Goal: Task Accomplishment & Management: Manage account settings

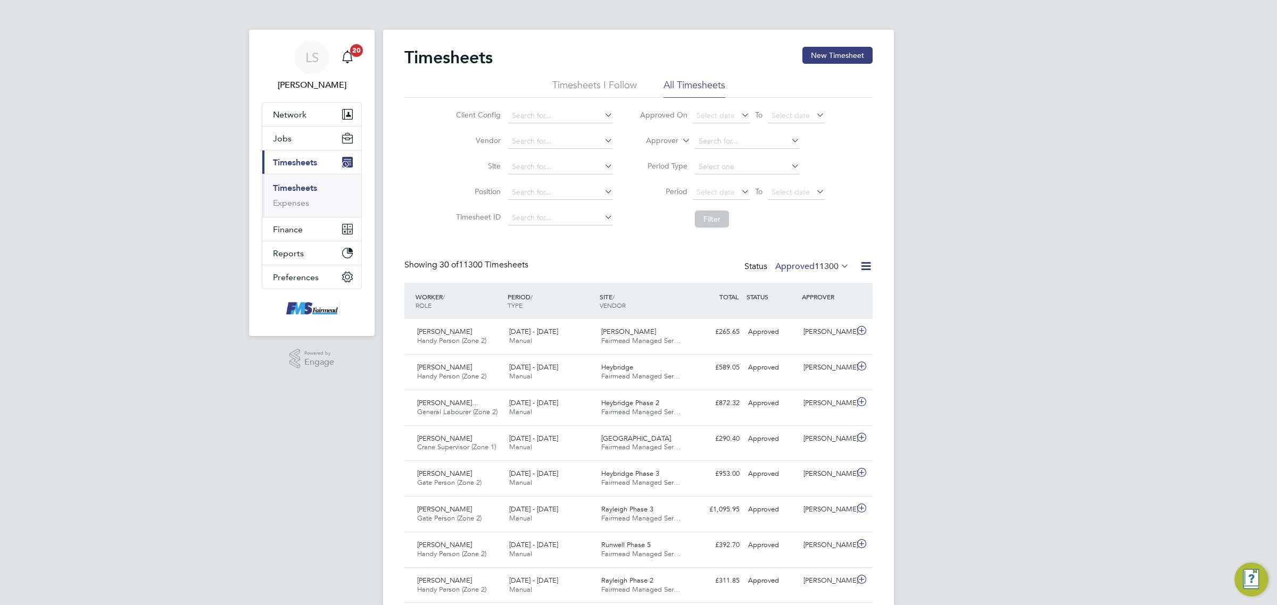
click at [285, 187] on link "Timesheets" at bounding box center [295, 188] width 44 height 10
click at [299, 137] on button "Jobs" at bounding box center [311, 138] width 99 height 23
click at [302, 222] on span "Timesheets" at bounding box center [295, 220] width 44 height 10
click at [304, 187] on link "Timesheets" at bounding box center [295, 188] width 44 height 10
click at [301, 211] on ul "Timesheets Expenses" at bounding box center [311, 195] width 99 height 43
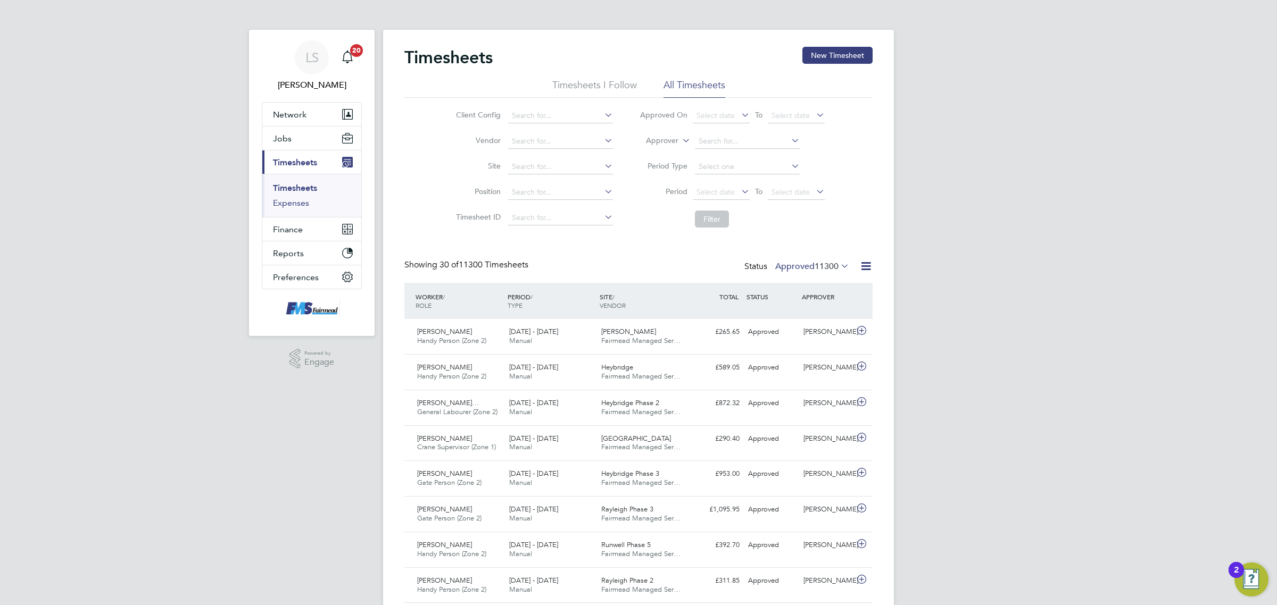
click at [299, 202] on link "Expenses" at bounding box center [291, 203] width 36 height 10
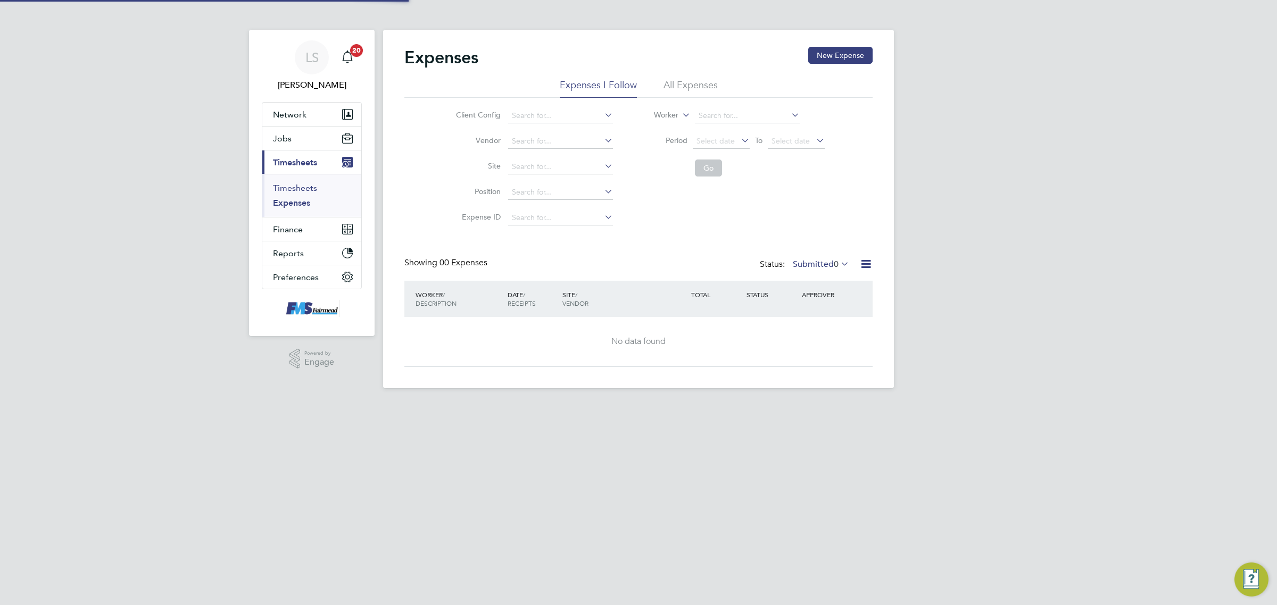
click at [305, 185] on link "Timesheets" at bounding box center [295, 188] width 44 height 10
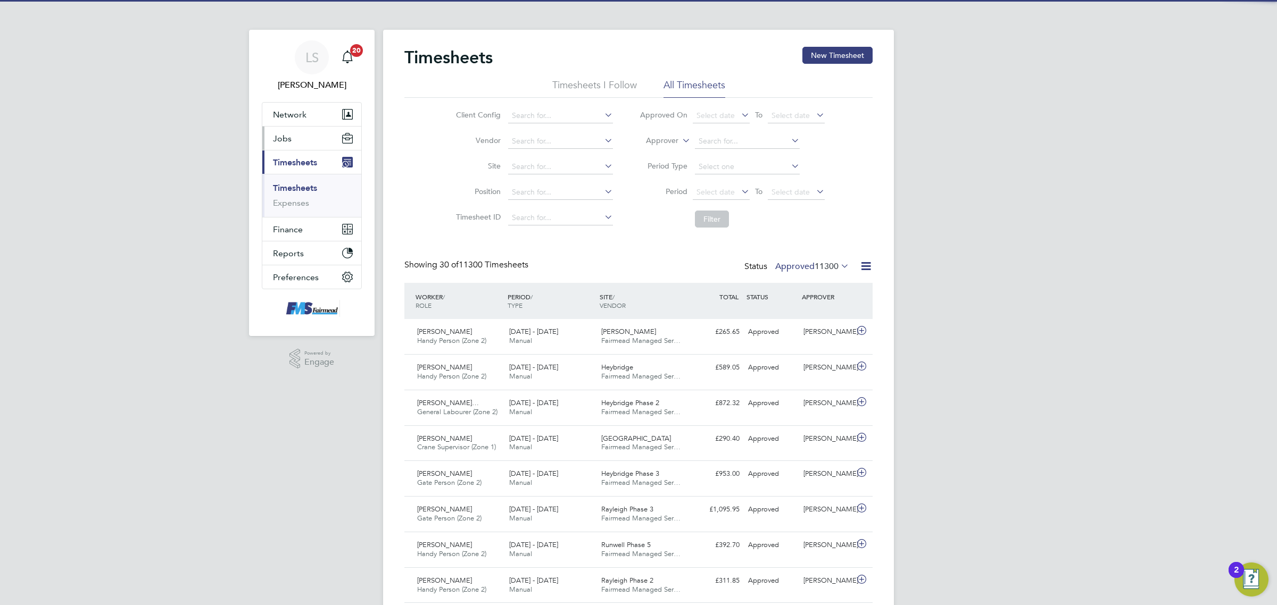
click at [286, 135] on span "Jobs" at bounding box center [282, 139] width 19 height 10
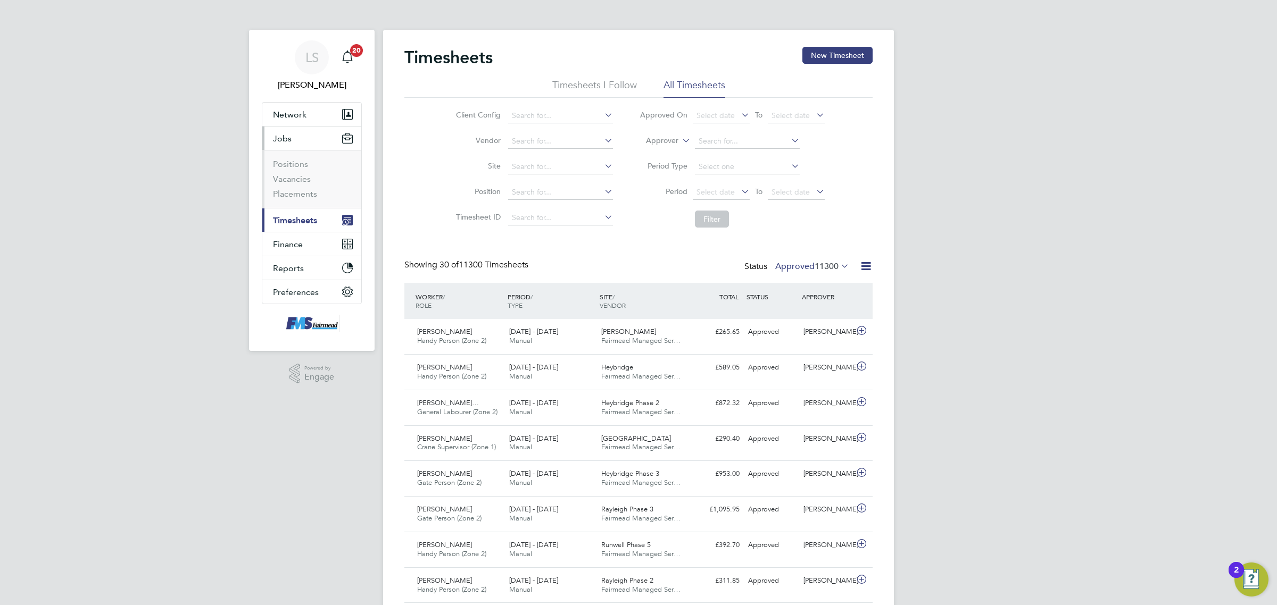
click at [307, 226] on button "Current page: Timesheets" at bounding box center [311, 220] width 99 height 23
click at [299, 184] on link "Timesheets" at bounding box center [295, 188] width 44 height 10
click at [825, 266] on span "11300" at bounding box center [826, 266] width 24 height 11
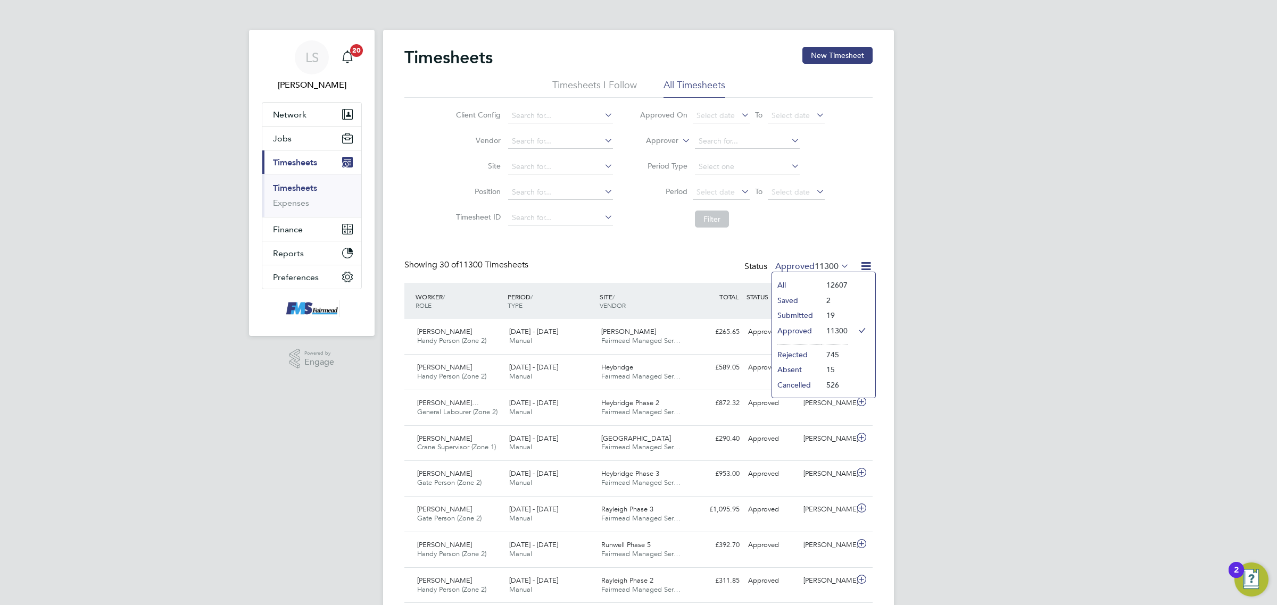
click at [817, 312] on li "Submitted" at bounding box center [796, 315] width 49 height 15
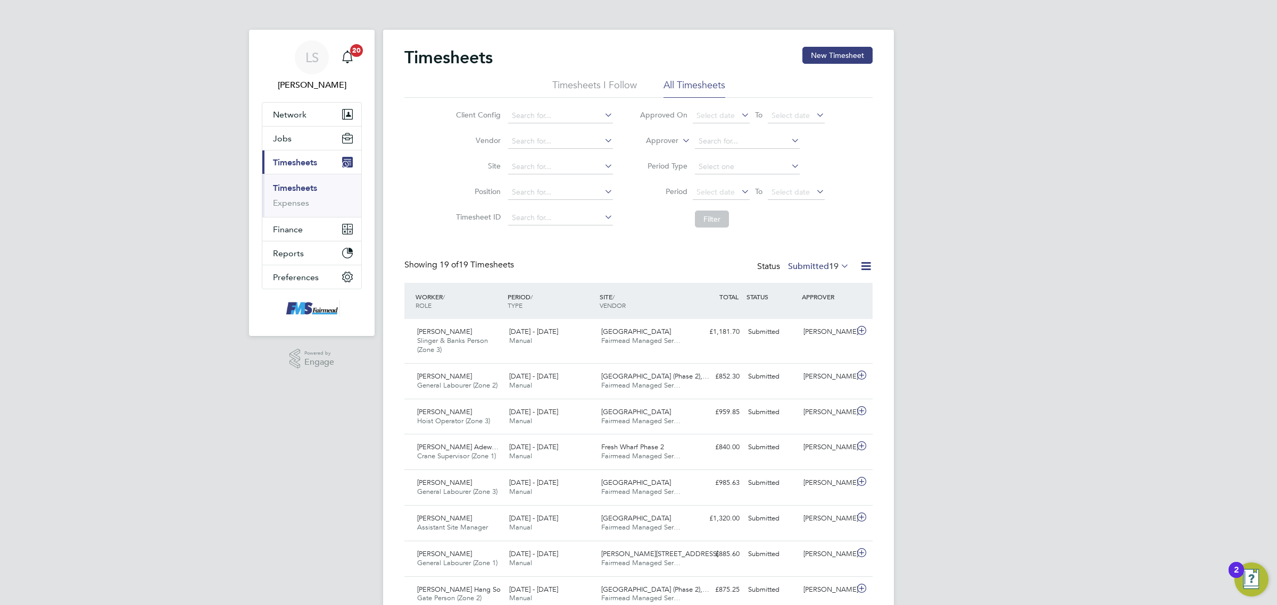
click at [829, 265] on span "19" at bounding box center [834, 266] width 10 height 11
click at [821, 354] on li "Rejected" at bounding box center [802, 354] width 49 height 15
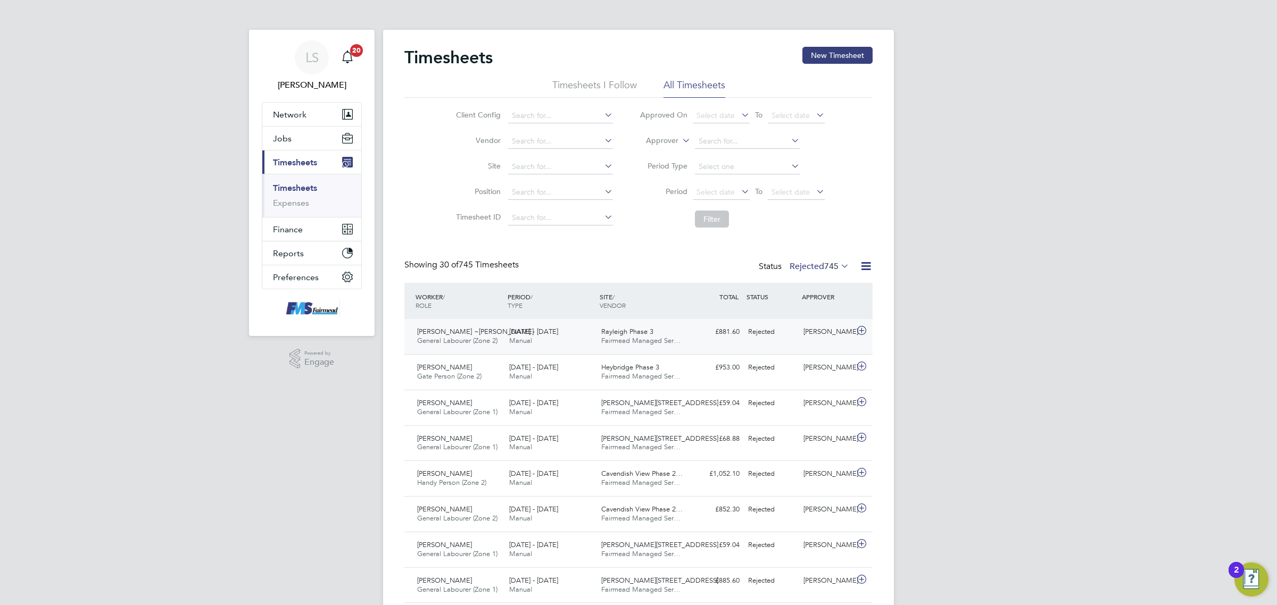
click at [822, 337] on div "Paul Stern" at bounding box center [826, 332] width 55 height 18
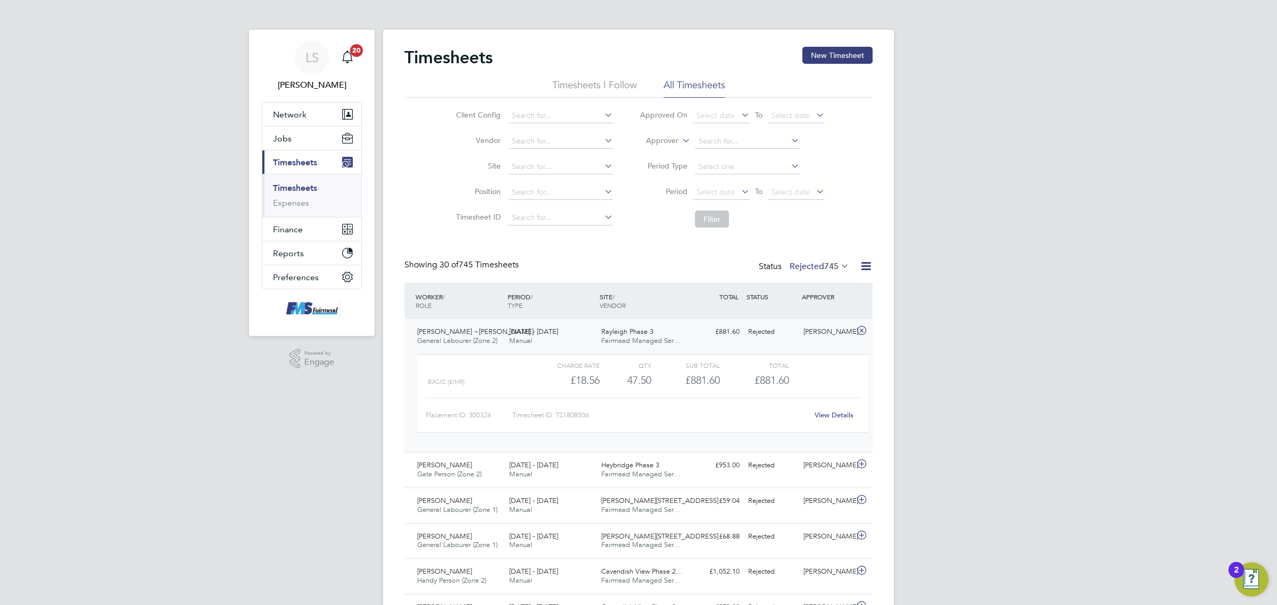
click at [830, 418] on link "View Details" at bounding box center [833, 415] width 39 height 9
click at [312, 183] on link "Timesheets" at bounding box center [295, 188] width 44 height 10
click at [823, 52] on button "New Timesheet" at bounding box center [837, 55] width 70 height 17
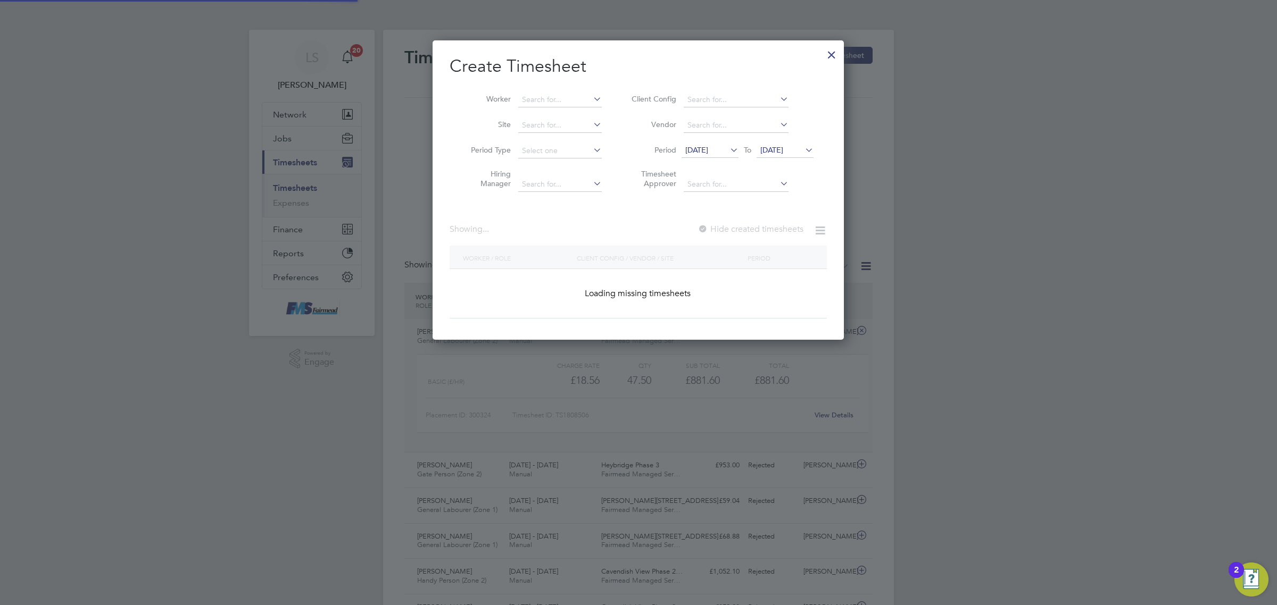
scroll to position [299, 411]
click at [562, 94] on input at bounding box center [560, 100] width 84 height 15
type input "abdul"
click at [828, 52] on div at bounding box center [831, 52] width 19 height 19
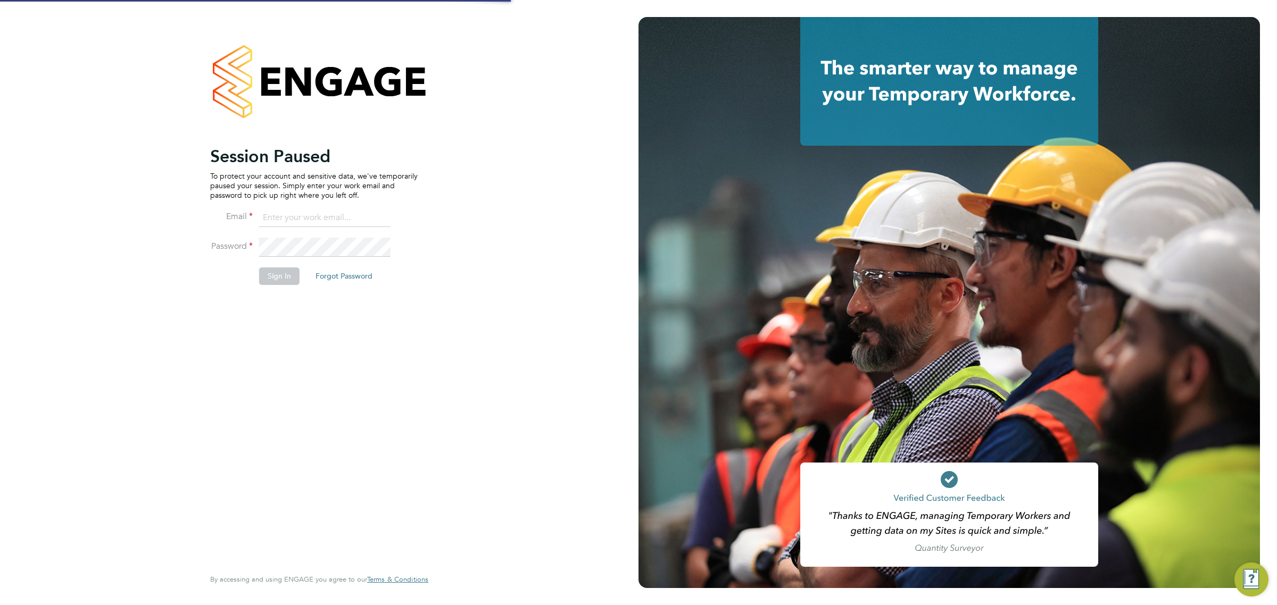
click at [830, 59] on icon at bounding box center [949, 81] width 298 height 129
type input "lawrence@f-mead.com"
click at [277, 277] on button "Sign In" at bounding box center [279, 276] width 40 height 17
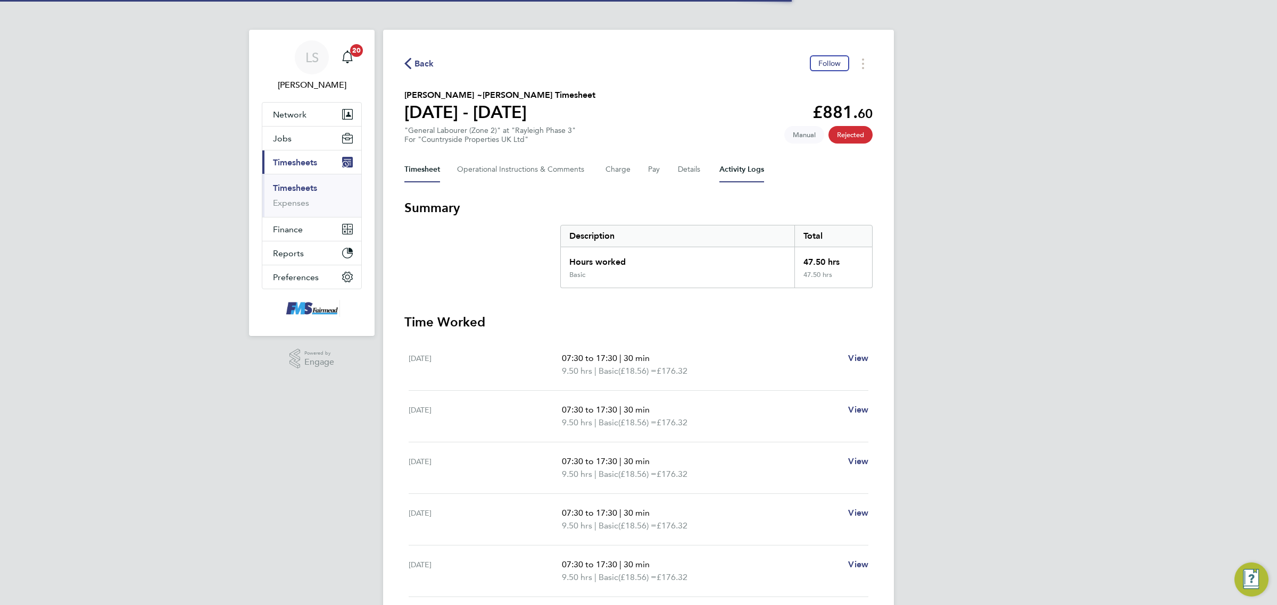
click at [727, 165] on Logs-tab "Activity Logs" at bounding box center [741, 170] width 45 height 26
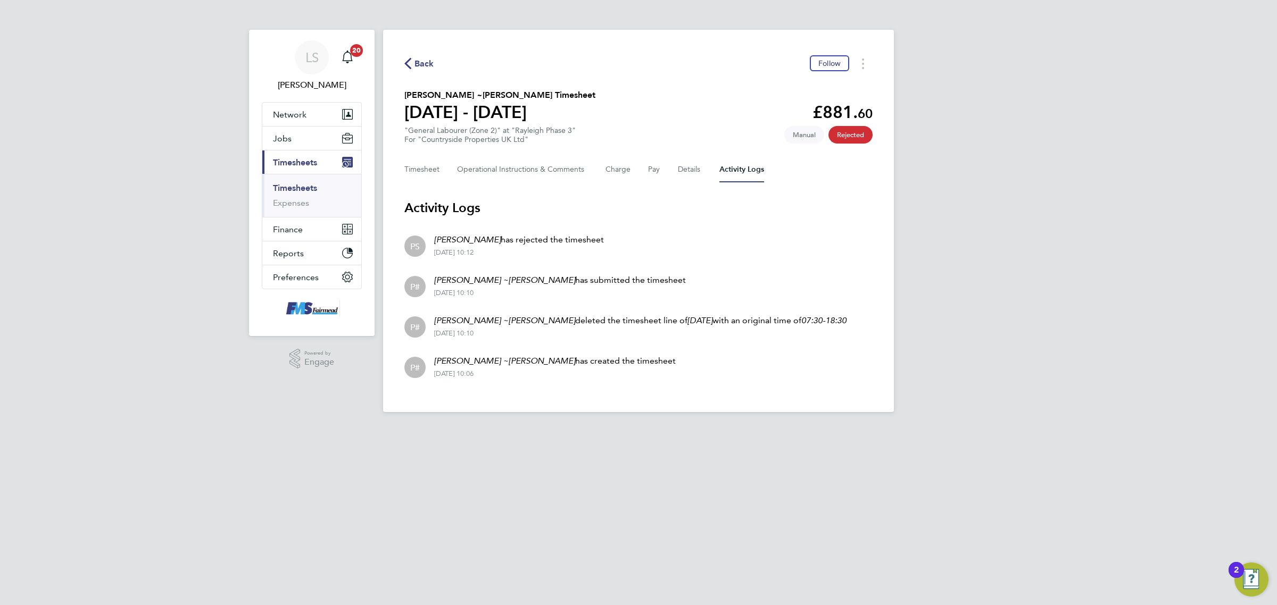
click at [290, 186] on link "Timesheets" at bounding box center [295, 188] width 44 height 10
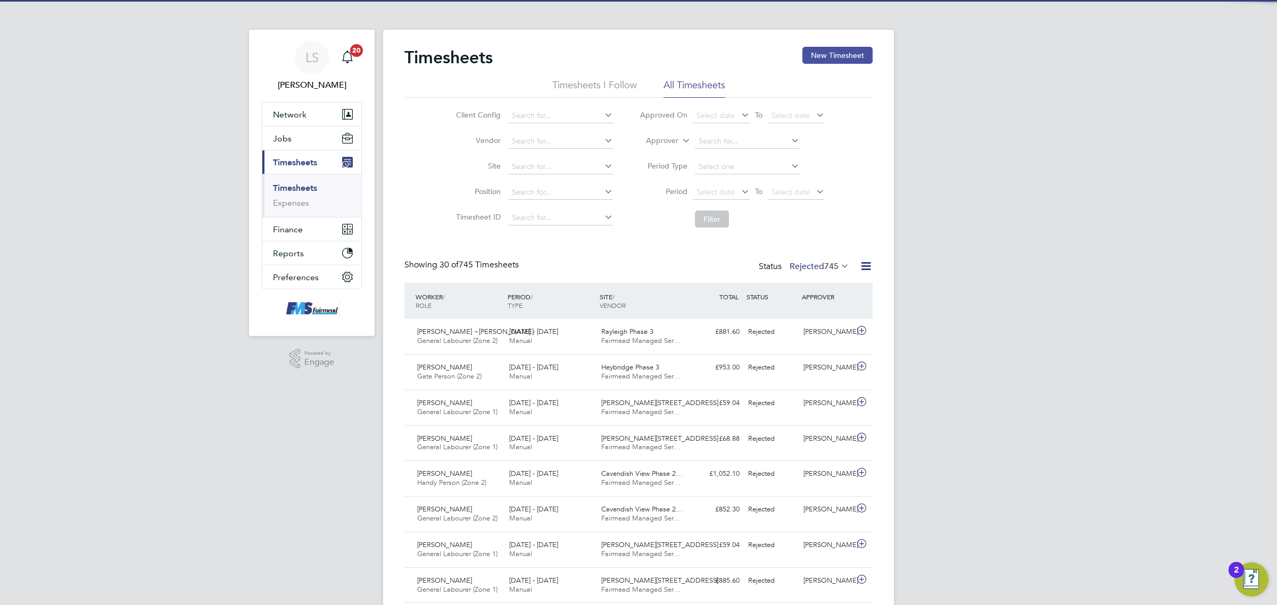
click at [846, 51] on button "New Timesheet" at bounding box center [837, 55] width 70 height 17
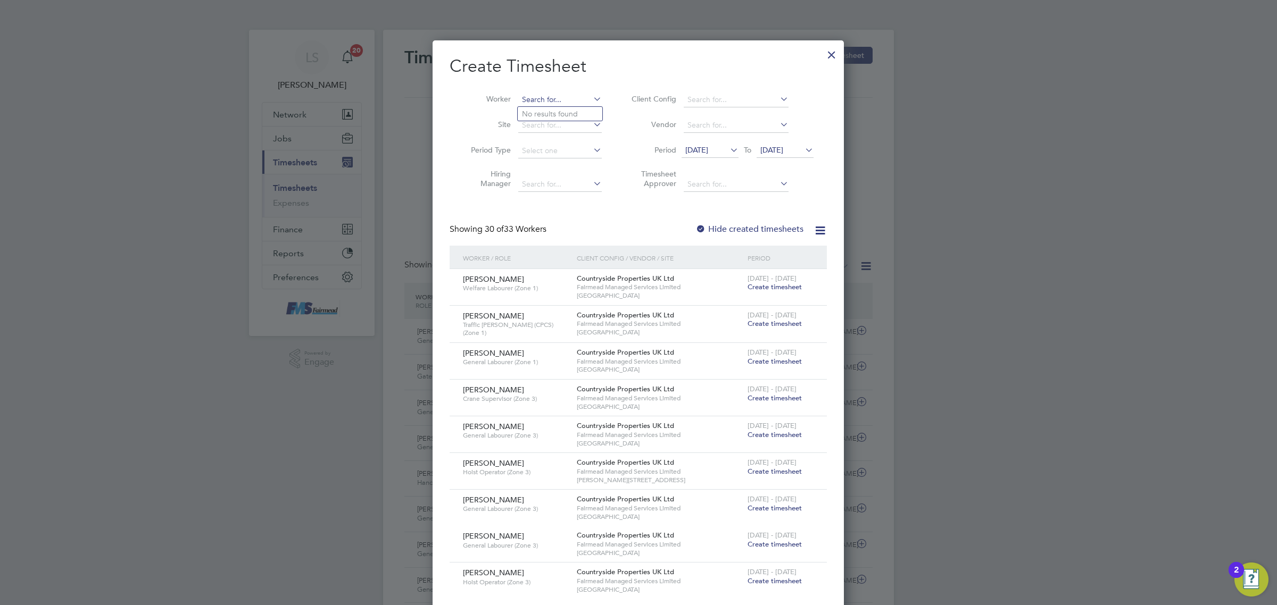
click at [557, 105] on input at bounding box center [560, 100] width 84 height 15
type input "h"
type input "hey"
click at [826, 52] on div at bounding box center [831, 52] width 19 height 19
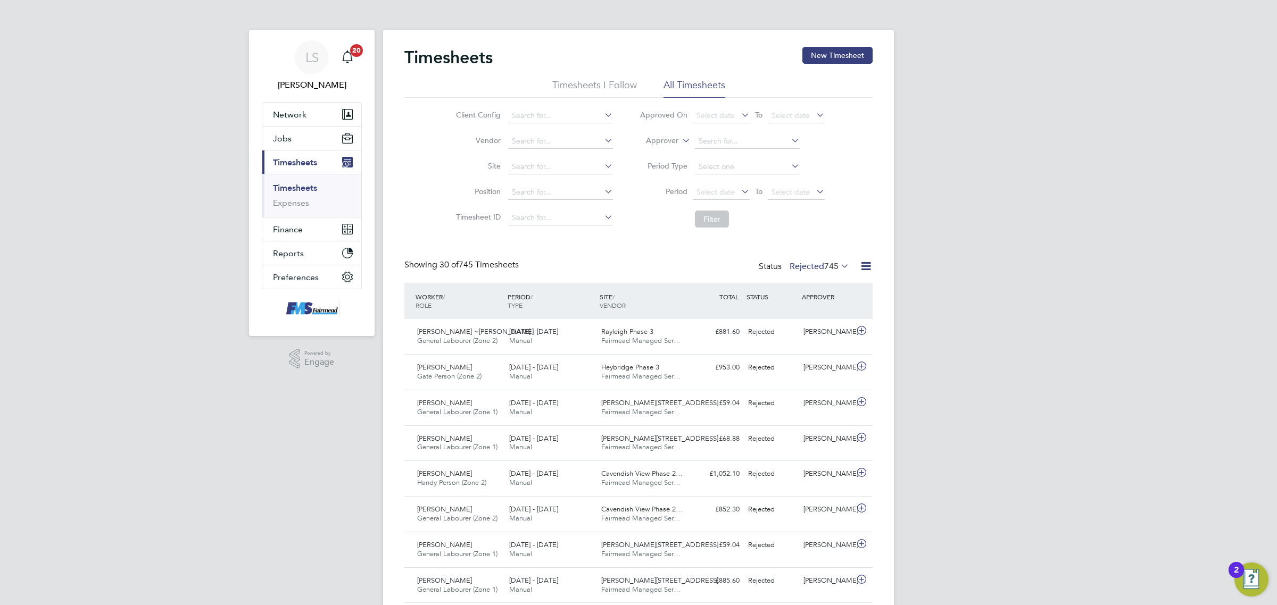
click at [811, 261] on label "Rejected 745" at bounding box center [819, 266] width 60 height 11
click at [821, 303] on li "Saved" at bounding box center [803, 300] width 49 height 15
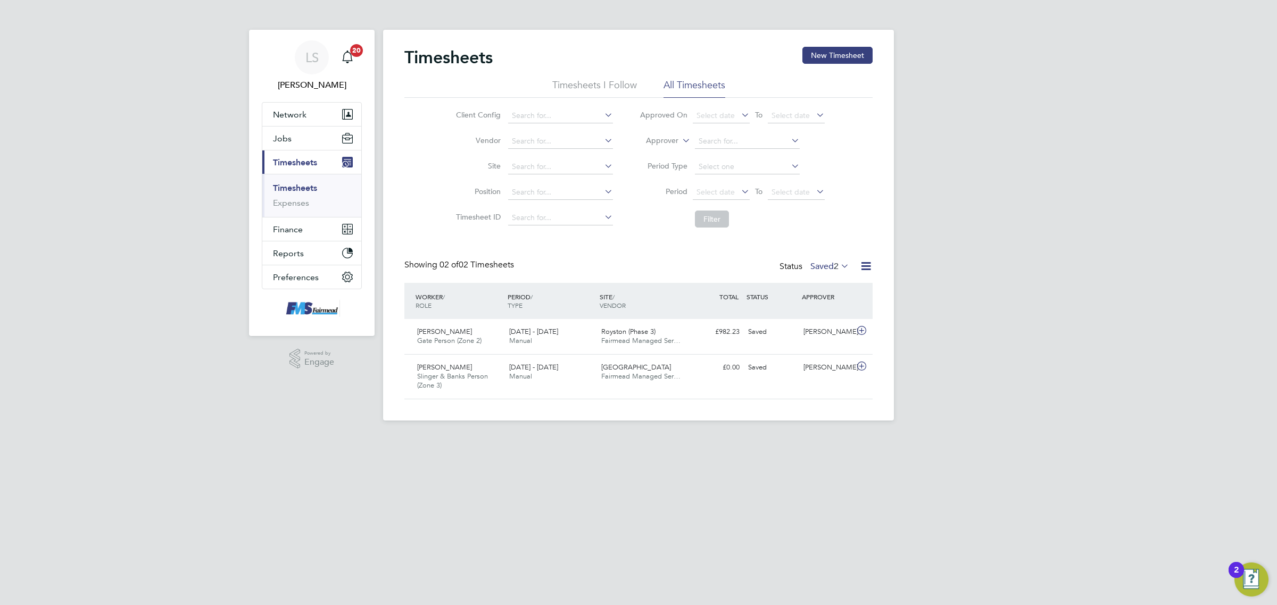
click at [828, 261] on div "Status Saved 2" at bounding box center [815, 267] width 72 height 15
click at [829, 277] on div "Showing 02 of 02 Timesheets Status Saved 2" at bounding box center [638, 271] width 468 height 23
click at [833, 265] on span "2" at bounding box center [835, 266] width 5 height 11
click at [841, 317] on li "19" at bounding box center [851, 315] width 27 height 15
click at [838, 270] on icon at bounding box center [838, 266] width 0 height 15
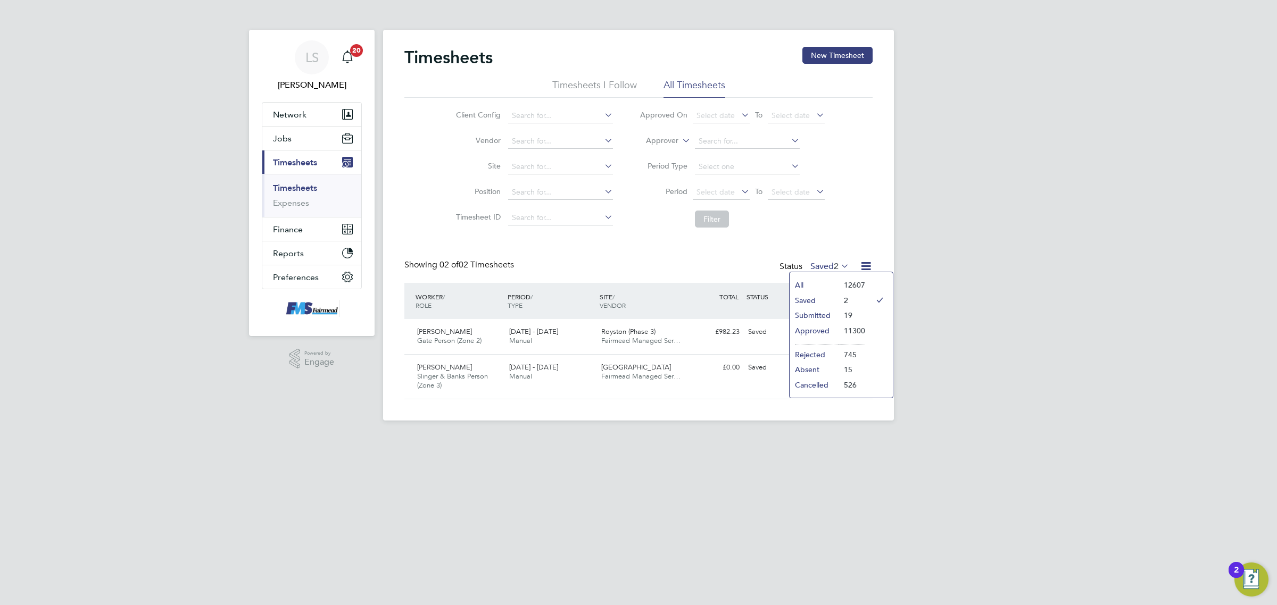
click at [839, 317] on li "19" at bounding box center [851, 315] width 27 height 15
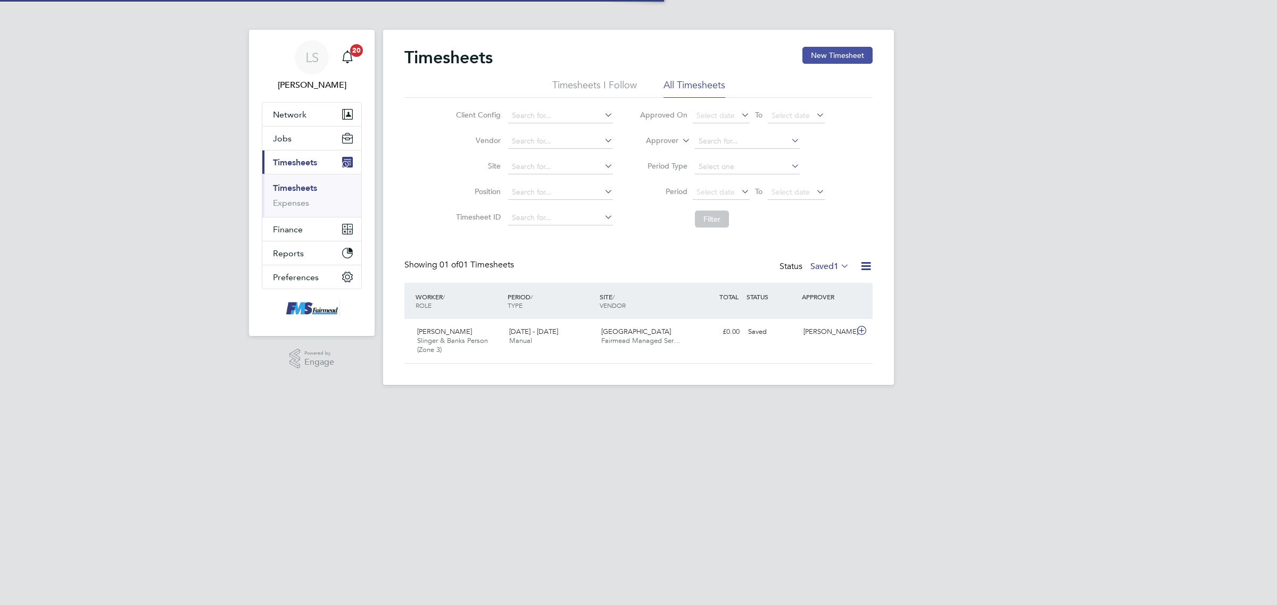
scroll to position [27, 92]
click at [836, 49] on button "New Timesheet" at bounding box center [837, 55] width 70 height 17
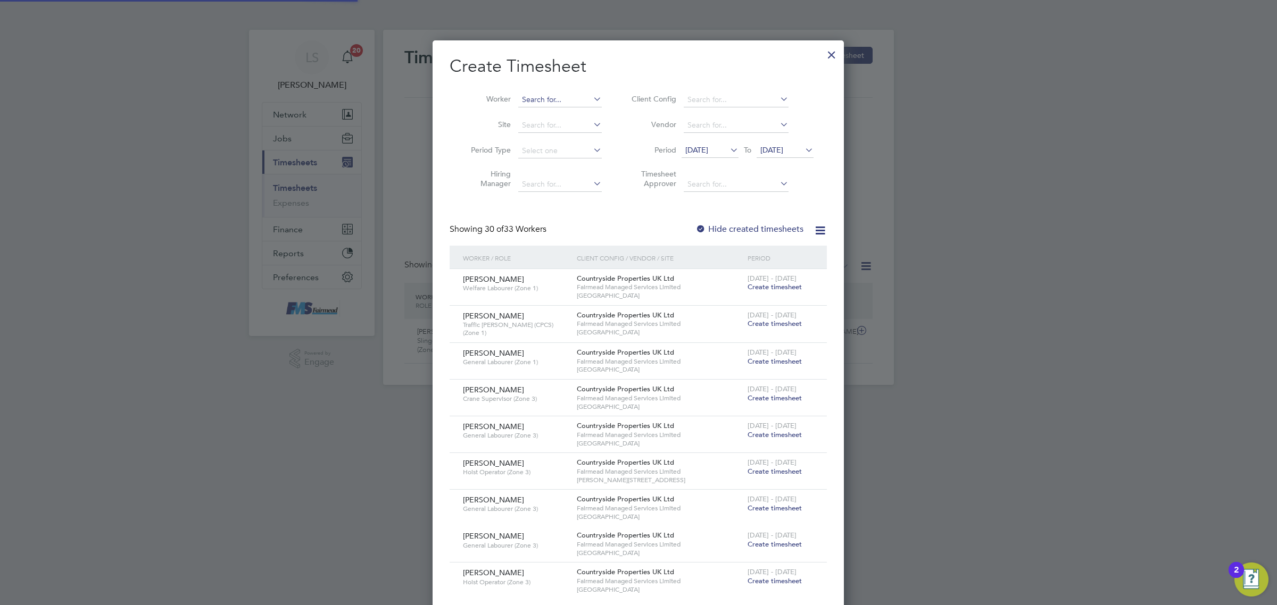
scroll to position [1532, 411]
click at [519, 97] on input at bounding box center [560, 100] width 84 height 15
click at [536, 89] on li "Worker" at bounding box center [531, 100] width 165 height 26
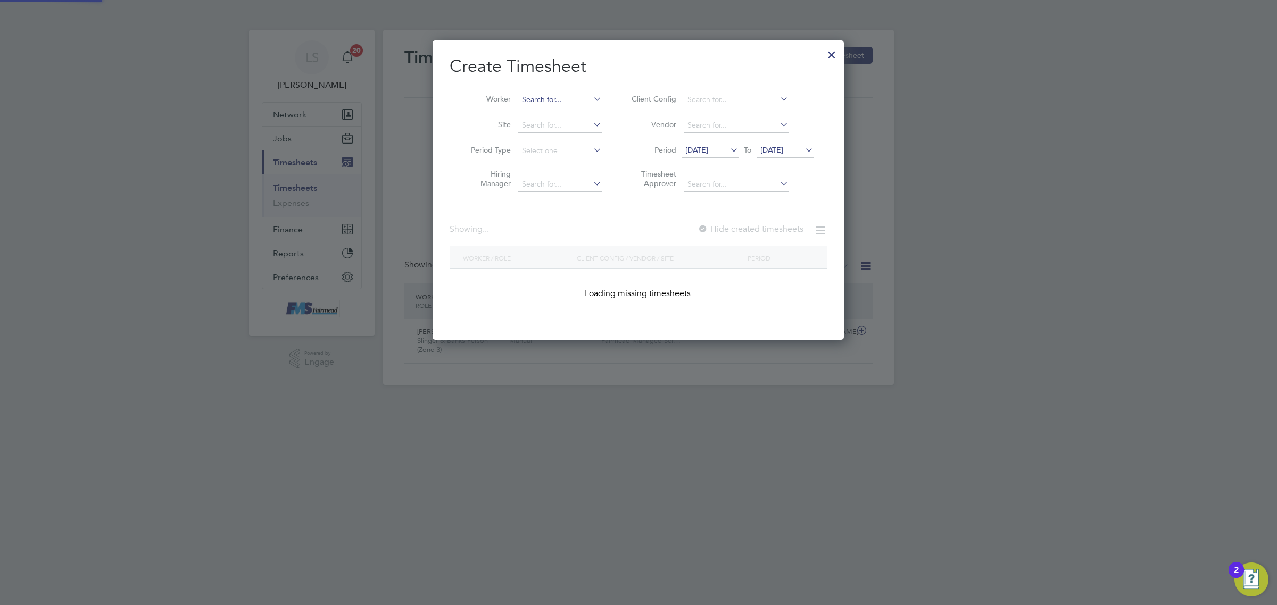
scroll to position [299, 411]
click at [540, 104] on input at bounding box center [560, 100] width 84 height 15
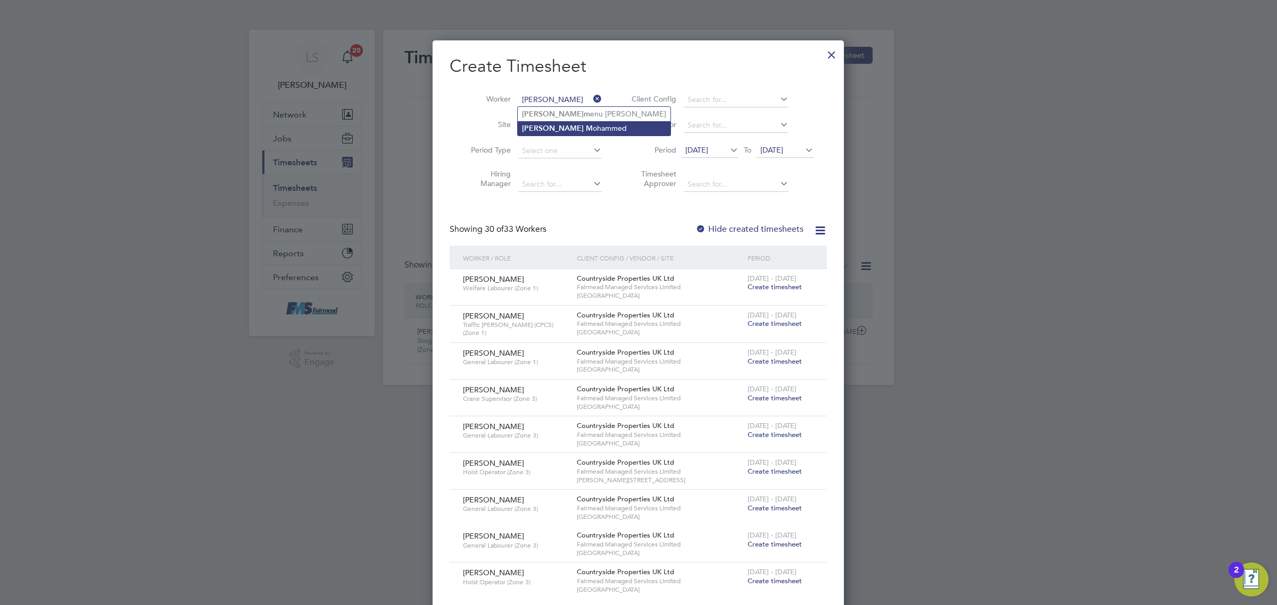
click at [551, 134] on li "Abdul M ohammed" at bounding box center [594, 128] width 153 height 14
type input "Abdul Mohammed"
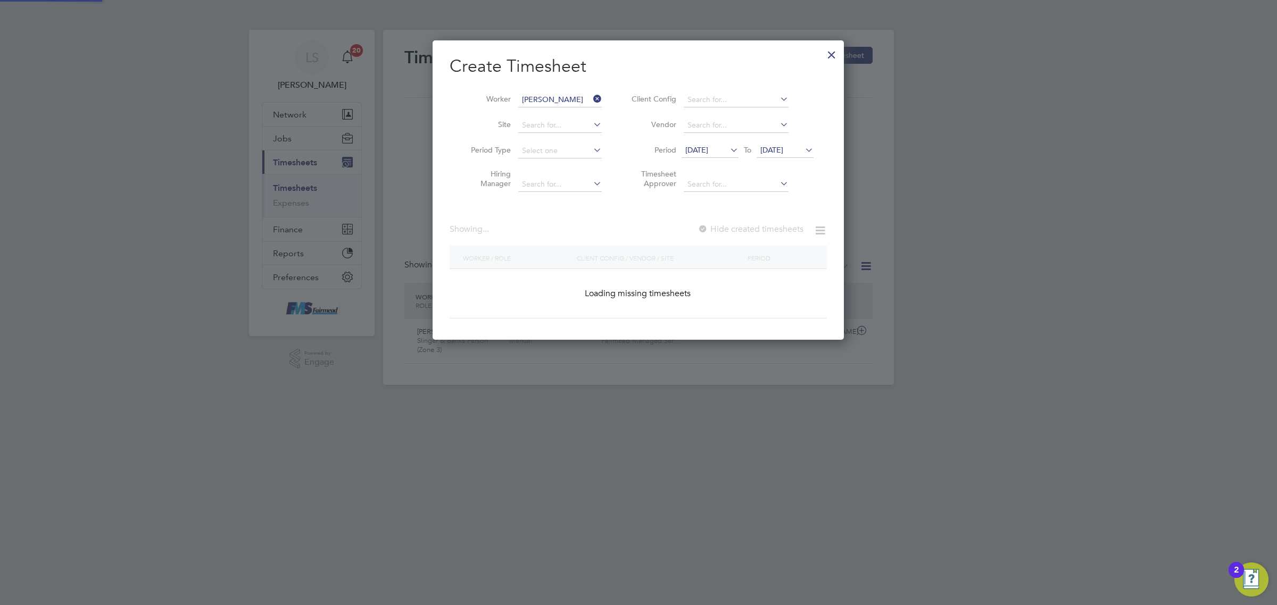
scroll to position [299, 411]
click at [780, 145] on span "19 Aug 2025" at bounding box center [771, 150] width 23 height 10
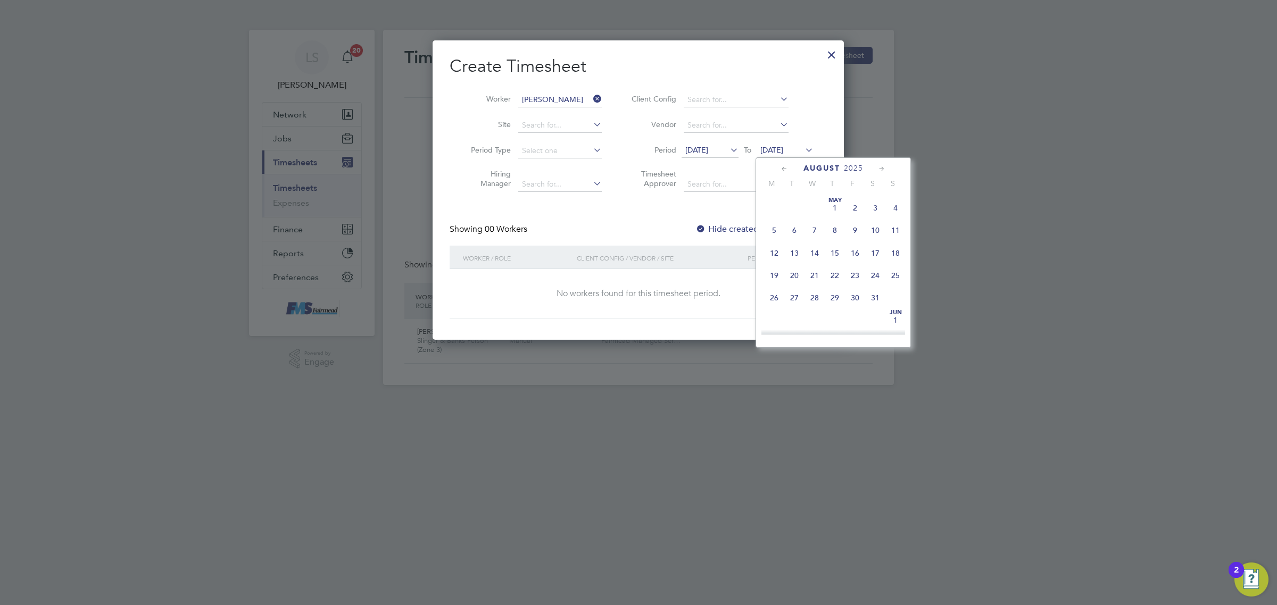
scroll to position [396, 0]
click at [893, 271] on span "31" at bounding box center [895, 261] width 20 height 20
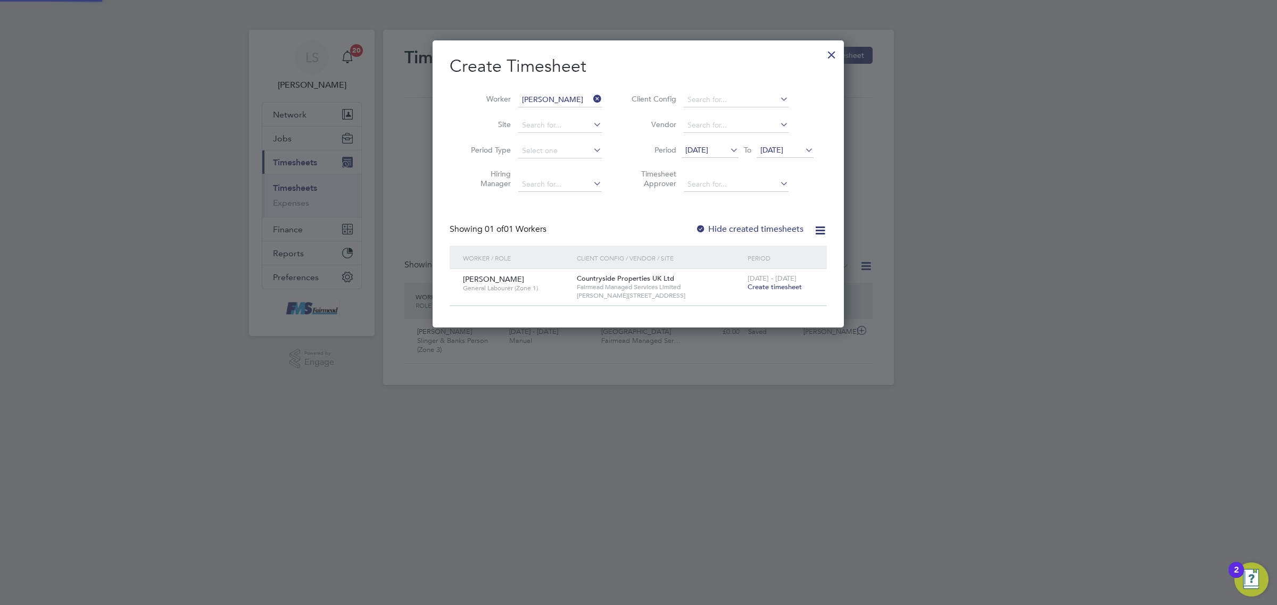
scroll to position [287, 411]
click at [783, 146] on span "31 Aug 2025" at bounding box center [771, 150] width 23 height 10
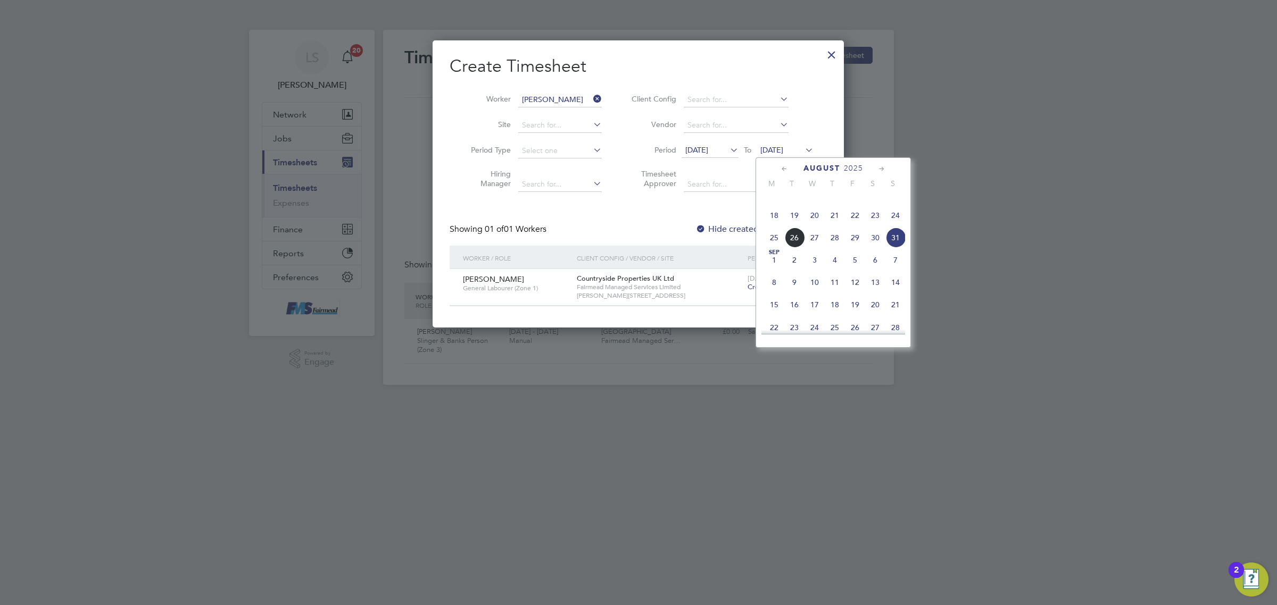
click at [900, 226] on span "24" at bounding box center [895, 215] width 20 height 20
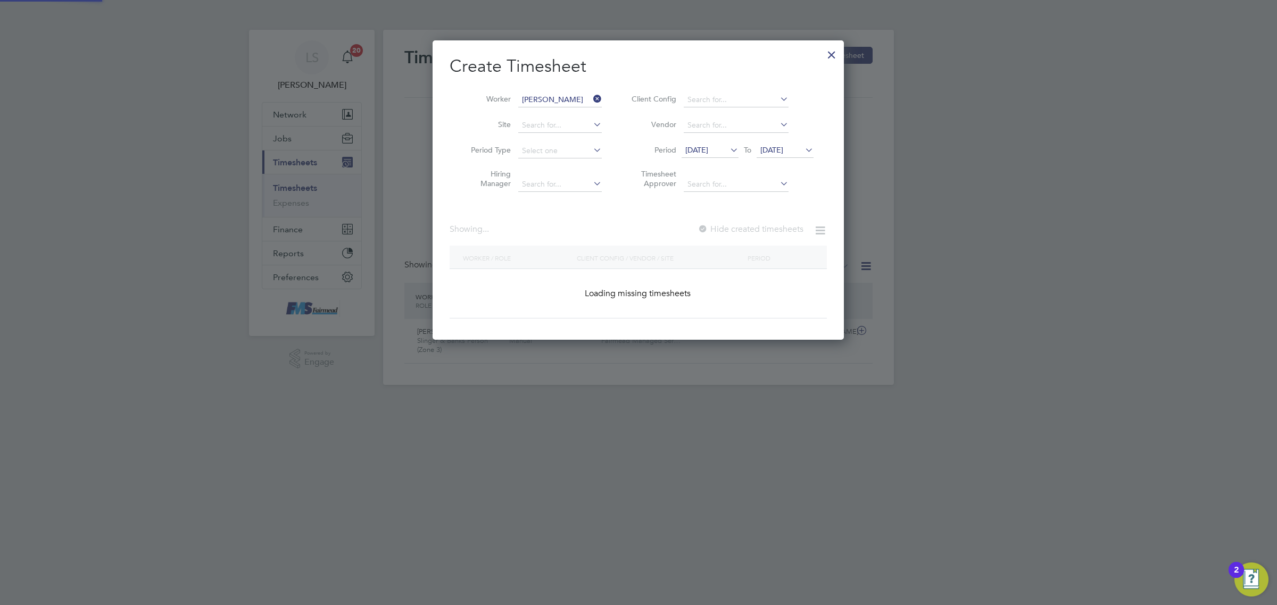
scroll to position [0, 0]
click at [769, 230] on label "Hide created timesheets" at bounding box center [749, 229] width 108 height 11
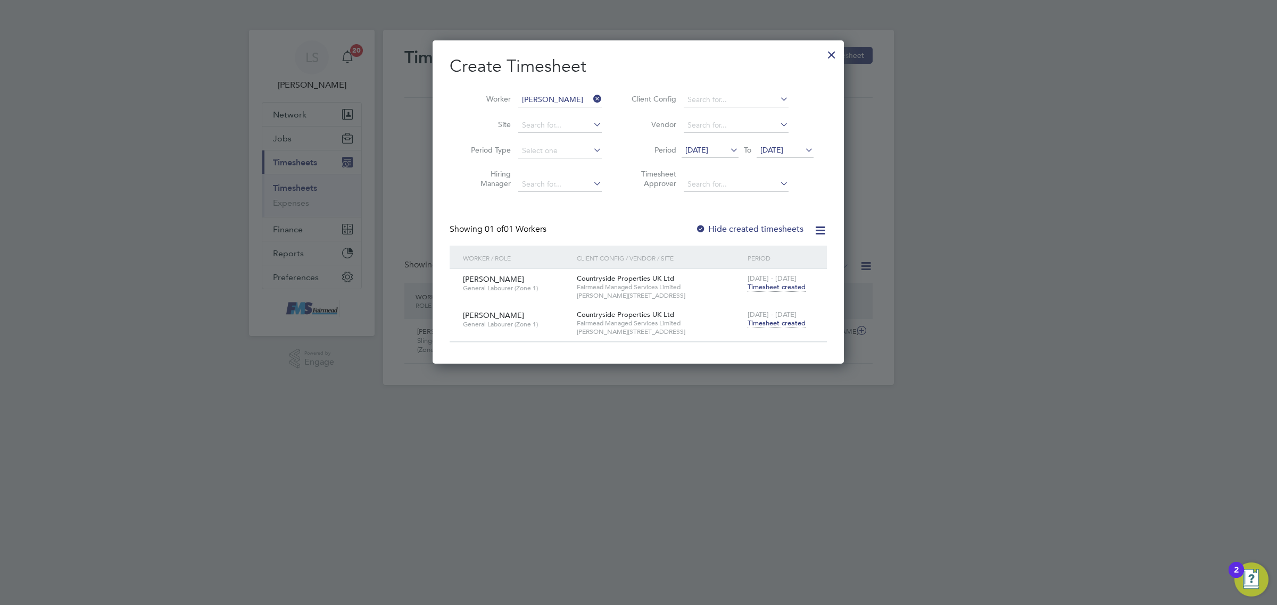
click at [785, 322] on span "Timesheet created" at bounding box center [776, 324] width 58 height 10
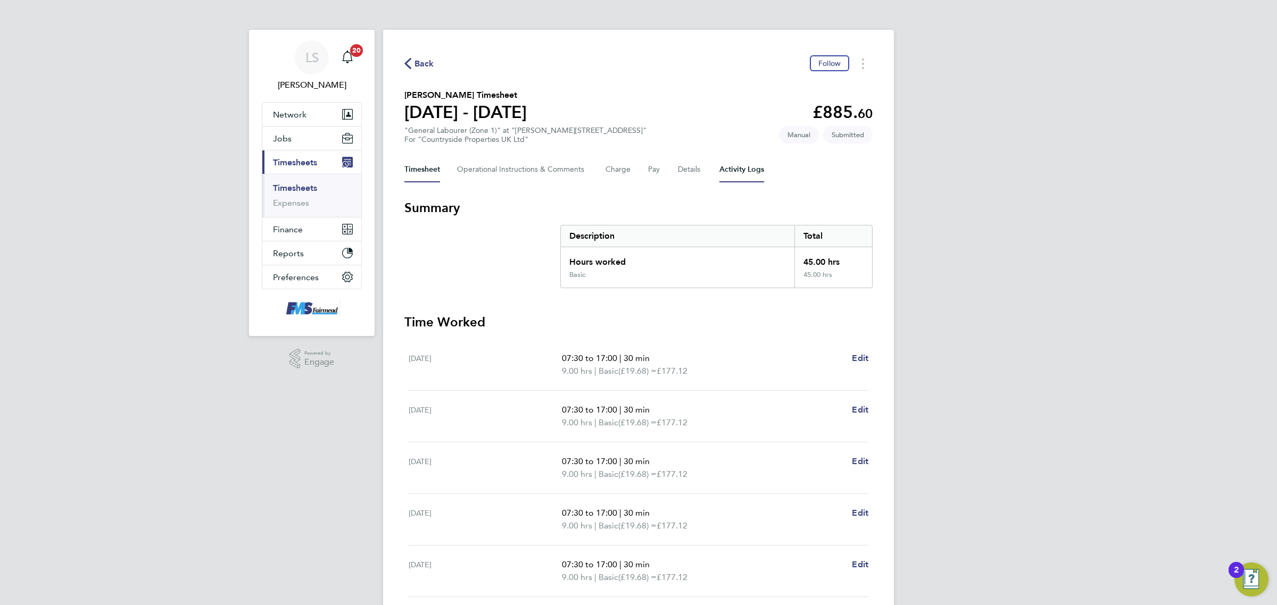
click at [735, 171] on Logs-tab "Activity Logs" at bounding box center [741, 170] width 45 height 26
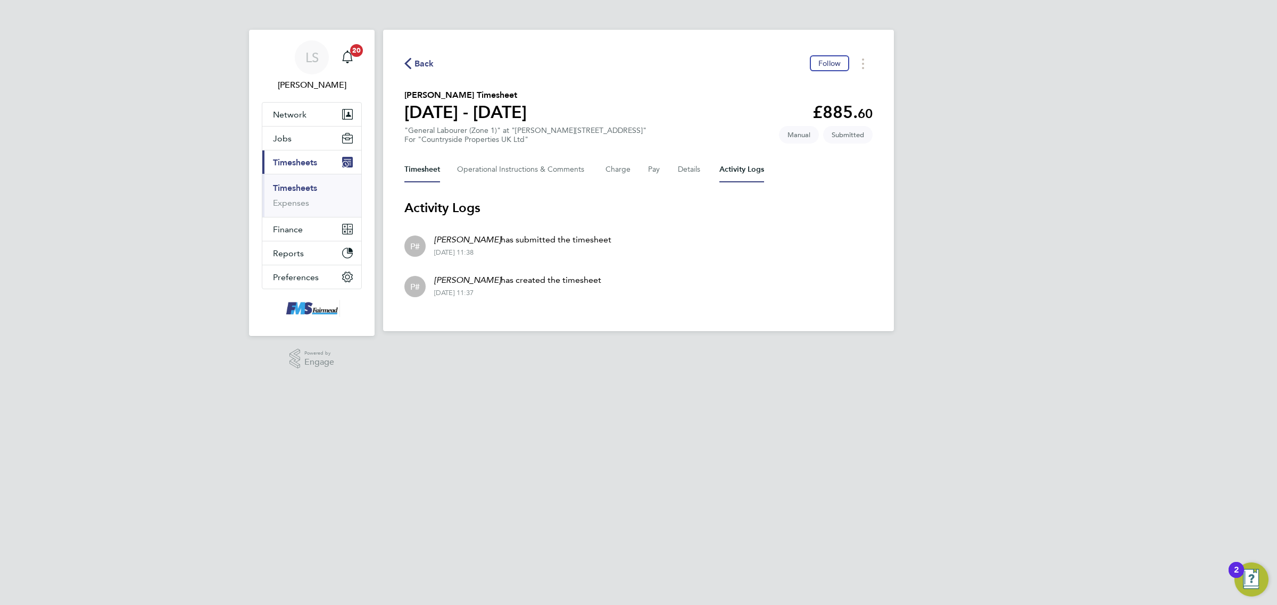
click at [424, 169] on button "Timesheet" at bounding box center [422, 170] width 36 height 26
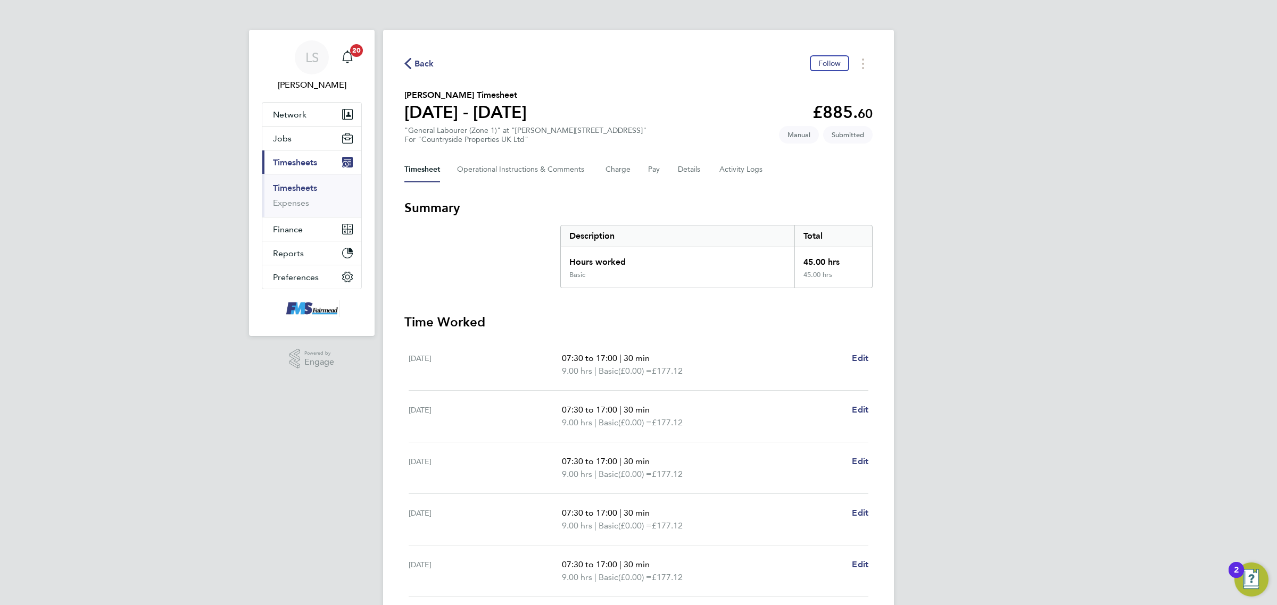
click at [303, 190] on link "Timesheets" at bounding box center [295, 188] width 44 height 10
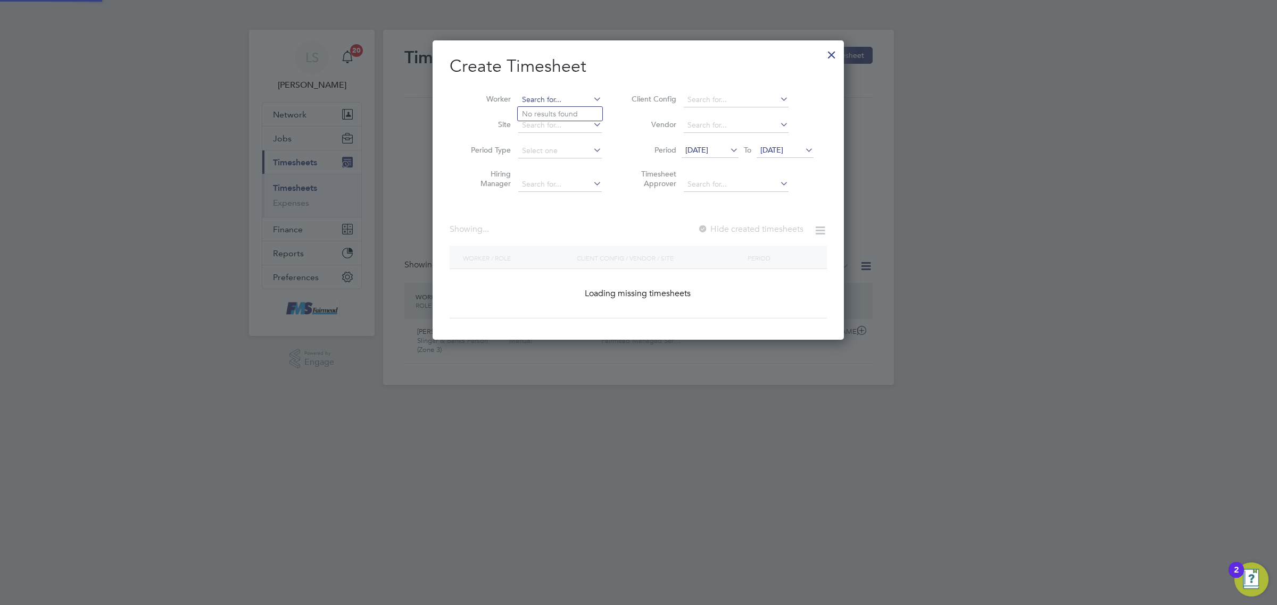
click at [553, 97] on input at bounding box center [560, 100] width 84 height 15
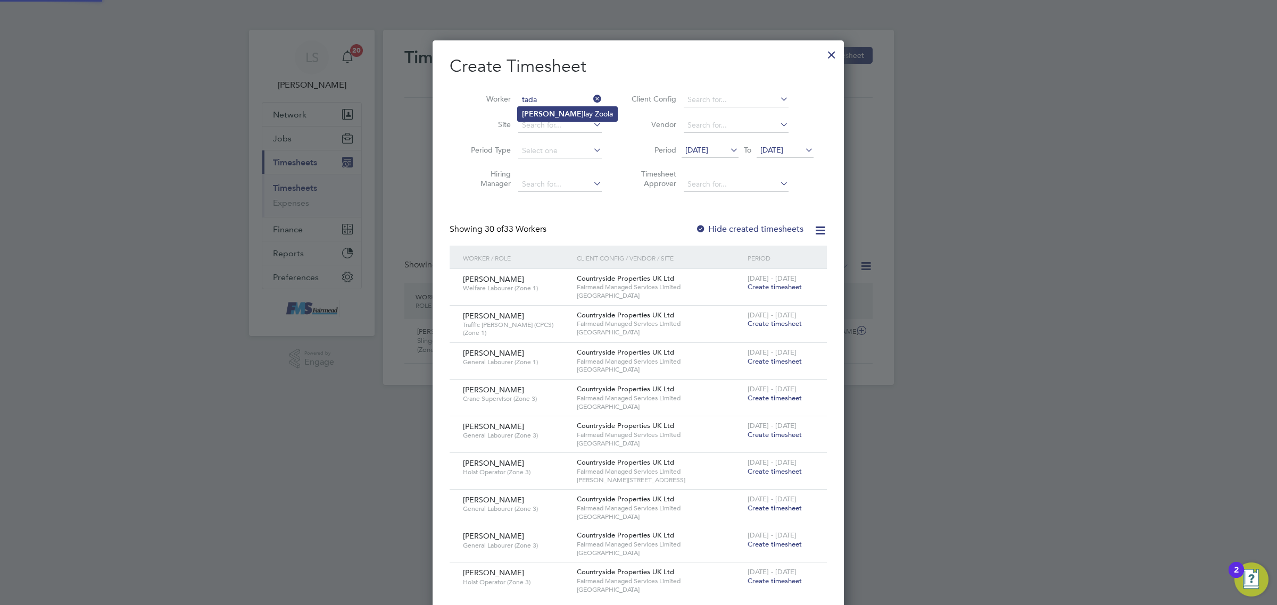
click at [559, 112] on li "Tada lay Zoola" at bounding box center [567, 114] width 99 height 14
type input "Tadalay Zoola"
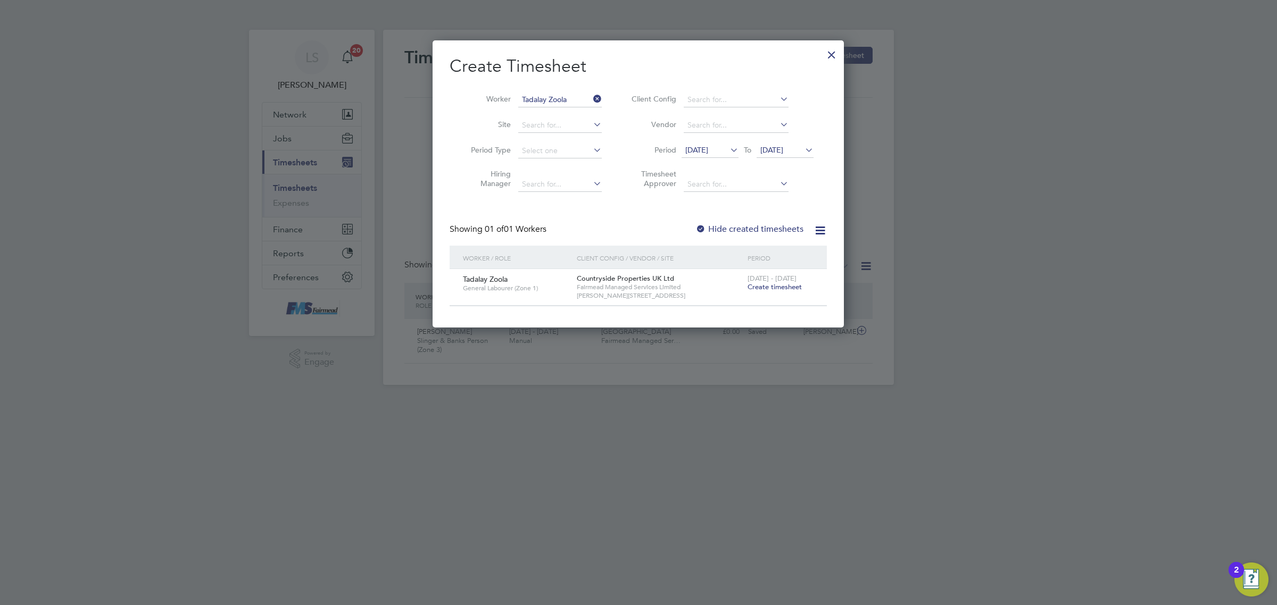
click at [775, 291] on div "18 - 24 Aug 2025 Create timesheet" at bounding box center [780, 283] width 71 height 29
click at [781, 276] on span "[DATE] - [DATE]" at bounding box center [771, 278] width 49 height 9
click at [785, 285] on span "Create timesheet" at bounding box center [774, 286] width 54 height 9
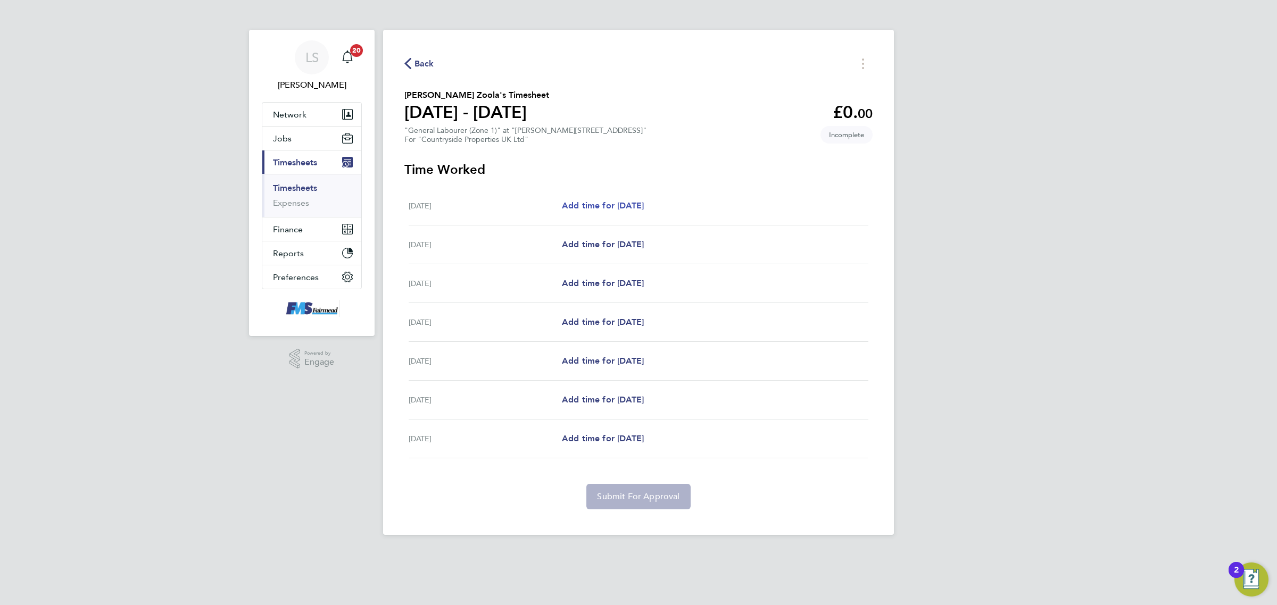
click at [644, 206] on span "Add time for Mon 18 Aug" at bounding box center [603, 206] width 82 height 10
select select "30"
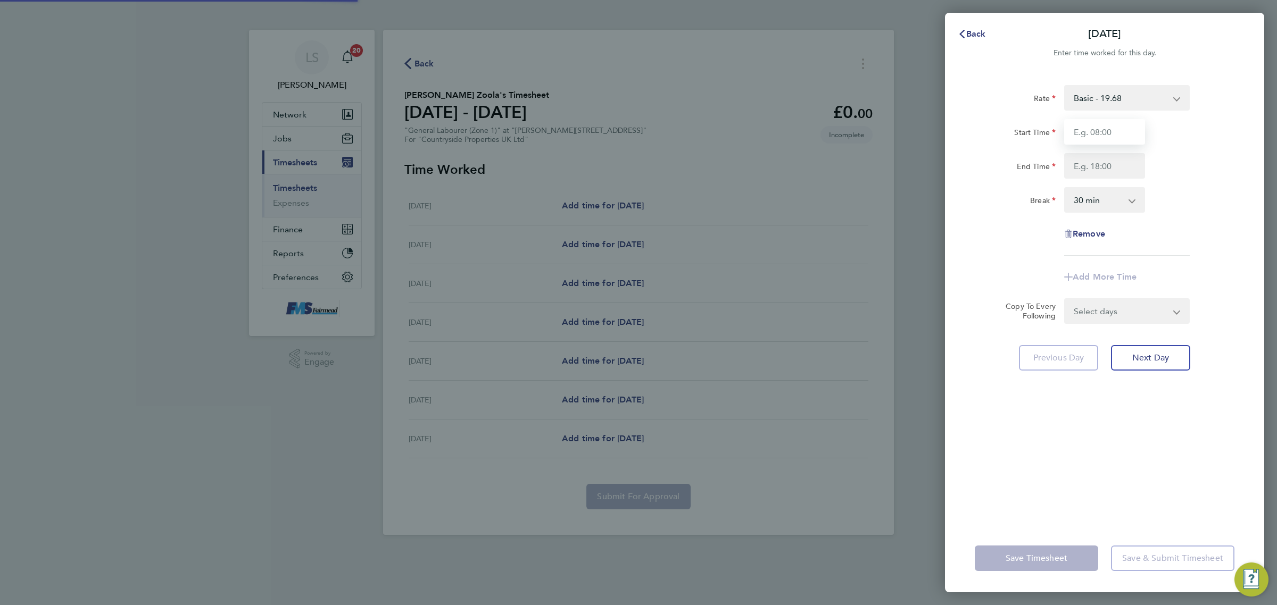
drag, startPoint x: 1094, startPoint y: 139, endPoint x: 1110, endPoint y: 145, distance: 17.5
click at [1094, 139] on input "Start Time" at bounding box center [1104, 132] width 81 height 26
type input "07:30"
click at [1116, 161] on input "End Time" at bounding box center [1104, 166] width 81 height 26
type input "17:00"
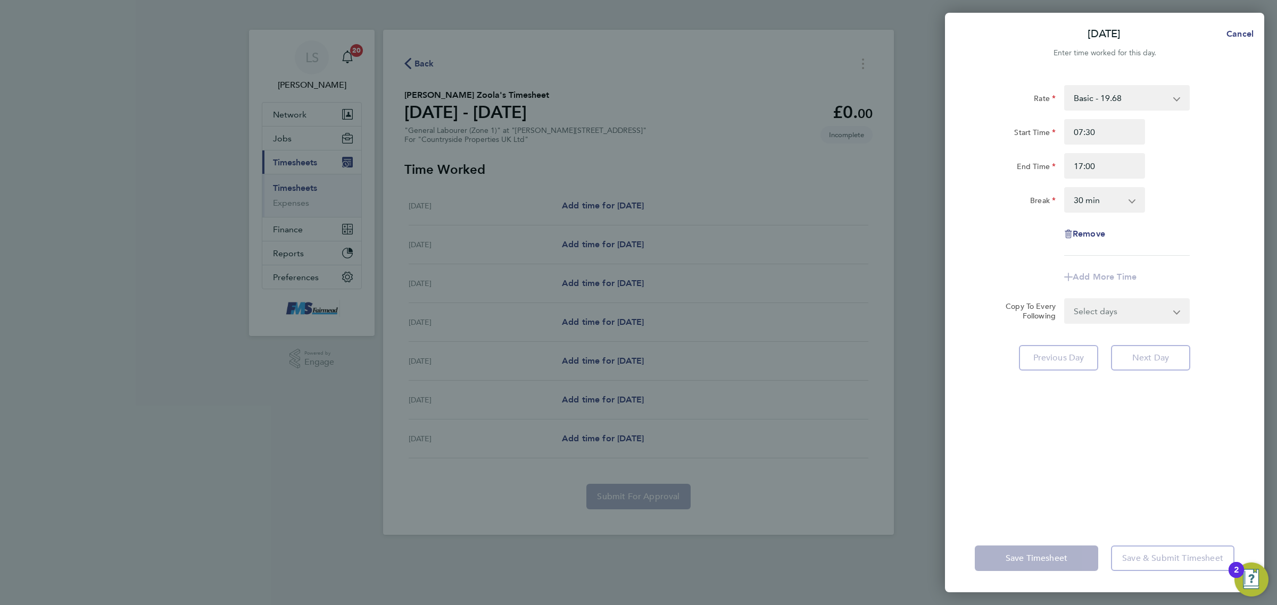
click at [1252, 185] on div "Rate Basic - 19.68 Start Time 07:30 End Time 17:00 Break 0 min 15 min 30 min 45…" at bounding box center [1104, 298] width 319 height 452
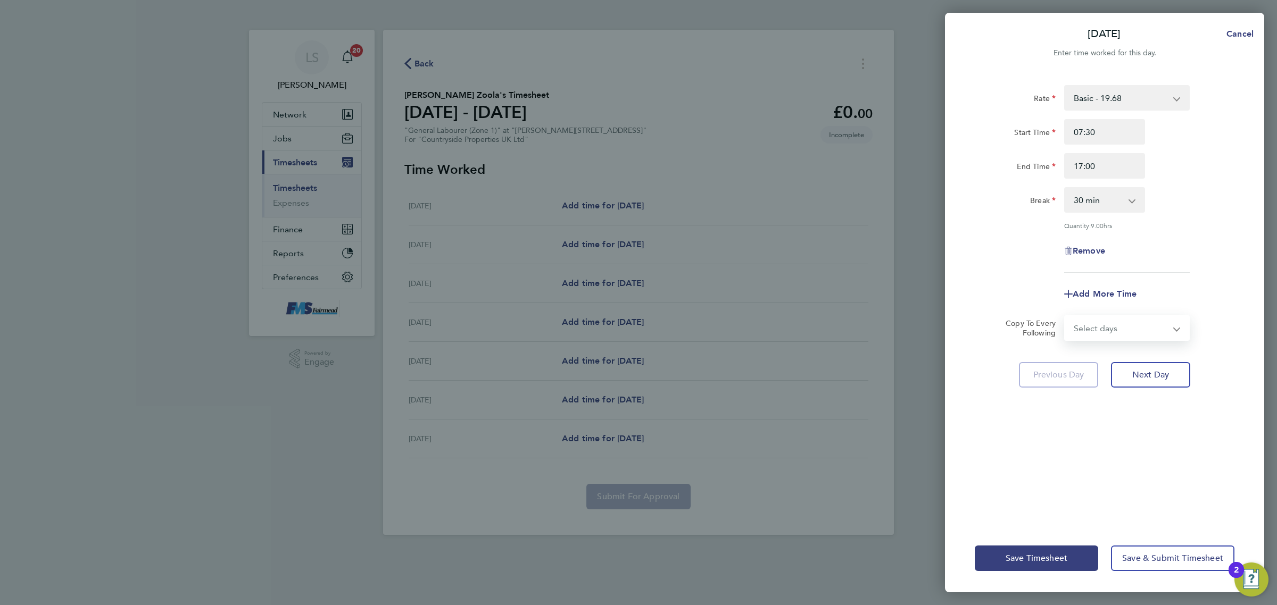
drag, startPoint x: 1153, startPoint y: 330, endPoint x: 1150, endPoint y: 336, distance: 6.2
click at [1153, 330] on select "Select days Day Weekday (Mon-Fri) Weekend (Sat-Sun) Tuesday Wednesday Thursday …" at bounding box center [1121, 327] width 112 height 23
select select "WEEKDAY"
click at [1065, 316] on select "Select days Day Weekday (Mon-Fri) Weekend (Sat-Sun) Tuesday Wednesday Thursday …" at bounding box center [1121, 327] width 112 height 23
select select "2025-08-24"
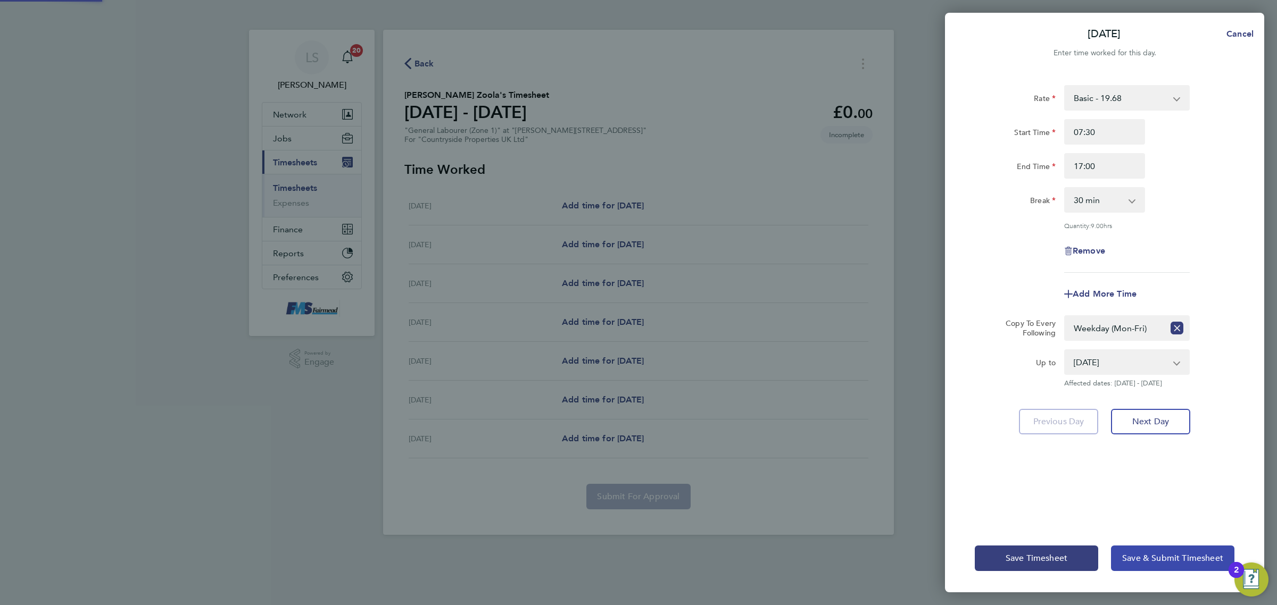
click at [1152, 551] on button "Save & Submit Timesheet" at bounding box center [1172, 559] width 123 height 26
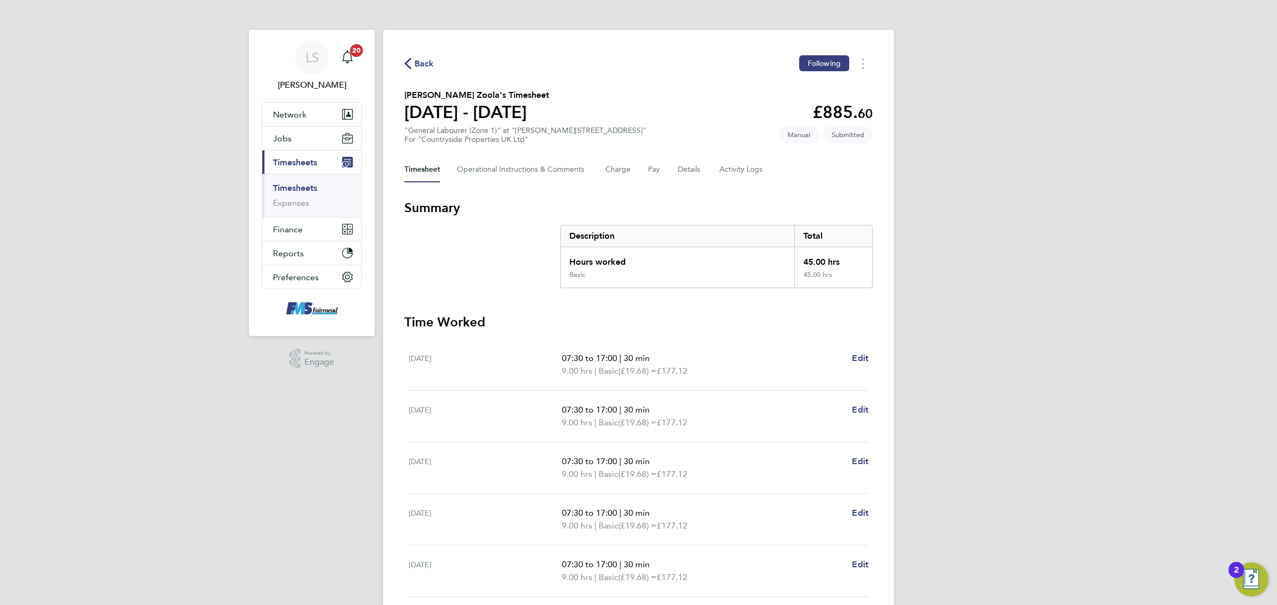
drag, startPoint x: 305, startPoint y: 189, endPoint x: 344, endPoint y: 176, distance: 41.5
click at [305, 189] on link "Timesheets" at bounding box center [295, 188] width 44 height 10
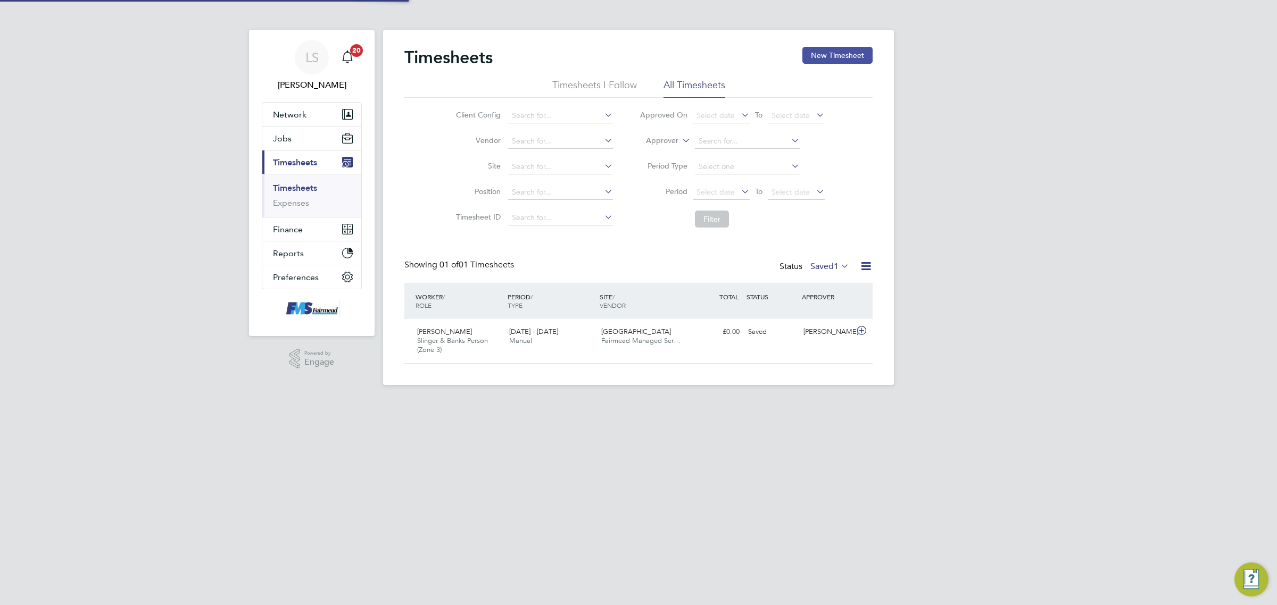
click at [860, 54] on button "New Timesheet" at bounding box center [837, 55] width 70 height 17
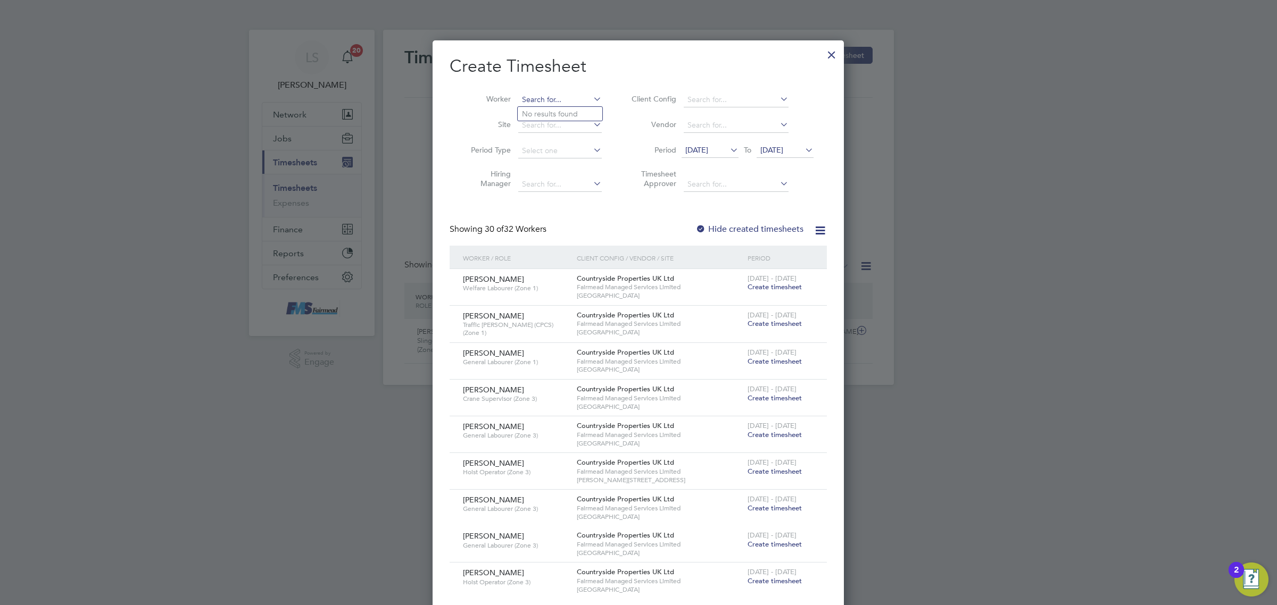
click at [541, 98] on input at bounding box center [560, 100] width 84 height 15
click at [551, 117] on li "Enz o Victoriano" at bounding box center [560, 114] width 85 height 14
type input "Enzo Victoriano"
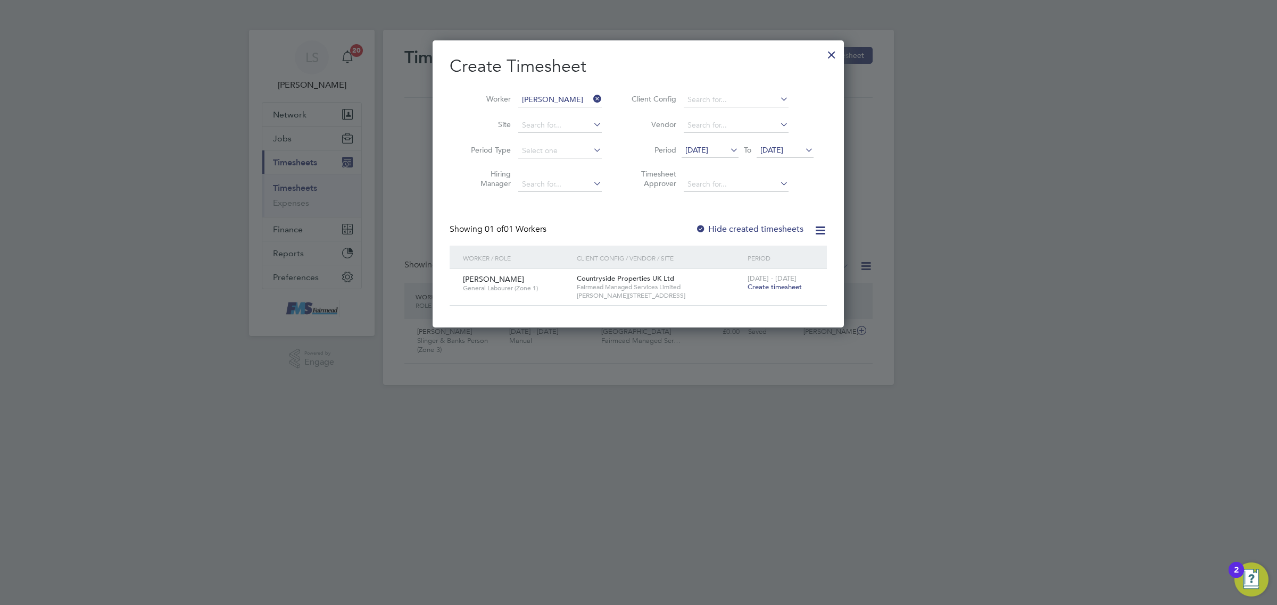
click at [787, 291] on div "18 - 24 Aug 2025 Create timesheet" at bounding box center [780, 283] width 71 height 29
click at [787, 285] on span "Create timesheet" at bounding box center [774, 286] width 54 height 9
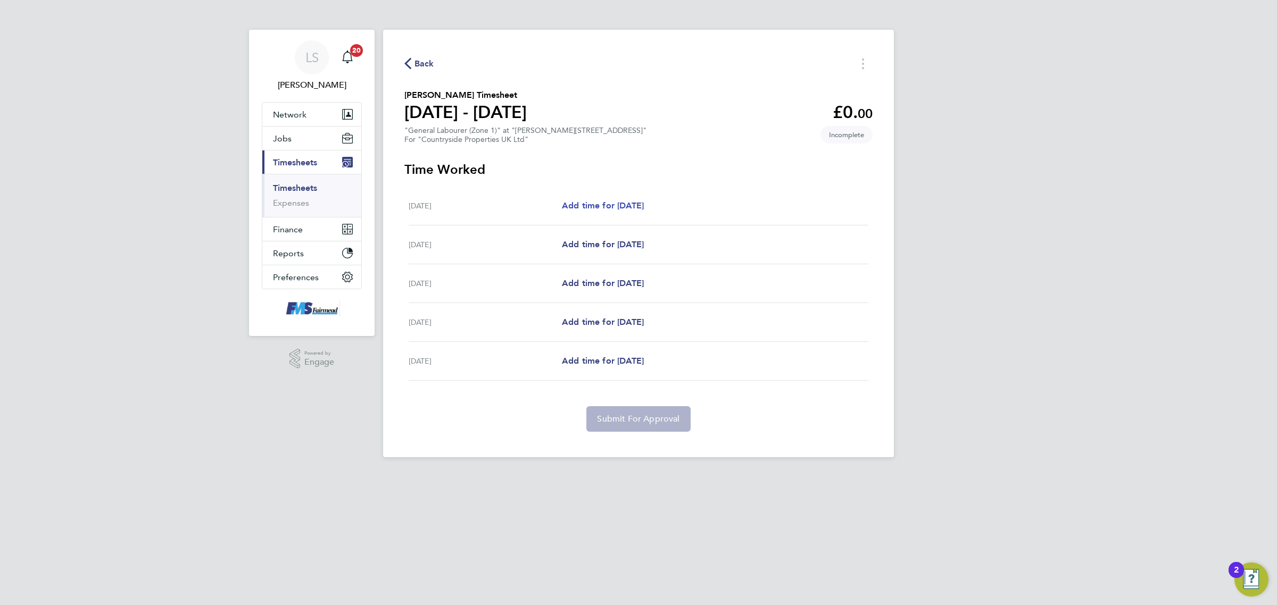
click at [644, 206] on span "Add time for Mon 18 Aug" at bounding box center [603, 206] width 82 height 10
select select "30"
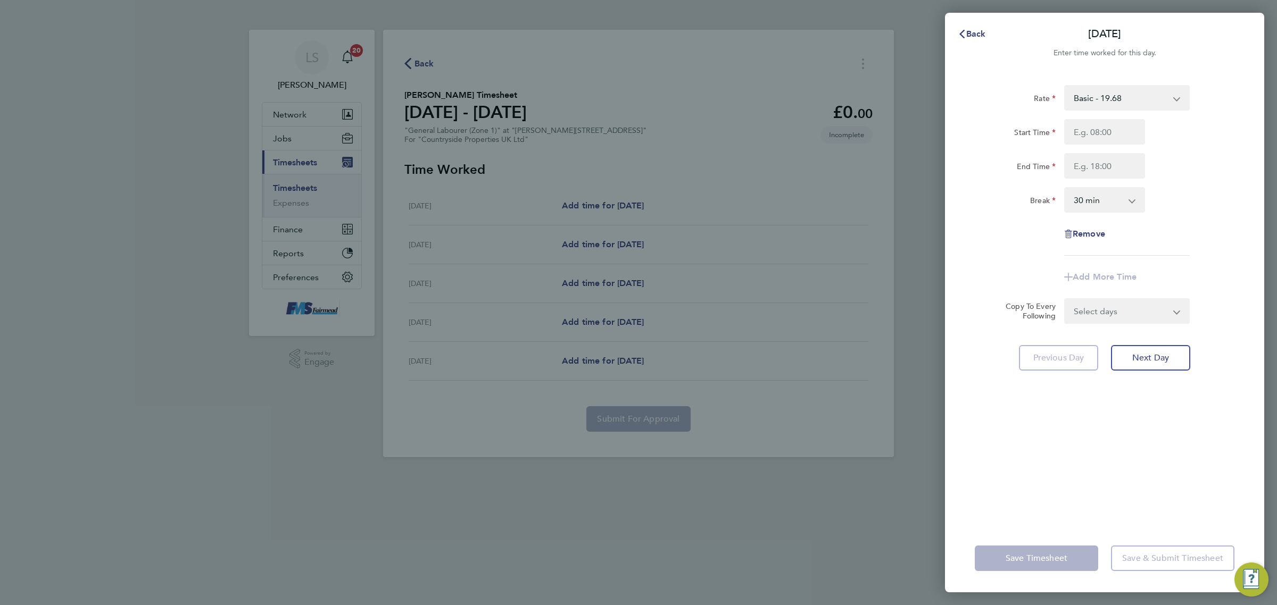
click at [1157, 134] on div "Start Time" at bounding box center [1104, 132] width 268 height 26
click at [1133, 136] on input "Start Time" at bounding box center [1104, 132] width 81 height 26
type input "07:30"
drag, startPoint x: 1113, startPoint y: 160, endPoint x: 1113, endPoint y: 169, distance: 8.5
click at [1113, 160] on input "End Time" at bounding box center [1104, 166] width 81 height 26
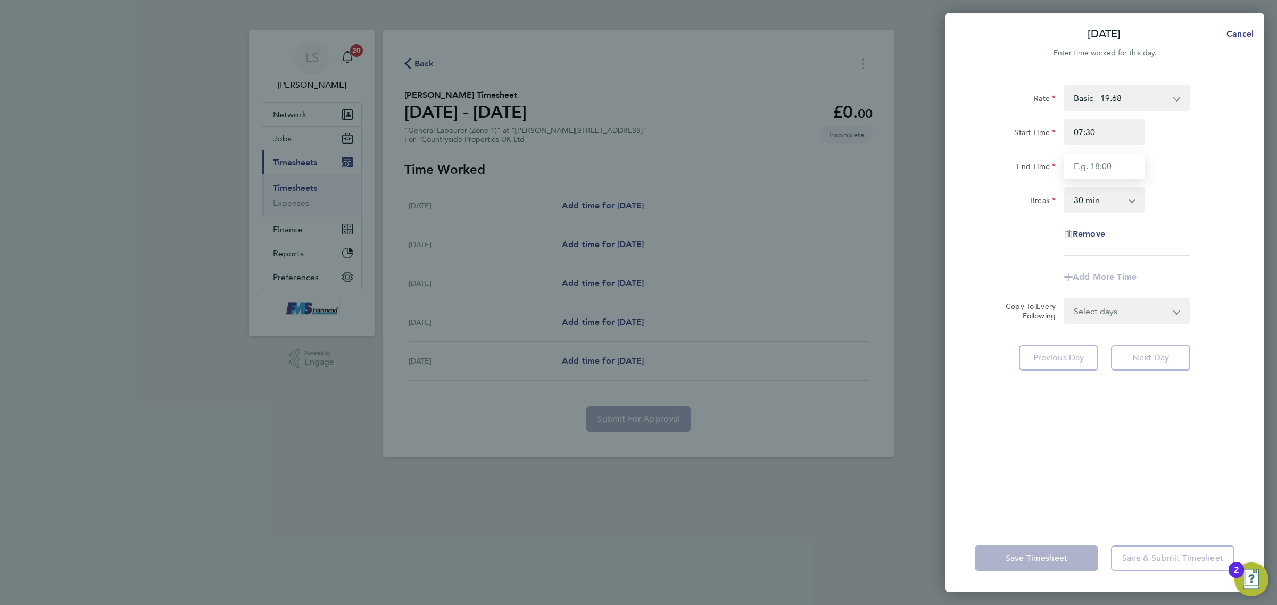
type input "17:00"
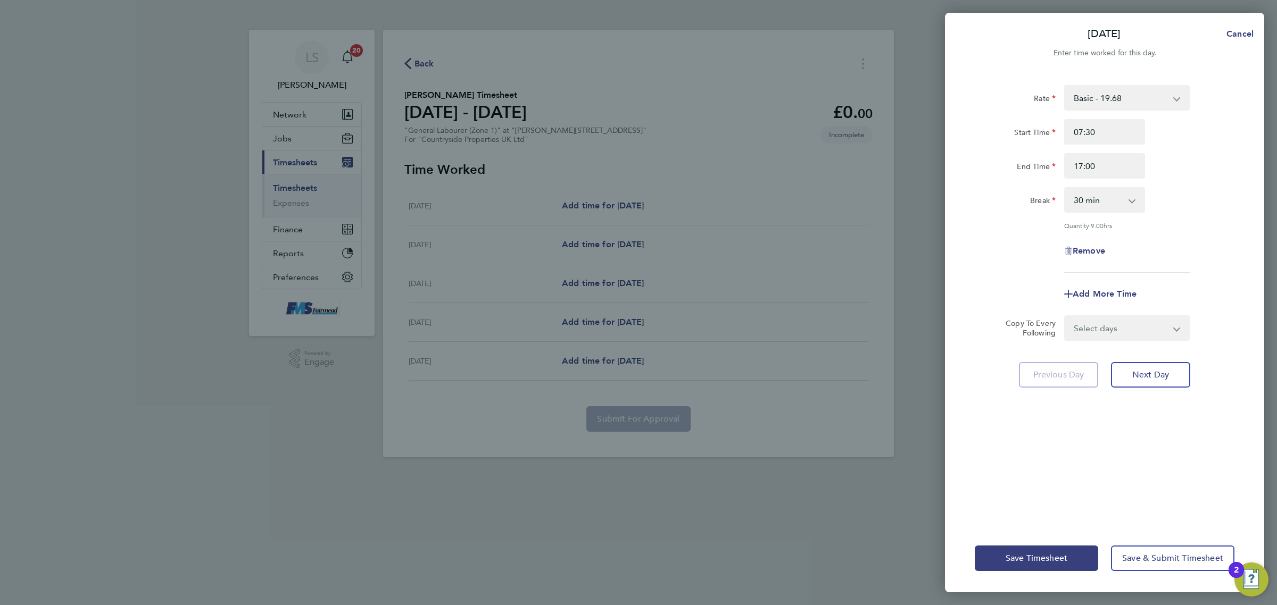
click at [1189, 163] on div "End Time 17:00" at bounding box center [1104, 166] width 268 height 26
click at [1152, 338] on select "Select days Day Tuesday Wednesday Thursday Friday" at bounding box center [1121, 327] width 112 height 23
select select "DAY"
click at [1065, 316] on select "Select days Day Tuesday Wednesday Thursday Friday" at bounding box center [1121, 327] width 112 height 23
select select "2025-08-22"
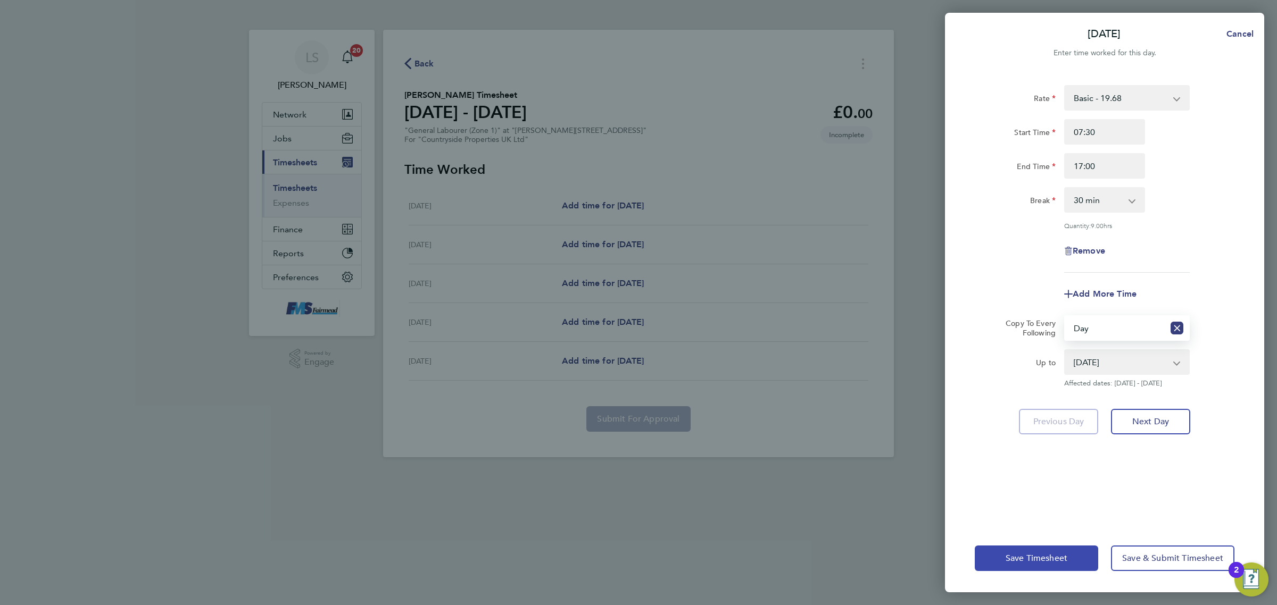
click at [1083, 562] on button "Save Timesheet" at bounding box center [1035, 559] width 123 height 26
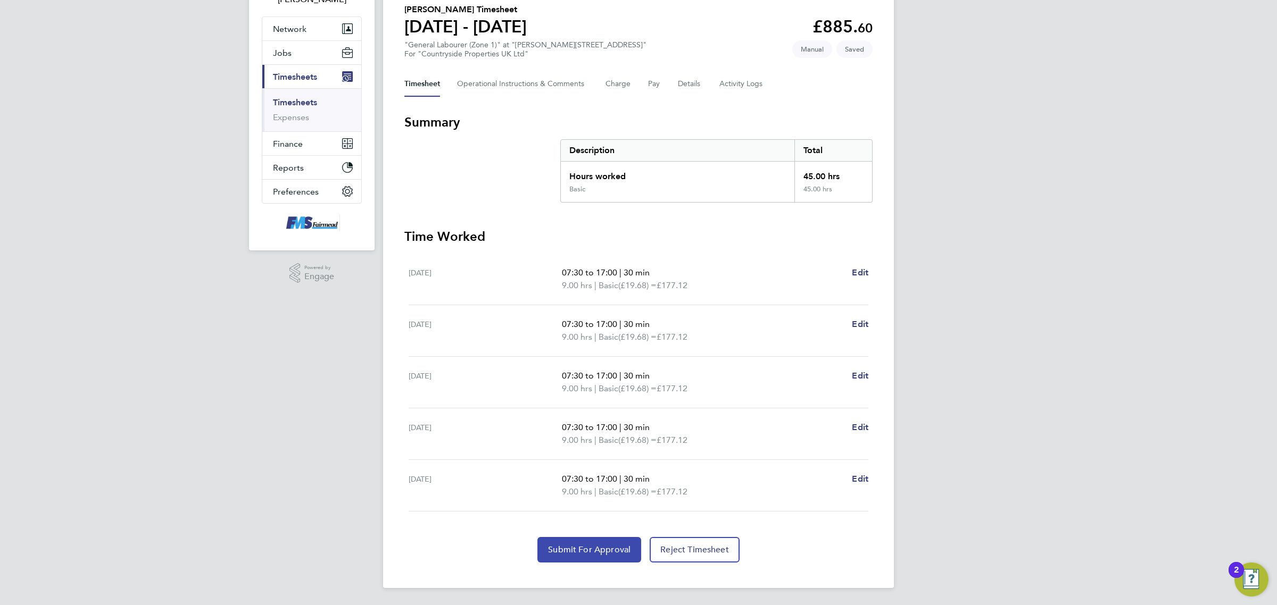
click at [612, 545] on span "Submit For Approval" at bounding box center [589, 550] width 82 height 11
click at [301, 101] on link "Timesheets" at bounding box center [295, 103] width 44 height 10
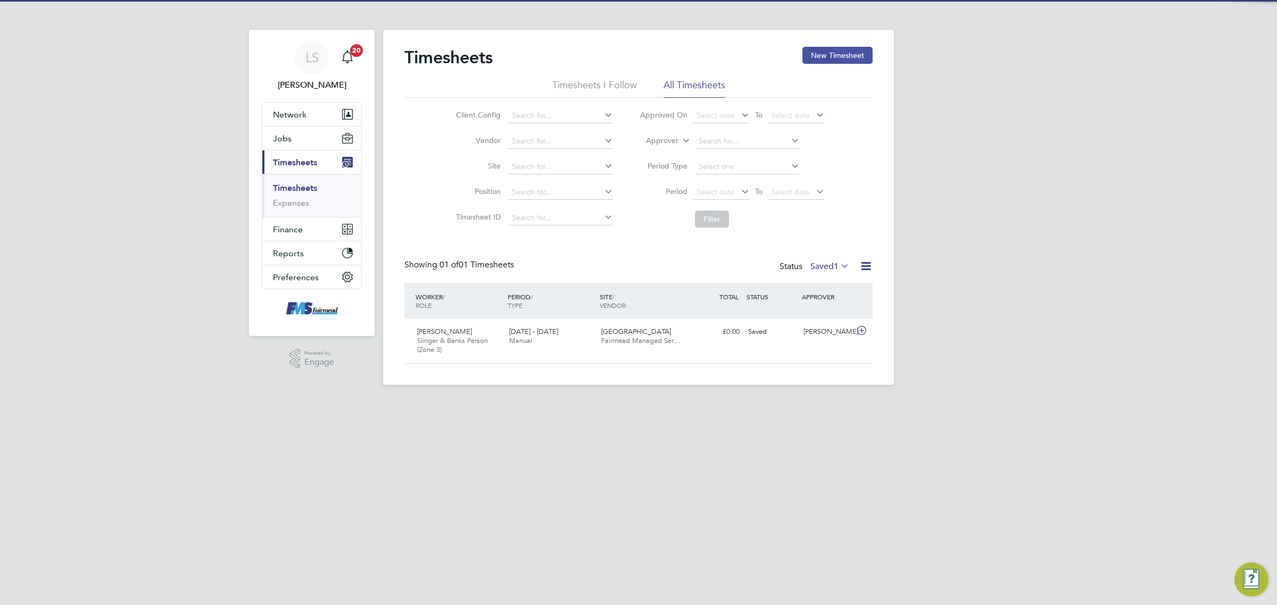
click at [820, 57] on button "New Timesheet" at bounding box center [837, 55] width 70 height 17
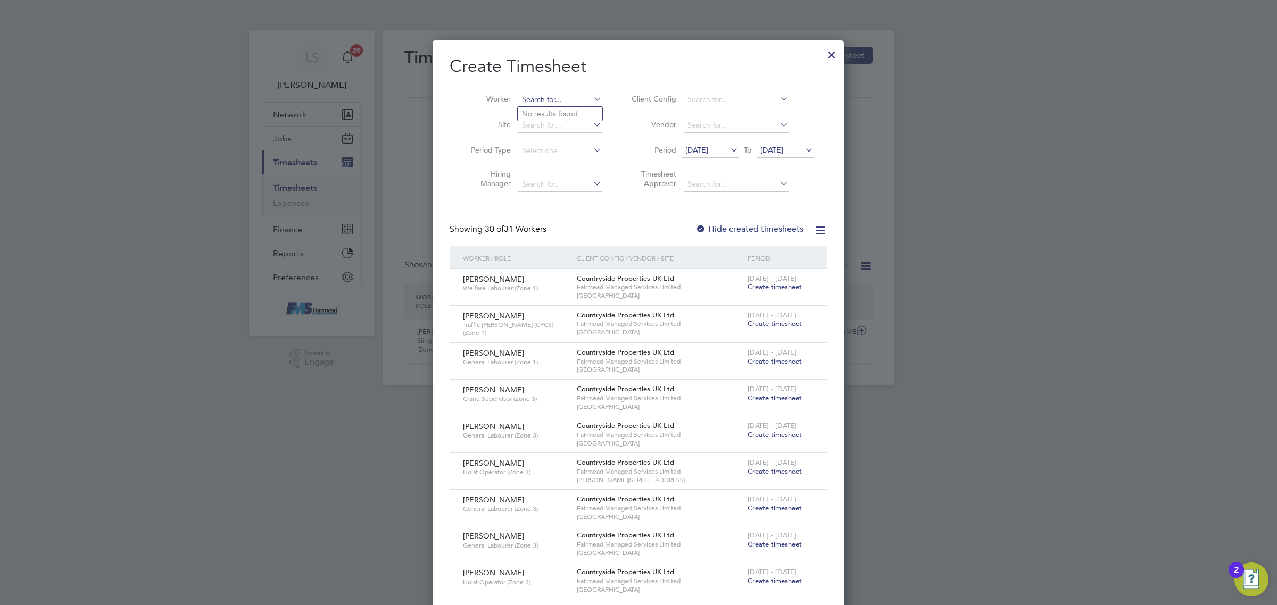
click at [548, 100] on input at bounding box center [560, 100] width 84 height 15
click at [552, 108] on li "Benson Simbule" at bounding box center [566, 114] width 97 height 14
type input "Benson Simbule"
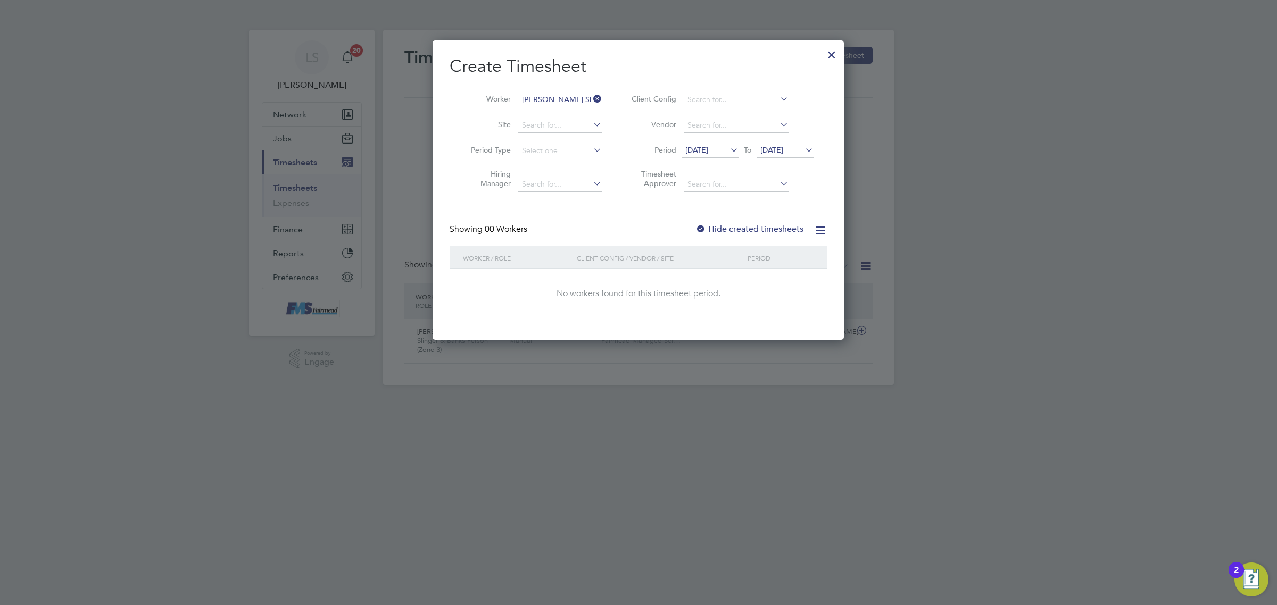
click at [751, 226] on label "Hide created timesheets" at bounding box center [749, 229] width 108 height 11
click at [778, 151] on span "19 Aug 2025" at bounding box center [771, 150] width 23 height 10
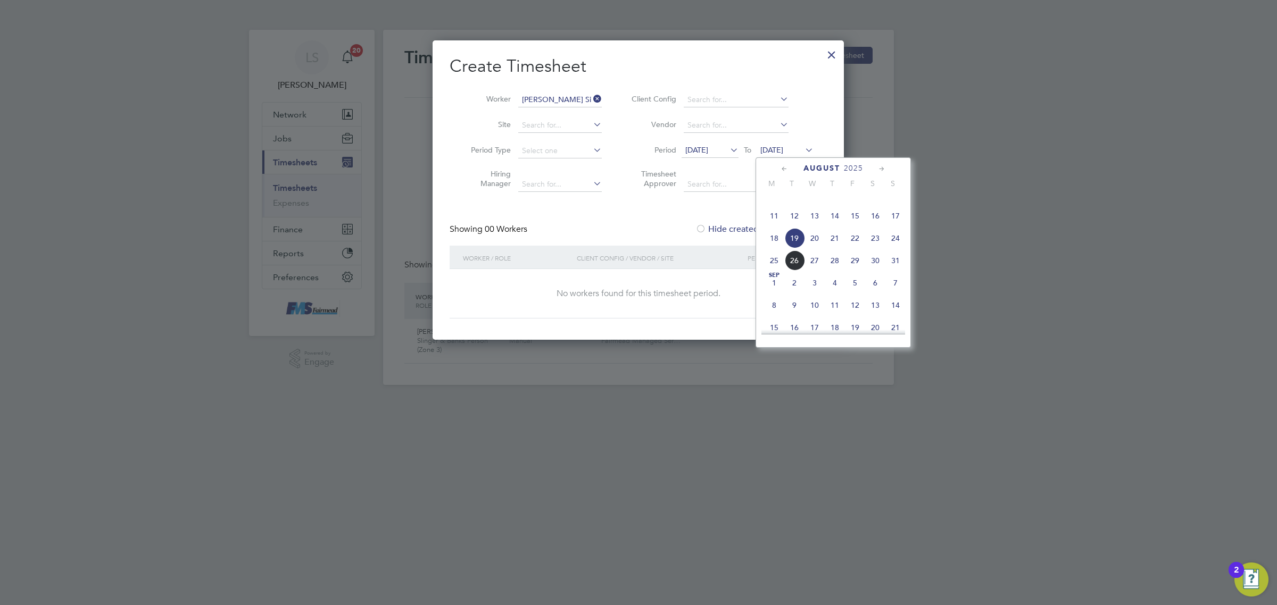
click at [899, 248] on span "24" at bounding box center [895, 238] width 20 height 20
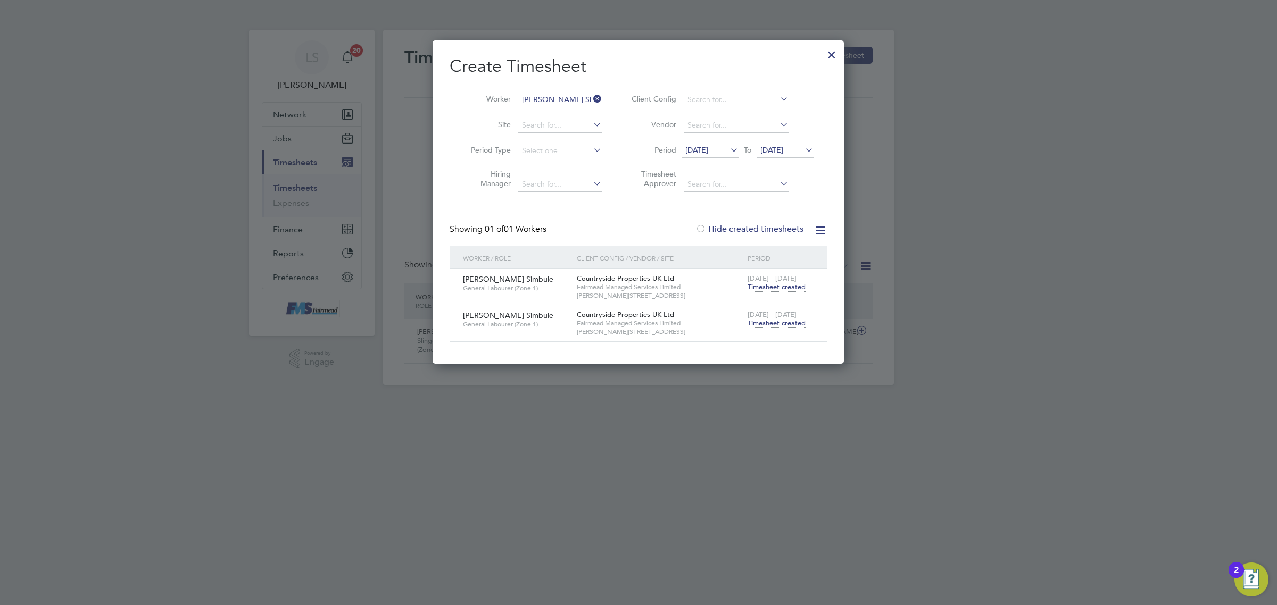
click at [763, 319] on span "Timesheet created" at bounding box center [776, 324] width 58 height 10
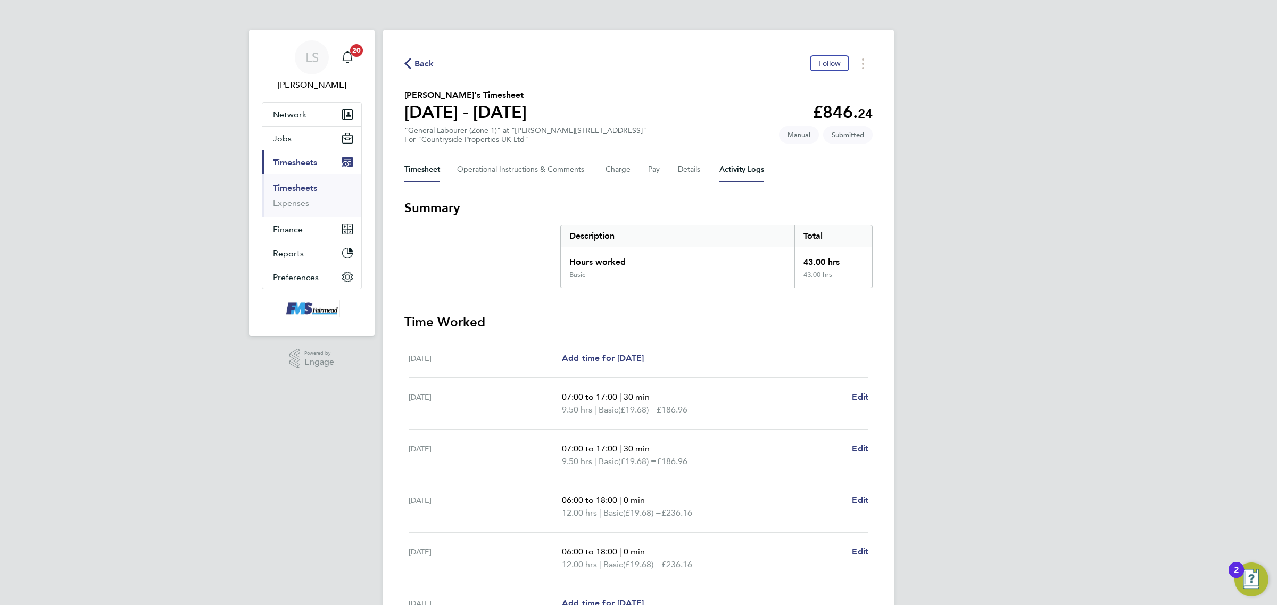
click at [735, 166] on Logs-tab "Activity Logs" at bounding box center [741, 170] width 45 height 26
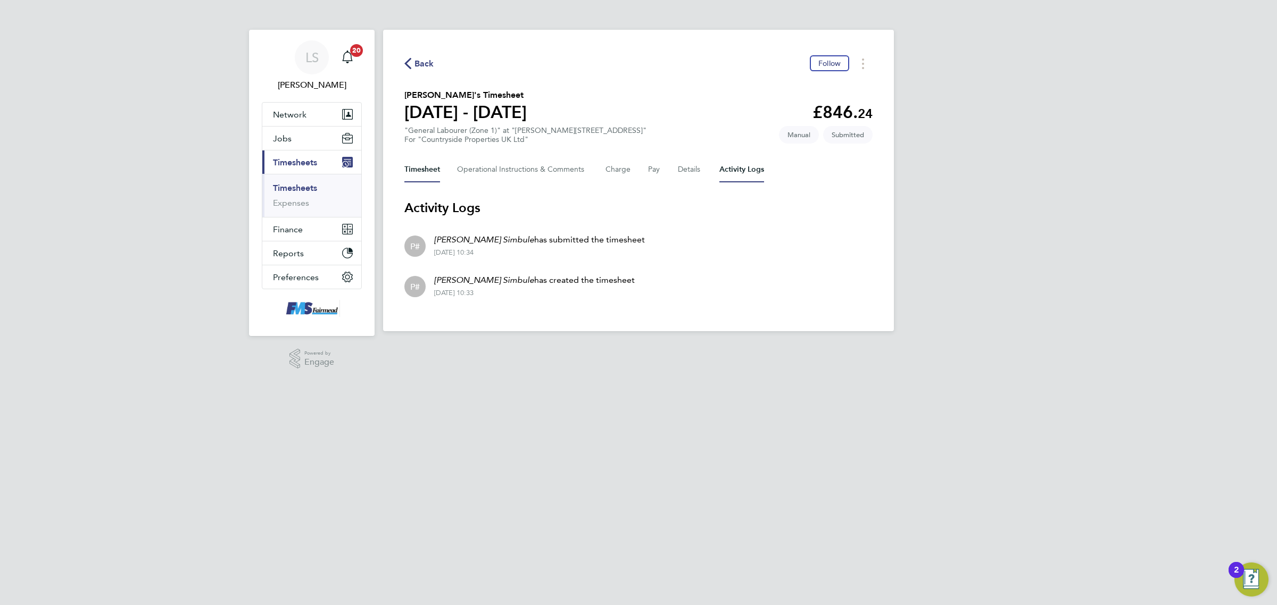
click at [416, 161] on button "Timesheet" at bounding box center [422, 170] width 36 height 26
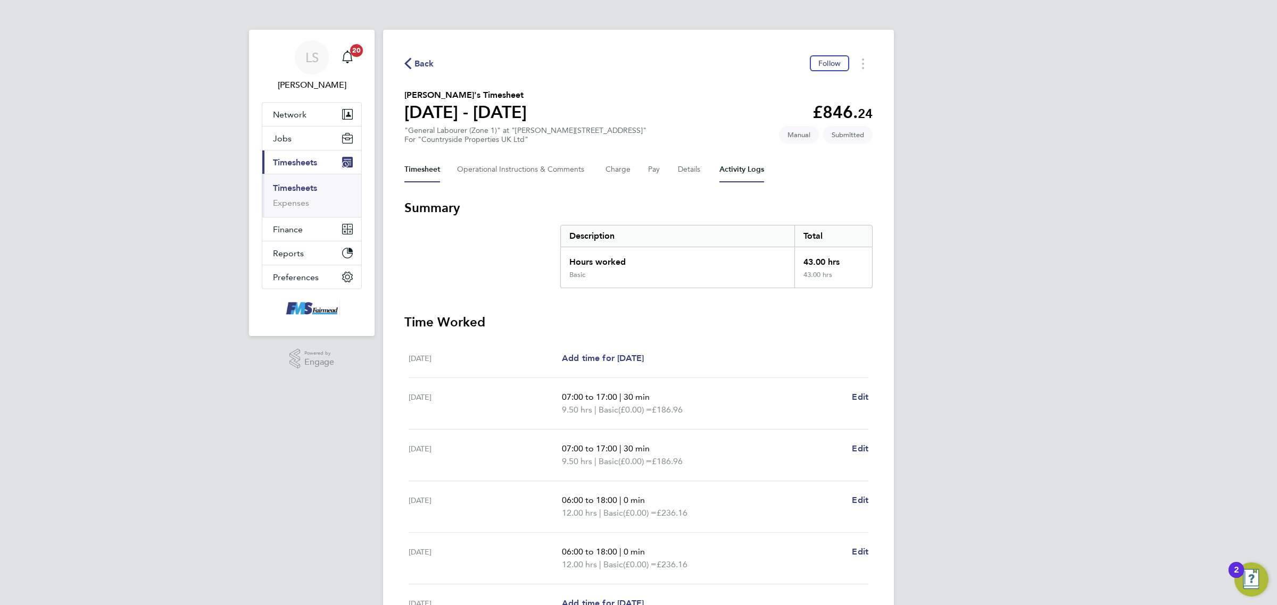
click at [761, 174] on Logs-tab "Activity Logs" at bounding box center [741, 170] width 45 height 26
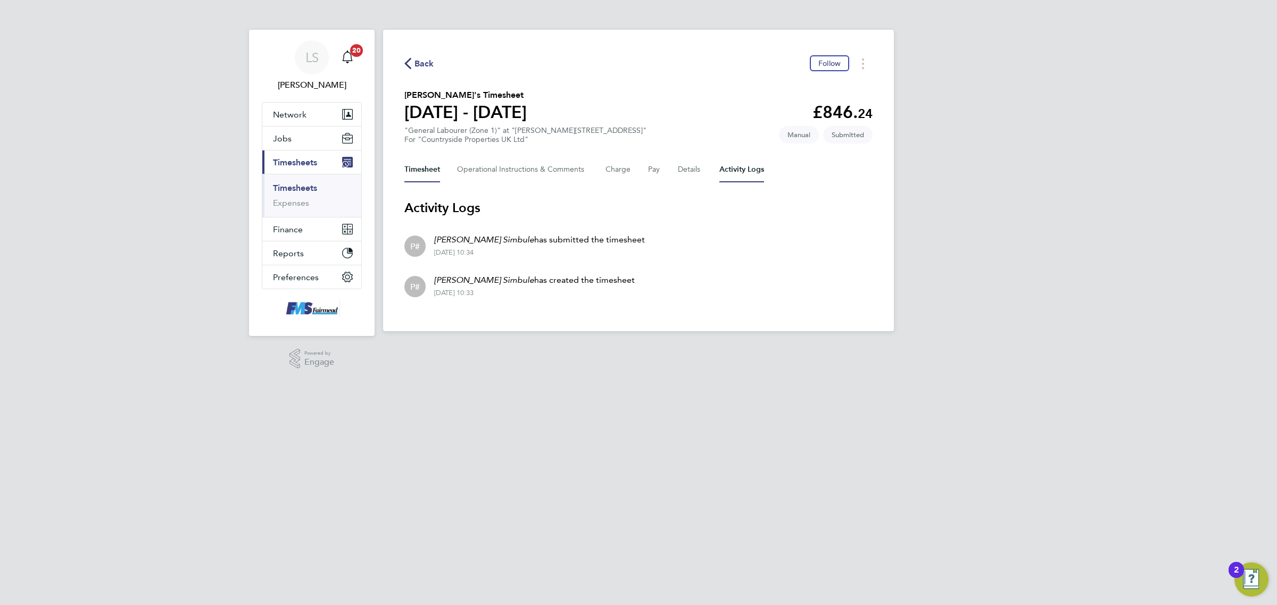
click at [435, 168] on button "Timesheet" at bounding box center [422, 170] width 36 height 26
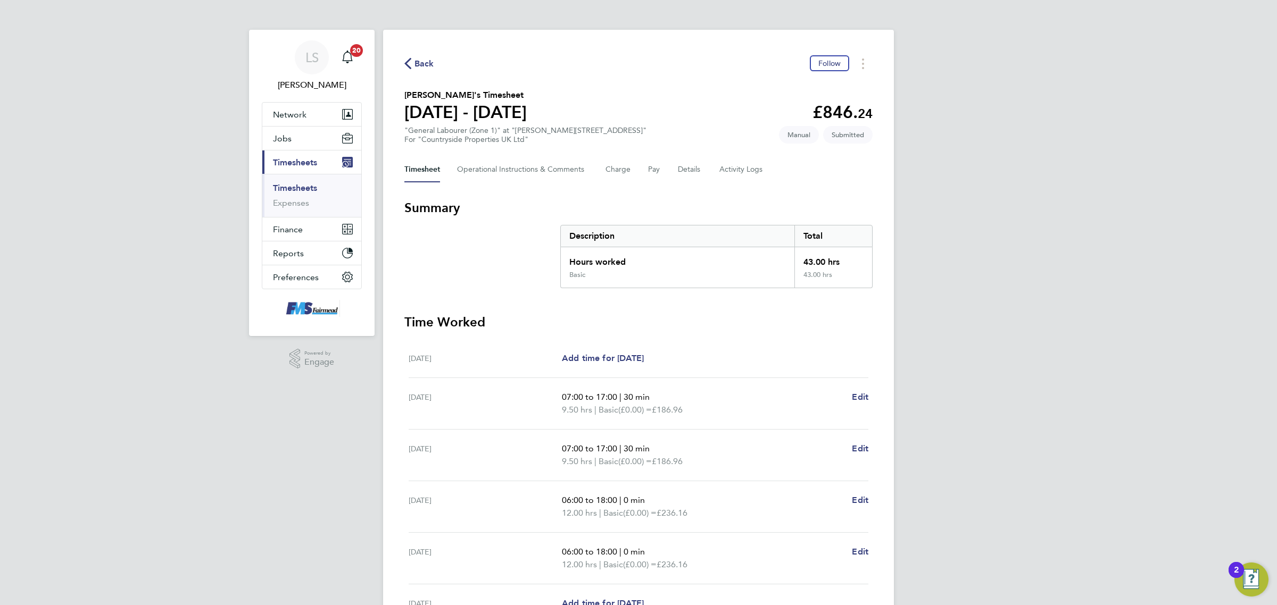
drag, startPoint x: 310, startPoint y: 194, endPoint x: 322, endPoint y: 181, distance: 18.1
click at [310, 194] on li "Timesheets" at bounding box center [313, 190] width 80 height 15
click at [304, 185] on link "Timesheets" at bounding box center [295, 188] width 44 height 10
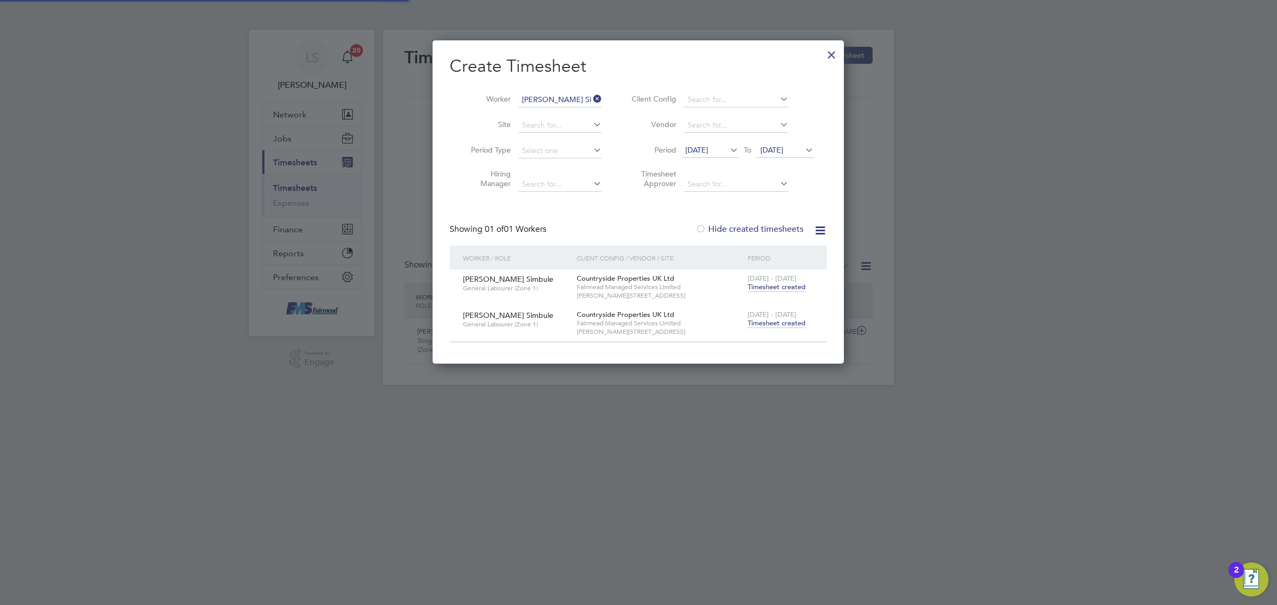
scroll to position [27, 92]
click at [535, 103] on input at bounding box center [560, 100] width 84 height 15
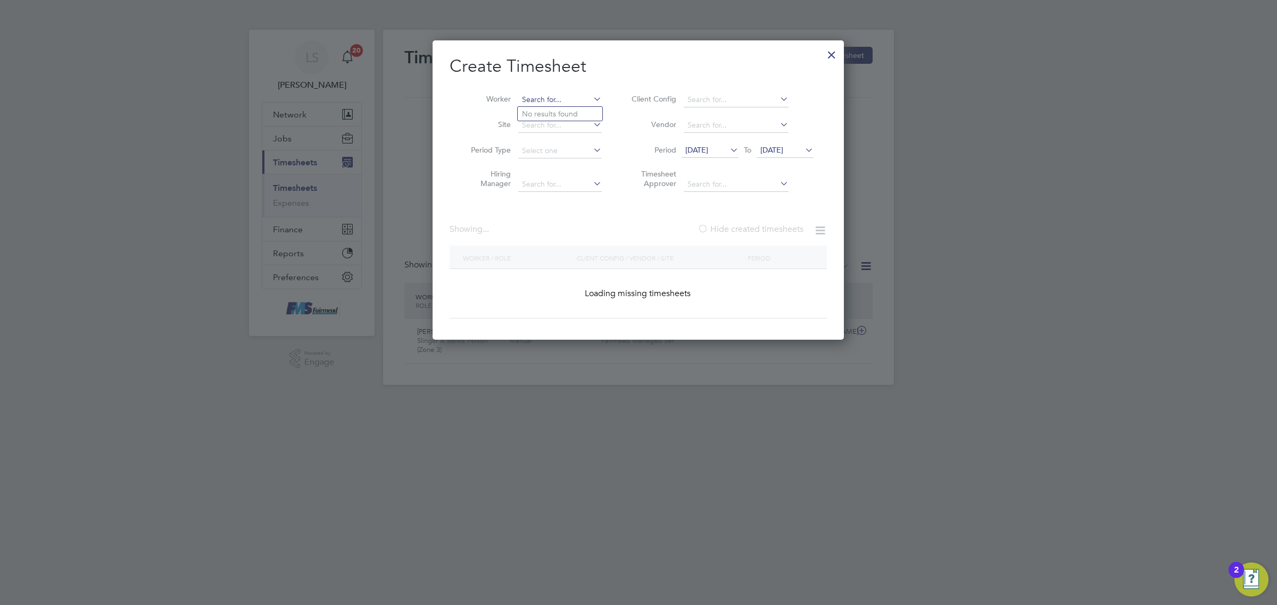
click at [541, 96] on input at bounding box center [560, 100] width 84 height 15
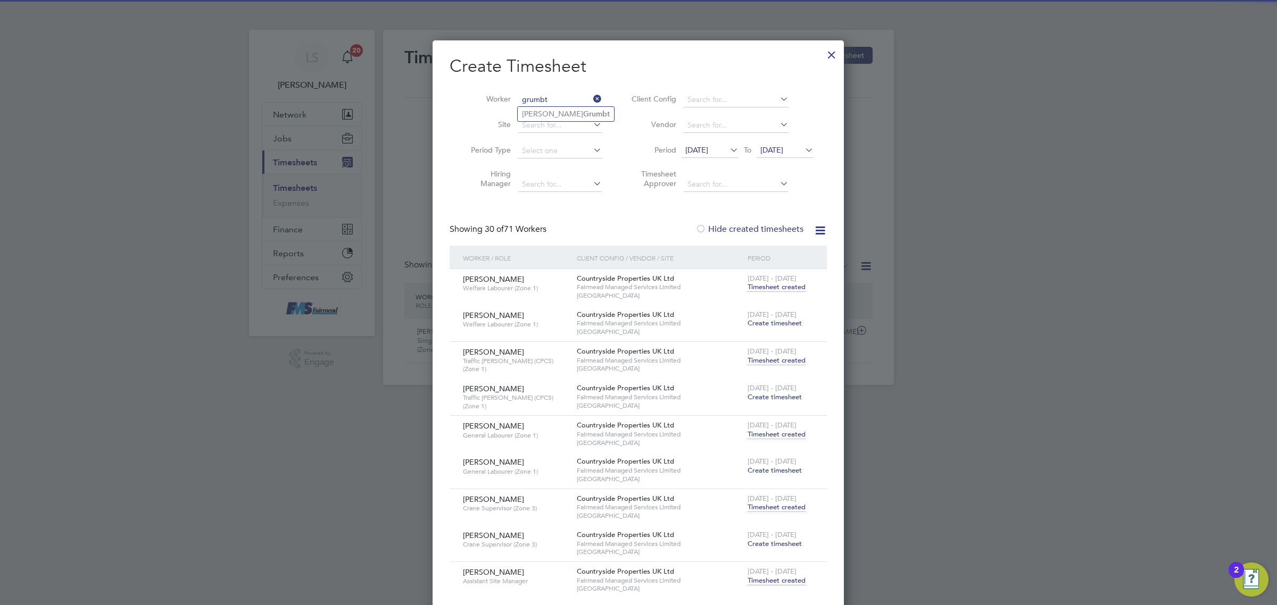
click at [548, 105] on input "grumbt" at bounding box center [560, 100] width 84 height 15
click at [583, 112] on b "Grumbt" at bounding box center [596, 114] width 27 height 9
type input "Tony Grumbt"
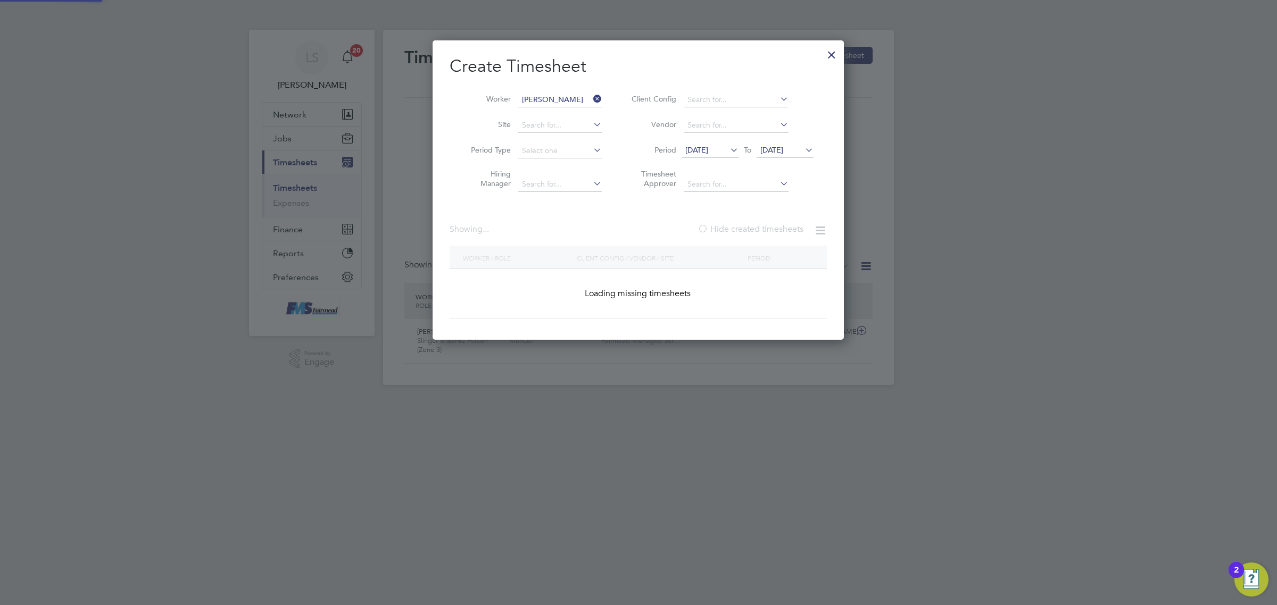
scroll to position [323, 411]
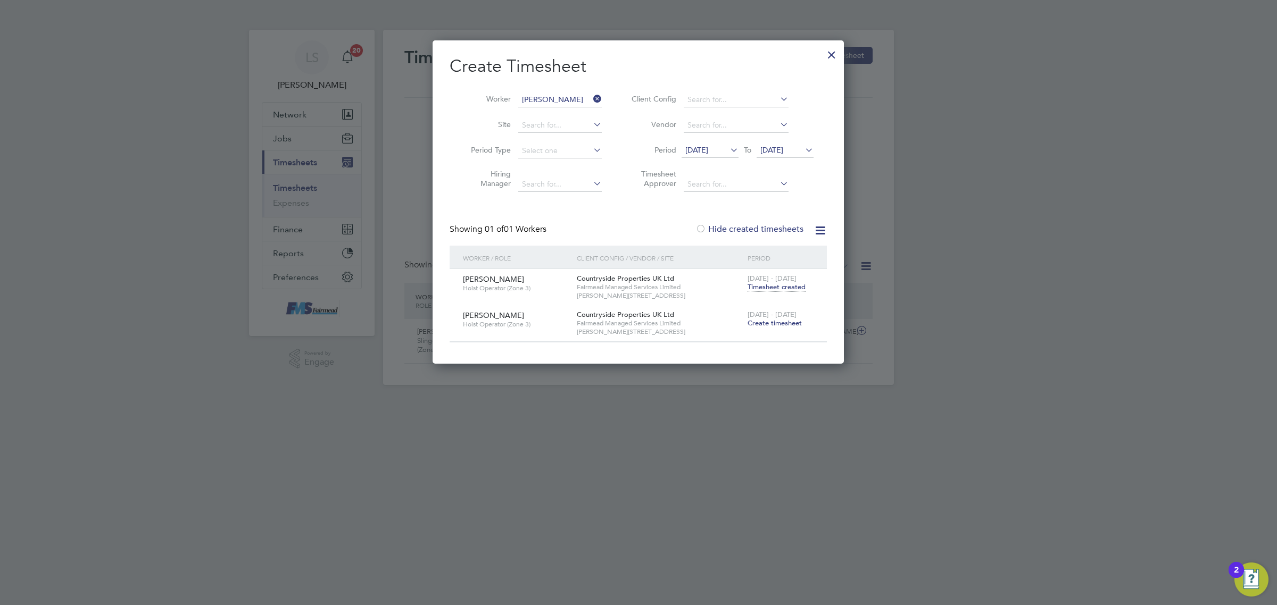
click at [785, 320] on span "Create timesheet" at bounding box center [774, 323] width 54 height 9
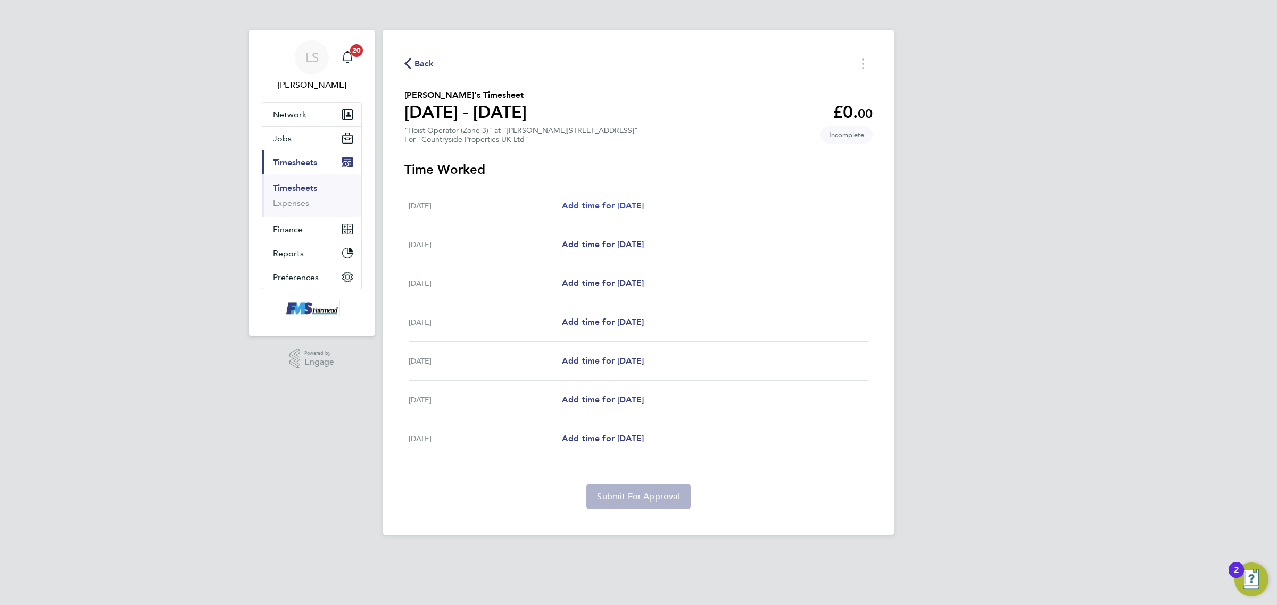
click at [633, 208] on span "Add time for Mon 18 Aug" at bounding box center [603, 206] width 82 height 10
select select "30"
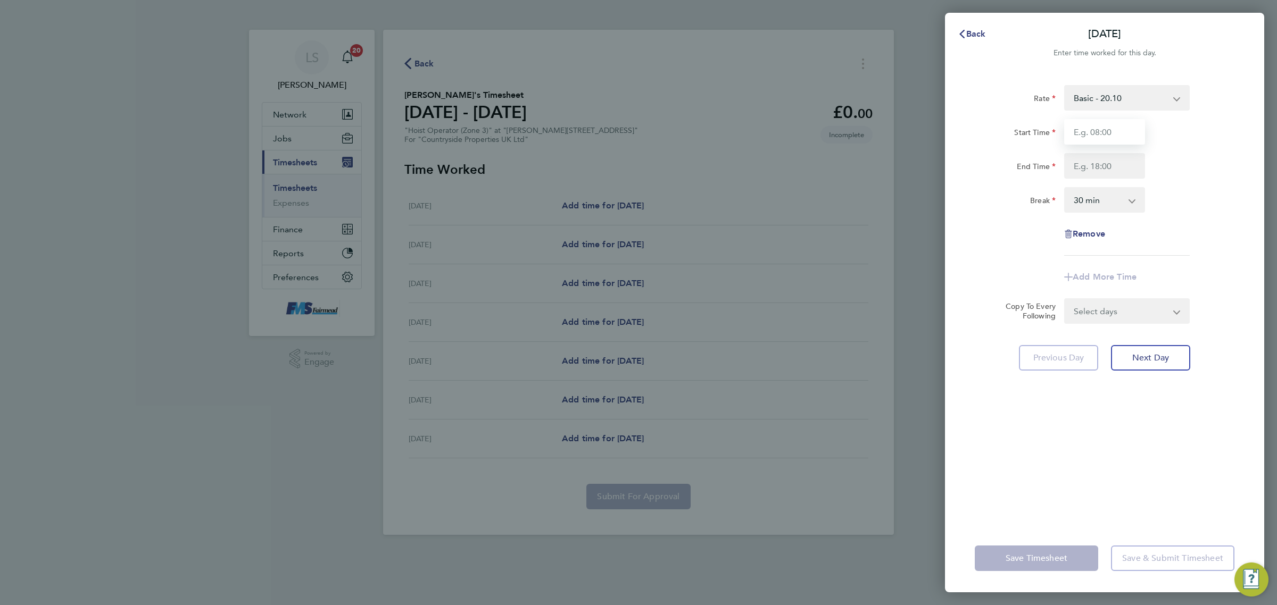
drag, startPoint x: 1105, startPoint y: 125, endPoint x: 1114, endPoint y: 134, distance: 12.8
click at [1105, 125] on input "Start Time" at bounding box center [1104, 132] width 81 height 26
type input "07:30"
drag, startPoint x: 1113, startPoint y: 158, endPoint x: 1121, endPoint y: 165, distance: 10.6
click at [1113, 158] on input "End Time" at bounding box center [1104, 166] width 81 height 26
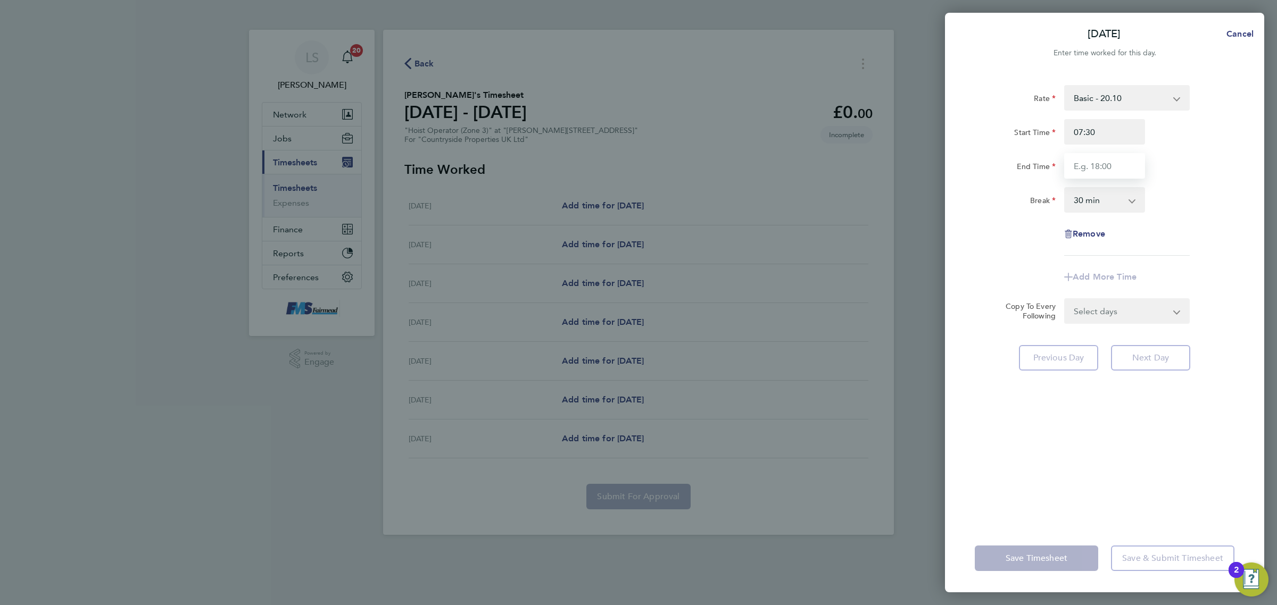
type input "17:00"
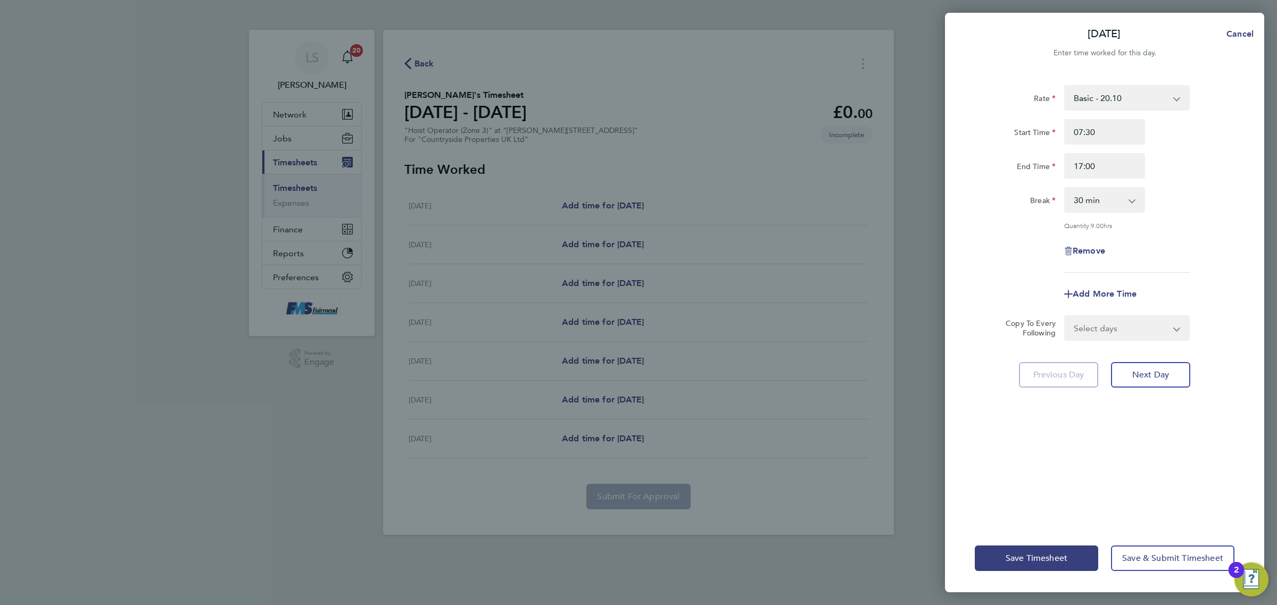
click at [1201, 171] on div "End Time 17:00" at bounding box center [1104, 166] width 268 height 26
click at [1103, 318] on select "Select days Day Weekday (Mon-Fri) Weekend (Sat-Sun) Tuesday Wednesday Thursday …" at bounding box center [1121, 327] width 112 height 23
select select "WEEKDAY"
click at [1065, 316] on select "Select days Day Weekday (Mon-Fri) Weekend (Sat-Sun) Tuesday Wednesday Thursday …" at bounding box center [1121, 327] width 112 height 23
select select "2025-08-24"
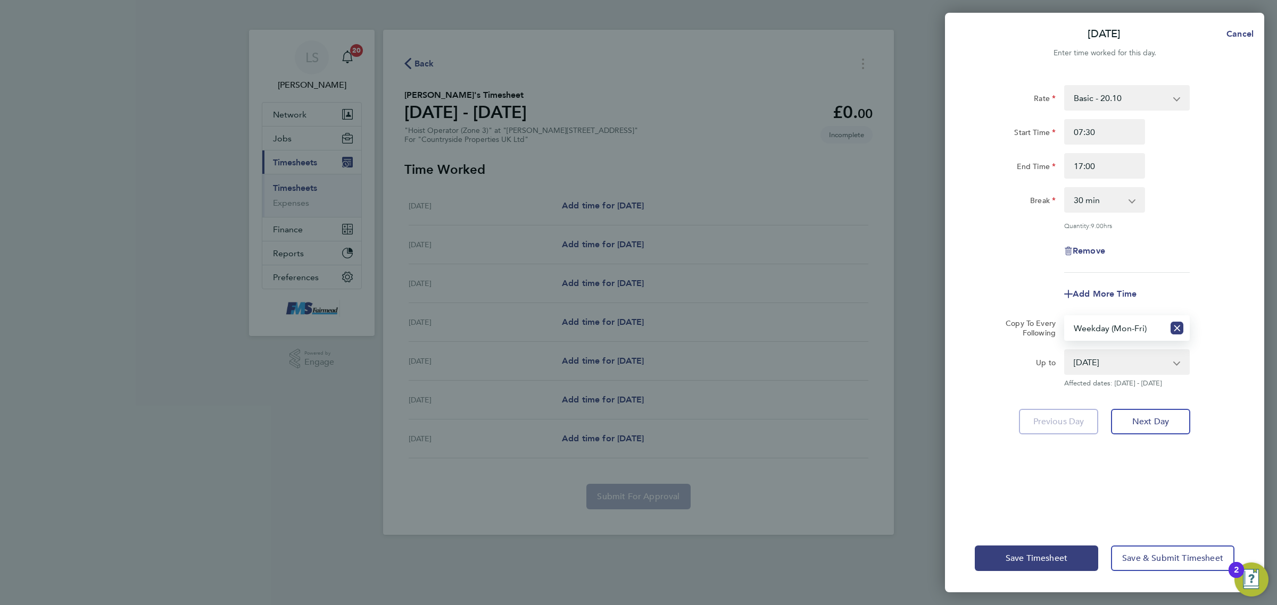
click at [1139, 487] on div "Rate Basic - 20.10 Start Time 07:30 End Time 17:00 Break 0 min 15 min 30 min 45…" at bounding box center [1104, 298] width 319 height 452
click at [1165, 561] on span "Save & Submit Timesheet" at bounding box center [1172, 558] width 101 height 11
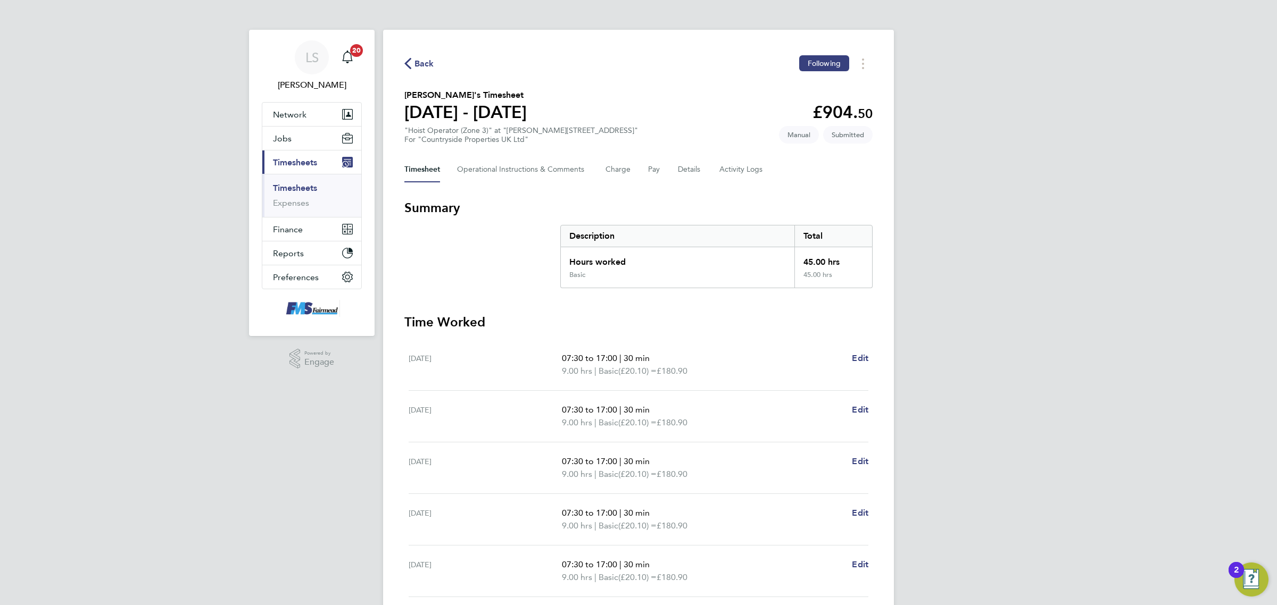
click at [288, 189] on link "Timesheets" at bounding box center [295, 188] width 44 height 10
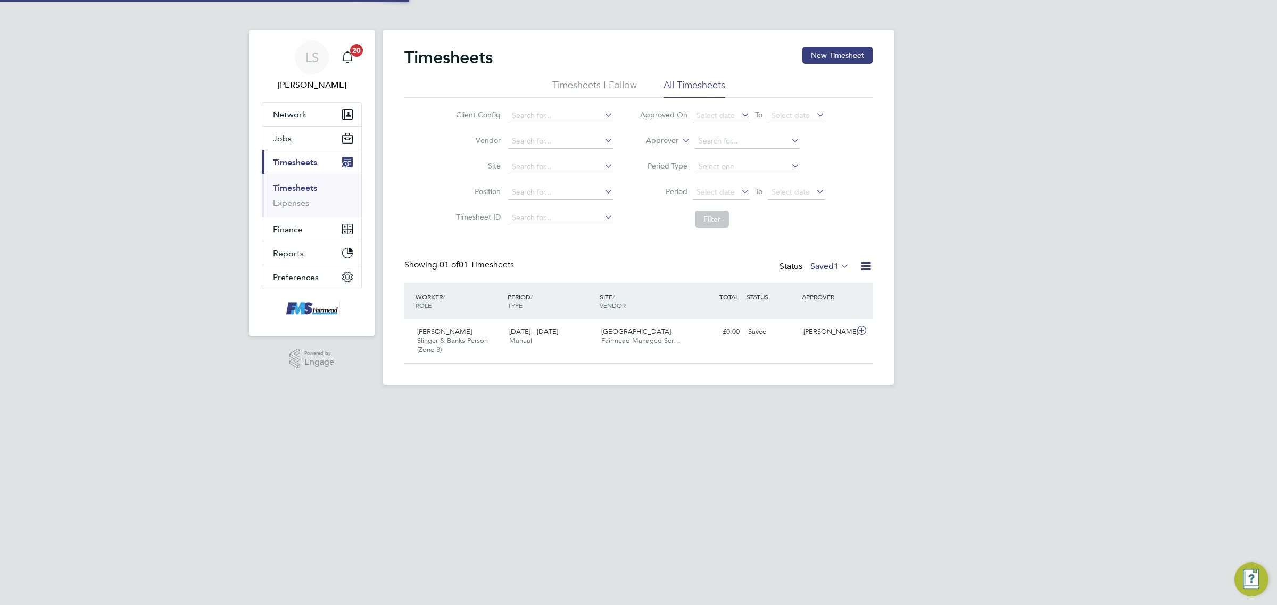
scroll to position [27, 92]
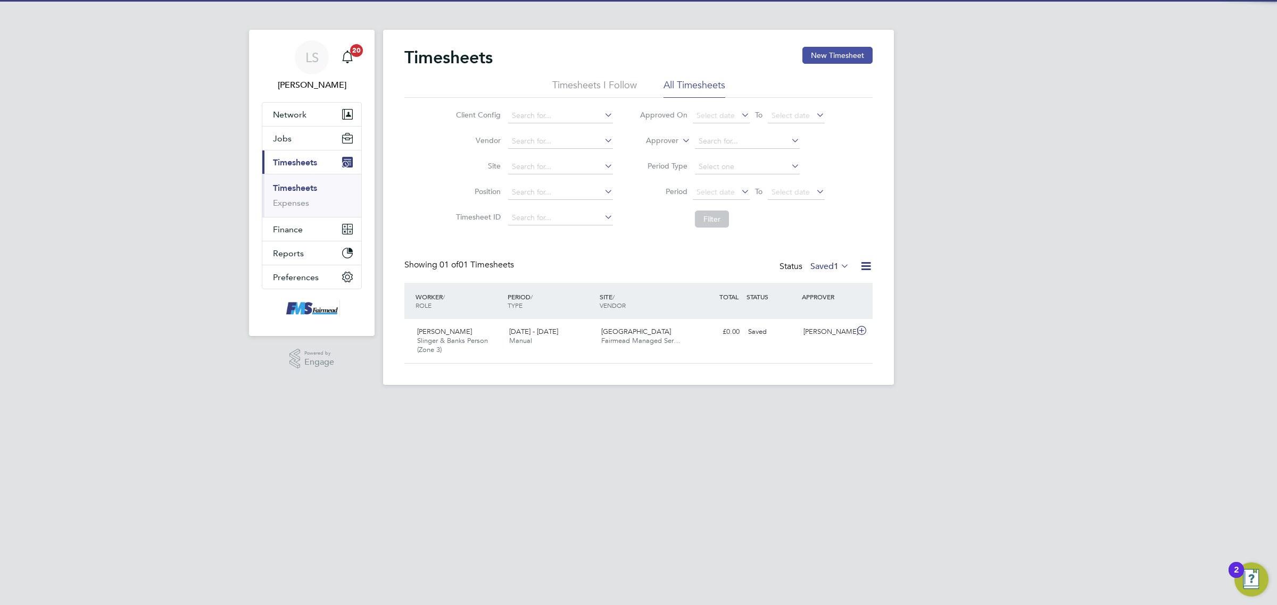
drag, startPoint x: 868, startPoint y: 62, endPoint x: 860, endPoint y: 61, distance: 8.0
click at [860, 62] on button "New Timesheet" at bounding box center [837, 55] width 70 height 17
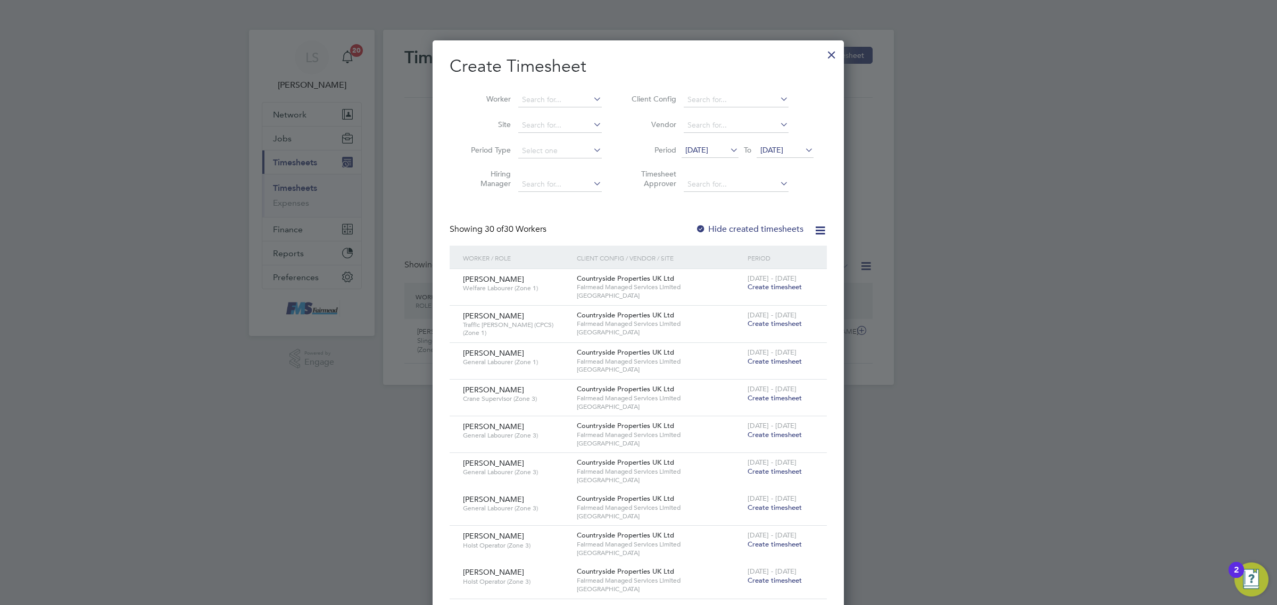
scroll to position [5, 4]
click at [566, 89] on li "Worker" at bounding box center [531, 100] width 165 height 26
click at [567, 96] on input at bounding box center [560, 100] width 84 height 15
click at [568, 110] on li "Aysh e Ahmed" at bounding box center [564, 114] width 93 height 14
type input "Ayshe Ahmed"
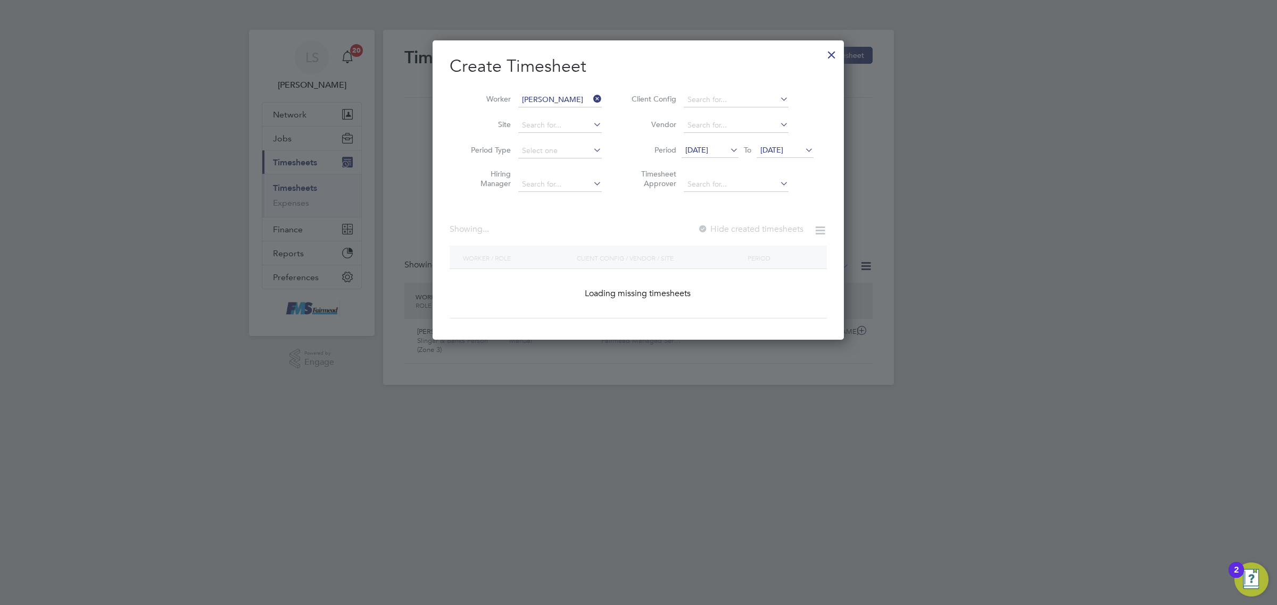
scroll to position [287, 411]
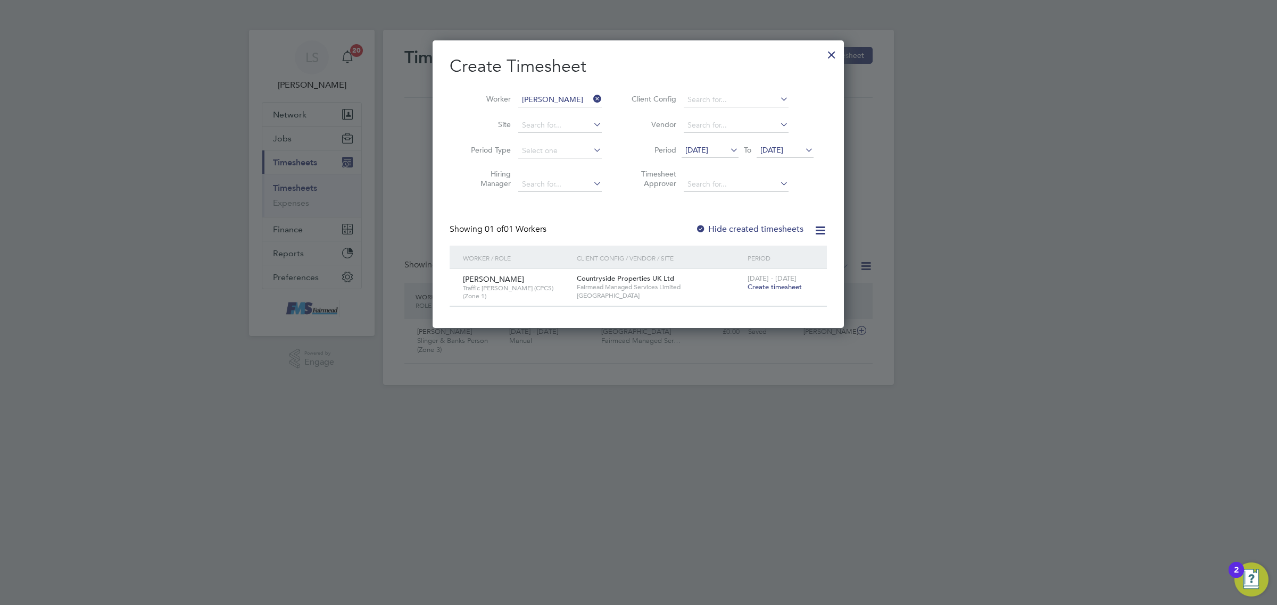
click at [791, 283] on span "Create timesheet" at bounding box center [774, 286] width 54 height 9
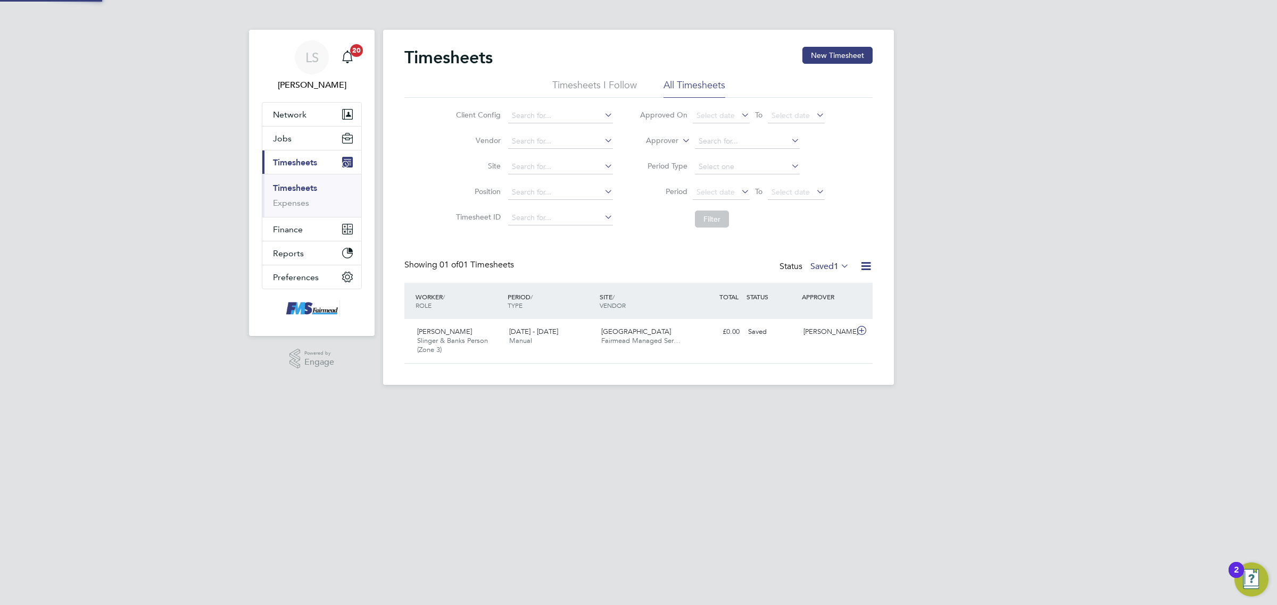
scroll to position [27, 92]
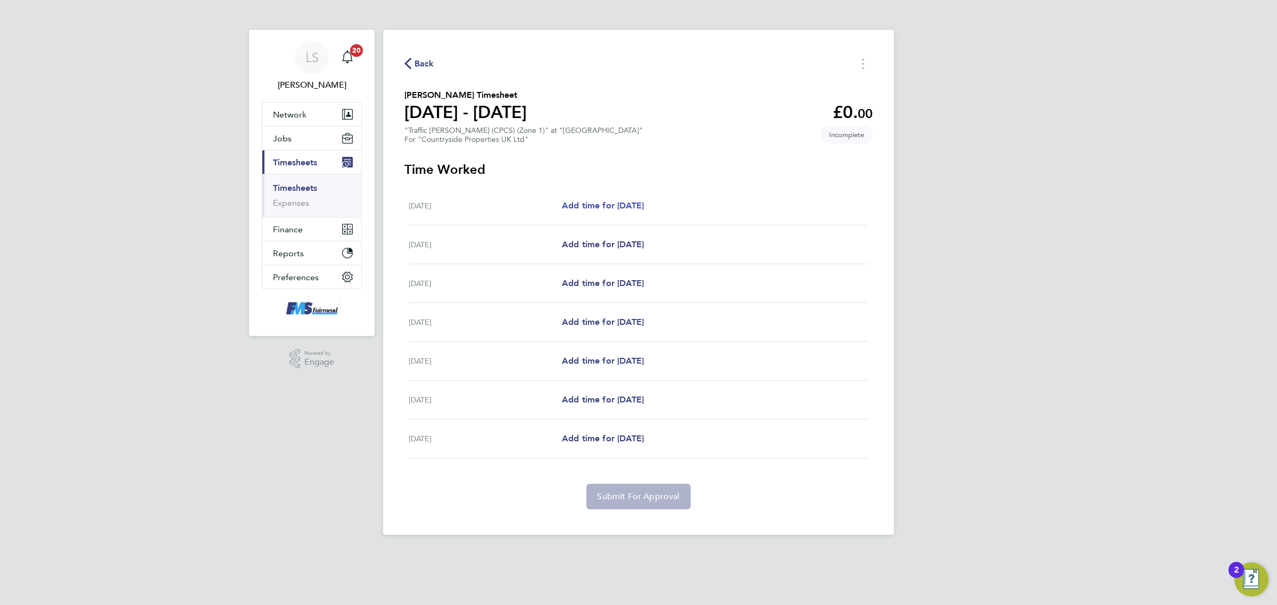
click at [589, 206] on span "Add time for Mon 18 Aug" at bounding box center [603, 206] width 82 height 10
select select "30"
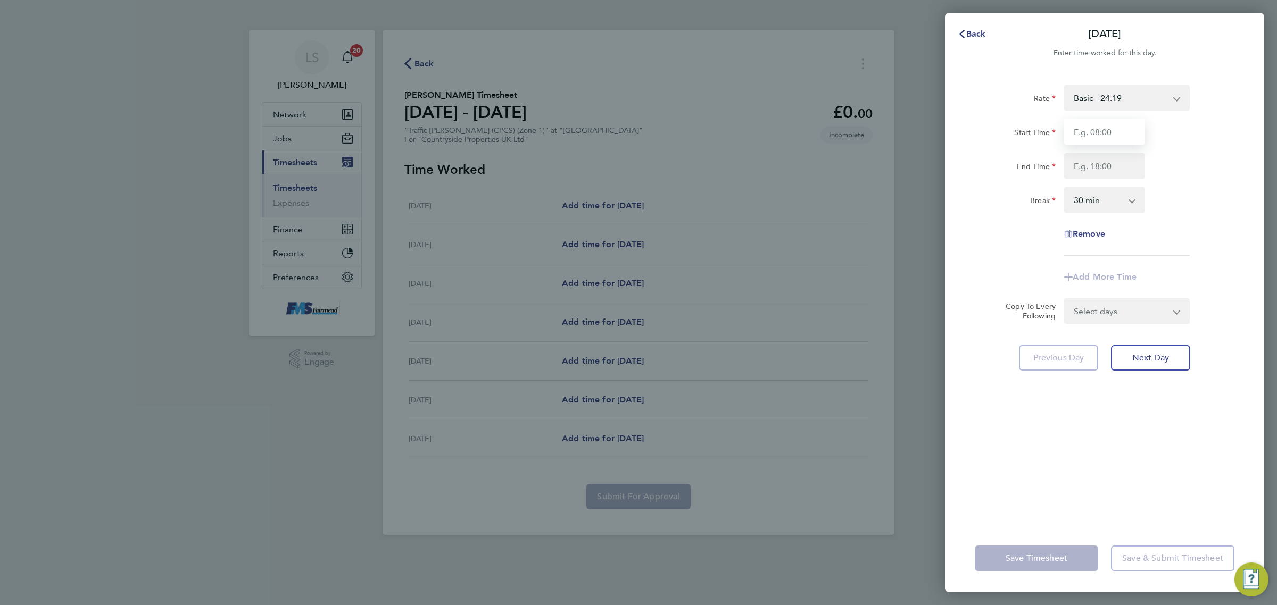
click at [1107, 136] on input "Start Time" at bounding box center [1104, 132] width 81 height 26
type input "07:30"
drag, startPoint x: 1110, startPoint y: 164, endPoint x: 1110, endPoint y: 169, distance: 5.3
click at [1110, 164] on input "End Time" at bounding box center [1104, 166] width 81 height 26
type input "17:30"
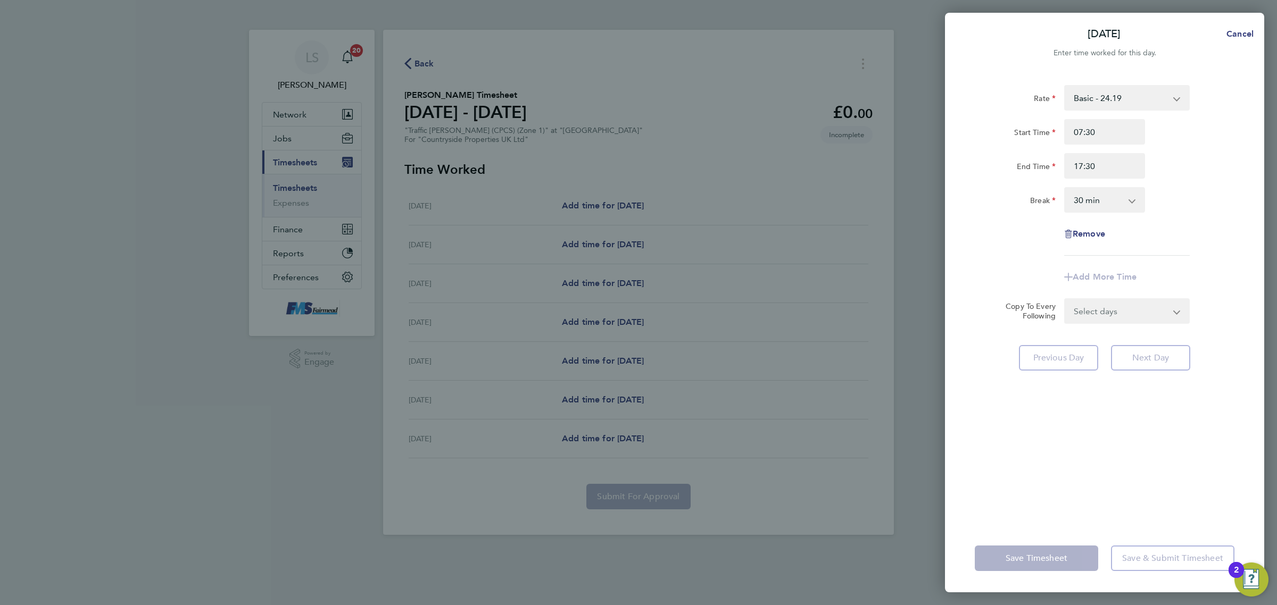
click at [1107, 200] on select "0 min 15 min 30 min 45 min 60 min 75 min 90 min" at bounding box center [1098, 199] width 66 height 23
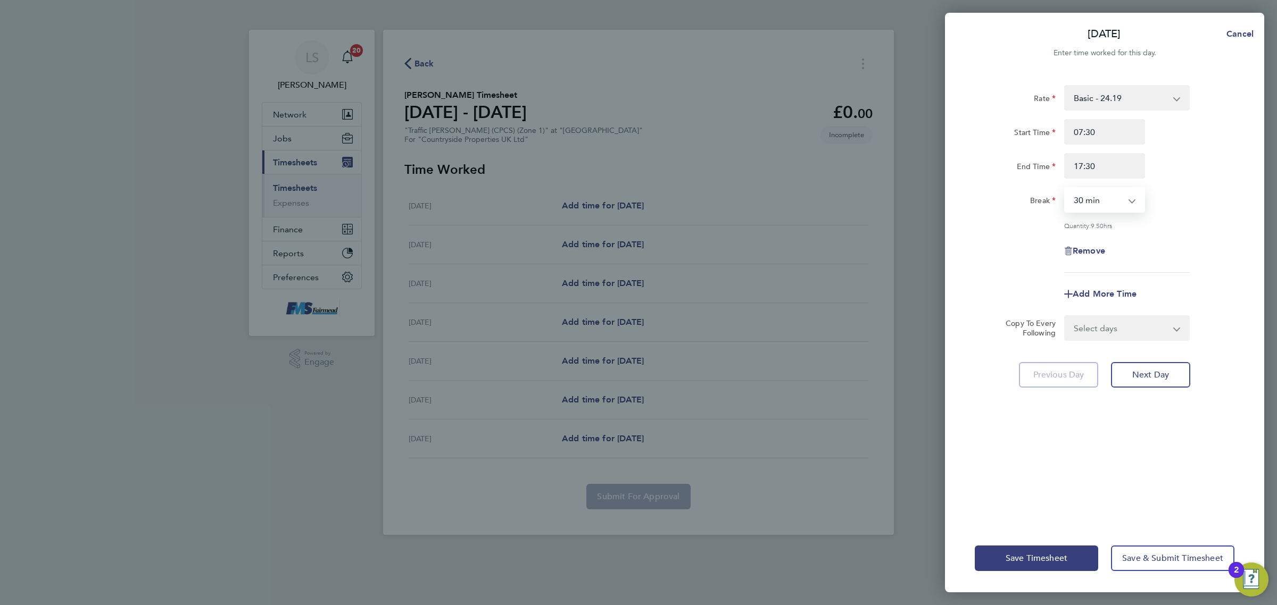
select select "60"
click at [1065, 188] on select "0 min 15 min 30 min 45 min 60 min 75 min 90 min" at bounding box center [1098, 199] width 66 height 23
click at [1243, 272] on div "Rate Basic - 24.19 Start Time 07:30 End Time 17:30 Break 0 min 15 min 30 min 45…" at bounding box center [1104, 298] width 319 height 452
click at [1157, 331] on select "Select days Day Weekday (Mon-Fri) Weekend (Sat-Sun) Tuesday Wednesday Thursday …" at bounding box center [1121, 327] width 112 height 23
select select "WEEKDAY"
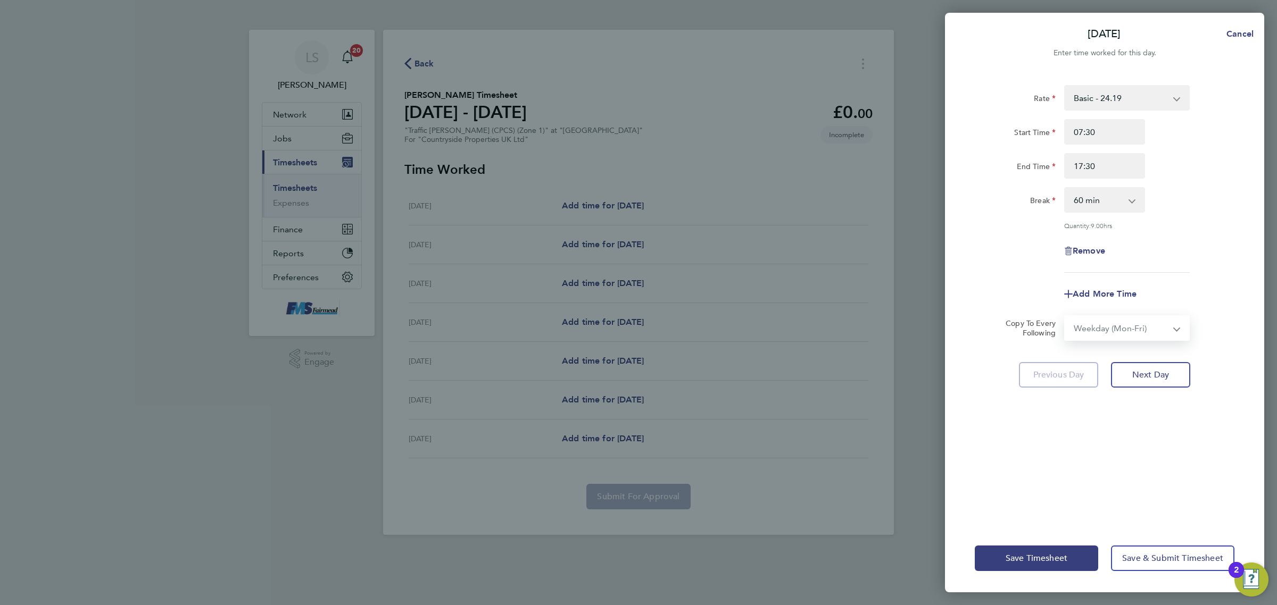
click at [1065, 316] on select "Select days Day Weekday (Mon-Fri) Weekend (Sat-Sun) Tuesday Wednesday Thursday …" at bounding box center [1121, 327] width 112 height 23
select select "2025-08-24"
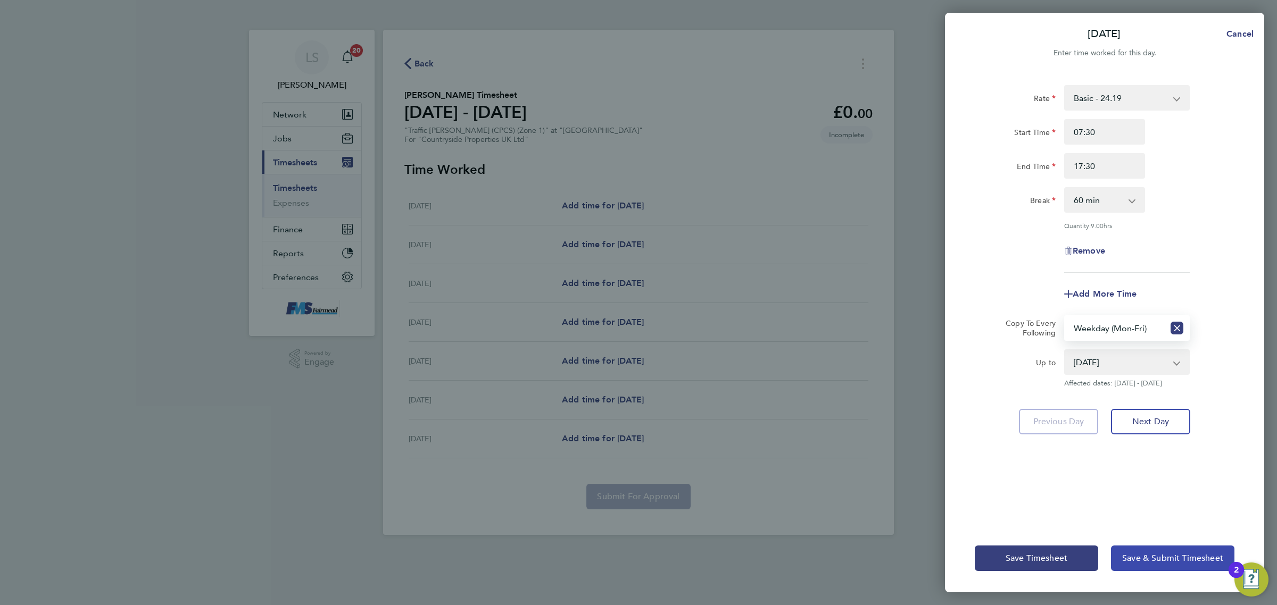
click at [1144, 560] on span "Save & Submit Timesheet" at bounding box center [1172, 558] width 101 height 11
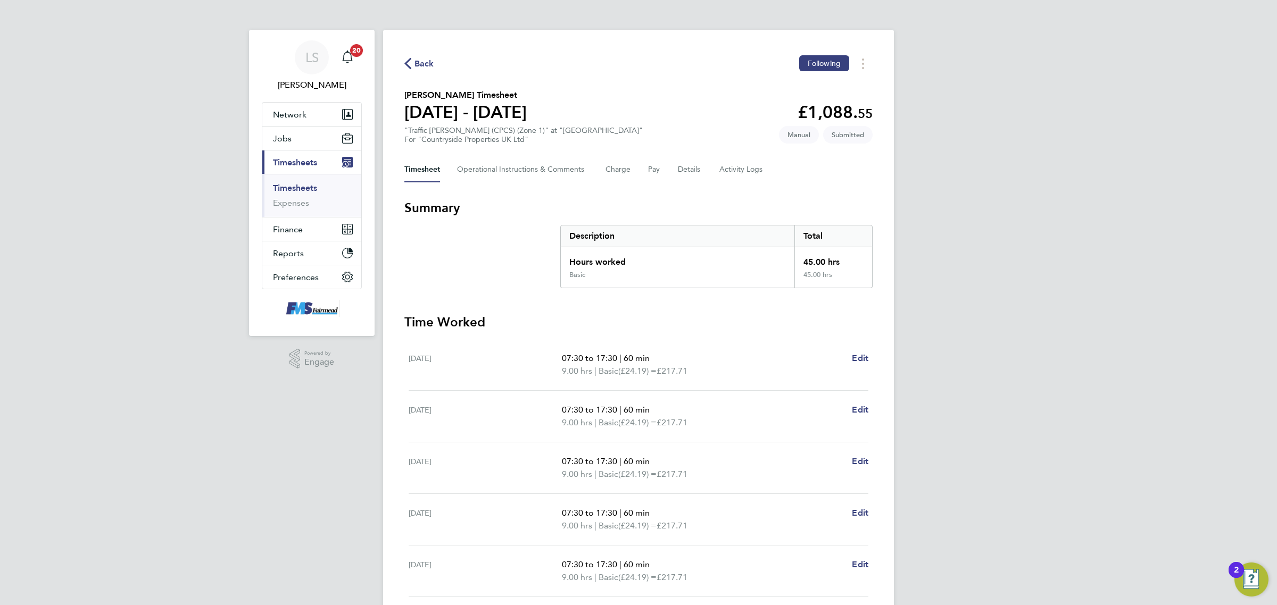
click at [294, 181] on ul "Timesheets Expenses" at bounding box center [311, 195] width 99 height 43
click at [296, 189] on link "Timesheets" at bounding box center [295, 188] width 44 height 10
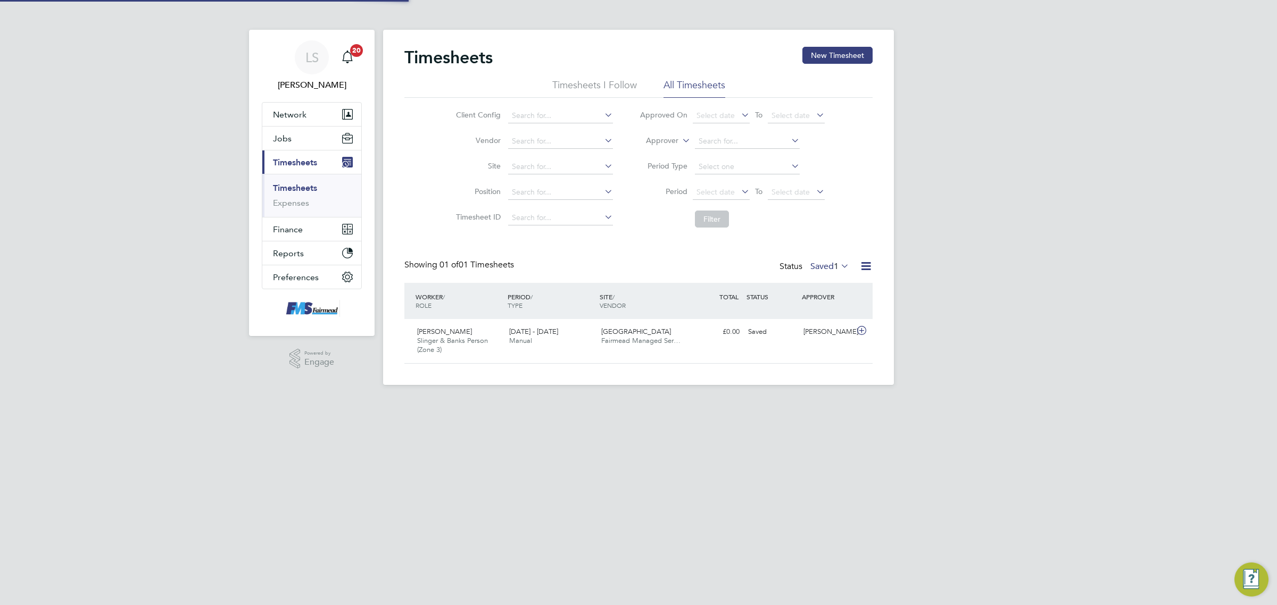
scroll to position [5, 5]
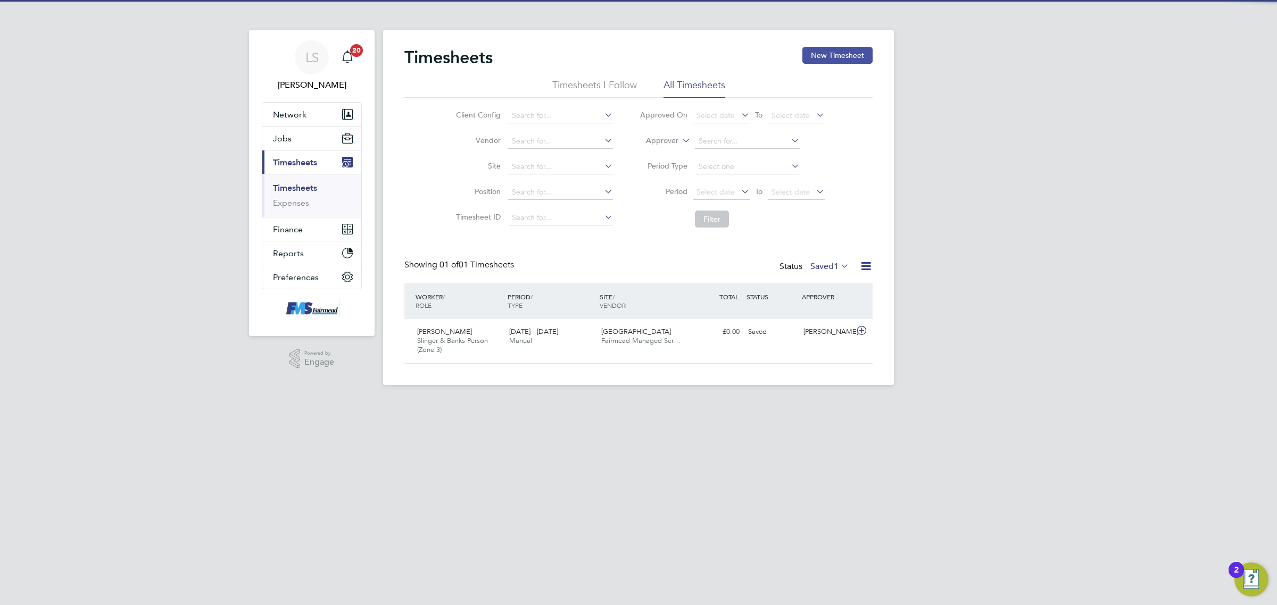
click at [833, 54] on button "New Timesheet" at bounding box center [837, 55] width 70 height 17
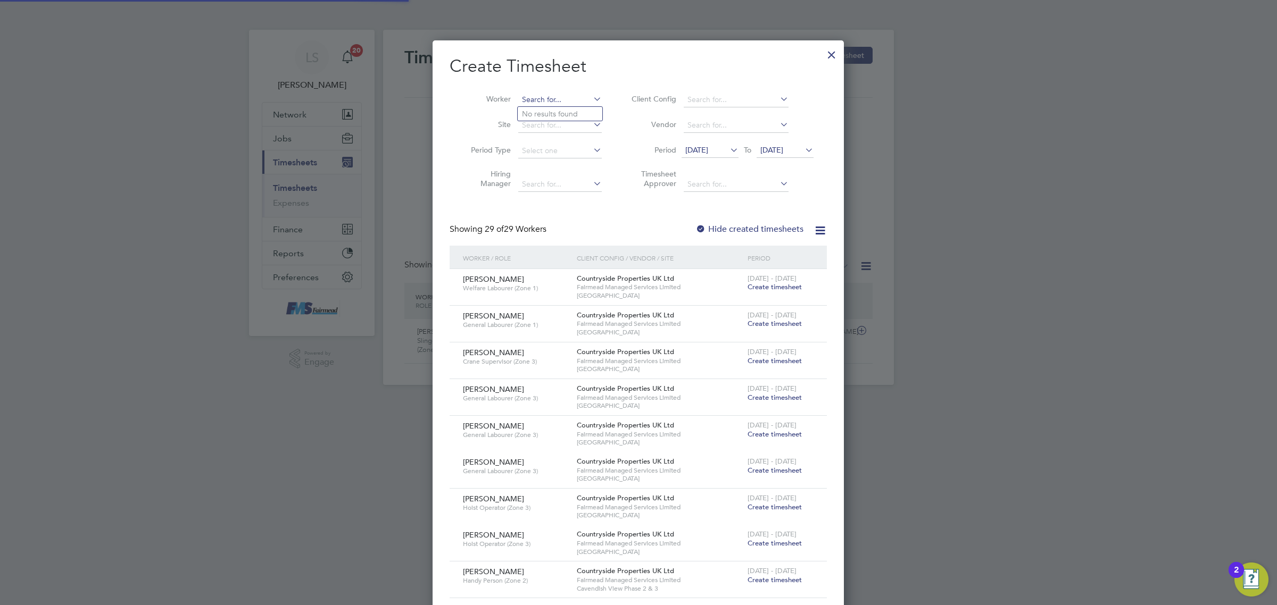
click at [540, 101] on input at bounding box center [560, 100] width 84 height 15
click at [555, 163] on li "Adr ian Haynes" at bounding box center [560, 157] width 85 height 14
type input "Adrian Haynes"
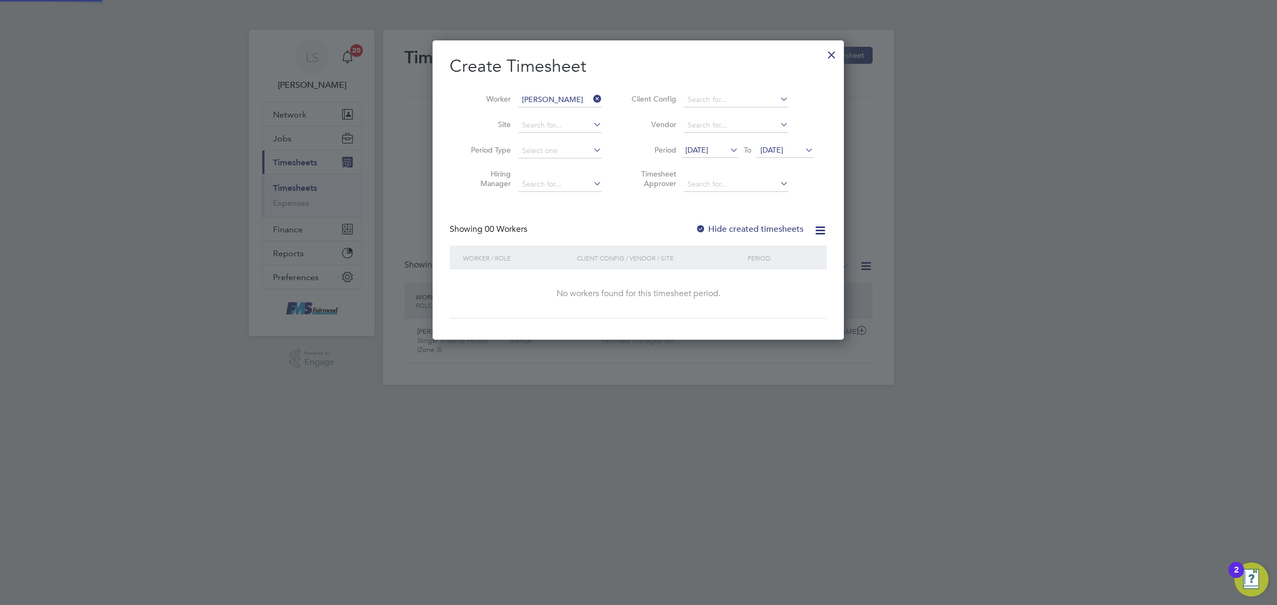
click at [783, 152] on span "19 Aug 2025" at bounding box center [771, 150] width 23 height 10
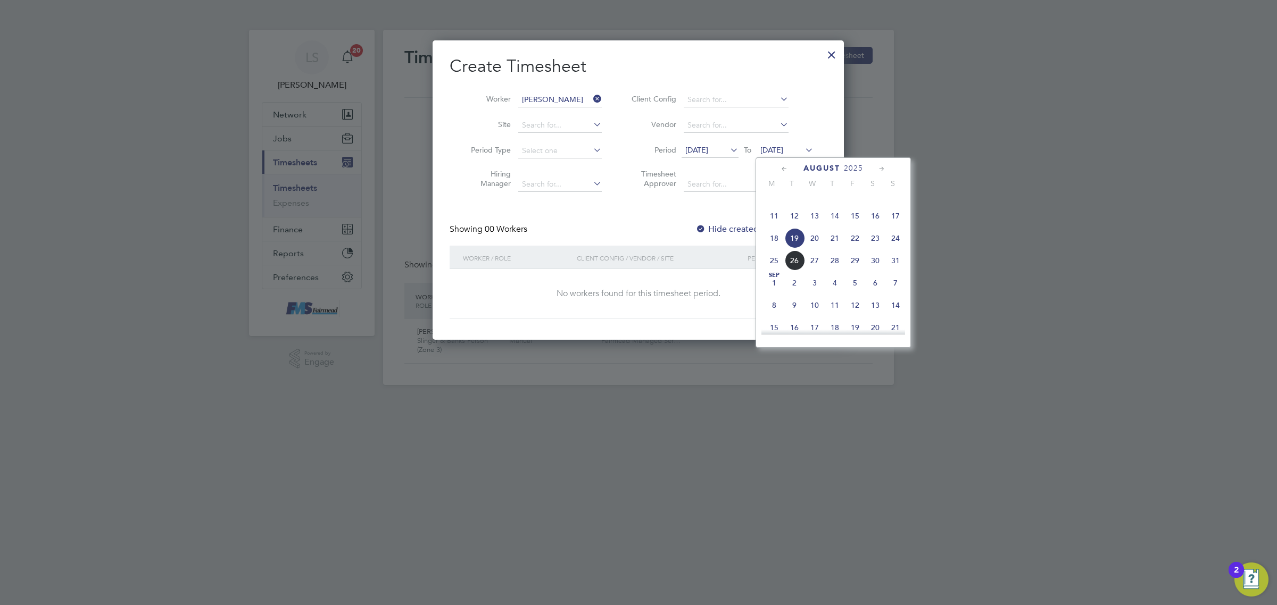
click at [893, 271] on span "31" at bounding box center [895, 261] width 20 height 20
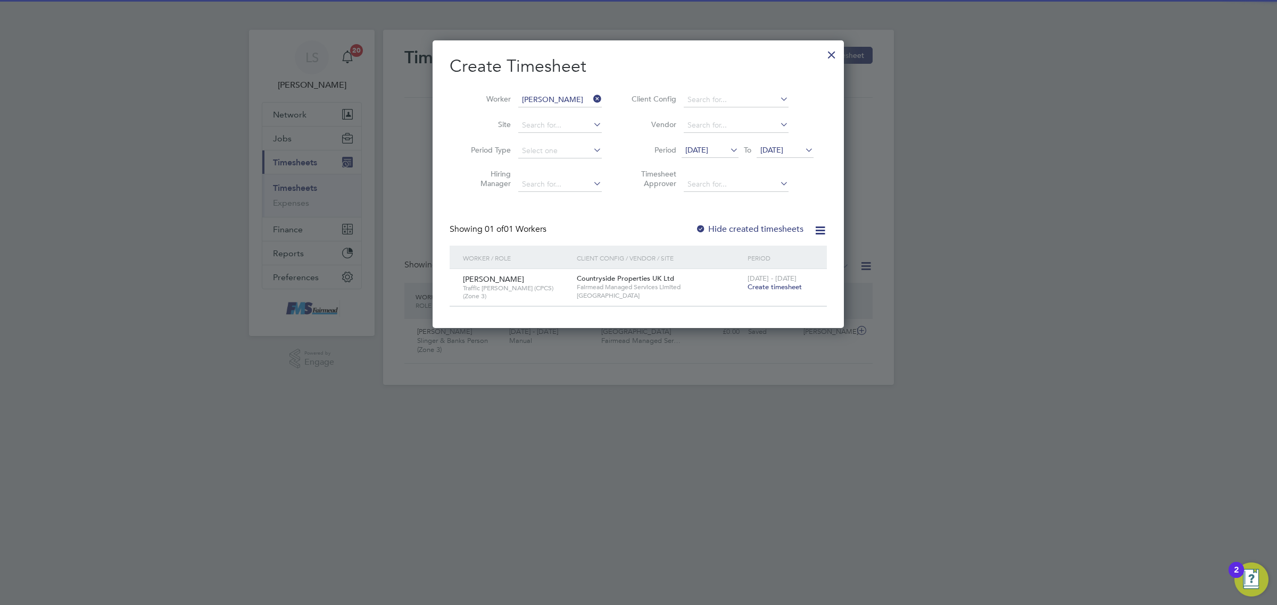
click at [757, 283] on span "Create timesheet" at bounding box center [774, 286] width 54 height 9
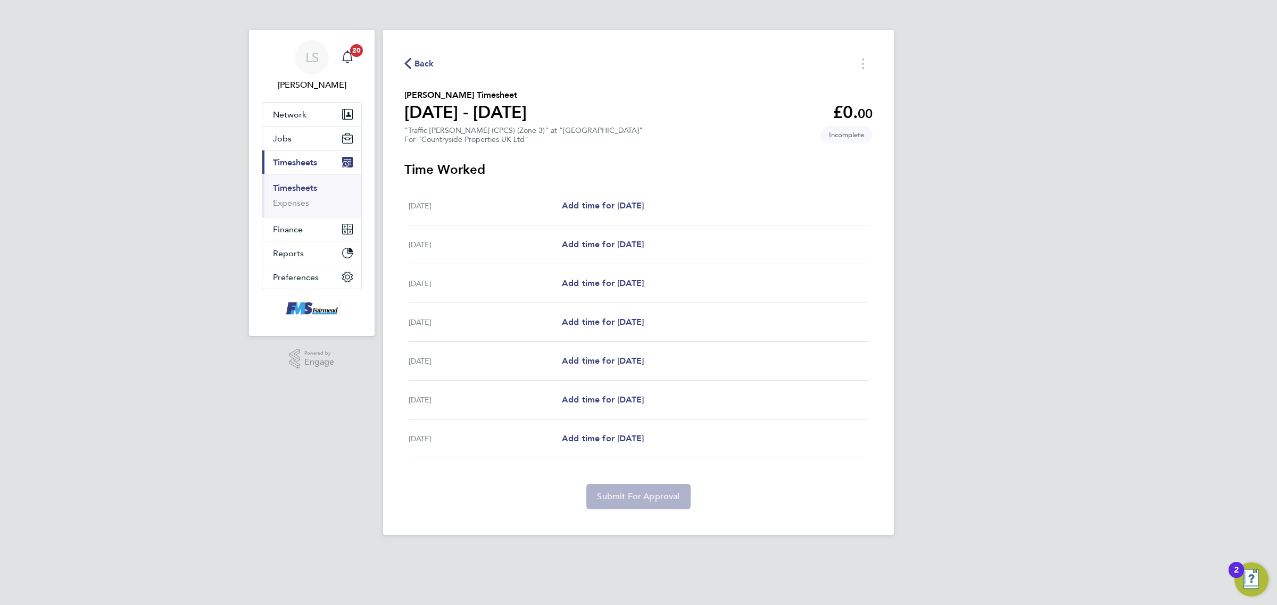
click at [428, 59] on span "Back" at bounding box center [424, 63] width 20 height 13
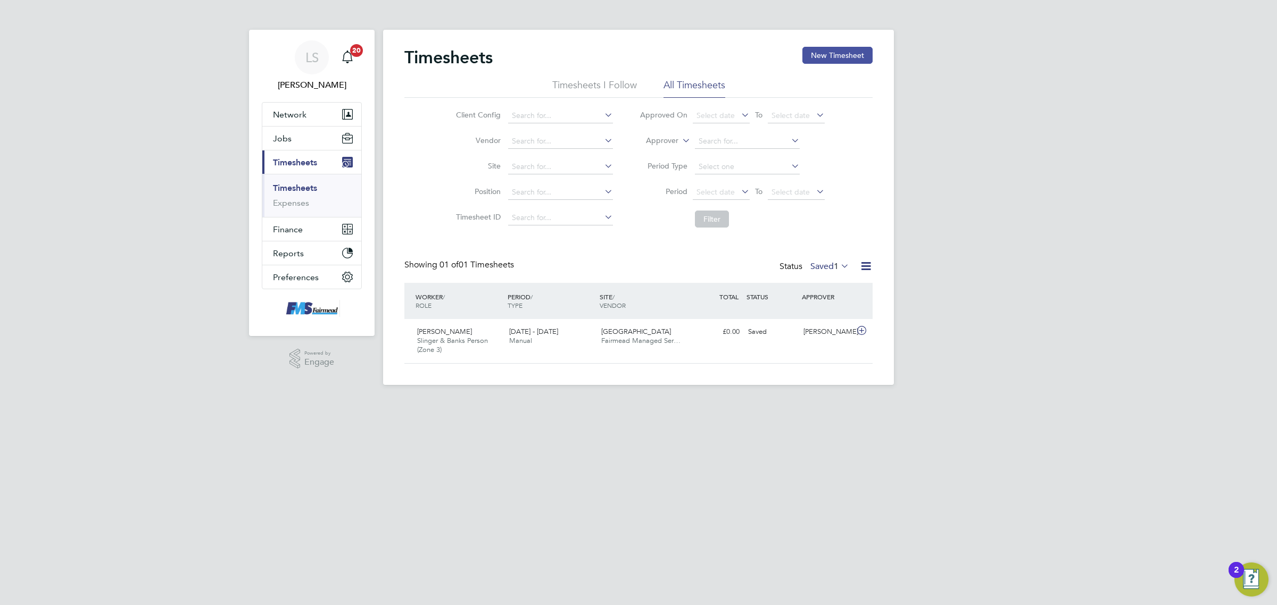
click at [820, 57] on button "New Timesheet" at bounding box center [837, 55] width 70 height 17
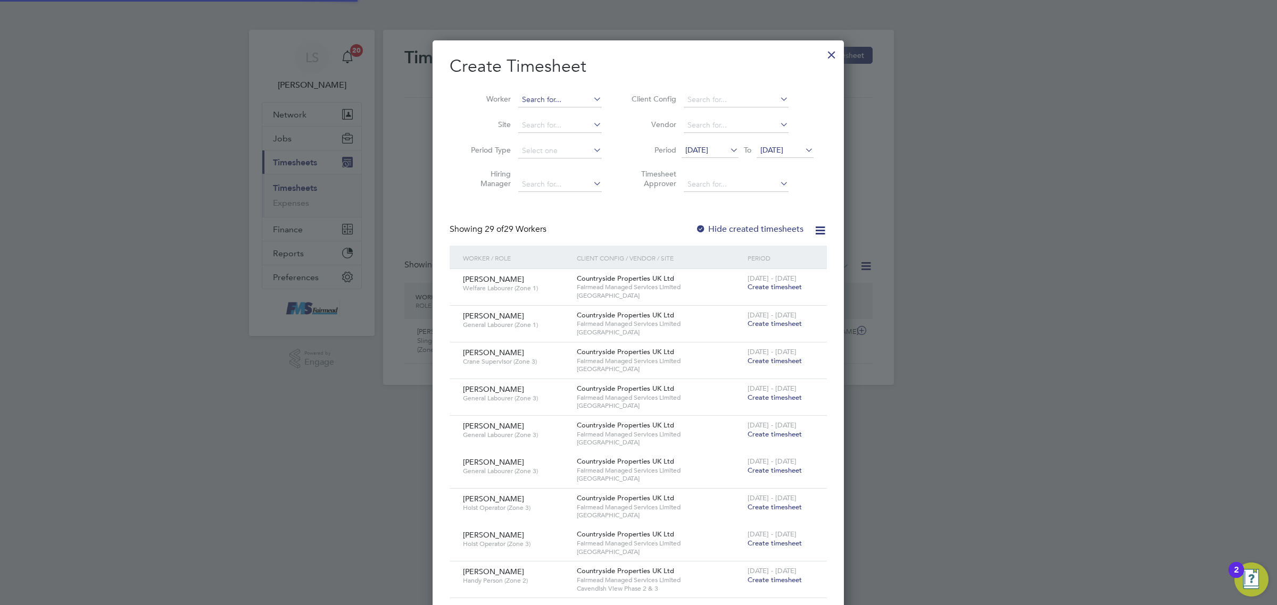
click at [551, 97] on input at bounding box center [560, 100] width 84 height 15
click at [557, 115] on li "Adrian H aynes" at bounding box center [587, 114] width 139 height 14
type input "Adrian Haynes"
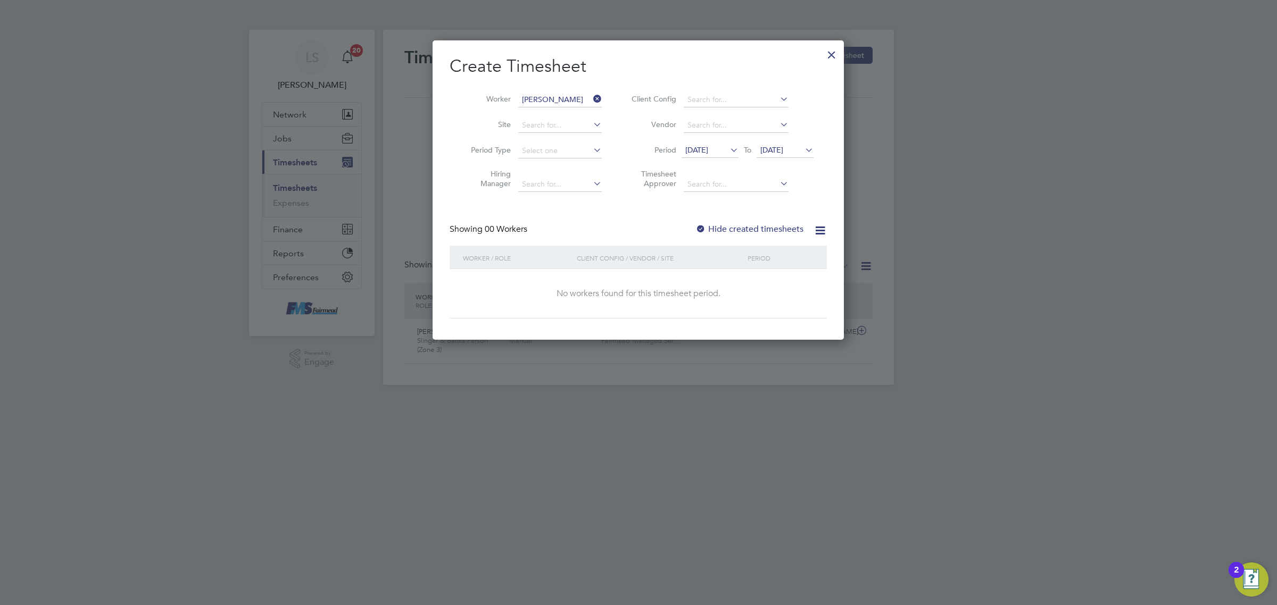
click at [746, 228] on label "Hide created timesheets" at bounding box center [749, 229] width 108 height 11
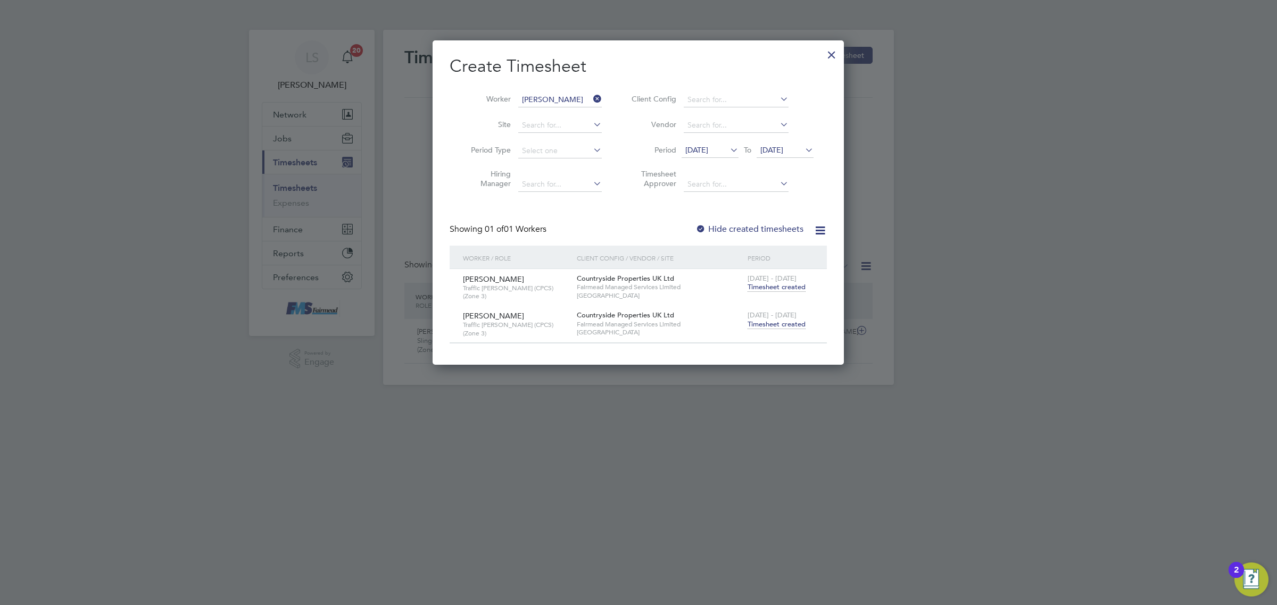
click at [793, 323] on span "Timesheet created" at bounding box center [776, 325] width 58 height 10
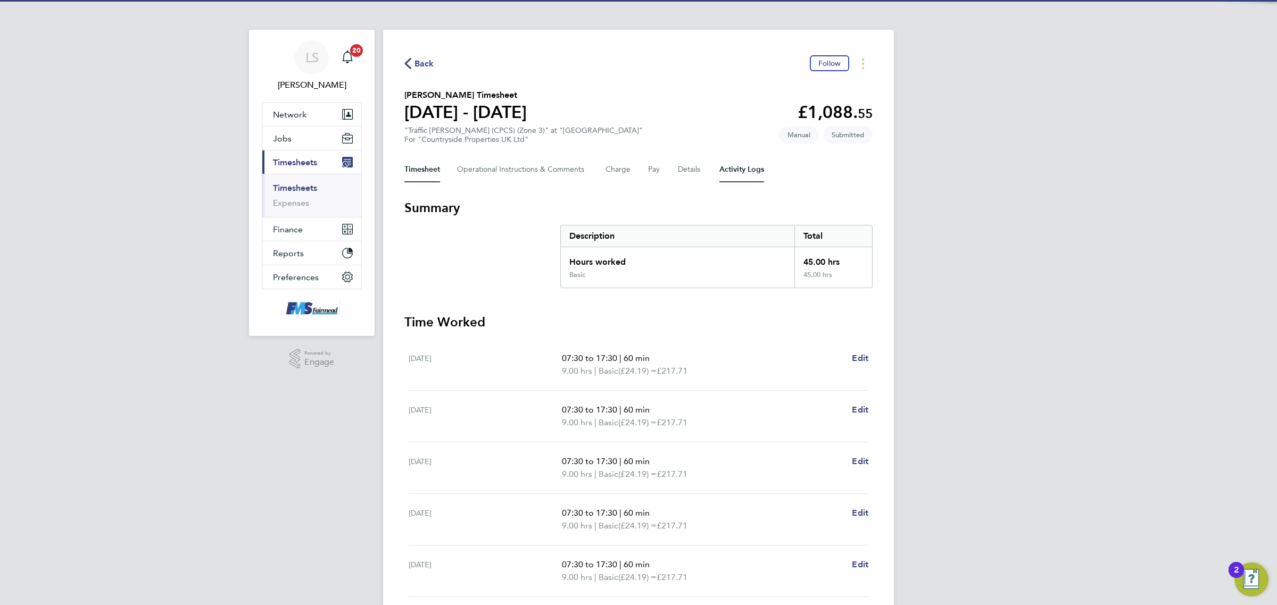
click at [732, 165] on Logs-tab "Activity Logs" at bounding box center [741, 170] width 45 height 26
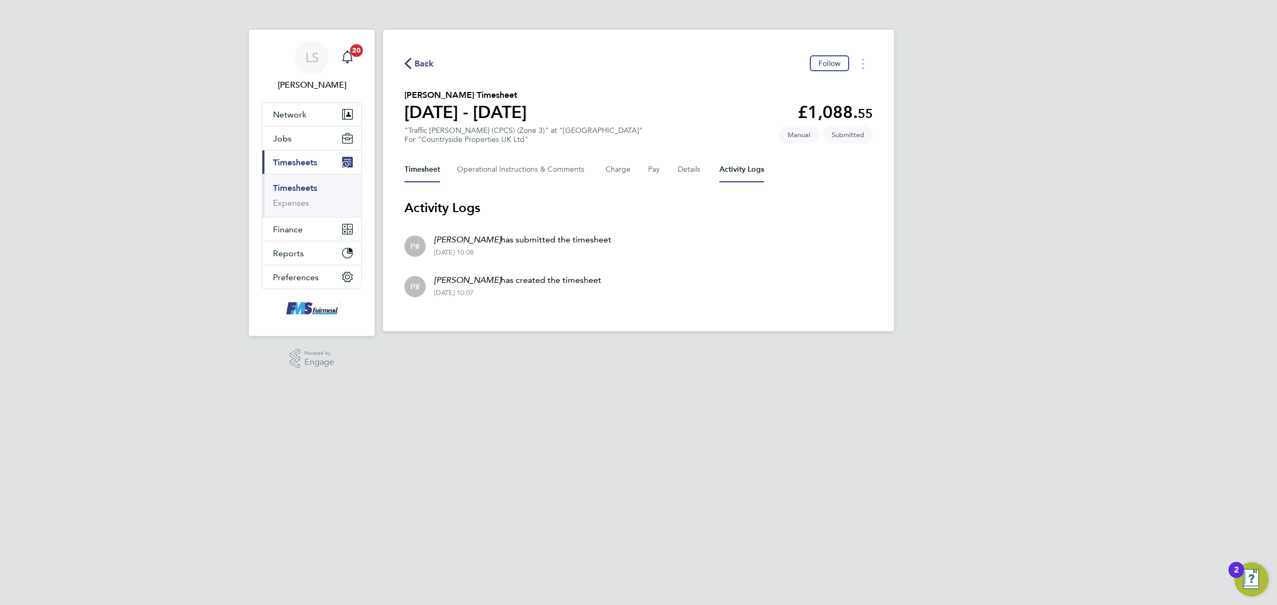
click at [420, 166] on button "Timesheet" at bounding box center [422, 170] width 36 height 26
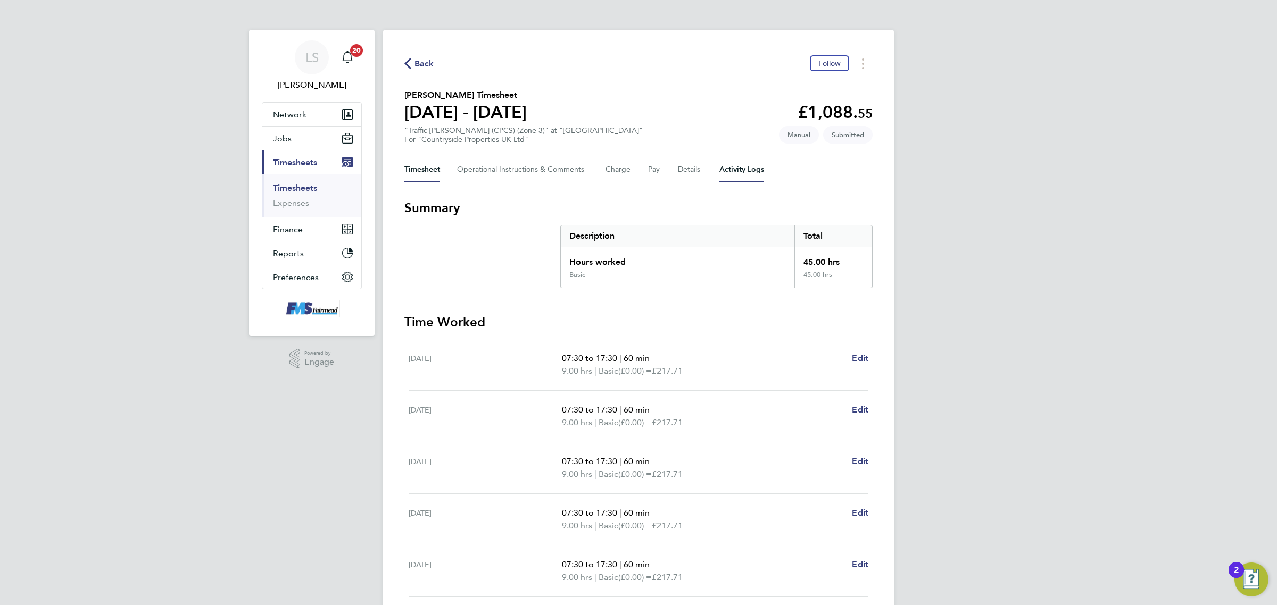
click at [755, 179] on Logs-tab "Activity Logs" at bounding box center [741, 170] width 45 height 26
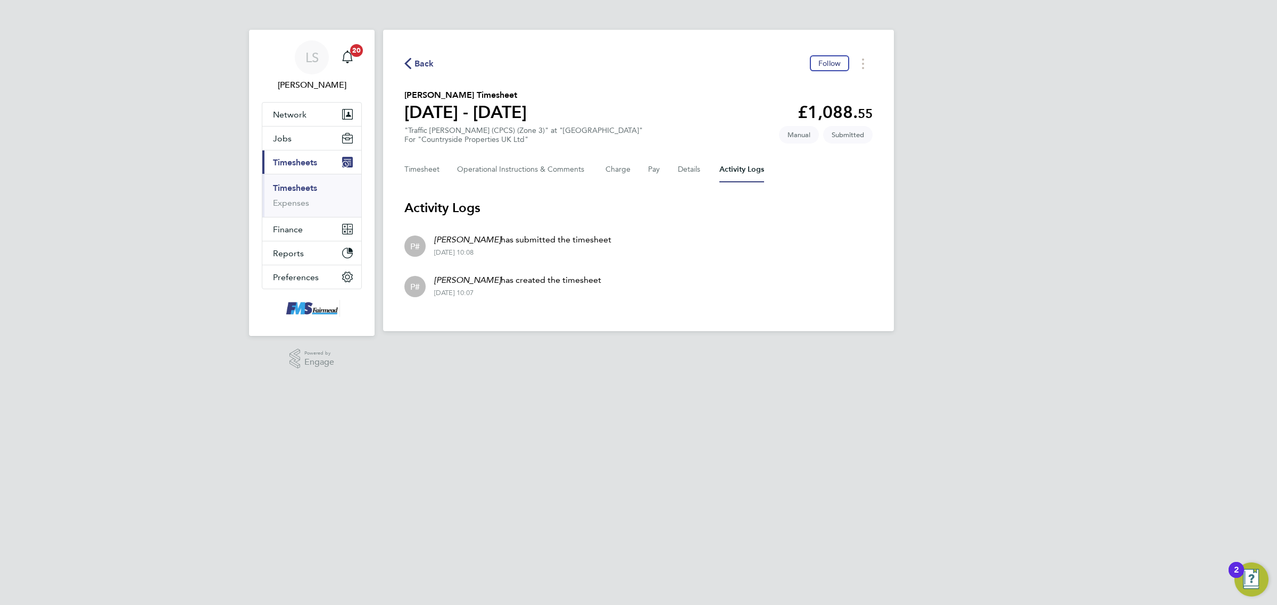
click at [298, 184] on link "Timesheets" at bounding box center [295, 188] width 44 height 10
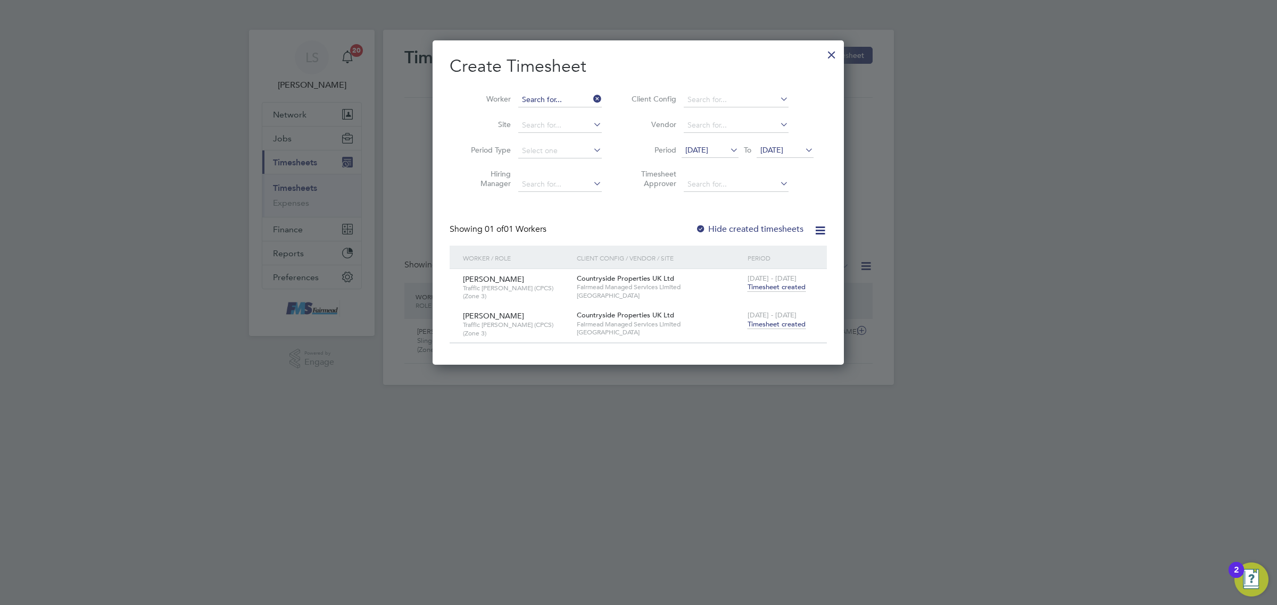
click at [546, 102] on input at bounding box center [560, 100] width 84 height 15
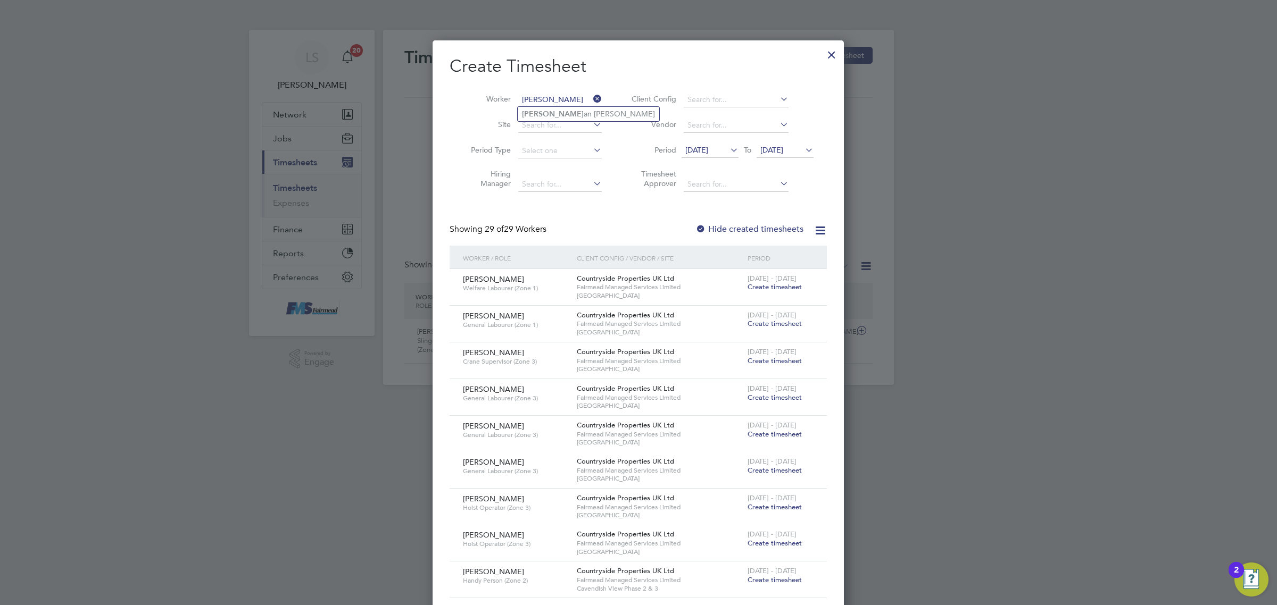
type input "labar"
click at [558, 121] on ul "Labar an Ali" at bounding box center [588, 113] width 143 height 15
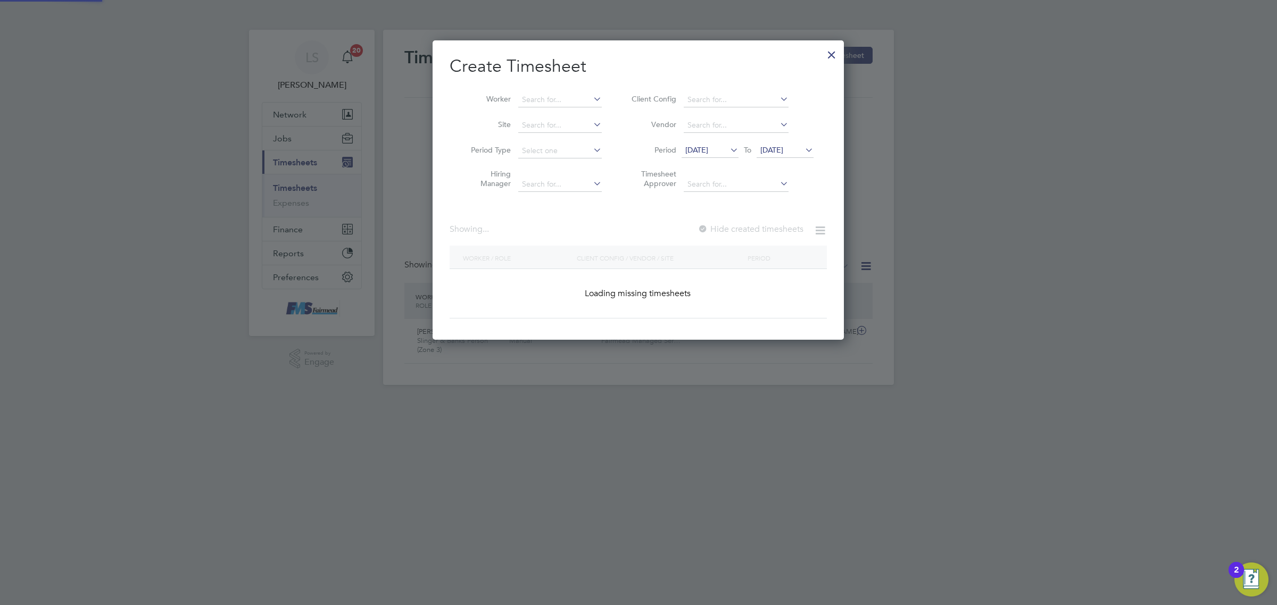
click at [558, 113] on li "Site" at bounding box center [531, 126] width 165 height 26
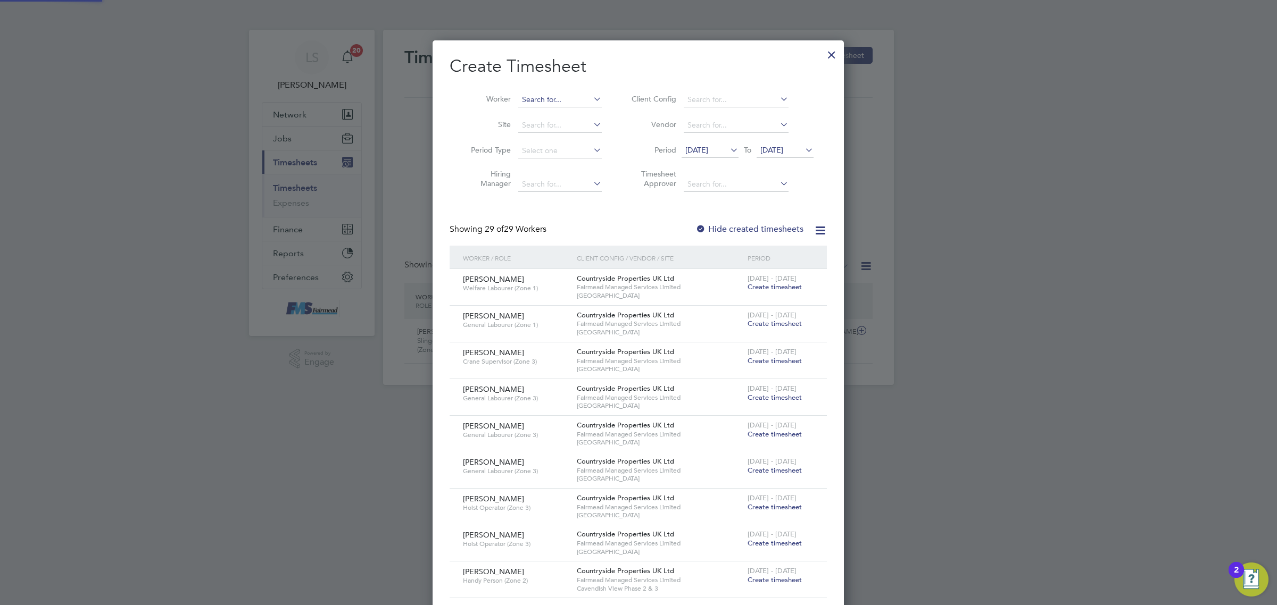
click at [562, 99] on input at bounding box center [560, 100] width 84 height 15
click at [561, 110] on li "Labar an Ali" at bounding box center [588, 114] width 141 height 14
type input "Labaran Ali"
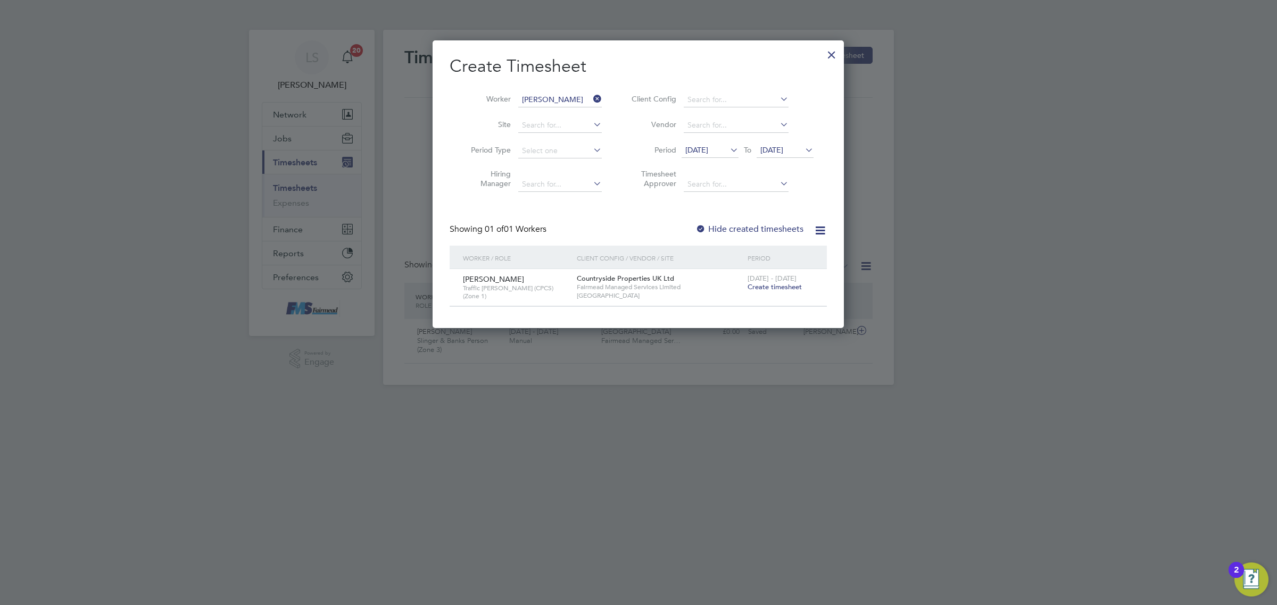
click at [791, 285] on span "Create timesheet" at bounding box center [774, 286] width 54 height 9
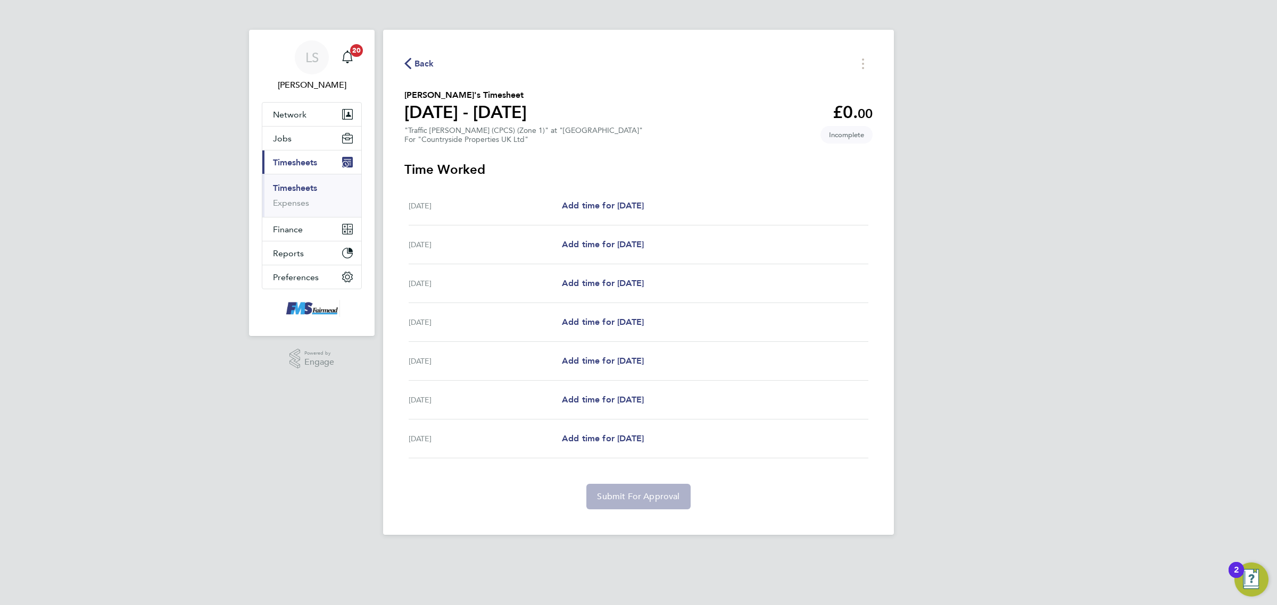
click at [582, 197] on div "Mon 18 Aug Add time for Mon 18 Aug Add time for Mon 18 Aug" at bounding box center [638, 206] width 460 height 39
click at [593, 204] on span "Add time for Mon 18 Aug" at bounding box center [603, 206] width 82 height 10
select select "30"
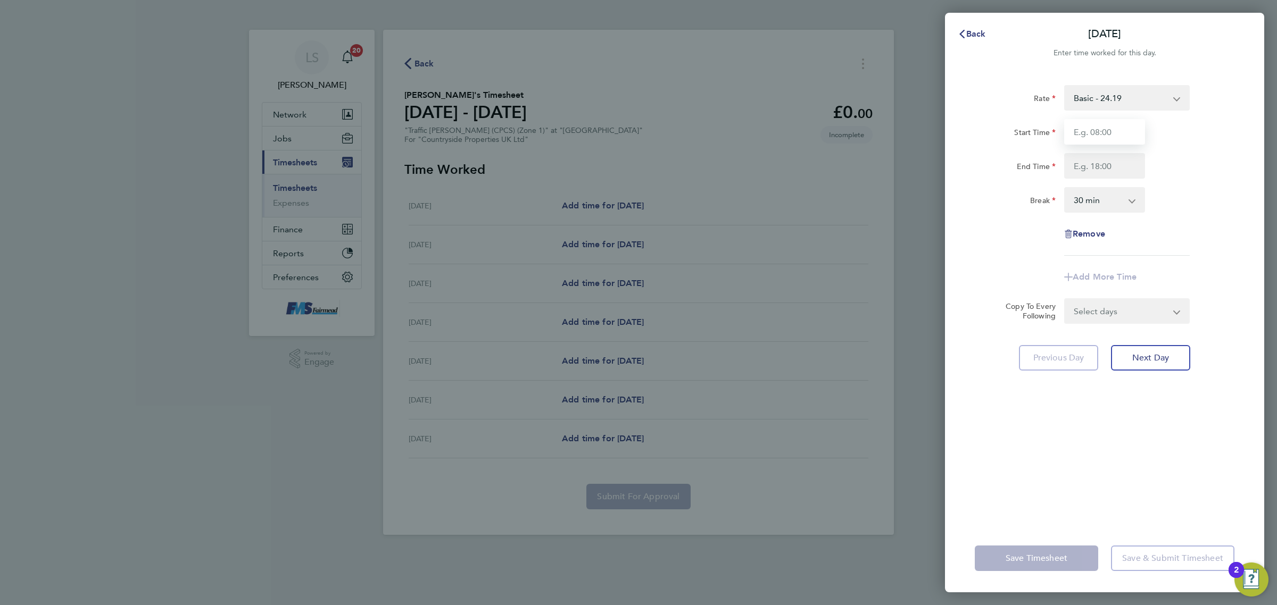
click at [1133, 124] on input "Start Time" at bounding box center [1104, 132] width 81 height 26
type input "07:30"
click at [1117, 154] on input "End Time" at bounding box center [1104, 166] width 81 height 26
type input "17:30"
drag, startPoint x: 1110, startPoint y: 198, endPoint x: 1112, endPoint y: 205, distance: 7.1
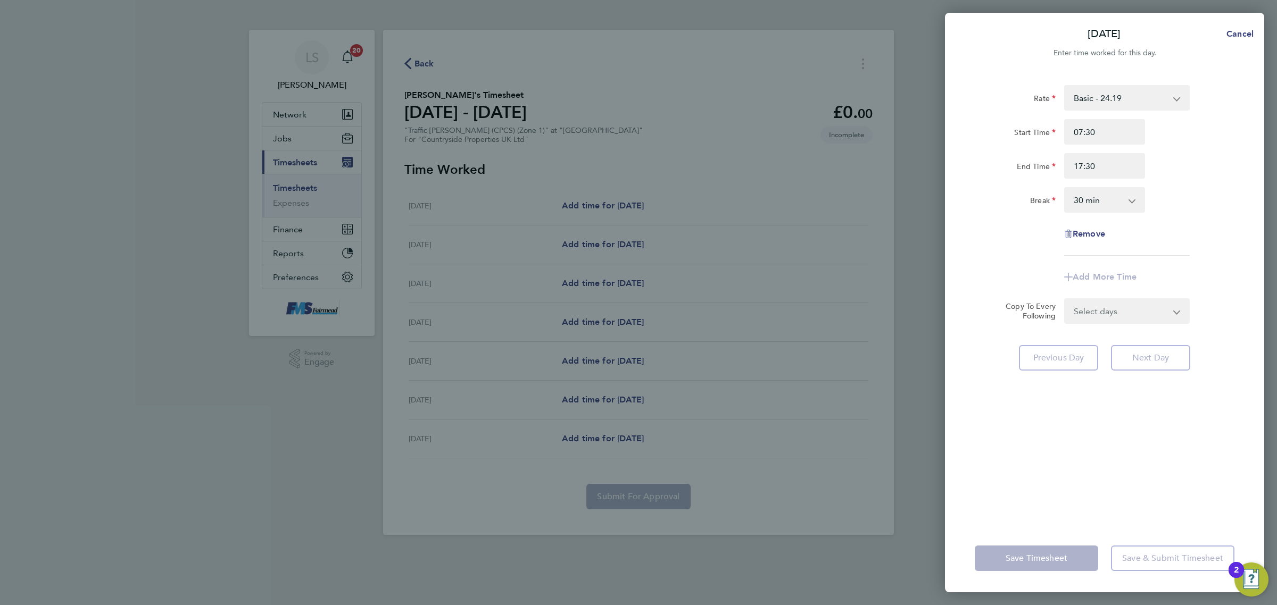
click at [1110, 198] on select "0 min 15 min 30 min 45 min 60 min 75 min 90 min" at bounding box center [1098, 199] width 66 height 23
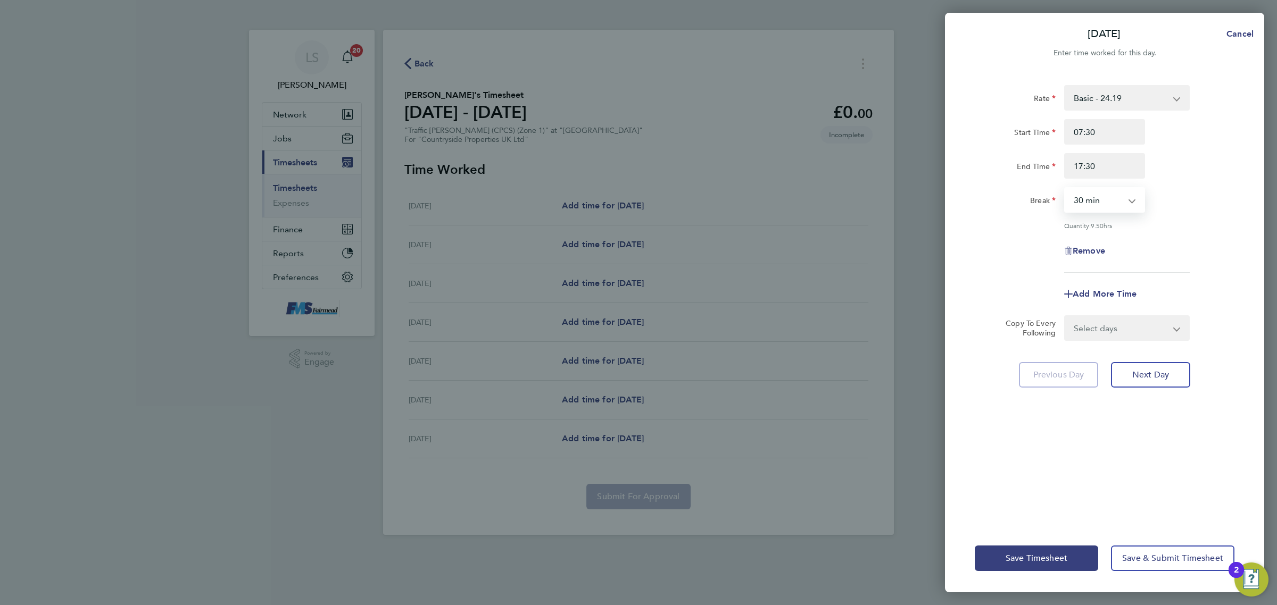
select select "60"
click at [1065, 188] on select "0 min 15 min 30 min 45 min 60 min 75 min 90 min" at bounding box center [1098, 199] width 66 height 23
click at [1171, 242] on div "Remove" at bounding box center [1104, 251] width 268 height 26
click at [1136, 339] on select "Select days Day Weekday (Mon-Fri) Weekend (Sat-Sun) Tuesday Wednesday Thursday …" at bounding box center [1121, 327] width 112 height 23
select select "WEEKDAY"
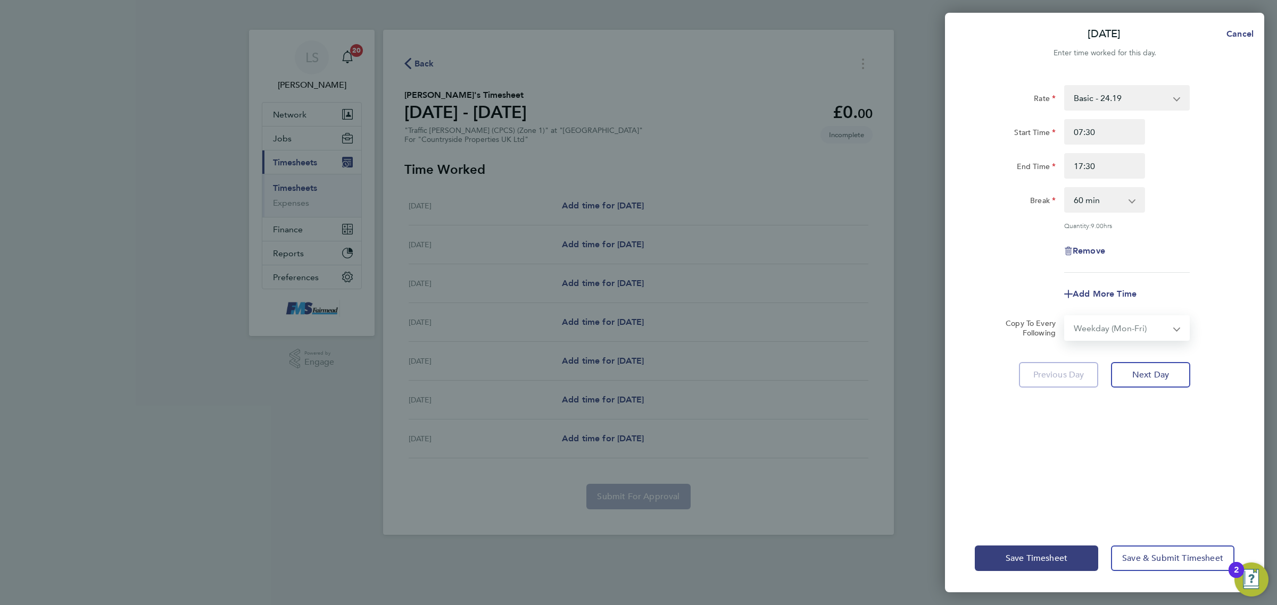
click at [1065, 316] on select "Select days Day Weekday (Mon-Fri) Weekend (Sat-Sun) Tuesday Wednesday Thursday …" at bounding box center [1121, 327] width 112 height 23
select select "2025-08-24"
click at [1166, 545] on div "Save Timesheet Save & Submit Timesheet" at bounding box center [1104, 558] width 319 height 68
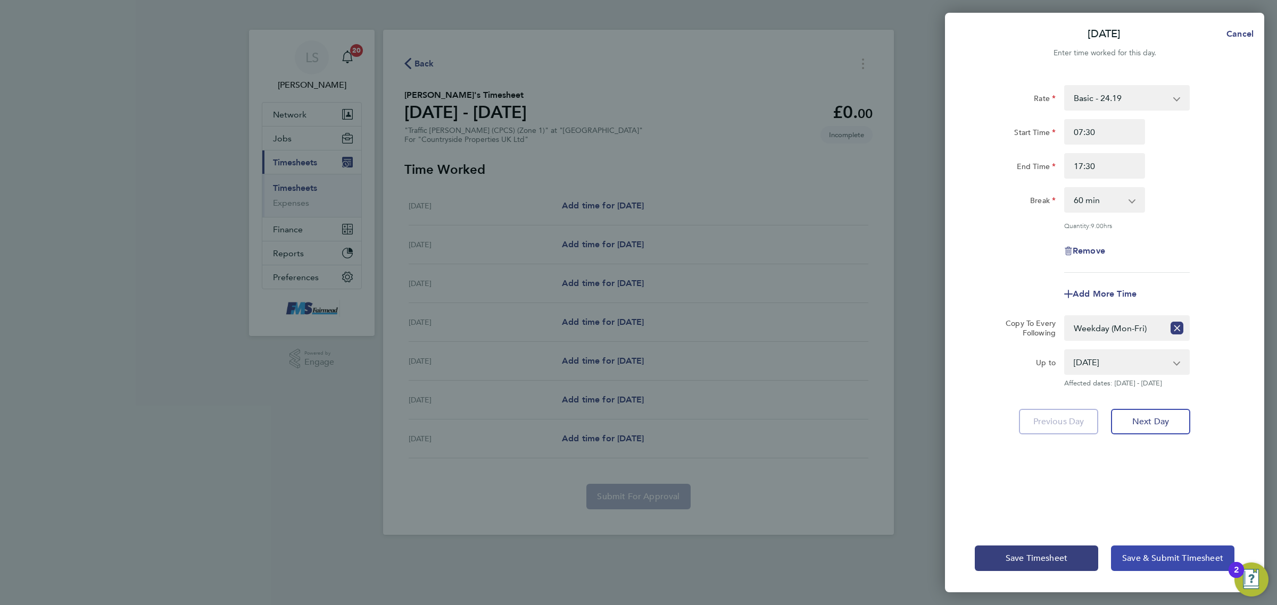
click at [1170, 555] on span "Save & Submit Timesheet" at bounding box center [1172, 558] width 101 height 11
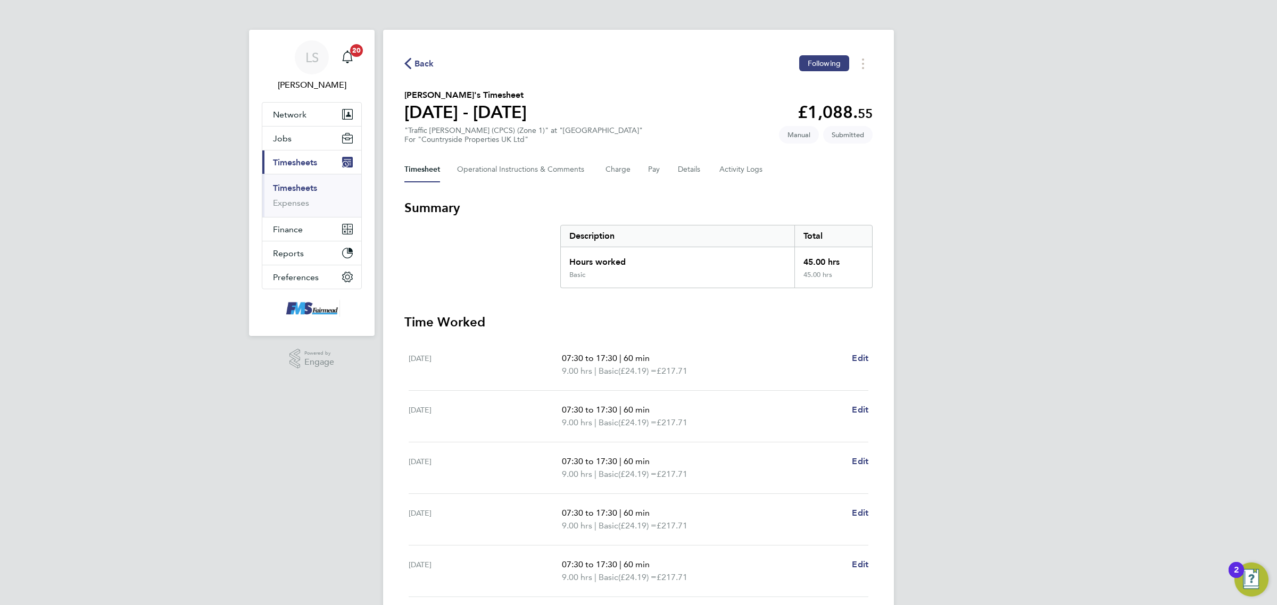
click at [294, 182] on ul "Timesheets Expenses" at bounding box center [311, 195] width 99 height 43
click at [294, 184] on link "Timesheets" at bounding box center [295, 188] width 44 height 10
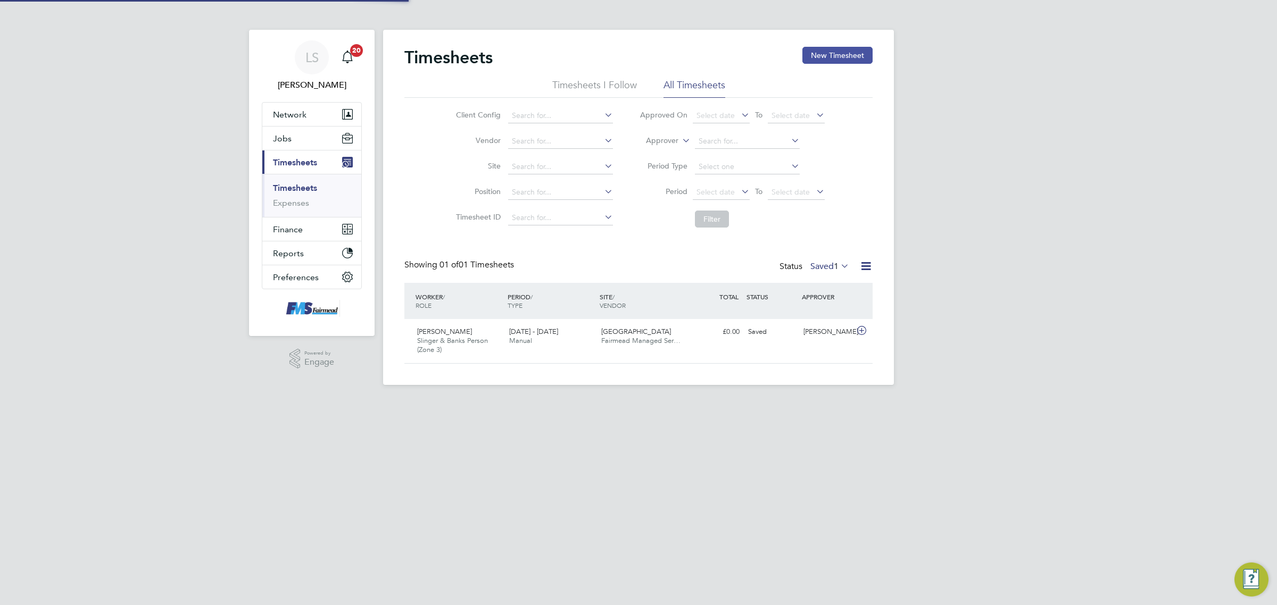
click at [842, 54] on button "New Timesheet" at bounding box center [837, 55] width 70 height 17
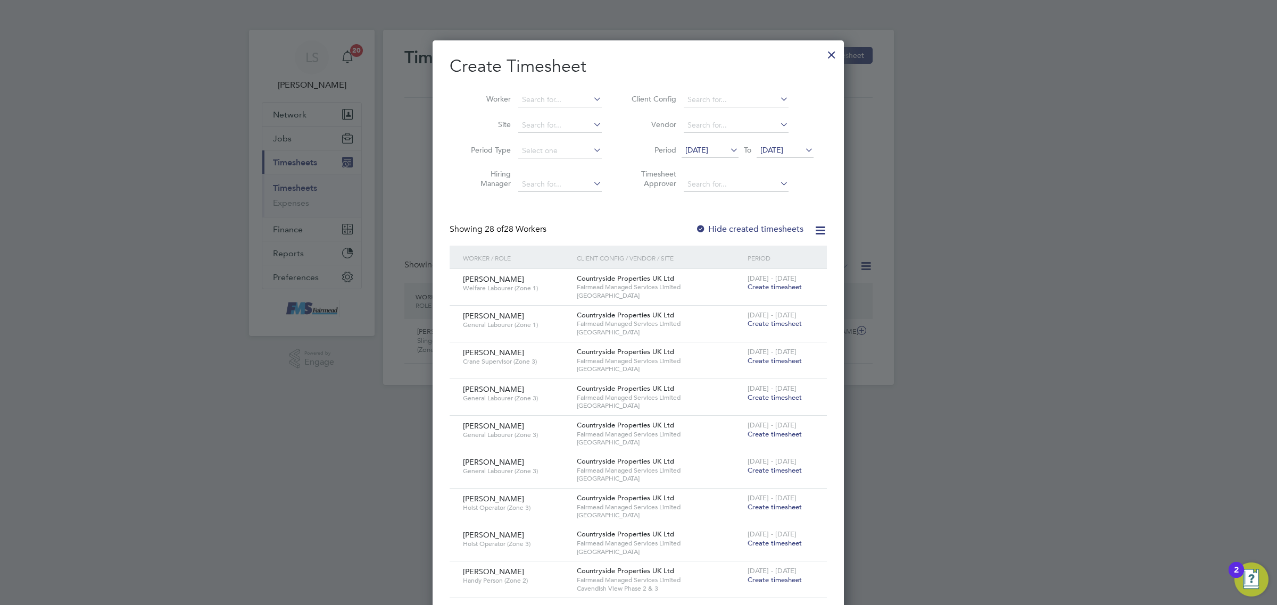
click at [570, 109] on li "Worker" at bounding box center [531, 100] width 165 height 26
click at [560, 94] on input at bounding box center [560, 100] width 84 height 15
click at [582, 107] on li "Jude Okoro" at bounding box center [583, 114] width 131 height 14
type input "Jude Okoro"
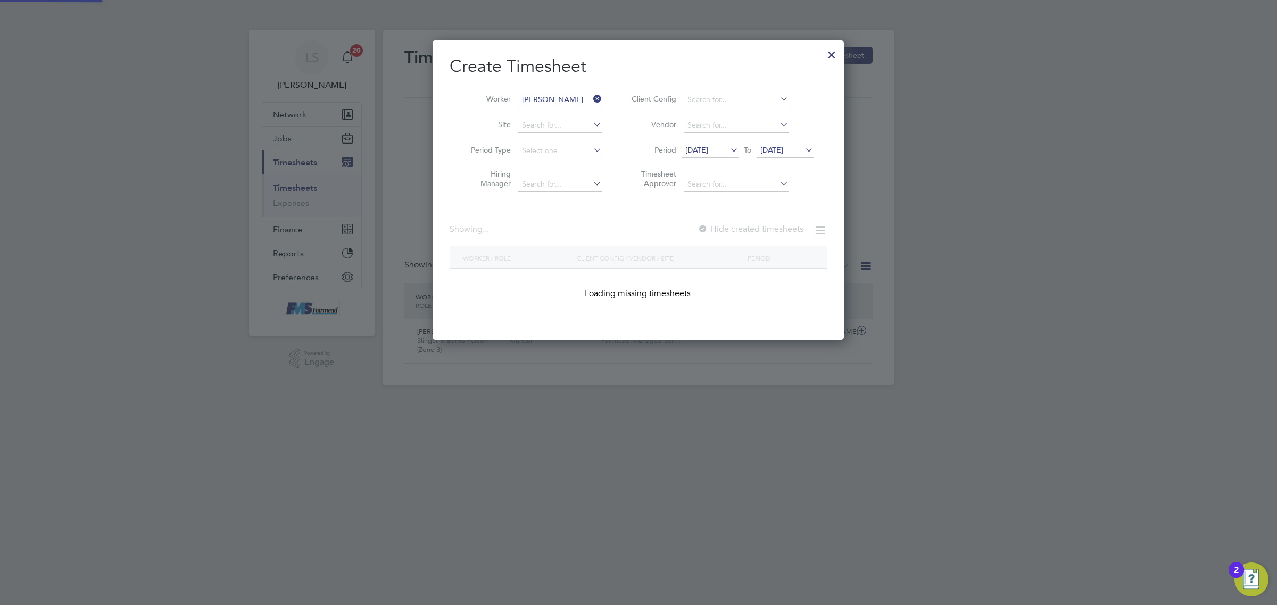
scroll to position [287, 411]
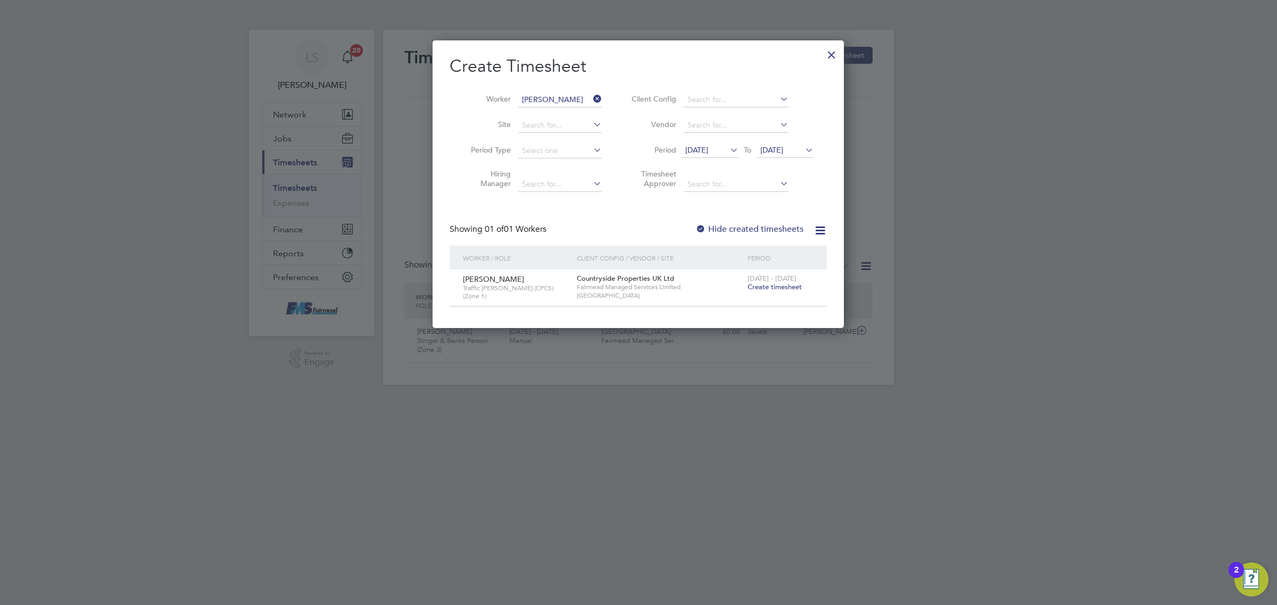
click at [788, 286] on span "Create timesheet" at bounding box center [774, 286] width 54 height 9
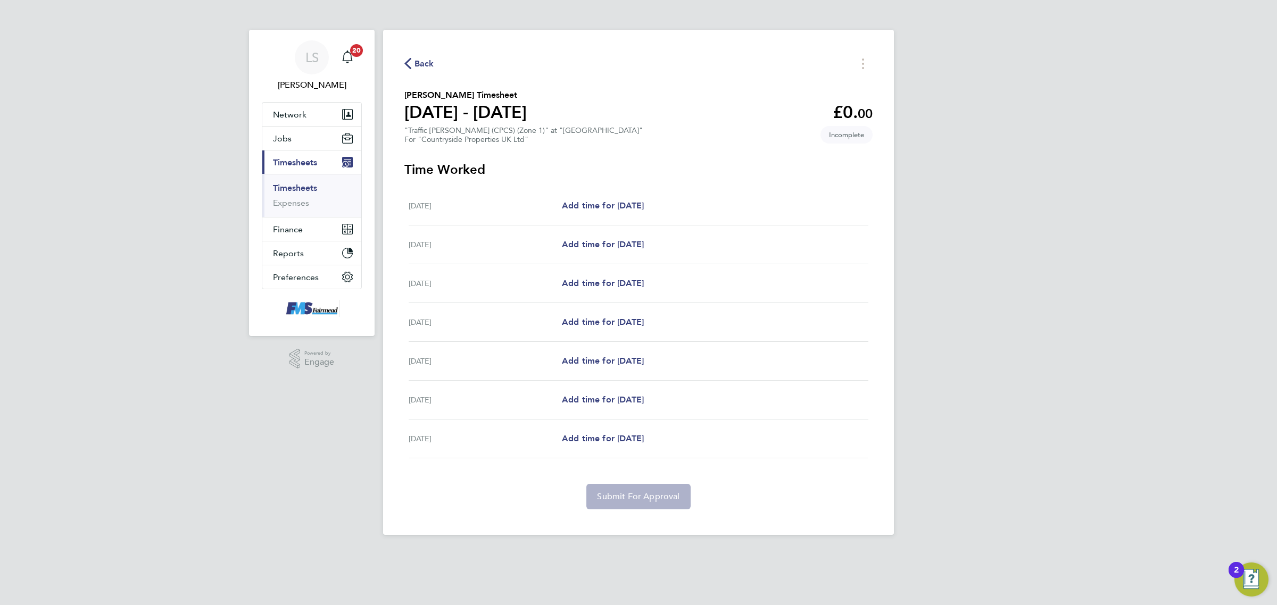
click at [625, 196] on div "Mon 18 Aug Add time for Mon 18 Aug Add time for Mon 18 Aug" at bounding box center [638, 206] width 460 height 39
click at [631, 217] on div "Mon 18 Aug Add time for Mon 18 Aug Add time for Mon 18 Aug" at bounding box center [638, 206] width 460 height 39
click at [633, 206] on span "Add time for Mon 18 Aug" at bounding box center [603, 206] width 82 height 10
select select "30"
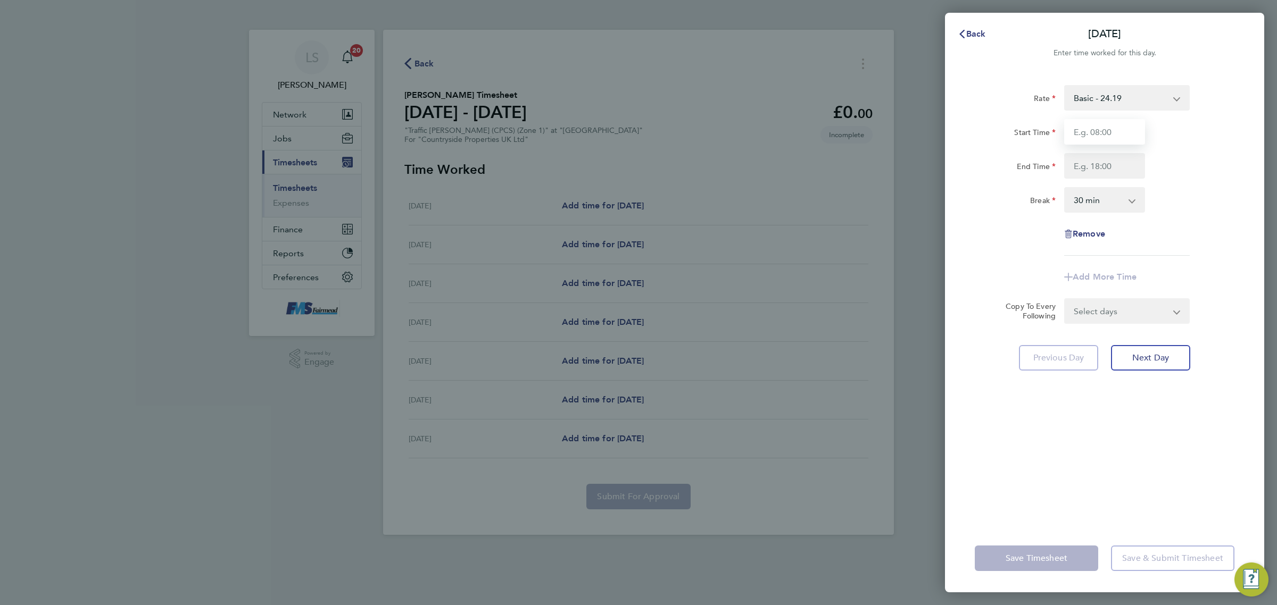
click at [1129, 125] on input "Start Time" at bounding box center [1104, 132] width 81 height 26
type input "07:30"
drag, startPoint x: 1129, startPoint y: 144, endPoint x: 1117, endPoint y: 160, distance: 20.1
click at [1117, 160] on input "End Time" at bounding box center [1104, 166] width 81 height 26
type input "17:30"
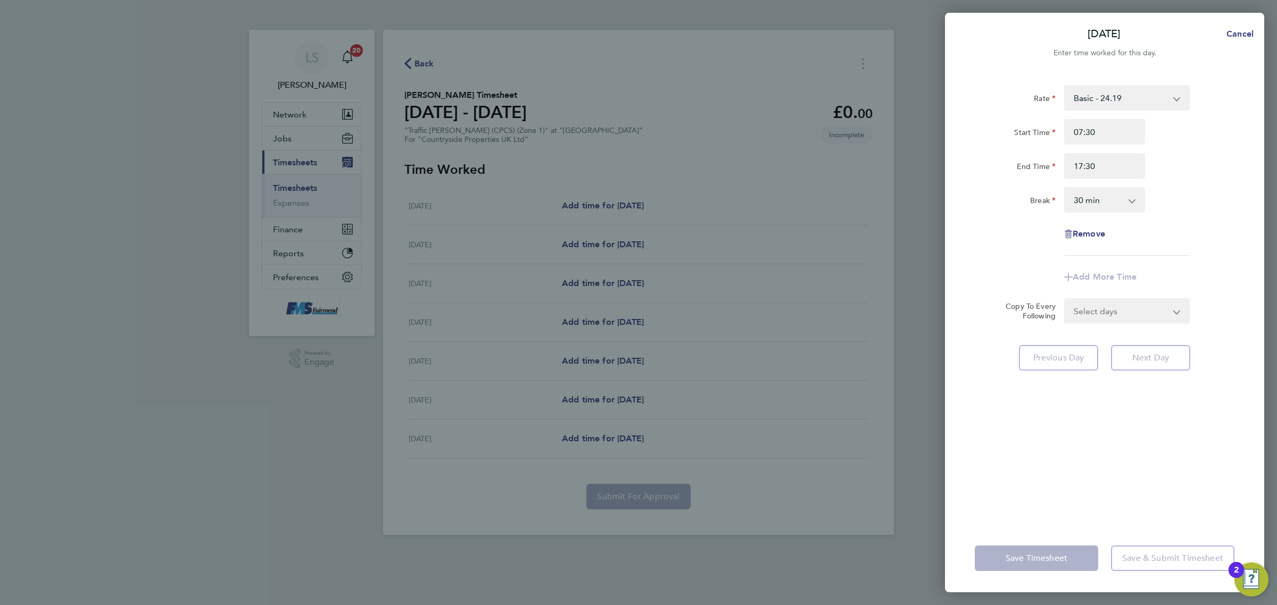
drag, startPoint x: 1119, startPoint y: 178, endPoint x: 1122, endPoint y: 207, distance: 29.5
click at [1123, 211] on select "0 min 15 min 30 min 45 min 60 min 75 min 90 min" at bounding box center [1098, 199] width 66 height 23
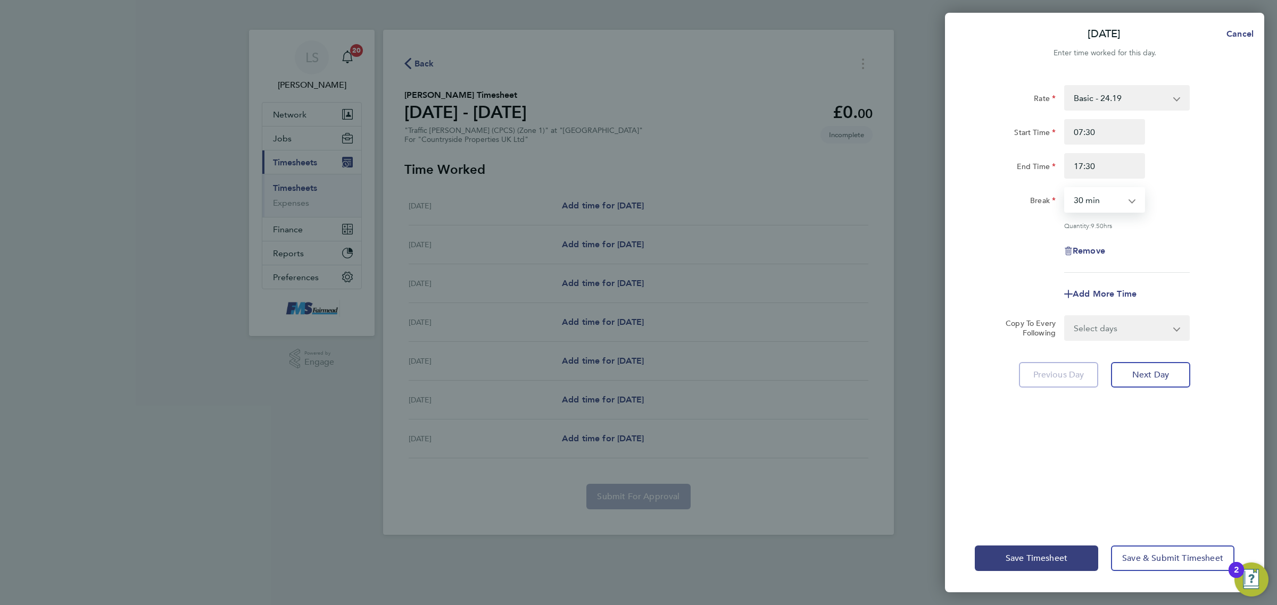
select select "60"
click at [1065, 188] on select "0 min 15 min 30 min 45 min 60 min 75 min 90 min" at bounding box center [1098, 199] width 66 height 23
click at [1118, 321] on select "Select days Day Weekday (Mon-Fri) Weekend (Sat-Sun) Tuesday Wednesday Thursday …" at bounding box center [1121, 327] width 112 height 23
select select "WEEKDAY"
click at [1065, 316] on select "Select days Day Weekday (Mon-Fri) Weekend (Sat-Sun) Tuesday Wednesday Thursday …" at bounding box center [1121, 327] width 112 height 23
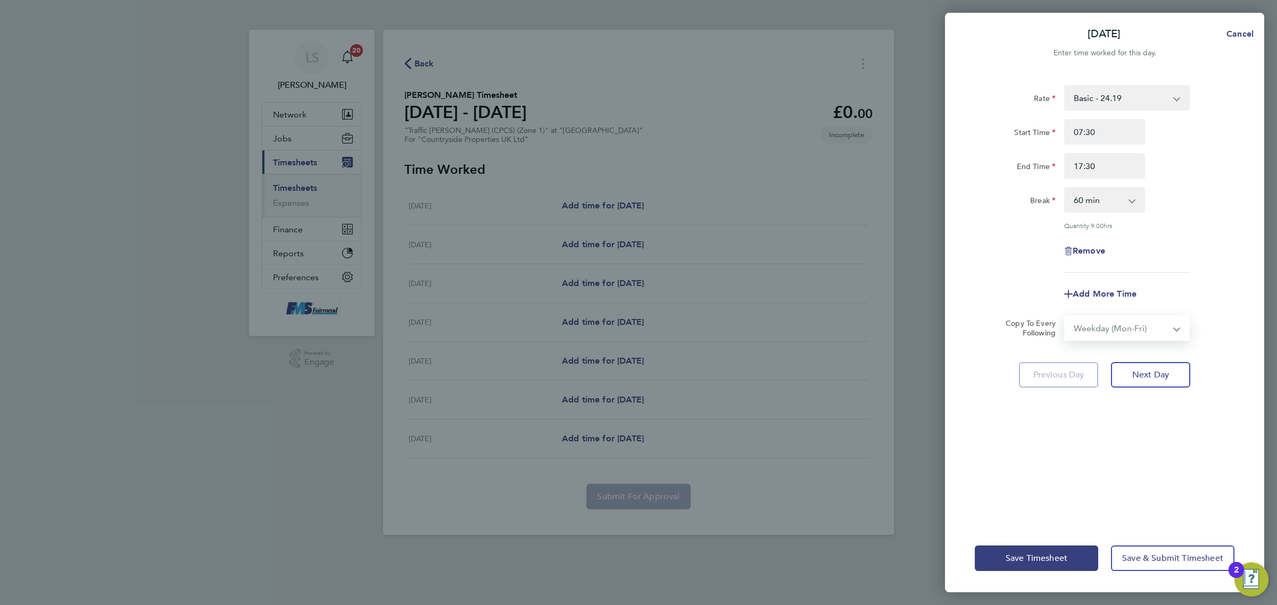
select select "2025-08-24"
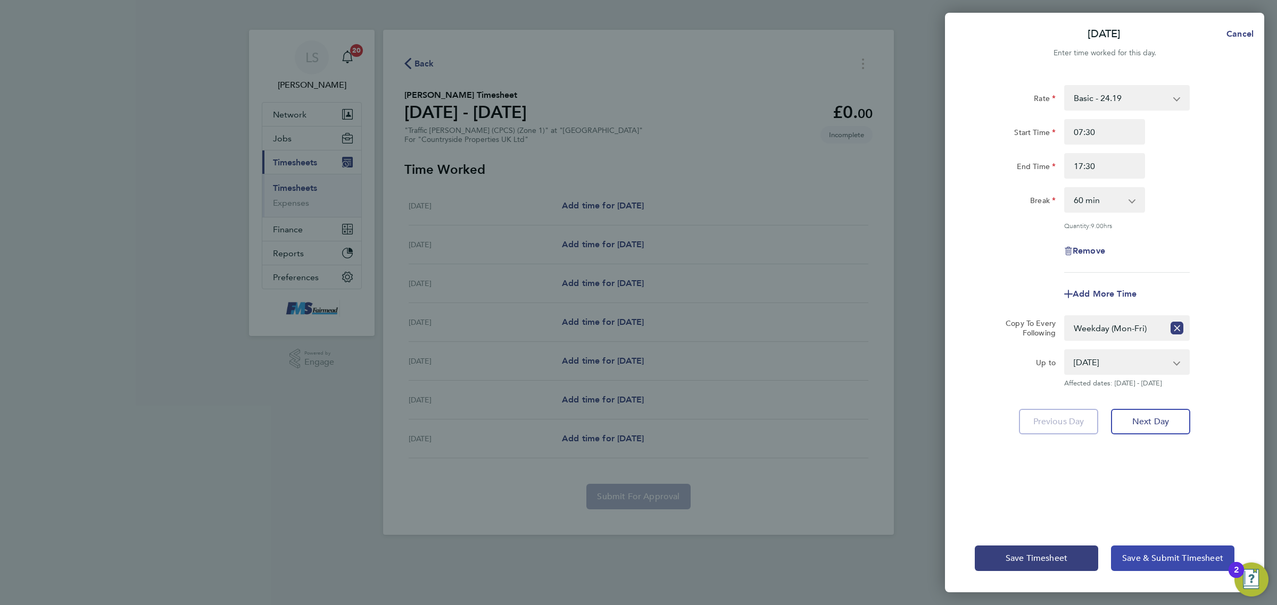
click at [1142, 548] on button "Save & Submit Timesheet" at bounding box center [1172, 559] width 123 height 26
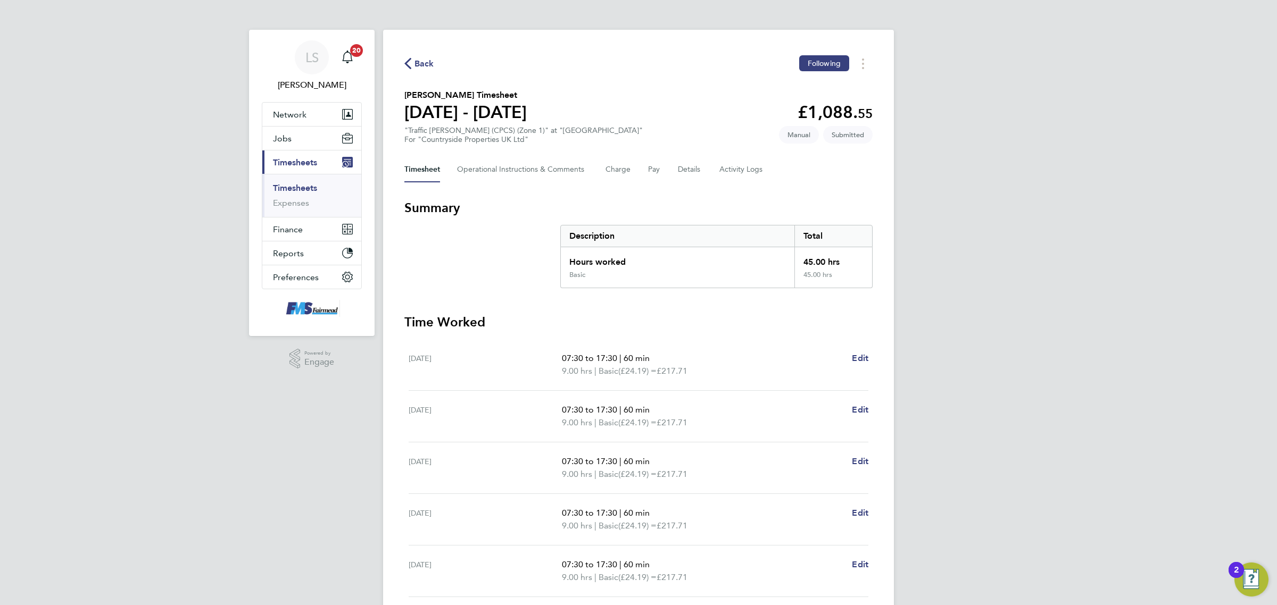
drag, startPoint x: 310, startPoint y: 186, endPoint x: 333, endPoint y: 173, distance: 27.1
click at [310, 186] on link "Timesheets" at bounding box center [295, 188] width 44 height 10
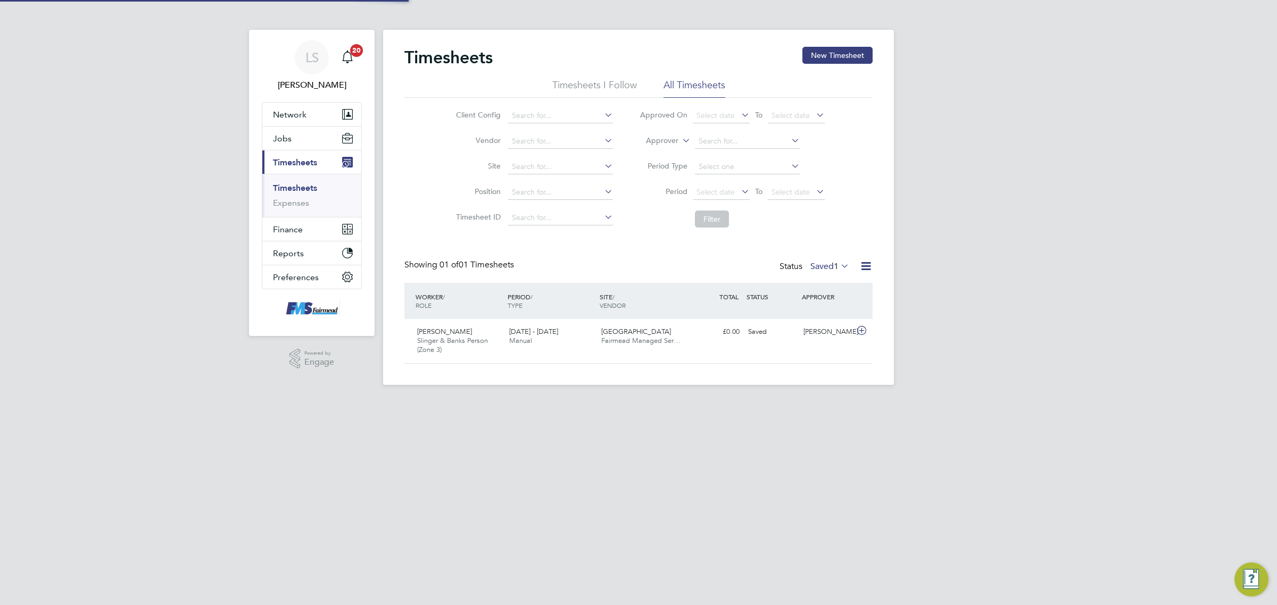
scroll to position [27, 92]
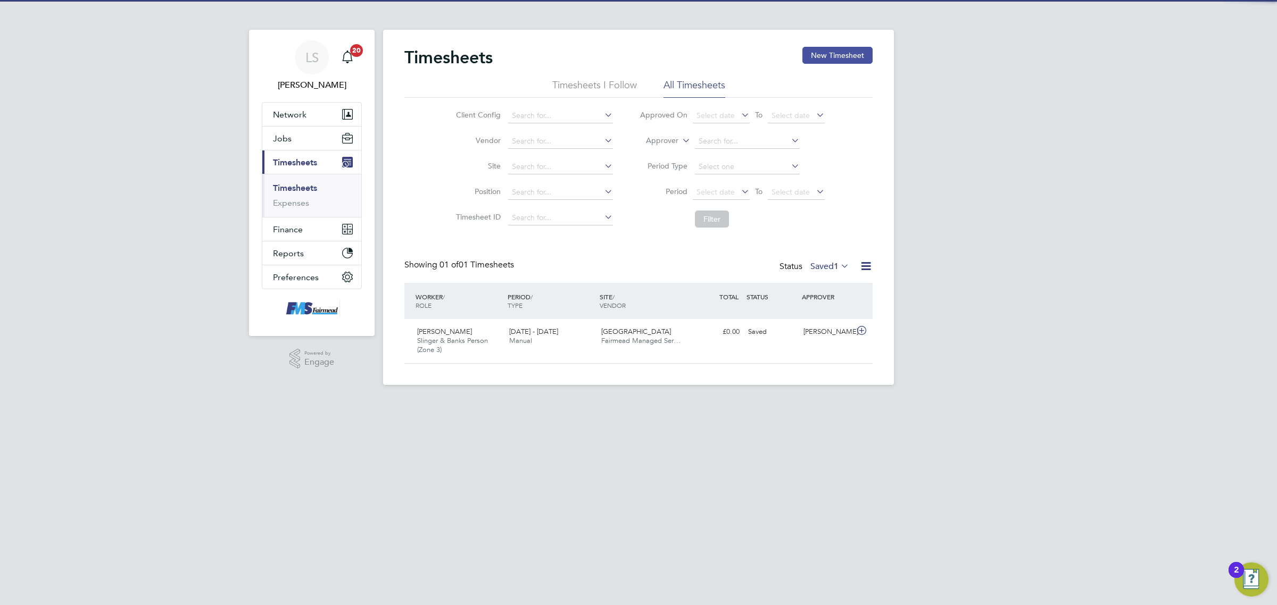
click at [840, 62] on button "New Timesheet" at bounding box center [837, 55] width 70 height 17
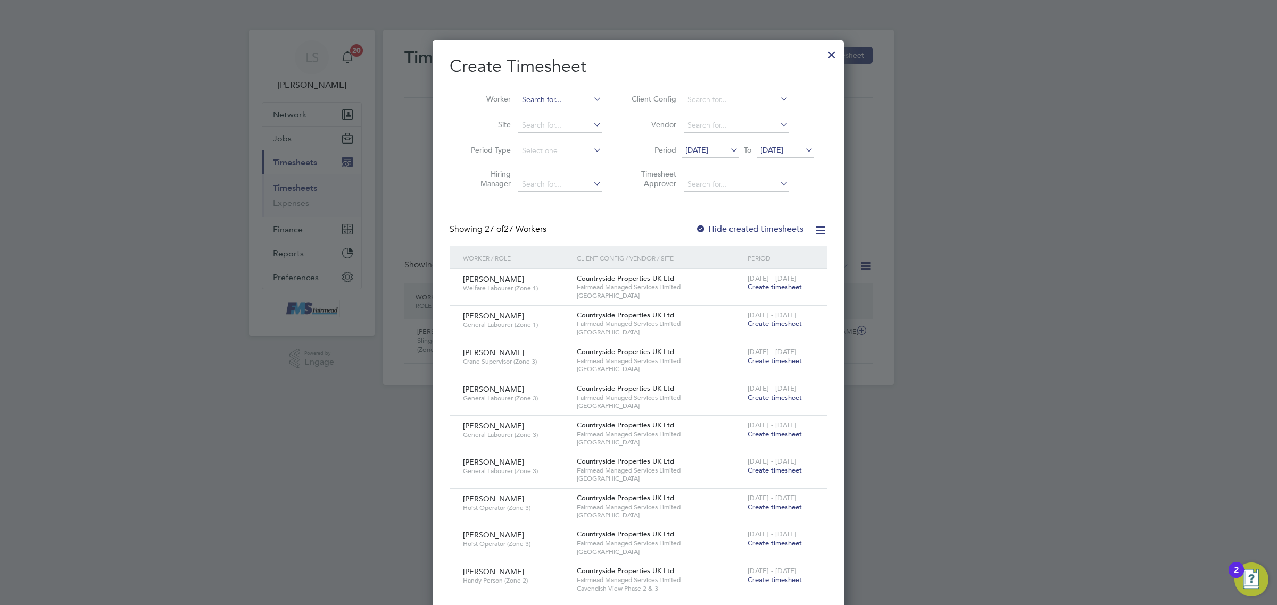
scroll to position [1391, 411]
click at [533, 98] on input at bounding box center [560, 100] width 84 height 15
click at [551, 109] on li "Dennis Alphonso Chambers" at bounding box center [583, 114] width 131 height 14
type input "Dennis Alphonso Chambers"
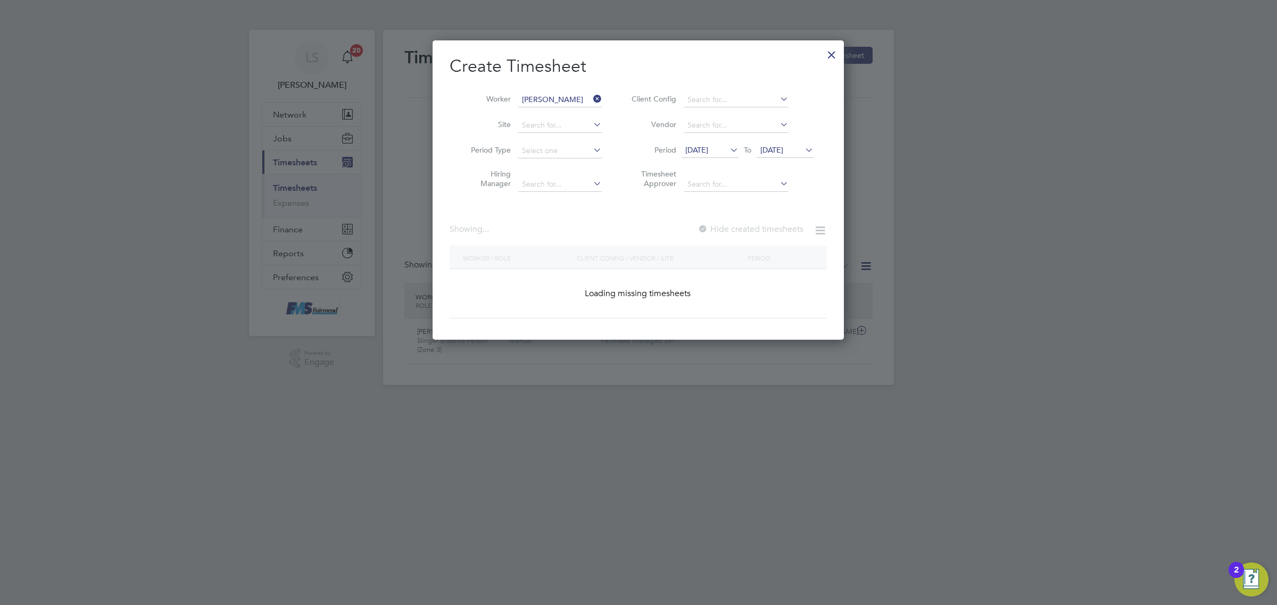
scroll to position [287, 411]
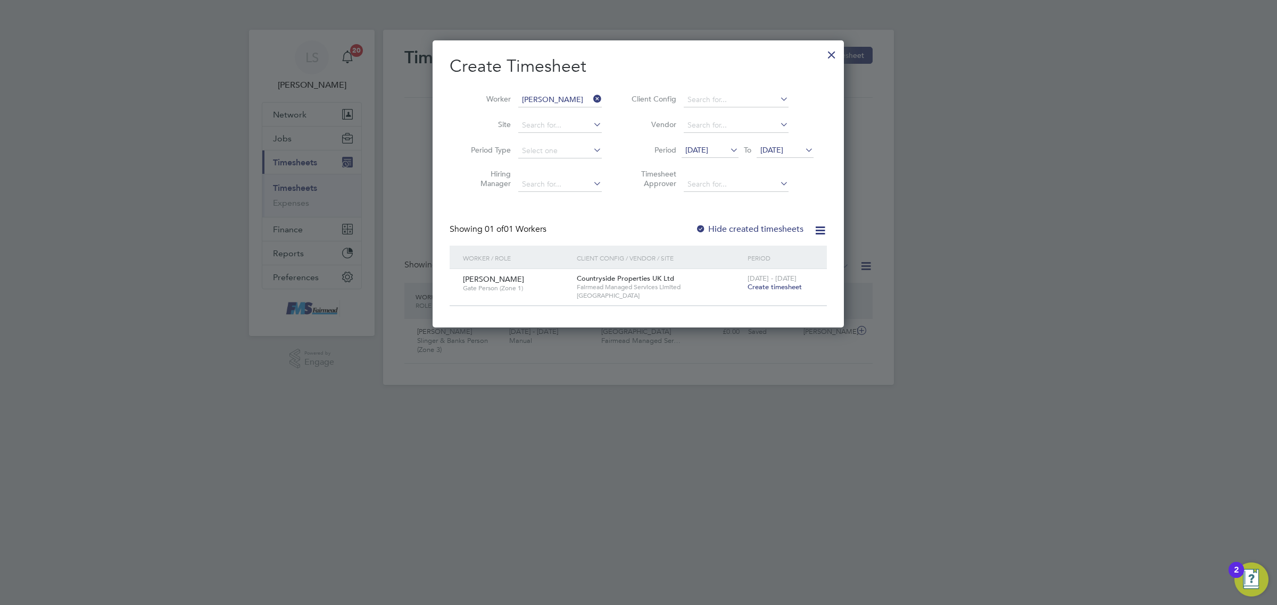
click at [772, 287] on span "Create timesheet" at bounding box center [774, 286] width 54 height 9
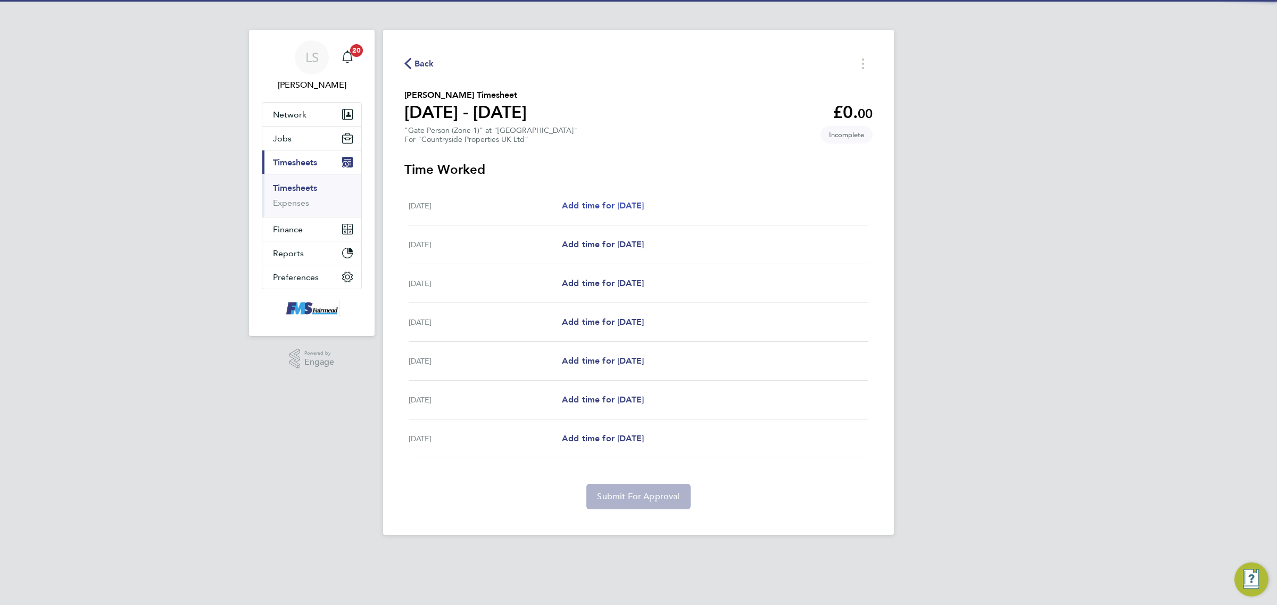
click at [603, 210] on span "Add time for Mon 18 Aug" at bounding box center [603, 206] width 82 height 10
select select "30"
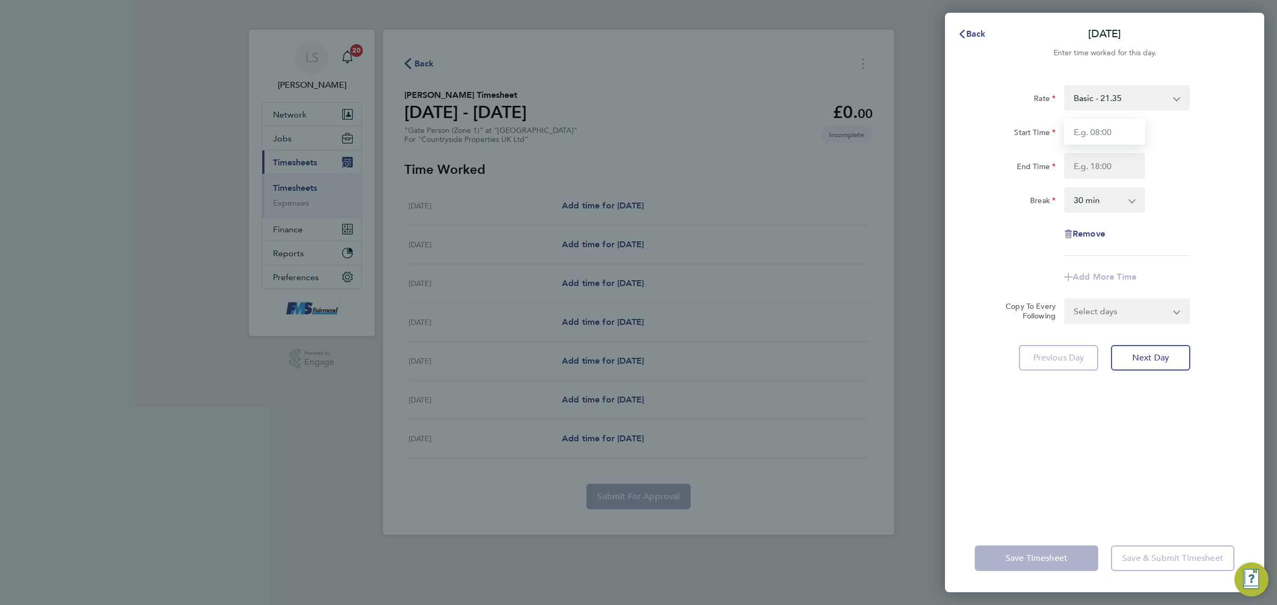
click at [1067, 134] on input "Start Time" at bounding box center [1104, 132] width 81 height 26
type input "07:30"
click at [1104, 155] on input "End Time" at bounding box center [1104, 166] width 81 height 26
type input "17:30"
click at [1121, 198] on select "0 min 15 min 30 min 45 min 60 min 75 min 90 min" at bounding box center [1098, 199] width 66 height 23
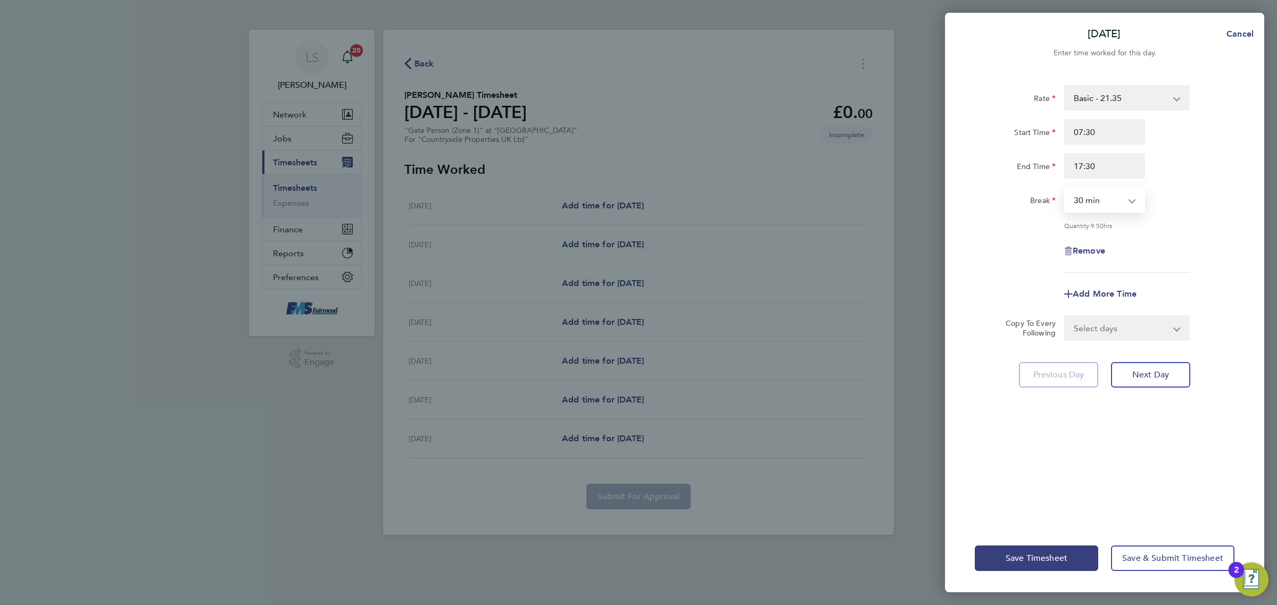
select select "60"
click at [1065, 188] on select "0 min 15 min 30 min 45 min 60 min 75 min 90 min" at bounding box center [1098, 199] width 66 height 23
click at [1199, 268] on div "Rate Basic - 21.35 Start Time 07:30 End Time 17:30 Break 0 min 15 min 30 min 45…" at bounding box center [1104, 179] width 260 height 188
drag, startPoint x: 1152, startPoint y: 322, endPoint x: 1152, endPoint y: 334, distance: 11.7
click at [1152, 322] on select "Select days Day Weekday (Mon-Fri) Weekend (Sat-Sun) Tuesday Wednesday Thursday …" at bounding box center [1121, 327] width 112 height 23
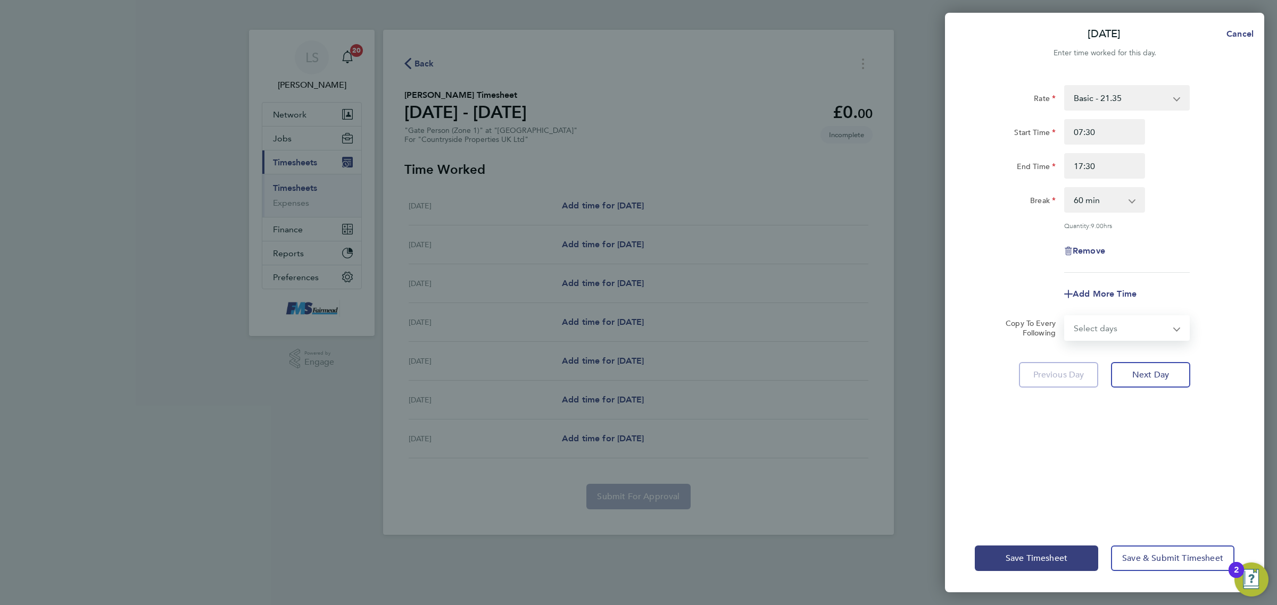
select select "WEEKDAY"
click at [1065, 316] on select "Select days Day Weekday (Mon-Fri) Weekend (Sat-Sun) Tuesday Wednesday Thursday …" at bounding box center [1121, 327] width 112 height 23
select select "2025-08-24"
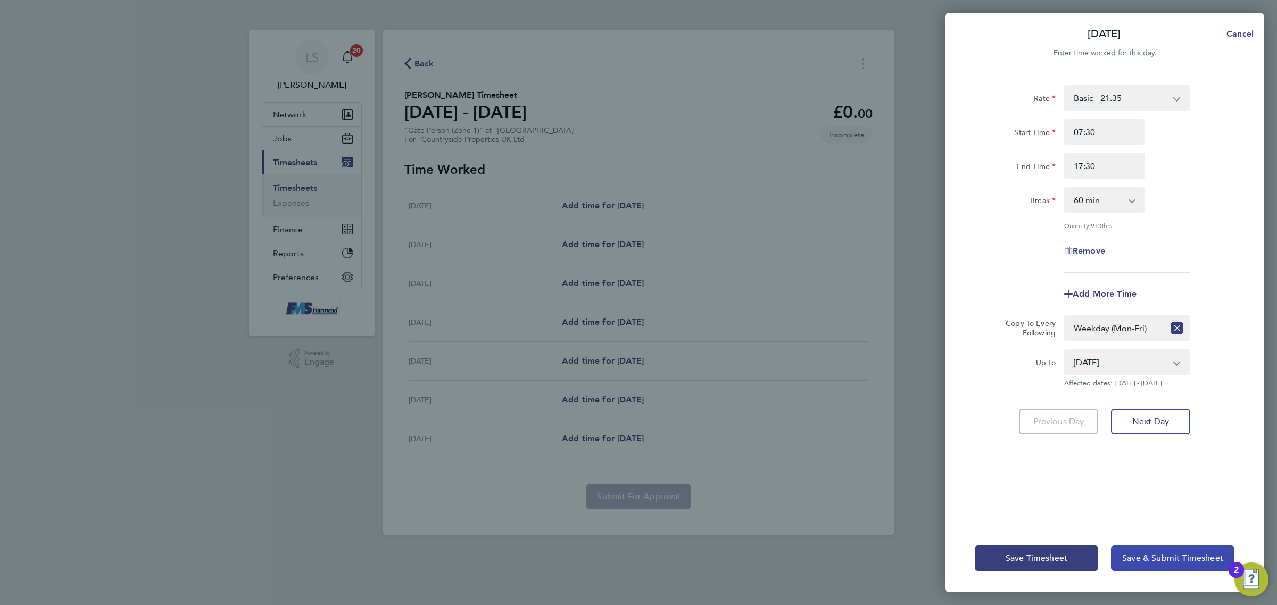
click at [1149, 547] on button "Save & Submit Timesheet" at bounding box center [1172, 559] width 123 height 26
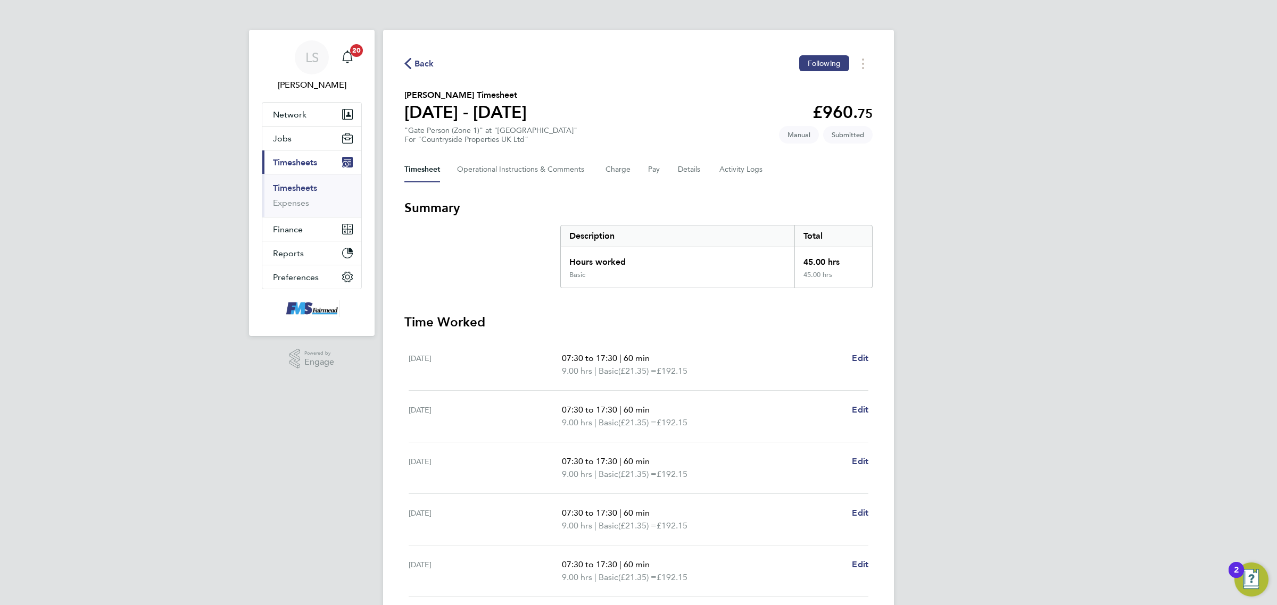
click at [303, 191] on link "Timesheets" at bounding box center [295, 188] width 44 height 10
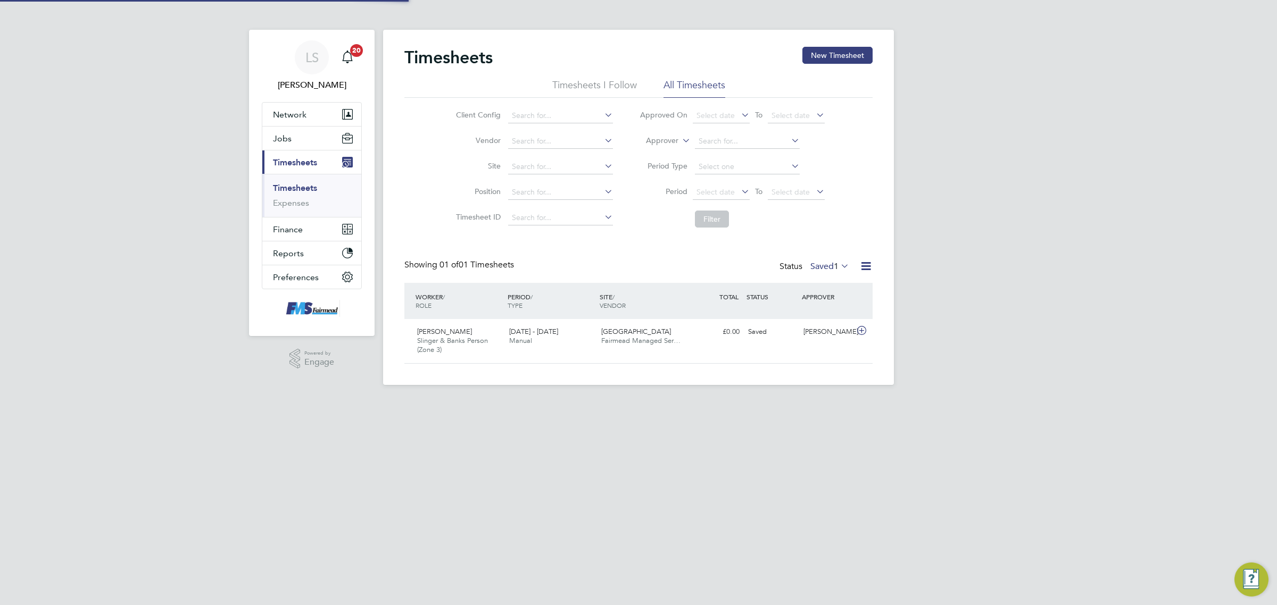
scroll to position [27, 92]
click at [828, 60] on button "New Timesheet" at bounding box center [837, 55] width 70 height 17
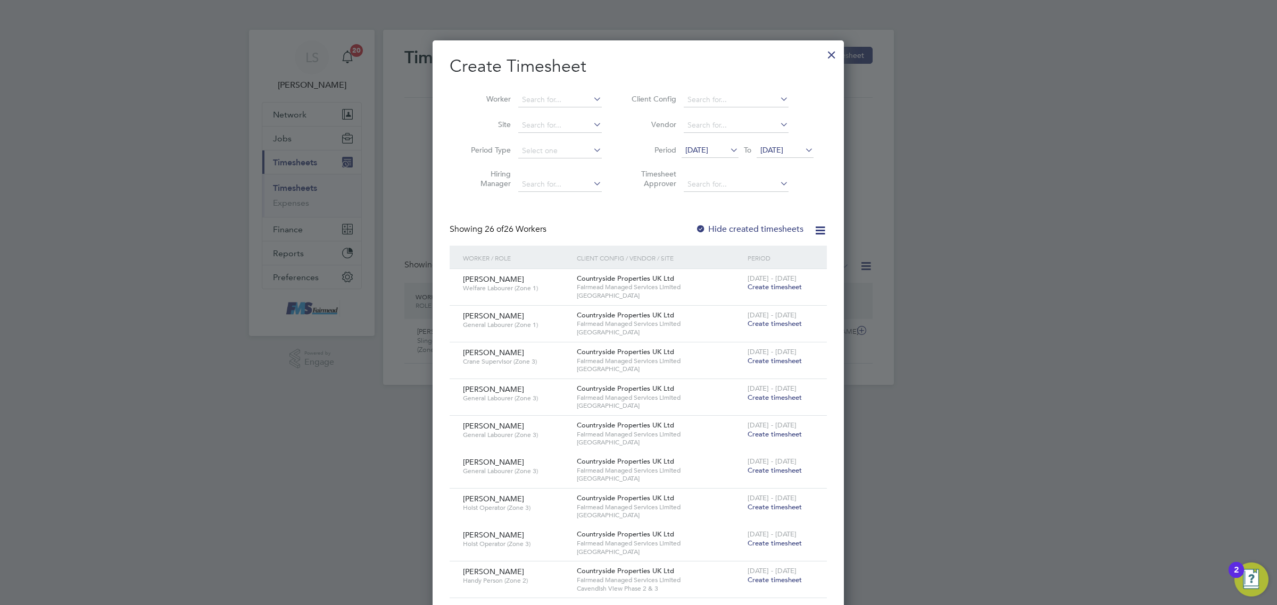
click at [549, 90] on li "Worker" at bounding box center [531, 100] width 165 height 26
click at [554, 98] on input at bounding box center [560, 100] width 84 height 15
click at [581, 107] on li "Ethan St evens" at bounding box center [588, 114] width 140 height 14
type input "[PERSON_NAME]"
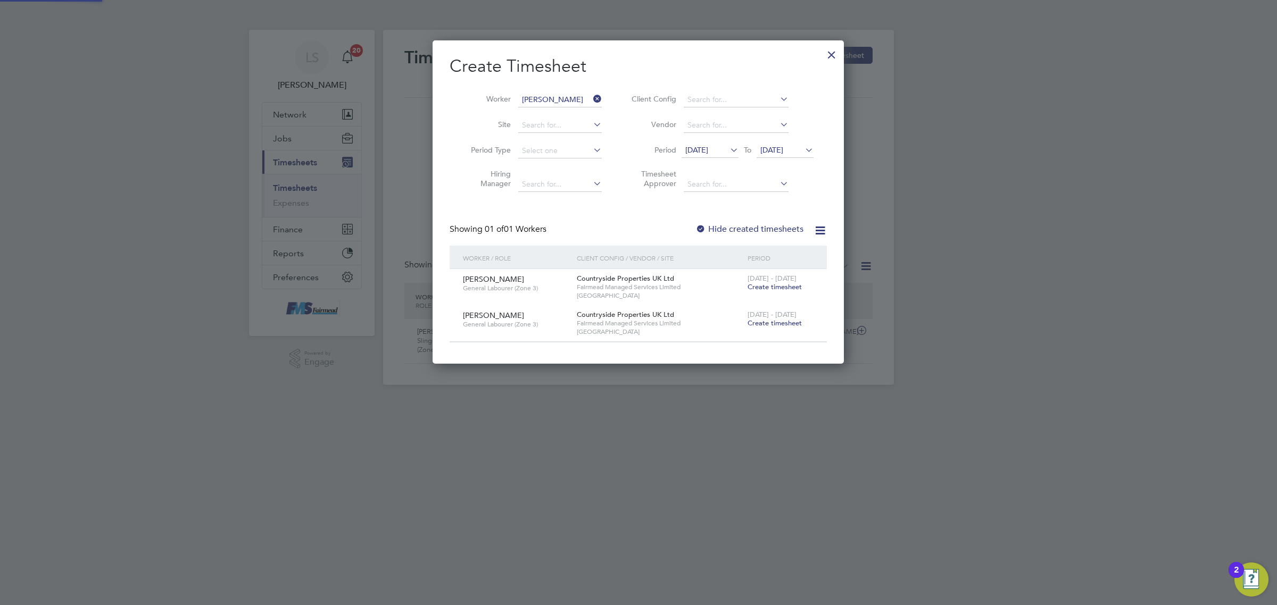
click at [783, 151] on span "19 Aug 2025" at bounding box center [771, 150] width 23 height 10
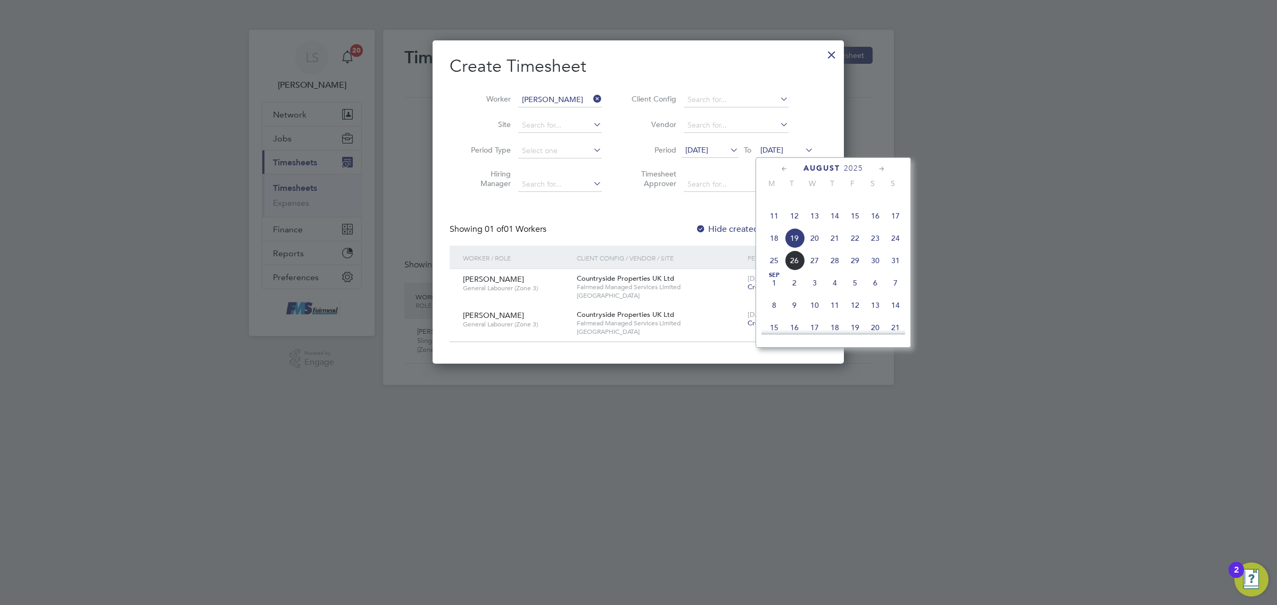
click at [697, 357] on div "Create Timesheet Worker Ethan Stevens Site Period Type Hiring Manager Client Co…" at bounding box center [637, 201] width 411 height 323
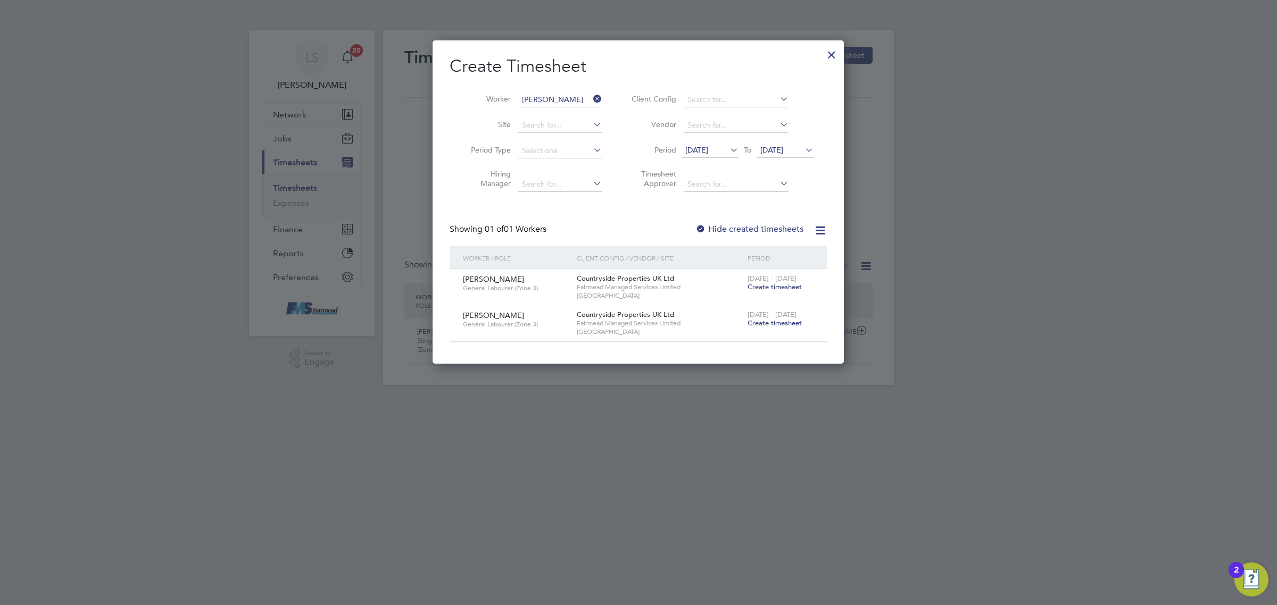
click at [774, 322] on span "Create timesheet" at bounding box center [774, 323] width 54 height 9
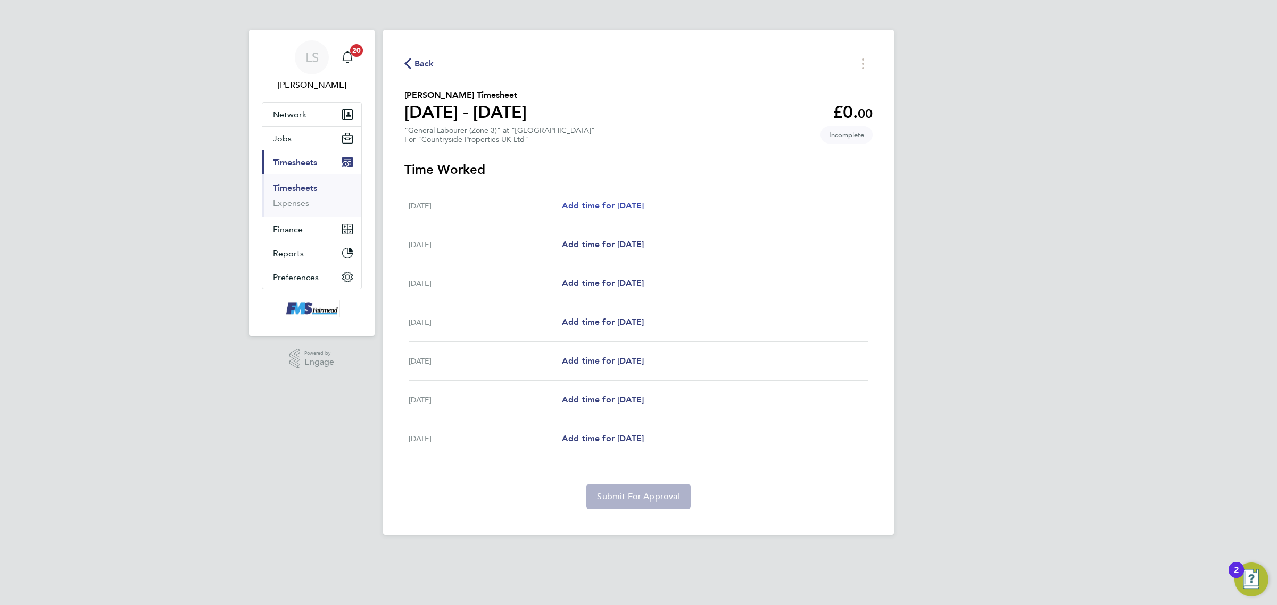
click at [632, 205] on span "Add time for Mon 18 Aug" at bounding box center [603, 206] width 82 height 10
select select "30"
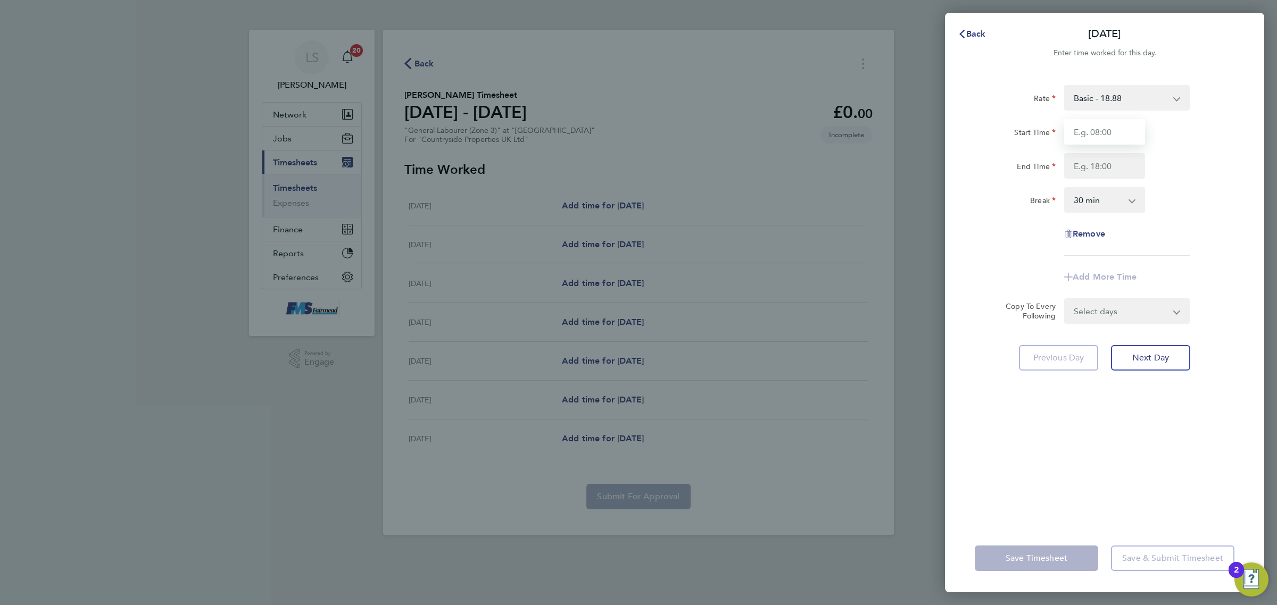
click at [1089, 129] on input "Start Time" at bounding box center [1104, 132] width 81 height 26
type input "07:30"
click at [1120, 160] on input "End Time" at bounding box center [1104, 166] width 81 height 26
type input "17:30"
click at [1095, 198] on select "0 min 15 min 30 min 45 min 60 min 75 min 90 min" at bounding box center [1098, 199] width 66 height 23
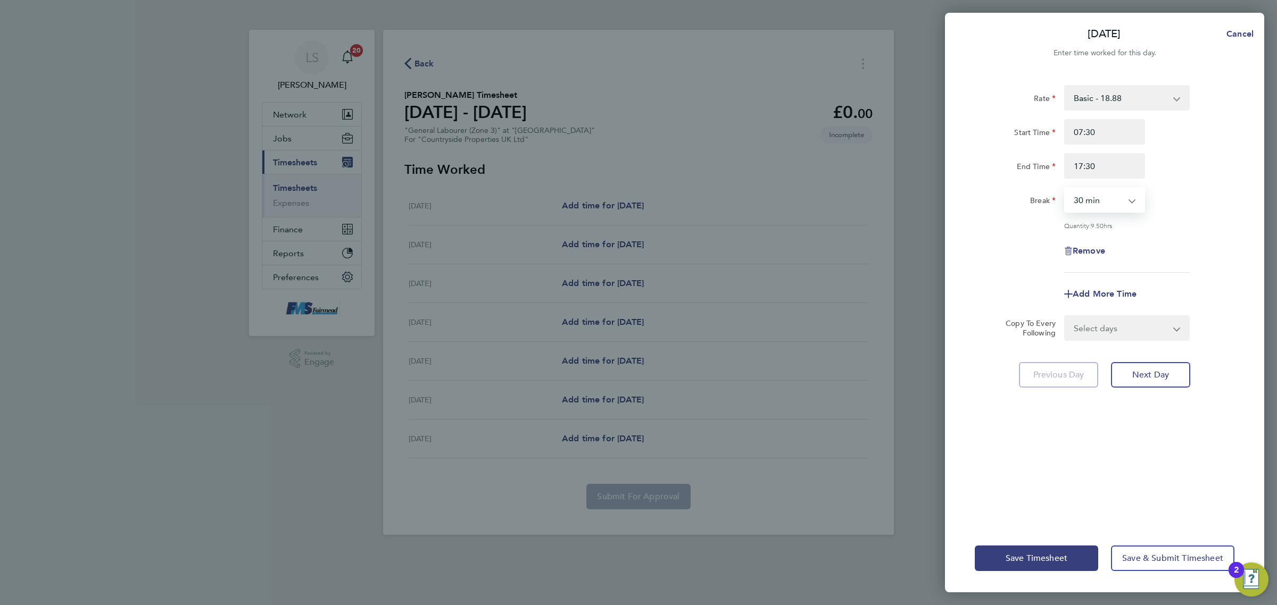
select select "60"
click at [1065, 188] on select "0 min 15 min 30 min 45 min 60 min 75 min 90 min" at bounding box center [1098, 199] width 66 height 23
click at [1119, 326] on select "Select days Day Weekday (Mon-Fri) Weekend (Sat-Sun) Tuesday Wednesday Thursday …" at bounding box center [1121, 327] width 112 height 23
select select "WEEKDAY"
click at [1065, 316] on select "Select days Day Weekday (Mon-Fri) Weekend (Sat-Sun) Tuesday Wednesday Thursday …" at bounding box center [1121, 327] width 112 height 23
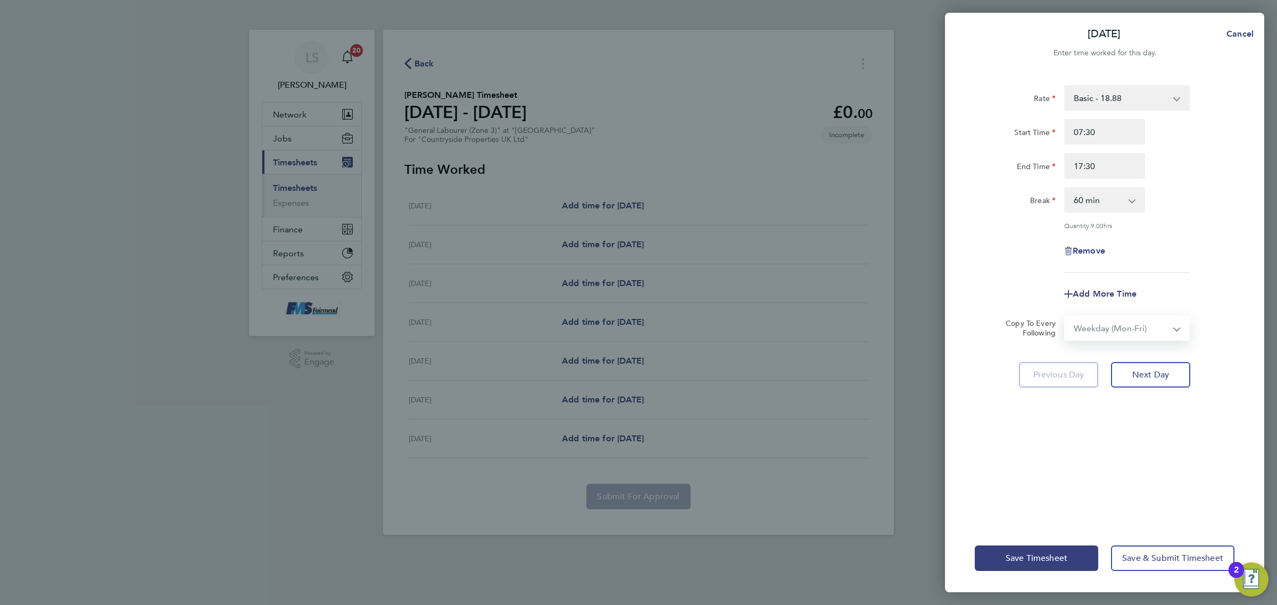
select select "2025-08-24"
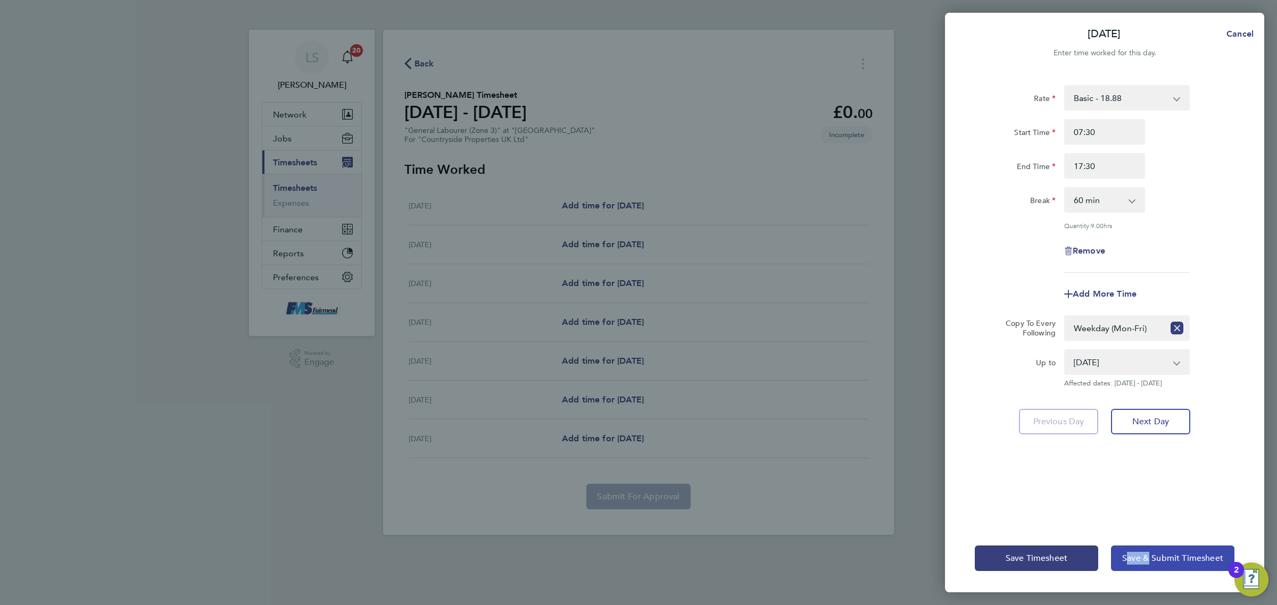
click at [1145, 568] on div "Save Timesheet Save & Submit Timesheet" at bounding box center [1104, 558] width 319 height 68
click at [1145, 568] on button "Save & Submit Timesheet" at bounding box center [1172, 559] width 123 height 26
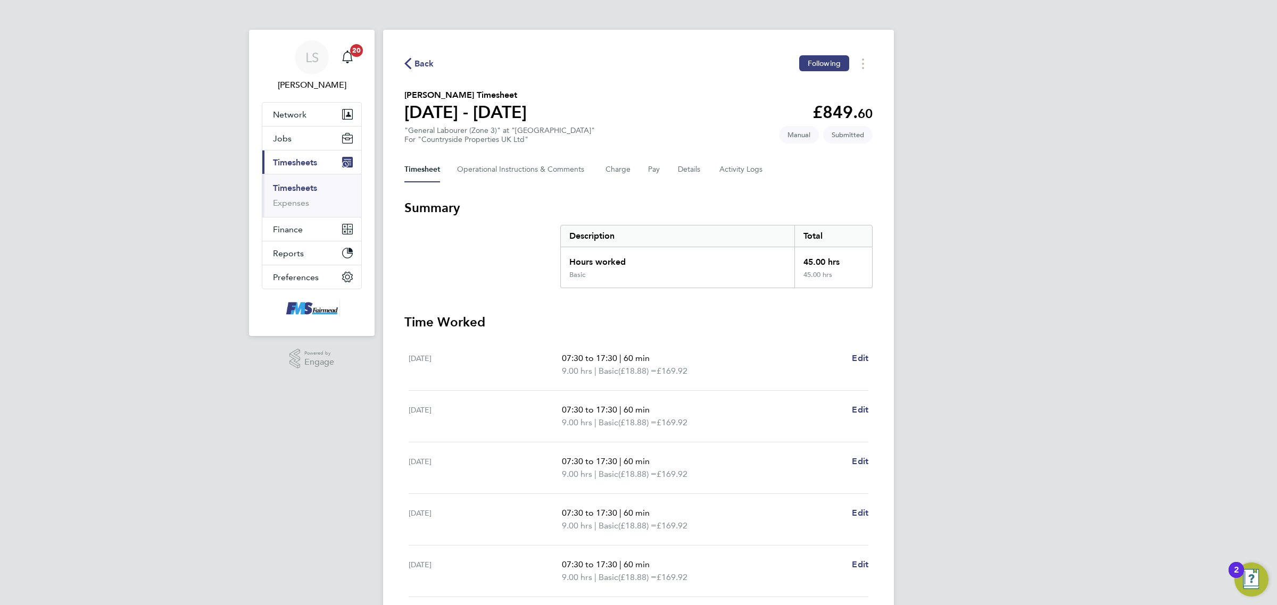
drag, startPoint x: 298, startPoint y: 185, endPoint x: 371, endPoint y: 154, distance: 78.6
click at [298, 185] on link "Timesheets" at bounding box center [295, 188] width 44 height 10
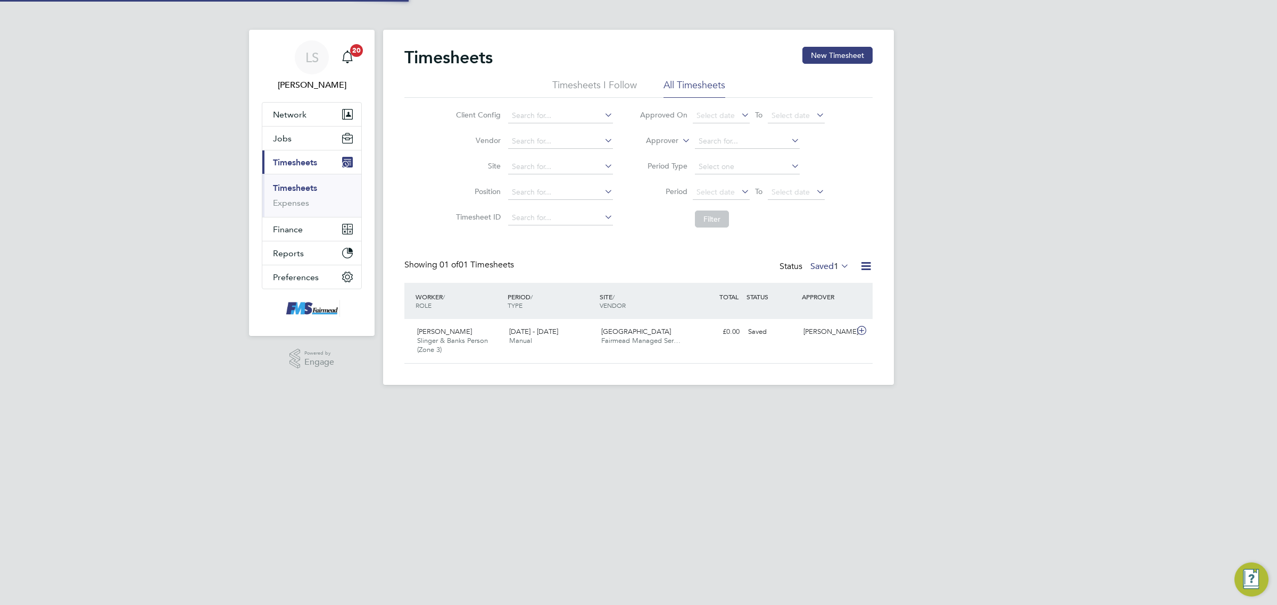
scroll to position [5, 5]
click at [813, 53] on button "New Timesheet" at bounding box center [837, 55] width 70 height 17
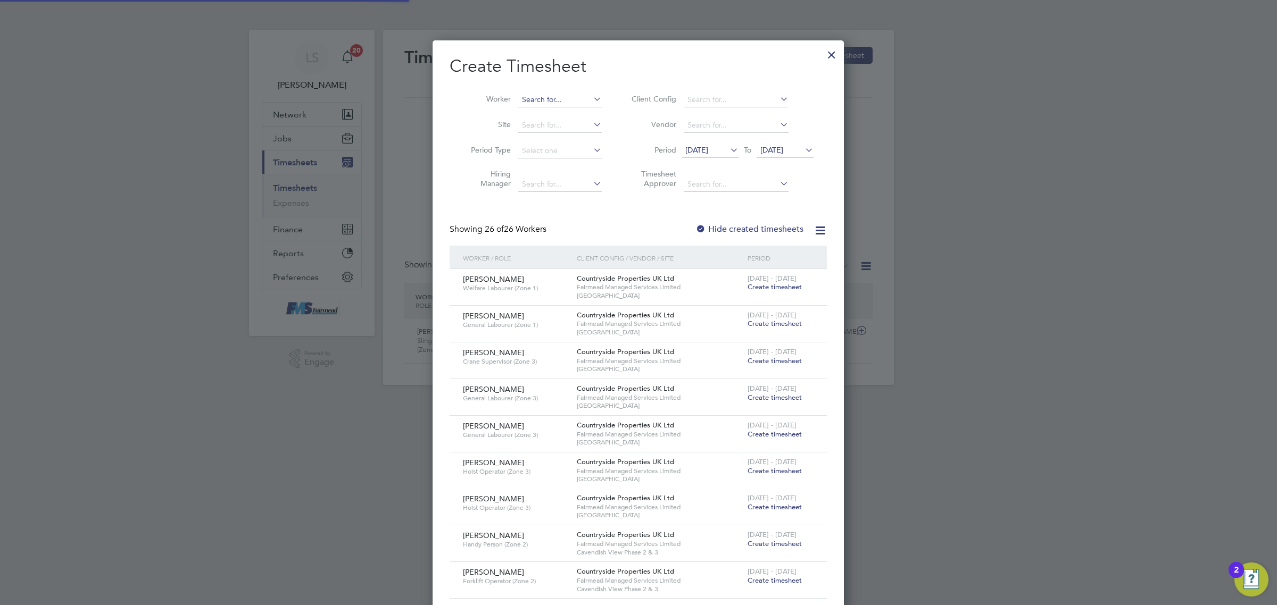
click at [549, 96] on input at bounding box center [560, 100] width 84 height 15
click at [554, 110] on li "Rory D rake" at bounding box center [564, 114] width 93 height 14
type input "Rory Drake"
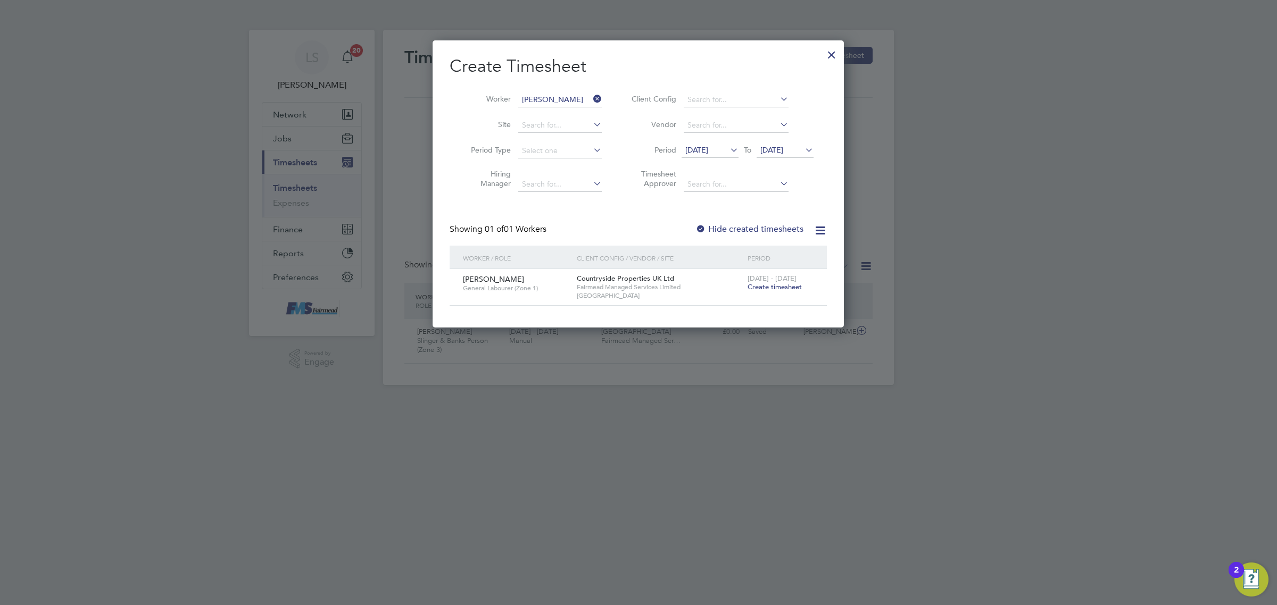
click at [783, 285] on span "Create timesheet" at bounding box center [774, 286] width 54 height 9
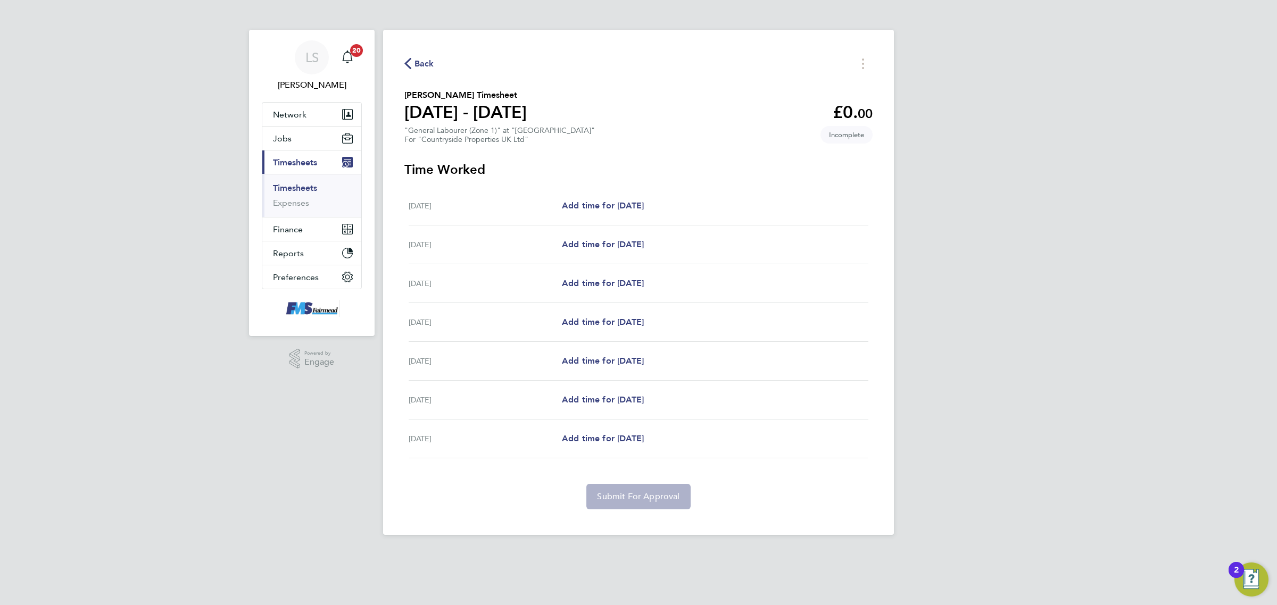
click at [633, 214] on div "Mon 18 Aug Add time for Mon 18 Aug Add time for Mon 18 Aug" at bounding box center [638, 206] width 460 height 39
click at [631, 206] on span "Add time for Mon 18 Aug" at bounding box center [603, 206] width 82 height 10
select select "30"
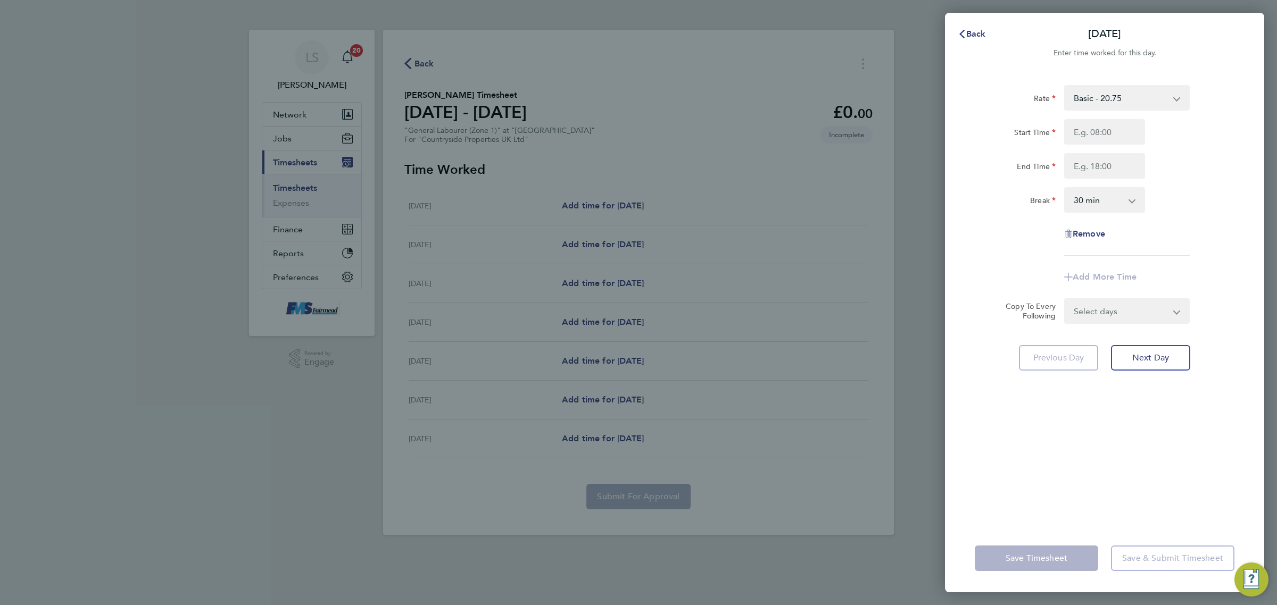
click at [1118, 118] on div "Rate Basic - 20.75 Start Time End Time Break 0 min 15 min 30 min 45 min 60 min …" at bounding box center [1104, 170] width 260 height 171
click at [1118, 130] on input "Start Time" at bounding box center [1104, 132] width 81 height 26
type input "07:30"
click at [1101, 159] on input "End Time" at bounding box center [1104, 166] width 81 height 26
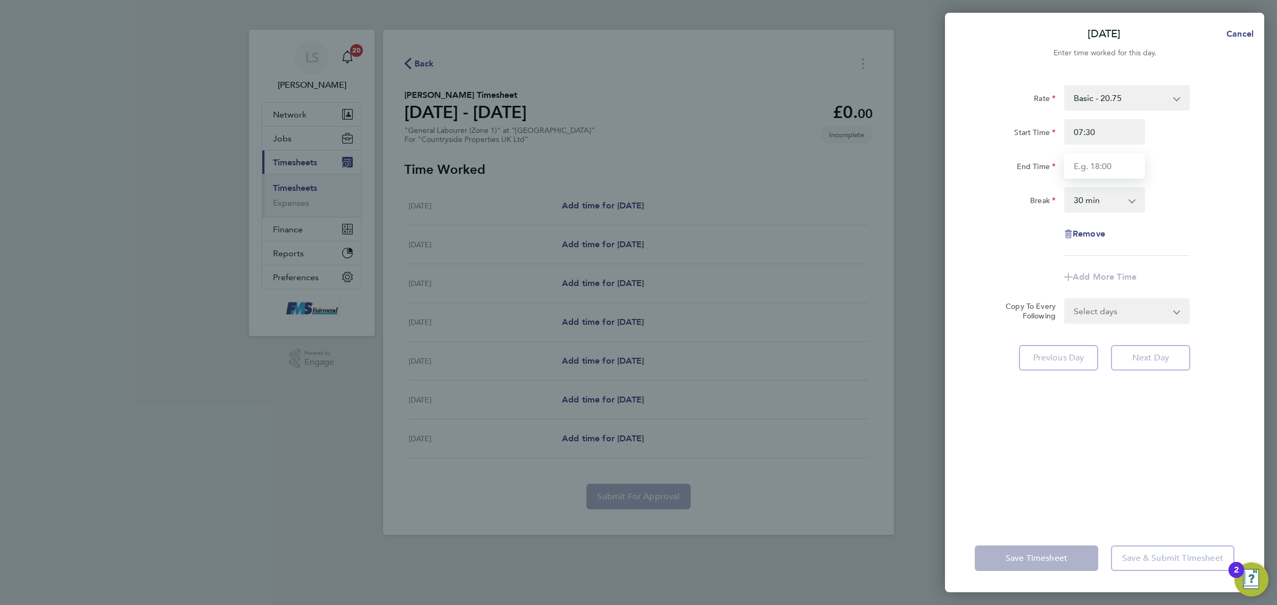
type input "17:30"
click at [1117, 198] on select "0 min 15 min 30 min 45 min 60 min 75 min 90 min" at bounding box center [1098, 199] width 66 height 23
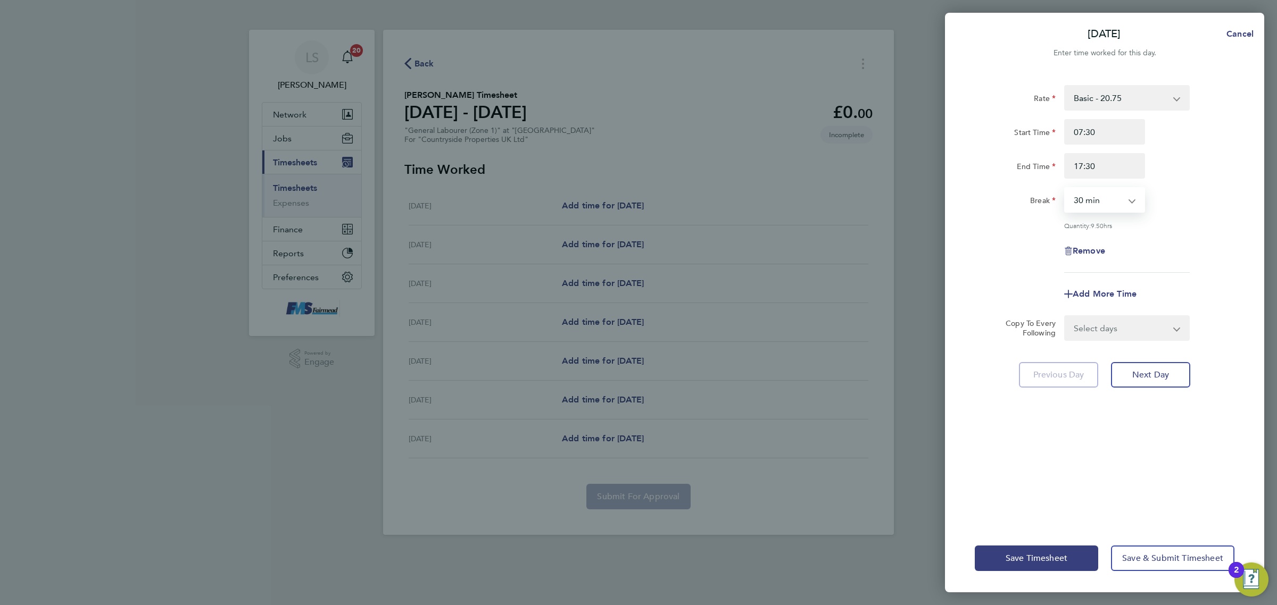
select select "60"
click at [1065, 188] on select "0 min 15 min 30 min 45 min 60 min 75 min 90 min" at bounding box center [1098, 199] width 66 height 23
click at [1120, 336] on select "Select days Day Weekday (Mon-Fri) Weekend (Sat-Sun) Tuesday Wednesday Thursday …" at bounding box center [1121, 327] width 112 height 23
select select "WEEKDAY"
click at [1065, 316] on select "Select days Day Weekday (Mon-Fri) Weekend (Sat-Sun) Tuesday Wednesday Thursday …" at bounding box center [1121, 327] width 112 height 23
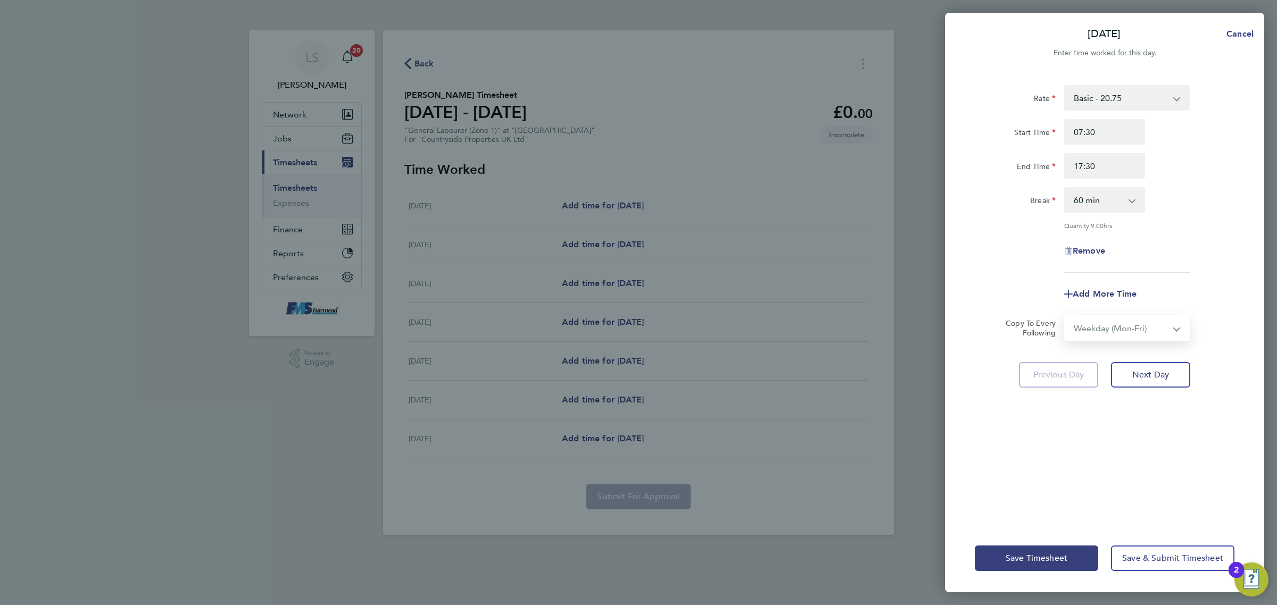
select select "2025-08-24"
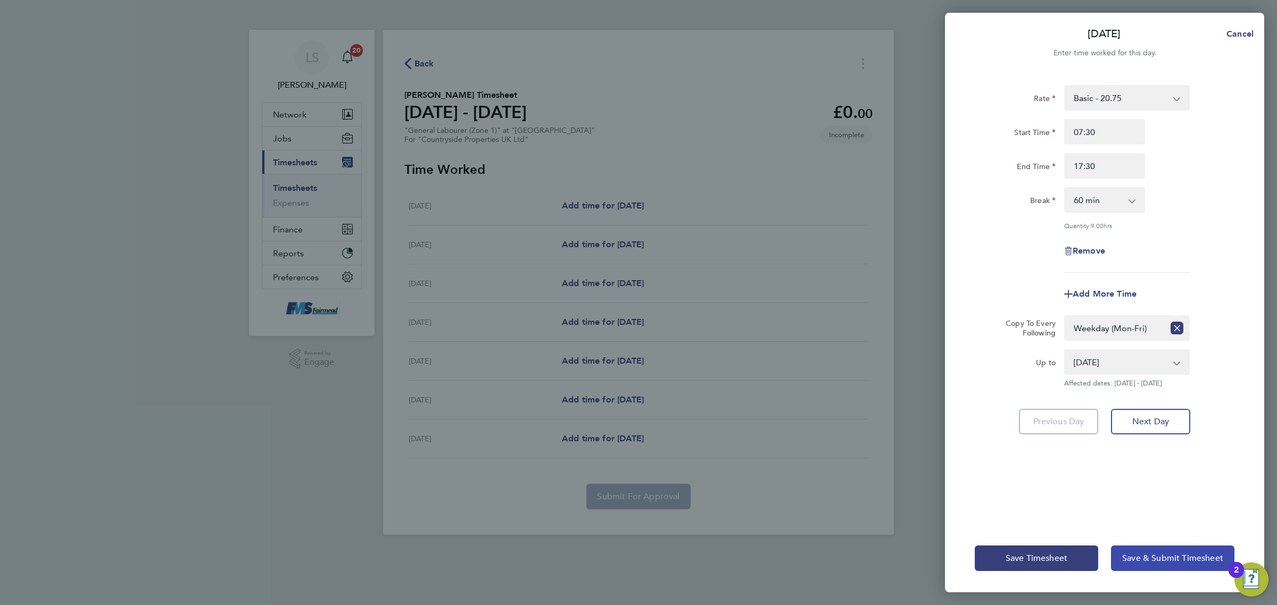
click at [1153, 562] on span "Save & Submit Timesheet" at bounding box center [1172, 558] width 101 height 11
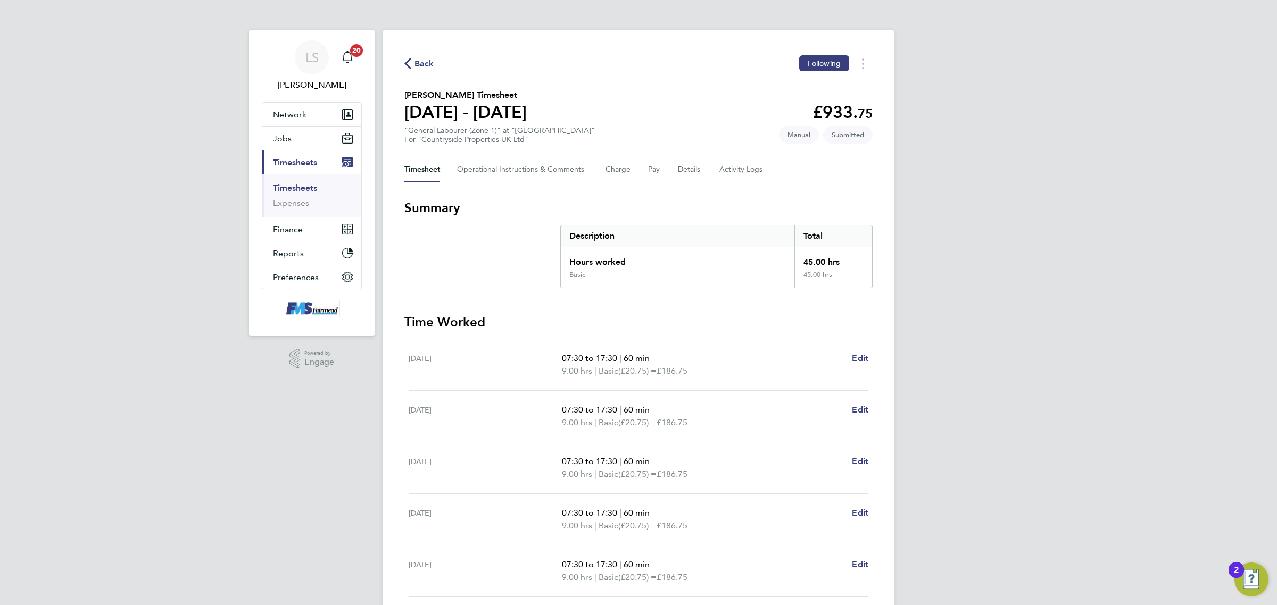
drag, startPoint x: 285, startPoint y: 190, endPoint x: 299, endPoint y: 181, distance: 16.7
click at [285, 190] on link "Timesheets" at bounding box center [295, 188] width 44 height 10
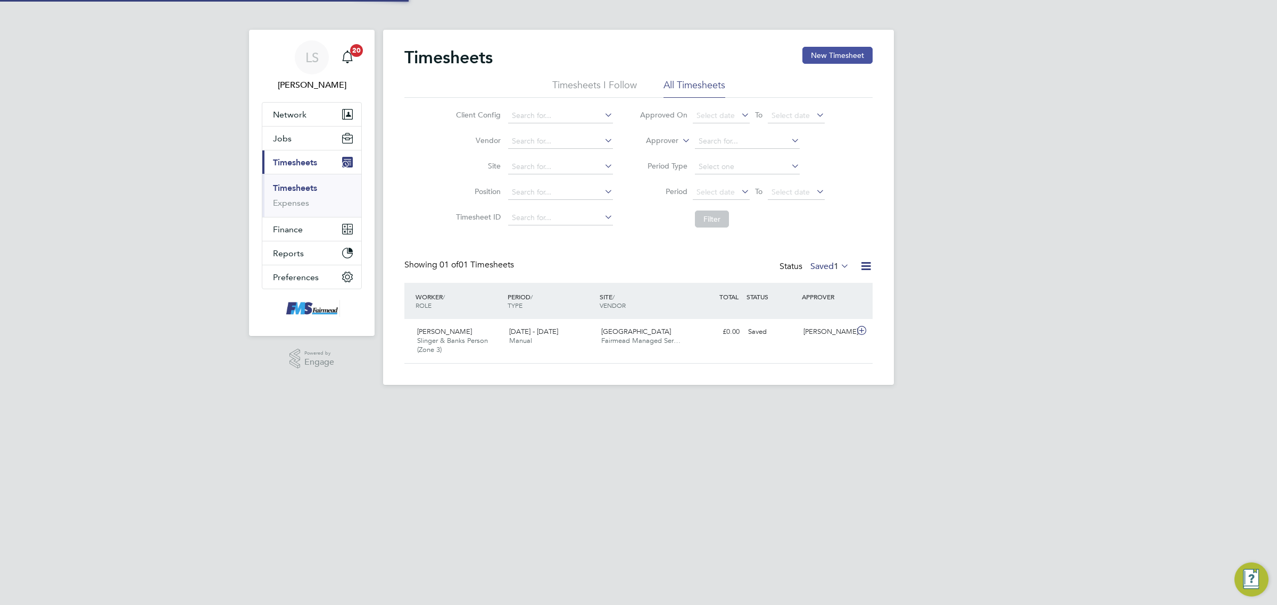
click at [834, 59] on button "New Timesheet" at bounding box center [837, 55] width 70 height 17
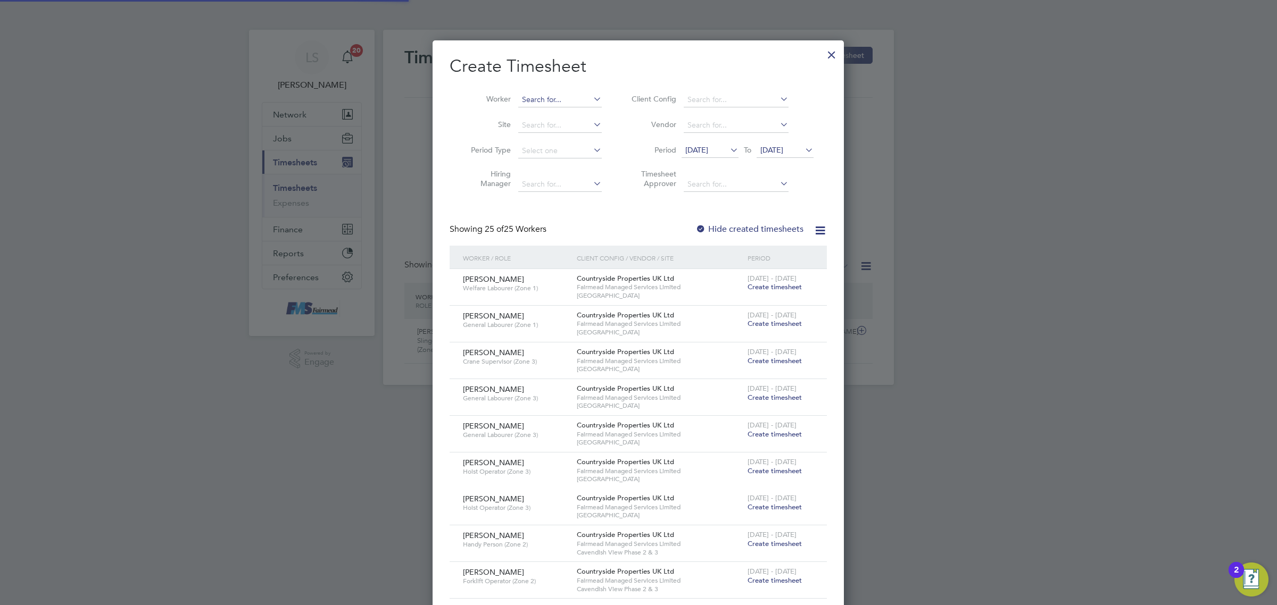
click at [568, 94] on input at bounding box center [560, 100] width 84 height 15
click at [586, 117] on b "Ro" at bounding box center [591, 114] width 10 height 9
type input "Lionel Ross"
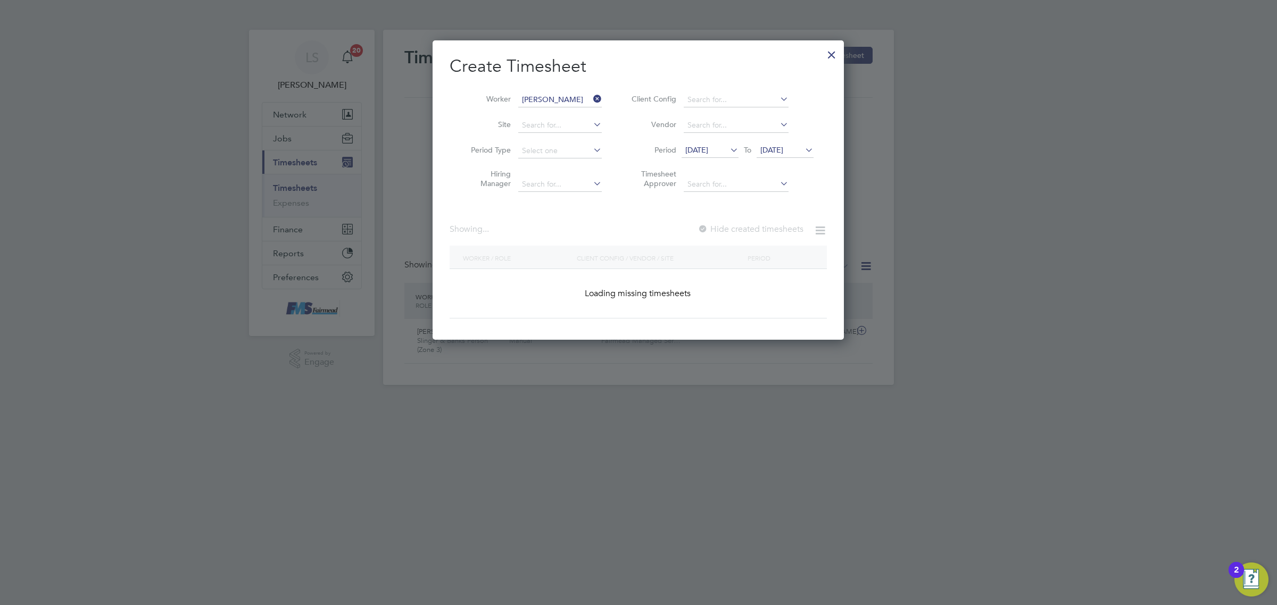
scroll to position [4, 4]
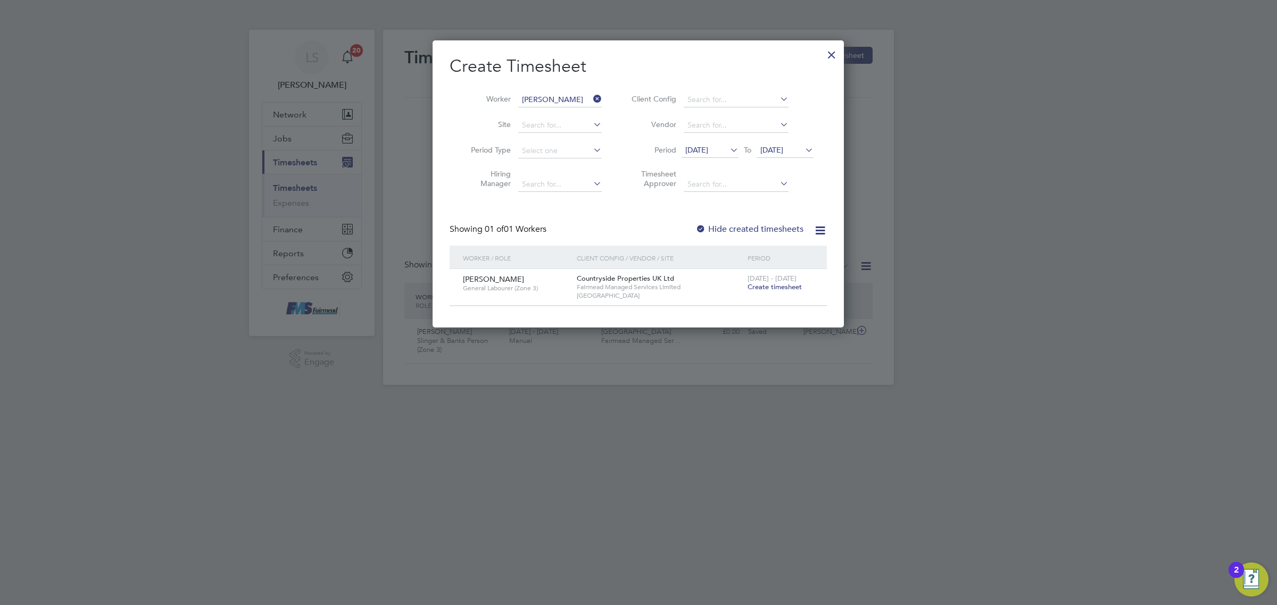
click at [791, 289] on span "Create timesheet" at bounding box center [774, 286] width 54 height 9
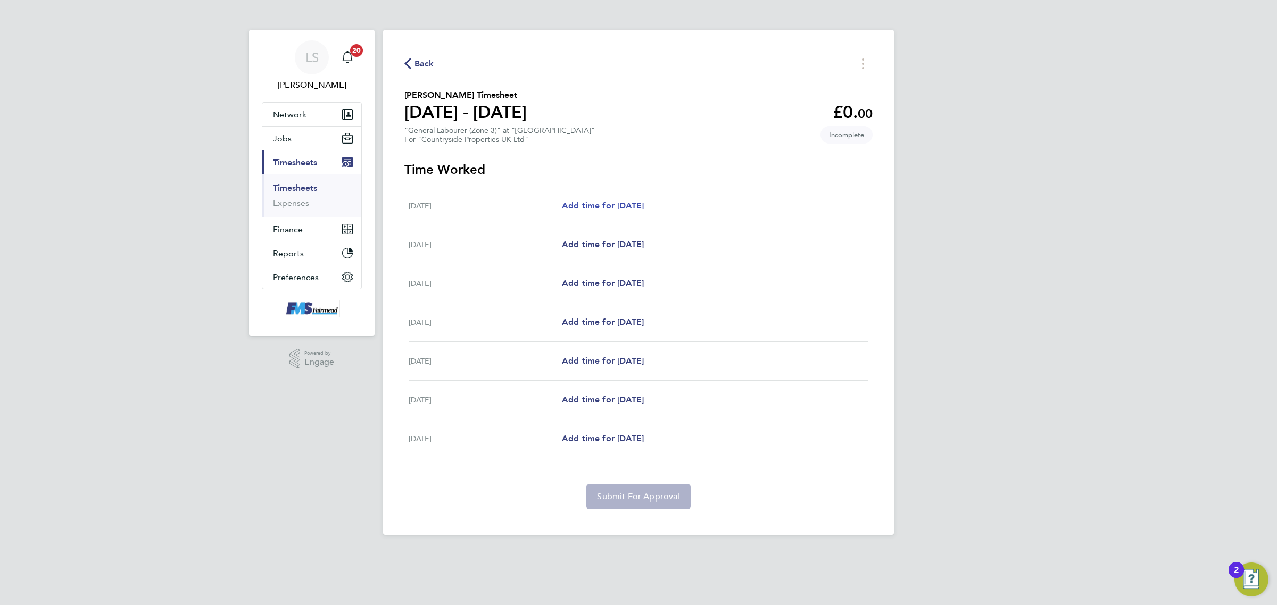
click at [618, 206] on span "Add time for Mon 18 Aug" at bounding box center [603, 206] width 82 height 10
select select "30"
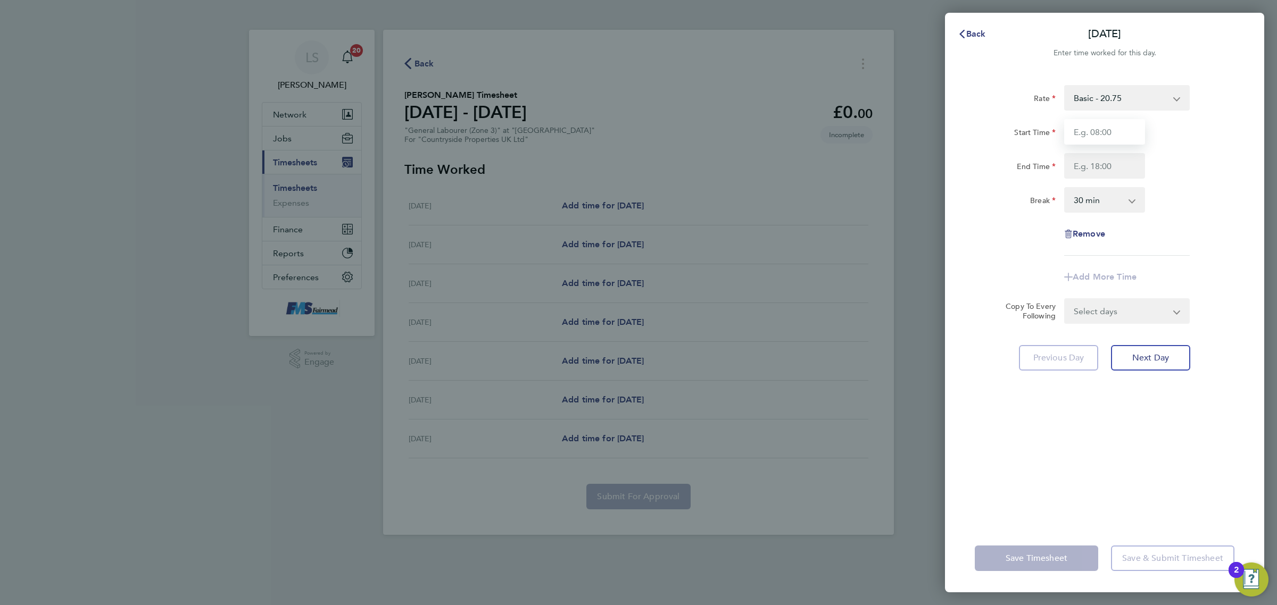
click at [1089, 128] on input "Start Time" at bounding box center [1104, 132] width 81 height 26
type input "07:30"
click at [1110, 163] on input "End Time" at bounding box center [1104, 166] width 81 height 26
type input "17:30"
click at [1186, 171] on div "End Time 17:30" at bounding box center [1104, 166] width 268 height 26
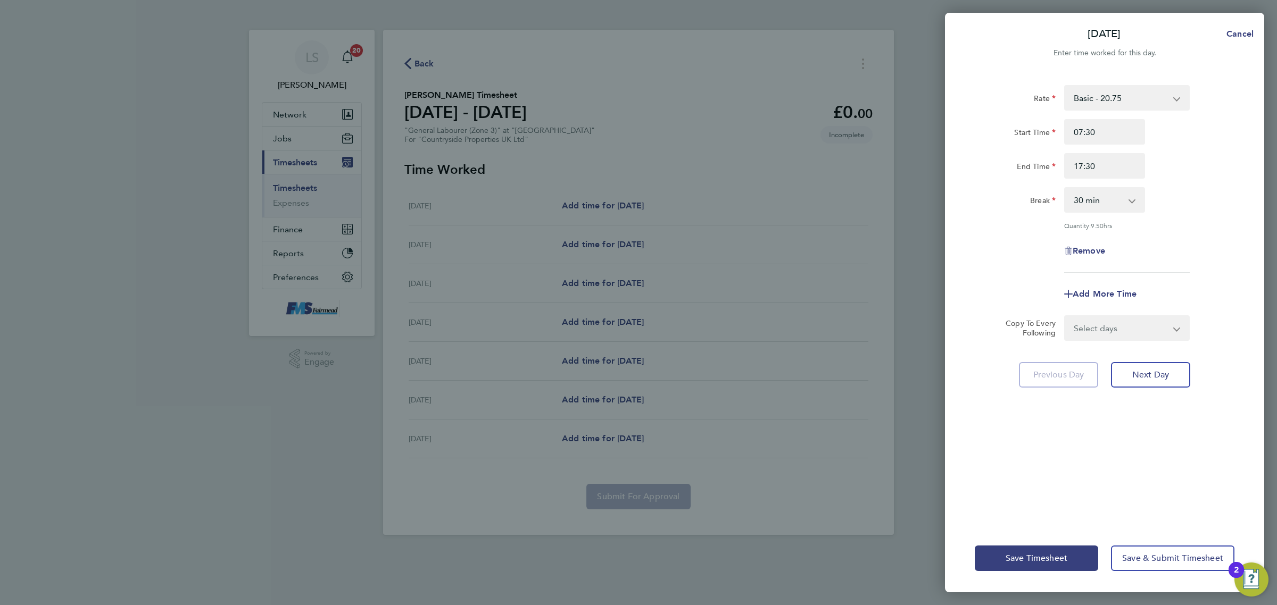
click at [1113, 202] on select "0 min 15 min 30 min 45 min 60 min 75 min 90 min" at bounding box center [1098, 199] width 66 height 23
select select "60"
click at [1065, 188] on select "0 min 15 min 30 min 45 min 60 min 75 min 90 min" at bounding box center [1098, 199] width 66 height 23
click at [1158, 261] on div "Remove" at bounding box center [1104, 251] width 268 height 26
click at [1137, 341] on div "Rate Basic - 20.75 Start Time 07:30 End Time 17:30 Break 0 min 15 min 30 min 45…" at bounding box center [1104, 298] width 319 height 452
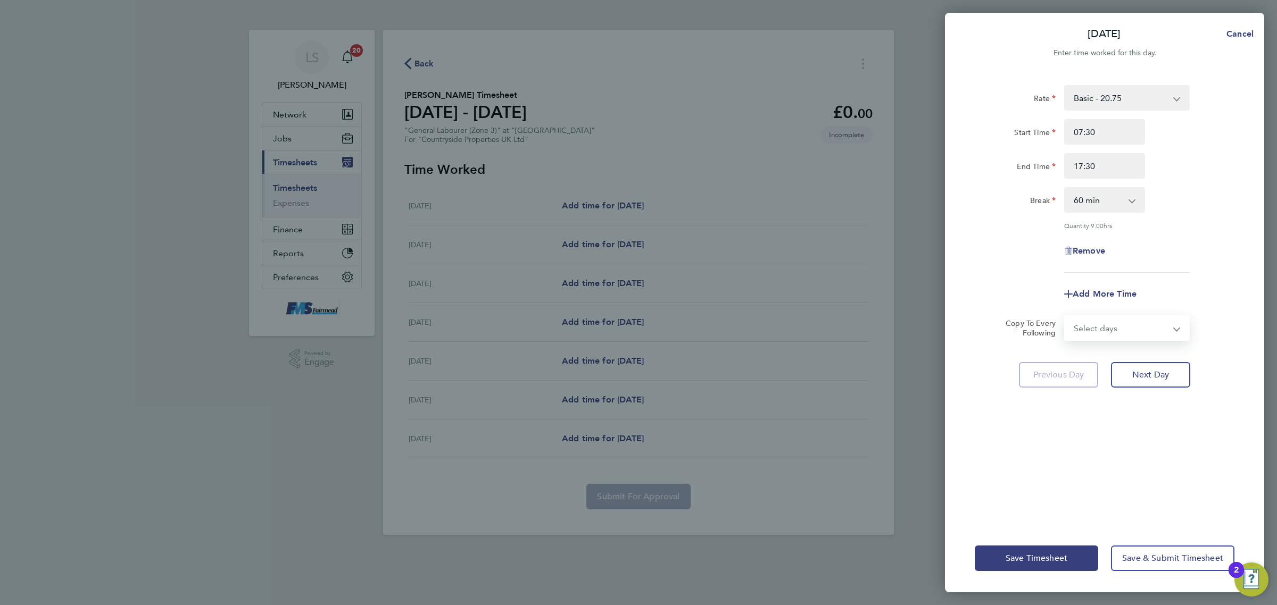
click at [1134, 333] on select "Select days Day Weekday (Mon-Fri) Weekend (Sat-Sun) Tuesday Wednesday Thursday …" at bounding box center [1121, 327] width 112 height 23
select select "WEEKDAY"
click at [1065, 316] on select "Select days Day Weekday (Mon-Fri) Weekend (Sat-Sun) Tuesday Wednesday Thursday …" at bounding box center [1121, 327] width 112 height 23
select select "2025-08-24"
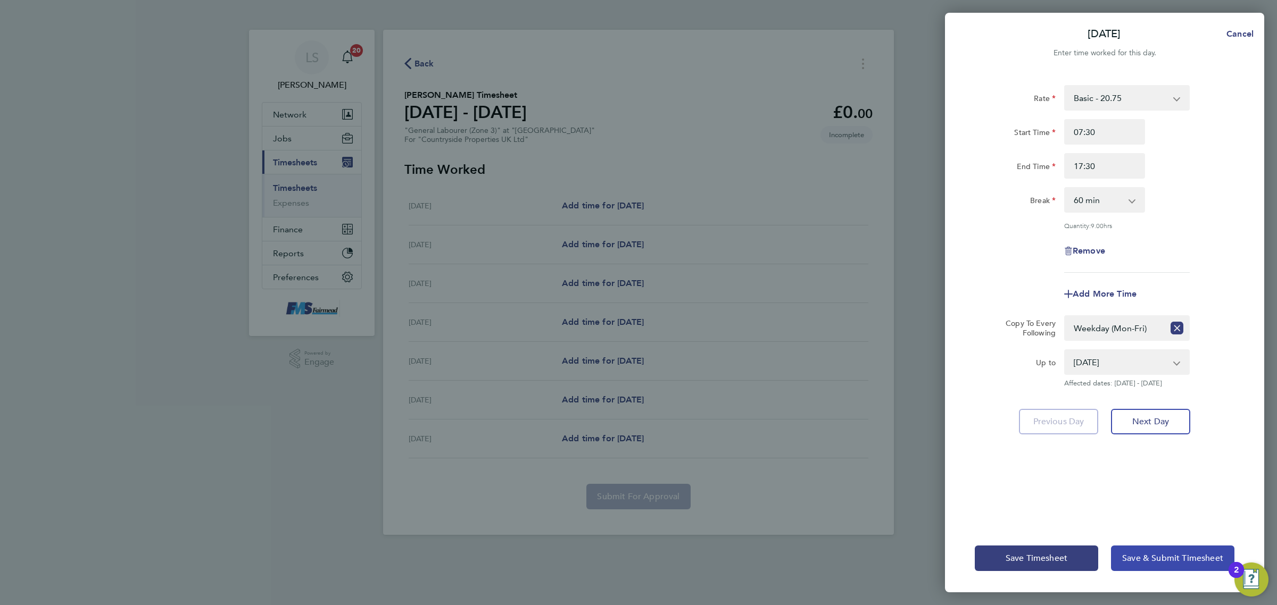
click at [1155, 557] on span "Save & Submit Timesheet" at bounding box center [1172, 558] width 101 height 11
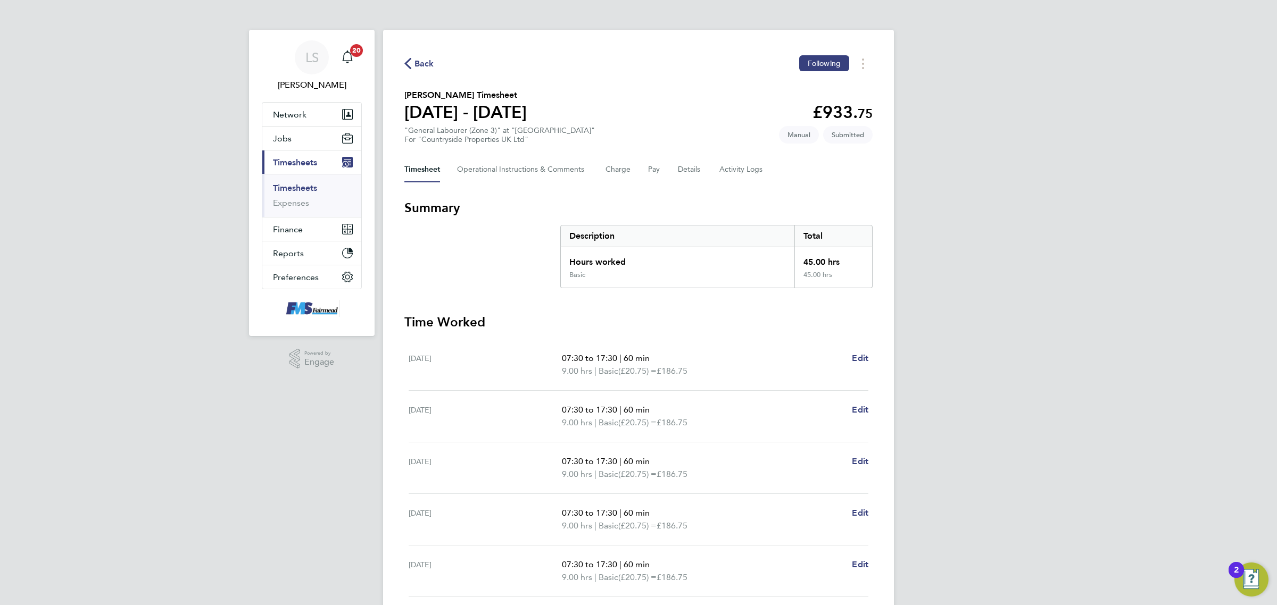
click at [285, 187] on link "Timesheets" at bounding box center [295, 188] width 44 height 10
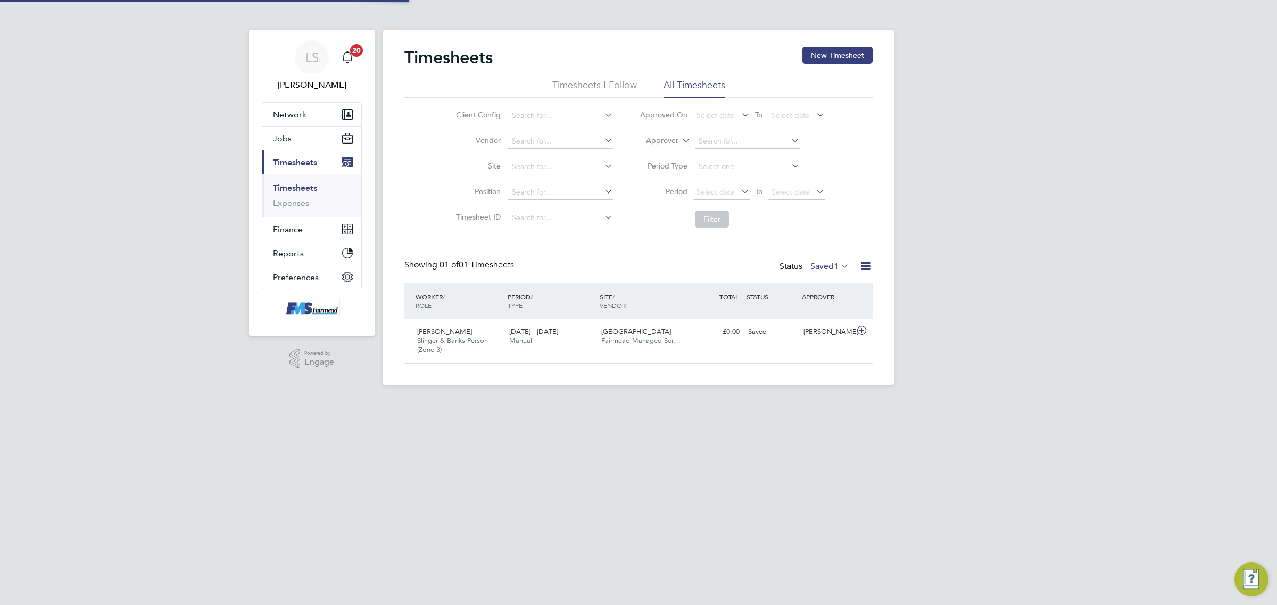
scroll to position [5, 5]
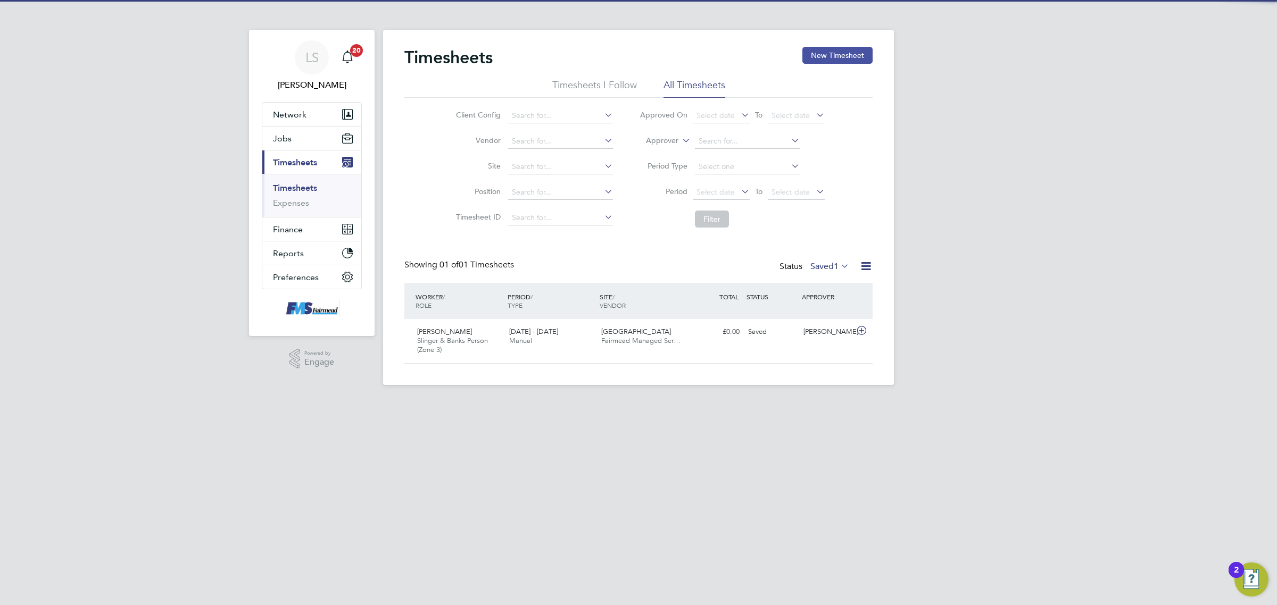
click at [853, 54] on button "New Timesheet" at bounding box center [837, 55] width 70 height 17
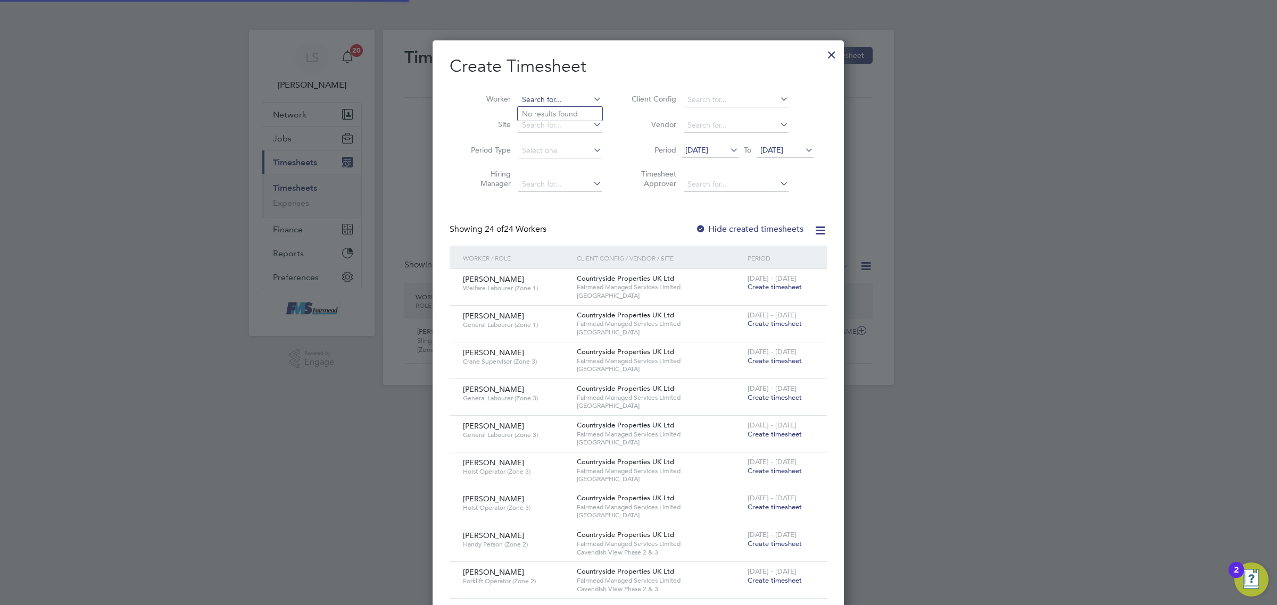
click at [563, 93] on input at bounding box center [560, 100] width 84 height 15
click at [528, 108] on li "David Ellick" at bounding box center [583, 114] width 131 height 14
type input "David Ellick"
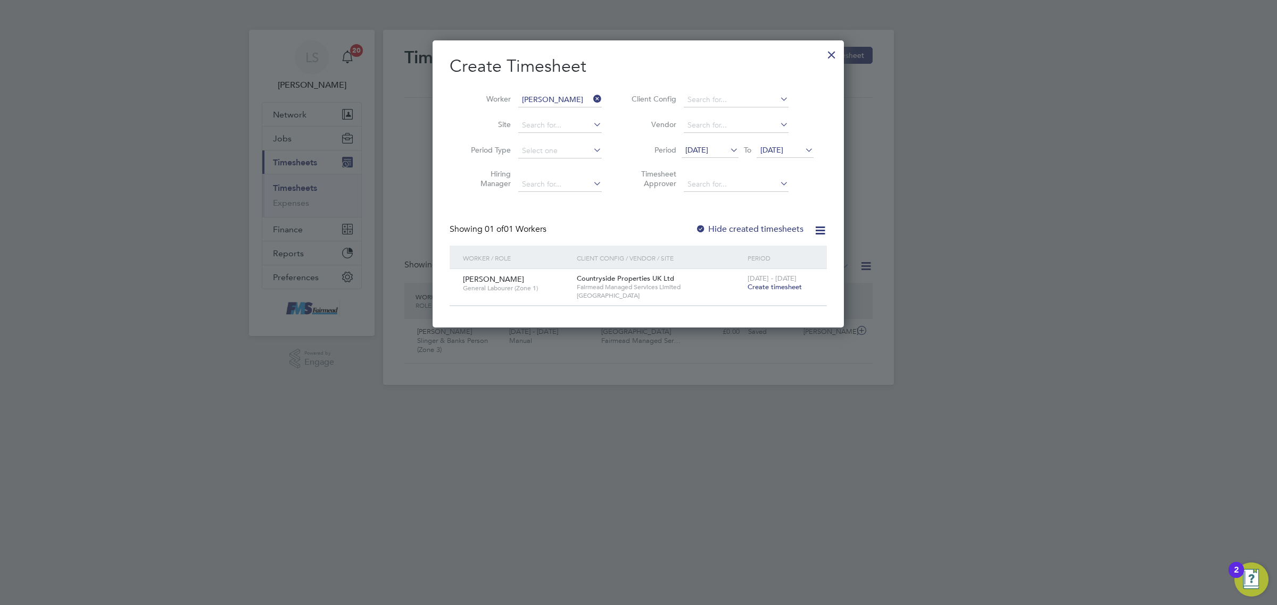
click at [777, 278] on span "[DATE] - [DATE]" at bounding box center [771, 278] width 49 height 9
click at [780, 287] on span "Create timesheet" at bounding box center [774, 286] width 54 height 9
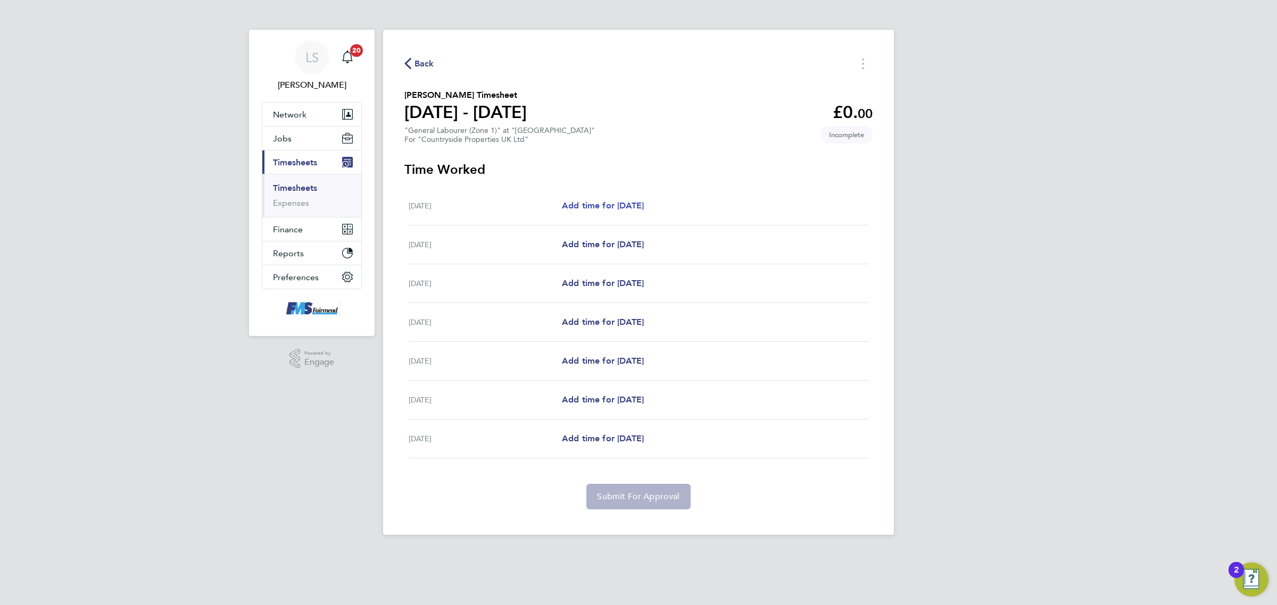
click at [595, 204] on span "Add time for Mon 18 Aug" at bounding box center [603, 206] width 82 height 10
select select "30"
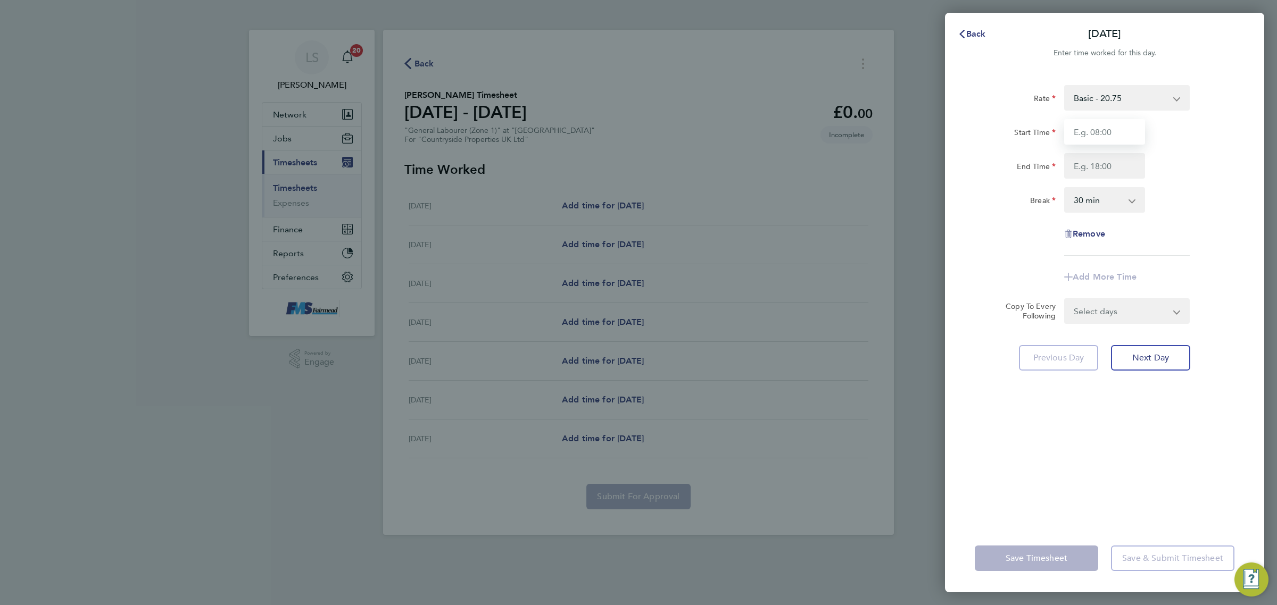
click at [1110, 129] on input "Start Time" at bounding box center [1104, 132] width 81 height 26
type input "07:30"
click at [1096, 162] on input "End Time" at bounding box center [1104, 166] width 81 height 26
type input "18:00"
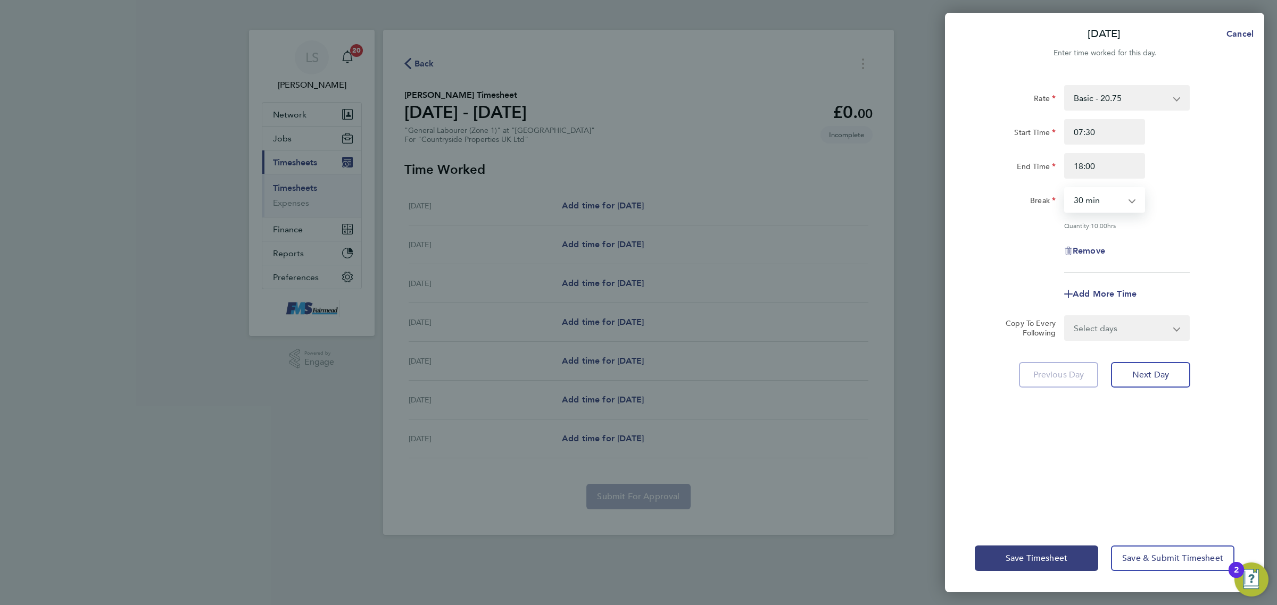
drag, startPoint x: 1090, startPoint y: 191, endPoint x: 1095, endPoint y: 202, distance: 11.5
click at [1090, 191] on select "0 min 15 min 30 min 45 min 60 min 75 min 90 min" at bounding box center [1098, 199] width 66 height 23
select select "60"
click at [1065, 188] on select "0 min 15 min 30 min 45 min 60 min 75 min 90 min" at bounding box center [1098, 199] width 66 height 23
click at [1180, 240] on div "Remove" at bounding box center [1104, 251] width 268 height 26
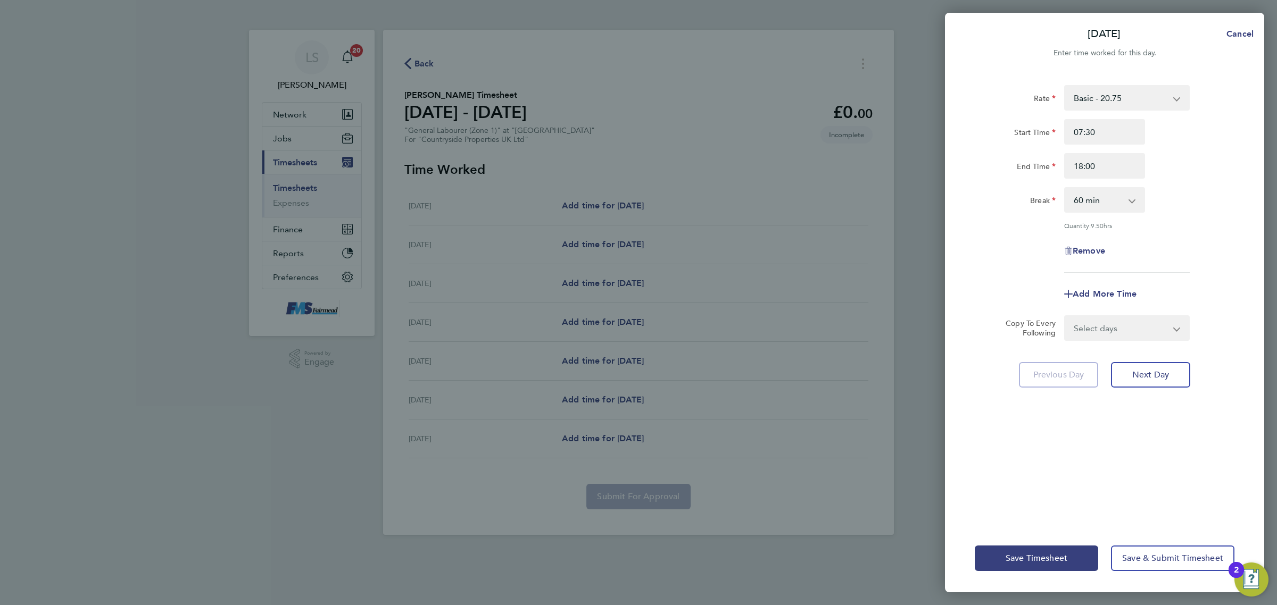
click at [1133, 323] on select "Select days Day Weekday (Mon-Fri) Weekend (Sat-Sun) Tuesday Wednesday Thursday …" at bounding box center [1121, 327] width 112 height 23
select select "WEEKDAY"
click at [1065, 316] on select "Select days Day Weekday (Mon-Fri) Weekend (Sat-Sun) Tuesday Wednesday Thursday …" at bounding box center [1121, 327] width 112 height 23
select select "2025-08-24"
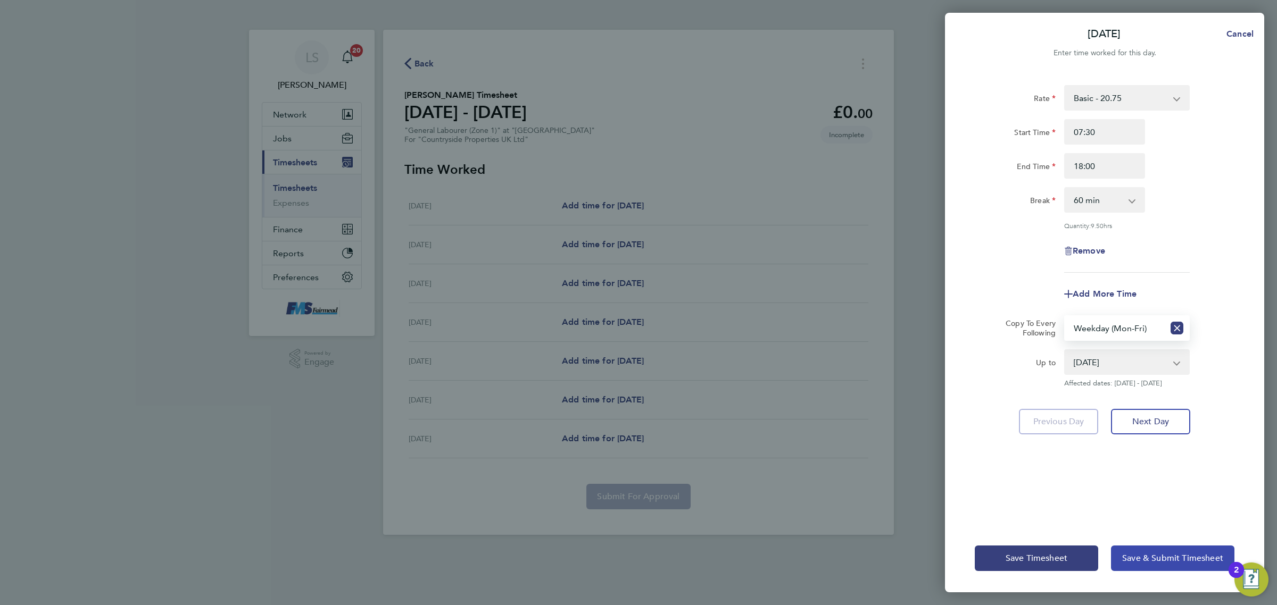
click at [1158, 570] on button "Save & Submit Timesheet" at bounding box center [1172, 559] width 123 height 26
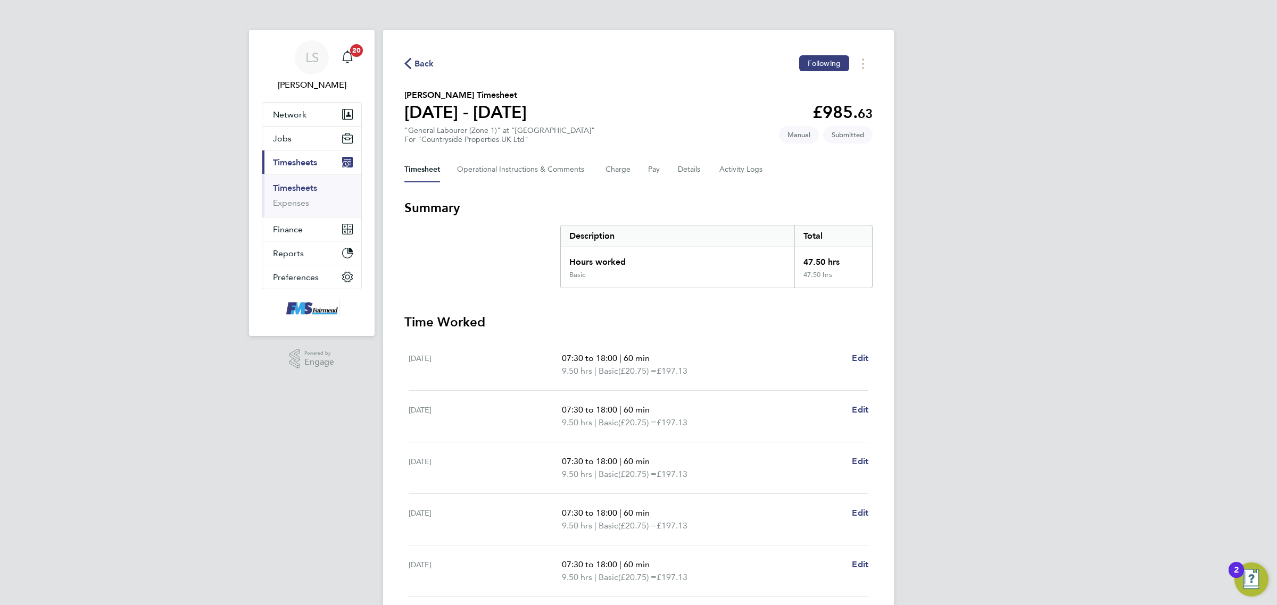
click at [293, 193] on li "Timesheets" at bounding box center [313, 190] width 80 height 15
click at [287, 188] on link "Timesheets" at bounding box center [295, 188] width 44 height 10
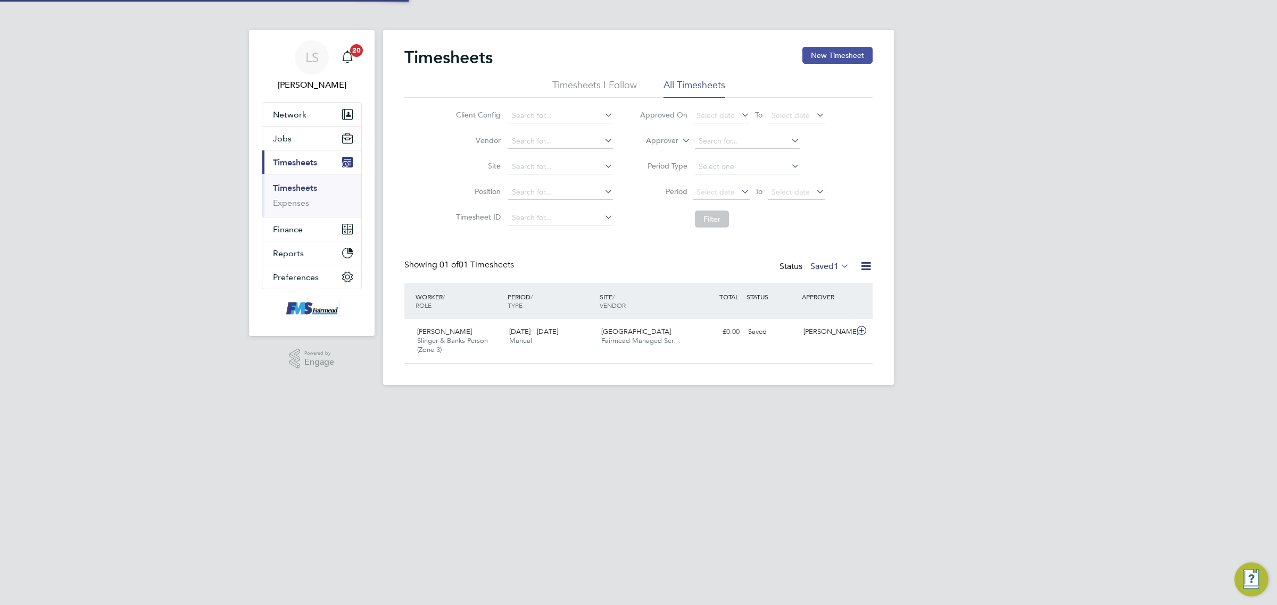
click at [854, 48] on button "New Timesheet" at bounding box center [837, 55] width 70 height 17
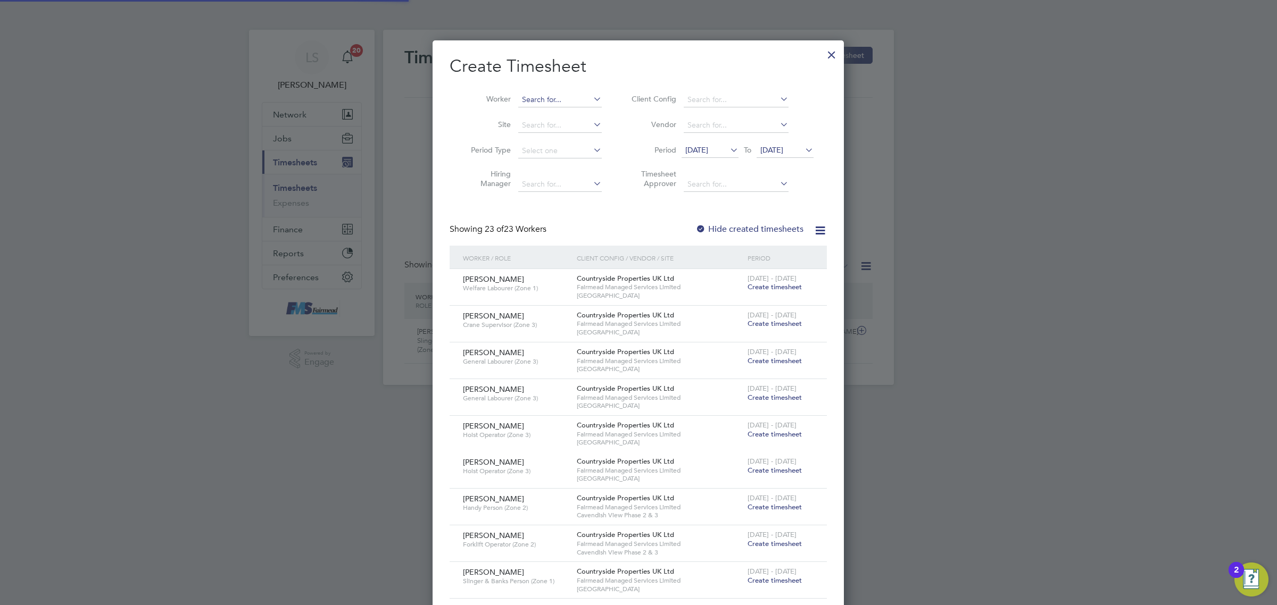
drag, startPoint x: 488, startPoint y: 107, endPoint x: 533, endPoint y: 96, distance: 46.4
click at [492, 105] on li "Worker" at bounding box center [531, 100] width 165 height 26
click at [543, 95] on input at bounding box center [560, 100] width 84 height 15
click at [565, 112] on b "Godfr" at bounding box center [555, 114] width 21 height 9
type input "Callum Godfrey"
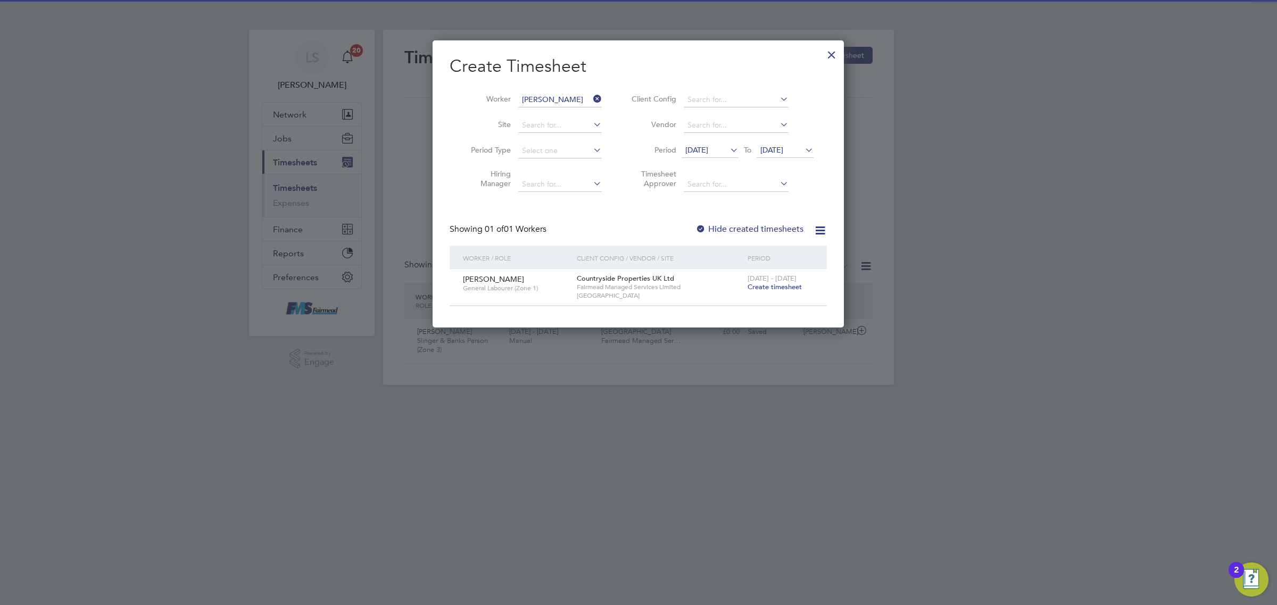
click at [770, 149] on span "19 Aug 2025" at bounding box center [771, 150] width 23 height 10
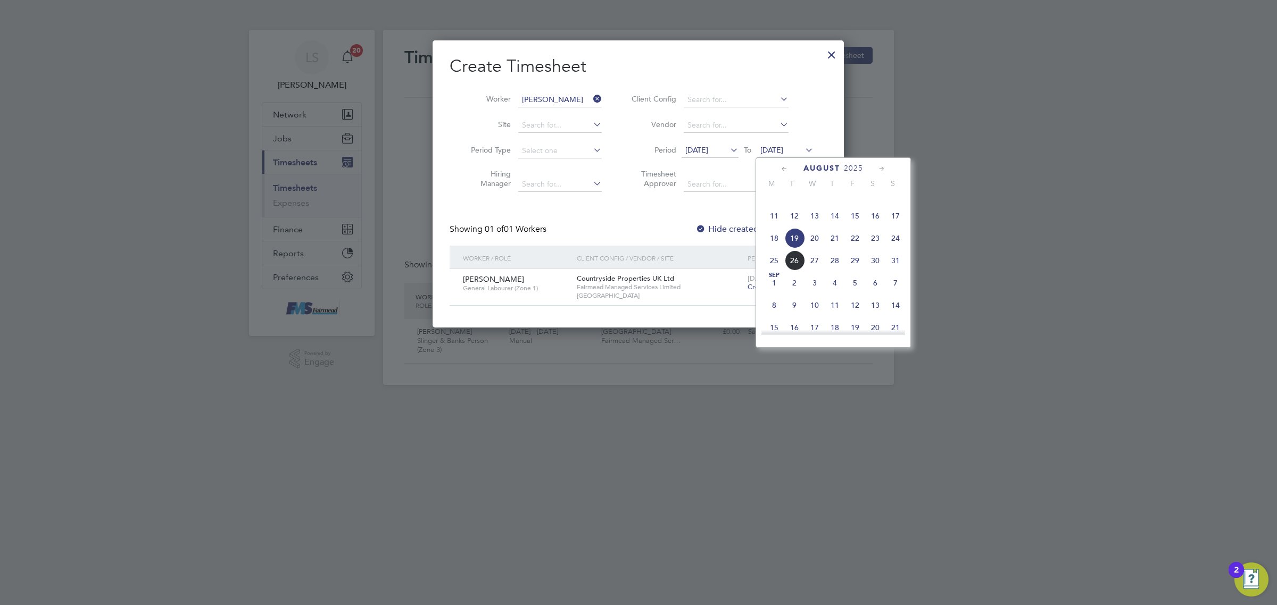
click at [716, 298] on span "[GEOGRAPHIC_DATA]" at bounding box center [659, 295] width 165 height 9
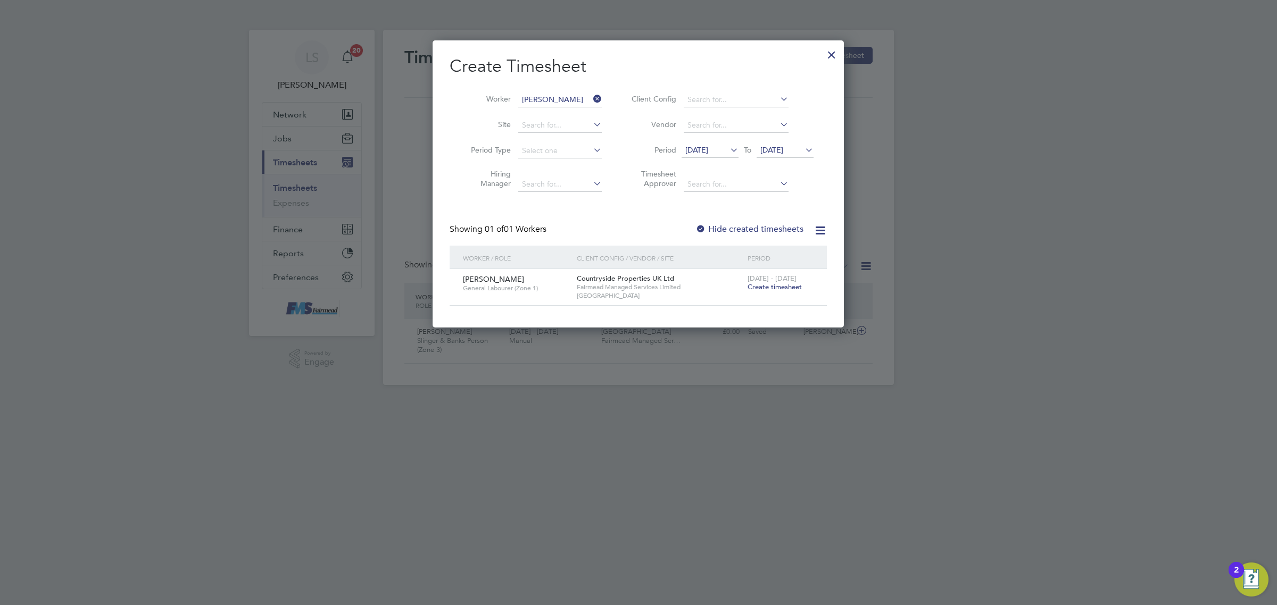
click at [786, 286] on span "Create timesheet" at bounding box center [774, 286] width 54 height 9
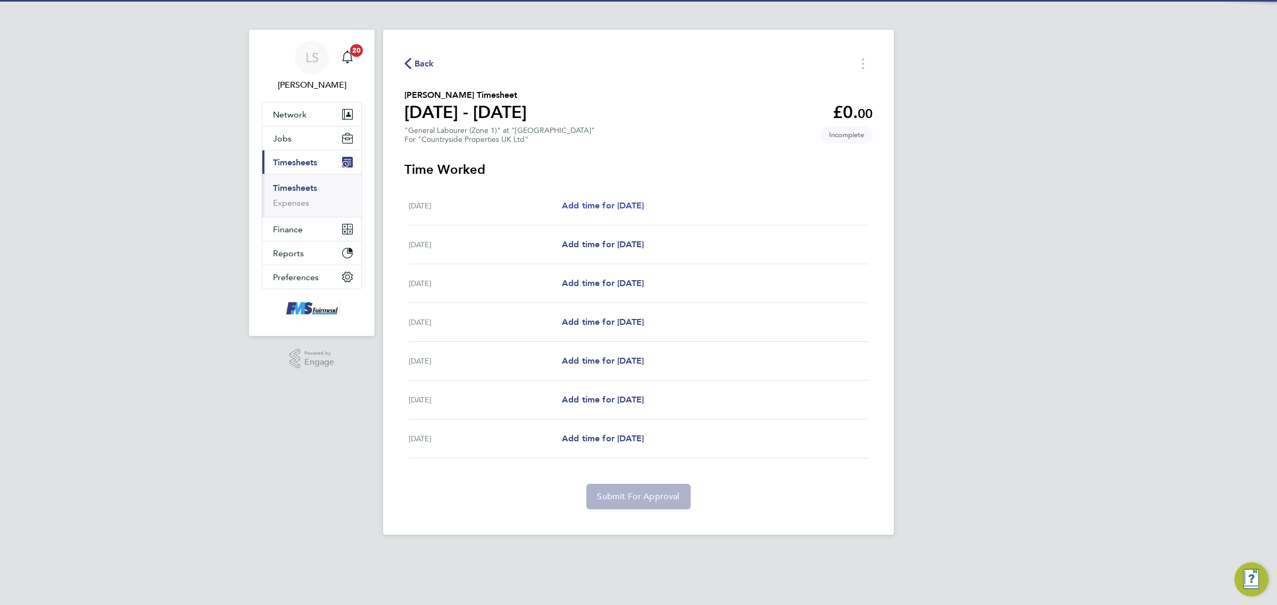
click at [623, 204] on span "Add time for Mon 18 Aug" at bounding box center [603, 206] width 82 height 10
select select "30"
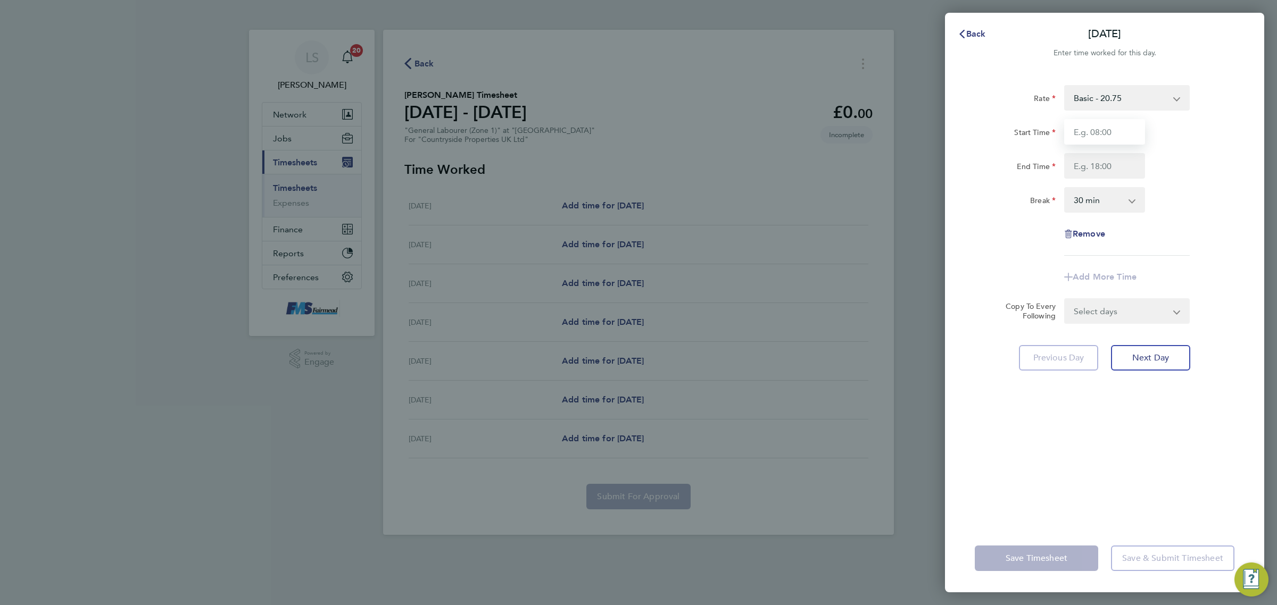
drag, startPoint x: 1072, startPoint y: 123, endPoint x: 1091, endPoint y: 137, distance: 23.2
click at [1072, 123] on input "Start Time" at bounding box center [1104, 132] width 81 height 26
type input "07:30"
drag, startPoint x: 1098, startPoint y: 160, endPoint x: 1109, endPoint y: 171, distance: 15.4
click at [1098, 160] on input "End Time" at bounding box center [1104, 166] width 81 height 26
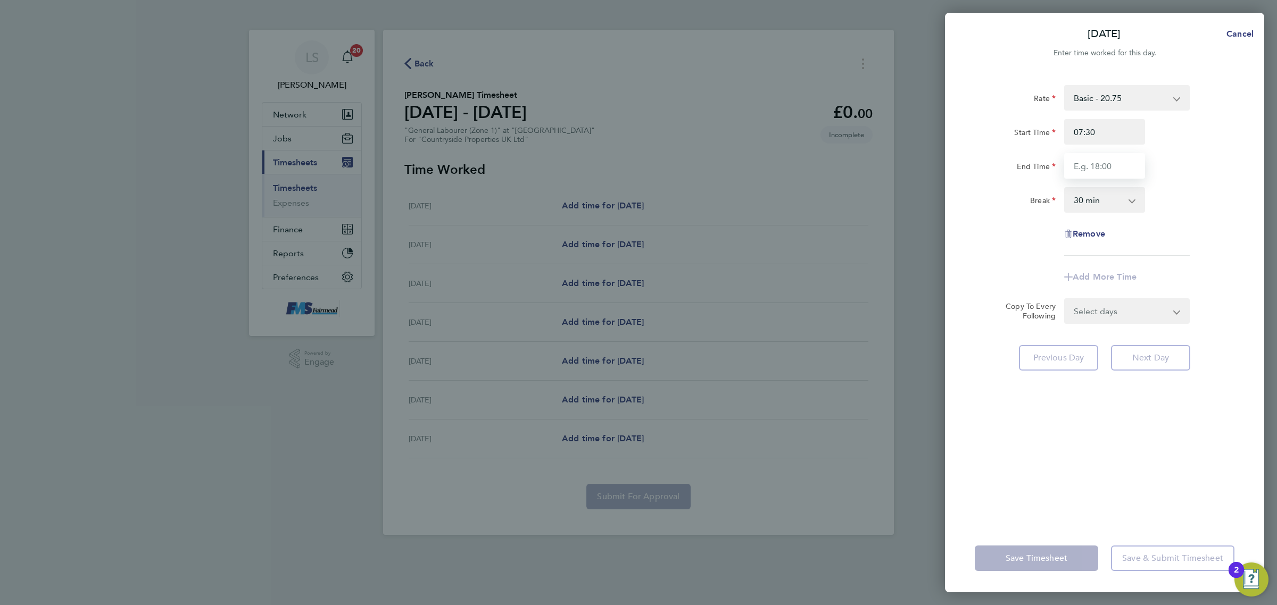
type input "17:00"
click at [1110, 163] on input "17:00" at bounding box center [1104, 166] width 81 height 26
drag, startPoint x: 1123, startPoint y: 165, endPoint x: 988, endPoint y: 156, distance: 136.0
click at [988, 156] on div "End Time 17:00" at bounding box center [1104, 166] width 268 height 26
click at [1149, 182] on div "Rate Basic - 20.75 Start Time 07:30 End Time Field is required. Break 0 min 15 …" at bounding box center [1104, 175] width 260 height 181
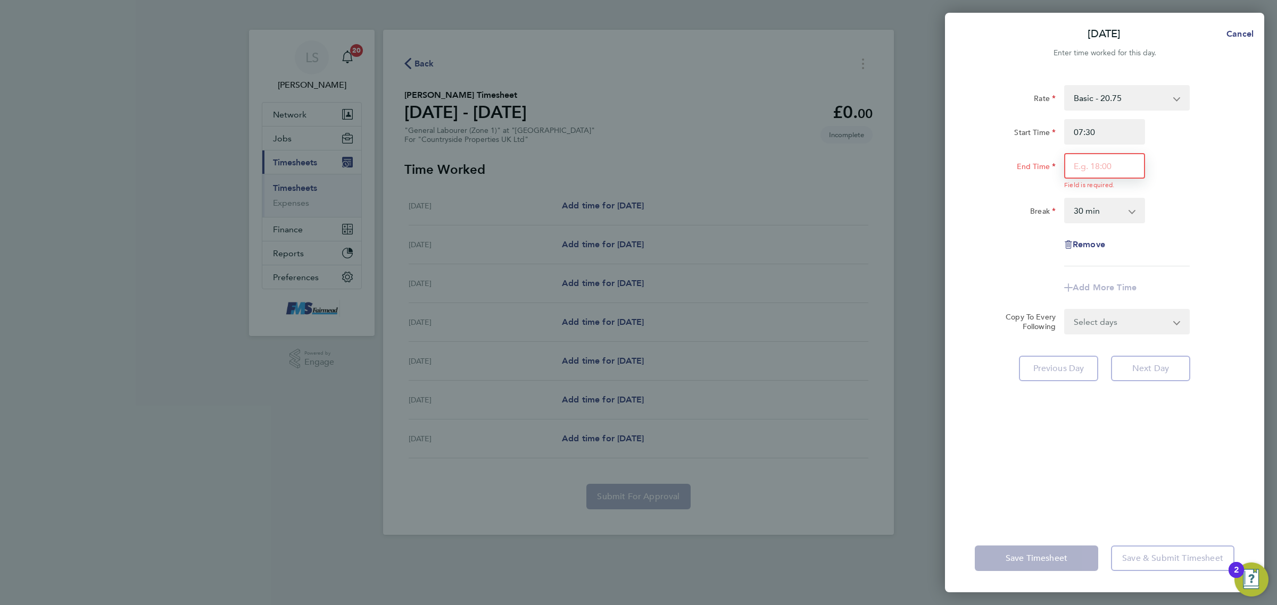
click at [1113, 166] on input "End Time" at bounding box center [1104, 166] width 81 height 26
type input "17:30"
click at [1104, 209] on select "0 min 15 min 30 min 45 min 60 min 75 min 90 min" at bounding box center [1098, 210] width 66 height 23
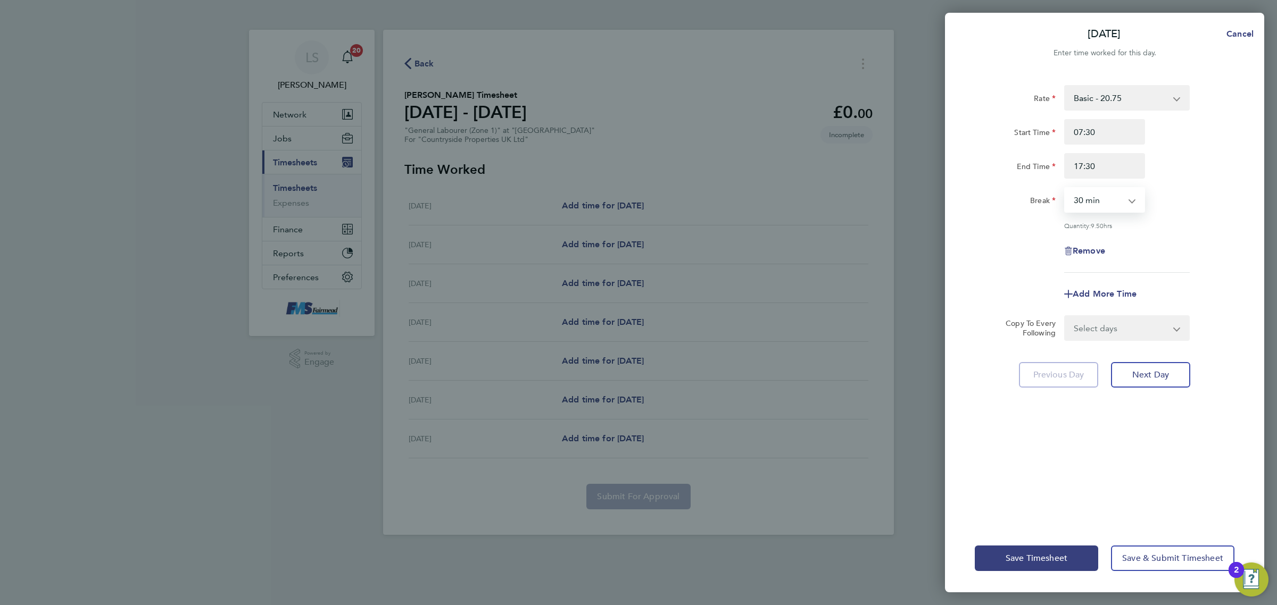
select select "60"
click at [1065, 188] on select "0 min 15 min 30 min 45 min 60 min 75 min 90 min" at bounding box center [1098, 199] width 66 height 23
drag, startPoint x: 1106, startPoint y: 326, endPoint x: 1110, endPoint y: 334, distance: 9.3
click at [1106, 326] on select "Select days Day Weekday (Mon-Fri) Weekend (Sat-Sun) Tuesday Wednesday Thursday …" at bounding box center [1121, 327] width 112 height 23
select select "WEEKDAY"
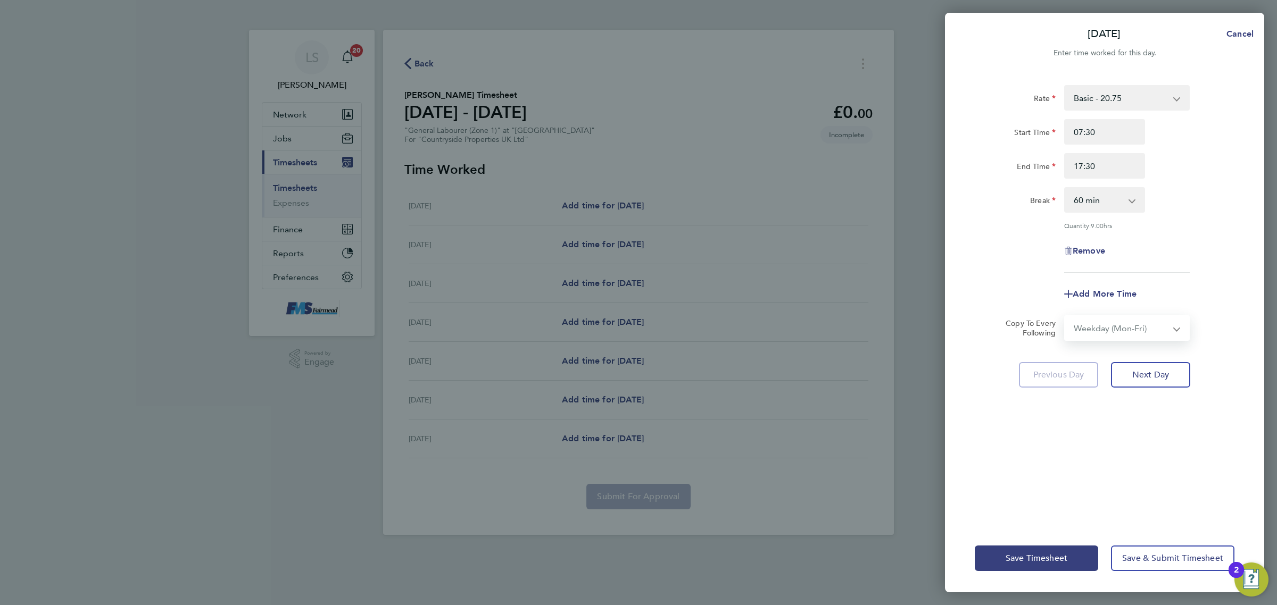
click at [1065, 316] on select "Select days Day Weekday (Mon-Fri) Weekend (Sat-Sun) Tuesday Wednesday Thursday …" at bounding box center [1121, 327] width 112 height 23
select select "2025-08-24"
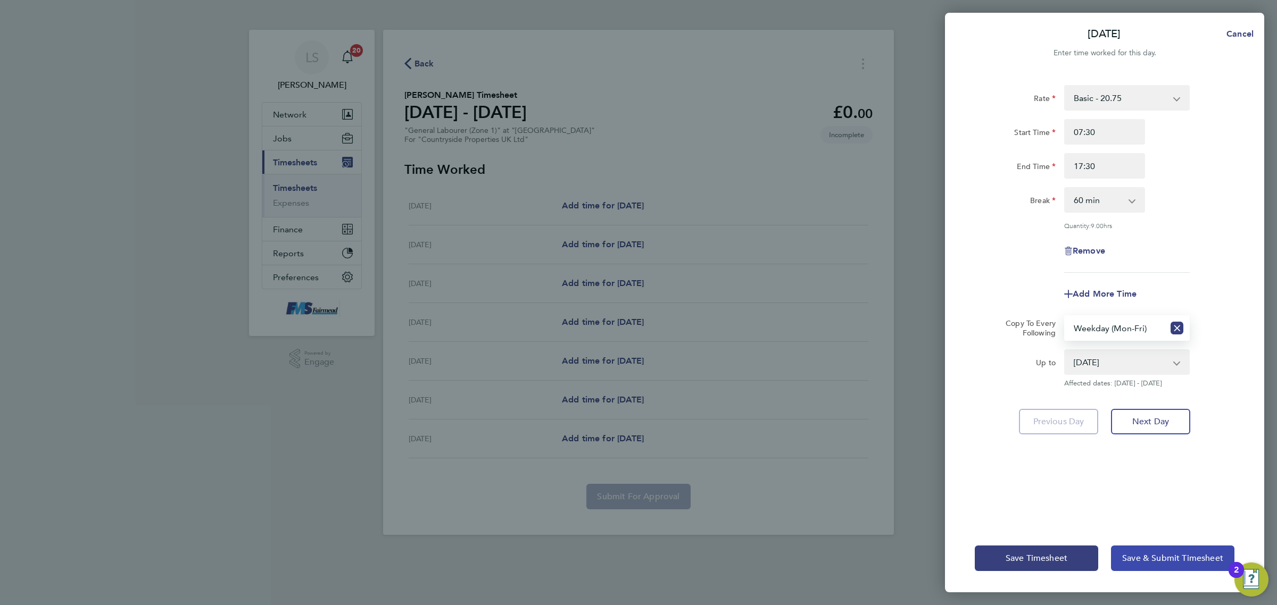
click at [1157, 554] on span "Save & Submit Timesheet" at bounding box center [1172, 558] width 101 height 11
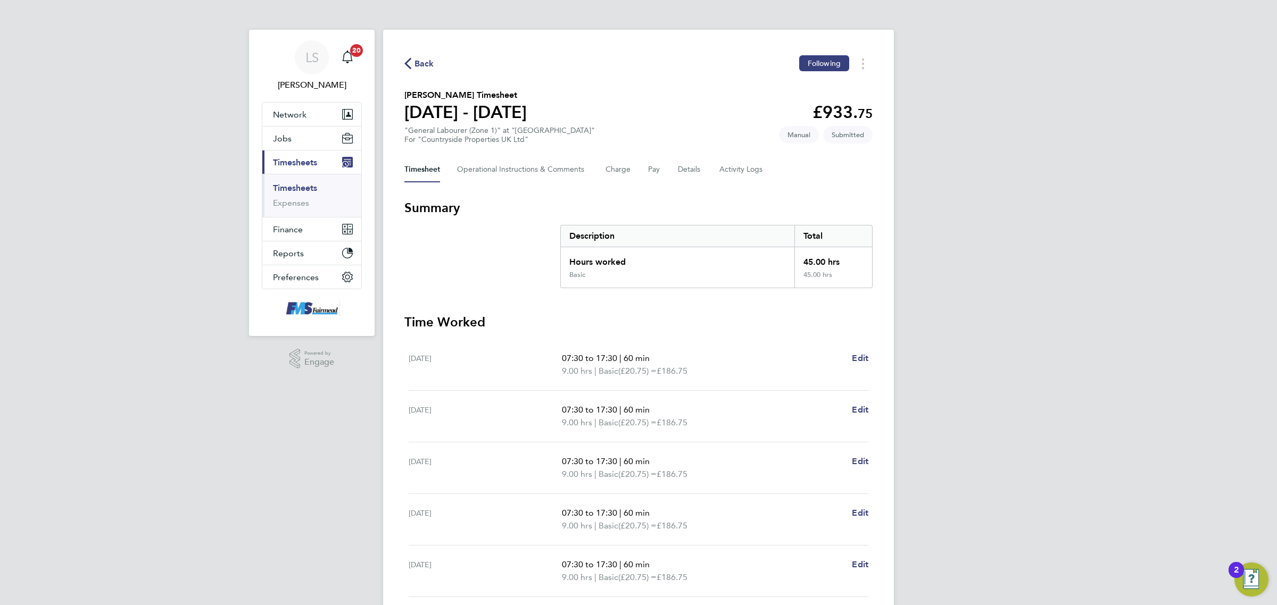
click at [291, 185] on link "Timesheets" at bounding box center [295, 188] width 44 height 10
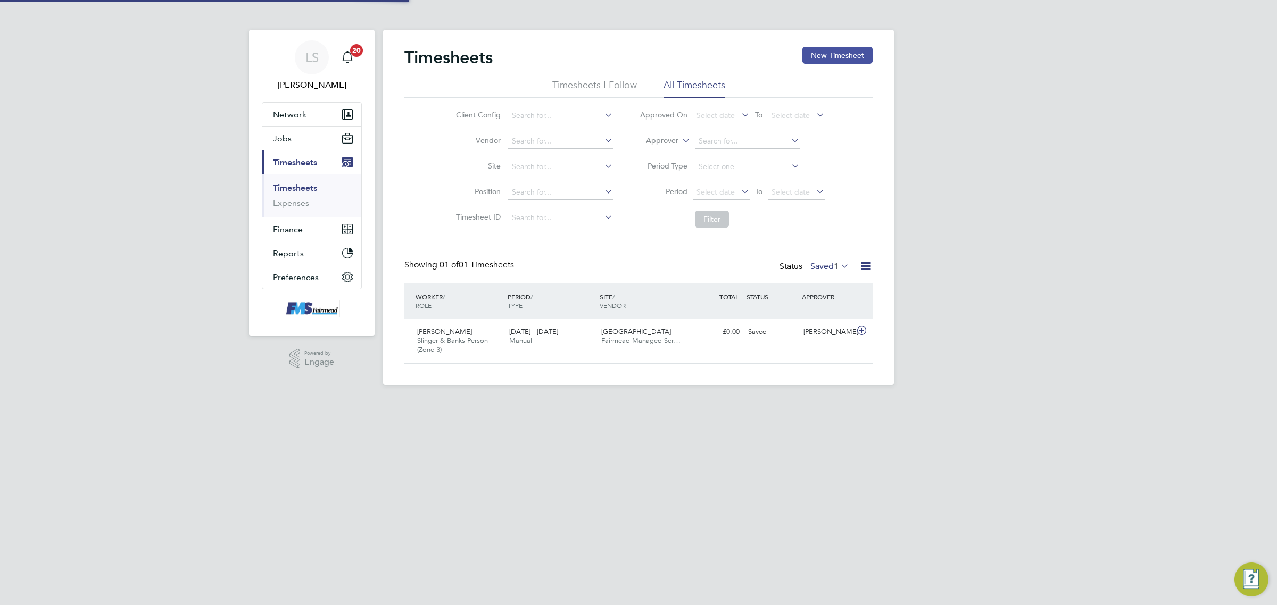
click at [850, 54] on button "New Timesheet" at bounding box center [837, 55] width 70 height 17
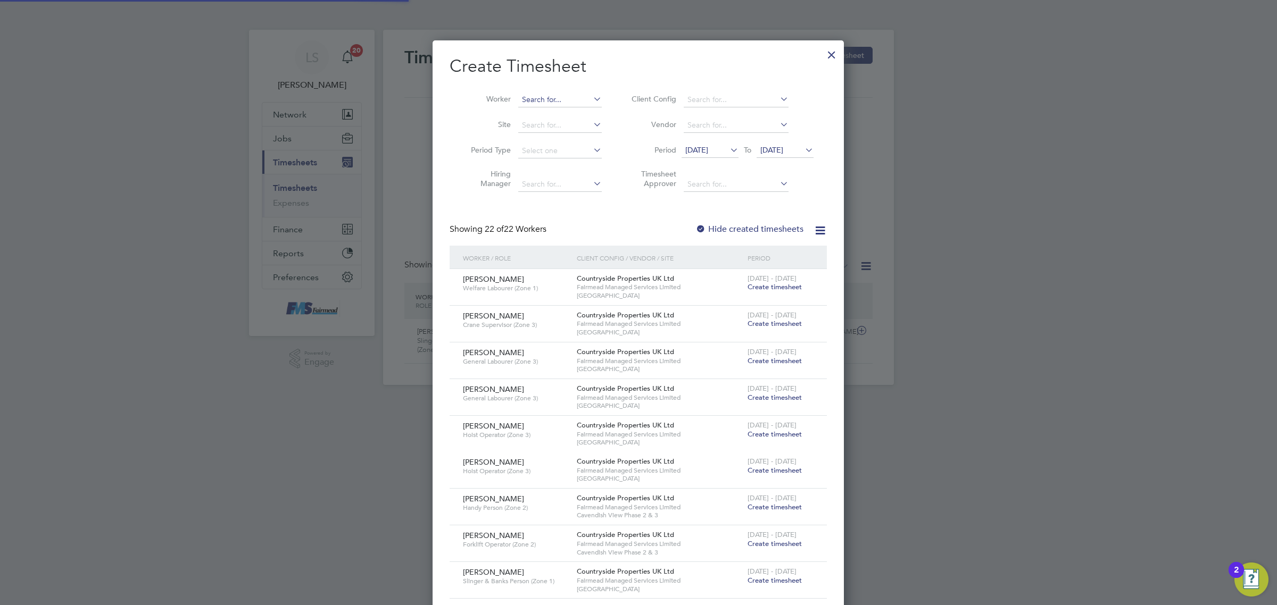
click at [551, 89] on li "Worker" at bounding box center [531, 100] width 165 height 26
click at [551, 99] on input at bounding box center [560, 100] width 84 height 15
click at [552, 110] on li "Beni am Mebrahatu" at bounding box center [560, 114] width 85 height 14
type input "Beniam Mebrahatu"
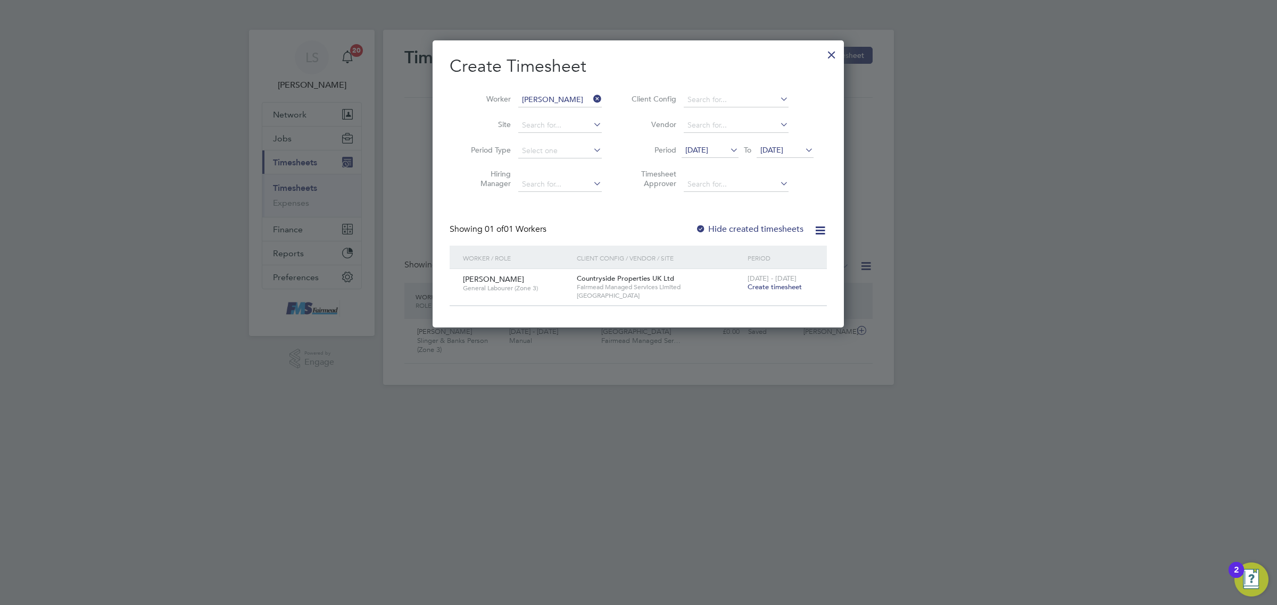
click at [756, 282] on span "Create timesheet" at bounding box center [774, 286] width 54 height 9
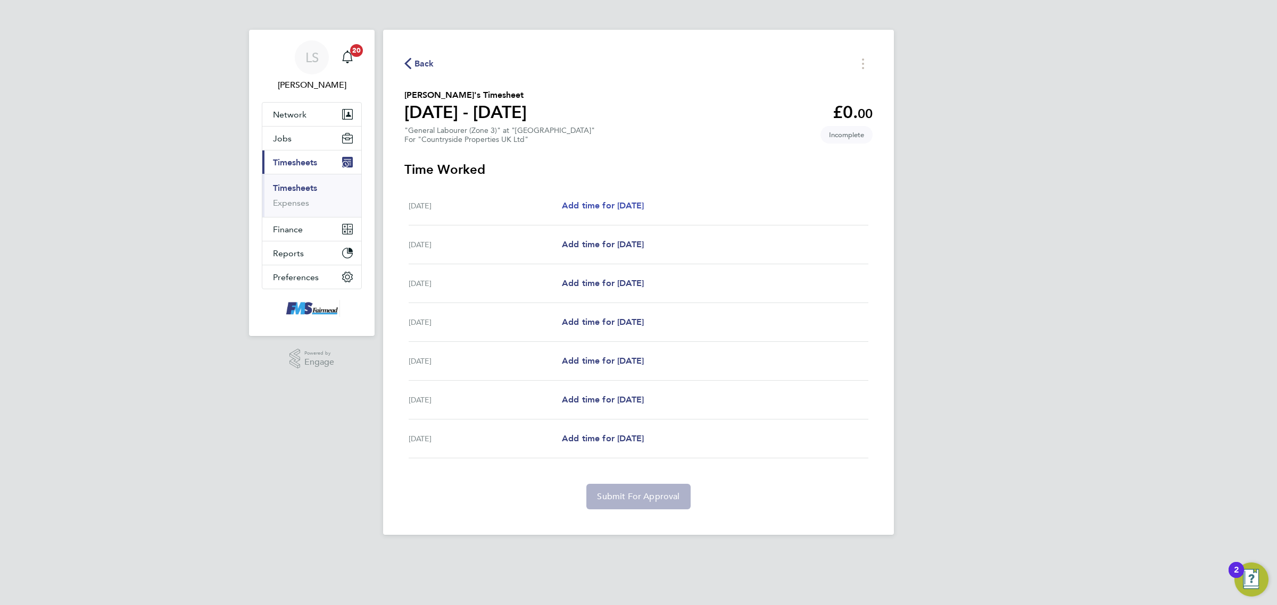
click at [596, 200] on link "Add time for Mon 18 Aug" at bounding box center [603, 205] width 82 height 13
select select "30"
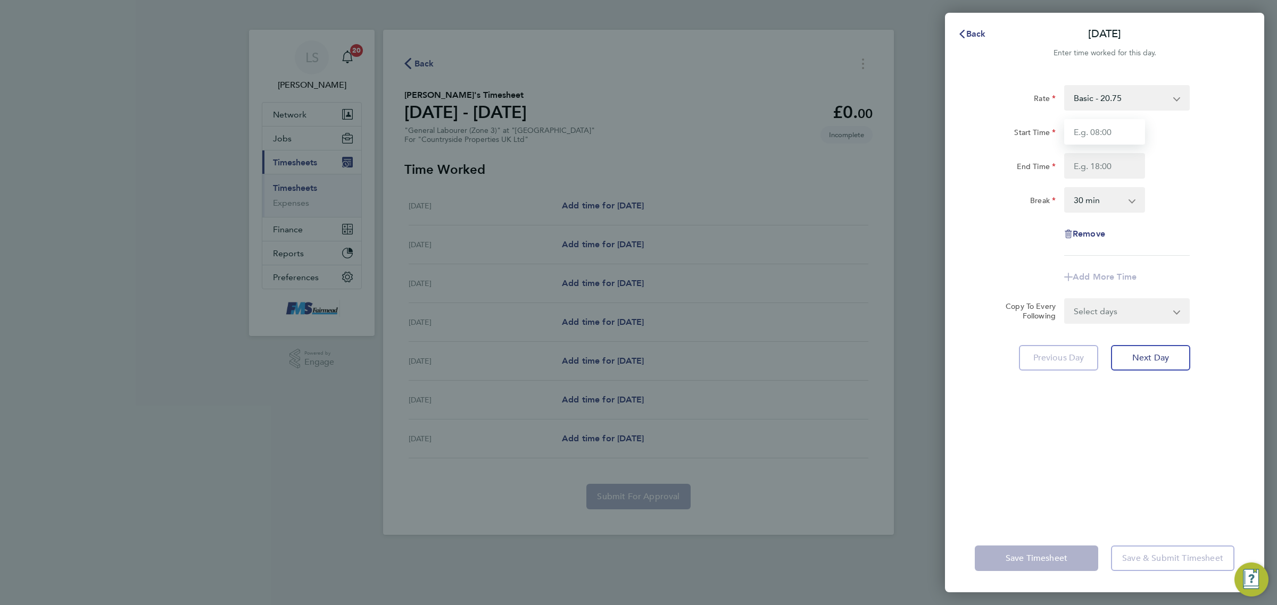
drag, startPoint x: 1128, startPoint y: 123, endPoint x: 1124, endPoint y: 129, distance: 7.4
click at [1128, 123] on input "Start Time" at bounding box center [1104, 132] width 81 height 26
type input "07:30"
click at [1099, 162] on input "End Time" at bounding box center [1104, 166] width 81 height 26
type input "17:30"
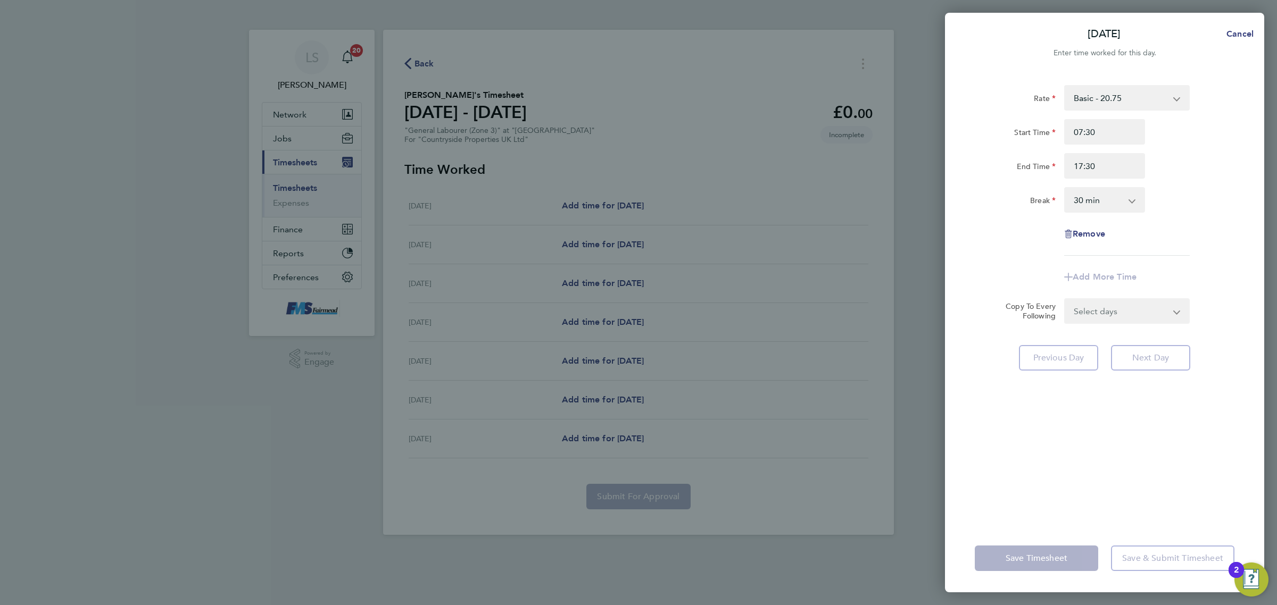
click at [1086, 194] on select "0 min 15 min 30 min 45 min 60 min 75 min 90 min" at bounding box center [1098, 199] width 66 height 23
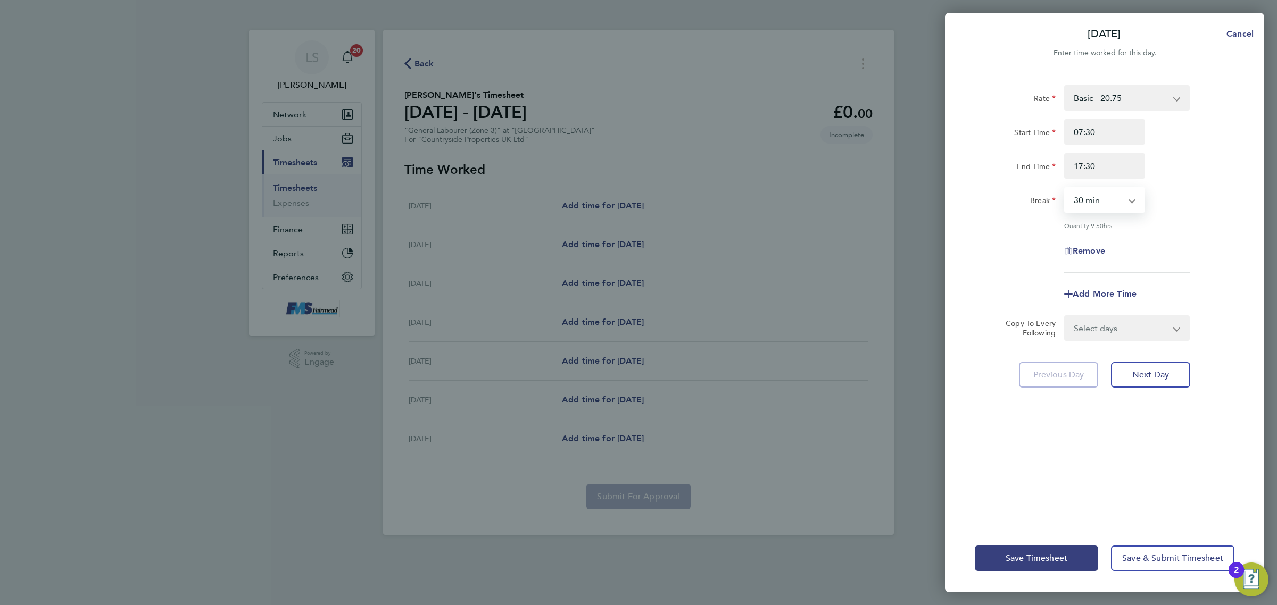
select select "60"
click at [1065, 188] on select "0 min 15 min 30 min 45 min 60 min 75 min 90 min" at bounding box center [1098, 199] width 66 height 23
click at [1105, 324] on select "Select days Day Weekday (Mon-Fri) Weekend (Sat-Sun) Tuesday Wednesday Thursday …" at bounding box center [1121, 327] width 112 height 23
select select "WEEKDAY"
click at [1065, 316] on select "Select days Day Weekday (Mon-Fri) Weekend (Sat-Sun) Tuesday Wednesday Thursday …" at bounding box center [1121, 327] width 112 height 23
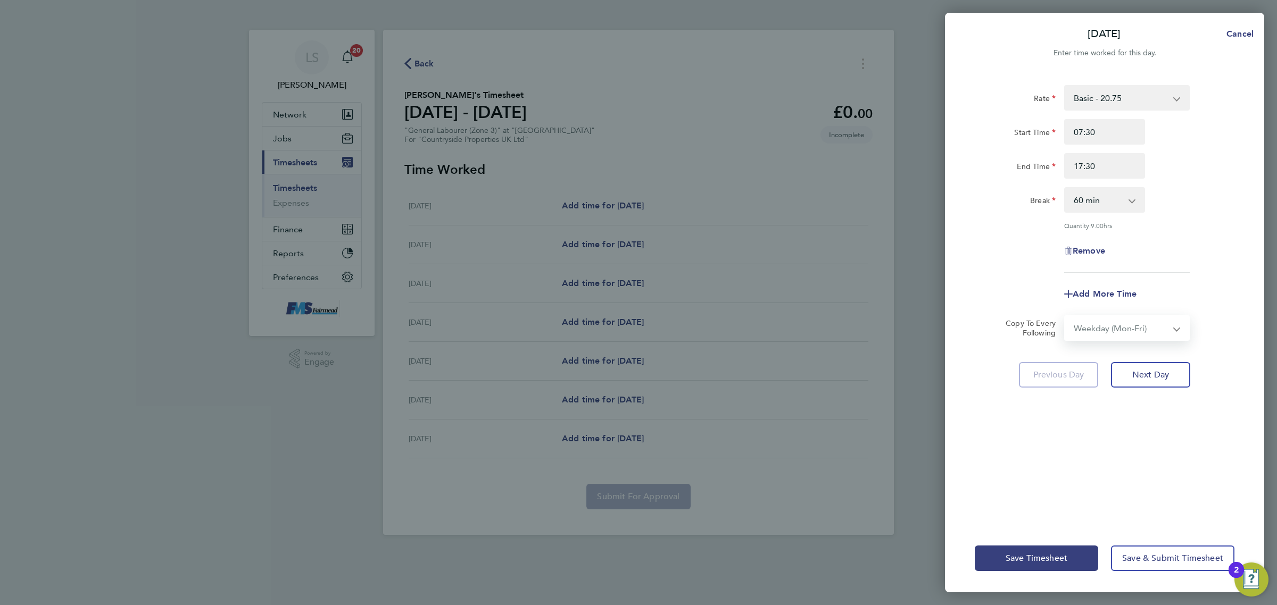
select select "2025-08-24"
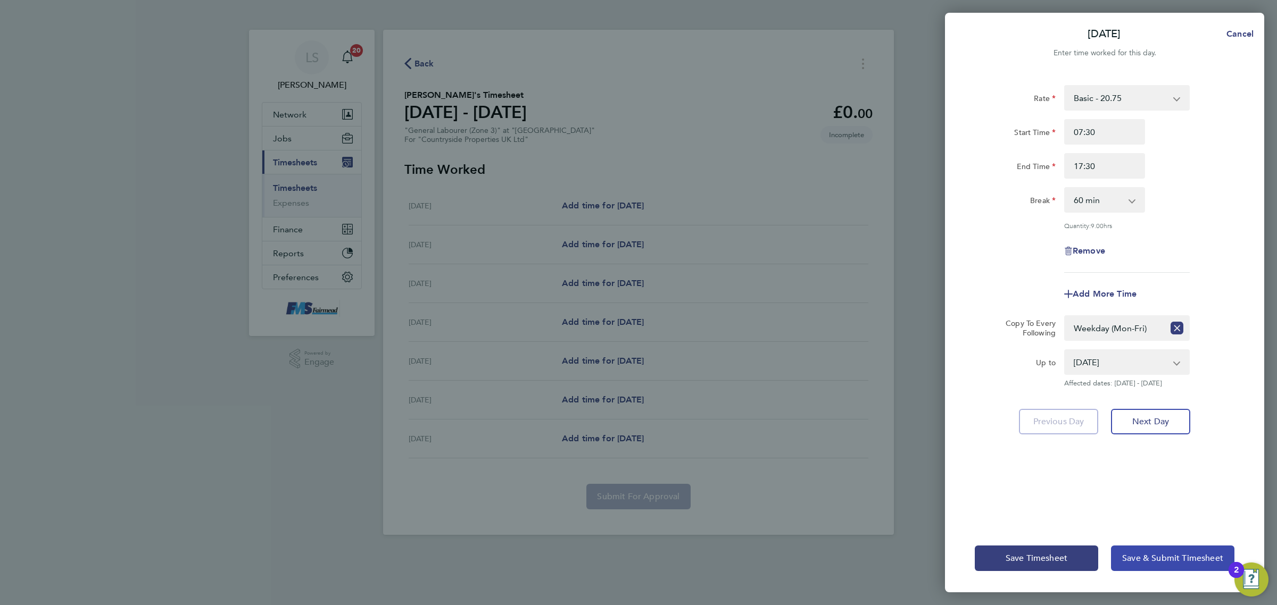
click at [1141, 557] on span "Save & Submit Timesheet" at bounding box center [1172, 558] width 101 height 11
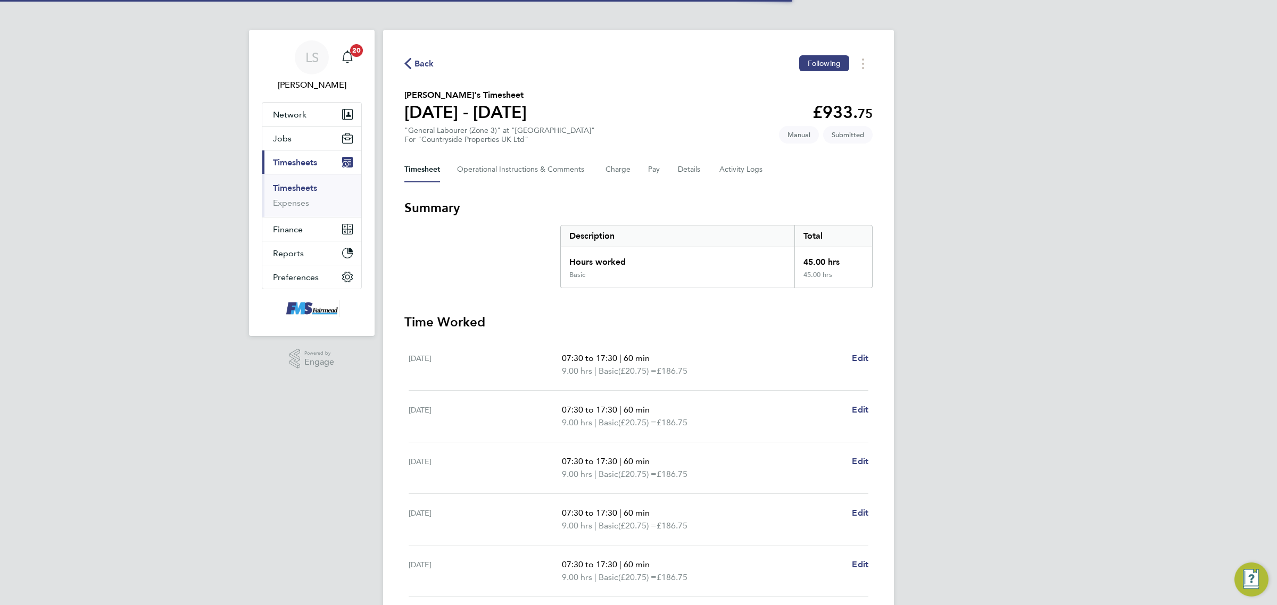
click at [305, 188] on link "Timesheets" at bounding box center [295, 188] width 44 height 10
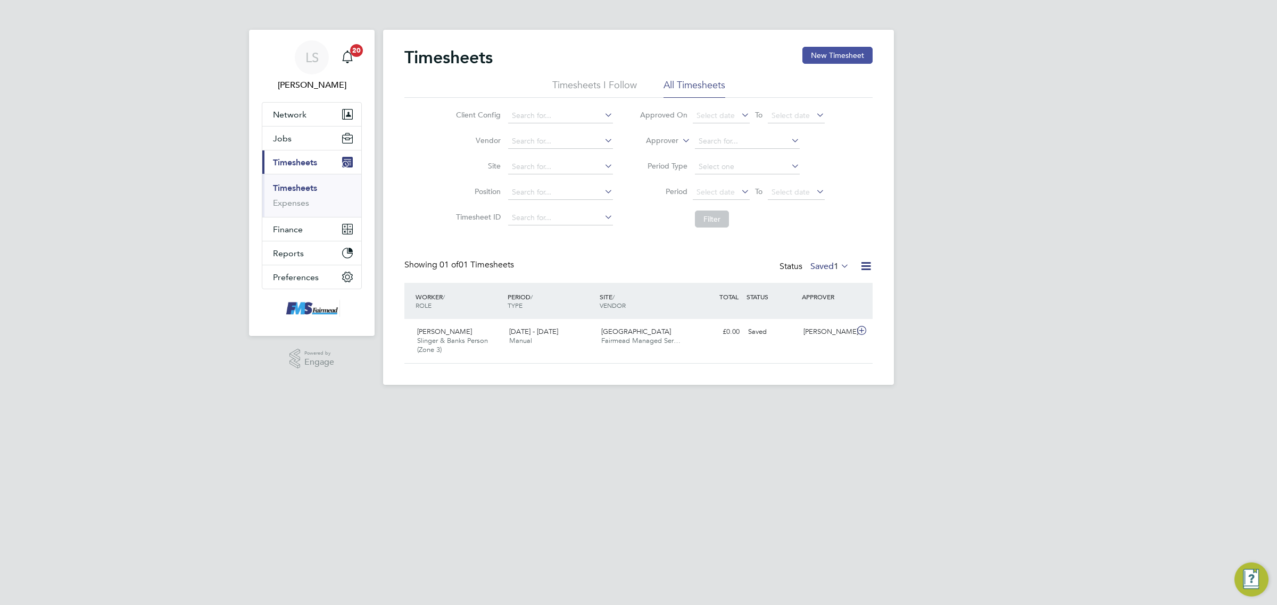
drag, startPoint x: 879, startPoint y: 53, endPoint x: 868, endPoint y: 56, distance: 12.0
click at [878, 54] on div "Timesheets New Timesheet Timesheets I Follow All Timesheets Client Config Vendo…" at bounding box center [638, 207] width 511 height 355
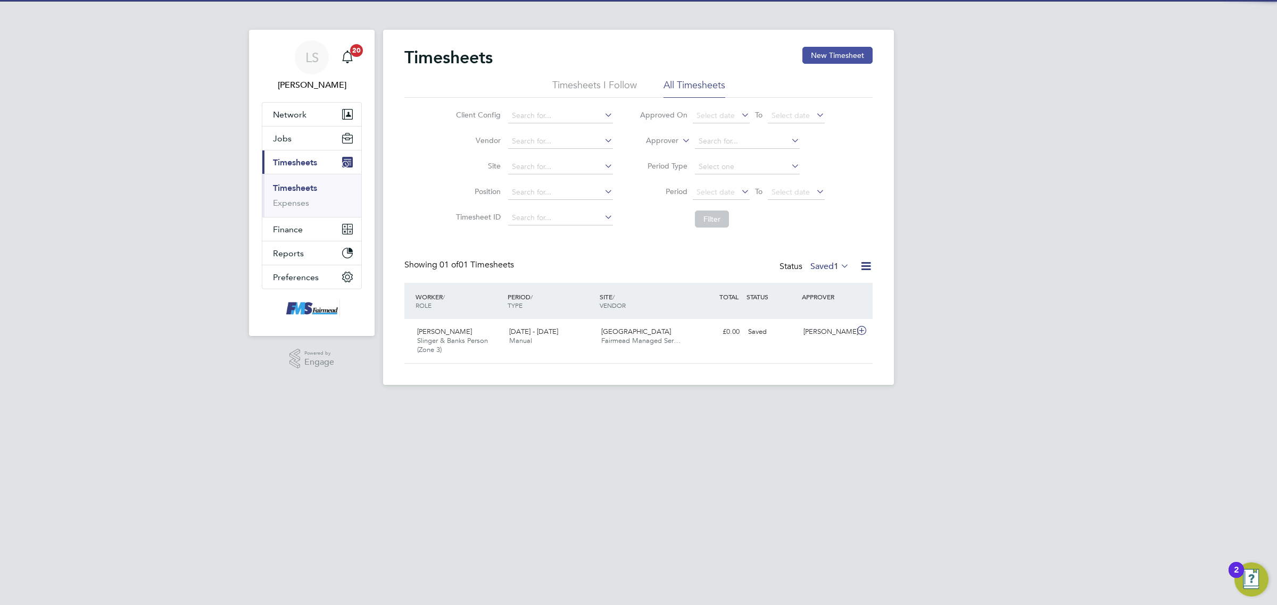
click at [863, 55] on button "New Timesheet" at bounding box center [837, 55] width 70 height 17
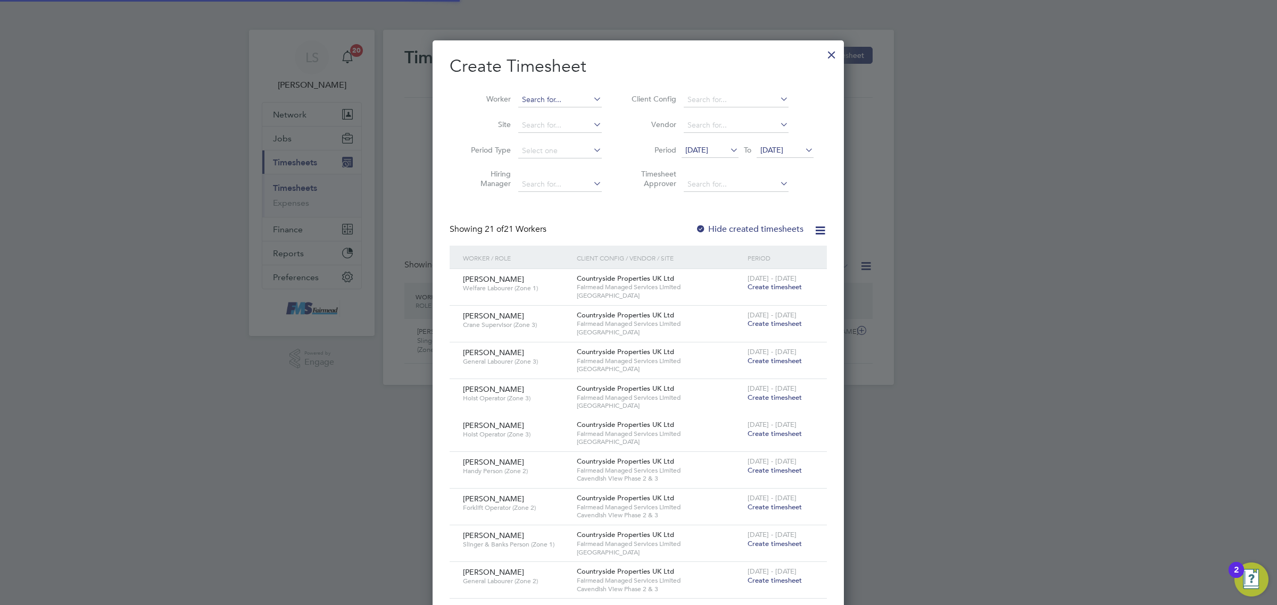
click at [551, 99] on input at bounding box center [560, 100] width 84 height 15
click at [565, 115] on li "Berhe Emanuel" at bounding box center [583, 114] width 131 height 14
type input "Berhe Emanuel"
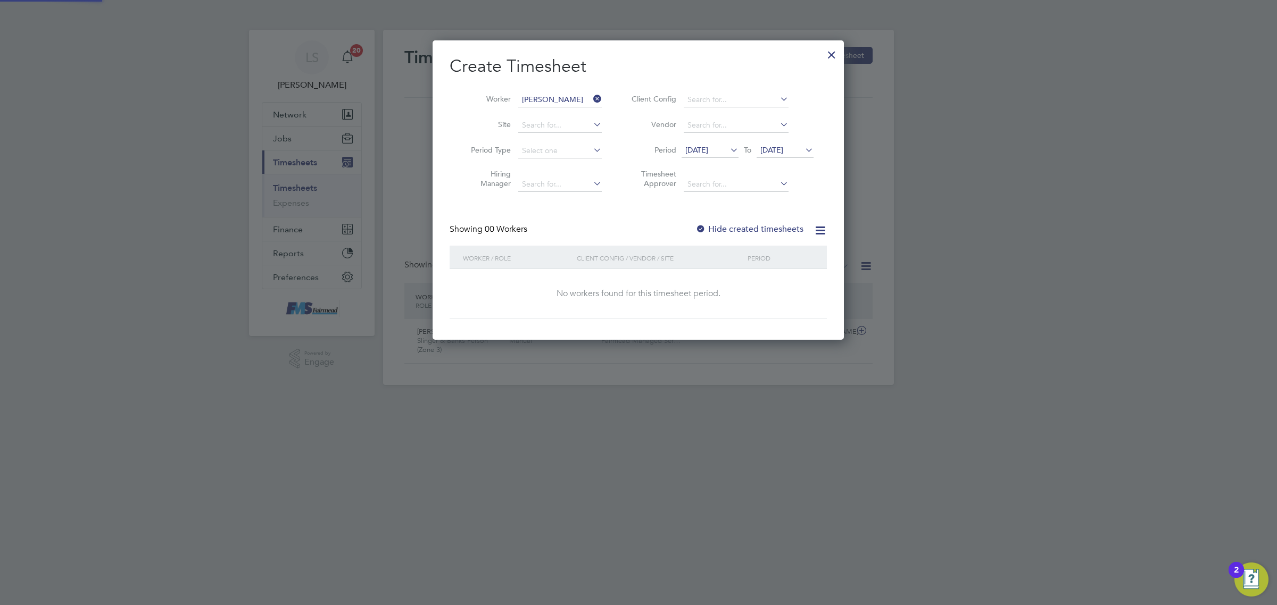
click at [781, 156] on span "19 Aug 2025" at bounding box center [784, 151] width 57 height 14
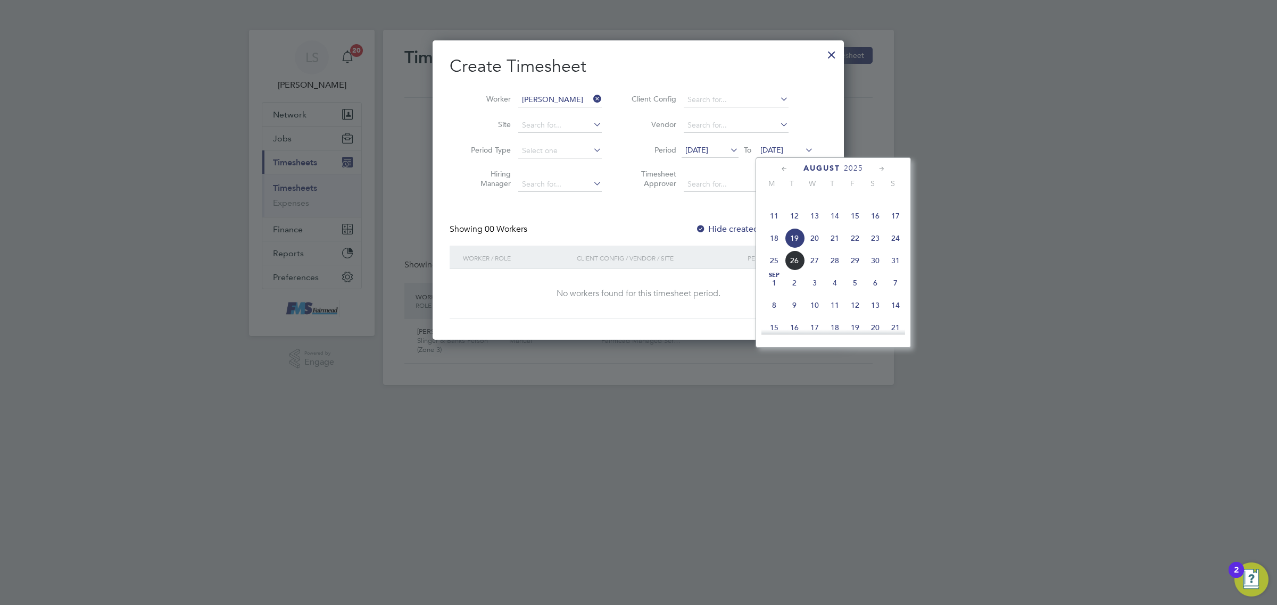
click at [894, 248] on span "24" at bounding box center [895, 238] width 20 height 20
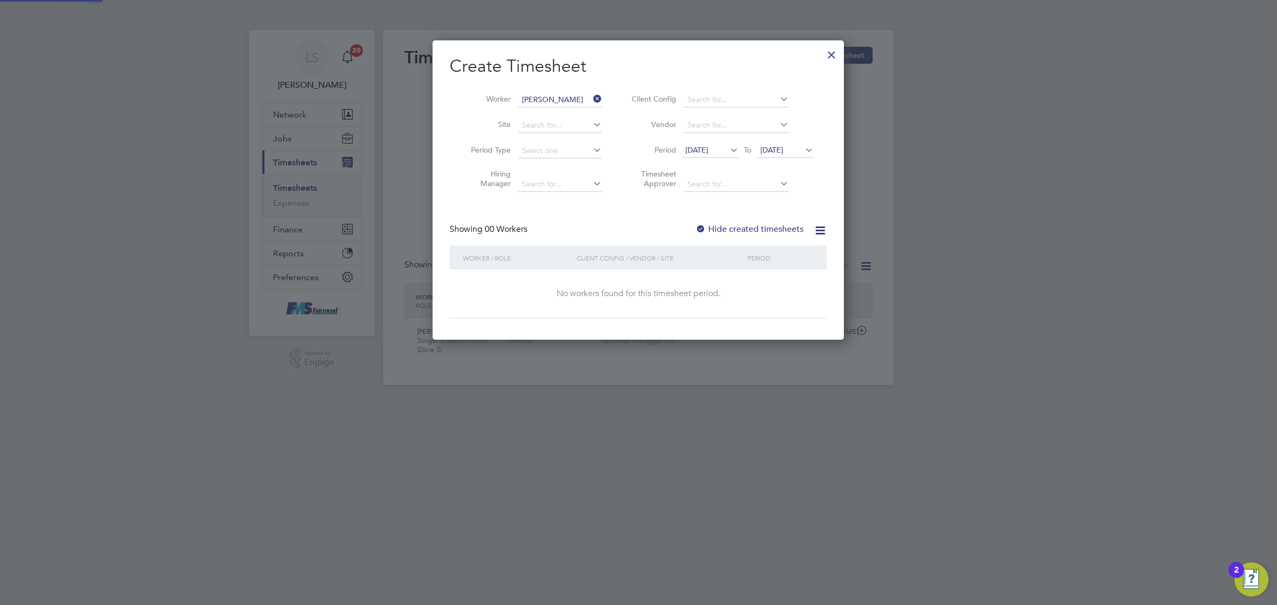
click at [730, 229] on label "Hide created timesheets" at bounding box center [749, 229] width 108 height 11
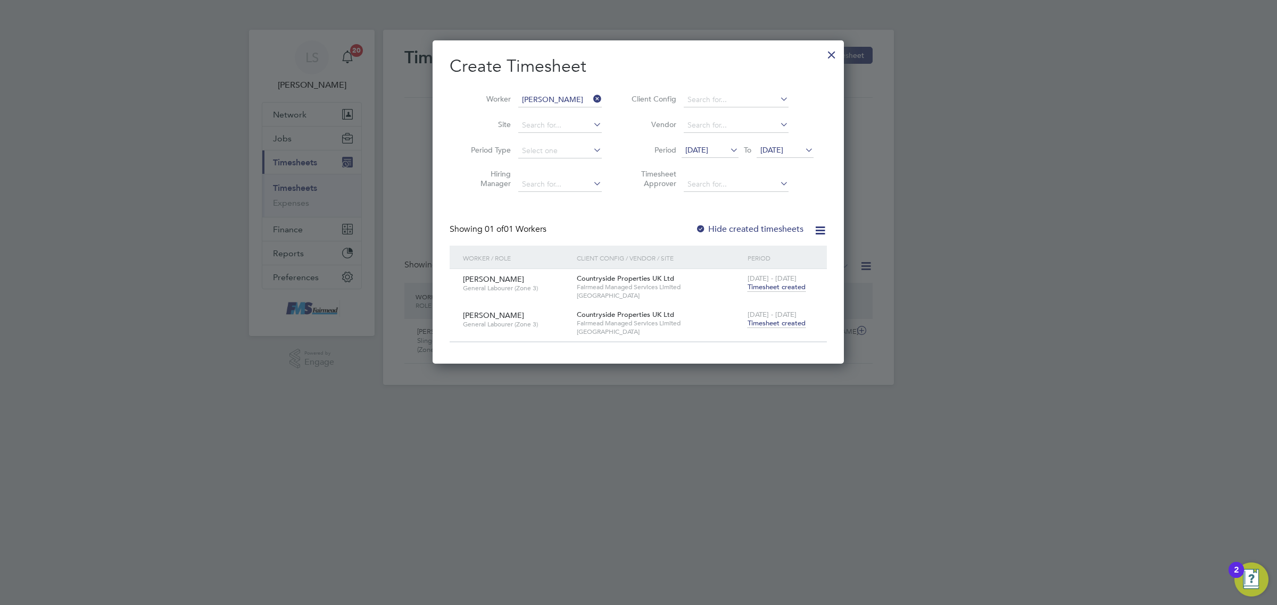
click at [772, 318] on span "[DATE] - [DATE]" at bounding box center [771, 314] width 49 height 9
click at [774, 321] on span "Timesheet created" at bounding box center [776, 324] width 58 height 10
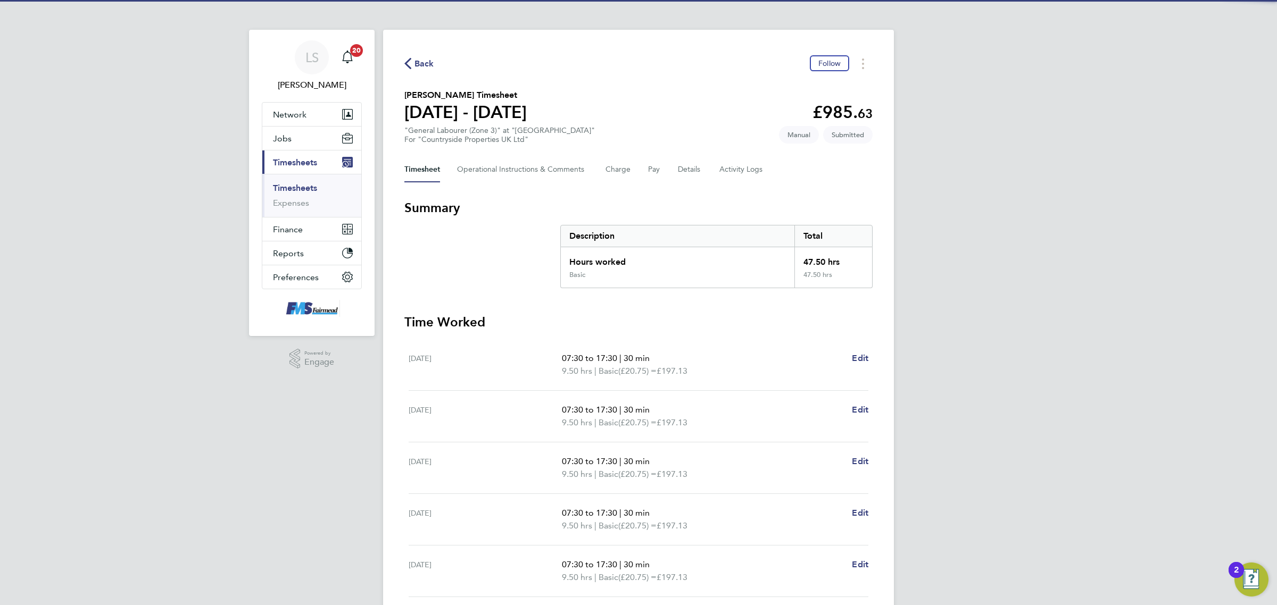
click at [776, 176] on div "Timesheet Operational Instructions & Comments Charge Pay Details Activity Logs" at bounding box center [638, 170] width 468 height 26
click at [758, 171] on Logs-tab "Activity Logs" at bounding box center [741, 170] width 45 height 26
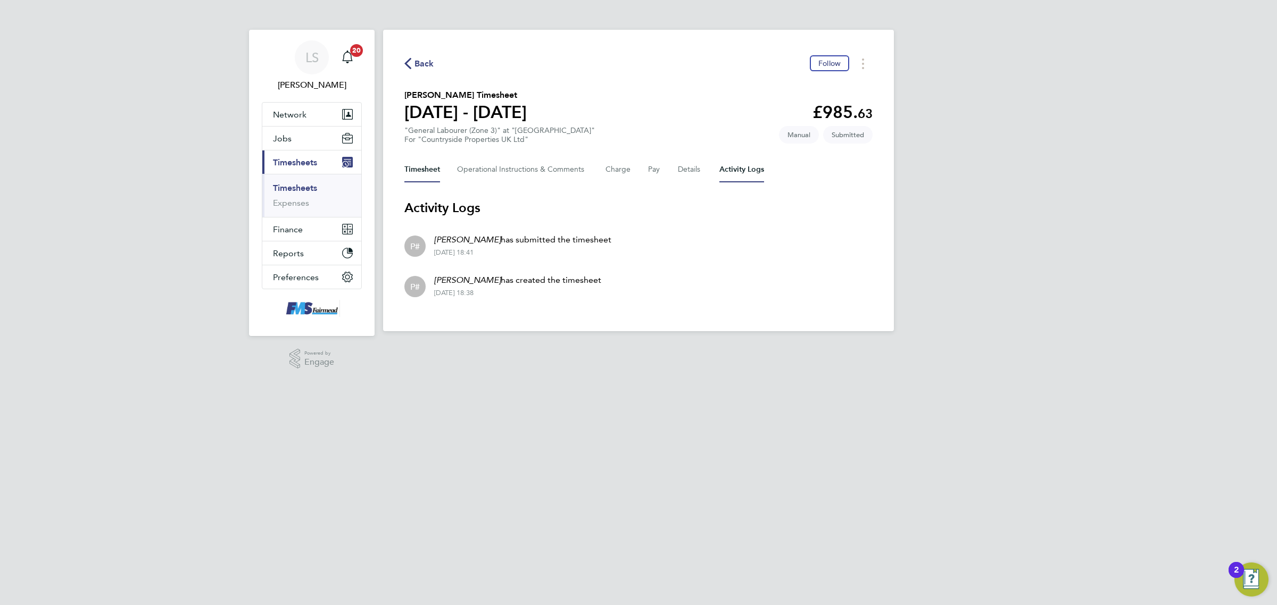
click at [421, 163] on button "Timesheet" at bounding box center [422, 170] width 36 height 26
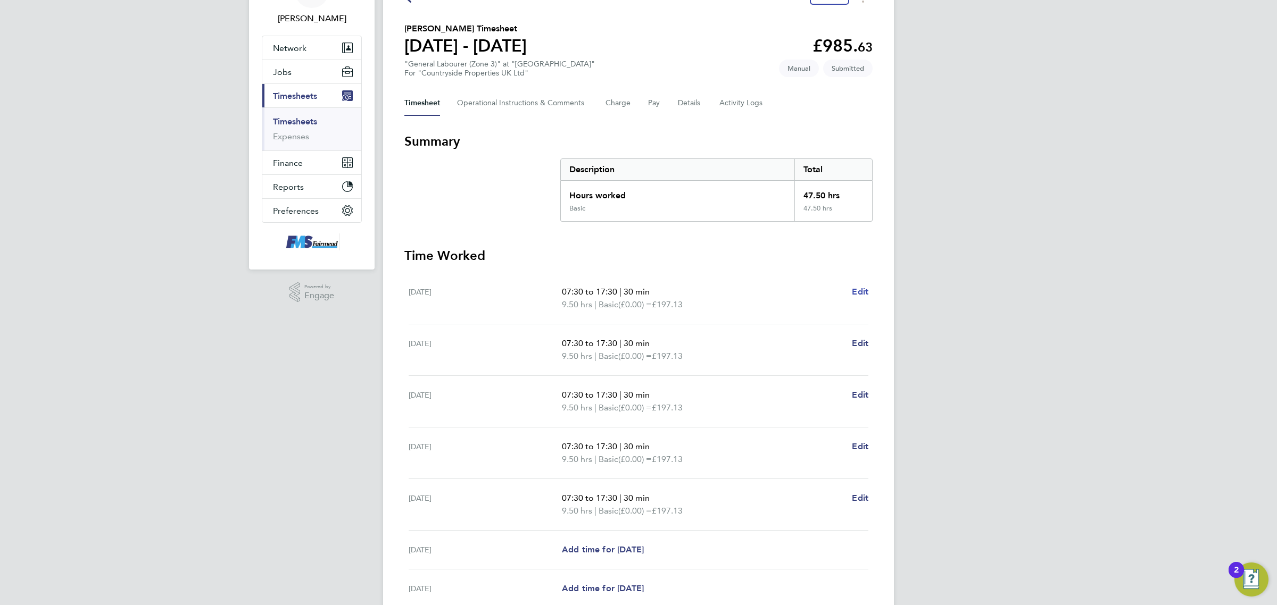
click at [856, 294] on span "Edit" at bounding box center [860, 292] width 16 height 10
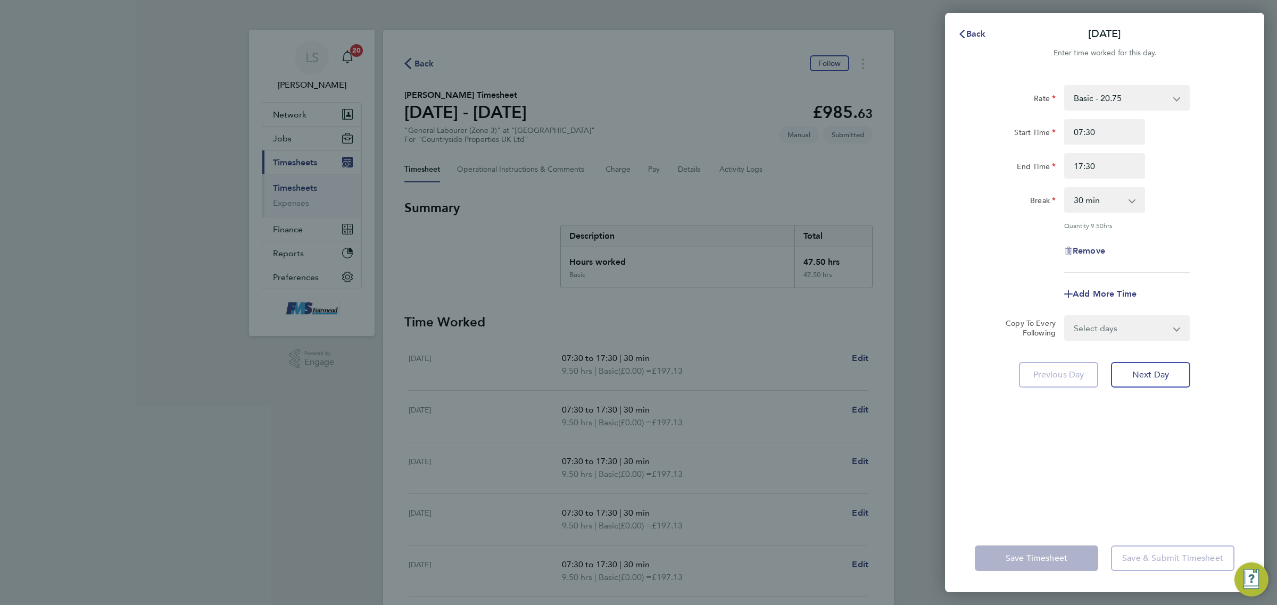
click at [1120, 186] on div "Rate Basic - 20.75 Start Time 07:30 End Time 17:30 Break 0 min 15 min 30 min 45…" at bounding box center [1104, 179] width 260 height 188
drag, startPoint x: 1105, startPoint y: 208, endPoint x: 1110, endPoint y: 211, distance: 5.8
click at [1105, 208] on select "0 min 15 min 30 min 45 min 60 min 75 min 90 min" at bounding box center [1098, 199] width 66 height 23
select select "60"
click at [1065, 188] on select "0 min 15 min 30 min 45 min 60 min 75 min 90 min" at bounding box center [1098, 199] width 66 height 23
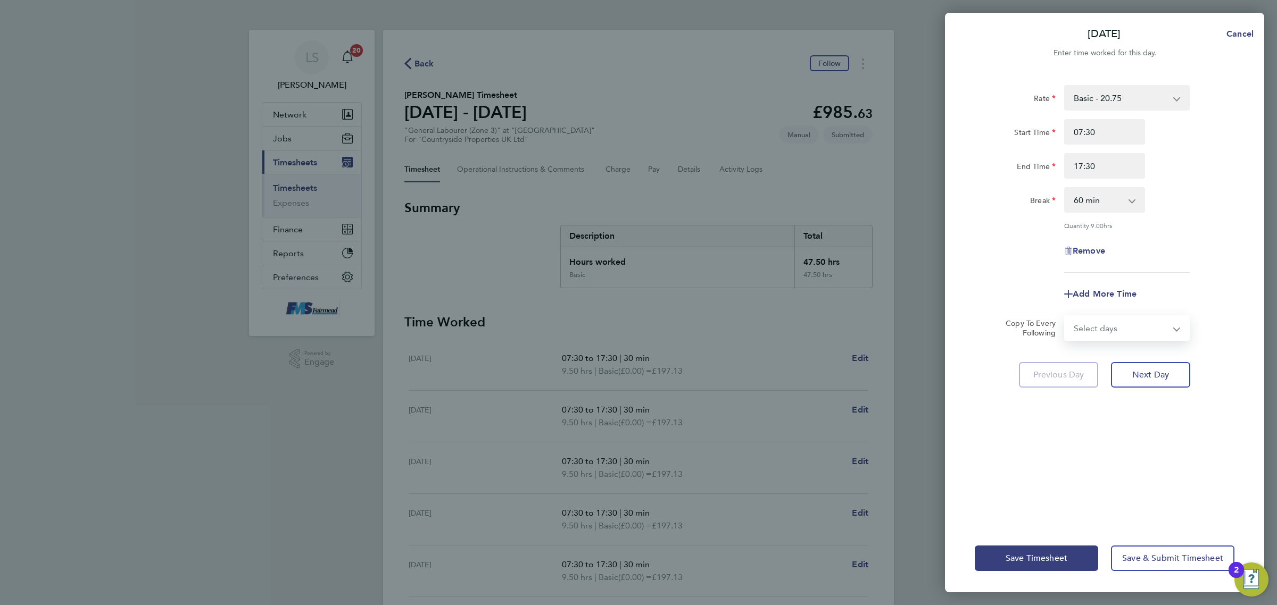
drag, startPoint x: 1112, startPoint y: 322, endPoint x: 1113, endPoint y: 330, distance: 8.0
click at [1112, 323] on select "Select days Day Weekday (Mon-Fri) Weekend (Sat-Sun) Tuesday Wednesday Thursday …" at bounding box center [1121, 327] width 112 height 23
select select "WEEKDAY"
click at [1065, 316] on select "Select days Day Weekday (Mon-Fri) Weekend (Sat-Sun) Tuesday Wednesday Thursday …" at bounding box center [1121, 327] width 112 height 23
select select "2025-08-24"
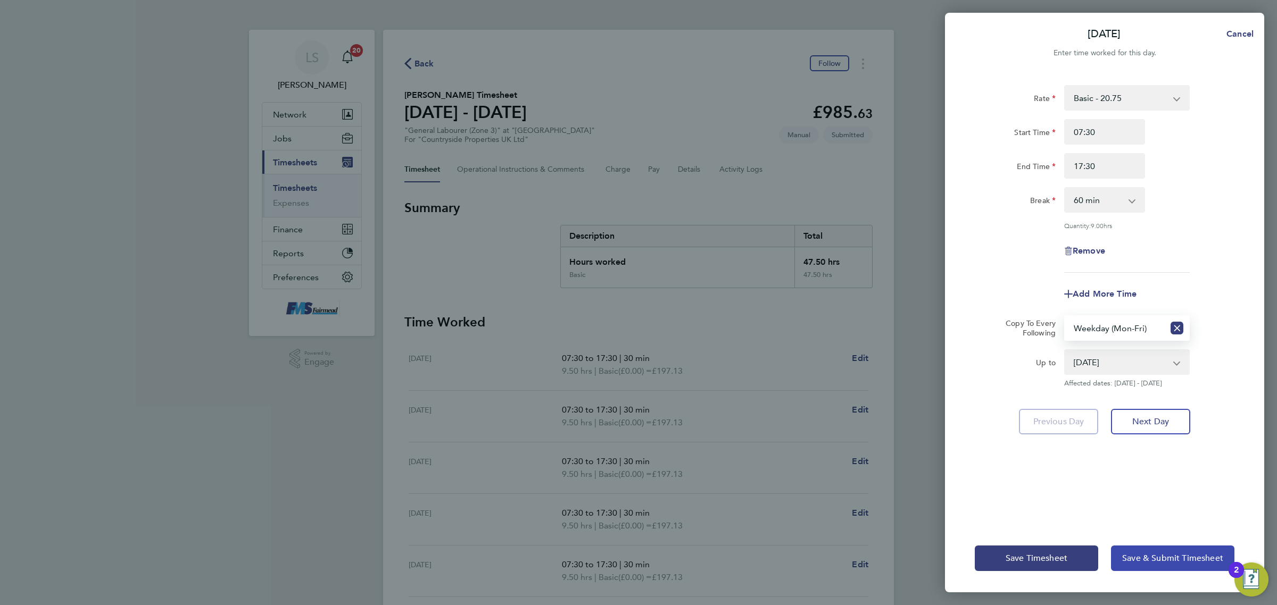
click at [1153, 554] on span "Save & Submit Timesheet" at bounding box center [1172, 558] width 101 height 11
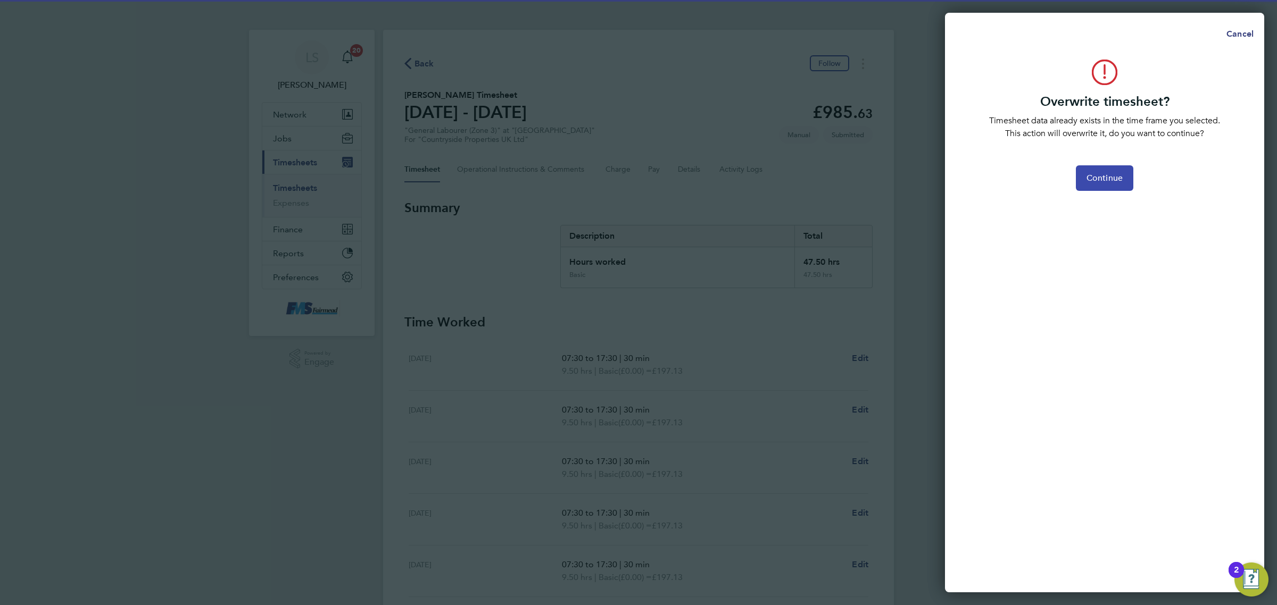
click at [1093, 166] on button "Continue" at bounding box center [1103, 178] width 57 height 26
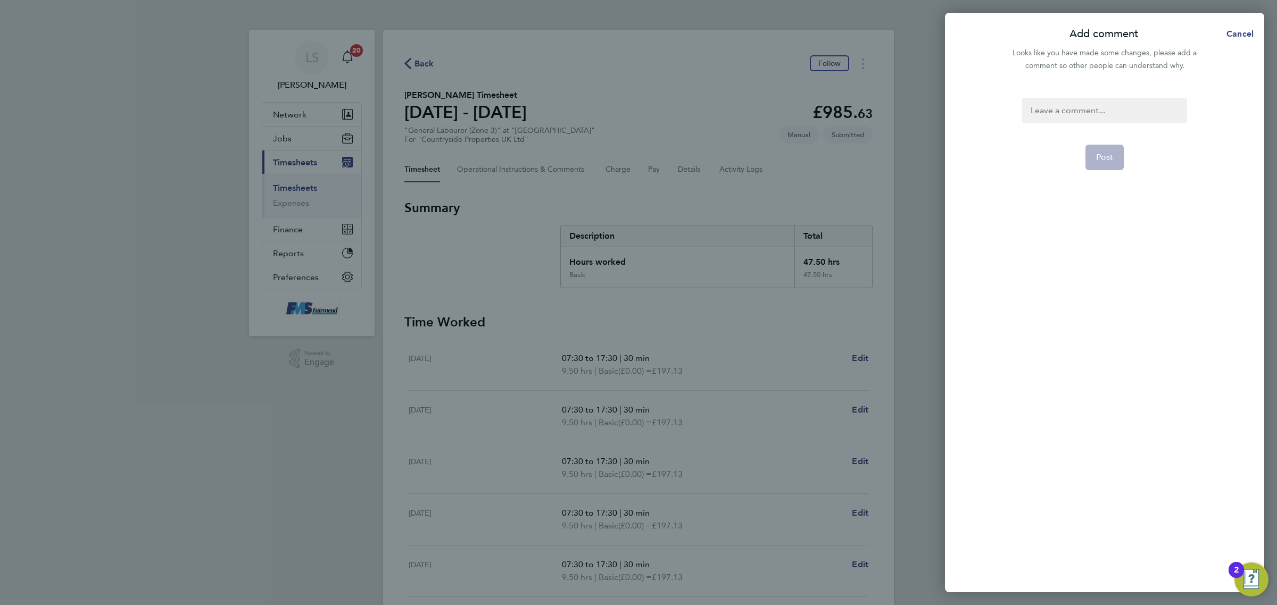
click at [1079, 109] on div at bounding box center [1104, 111] width 164 height 26
click at [1105, 160] on span "Post" at bounding box center [1105, 157] width 18 height 11
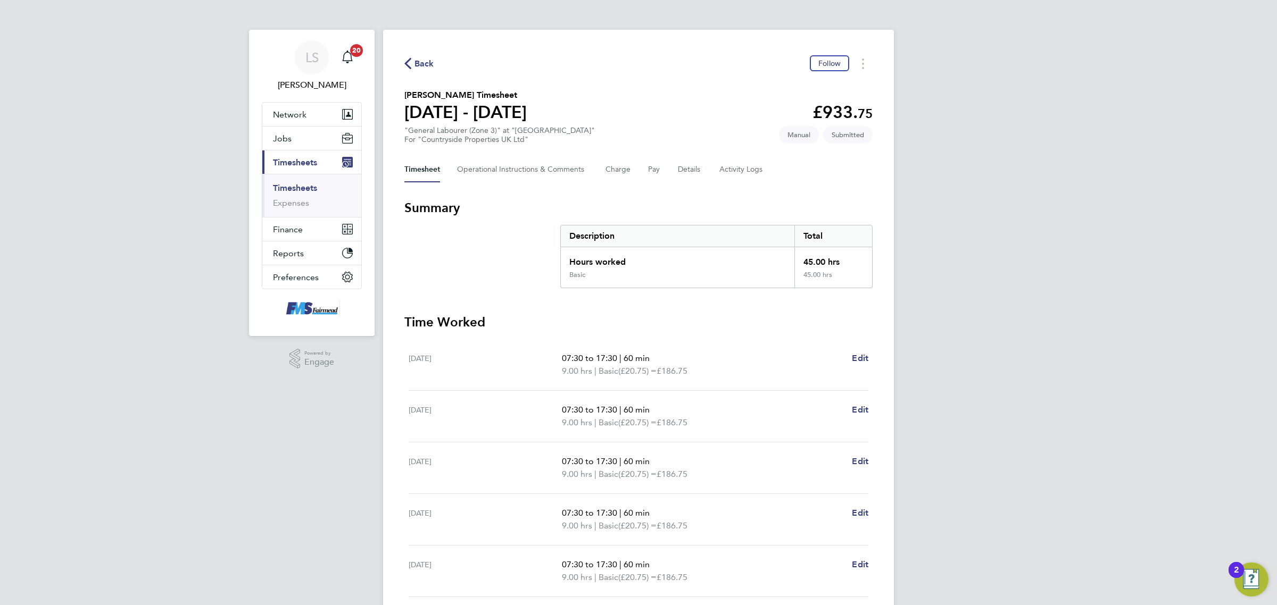
drag, startPoint x: 278, startPoint y: 190, endPoint x: 547, endPoint y: 125, distance: 276.9
click at [278, 190] on link "Timesheets" at bounding box center [295, 188] width 44 height 10
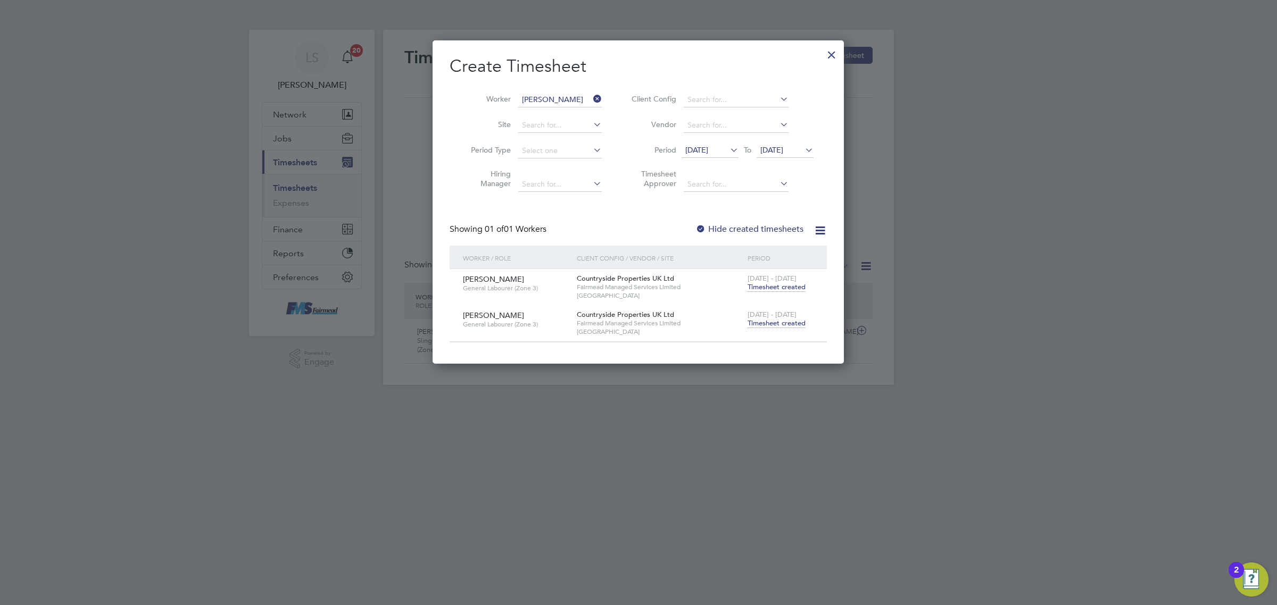
click at [495, 83] on div "Worker Berhe Emanuel Site Period Type Hiring Manager Client Config Vendor Perio…" at bounding box center [637, 139] width 377 height 115
click at [548, 98] on input at bounding box center [560, 100] width 84 height 15
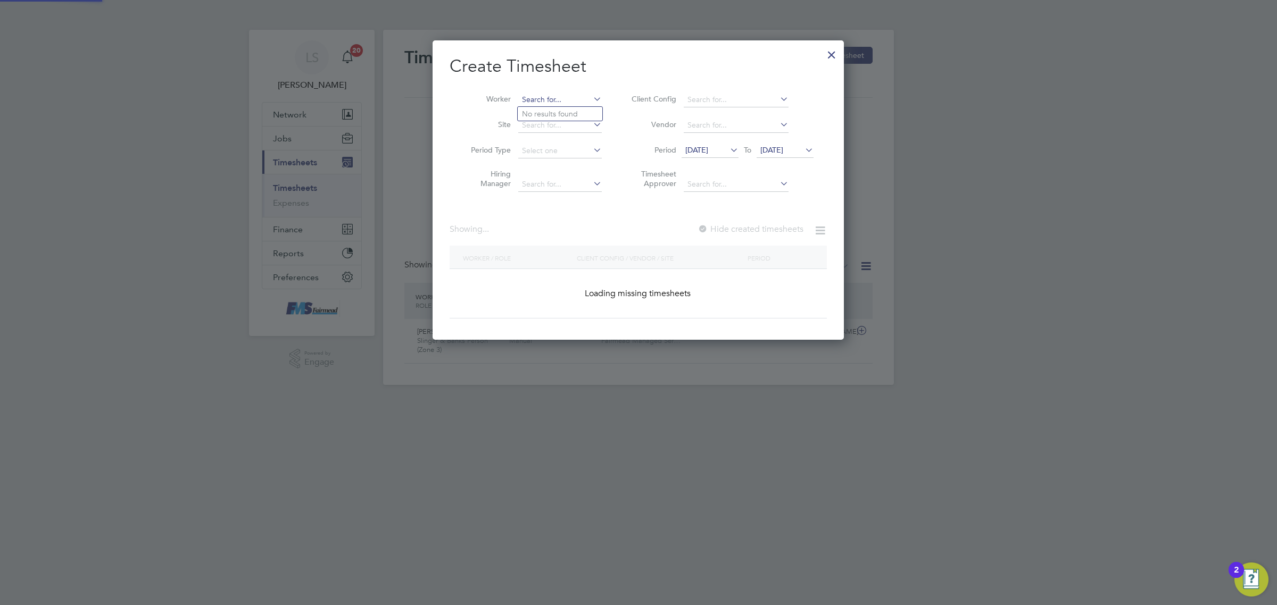
click at [548, 98] on input at bounding box center [560, 100] width 84 height 15
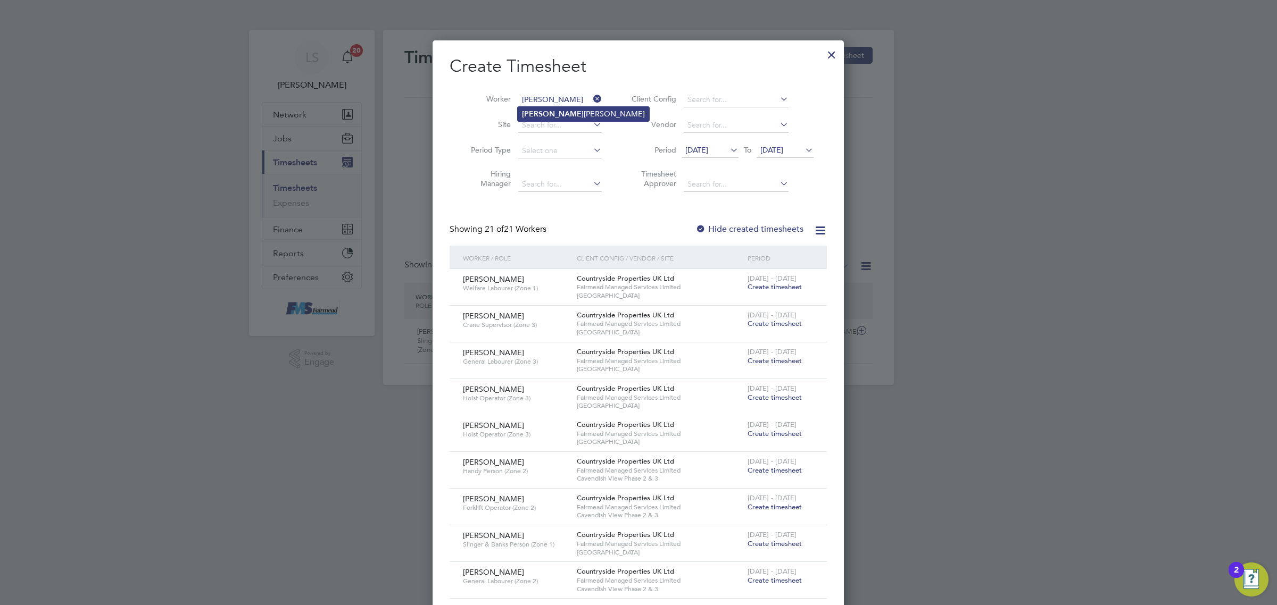
click at [556, 112] on li "Justin Alexander Theodore" at bounding box center [583, 114] width 131 height 14
type input "Justin Alexander Theodore"
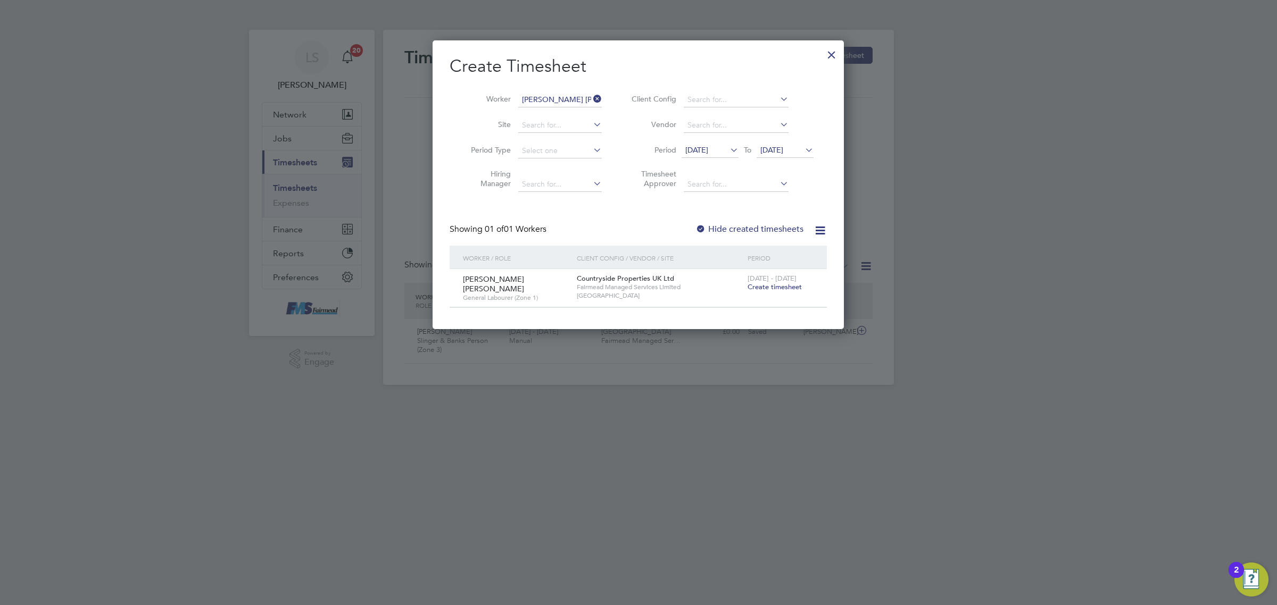
click at [756, 285] on span "Create timesheet" at bounding box center [774, 286] width 54 height 9
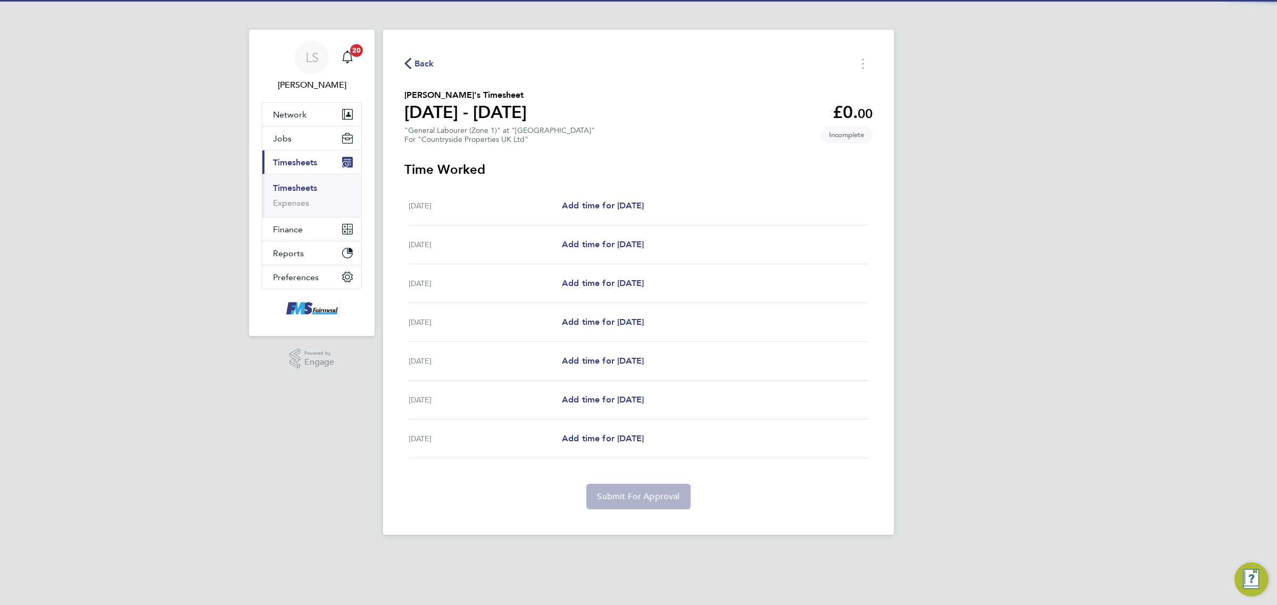
click at [591, 216] on div "Mon 18 Aug Add time for Mon 18 Aug Add time for Mon 18 Aug" at bounding box center [638, 206] width 460 height 39
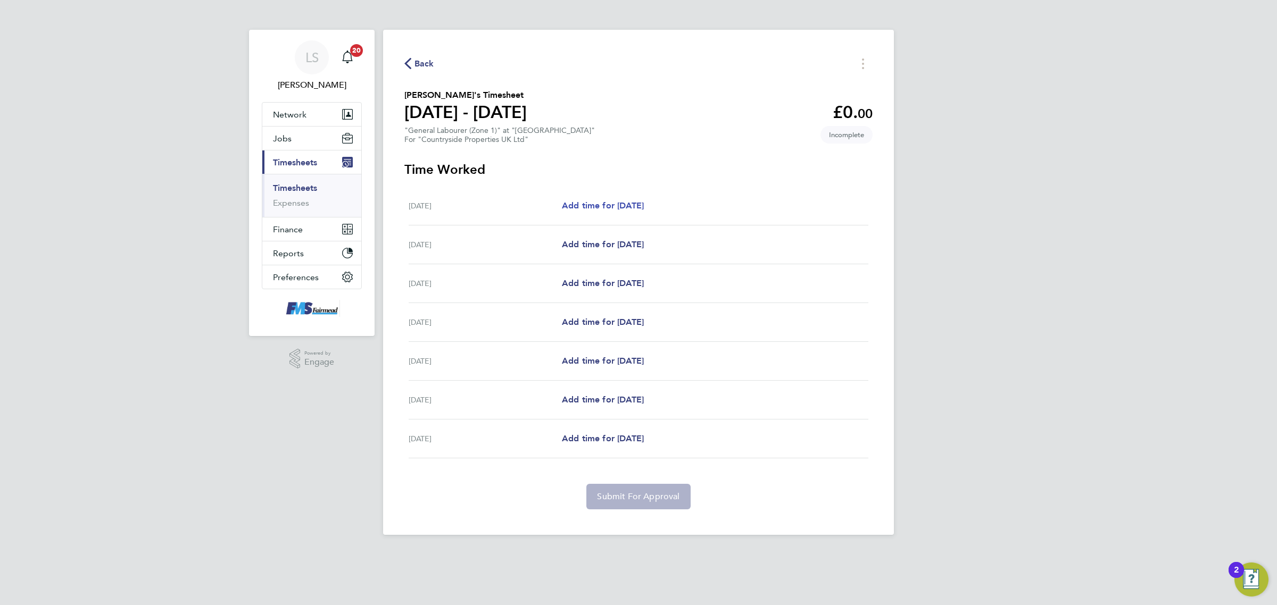
click at [586, 204] on span "Add time for Mon 18 Aug" at bounding box center [603, 206] width 82 height 10
select select "30"
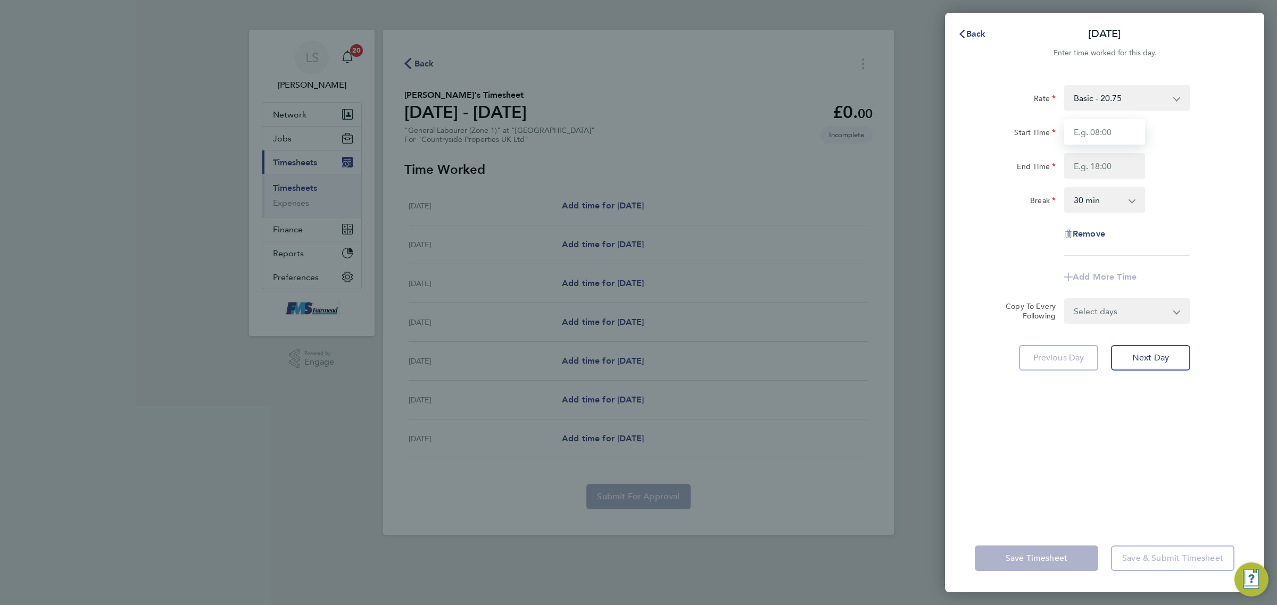
click at [1116, 136] on input "Start Time" at bounding box center [1104, 132] width 81 height 26
type input "07:30"
click at [1099, 161] on input "End Time" at bounding box center [1104, 166] width 81 height 26
type input "17:30"
click at [1110, 205] on select "0 min 15 min 30 min 45 min 60 min 75 min 90 min" at bounding box center [1098, 199] width 66 height 23
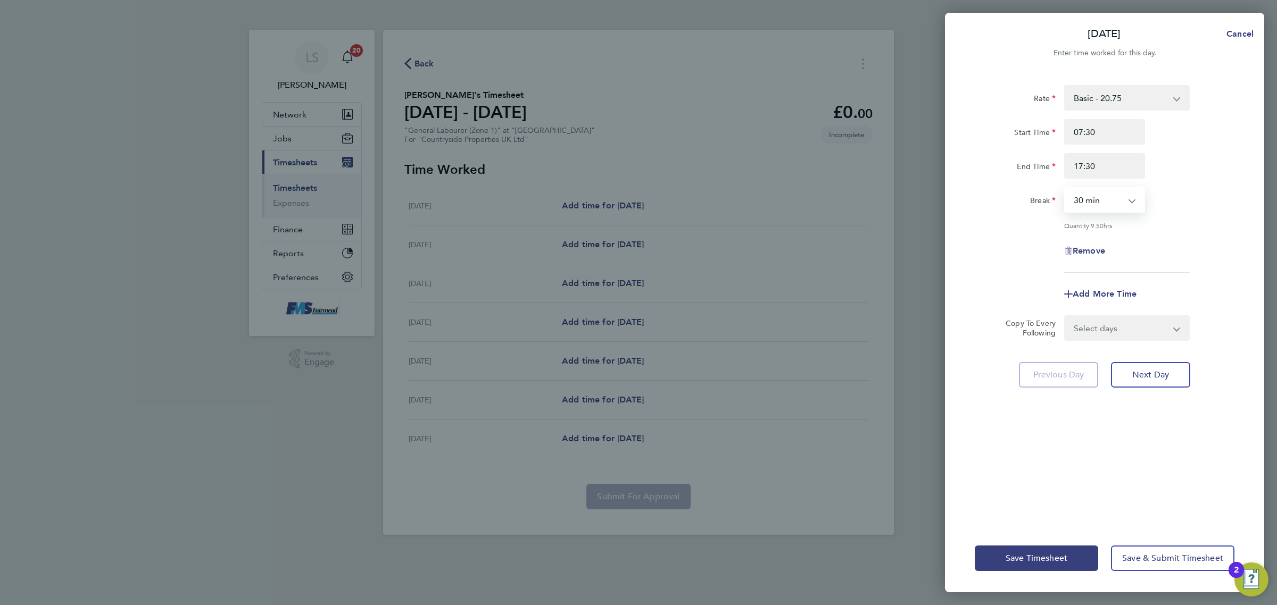
select select "60"
click at [1065, 188] on select "0 min 15 min 30 min 45 min 60 min 75 min 90 min" at bounding box center [1098, 199] width 66 height 23
click at [1100, 338] on select "Select days Day Weekday (Mon-Fri) Weekend (Sat-Sun) Tuesday Wednesday Thursday …" at bounding box center [1121, 327] width 112 height 23
select select "WEEKDAY"
click at [1065, 316] on select "Select days Day Weekday (Mon-Fri) Weekend (Sat-Sun) Tuesday Wednesday Thursday …" at bounding box center [1121, 327] width 112 height 23
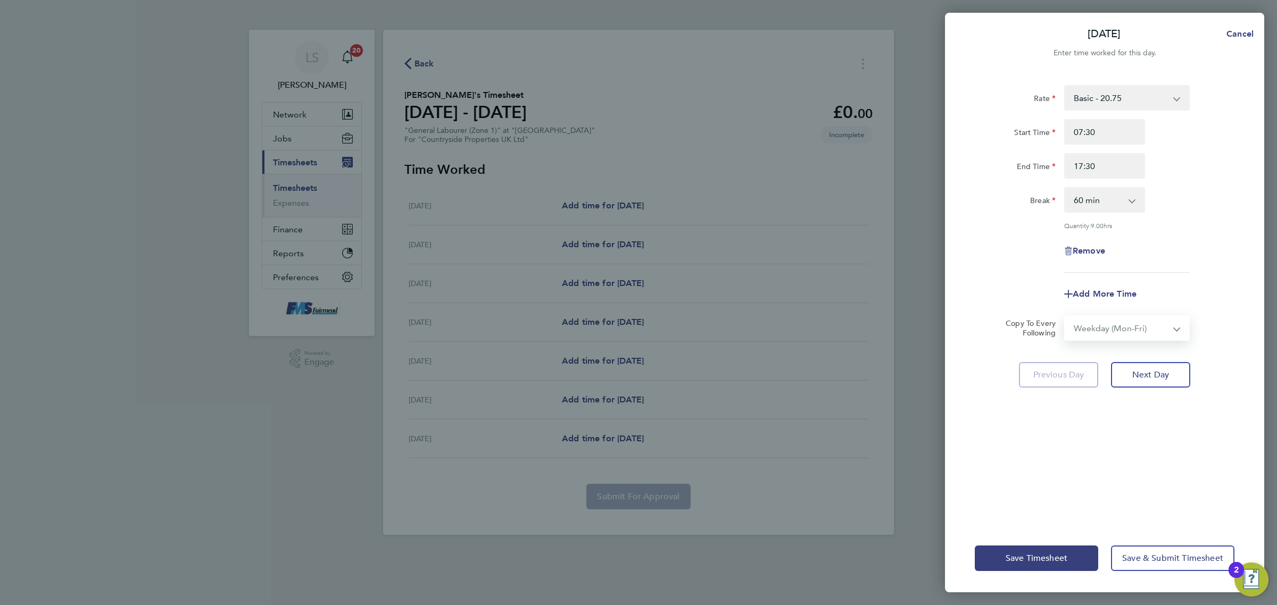
select select "2025-08-24"
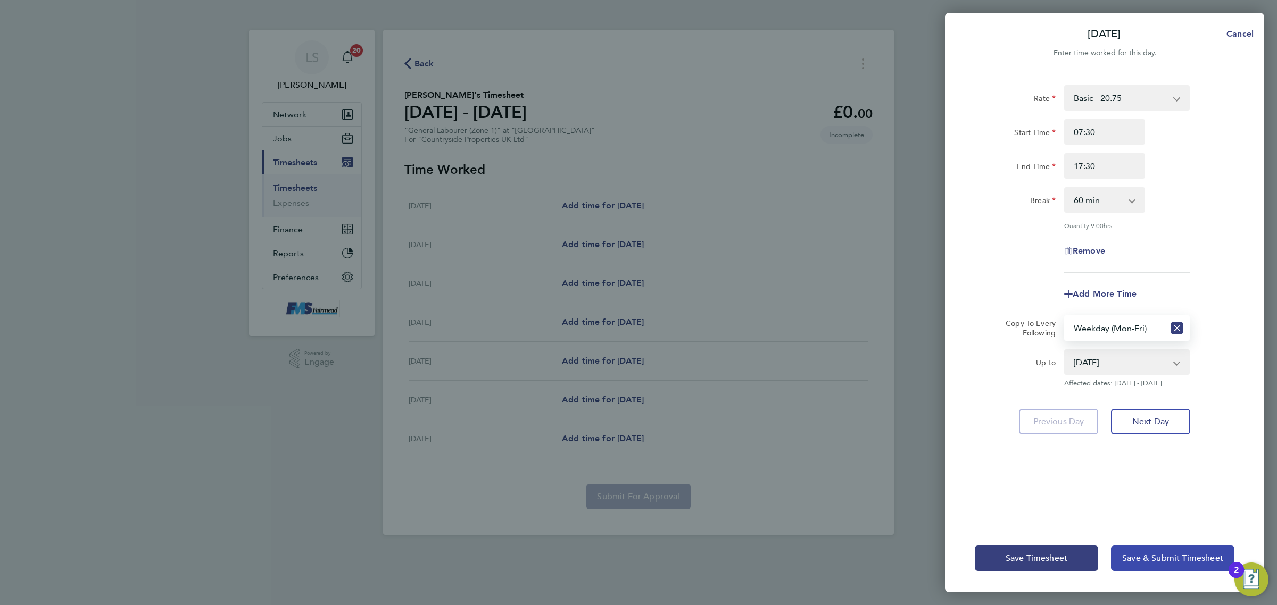
click at [1169, 560] on span "Save & Submit Timesheet" at bounding box center [1172, 558] width 101 height 11
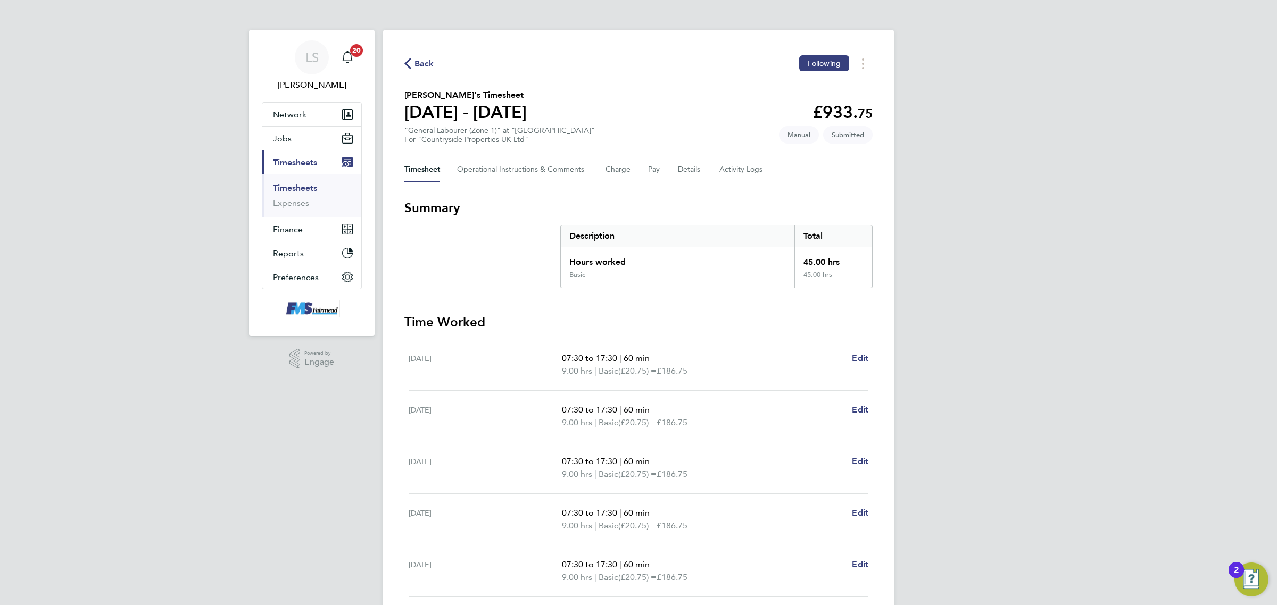
click at [293, 188] on link "Timesheets" at bounding box center [295, 188] width 44 height 10
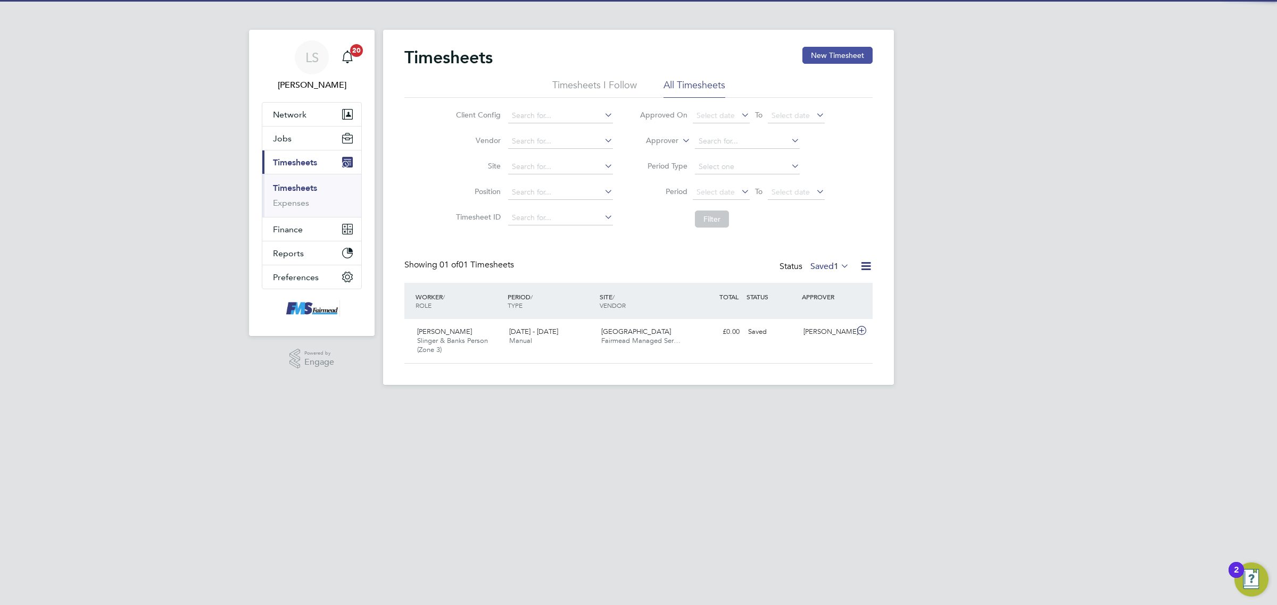
click at [826, 52] on button "New Timesheet" at bounding box center [837, 55] width 70 height 17
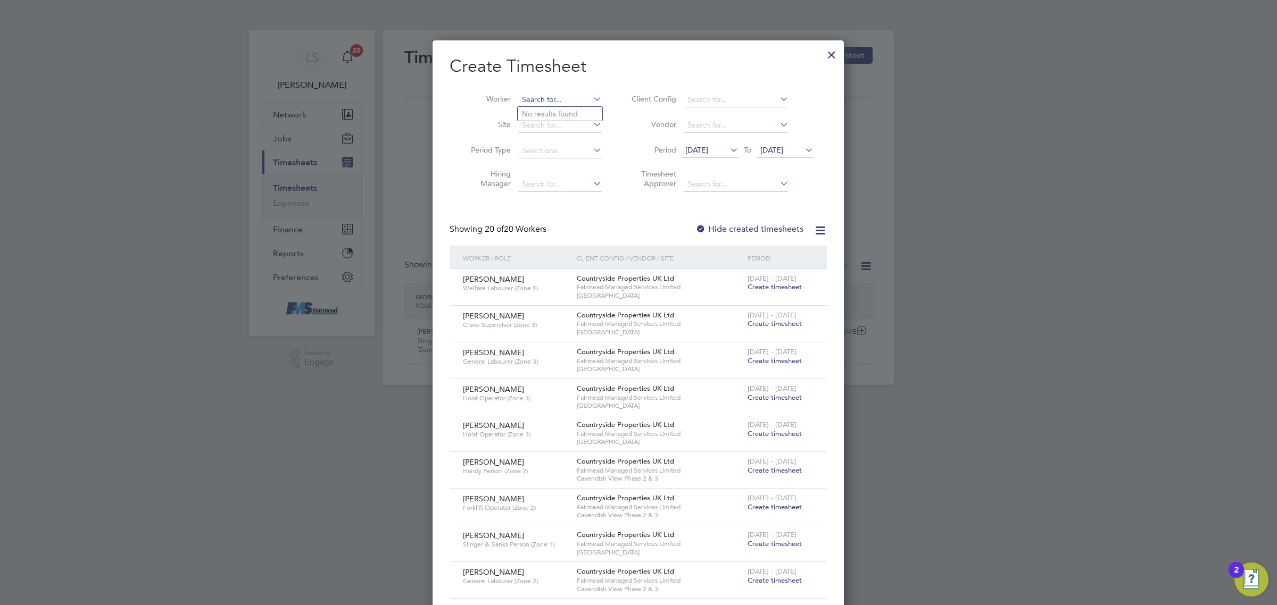
click at [528, 102] on input at bounding box center [560, 100] width 84 height 15
click at [556, 108] on li "James Okou" at bounding box center [562, 114] width 89 height 14
type input "James Okou"
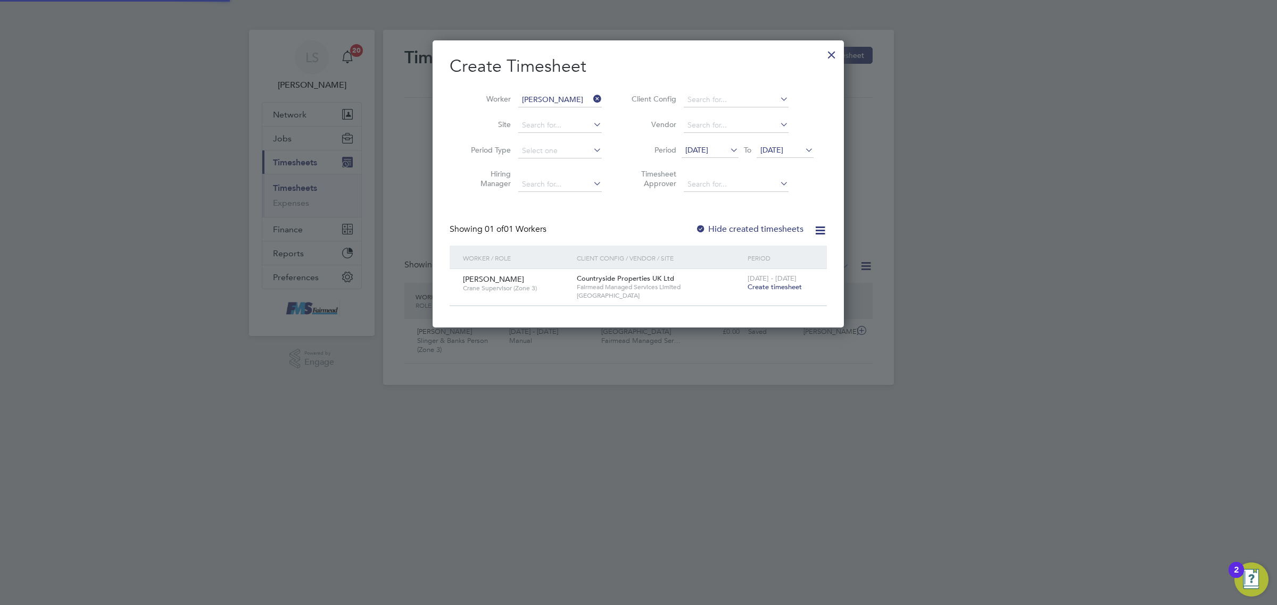
click at [801, 162] on ul "Client Config Vendor Period 12 Aug 2025 To 19 Aug 2025 Timesheet Approver" at bounding box center [721, 142] width 212 height 110
click at [782, 286] on span "Create timesheet" at bounding box center [774, 286] width 54 height 9
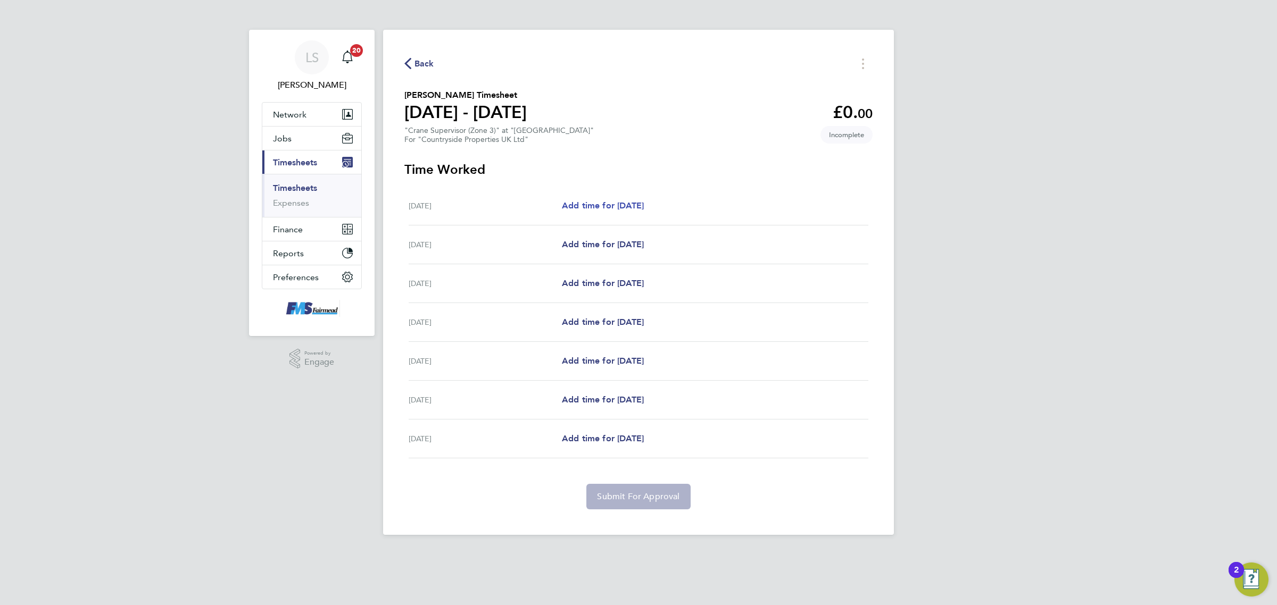
click at [598, 205] on span "Add time for Mon 18 Aug" at bounding box center [603, 206] width 82 height 10
select select "30"
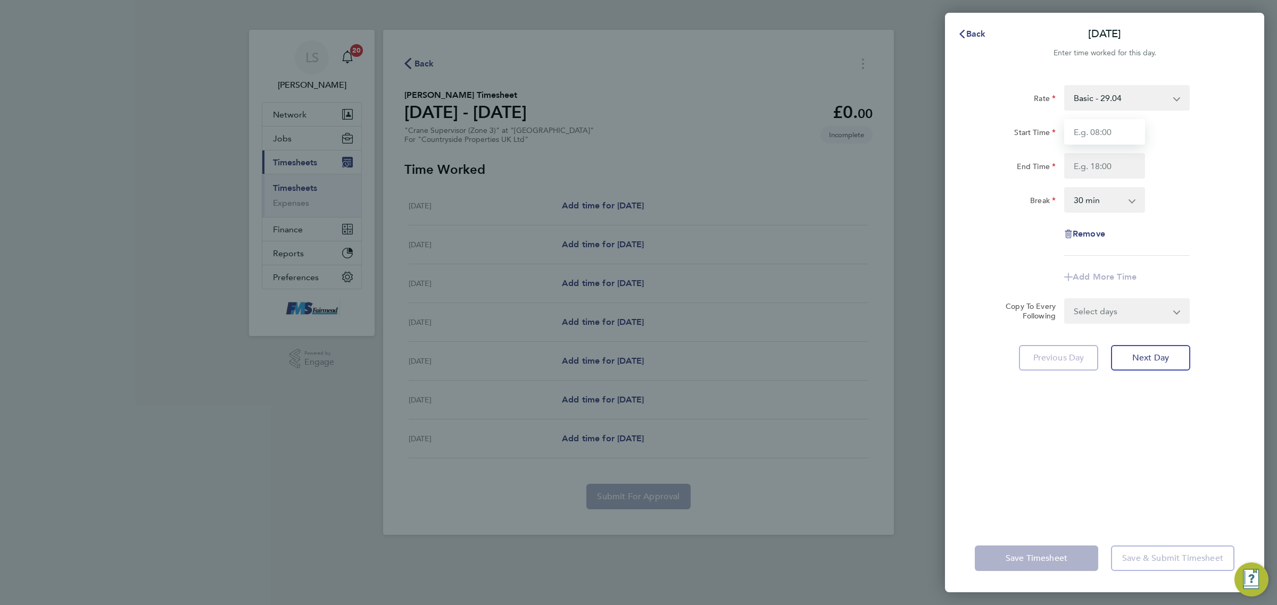
click at [1113, 125] on input "Start Time" at bounding box center [1104, 132] width 81 height 26
type input "07:30"
click at [1118, 161] on input "End Time" at bounding box center [1104, 166] width 81 height 26
type input "18:30"
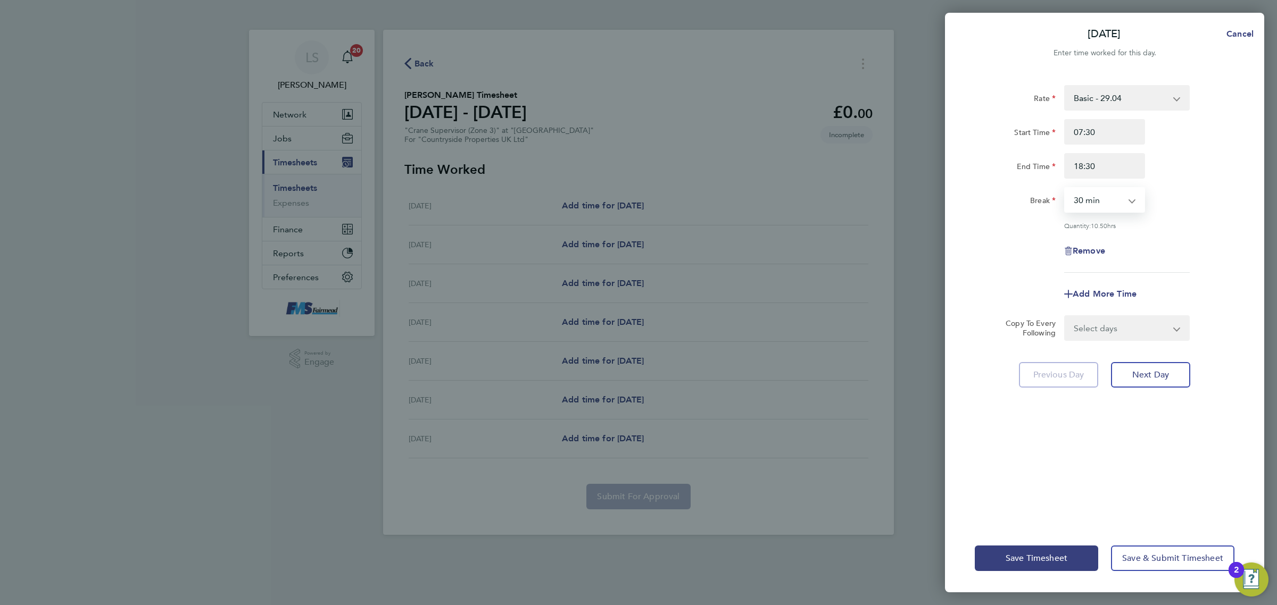
drag, startPoint x: 1094, startPoint y: 203, endPoint x: 1096, endPoint y: 211, distance: 8.1
click at [1094, 203] on select "0 min 15 min 30 min 45 min 60 min 75 min 90 min" at bounding box center [1098, 199] width 66 height 23
select select "60"
click at [1065, 188] on select "0 min 15 min 30 min 45 min 60 min 75 min 90 min" at bounding box center [1098, 199] width 66 height 23
drag, startPoint x: 1144, startPoint y: 326, endPoint x: 1141, endPoint y: 336, distance: 10.5
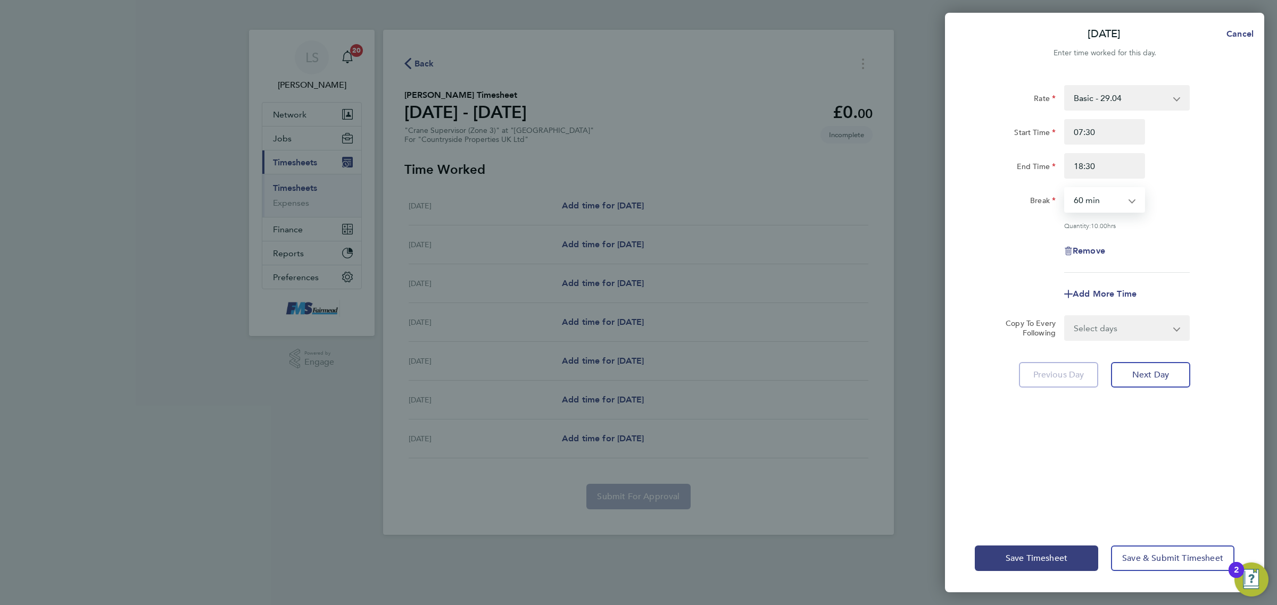
click at [1144, 326] on select "Select days Day Weekday (Mon-Fri) Weekend (Sat-Sun) Tuesday Wednesday Thursday …" at bounding box center [1121, 327] width 112 height 23
select select "WEEKDAY"
click at [1065, 316] on select "Select days Day Weekday (Mon-Fri) Weekend (Sat-Sun) Tuesday Wednesday Thursday …" at bounding box center [1121, 327] width 112 height 23
select select "2025-08-24"
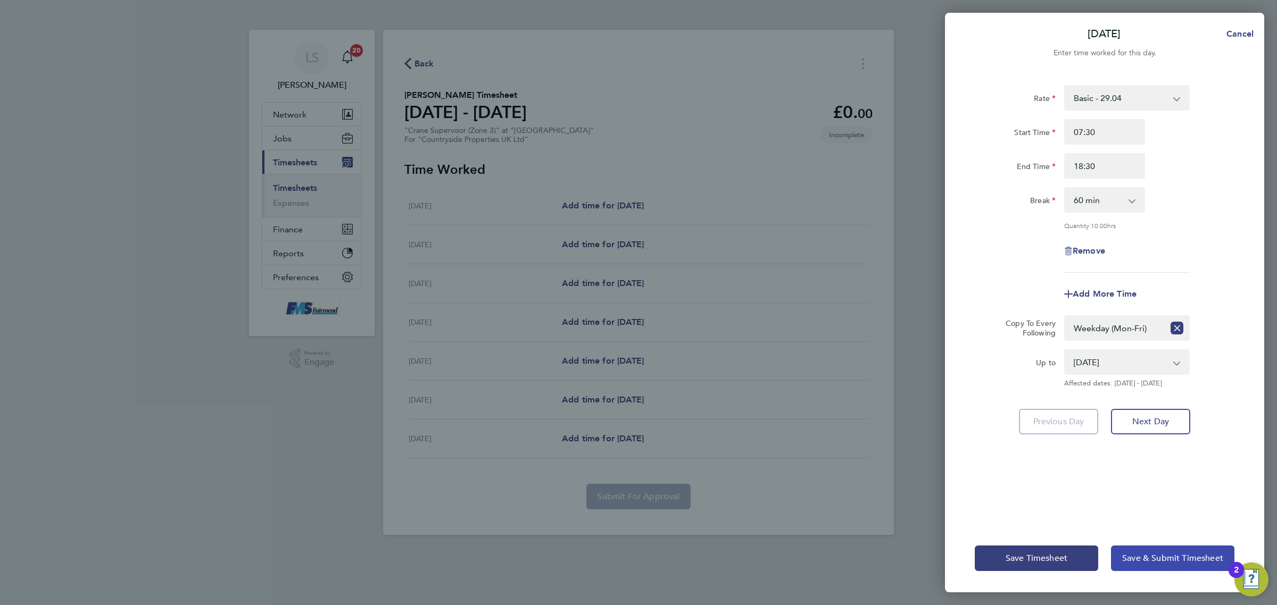
click at [1168, 565] on button "Save & Submit Timesheet" at bounding box center [1172, 559] width 123 height 26
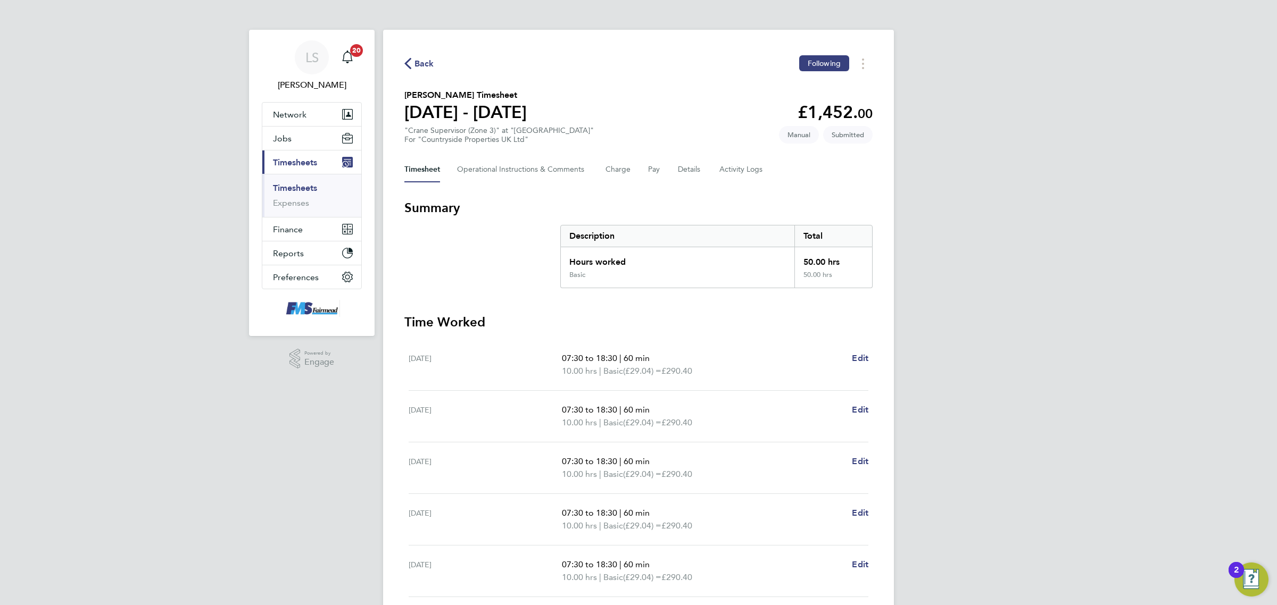
click at [294, 185] on link "Timesheets" at bounding box center [295, 188] width 44 height 10
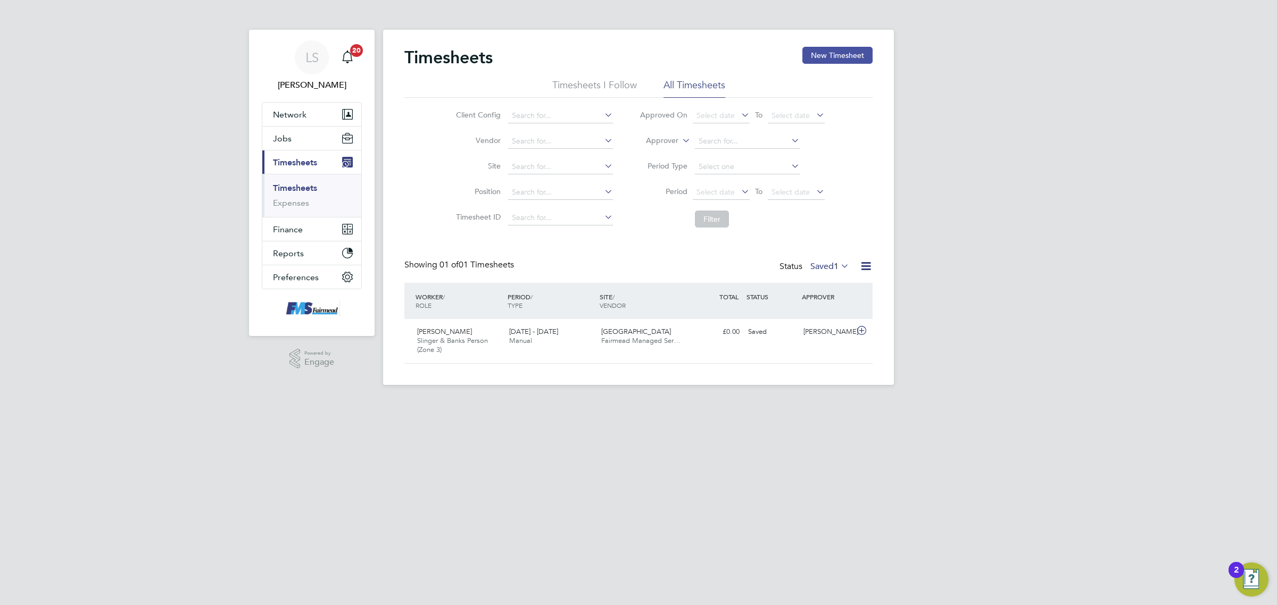
click at [824, 57] on button "New Timesheet" at bounding box center [837, 55] width 70 height 17
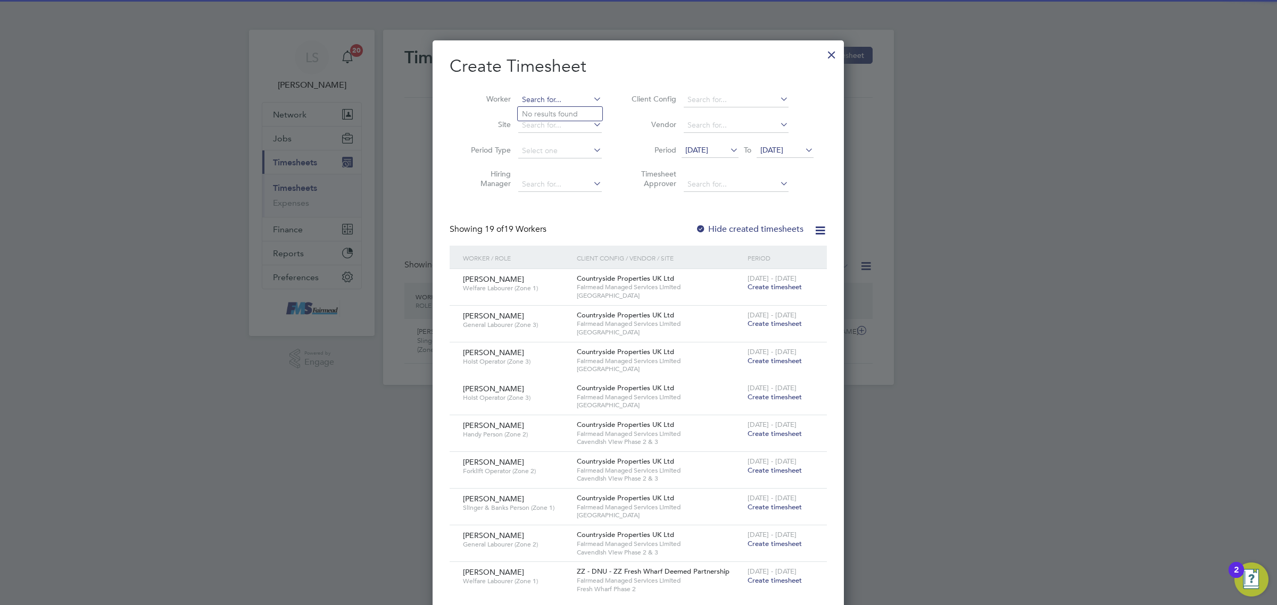
click at [555, 95] on input at bounding box center [560, 100] width 84 height 15
click at [583, 110] on b "Christou" at bounding box center [597, 114] width 29 height 9
type input "Andrew Christou"
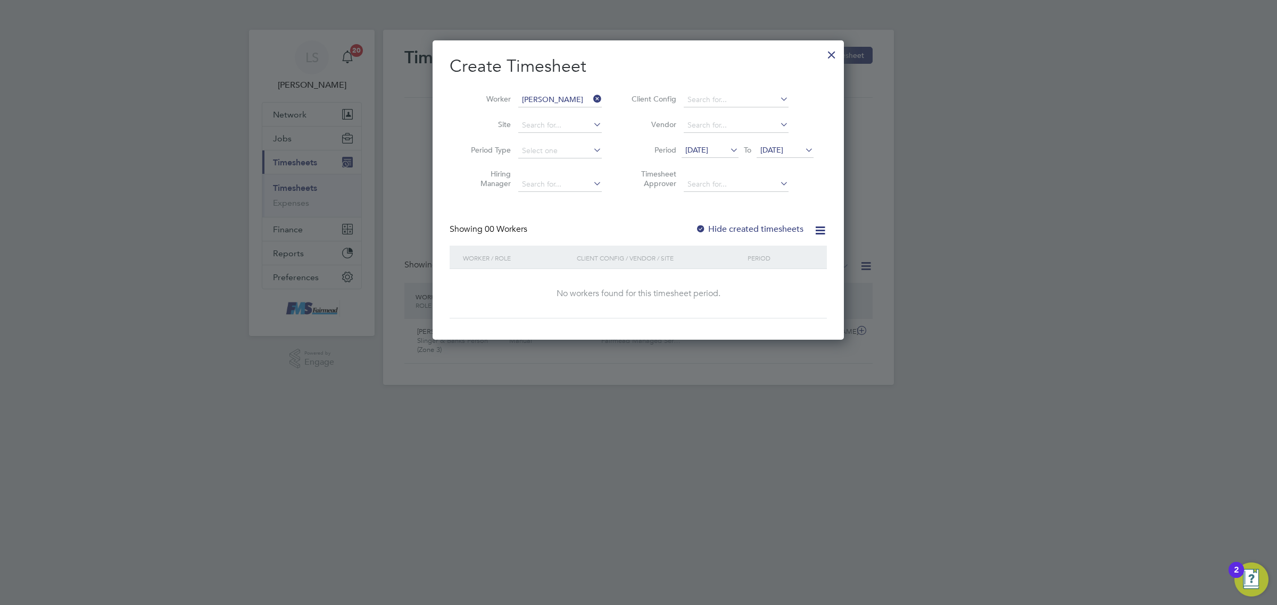
click at [777, 149] on span "19 Aug 2025" at bounding box center [771, 150] width 23 height 10
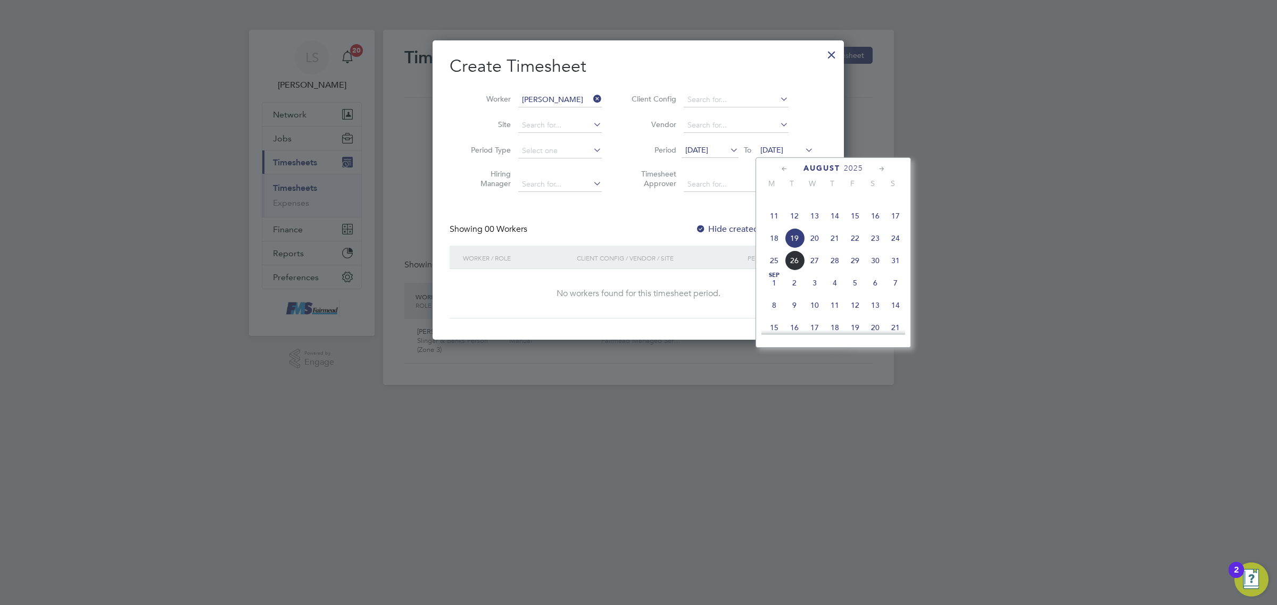
click at [897, 271] on span "31" at bounding box center [895, 261] width 20 height 20
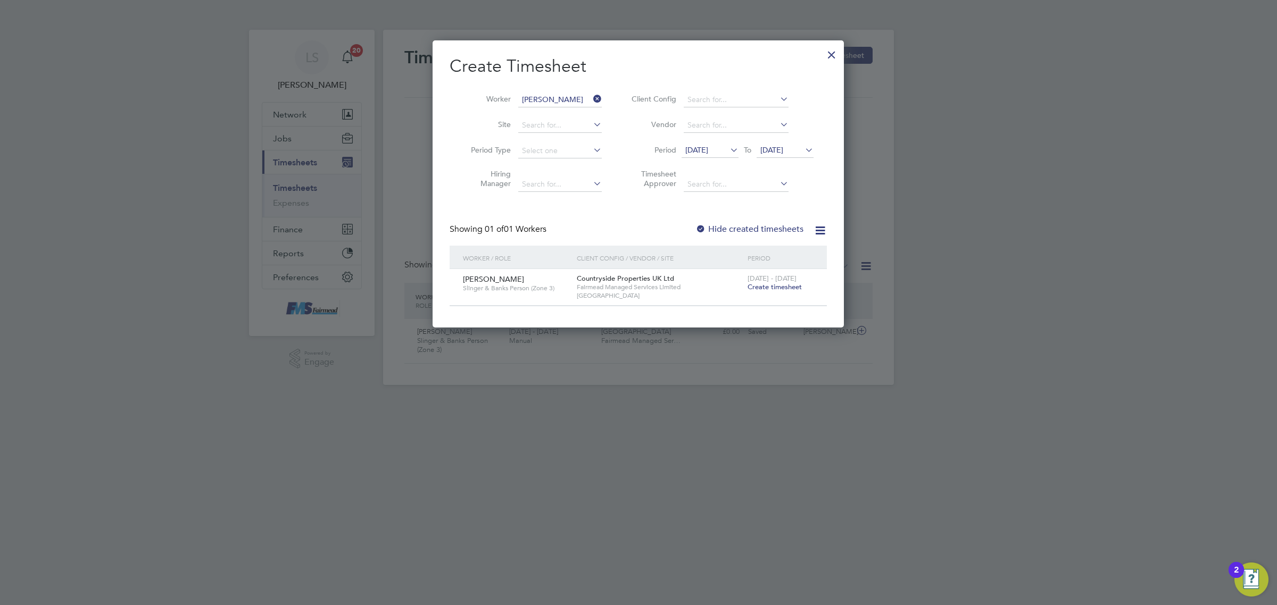
click at [783, 152] on span "31 Aug 2025" at bounding box center [771, 150] width 23 height 10
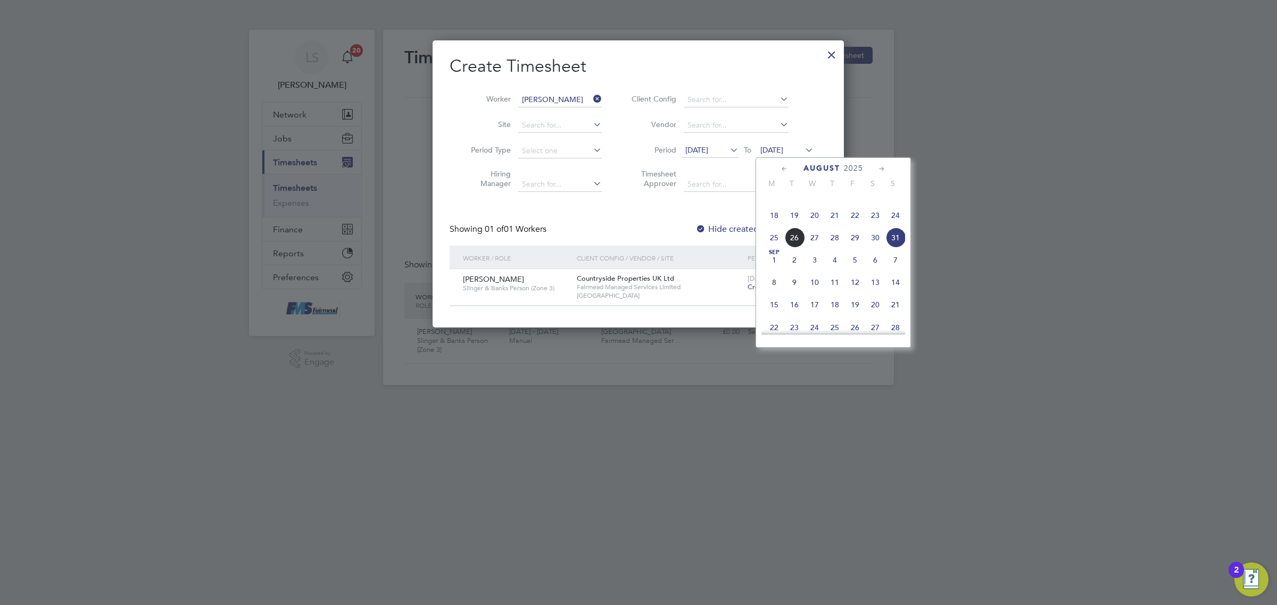
click at [890, 226] on span "24" at bounding box center [895, 215] width 20 height 20
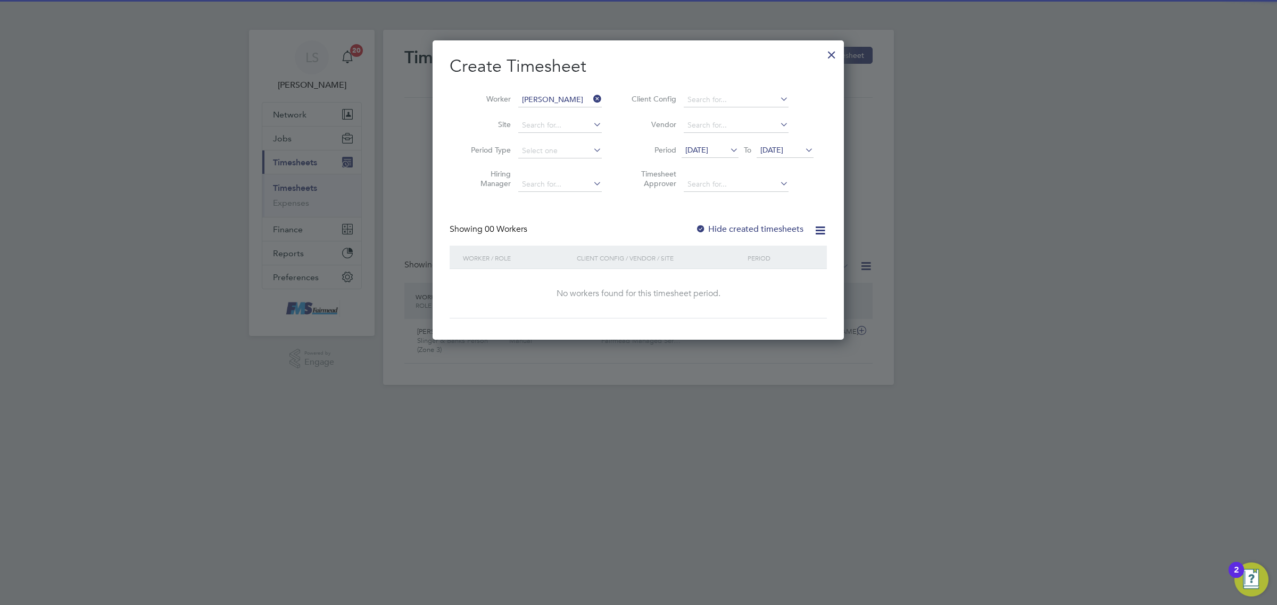
click at [748, 219] on div "Create Timesheet Worker Andrew Christou Site Period Type Hiring Manager Client …" at bounding box center [637, 186] width 377 height 263
click at [754, 227] on label "Hide created timesheets" at bounding box center [749, 229] width 108 height 11
click at [754, 229] on label "Hide created timesheets" at bounding box center [749, 229] width 108 height 11
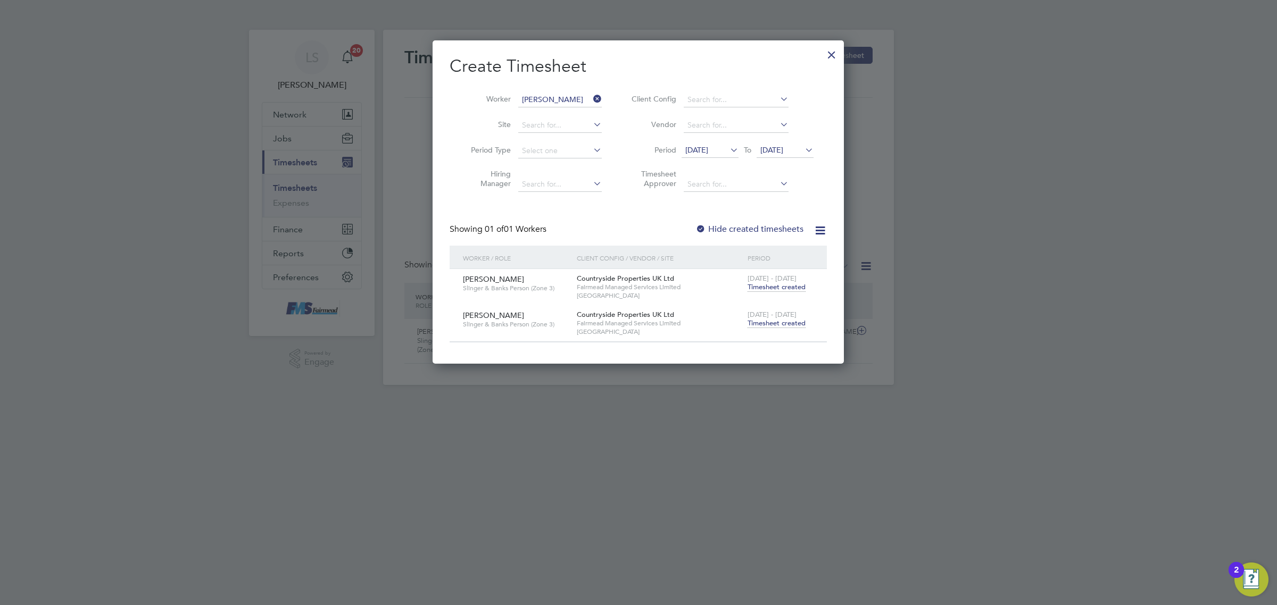
click at [786, 326] on span "Timesheet created" at bounding box center [776, 324] width 58 height 10
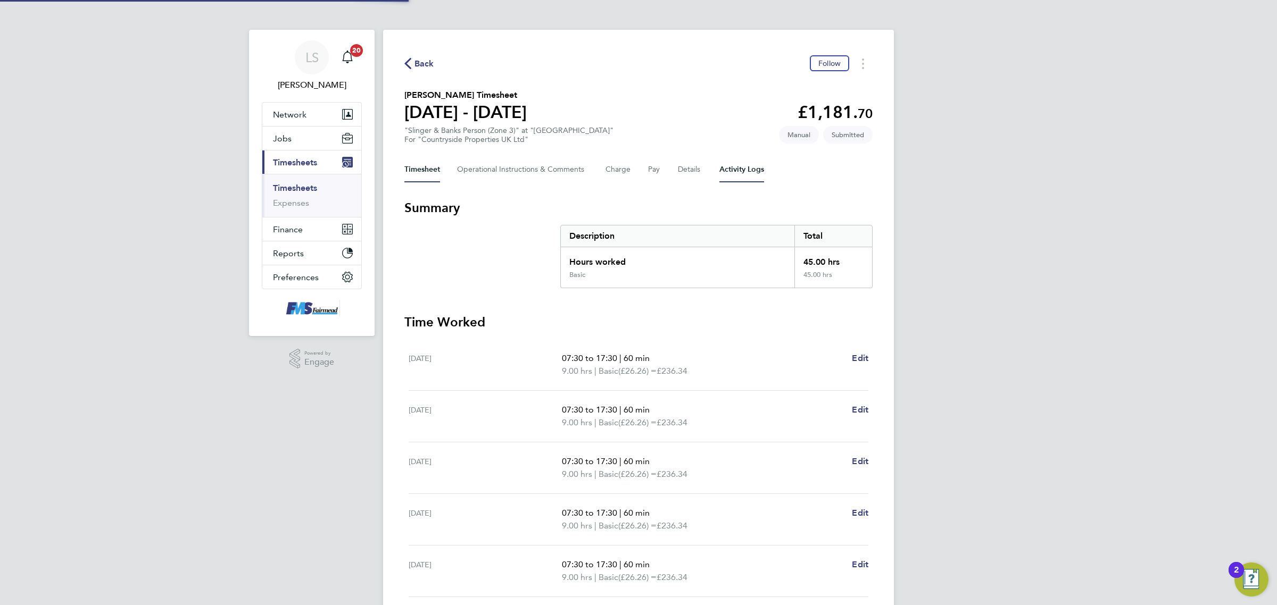
click at [735, 159] on Logs-tab "Activity Logs" at bounding box center [741, 170] width 45 height 26
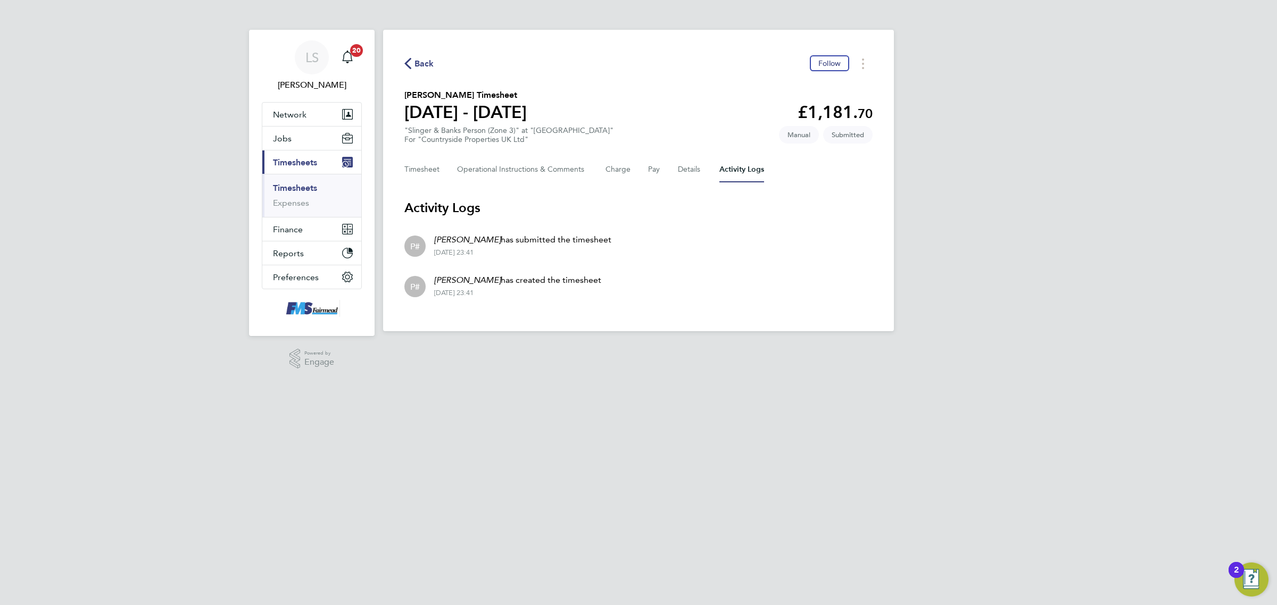
click at [420, 153] on div "Back Follow Andrew Christou's Timesheet 18 - 24 Aug 2025 £1,181. 70 "Slinger & …" at bounding box center [638, 181] width 511 height 302
click at [424, 165] on button "Timesheet" at bounding box center [422, 170] width 36 height 26
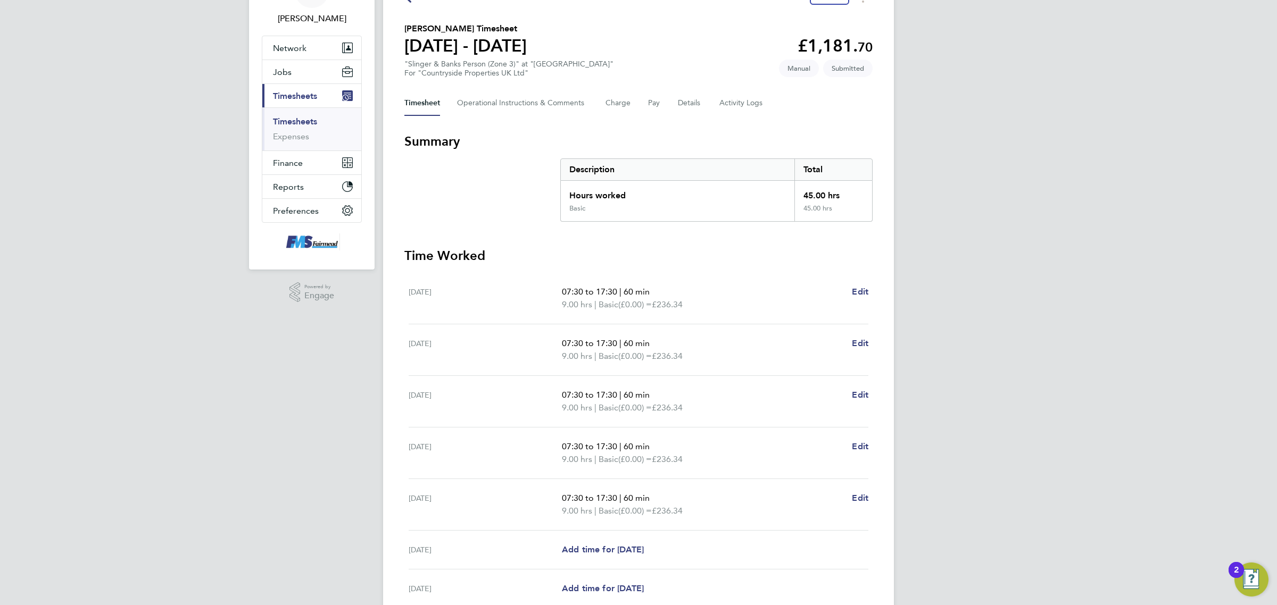
drag, startPoint x: 311, startPoint y: 120, endPoint x: 688, endPoint y: 59, distance: 381.5
click at [311, 120] on link "Timesheets" at bounding box center [295, 121] width 44 height 10
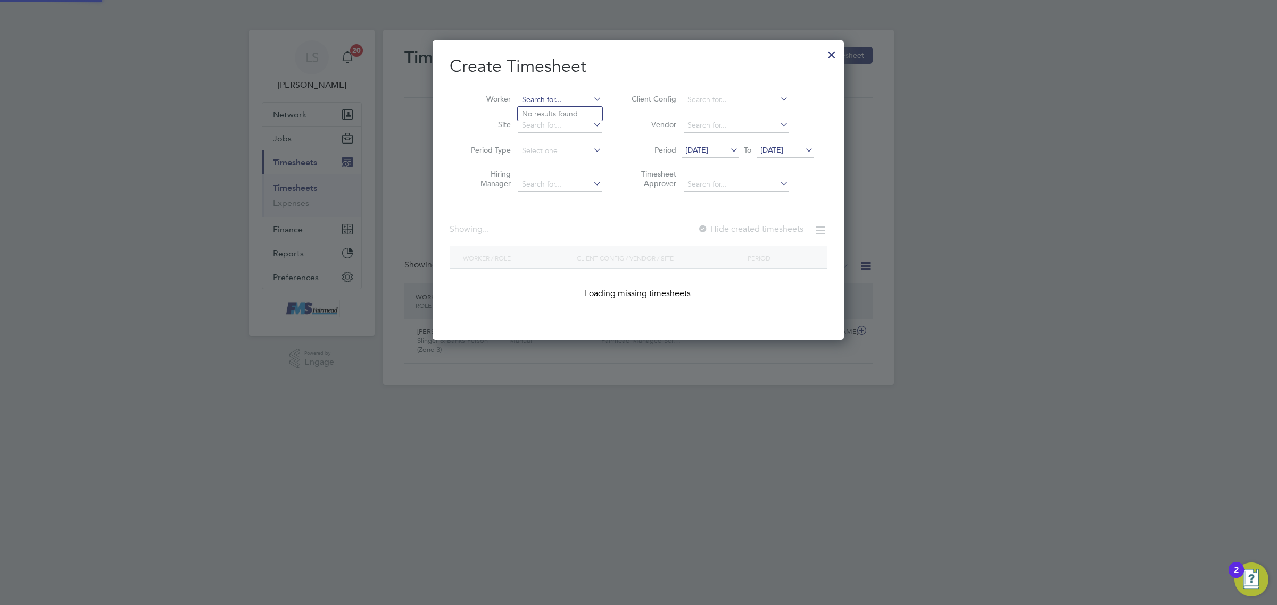
click at [576, 99] on input at bounding box center [560, 100] width 84 height 15
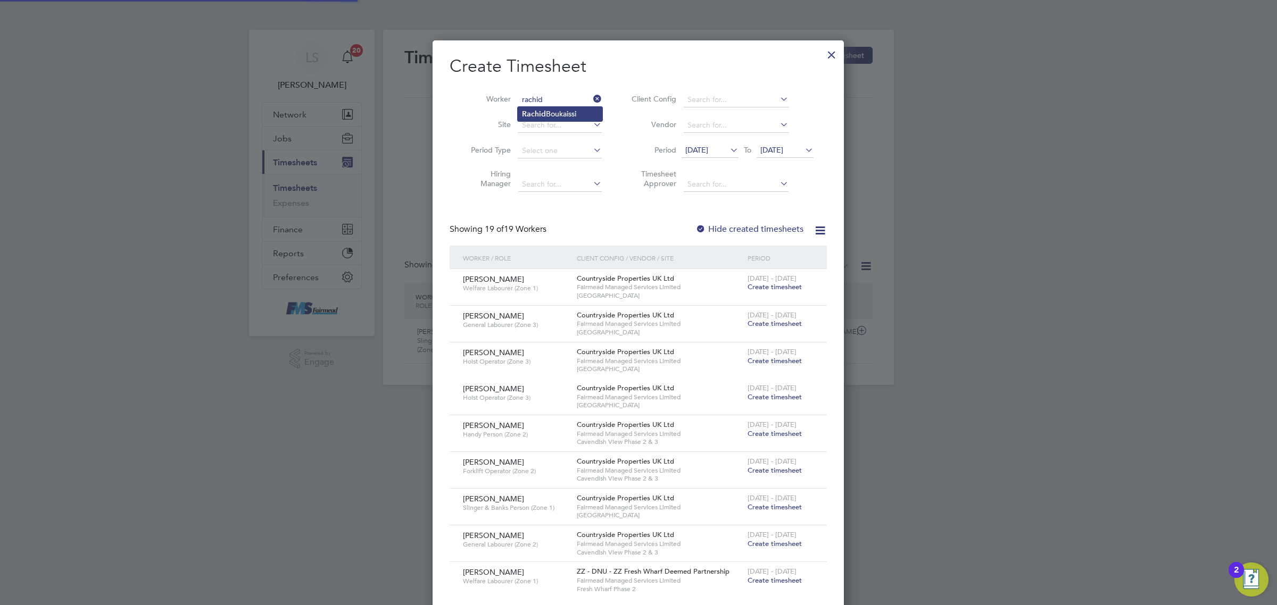
click at [565, 120] on li "Rachid Boukaissi" at bounding box center [560, 114] width 85 height 14
type input "Rachid Boukaissi"
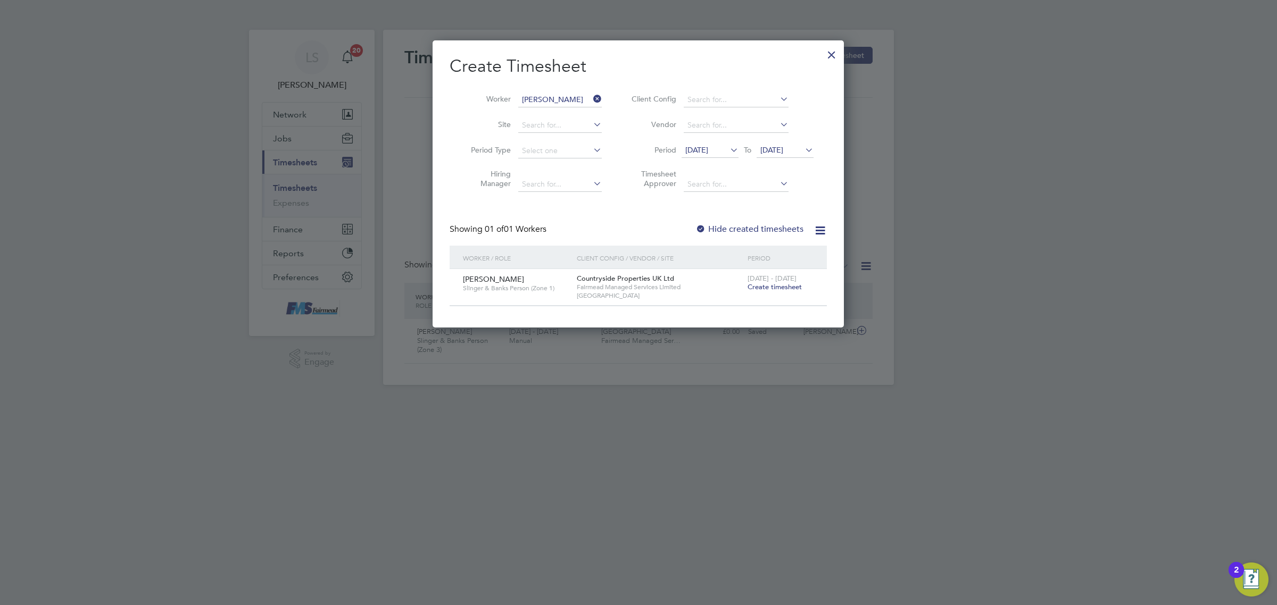
click at [786, 290] on span "Create timesheet" at bounding box center [774, 286] width 54 height 9
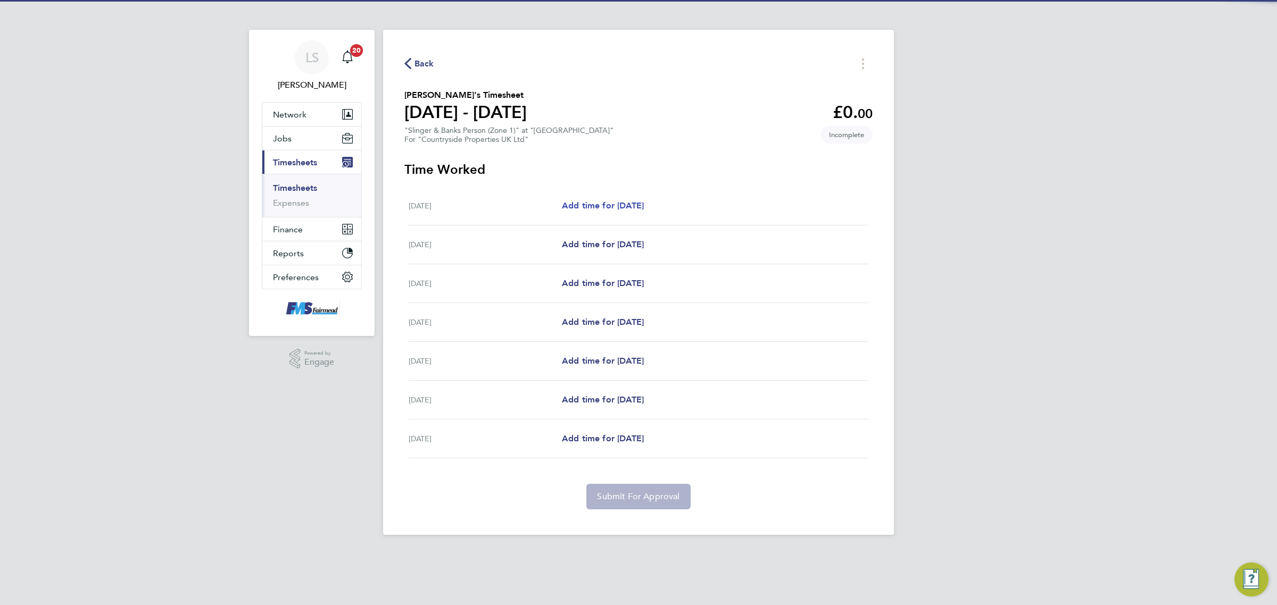
click at [628, 205] on span "Add time for Mon 18 Aug" at bounding box center [603, 206] width 82 height 10
select select "30"
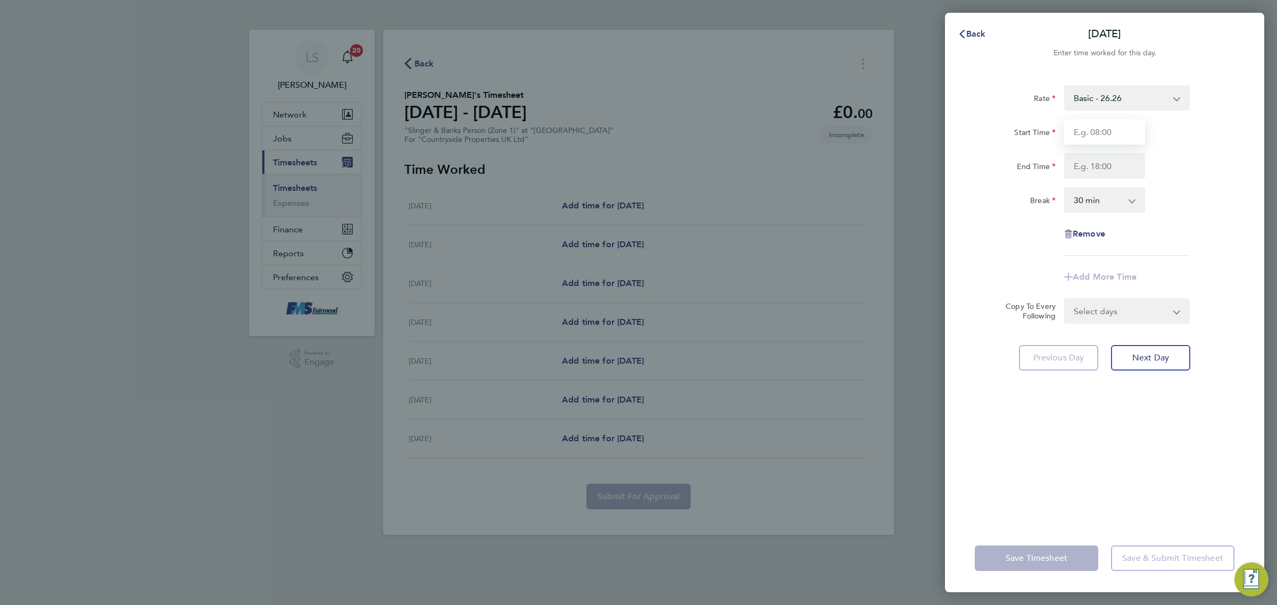
click at [1075, 141] on input "Start Time" at bounding box center [1104, 132] width 81 height 26
type input "07:30"
click at [1105, 165] on input "End Time" at bounding box center [1104, 166] width 81 height 26
type input "17:30"
click at [1110, 199] on select "0 min 15 min 30 min 45 min 60 min 75 min 90 min" at bounding box center [1098, 199] width 66 height 23
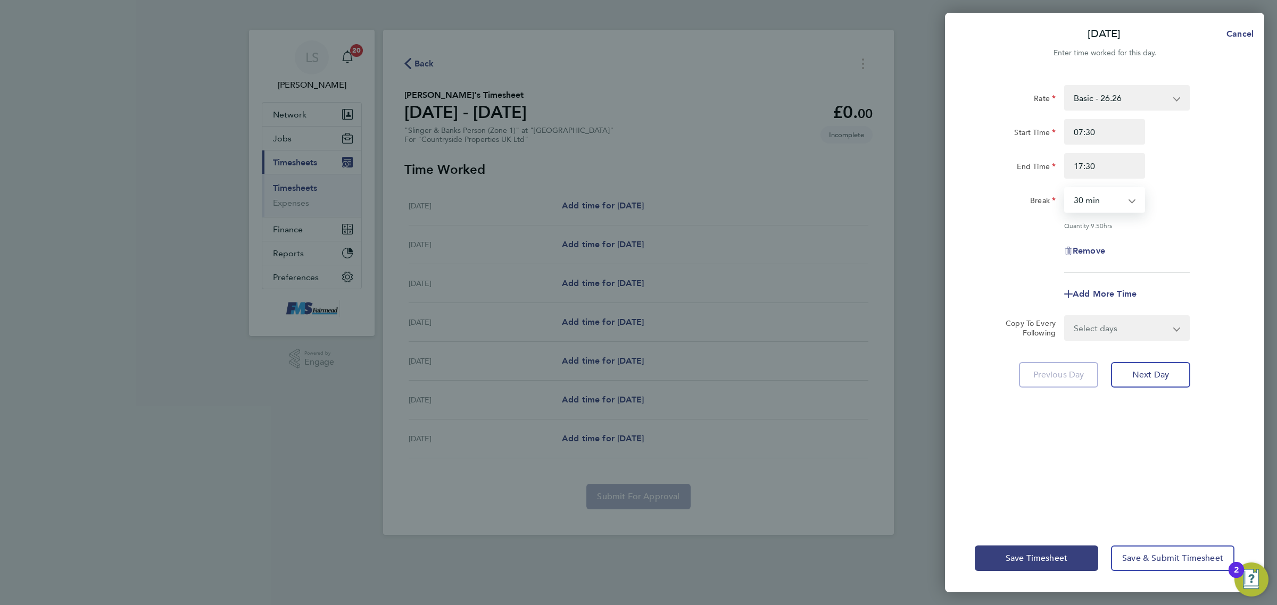
select select "60"
click at [1065, 188] on select "0 min 15 min 30 min 45 min 60 min 75 min 90 min" at bounding box center [1098, 199] width 66 height 23
click at [1181, 262] on div "Remove" at bounding box center [1104, 251] width 268 height 26
click at [1128, 328] on select "Select days Day Weekday (Mon-Fri) Weekend (Sat-Sun) Tuesday Wednesday Thursday …" at bounding box center [1121, 327] width 112 height 23
select select "WEEKDAY"
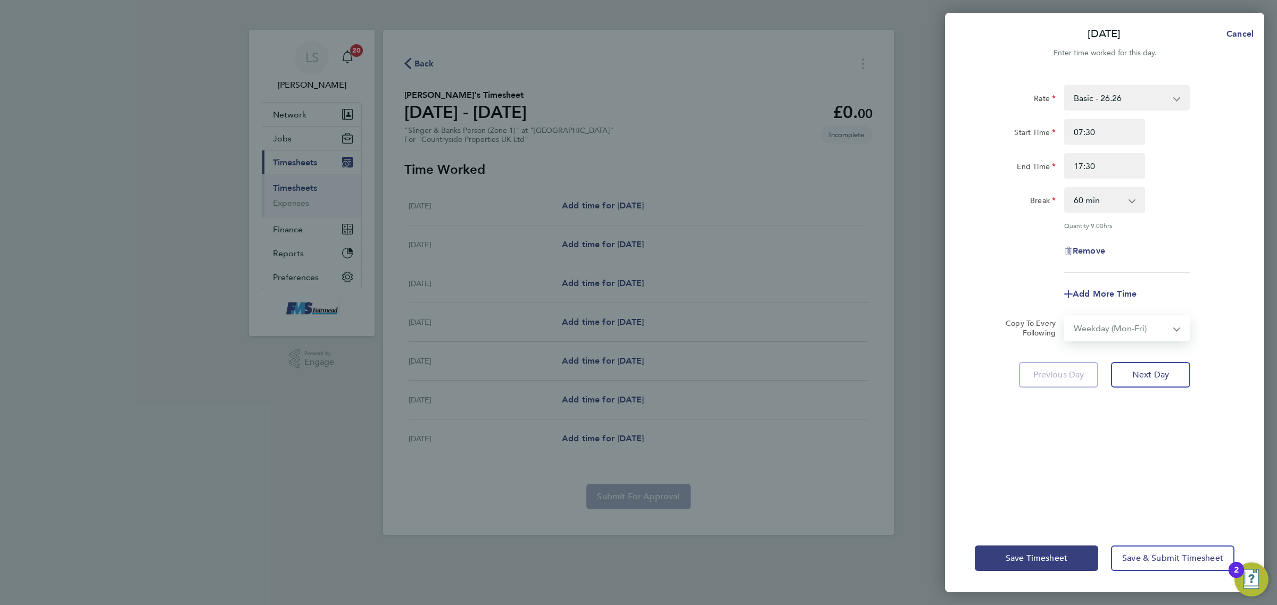
click at [1065, 316] on select "Select days Day Weekday (Mon-Fri) Weekend (Sat-Sun) Tuesday Wednesday Thursday …" at bounding box center [1121, 327] width 112 height 23
select select "2025-08-24"
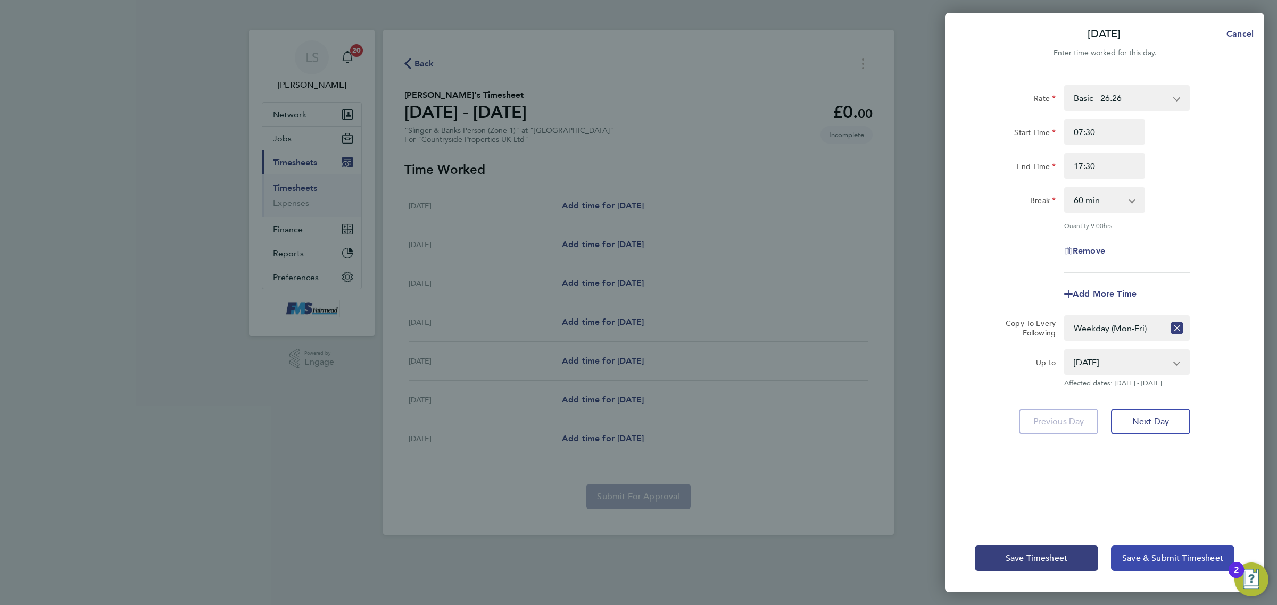
click at [1145, 564] on button "Save & Submit Timesheet" at bounding box center [1172, 559] width 123 height 26
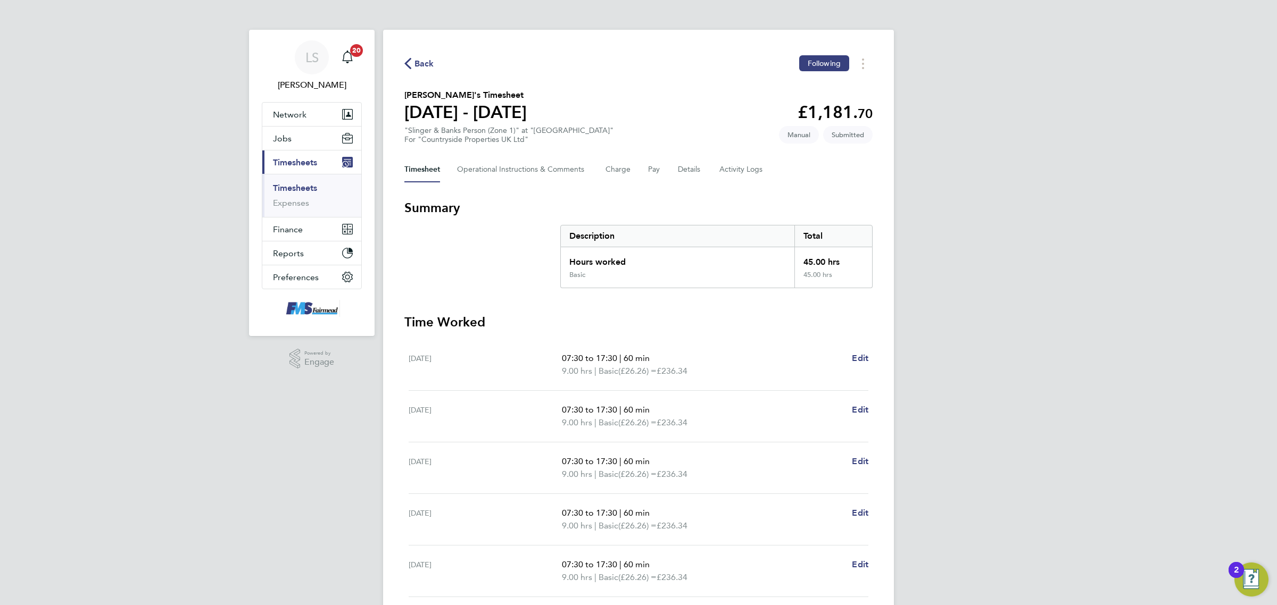
drag, startPoint x: 301, startPoint y: 191, endPoint x: 323, endPoint y: 177, distance: 27.3
click at [301, 191] on link "Timesheets" at bounding box center [295, 188] width 44 height 10
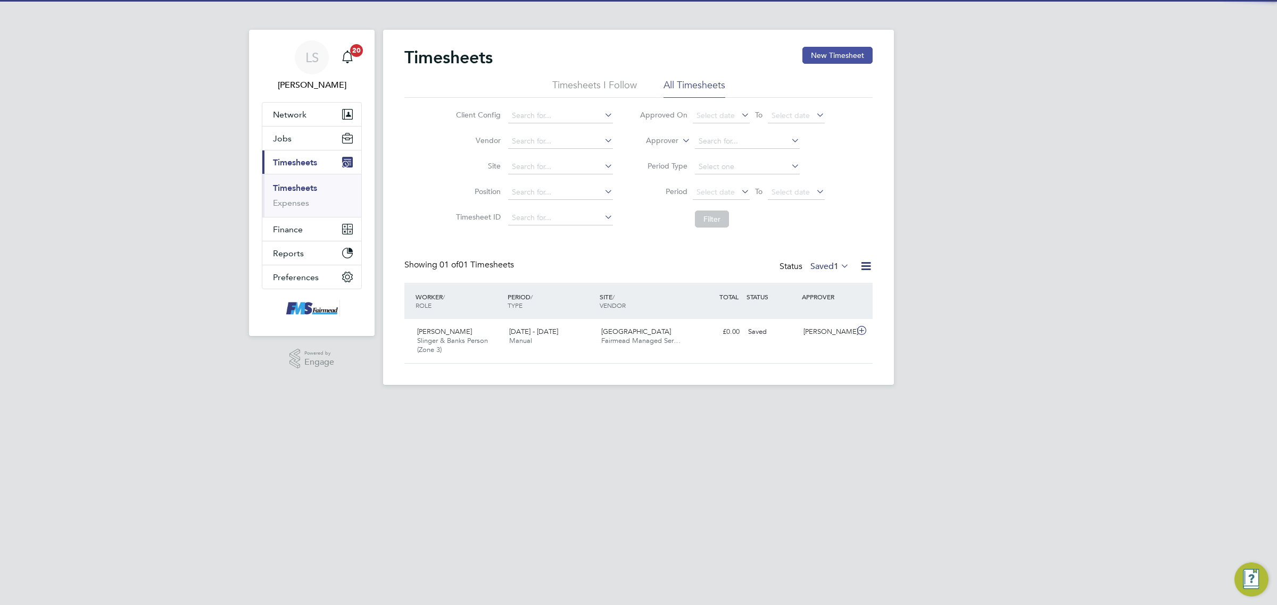
click at [838, 57] on button "New Timesheet" at bounding box center [837, 55] width 70 height 17
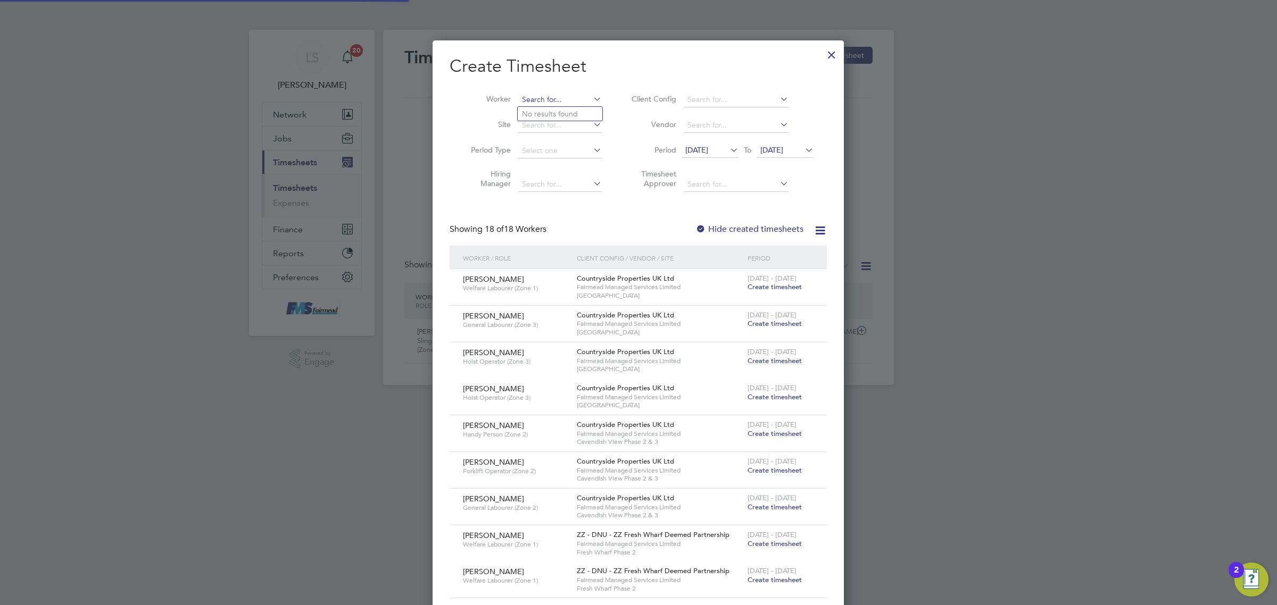
click at [548, 103] on input at bounding box center [560, 100] width 84 height 15
click at [583, 143] on b "Gra" at bounding box center [589, 142] width 13 height 9
type input "Iliana Graur"
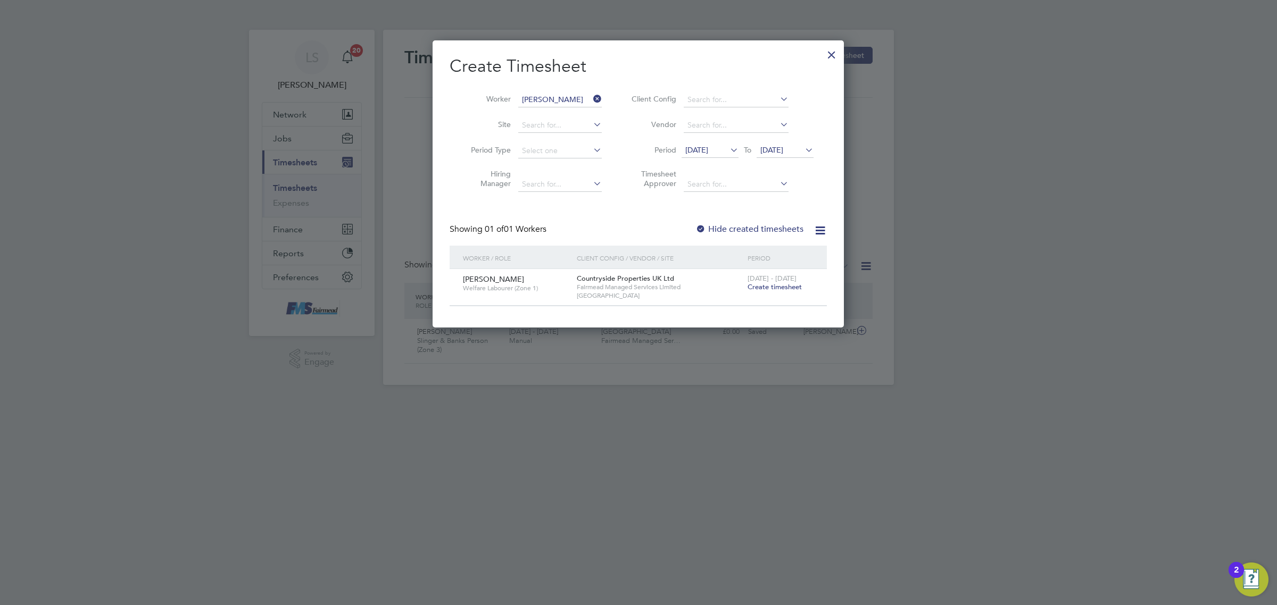
click at [779, 288] on span "Create timesheet" at bounding box center [774, 286] width 54 height 9
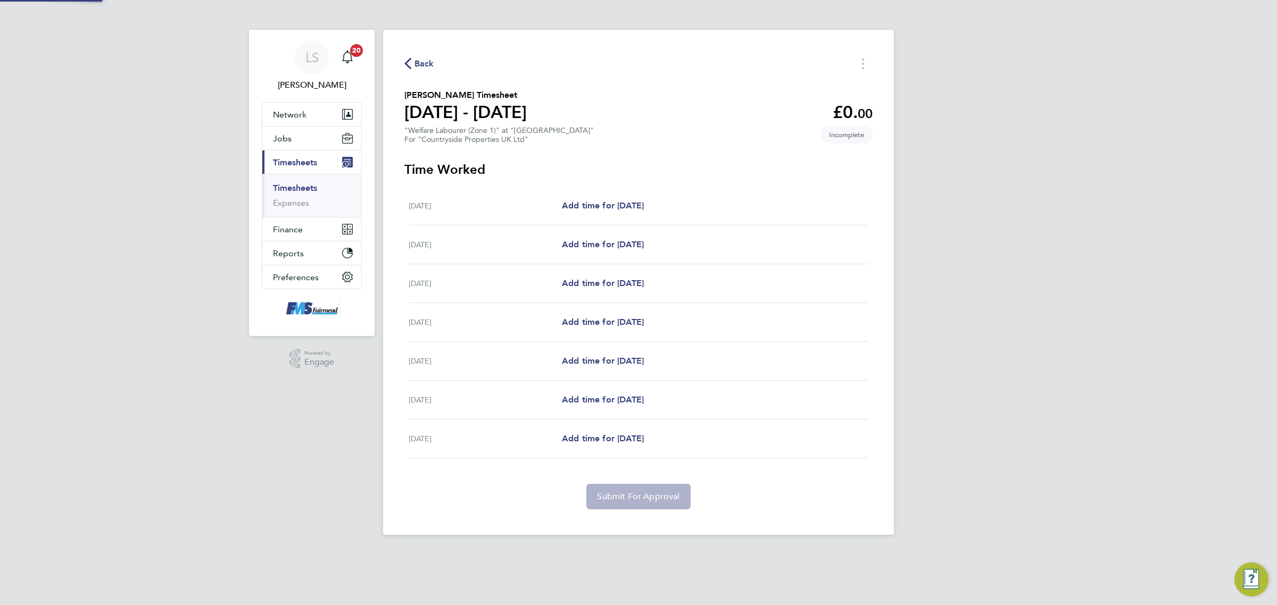
click at [632, 214] on div "Mon 18 Aug Add time for Mon 18 Aug Add time for Mon 18 Aug" at bounding box center [638, 206] width 460 height 39
click at [644, 205] on span "Add time for Mon 18 Aug" at bounding box center [603, 206] width 82 height 10
select select "30"
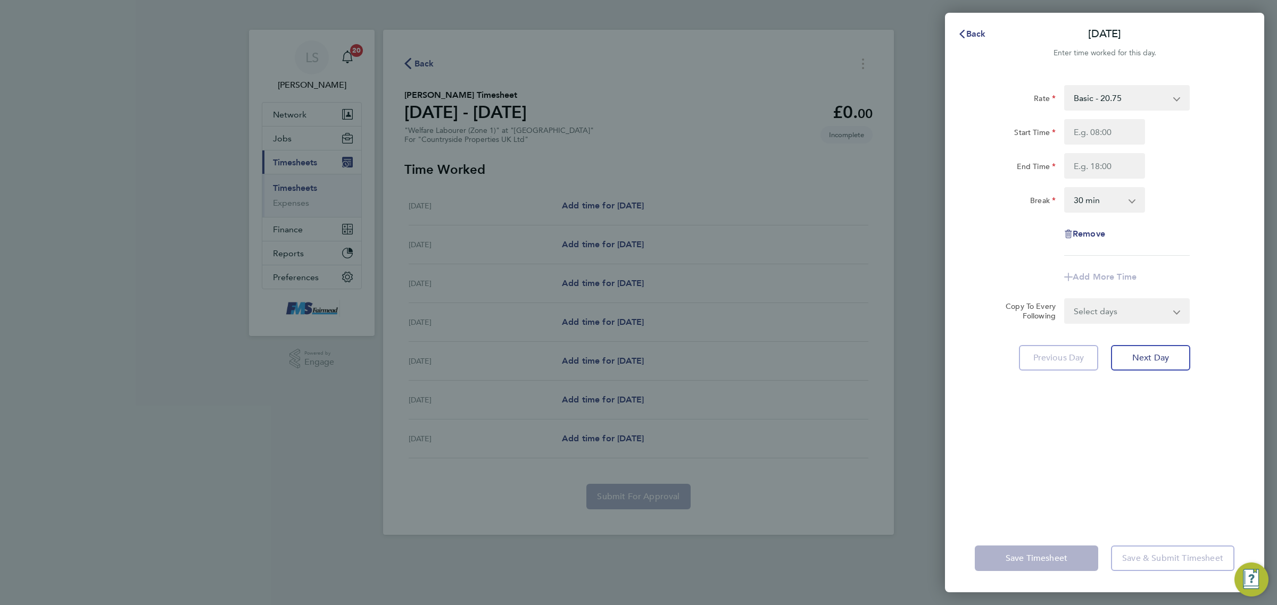
click at [1087, 145] on div "Start Time End Time" at bounding box center [1104, 149] width 268 height 60
click at [1101, 134] on input "Start Time" at bounding box center [1104, 132] width 81 height 26
type input "07:30"
click at [1108, 158] on input "End Time" at bounding box center [1104, 166] width 81 height 26
type input "17:30"
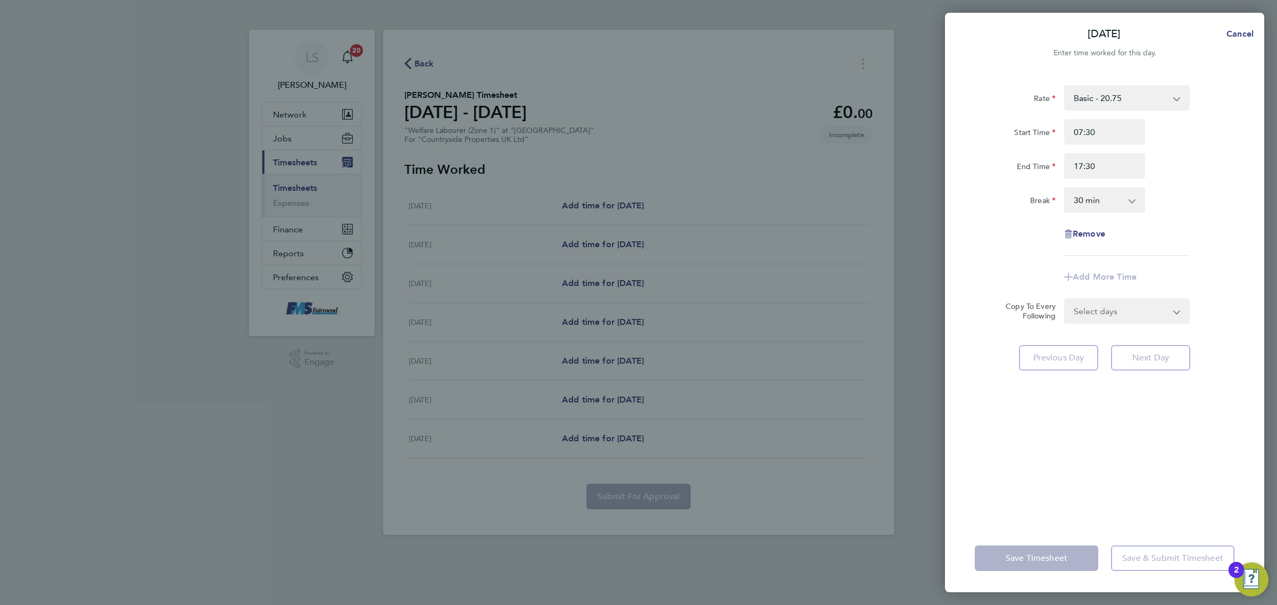
drag, startPoint x: 1107, startPoint y: 201, endPoint x: 1108, endPoint y: 209, distance: 8.6
click at [1107, 201] on select "0 min 15 min 30 min 45 min 60 min 75 min 90 min" at bounding box center [1098, 199] width 66 height 23
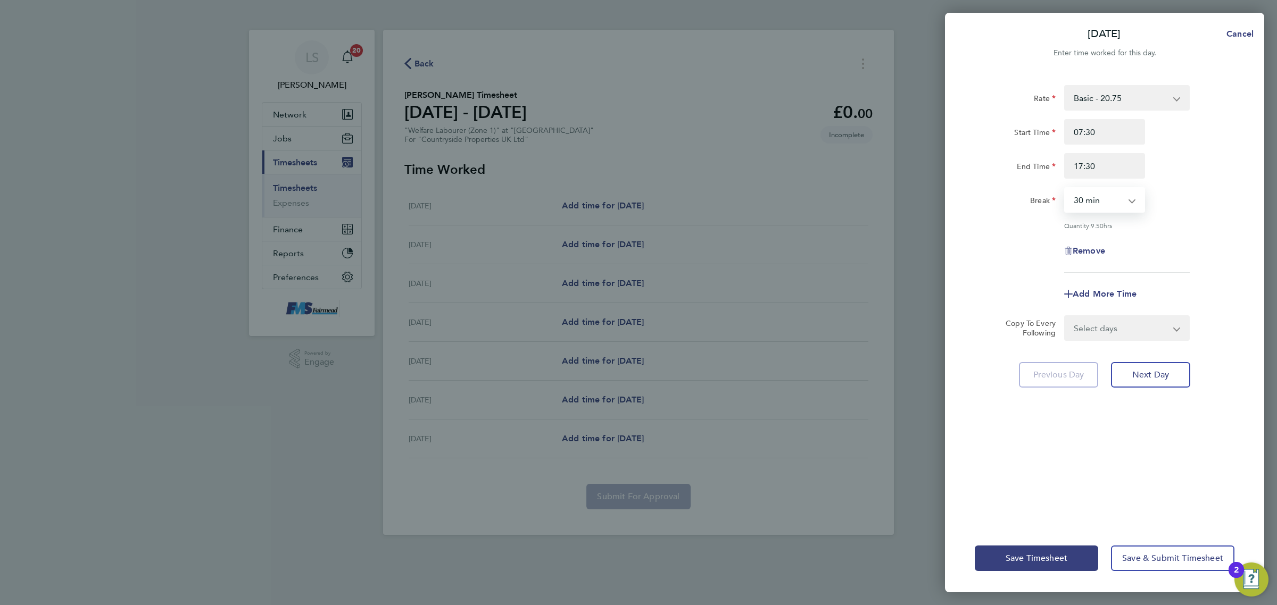
select select "60"
click at [1065, 188] on select "0 min 15 min 30 min 45 min 60 min 75 min 90 min" at bounding box center [1098, 199] width 66 height 23
click at [1176, 322] on select "Select days Day Weekday (Mon-Fri) Weekend (Sat-Sun) Tuesday Wednesday Thursday …" at bounding box center [1121, 327] width 112 height 23
select select "WEEKDAY"
click at [1065, 316] on select "Select days Day Weekday (Mon-Fri) Weekend (Sat-Sun) Tuesday Wednesday Thursday …" at bounding box center [1121, 327] width 112 height 23
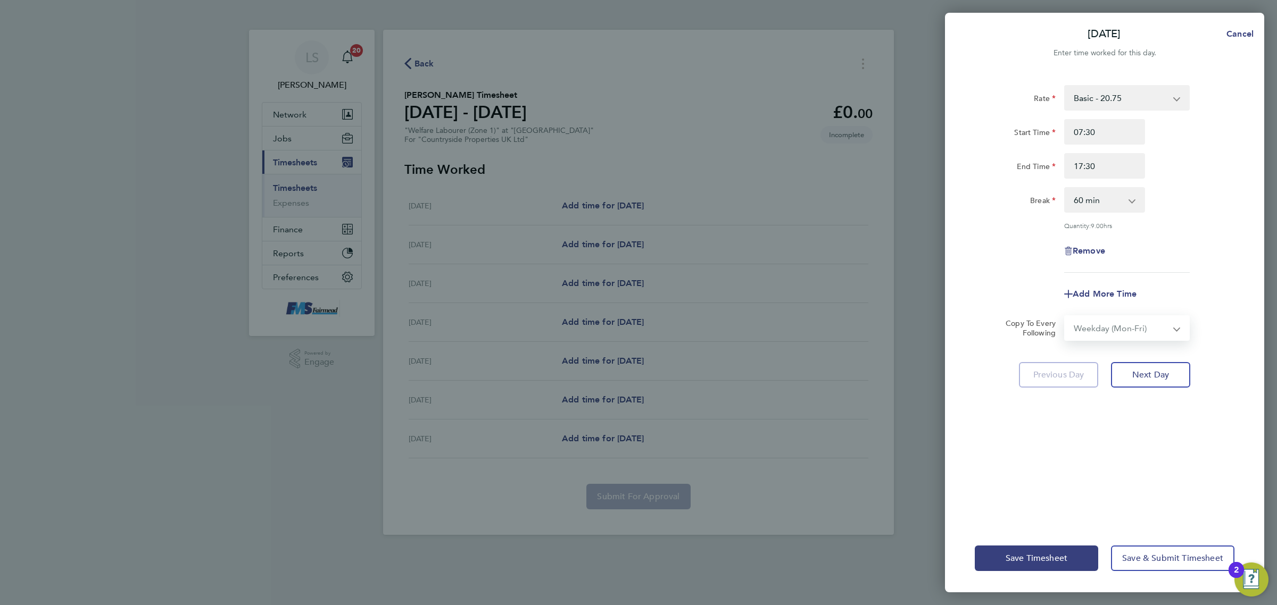
select select "2025-08-24"
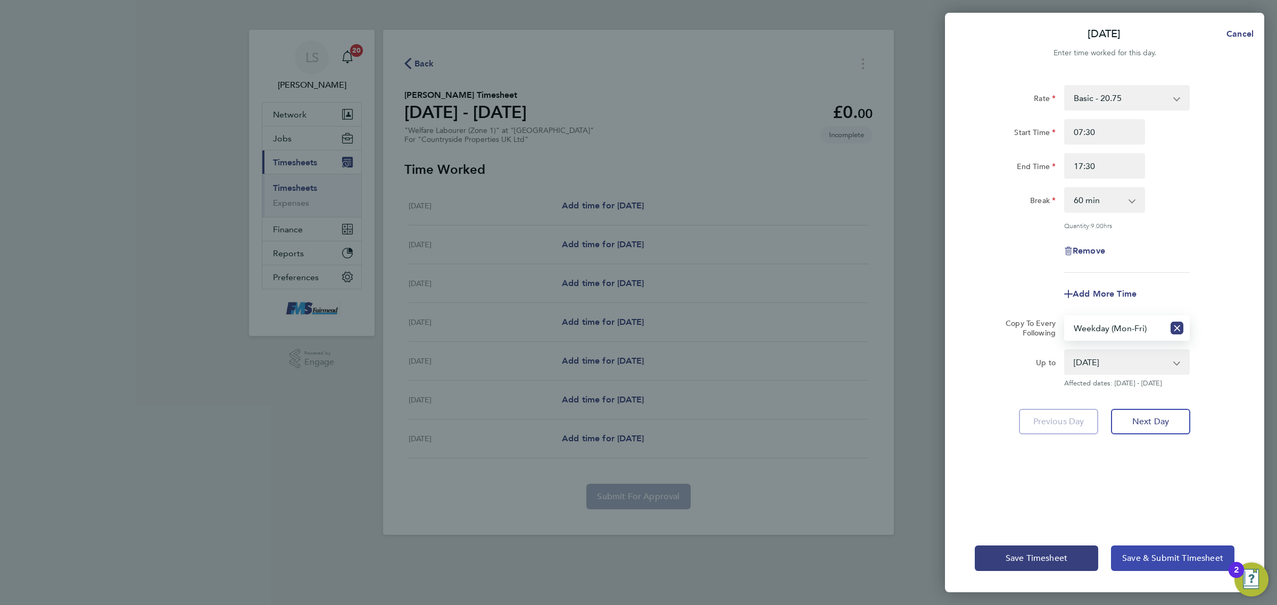
click at [1161, 551] on button "Save & Submit Timesheet" at bounding box center [1172, 559] width 123 height 26
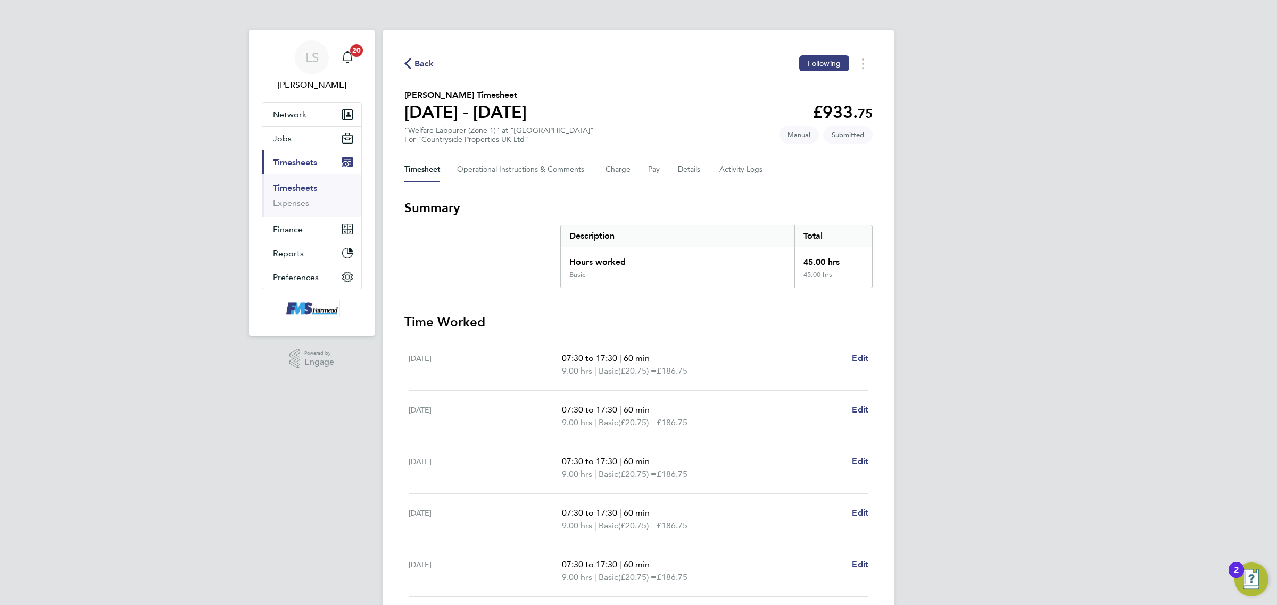
click at [304, 190] on link "Timesheets" at bounding box center [295, 188] width 44 height 10
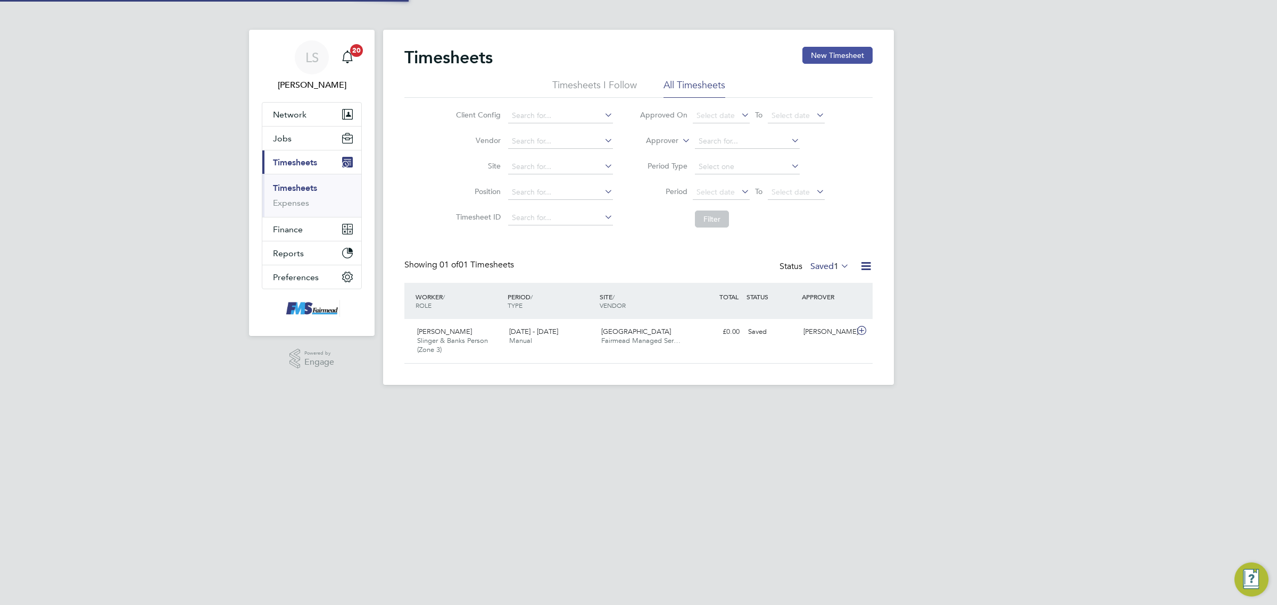
click at [845, 52] on button "New Timesheet" at bounding box center [837, 55] width 70 height 17
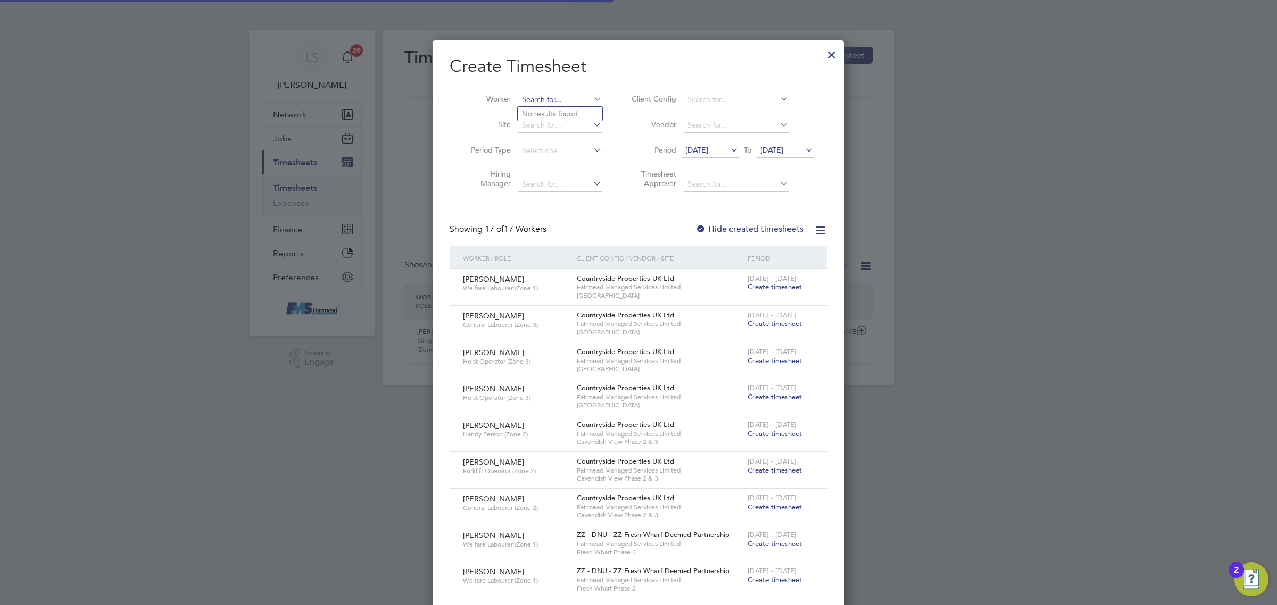
click at [541, 105] on input at bounding box center [560, 100] width 84 height 15
click at [554, 115] on li "Mad alina Vizinteanu" at bounding box center [561, 114] width 86 height 14
type input "Madalina Vizinteanu"
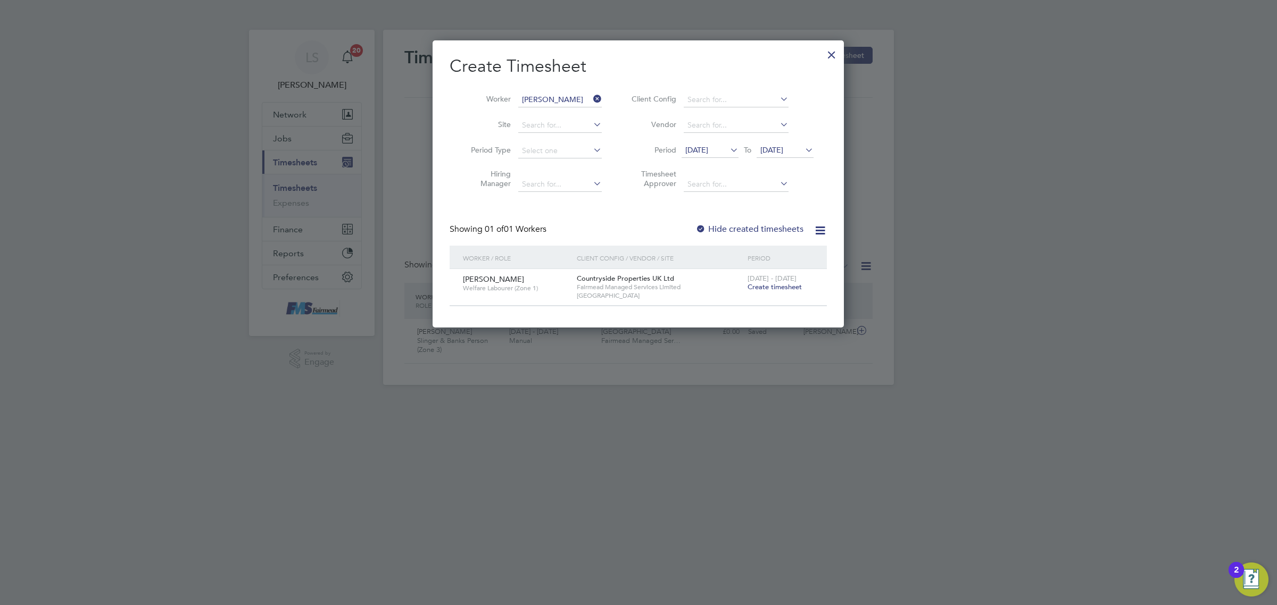
click at [771, 287] on span "Create timesheet" at bounding box center [774, 286] width 54 height 9
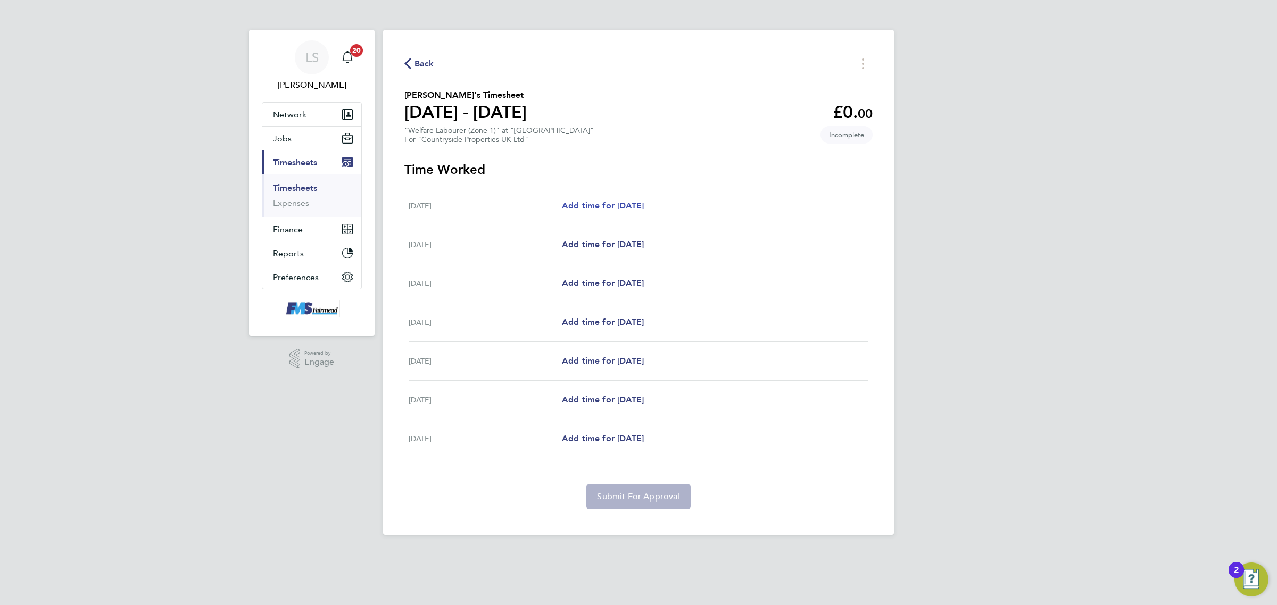
click at [596, 202] on span "Add time for Mon 18 Aug" at bounding box center [603, 206] width 82 height 10
select select "30"
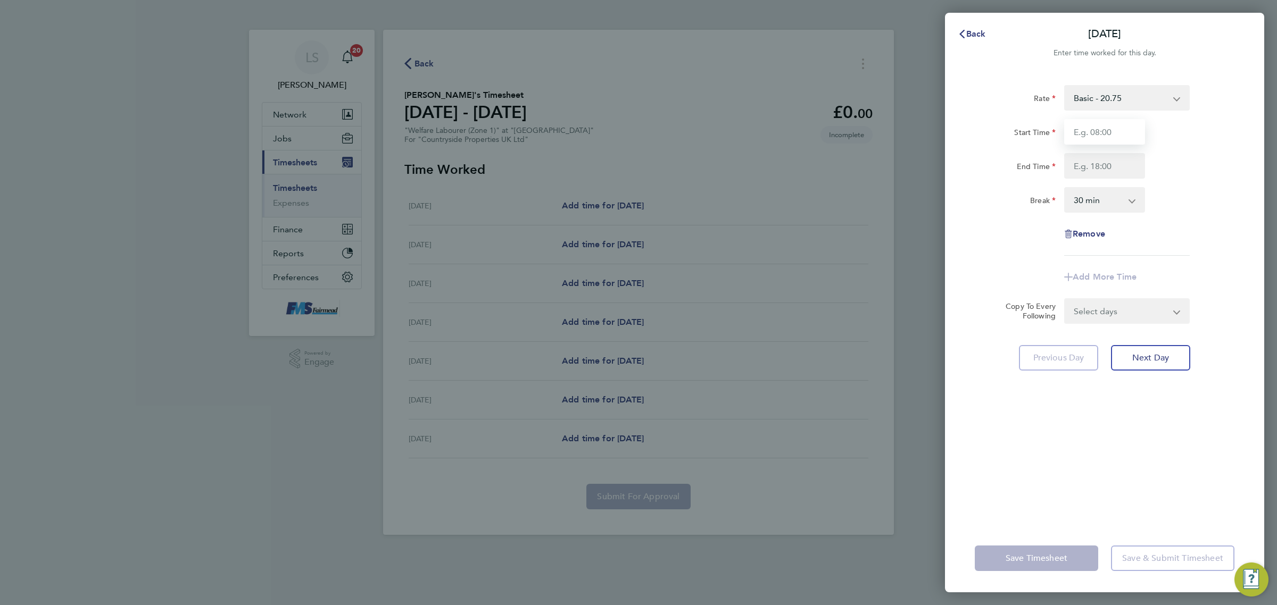
click at [1096, 138] on input "Start Time" at bounding box center [1104, 132] width 81 height 26
type input "07:30"
click at [1095, 162] on input "End Time" at bounding box center [1104, 166] width 81 height 26
type input "17:30"
drag, startPoint x: 1096, startPoint y: 201, endPoint x: 1097, endPoint y: 207, distance: 6.5
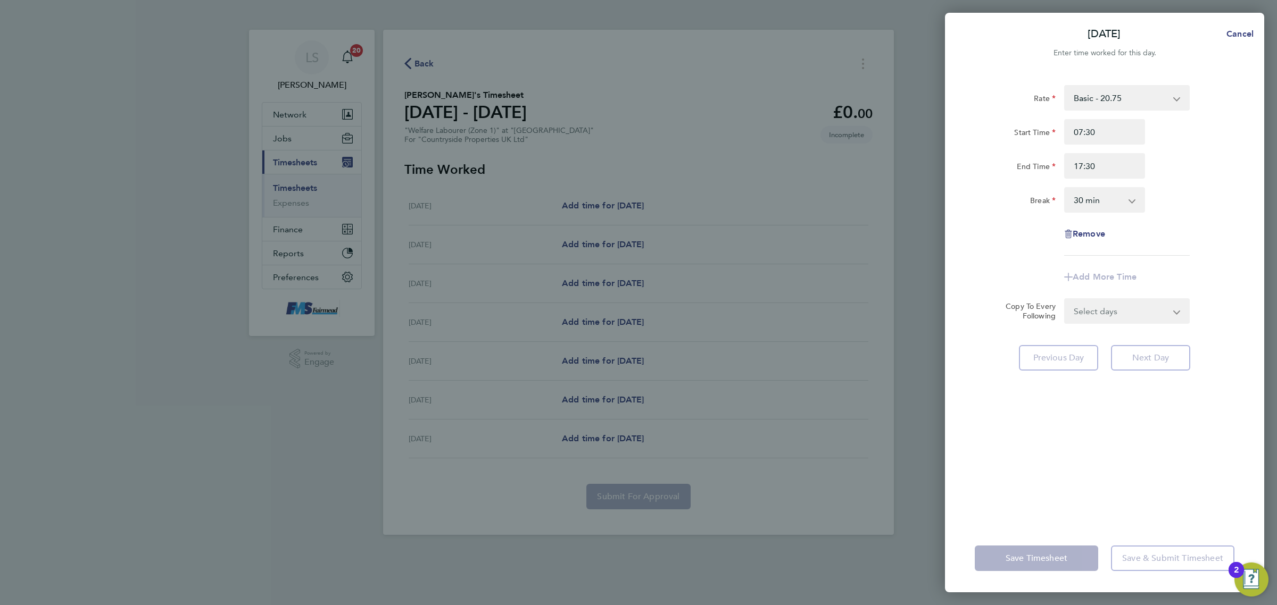
click at [1096, 201] on select "0 min 15 min 30 min 45 min 60 min 75 min 90 min" at bounding box center [1098, 199] width 66 height 23
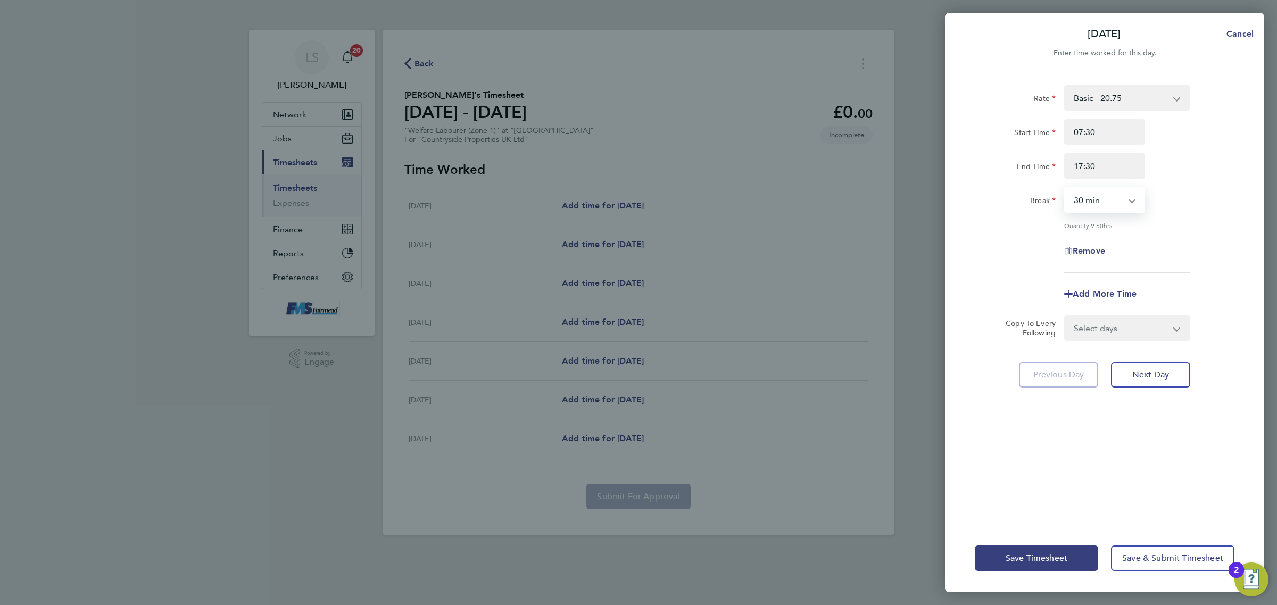
select select "60"
click at [1065, 188] on select "0 min 15 min 30 min 45 min 60 min 75 min 90 min" at bounding box center [1098, 199] width 66 height 23
click at [1173, 263] on div "Rate Basic - 20.75 Start Time 07:30 End Time 17:30 Break 0 min 15 min 30 min 45…" at bounding box center [1104, 179] width 260 height 188
drag, startPoint x: 1133, startPoint y: 331, endPoint x: 1132, endPoint y: 338, distance: 7.0
click at [1133, 331] on select "Select days Day Weekday (Mon-Fri) Weekend (Sat-Sun) Tuesday Wednesday Thursday …" at bounding box center [1121, 327] width 112 height 23
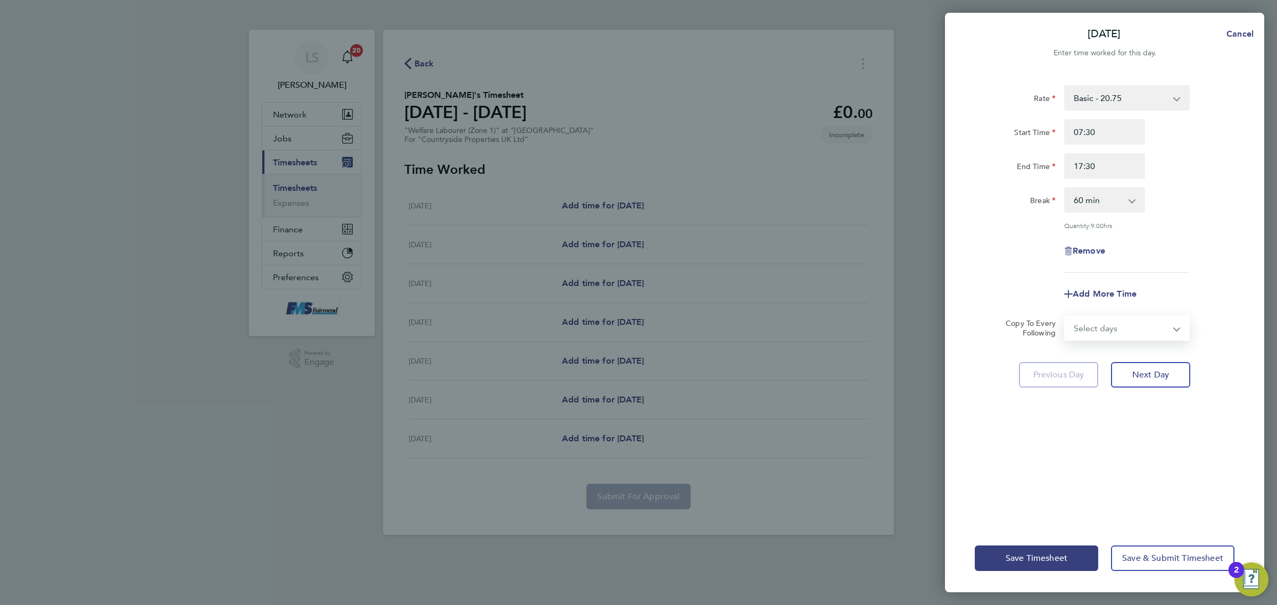
select select "WEEKDAY"
click at [1065, 316] on select "Select days Day Weekday (Mon-Fri) Weekend (Sat-Sun) Tuesday Wednesday Thursday …" at bounding box center [1121, 327] width 112 height 23
select select "2025-08-24"
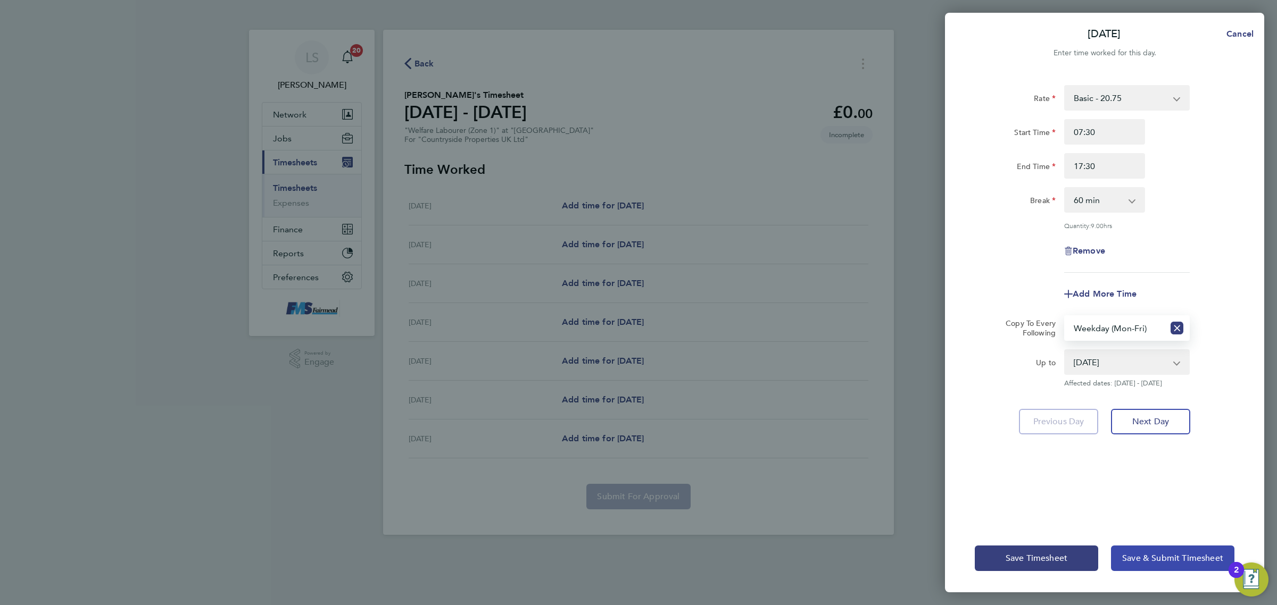
click at [1166, 555] on span "Save & Submit Timesheet" at bounding box center [1172, 558] width 101 height 11
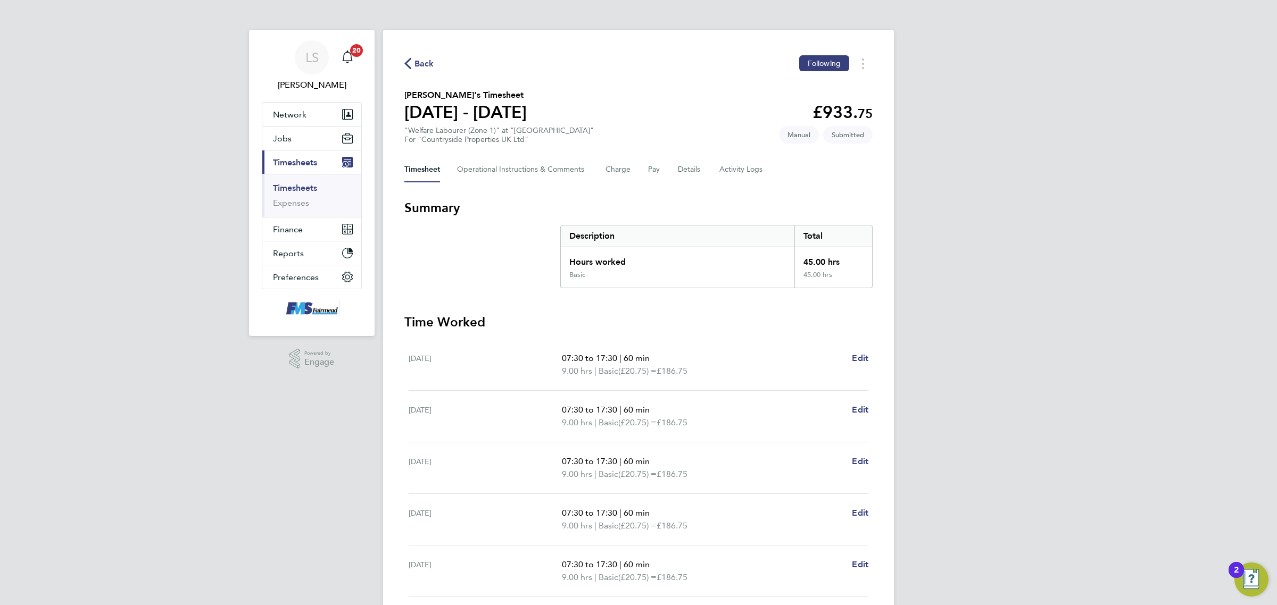
drag, startPoint x: 294, startPoint y: 189, endPoint x: 330, endPoint y: 182, distance: 36.8
click at [294, 189] on link "Timesheets" at bounding box center [295, 188] width 44 height 10
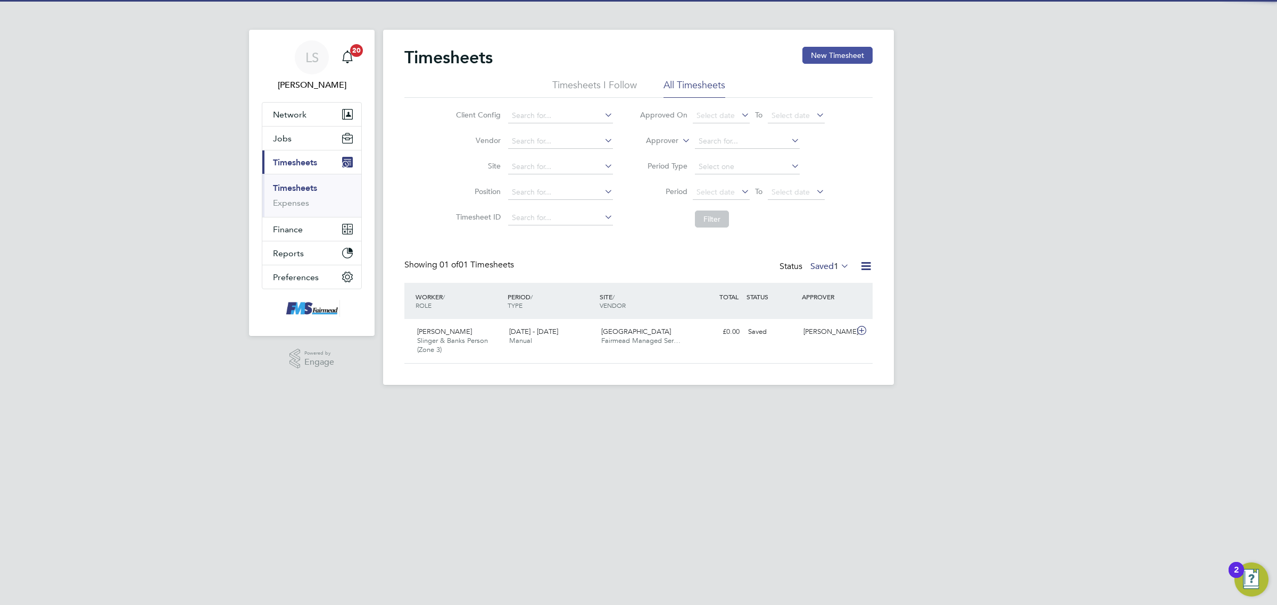
click at [838, 56] on button "New Timesheet" at bounding box center [837, 55] width 70 height 17
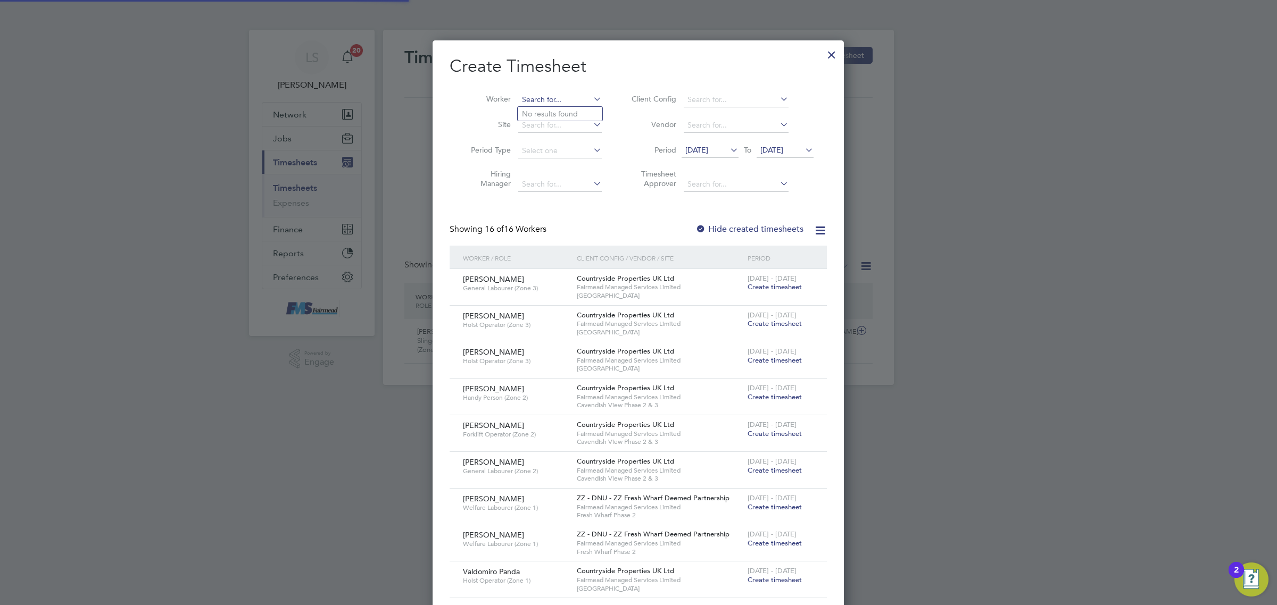
click at [533, 99] on input at bounding box center [560, 100] width 84 height 15
click at [533, 108] on li "Paul Kneller" at bounding box center [583, 114] width 131 height 14
type input "Paul Kneller"
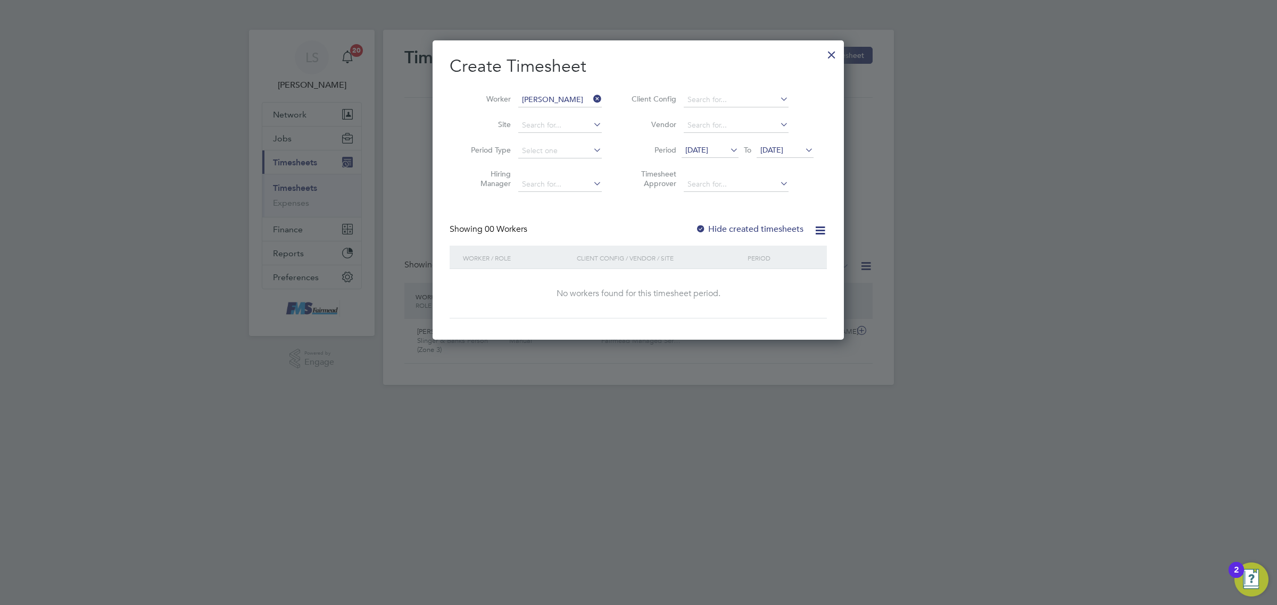
click at [764, 229] on label "Hide created timesheets" at bounding box center [749, 229] width 108 height 11
click at [758, 230] on label "Hide created timesheets" at bounding box center [749, 229] width 108 height 11
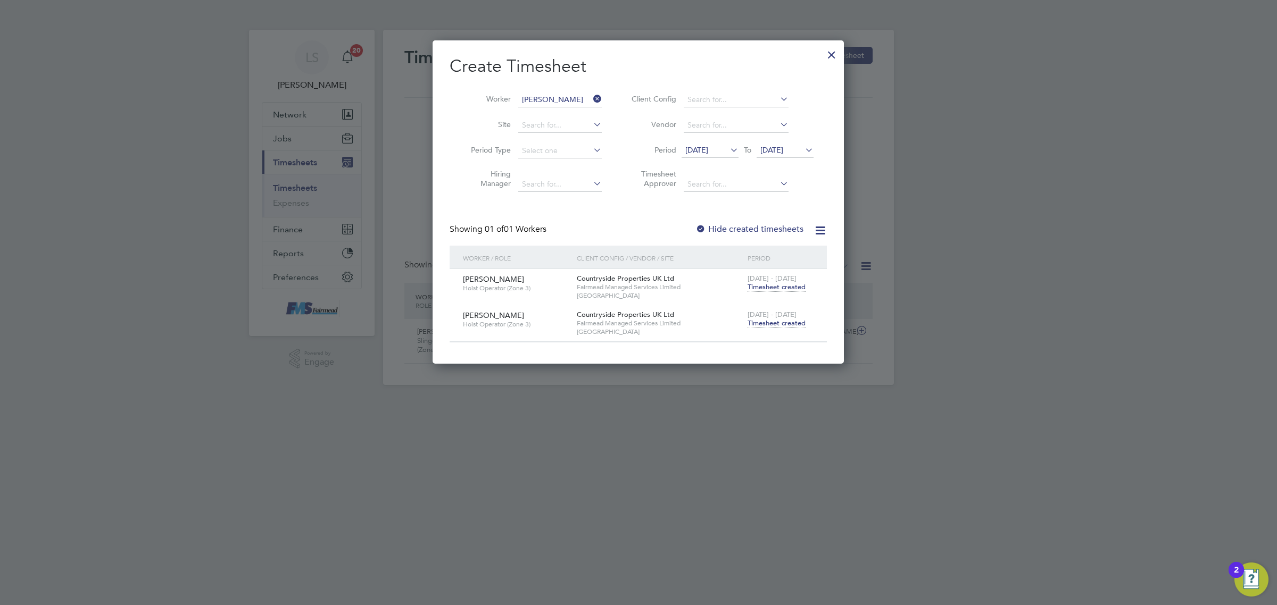
click at [770, 324] on span "Timesheet created" at bounding box center [776, 324] width 58 height 10
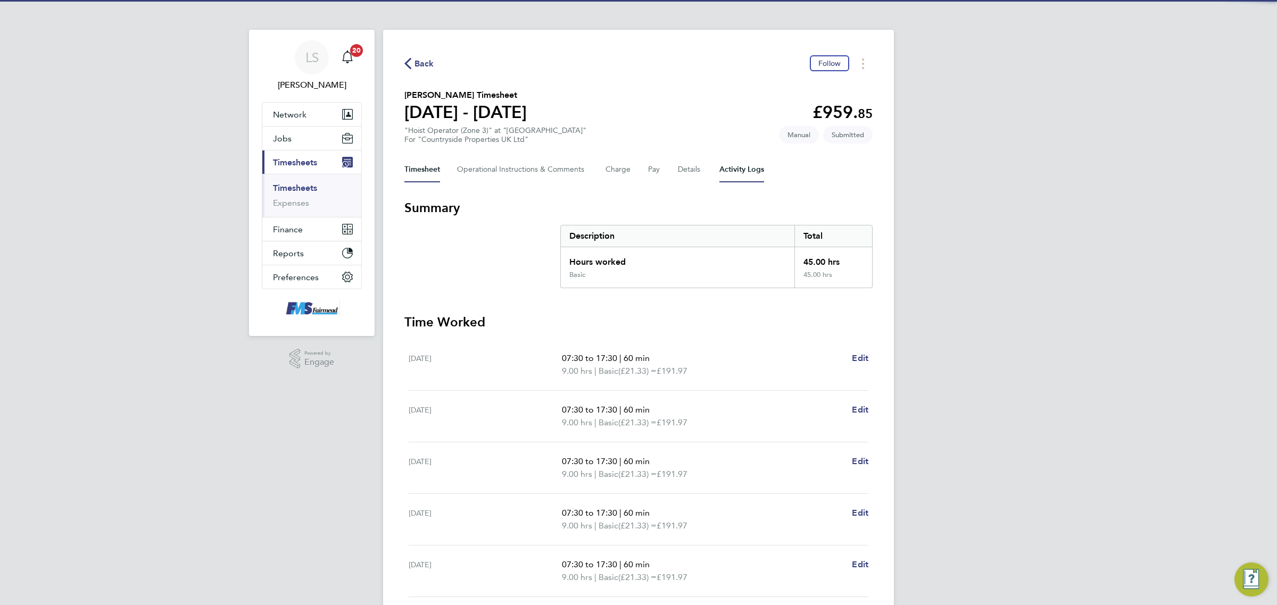
click at [737, 166] on Logs-tab "Activity Logs" at bounding box center [741, 170] width 45 height 26
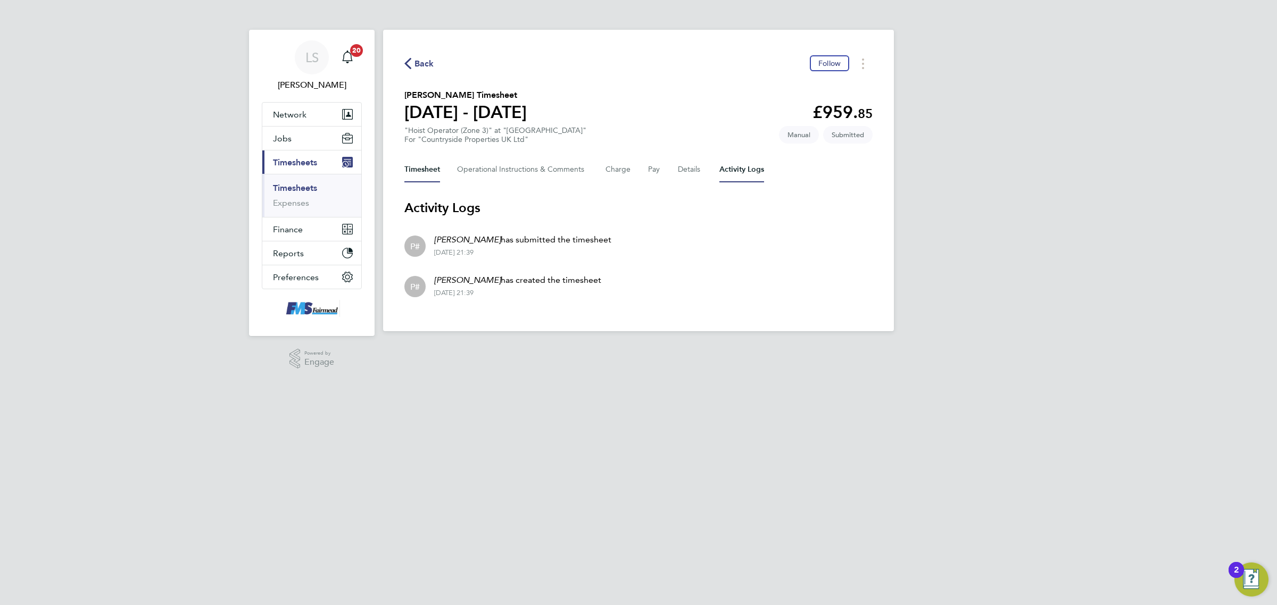
click at [415, 160] on button "Timesheet" at bounding box center [422, 170] width 36 height 26
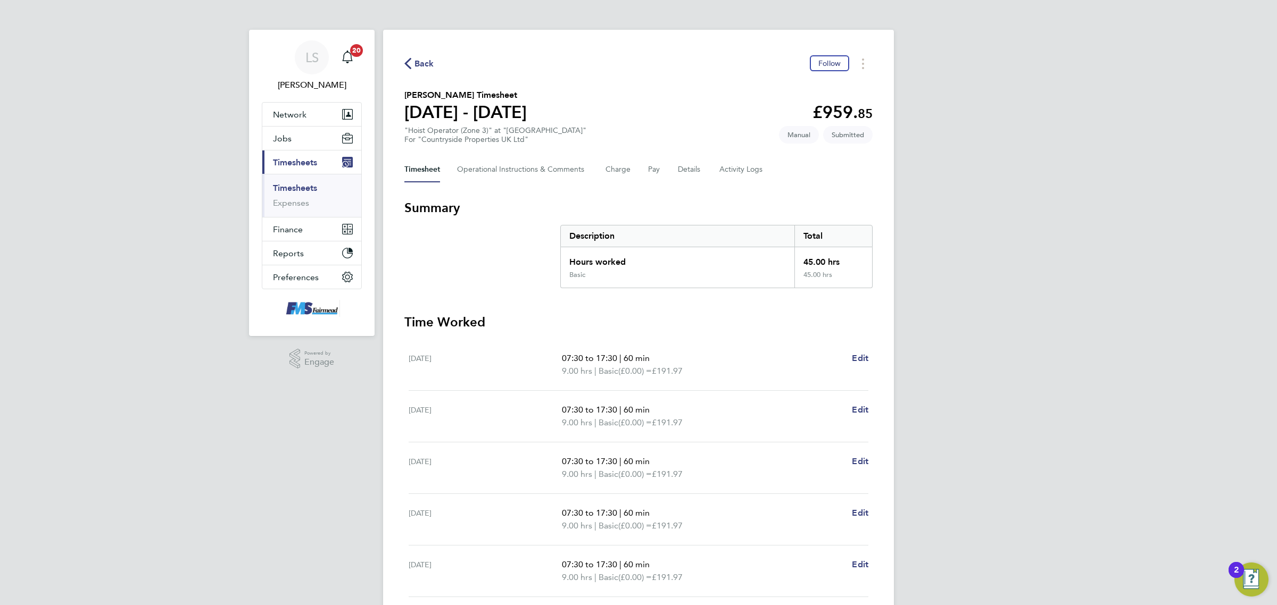
click at [285, 193] on link "Timesheets" at bounding box center [295, 188] width 44 height 10
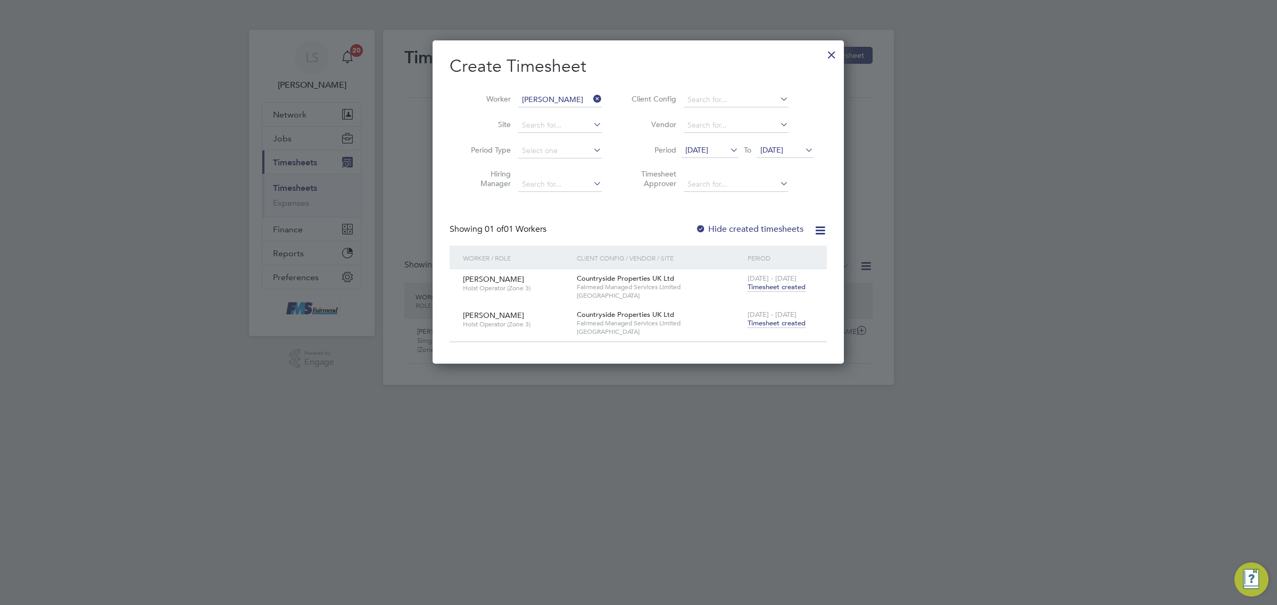
drag, startPoint x: 811, startPoint y: 55, endPoint x: 628, endPoint y: 66, distance: 183.9
click at [628, 66] on div "Create Timesheet Worker Paul Kneller Site Period Type Hiring Manager Client Con…" at bounding box center [637, 201] width 411 height 323
click at [568, 97] on input at bounding box center [560, 100] width 84 height 15
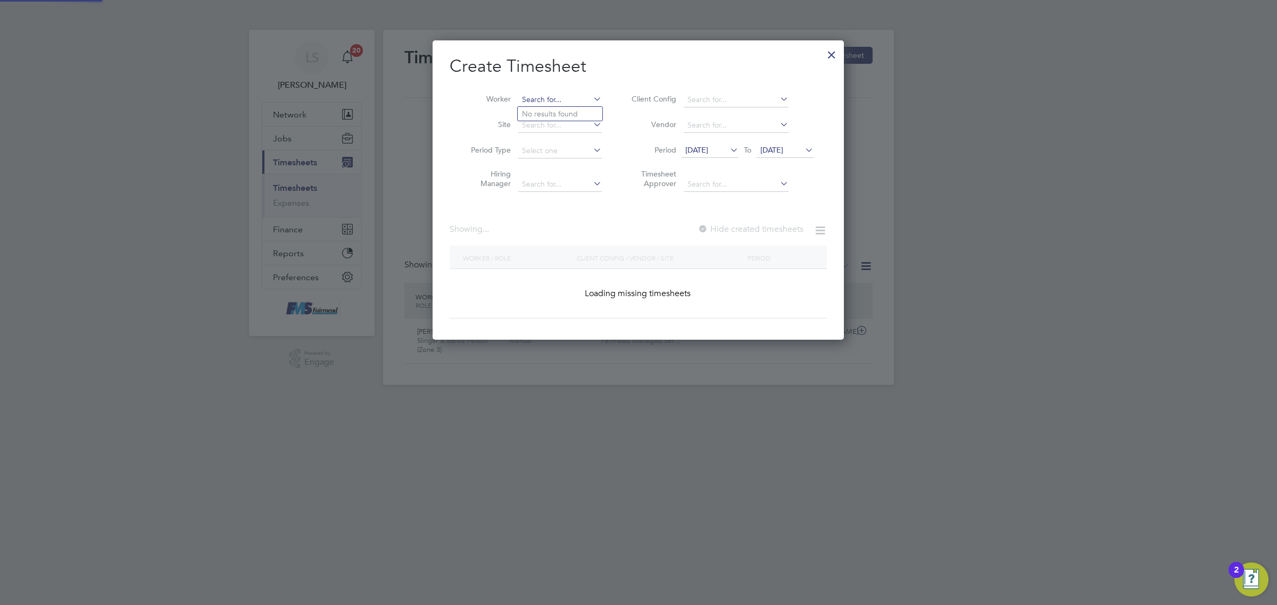
click at [568, 97] on input at bounding box center [560, 100] width 84 height 15
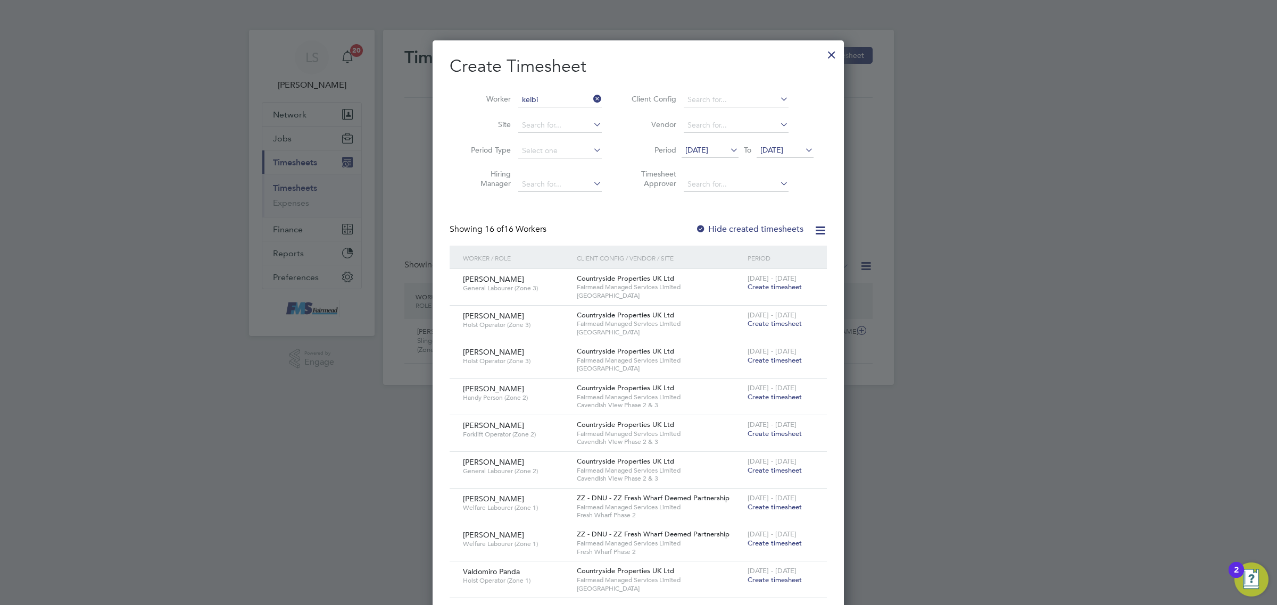
click at [554, 115] on li "Mohammed Kelbi" at bounding box center [562, 114] width 88 height 14
type input "Mohammed Kelbi"
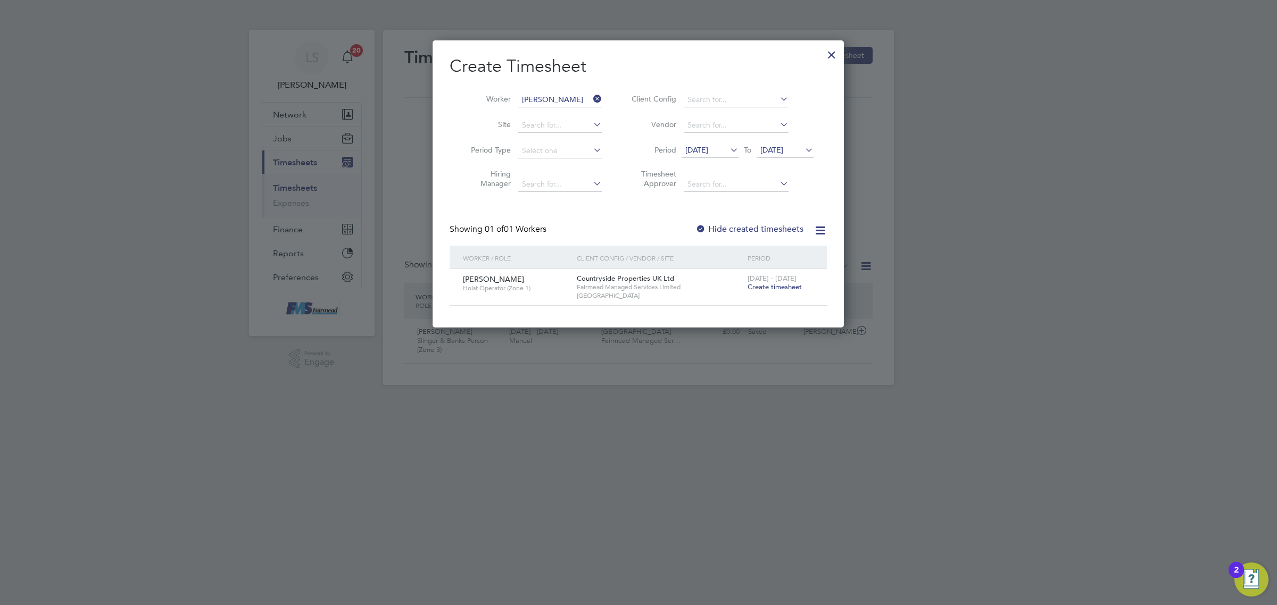
click at [780, 286] on span "Create timesheet" at bounding box center [774, 286] width 54 height 9
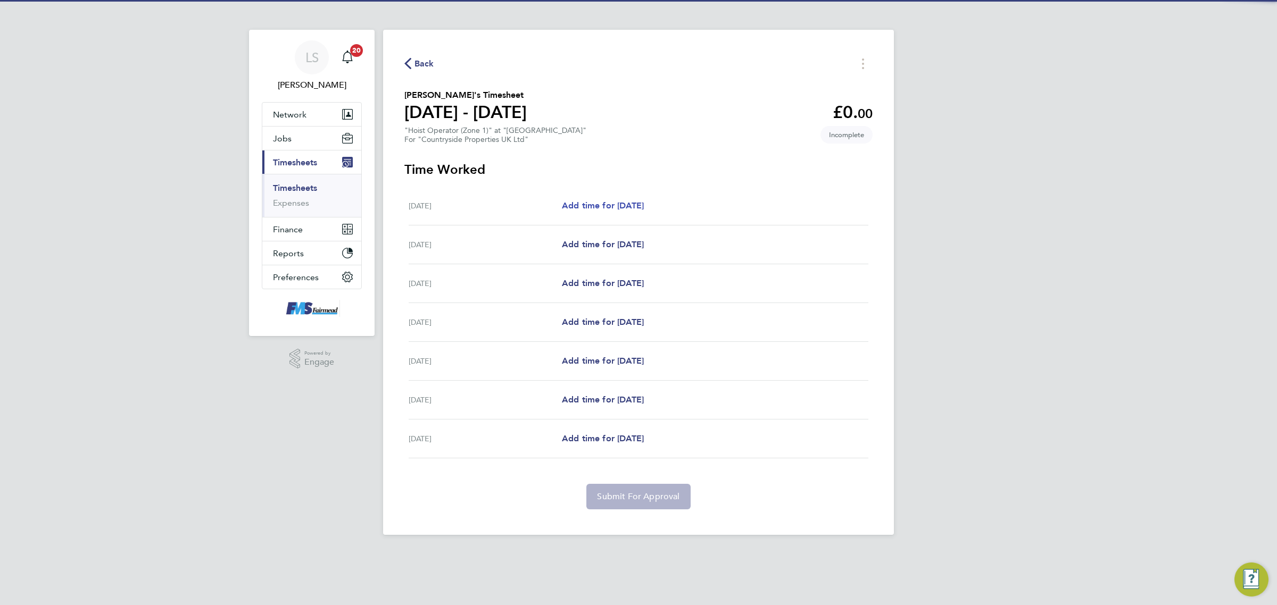
click at [628, 202] on span "Add time for Mon 18 Aug" at bounding box center [603, 206] width 82 height 10
select select "30"
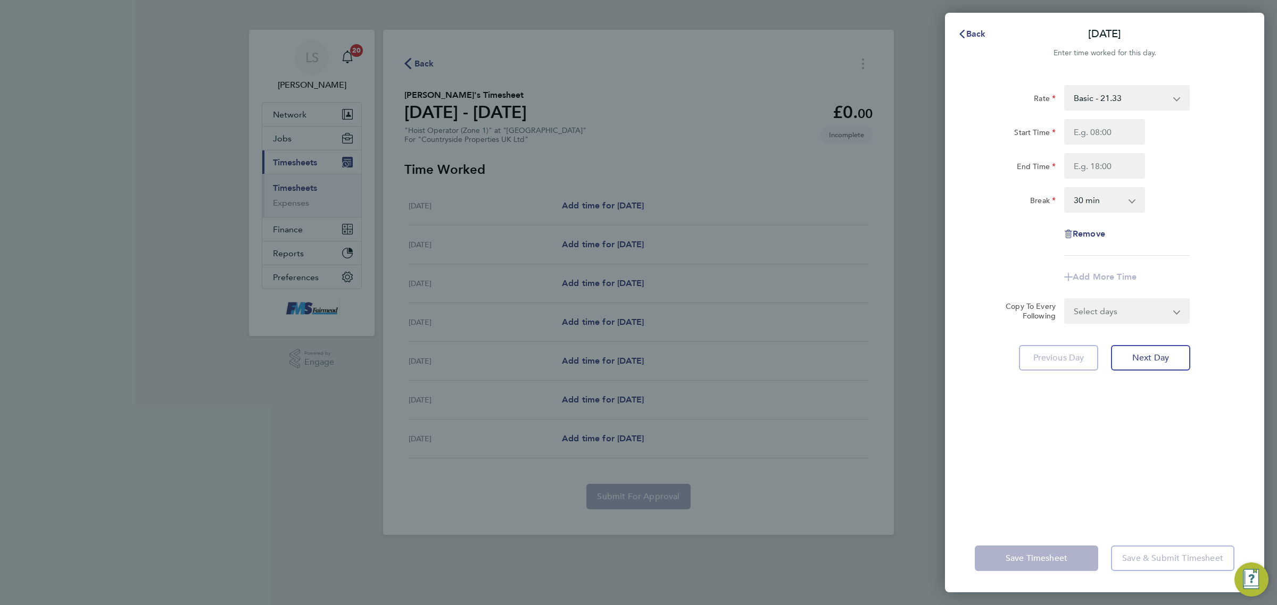
click at [1060, 129] on div at bounding box center [1104, 132] width 89 height 26
click at [1081, 129] on input "Start Time" at bounding box center [1104, 132] width 81 height 26
type input "07:30"
click at [1089, 169] on input "End Time" at bounding box center [1104, 166] width 81 height 26
type input "17:30"
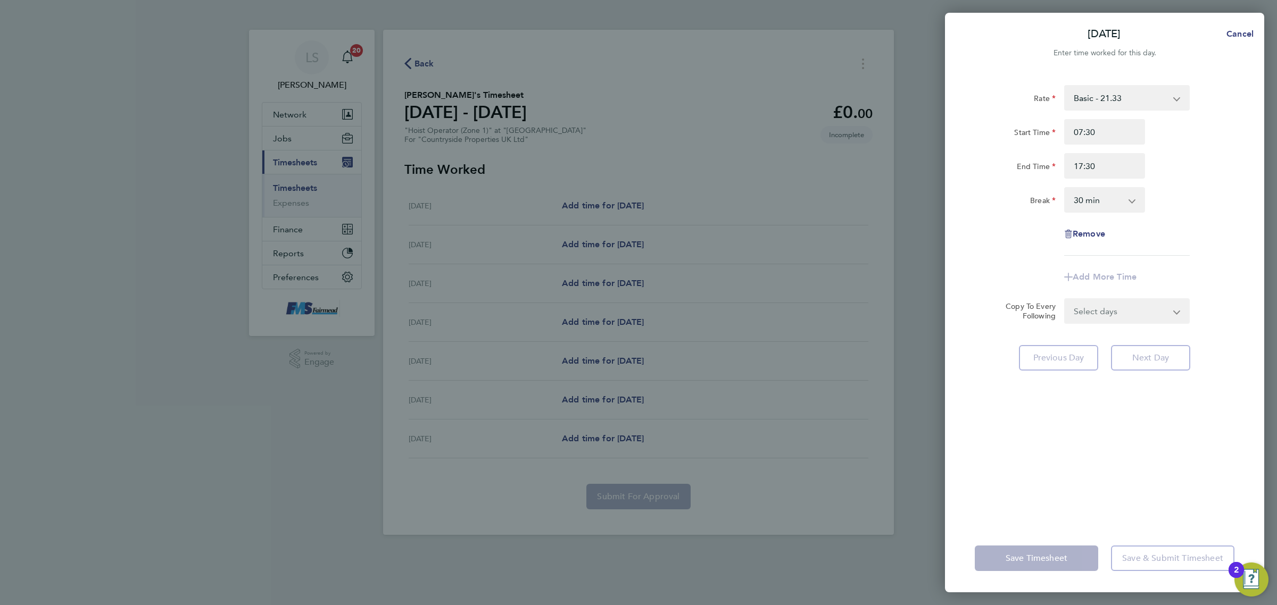
click at [1103, 212] on div "0 min 15 min 30 min 45 min 60 min 75 min 90 min" at bounding box center [1104, 200] width 81 height 26
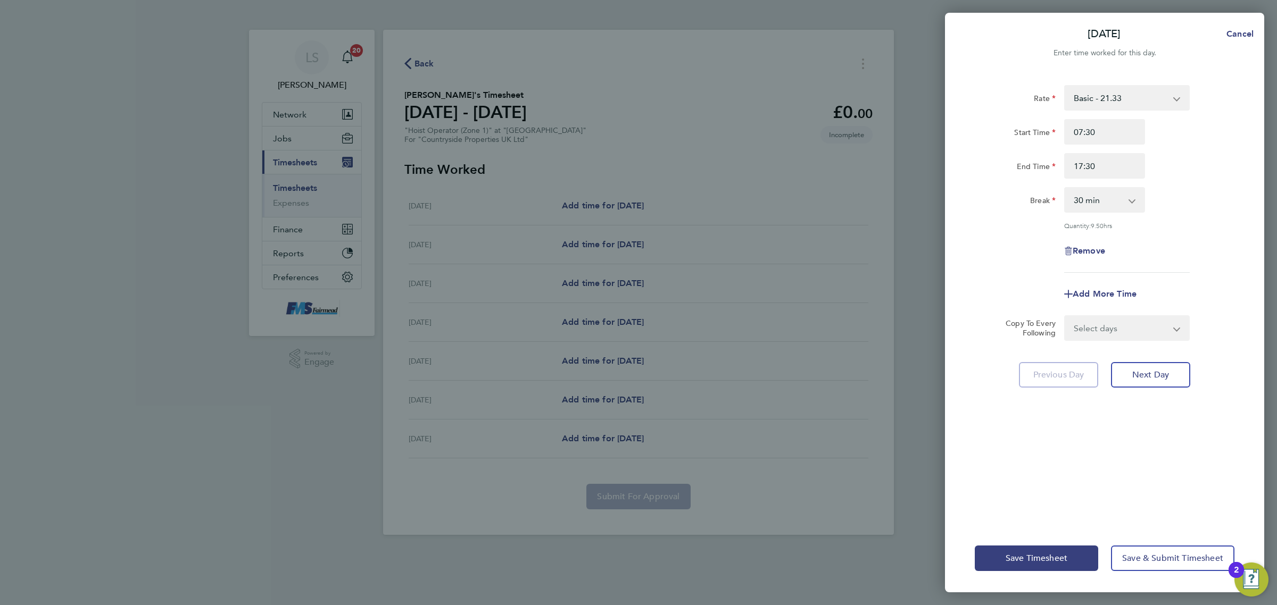
click at [1114, 197] on select "0 min 15 min 30 min 45 min 60 min 75 min 90 min" at bounding box center [1098, 199] width 66 height 23
select select "60"
click at [1065, 188] on select "0 min 15 min 30 min 45 min 60 min 75 min 90 min" at bounding box center [1098, 199] width 66 height 23
click at [1121, 338] on select "Select days Day Weekday (Mon-Fri) Weekend (Sat-Sun) Tuesday Wednesday Thursday …" at bounding box center [1121, 327] width 112 height 23
select select "WEEKDAY"
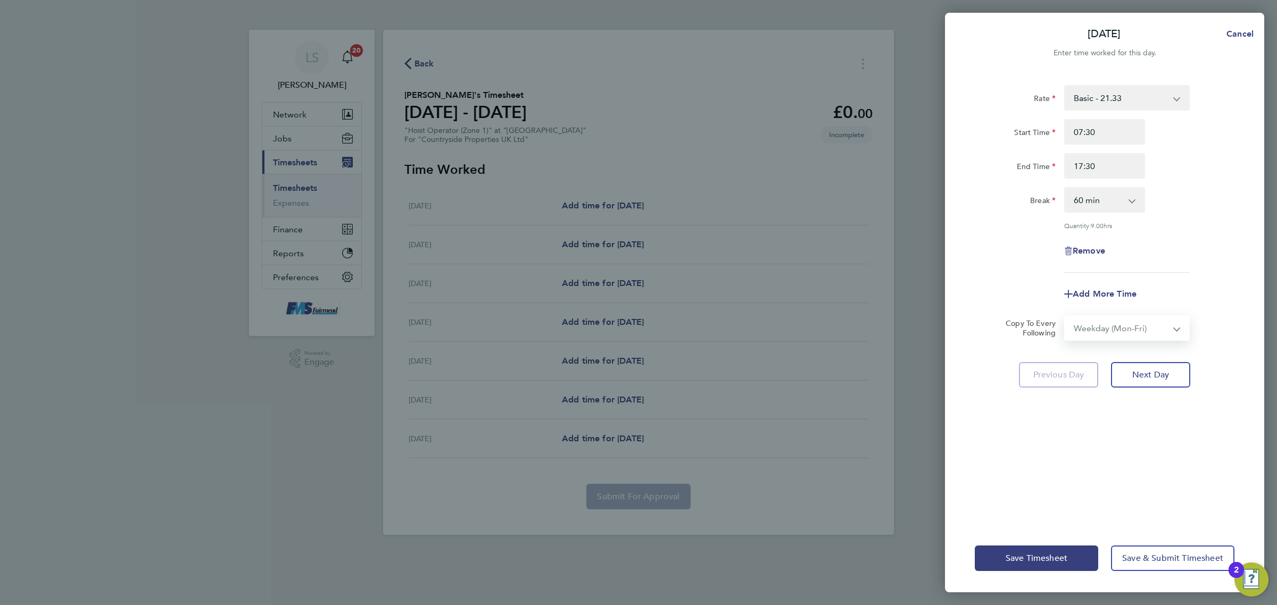
click at [1065, 316] on select "Select days Day Weekday (Mon-Fri) Weekend (Sat-Sun) Tuesday Wednesday Thursday …" at bounding box center [1121, 327] width 112 height 23
select select "2025-08-24"
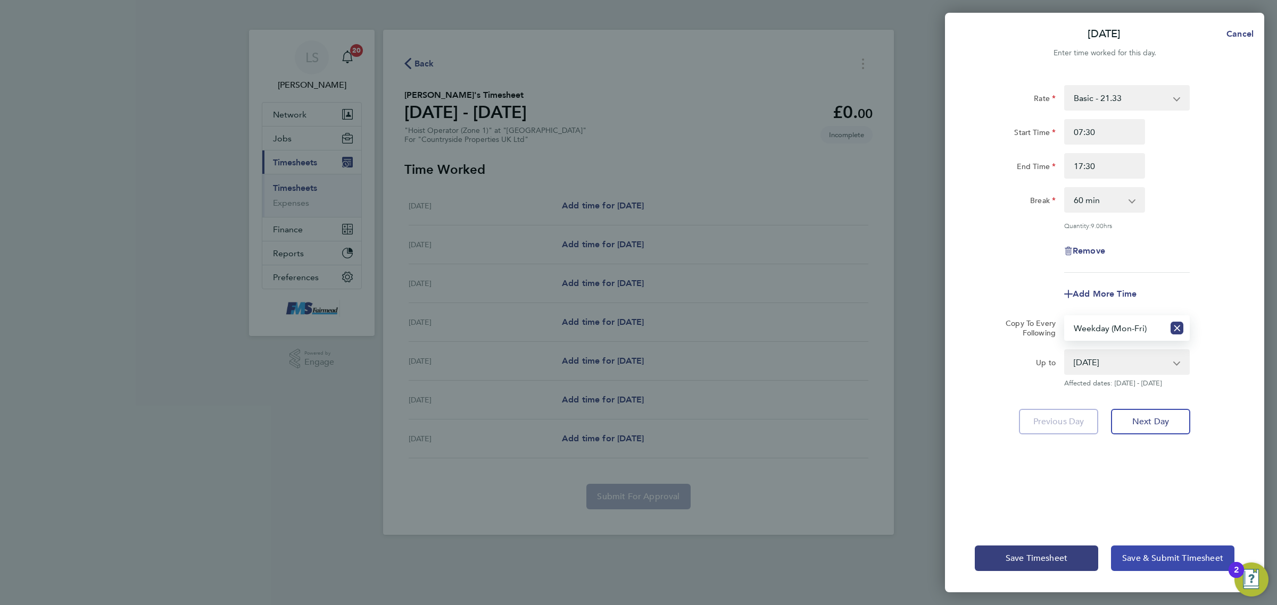
click at [1147, 553] on span "Save & Submit Timesheet" at bounding box center [1172, 558] width 101 height 11
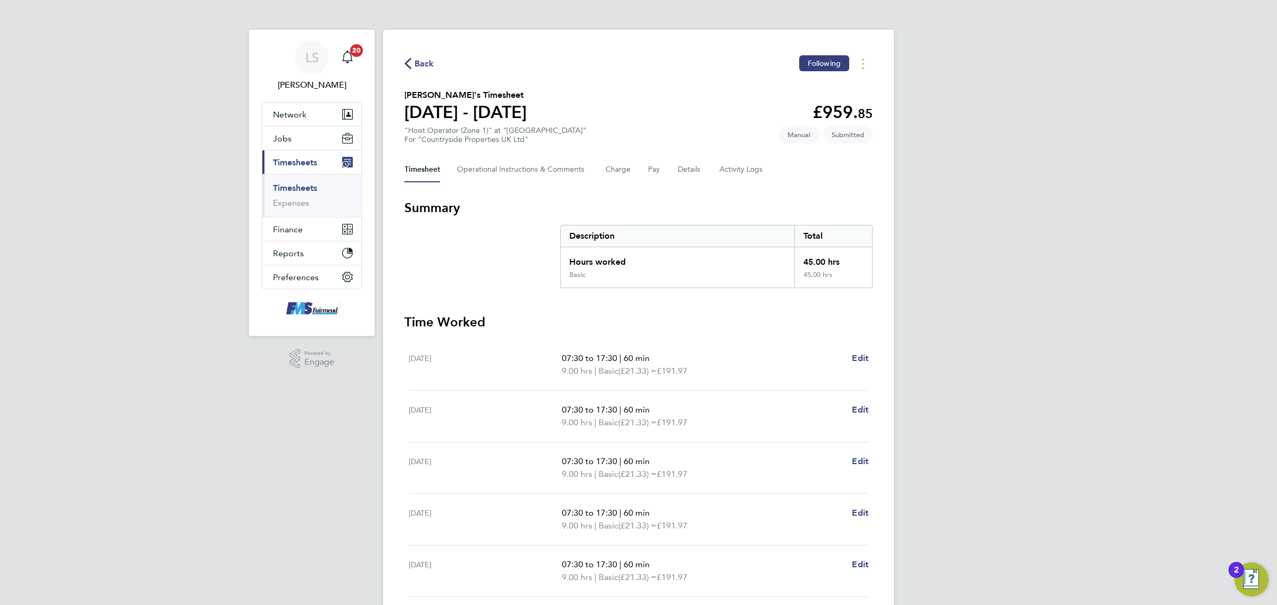
click at [296, 195] on li "Timesheets" at bounding box center [313, 190] width 80 height 15
click at [298, 190] on link "Timesheets" at bounding box center [295, 188] width 44 height 10
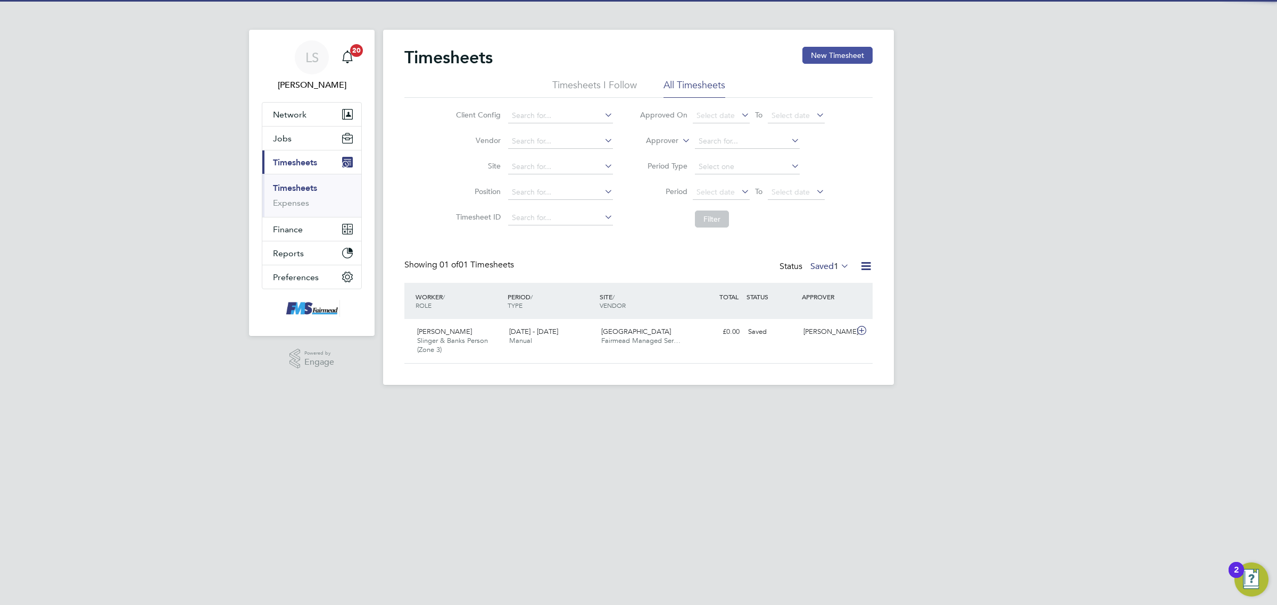
click at [826, 62] on button "New Timesheet" at bounding box center [837, 55] width 70 height 17
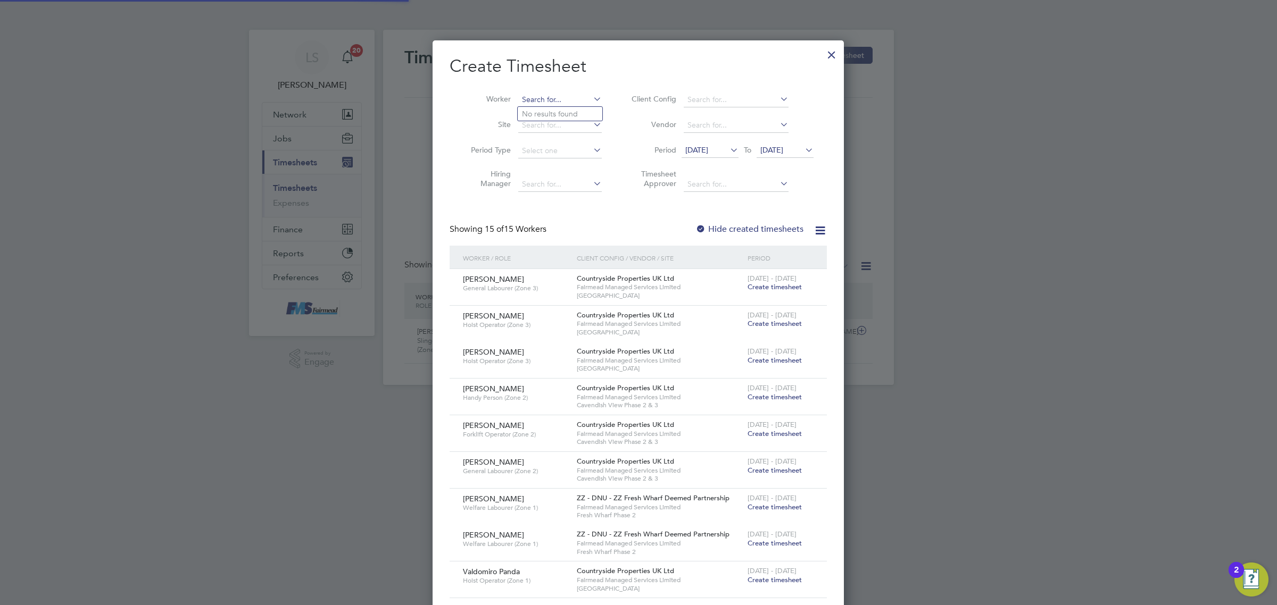
click at [547, 95] on input at bounding box center [560, 100] width 84 height 15
type input "d"
click at [543, 113] on li "Sadik ur Rahman" at bounding box center [562, 114] width 89 height 14
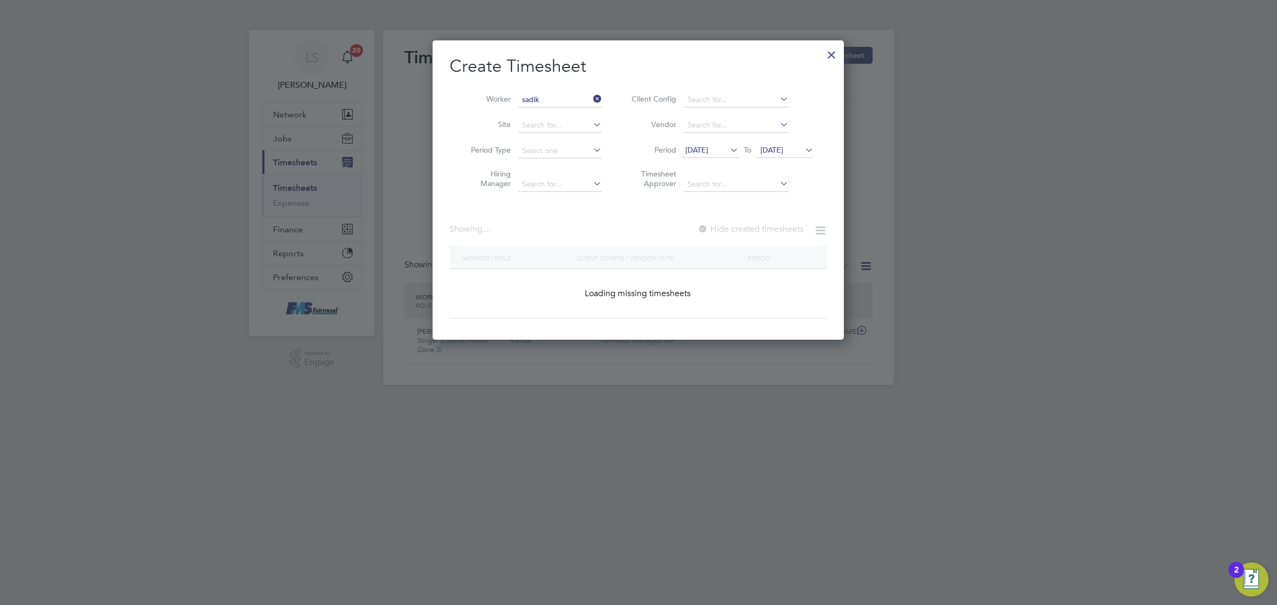
type input "Sadikur Rahman"
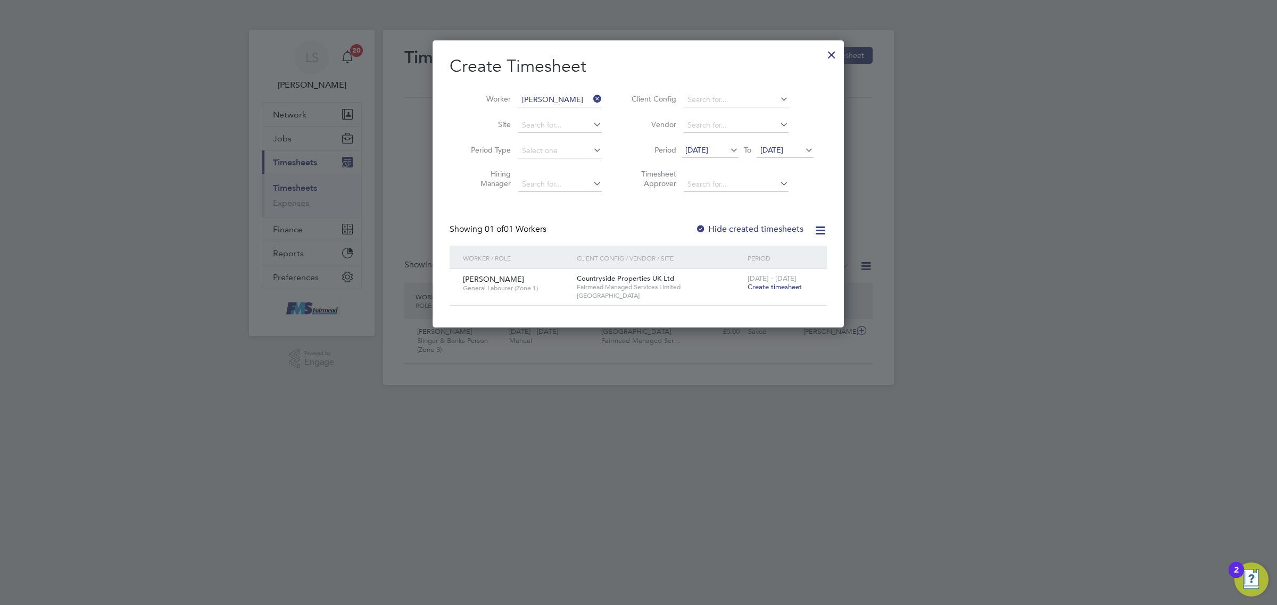
click at [787, 286] on span "Create timesheet" at bounding box center [774, 286] width 54 height 9
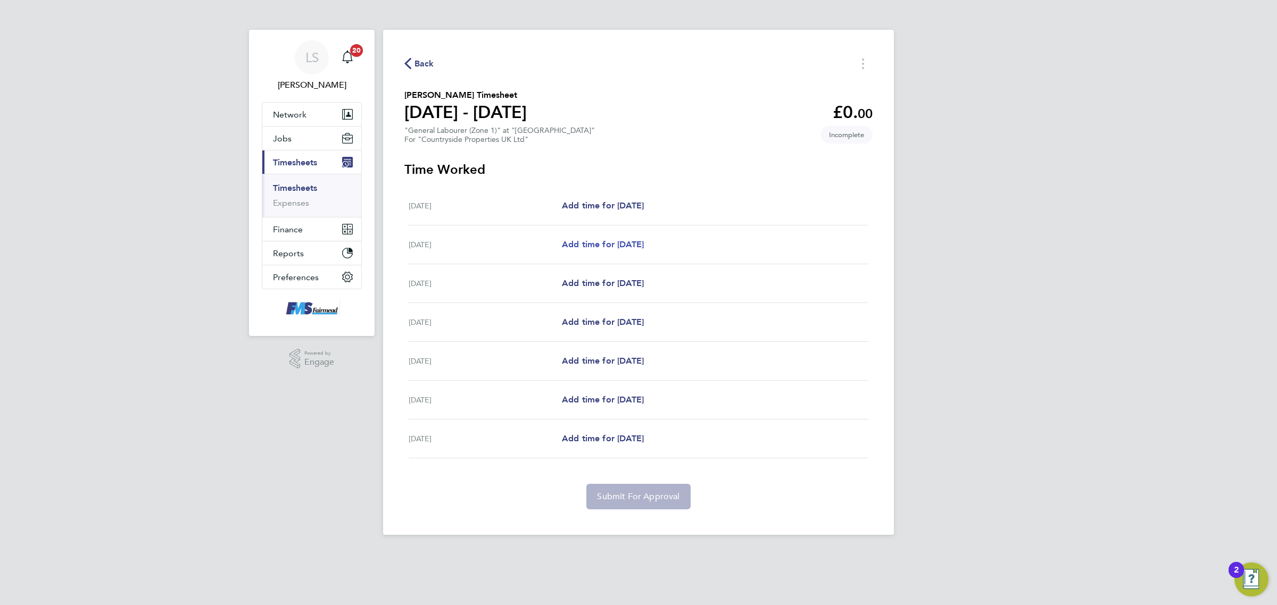
click at [608, 240] on span "Add time for Tue 19 Aug" at bounding box center [603, 244] width 82 height 10
select select "30"
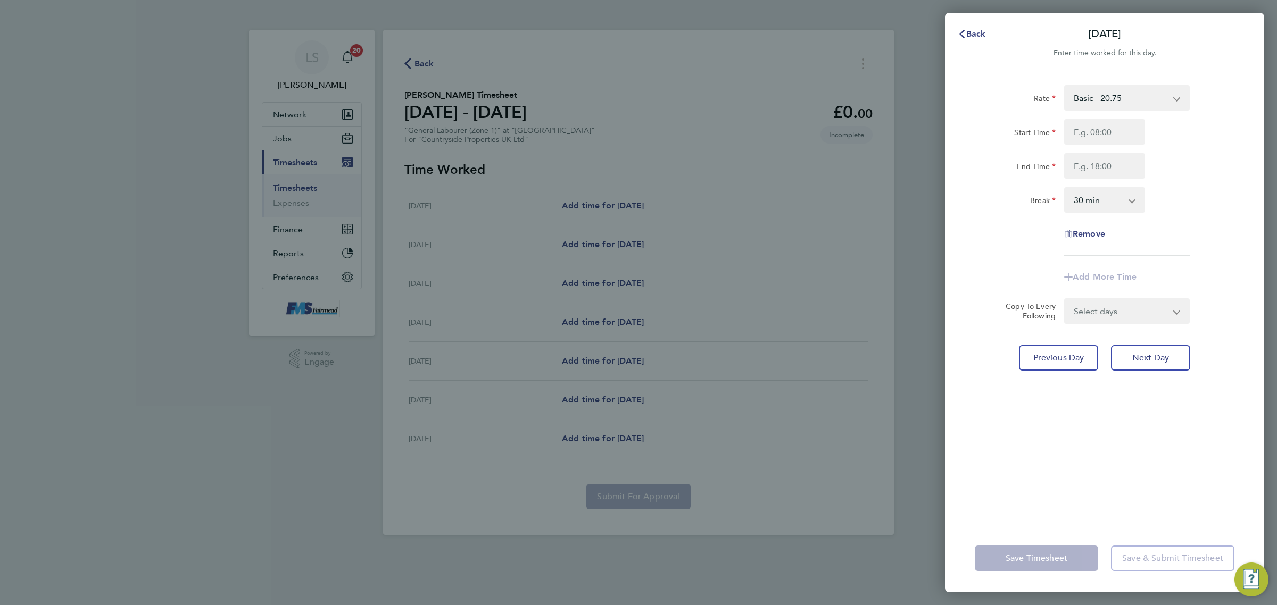
click at [1089, 146] on div "Start Time End Time" at bounding box center [1104, 149] width 268 height 60
drag, startPoint x: 1094, startPoint y: 134, endPoint x: 1099, endPoint y: 144, distance: 11.9
click at [1094, 134] on input "Start Time" at bounding box center [1104, 132] width 81 height 26
type input "07:30"
click at [1106, 163] on input "End Time" at bounding box center [1104, 166] width 81 height 26
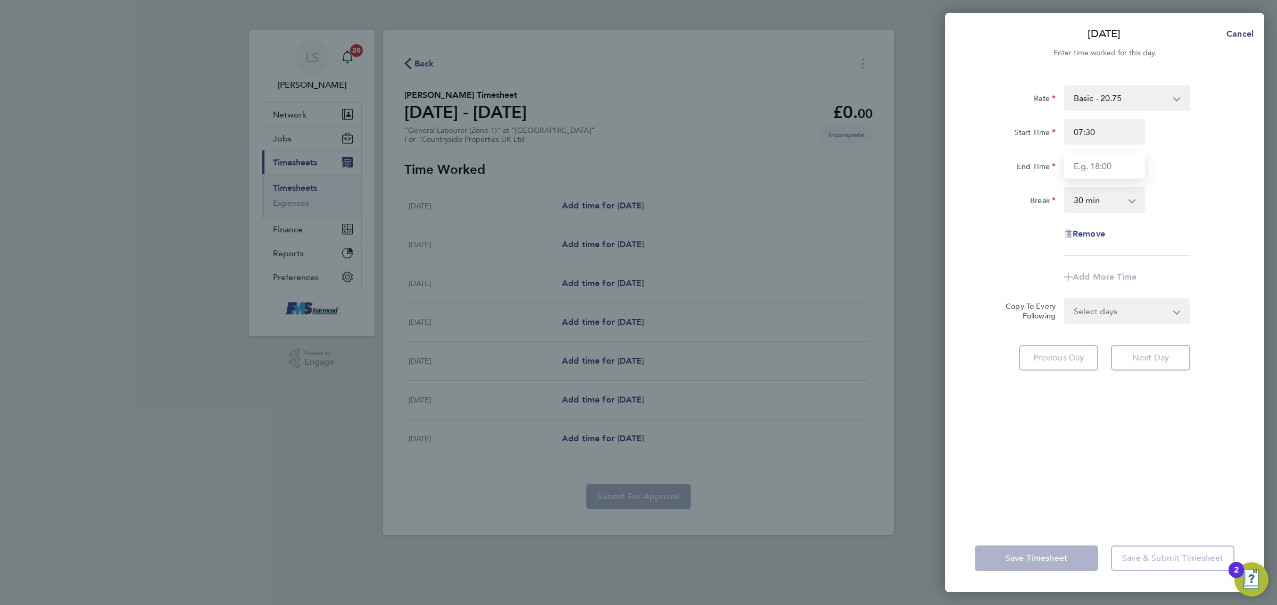
type input "17:30"
click at [1113, 193] on select "0 min 15 min 30 min 45 min 60 min 75 min 90 min" at bounding box center [1098, 199] width 66 height 23
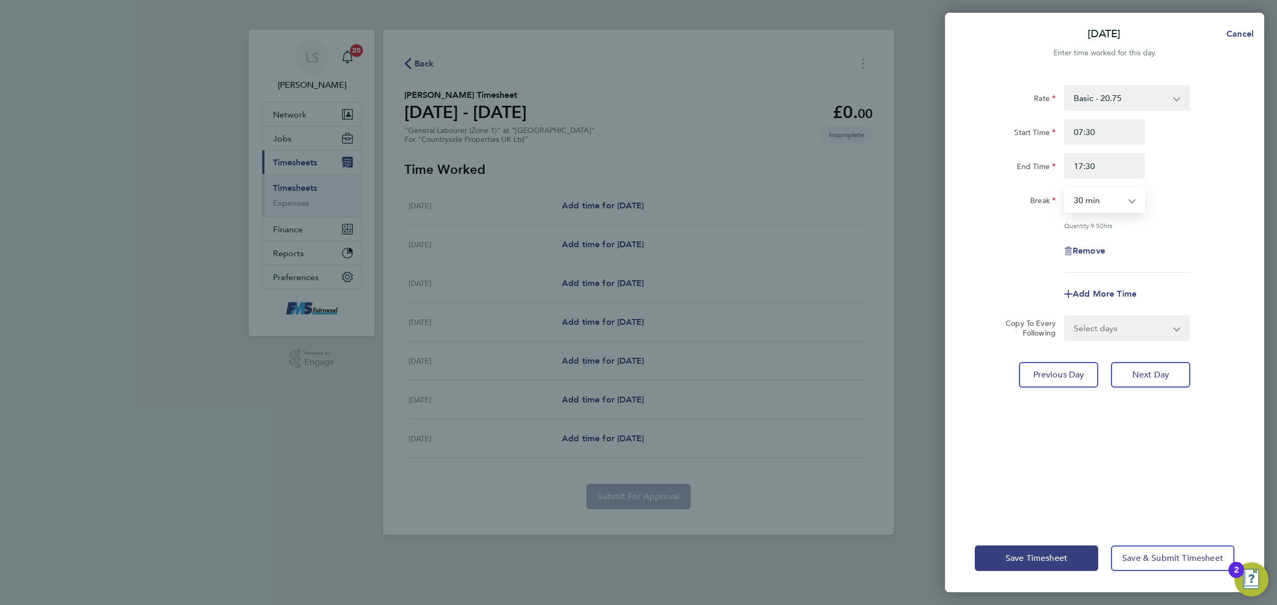
select select "60"
click at [1065, 188] on select "0 min 15 min 30 min 45 min 60 min 75 min 90 min" at bounding box center [1098, 199] width 66 height 23
click at [1158, 253] on div "Remove" at bounding box center [1104, 251] width 268 height 26
click at [1144, 332] on select "Select days Day Weekday (Mon-Fri) Weekend (Sat-Sun) Wednesday Thursday Friday S…" at bounding box center [1121, 327] width 112 height 23
select select "WEEKDAY"
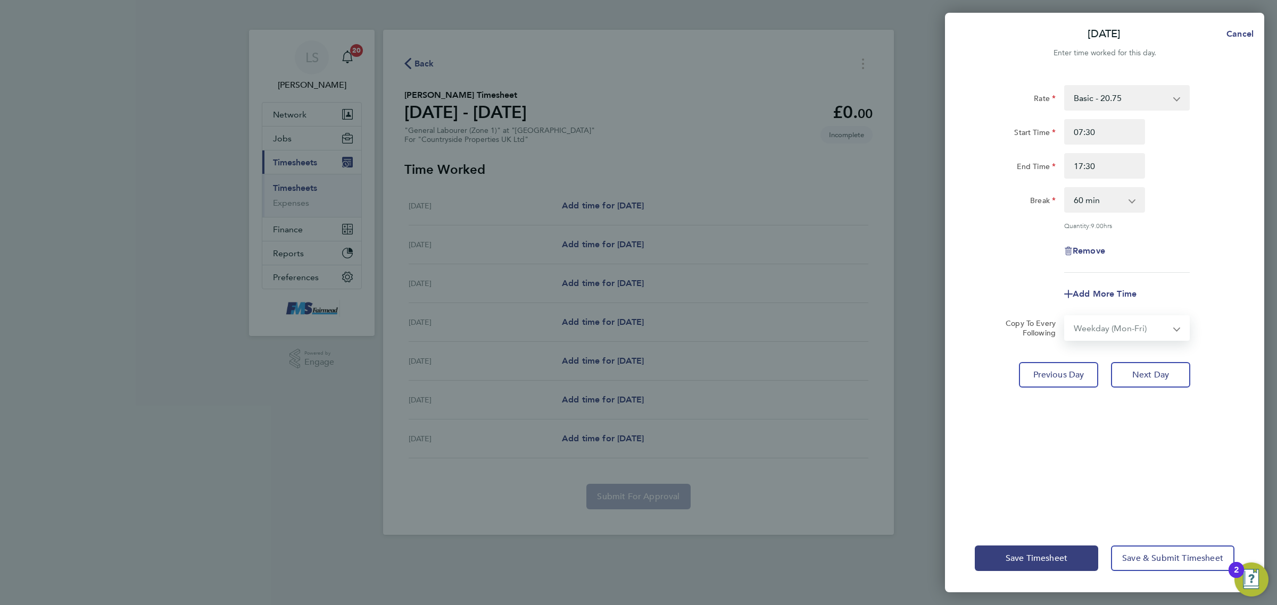
click at [1065, 316] on select "Select days Day Weekday (Mon-Fri) Weekend (Sat-Sun) Wednesday Thursday Friday S…" at bounding box center [1121, 327] width 112 height 23
select select "2025-08-24"
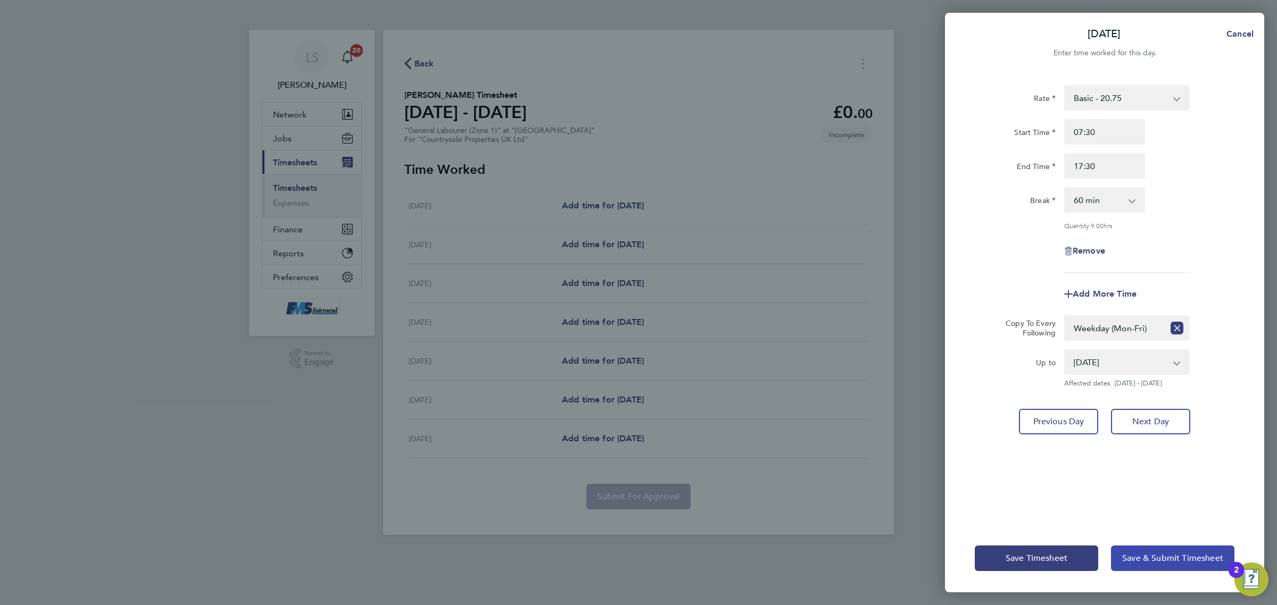
click at [1147, 564] on button "Save & Submit Timesheet" at bounding box center [1172, 559] width 123 height 26
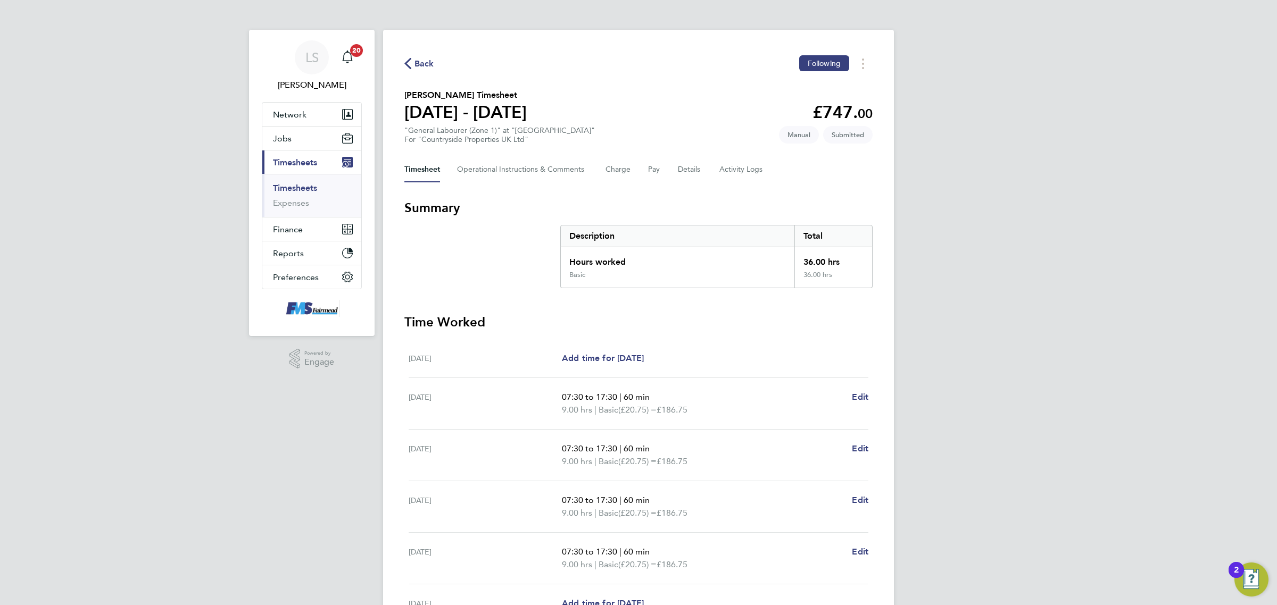
click at [279, 188] on link "Timesheets" at bounding box center [295, 188] width 44 height 10
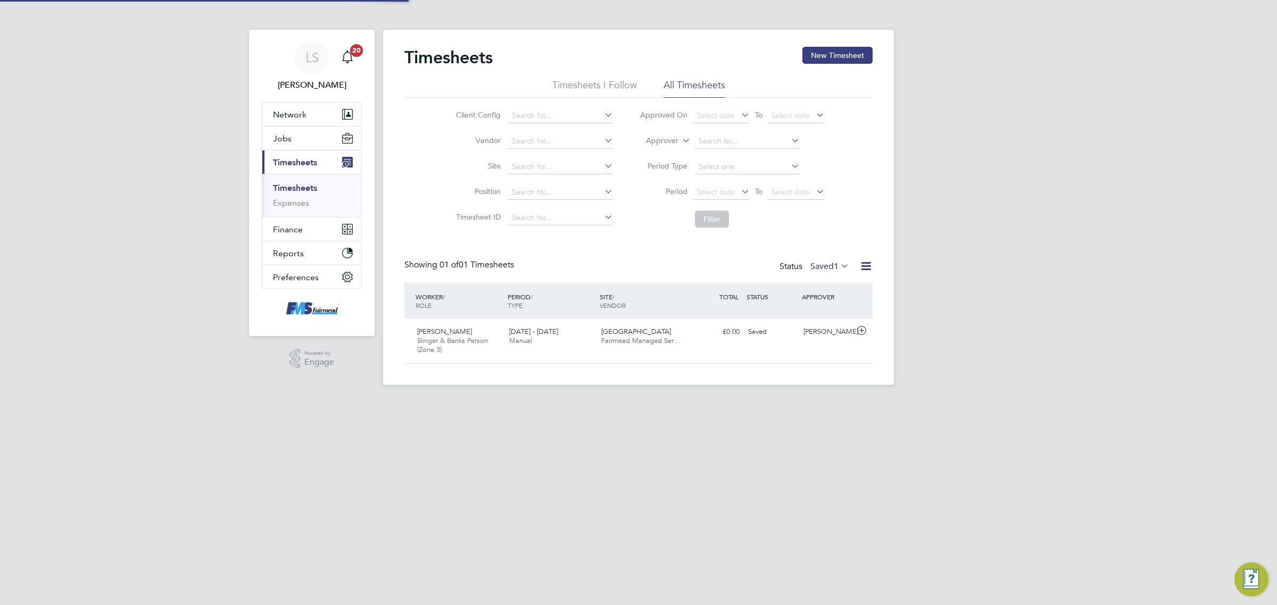
scroll to position [27, 92]
click at [823, 266] on label "Saved 1" at bounding box center [829, 266] width 39 height 11
click at [808, 310] on li "Submitted" at bounding box center [813, 315] width 49 height 15
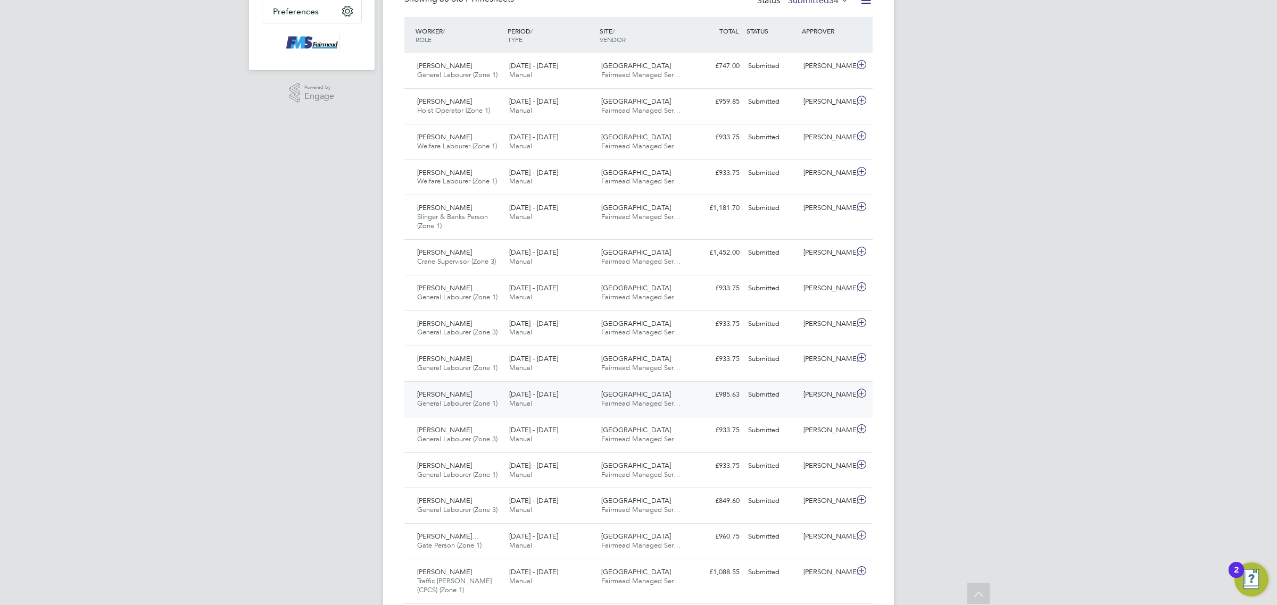
click at [821, 394] on div "[PERSON_NAME]" at bounding box center [826, 395] width 55 height 18
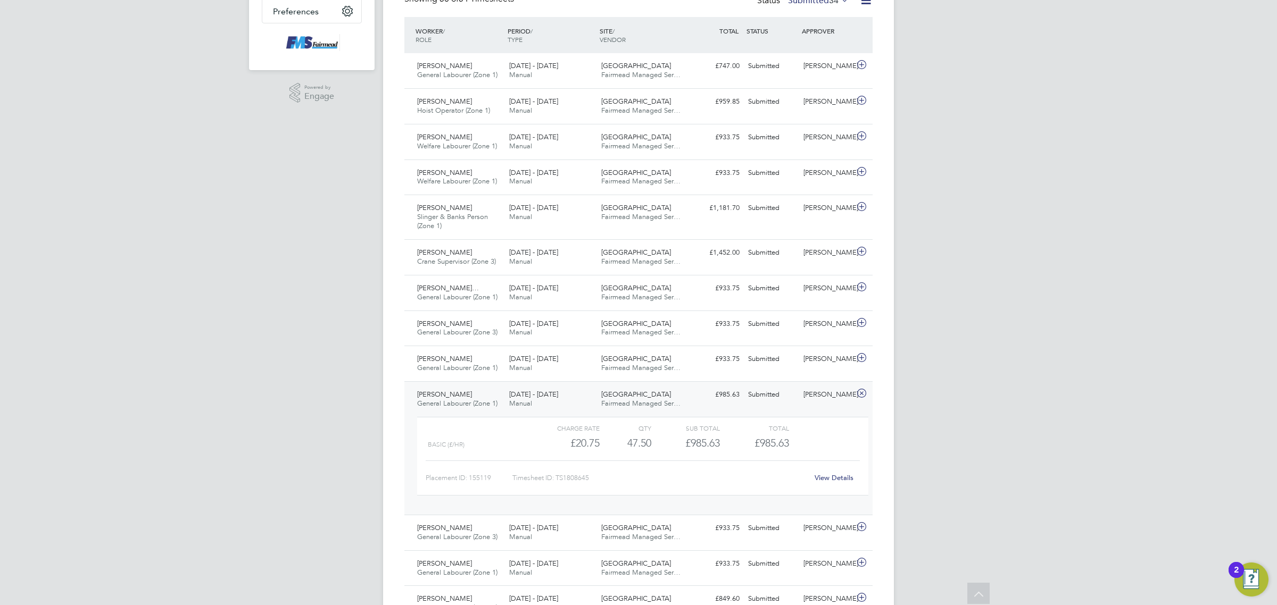
click at [823, 471] on div "View Details" at bounding box center [833, 478] width 52 height 17
click at [831, 480] on link "View Details" at bounding box center [833, 477] width 39 height 9
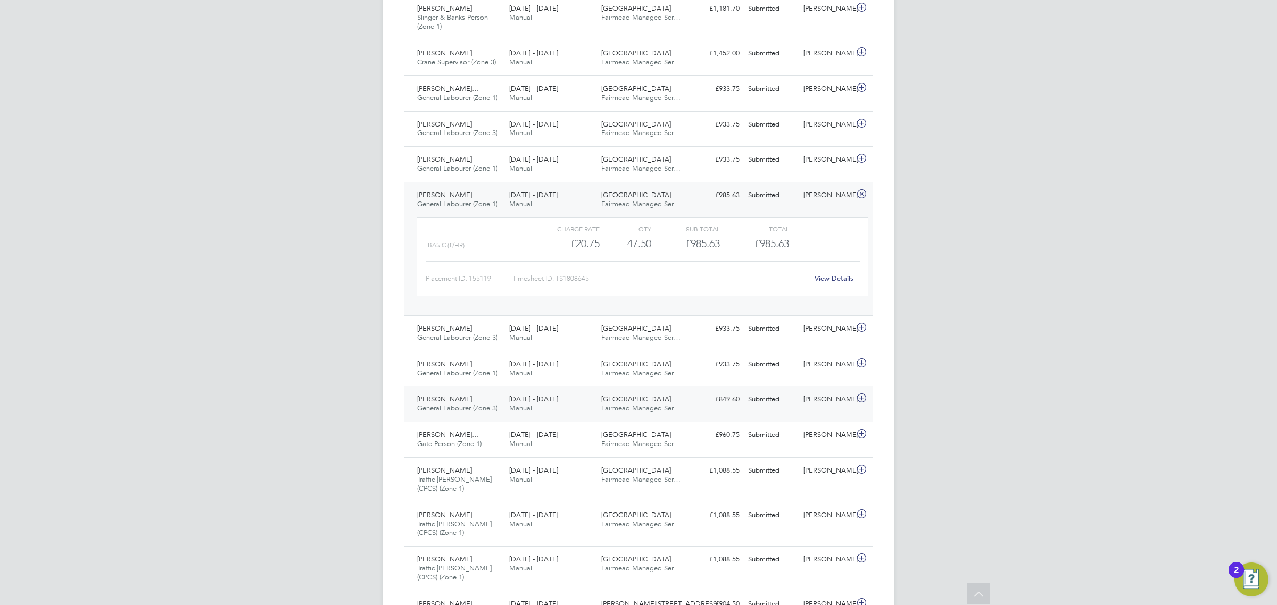
click at [816, 408] on div "[PERSON_NAME]" at bounding box center [826, 400] width 55 height 18
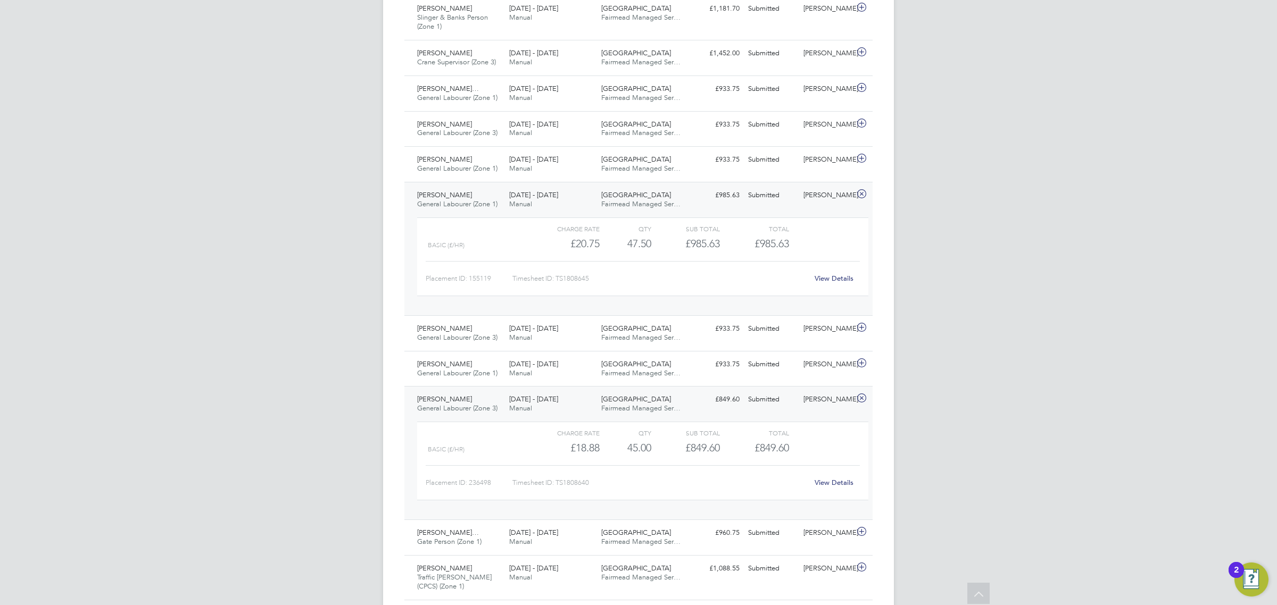
click at [826, 487] on link "View Details" at bounding box center [833, 482] width 39 height 9
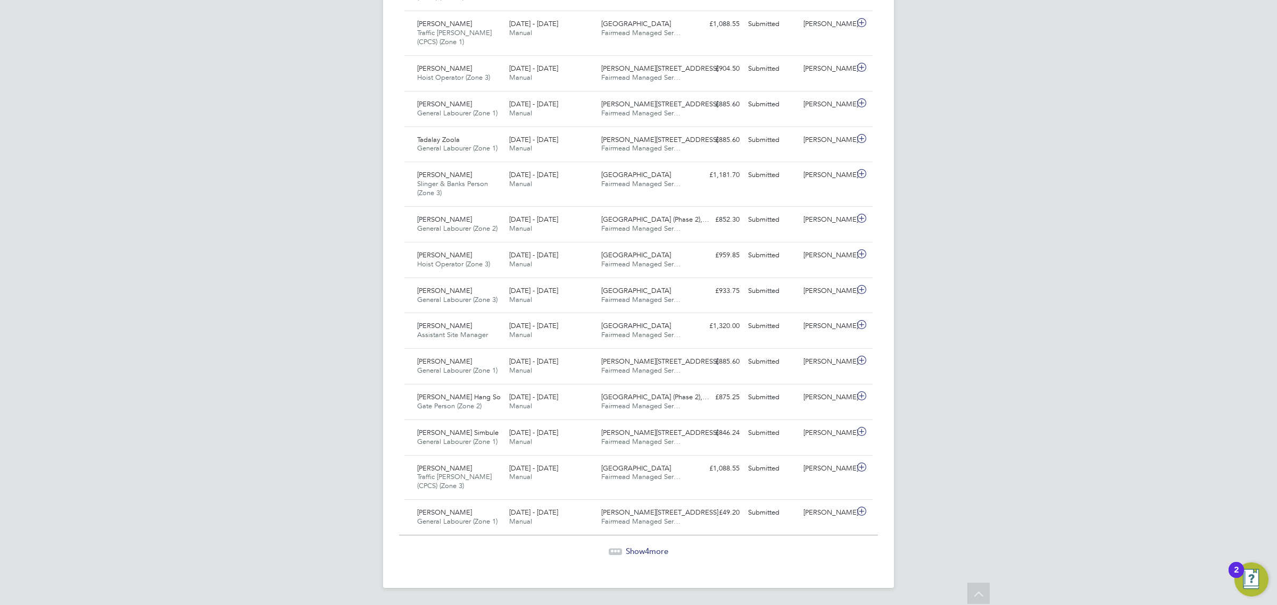
click at [655, 548] on span "Show 4 more" at bounding box center [647, 551] width 43 height 10
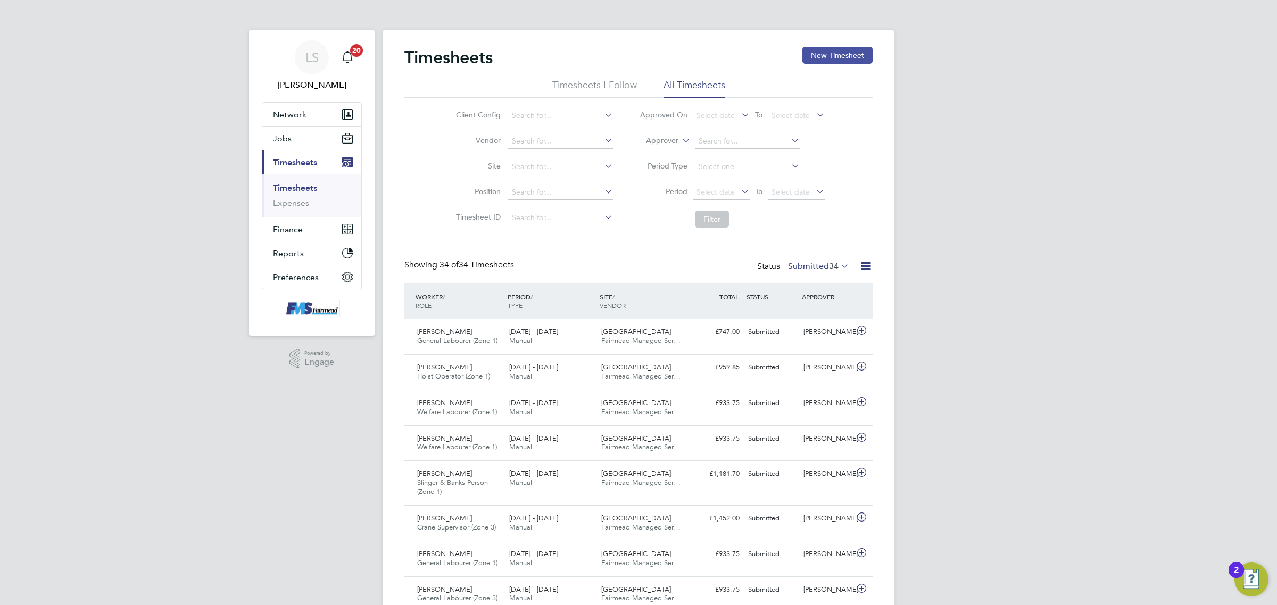
click at [835, 49] on button "New Timesheet" at bounding box center [837, 55] width 70 height 17
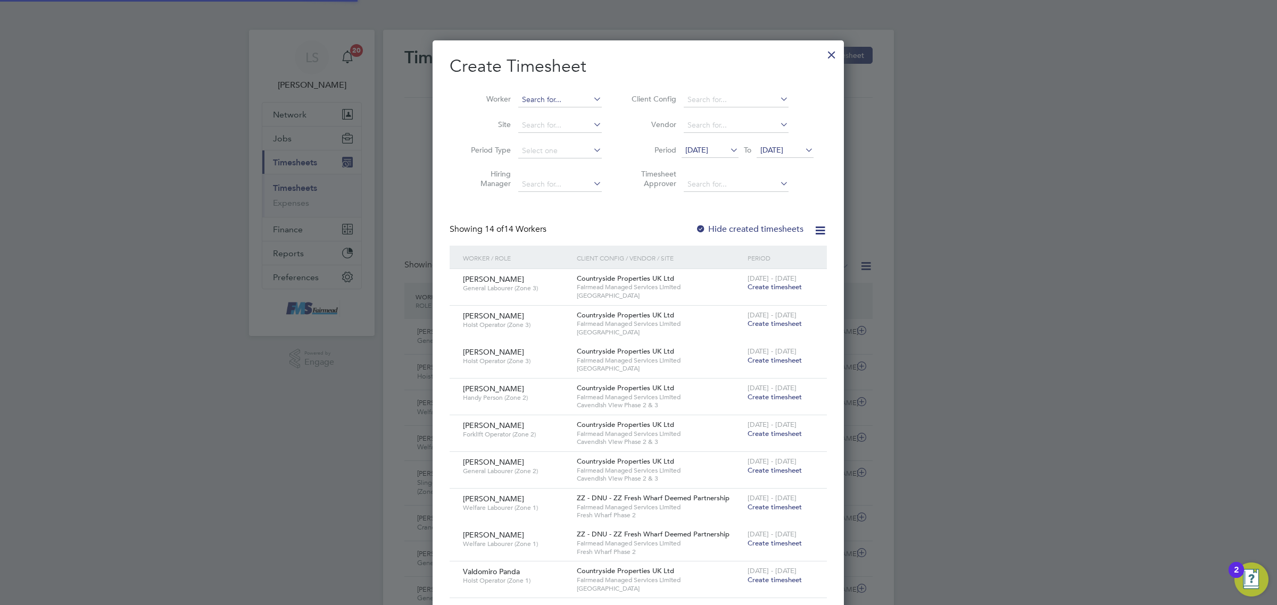
click at [532, 94] on input at bounding box center [560, 100] width 84 height 15
click at [565, 128] on li "Daniel K ing" at bounding box center [566, 128] width 96 height 14
type input "Daniel King"
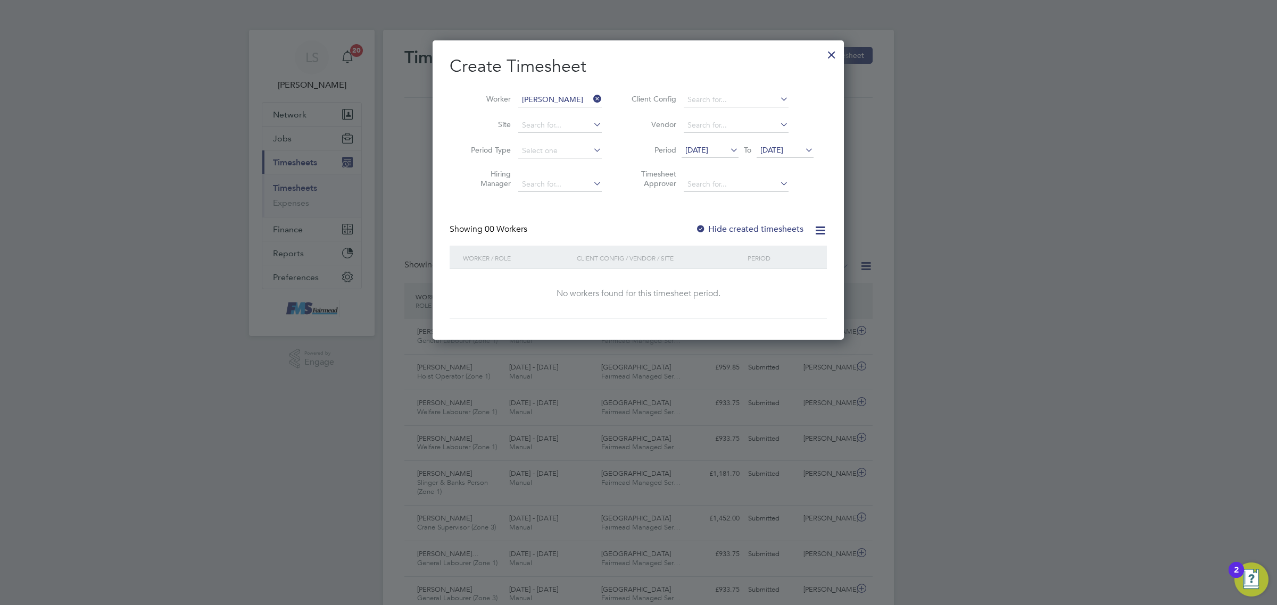
click at [754, 222] on div "Create Timesheet Worker Daniel King Site Period Type Hiring Manager Client Conf…" at bounding box center [637, 186] width 377 height 263
click at [754, 225] on label "Hide created timesheets" at bounding box center [749, 229] width 108 height 11
click at [772, 229] on label "Hide created timesheets" at bounding box center [749, 229] width 108 height 11
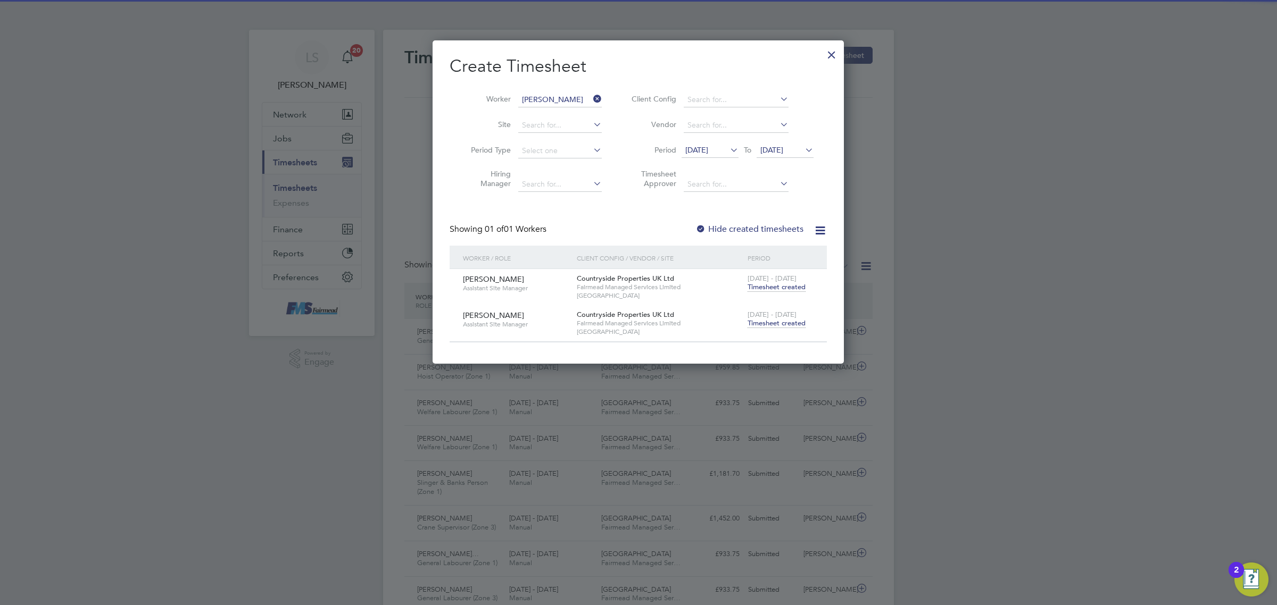
click at [765, 322] on span "Timesheet created" at bounding box center [776, 324] width 58 height 10
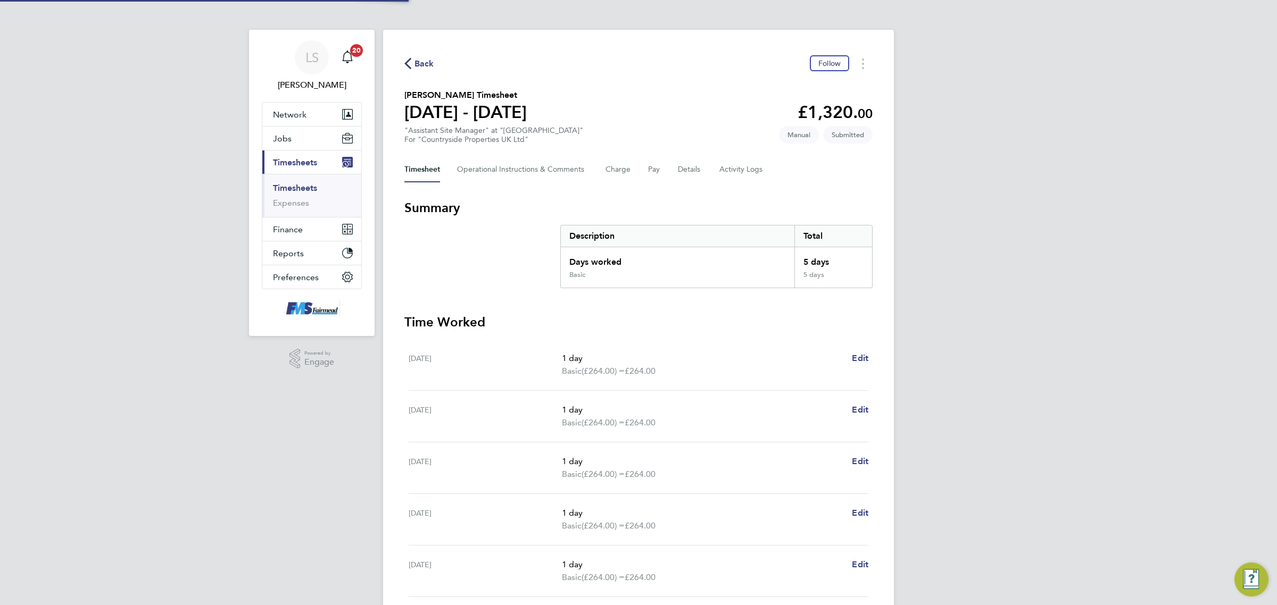
click at [731, 156] on div "Back Follow Daniel King's Timesheet 18 - 24 Aug 2025 £1,320. 00 "Assistant Site…" at bounding box center [638, 391] width 511 height 722
click at [739, 166] on Logs-tab "Activity Logs" at bounding box center [741, 170] width 45 height 26
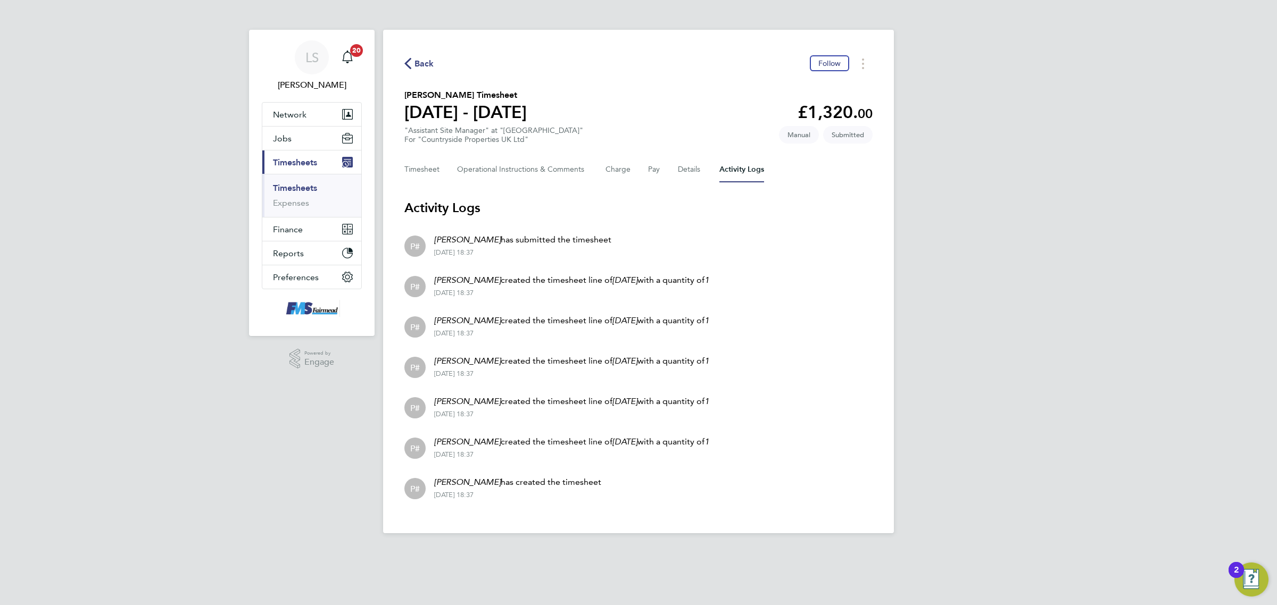
click at [407, 155] on div "Back Follow Daniel King's Timesheet 18 - 24 Aug 2025 £1,320. 00 "Assistant Site…" at bounding box center [638, 282] width 511 height 504
click at [411, 171] on button "Timesheet" at bounding box center [422, 170] width 36 height 26
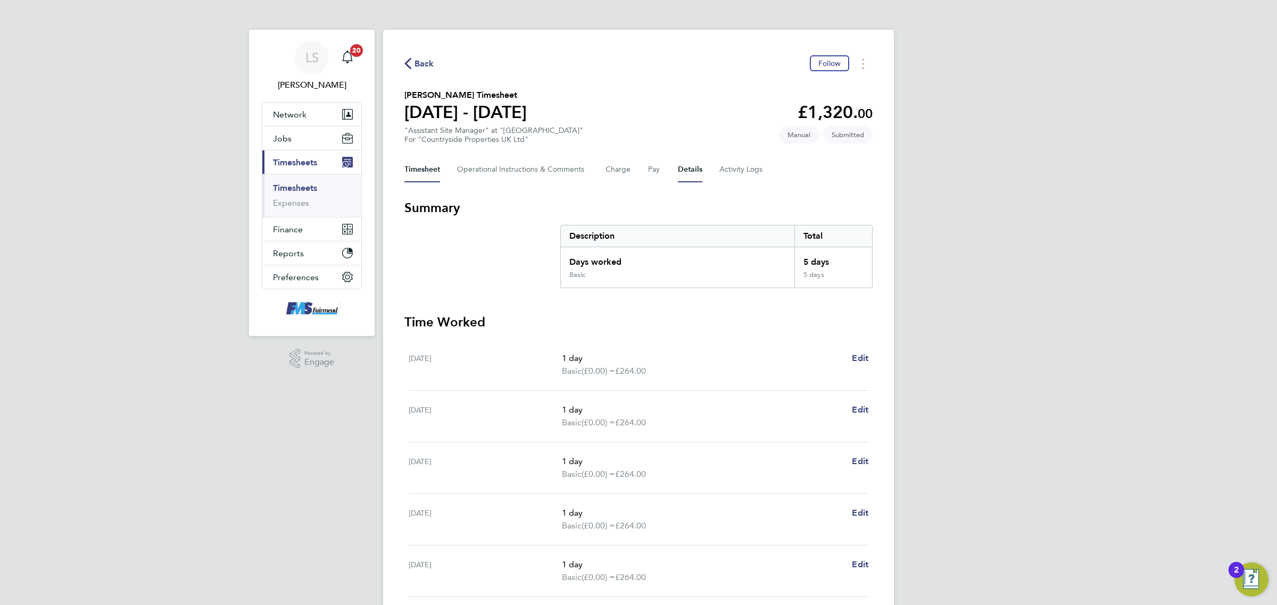
click at [681, 168] on button "Details" at bounding box center [690, 170] width 24 height 26
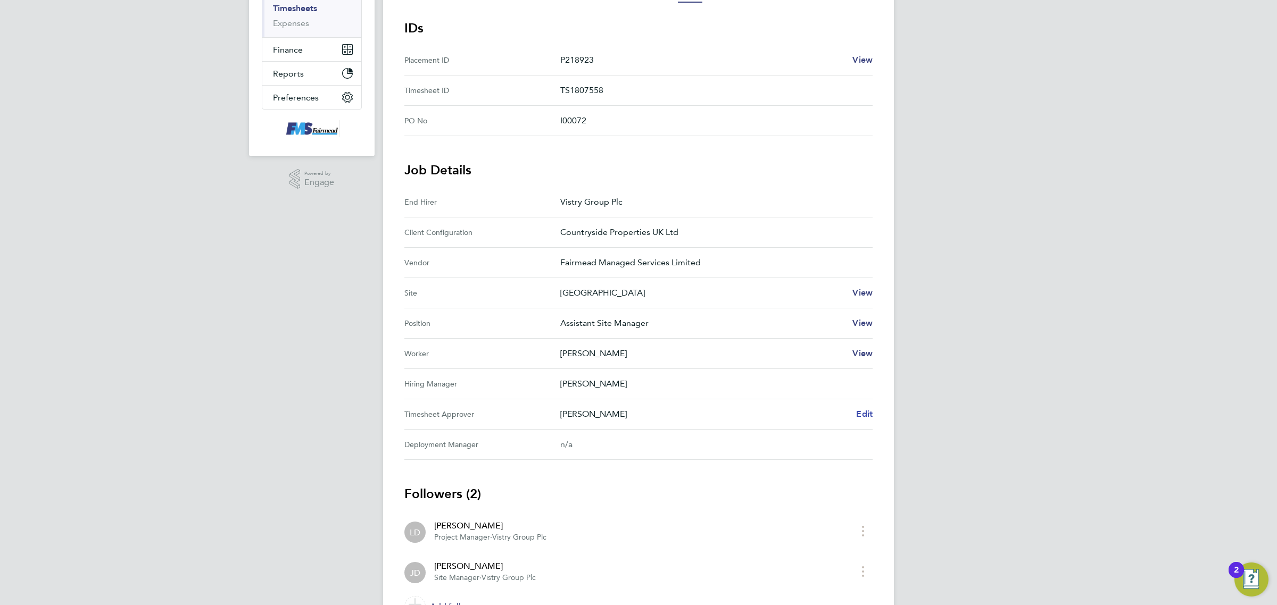
click at [864, 415] on span "Edit" at bounding box center [864, 414] width 16 height 10
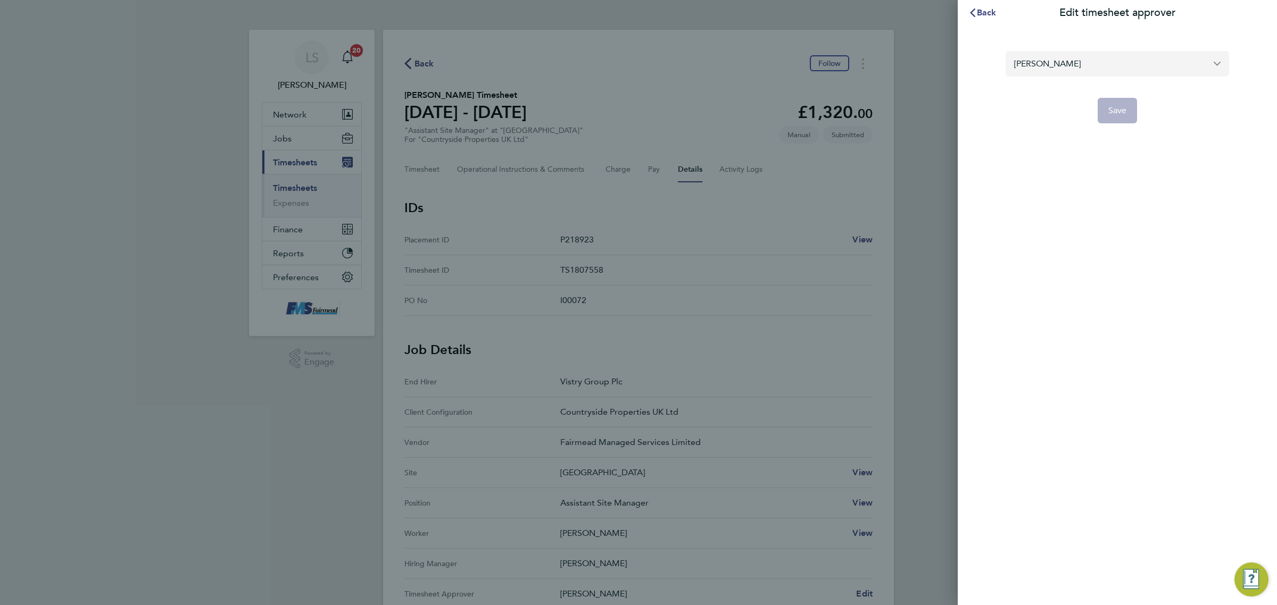
click at [1107, 62] on input "[PERSON_NAME]" at bounding box center [1116, 63] width 223 height 25
click at [1078, 93] on li "[PERSON_NAME]" at bounding box center [1116, 90] width 223 height 26
type input "[PERSON_NAME]"
click at [1122, 110] on span "Save" at bounding box center [1117, 110] width 19 height 11
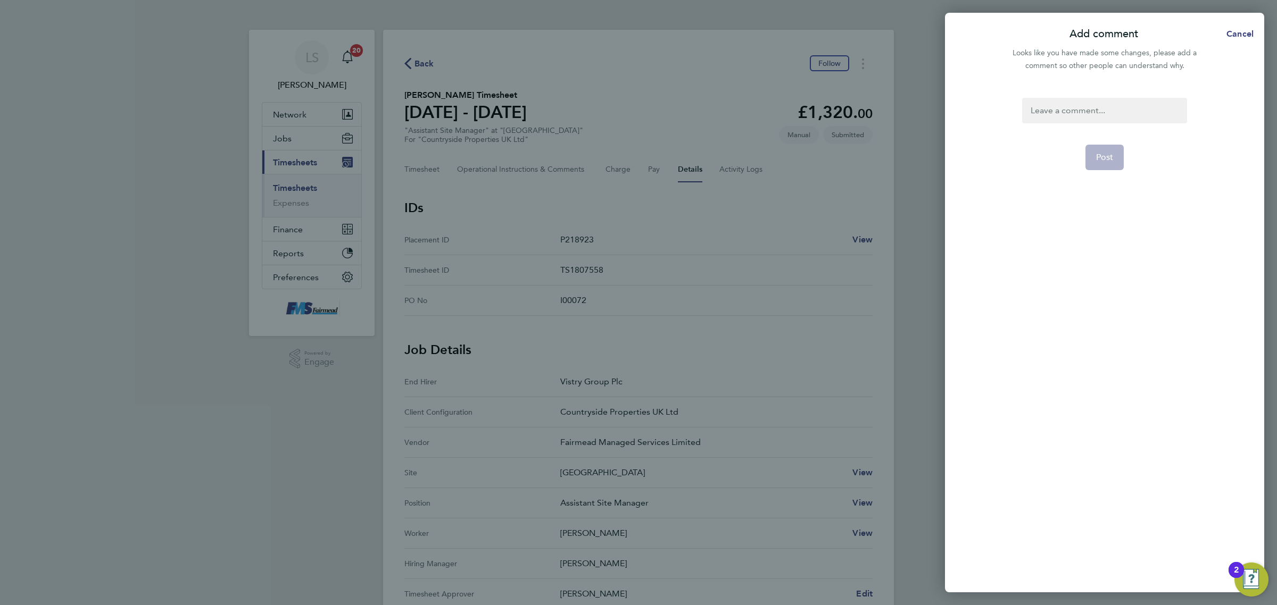
click at [1090, 98] on div at bounding box center [1104, 111] width 164 height 26
click at [1131, 162] on form "change of approver Post" at bounding box center [1104, 258] width 173 height 321
click at [1116, 153] on button "Post" at bounding box center [1104, 158] width 39 height 26
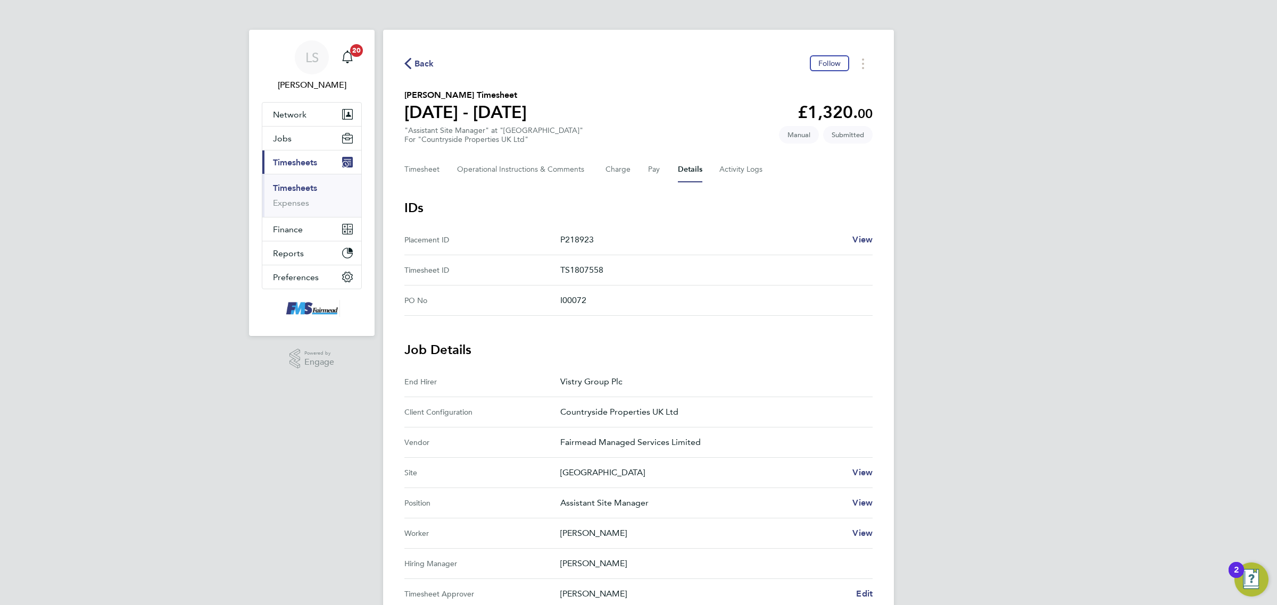
drag, startPoint x: 304, startPoint y: 184, endPoint x: 460, endPoint y: 161, distance: 158.1
click at [304, 184] on link "Timesheets" at bounding box center [295, 188] width 44 height 10
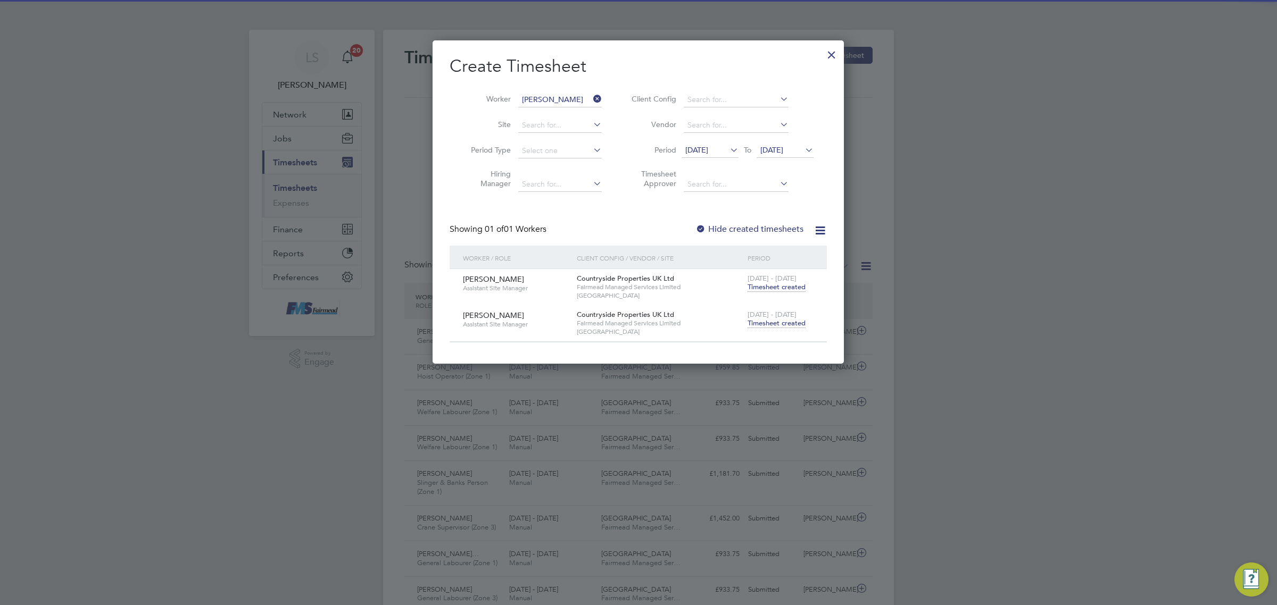
scroll to position [27, 92]
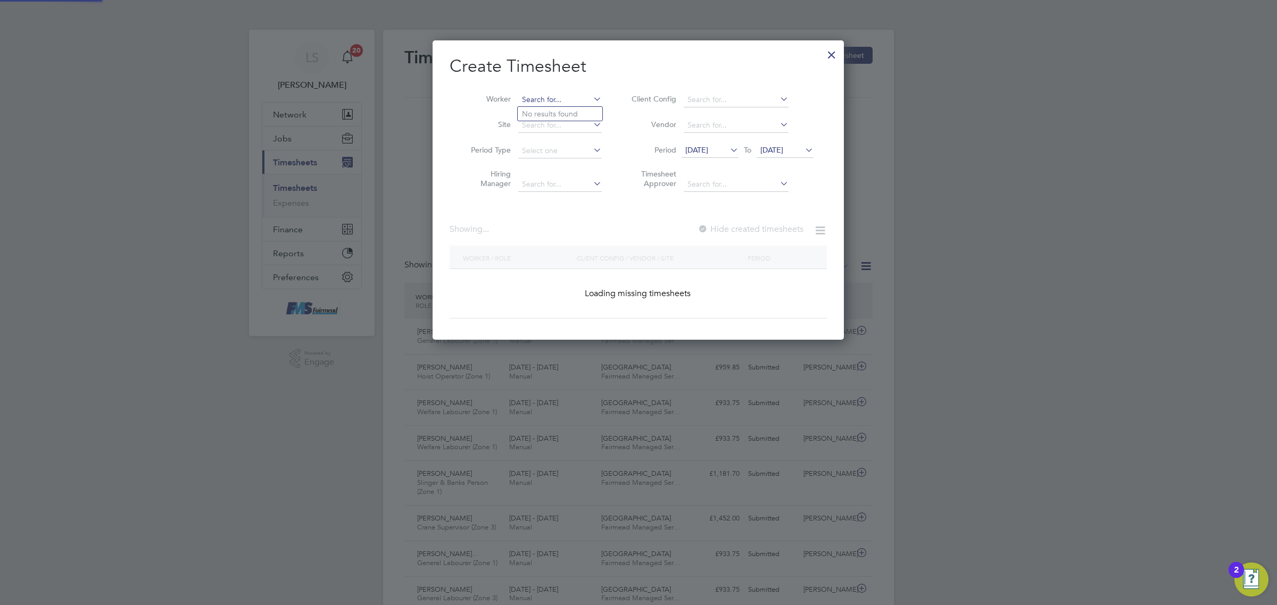
click at [573, 99] on input at bounding box center [560, 100] width 84 height 15
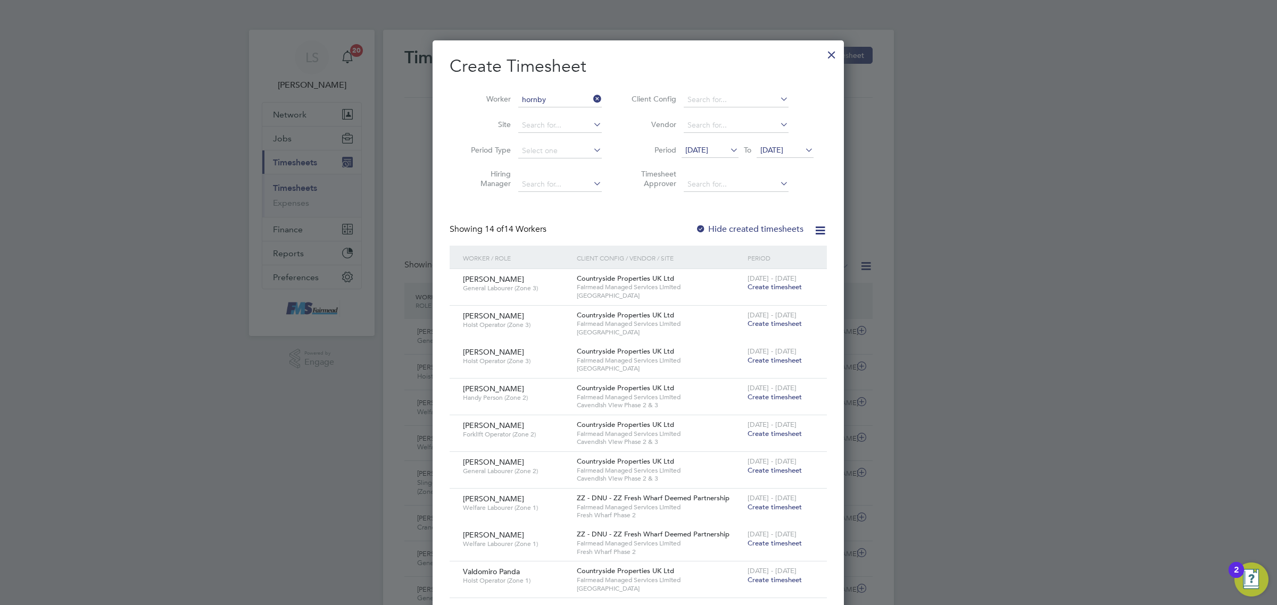
click at [571, 118] on li "Stuart Hornby" at bounding box center [565, 114] width 95 height 14
type input "Stuart Hornby"
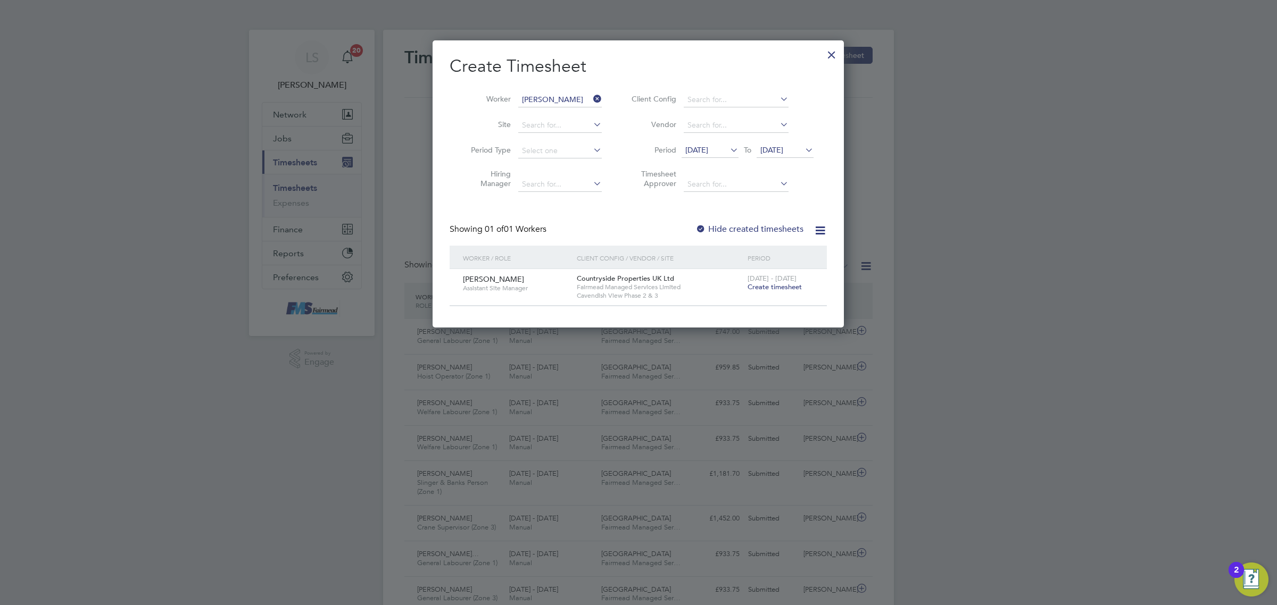
click at [787, 287] on span "Create timesheet" at bounding box center [774, 286] width 54 height 9
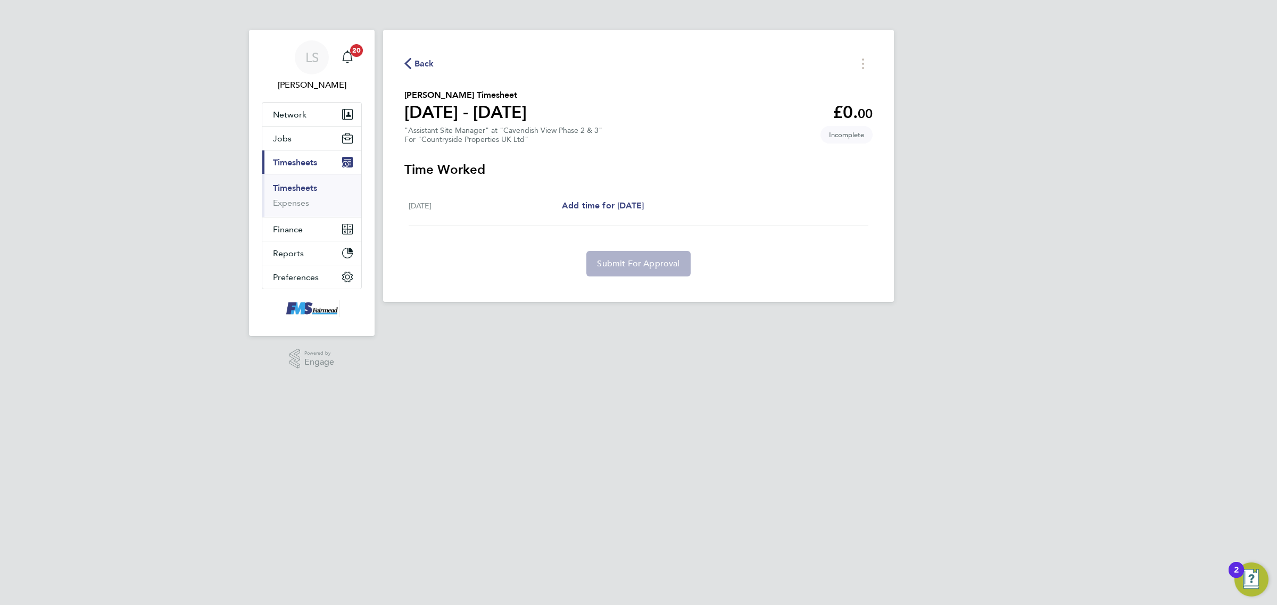
click at [416, 62] on span "Back" at bounding box center [424, 63] width 20 height 13
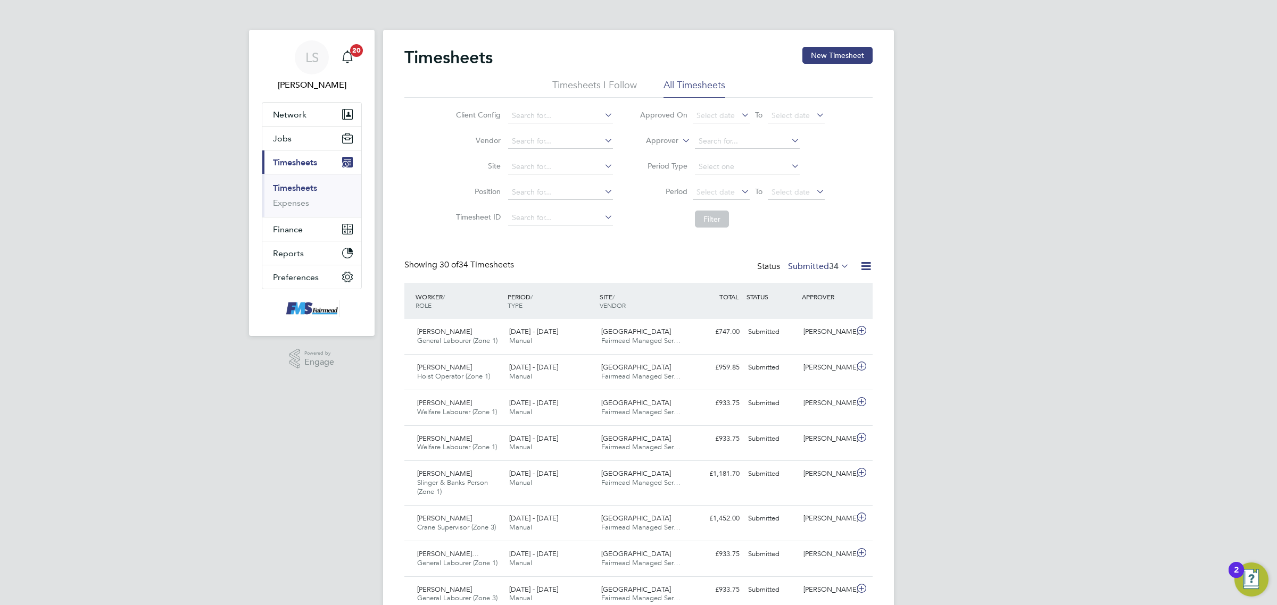
scroll to position [27, 92]
click at [293, 185] on link "Timesheets" at bounding box center [295, 188] width 44 height 10
click at [831, 49] on button "New Timesheet" at bounding box center [837, 55] width 70 height 17
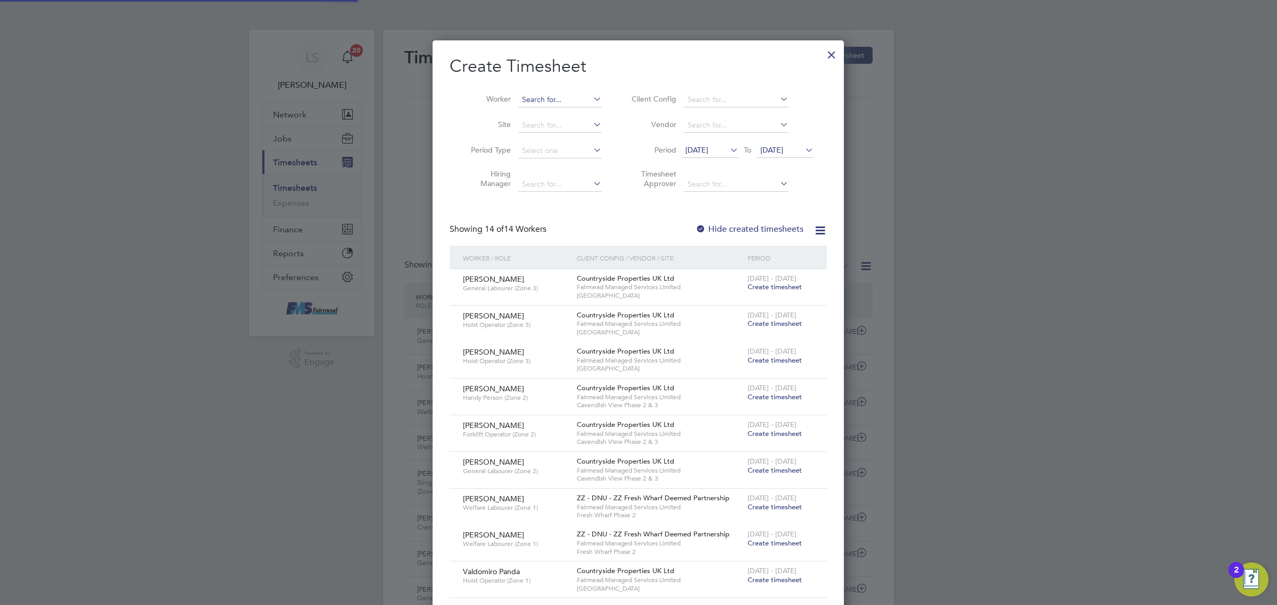
scroll to position [875, 411]
click at [558, 96] on input at bounding box center [560, 100] width 84 height 15
click at [543, 117] on li "Michael Pickett" at bounding box center [583, 114] width 131 height 14
type input "Michael Pickett"
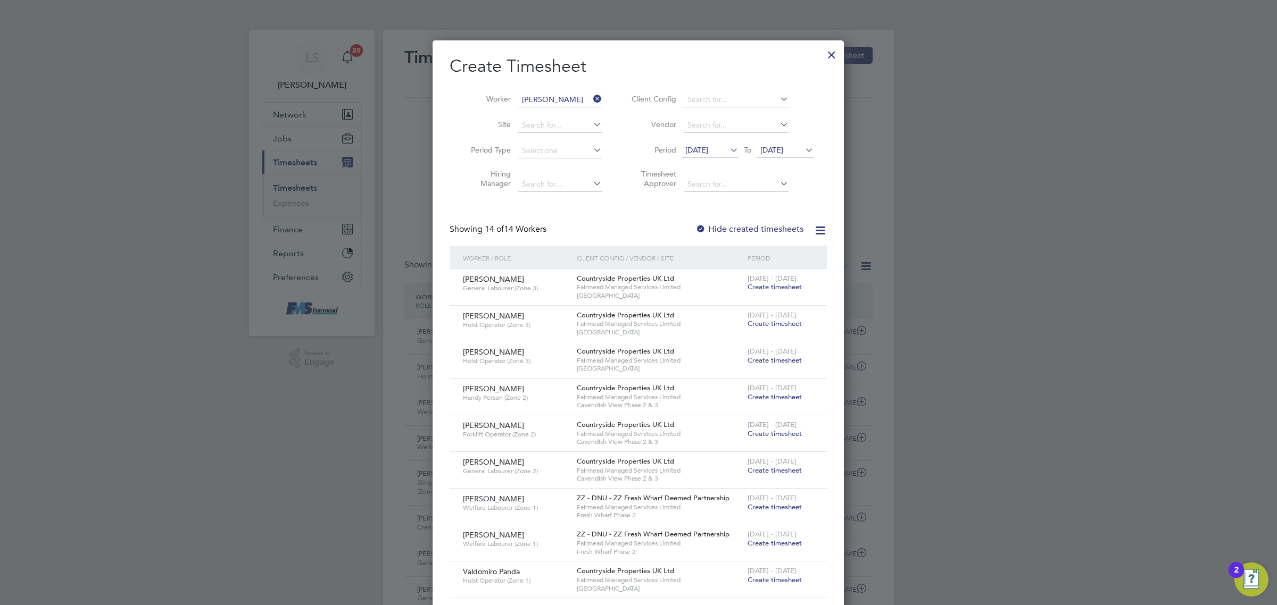
scroll to position [287, 411]
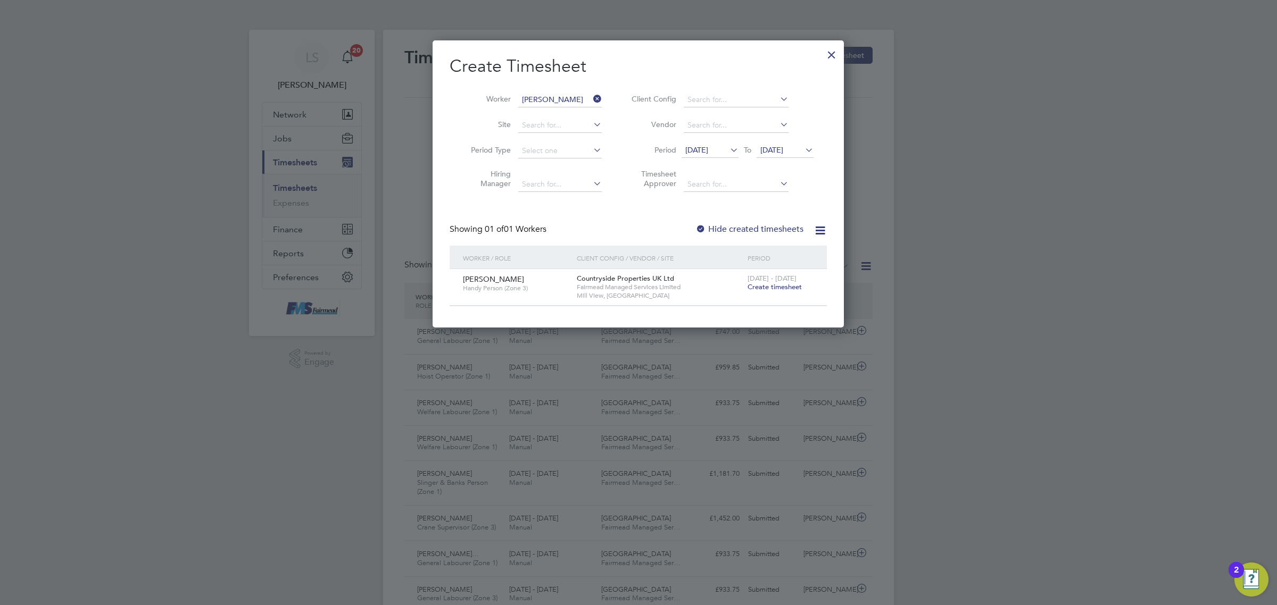
click at [826, 53] on div at bounding box center [831, 52] width 19 height 19
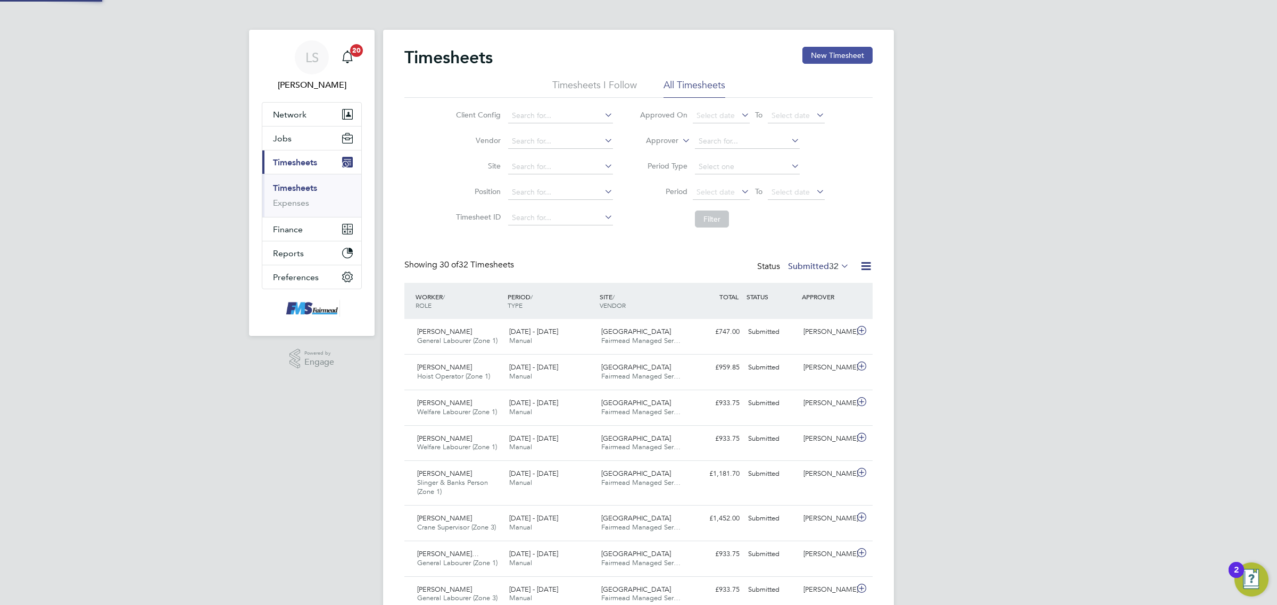
scroll to position [27, 92]
click at [852, 62] on button "New Timesheet" at bounding box center [837, 55] width 70 height 17
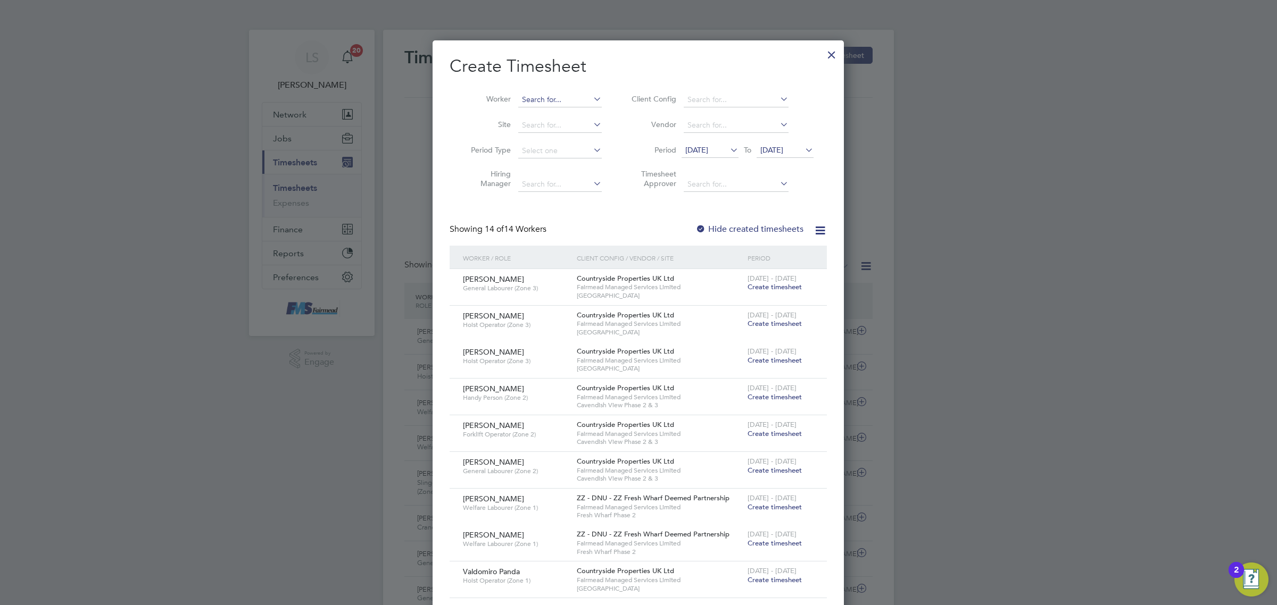
click at [568, 99] on input at bounding box center [560, 100] width 84 height 15
click at [583, 112] on b "Pickett" at bounding box center [614, 114] width 62 height 9
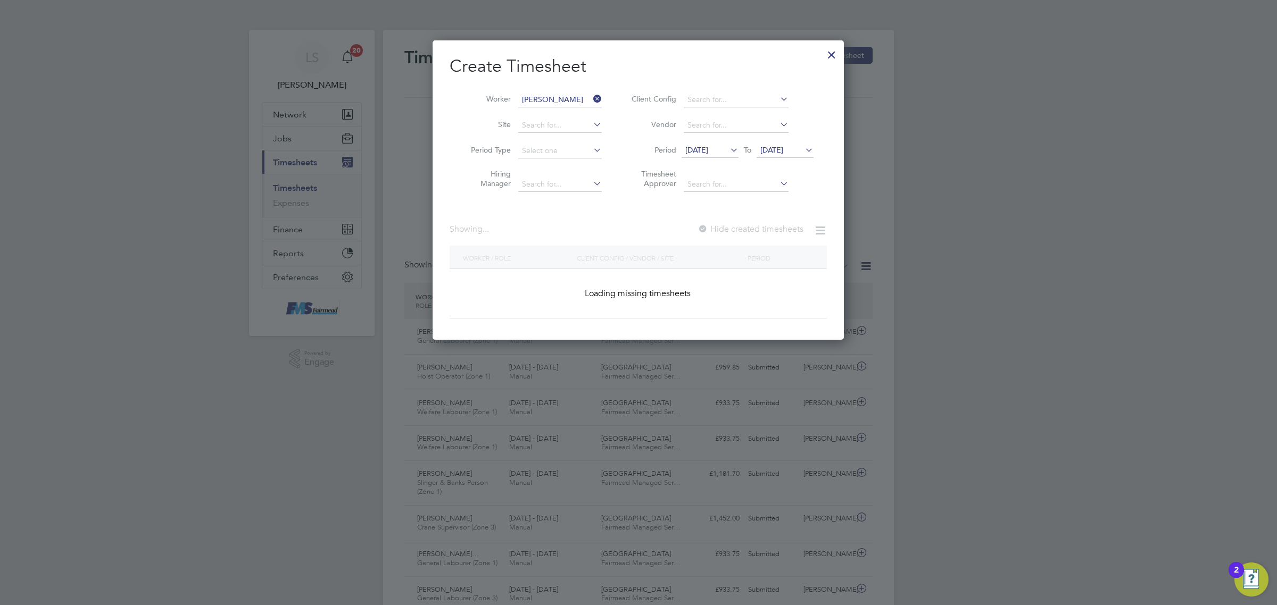
type input "Michael Pickett"
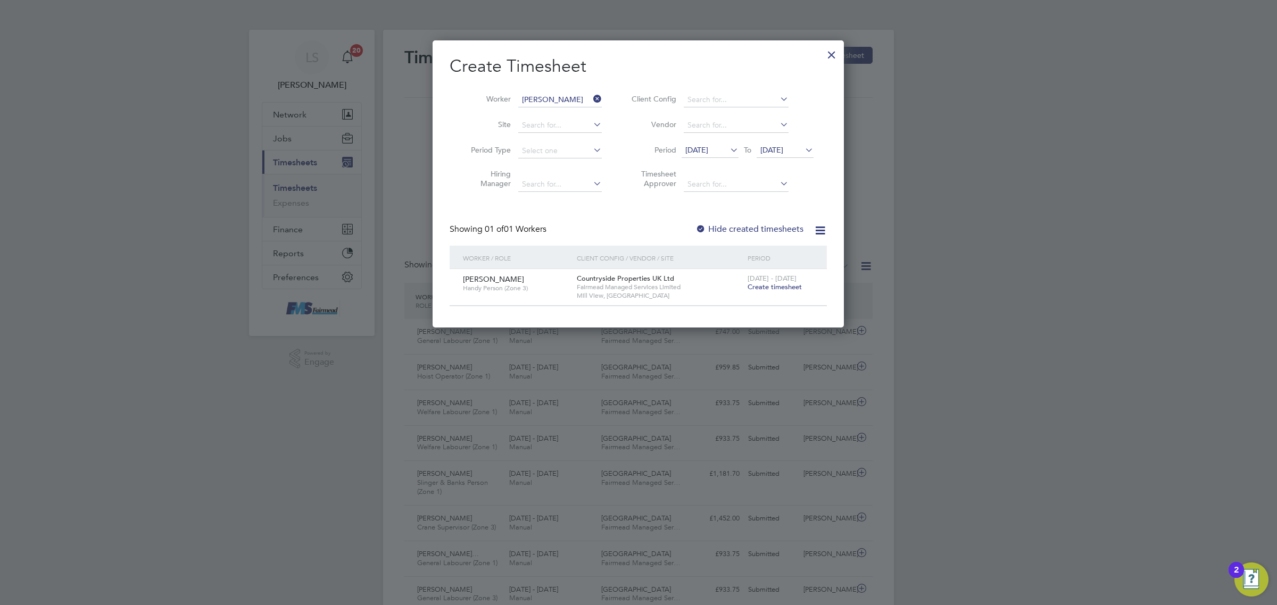
click at [827, 53] on div at bounding box center [831, 52] width 19 height 19
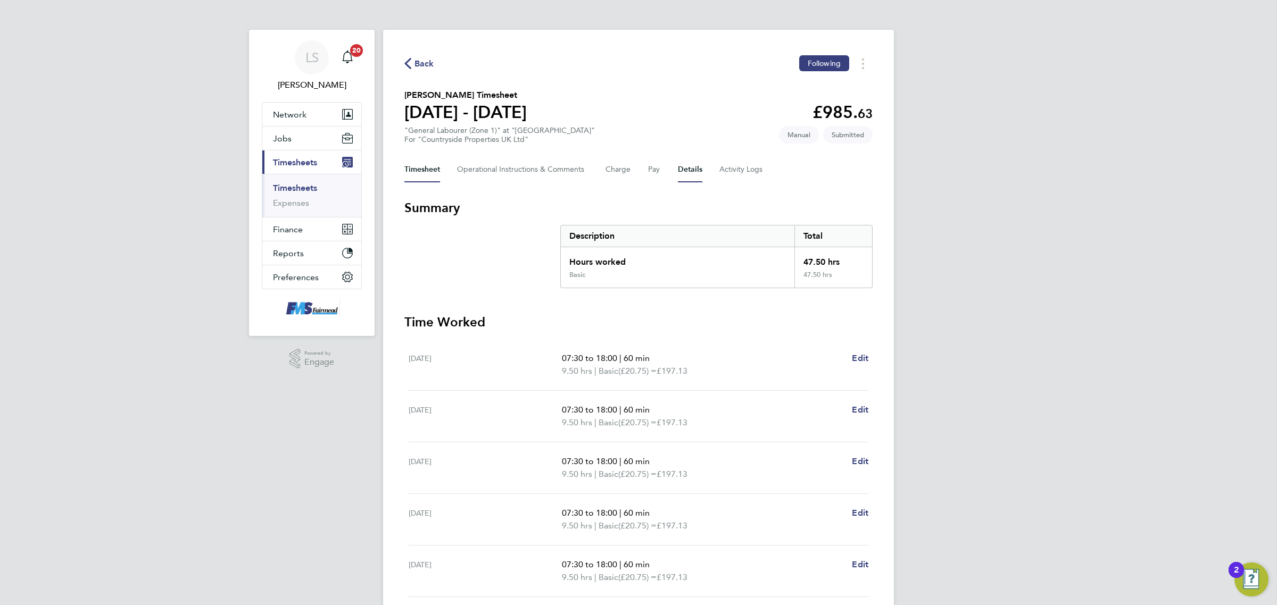
click at [682, 168] on button "Details" at bounding box center [690, 170] width 24 height 26
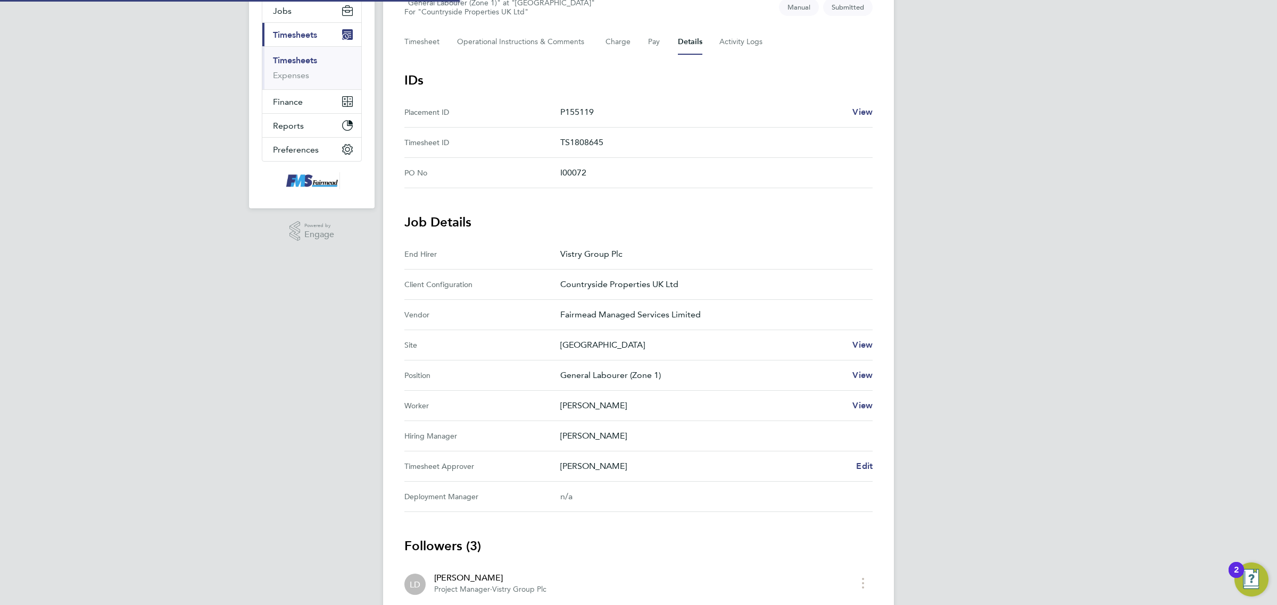
scroll to position [199, 0]
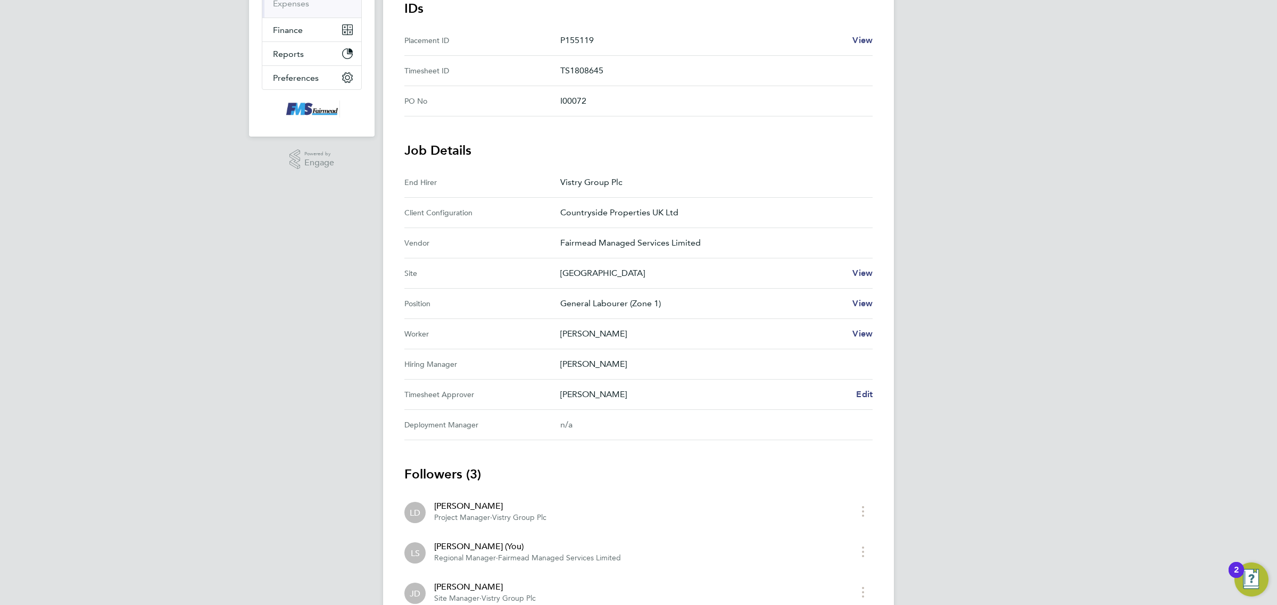
click at [873, 397] on div "Back Following [PERSON_NAME] Timesheet [DATE] - [DATE] £985. 63 "General Labour…" at bounding box center [638, 249] width 511 height 838
click at [862, 396] on span "Edit" at bounding box center [864, 394] width 16 height 10
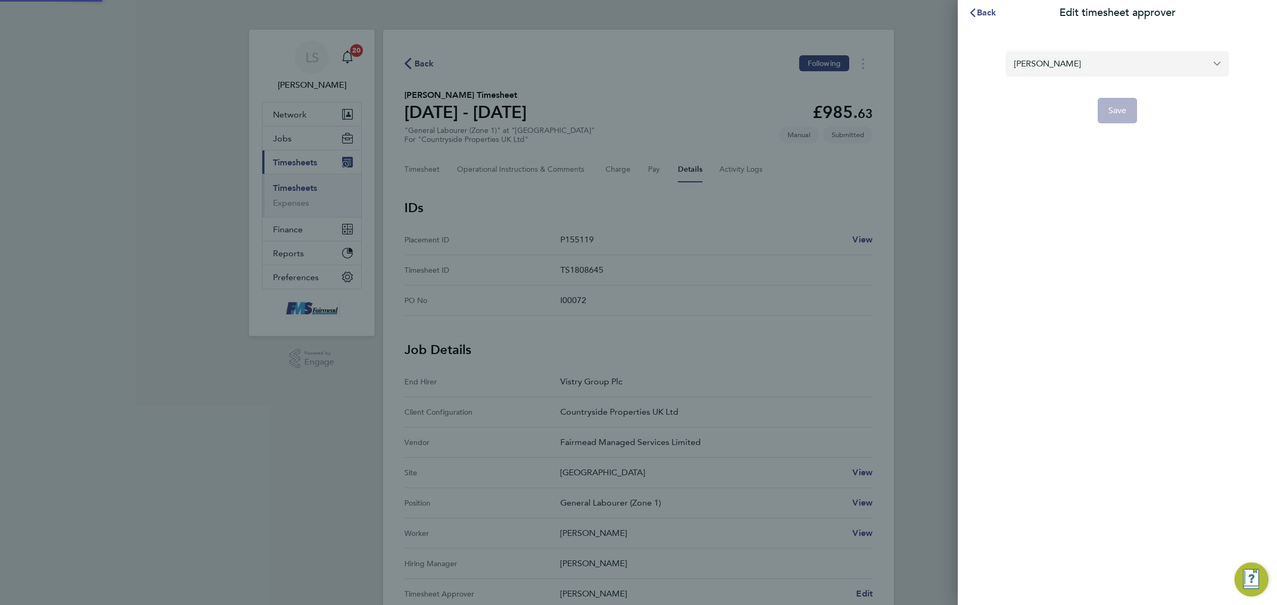
click at [1088, 63] on input "[PERSON_NAME]" at bounding box center [1116, 63] width 223 height 25
click at [1075, 78] on li "[PERSON_NAME]" at bounding box center [1116, 90] width 223 height 26
type input "[PERSON_NAME]"
click at [1116, 109] on span "Save" at bounding box center [1117, 110] width 19 height 11
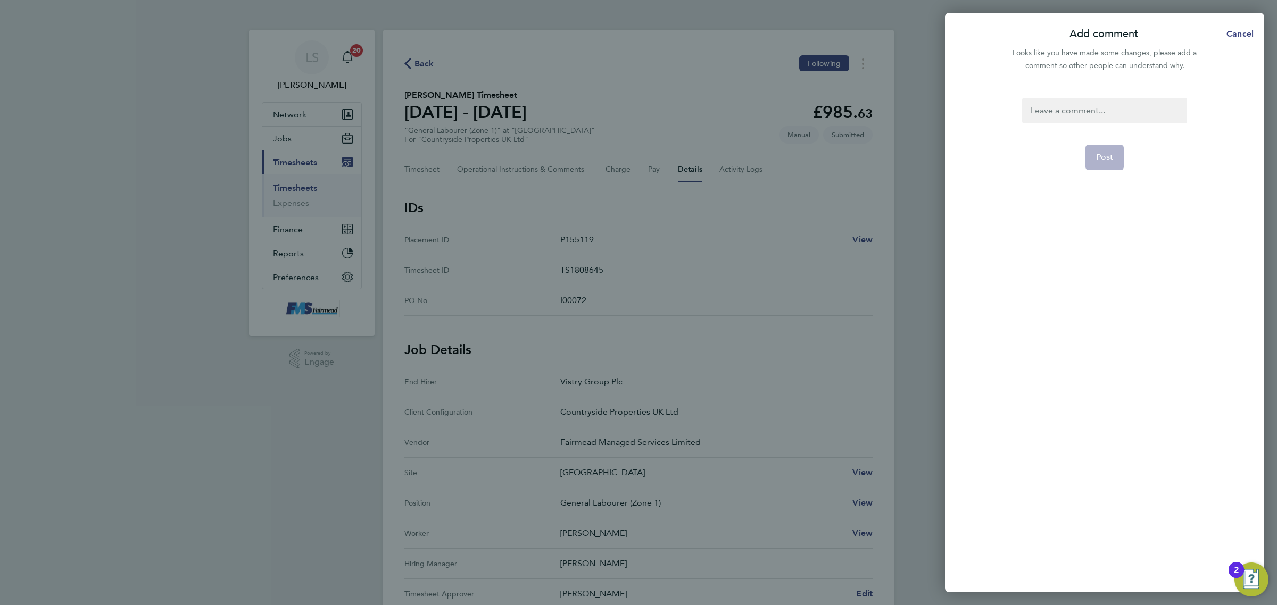
click at [1075, 118] on div at bounding box center [1104, 111] width 164 height 26
click at [1104, 157] on span "Post" at bounding box center [1105, 157] width 18 height 11
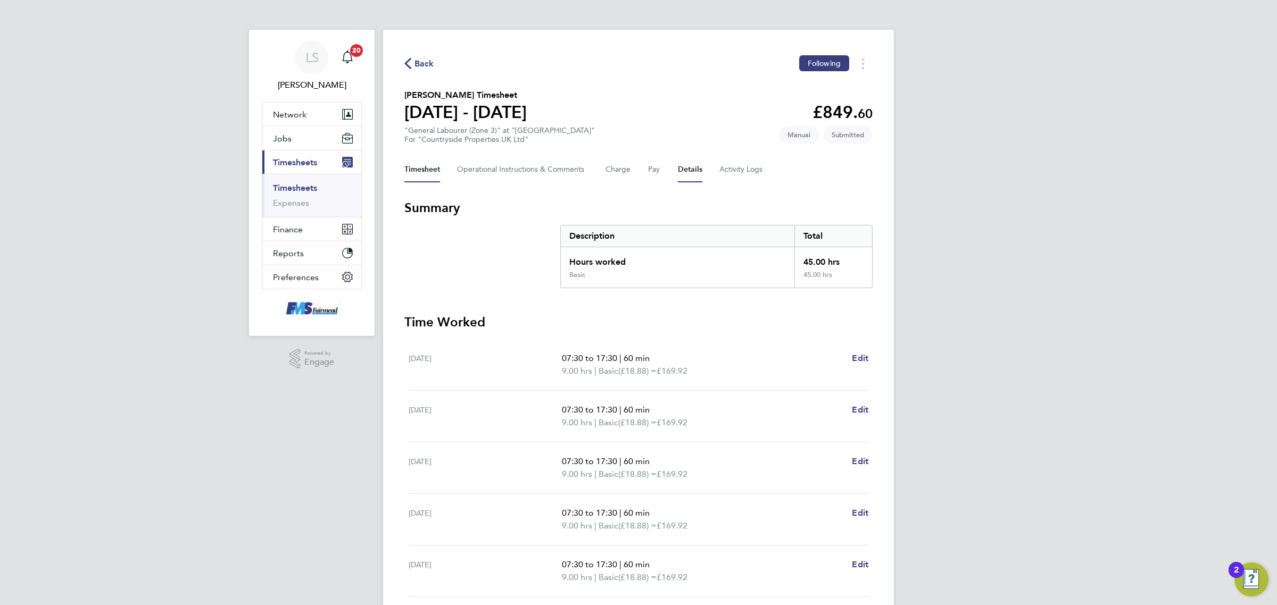
click at [691, 171] on button "Details" at bounding box center [690, 170] width 24 height 26
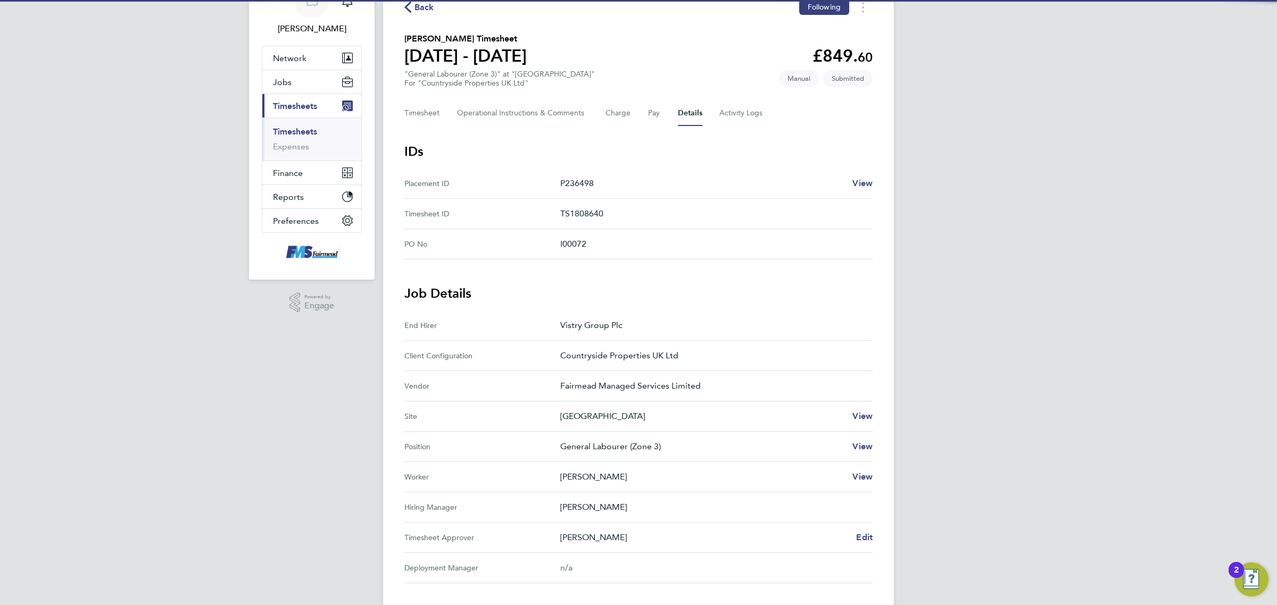
scroll to position [266, 0]
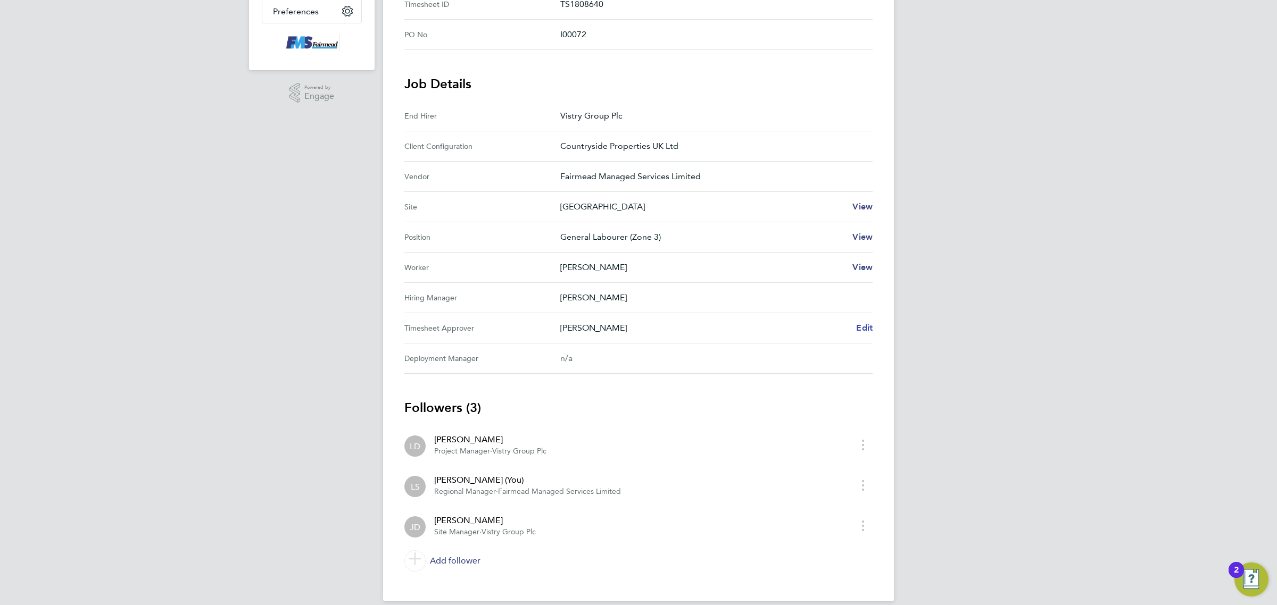
click at [862, 326] on span "Edit" at bounding box center [864, 328] width 16 height 10
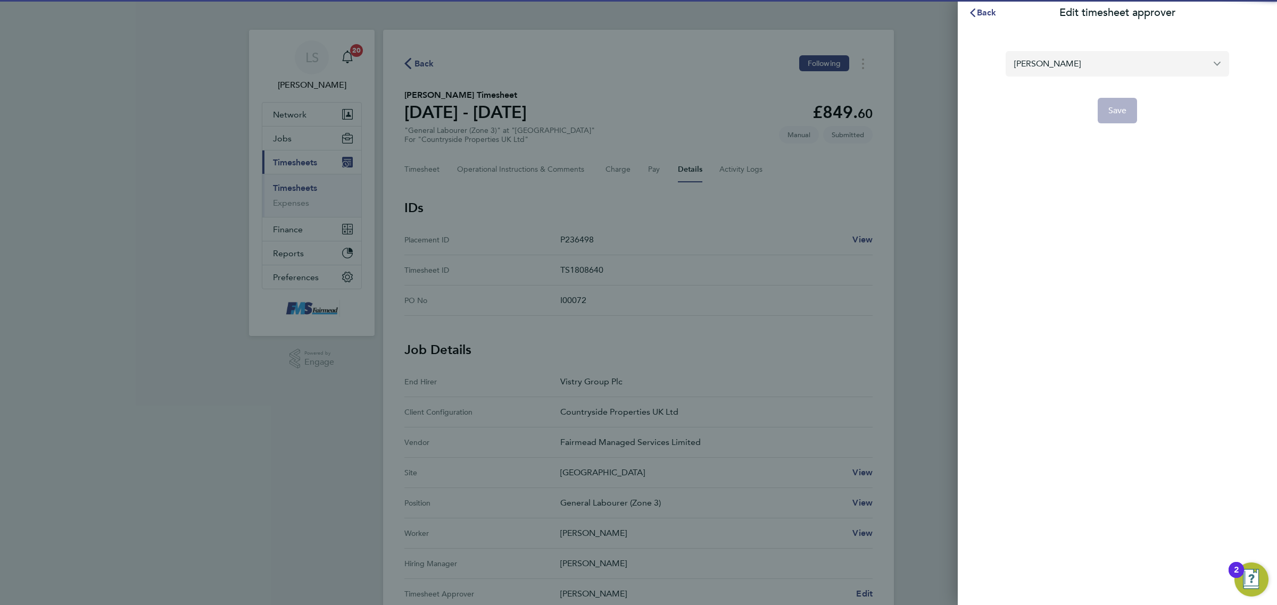
click at [1056, 62] on input "[PERSON_NAME]" at bounding box center [1116, 63] width 223 height 25
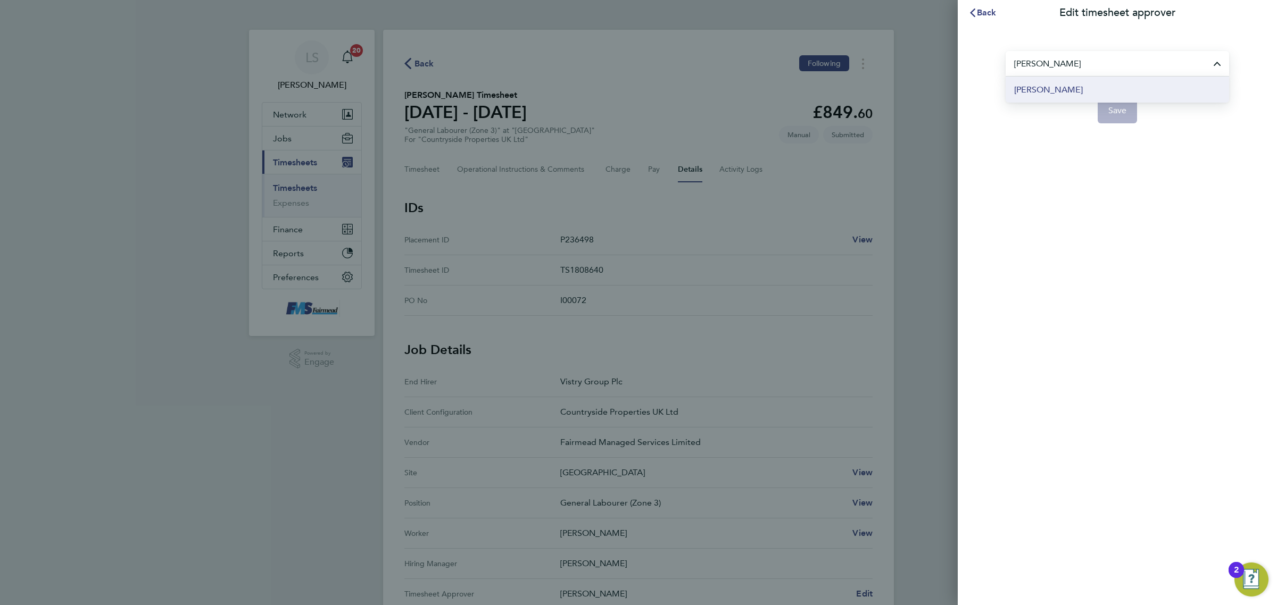
click at [1072, 81] on li "[PERSON_NAME]" at bounding box center [1116, 90] width 223 height 26
type input "[PERSON_NAME]"
click at [1124, 110] on span "Save" at bounding box center [1117, 110] width 19 height 11
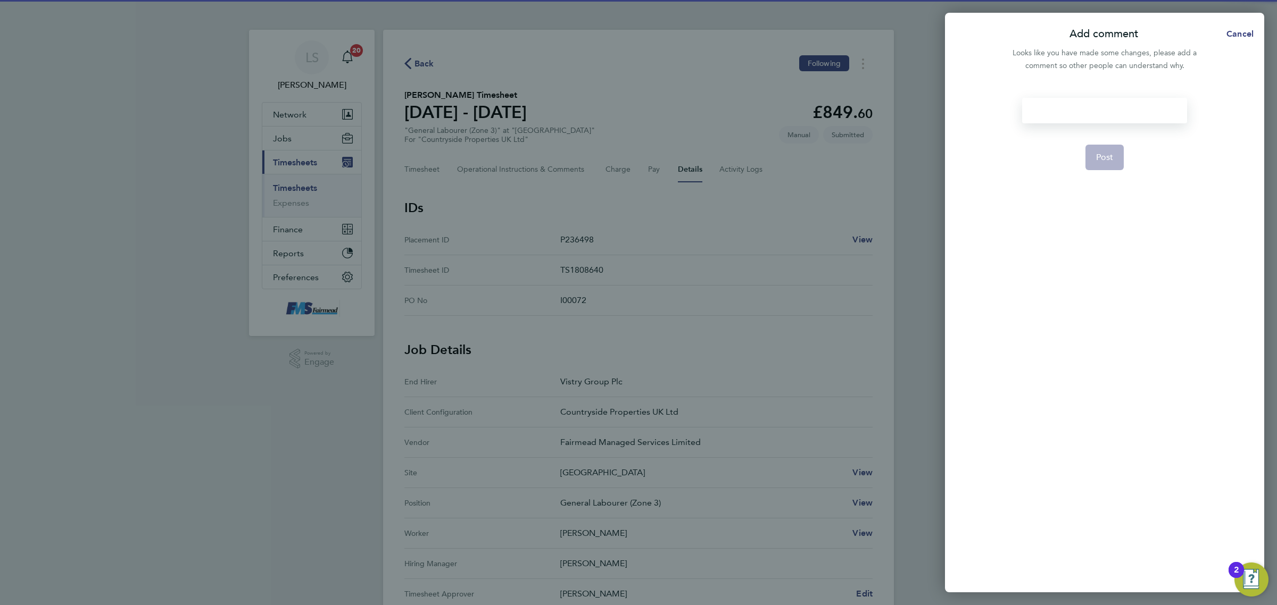
click at [1100, 107] on div at bounding box center [1104, 111] width 164 height 26
click at [1113, 152] on button "Post" at bounding box center [1104, 158] width 39 height 26
